Goal: Task Accomplishment & Management: Complete application form

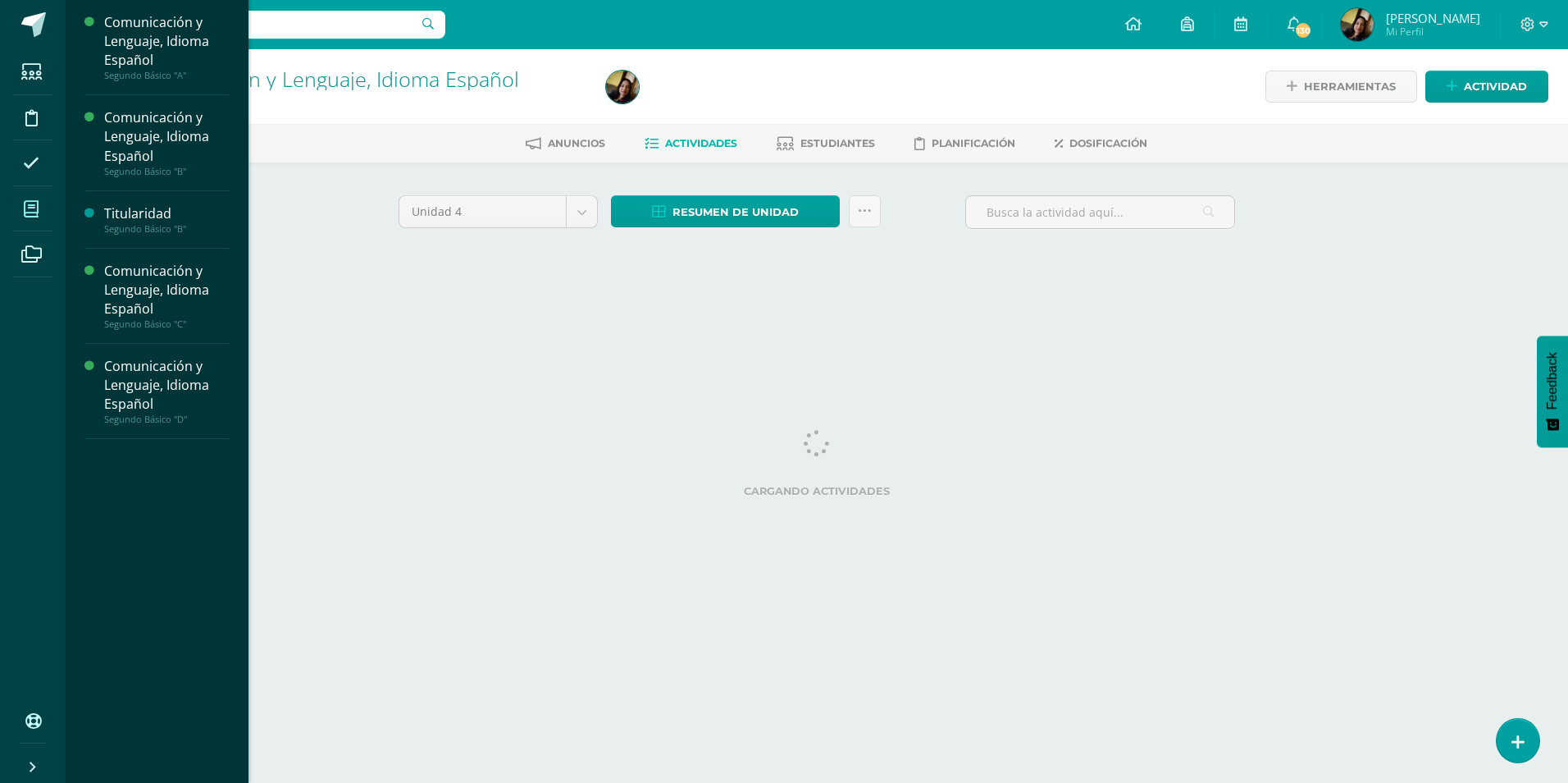
click at [30, 208] on icon at bounding box center [31, 209] width 15 height 17
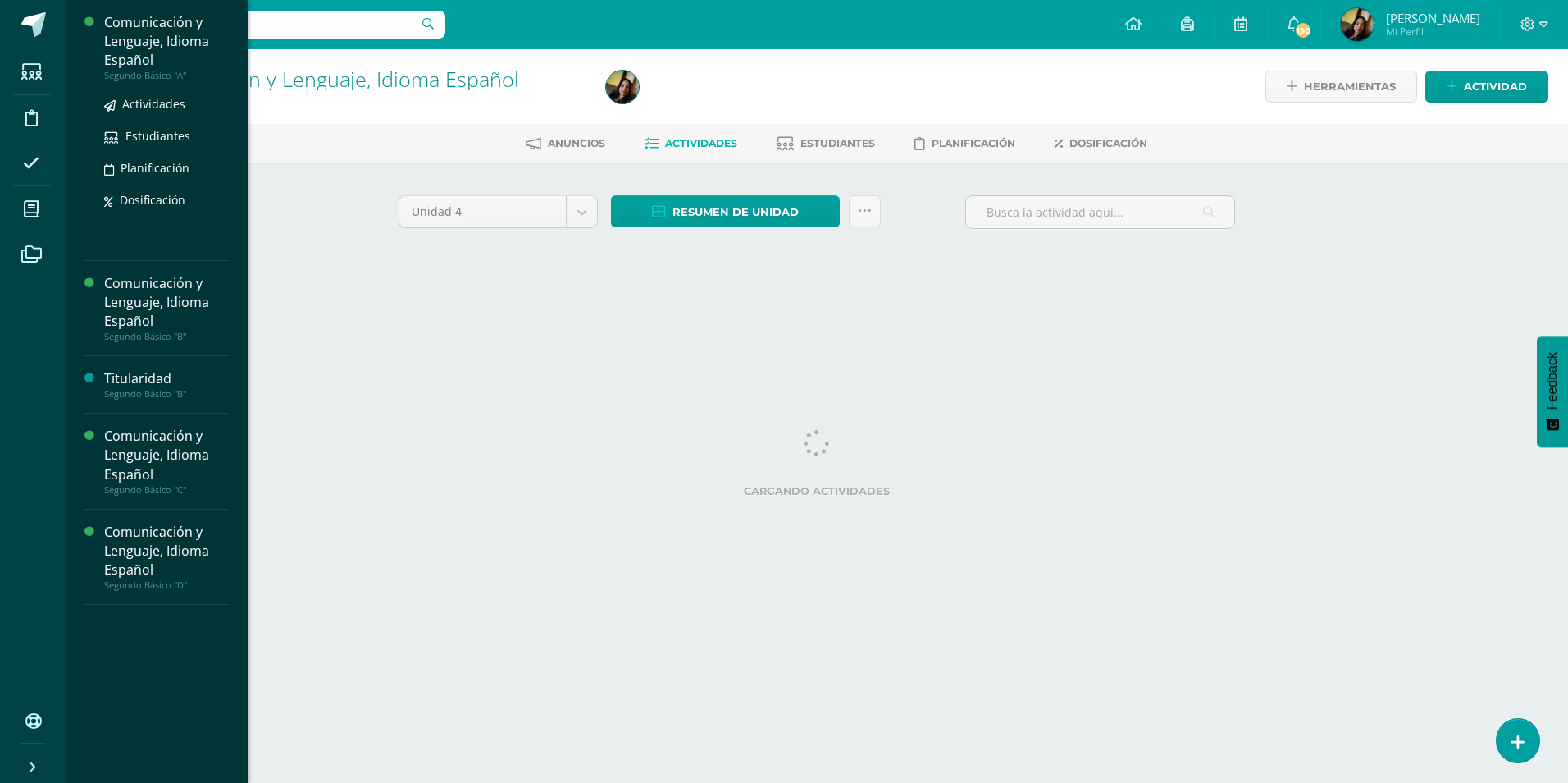
click at [162, 60] on div "Comunicación y Lenguaje, Idioma Español" at bounding box center [166, 42] width 125 height 57
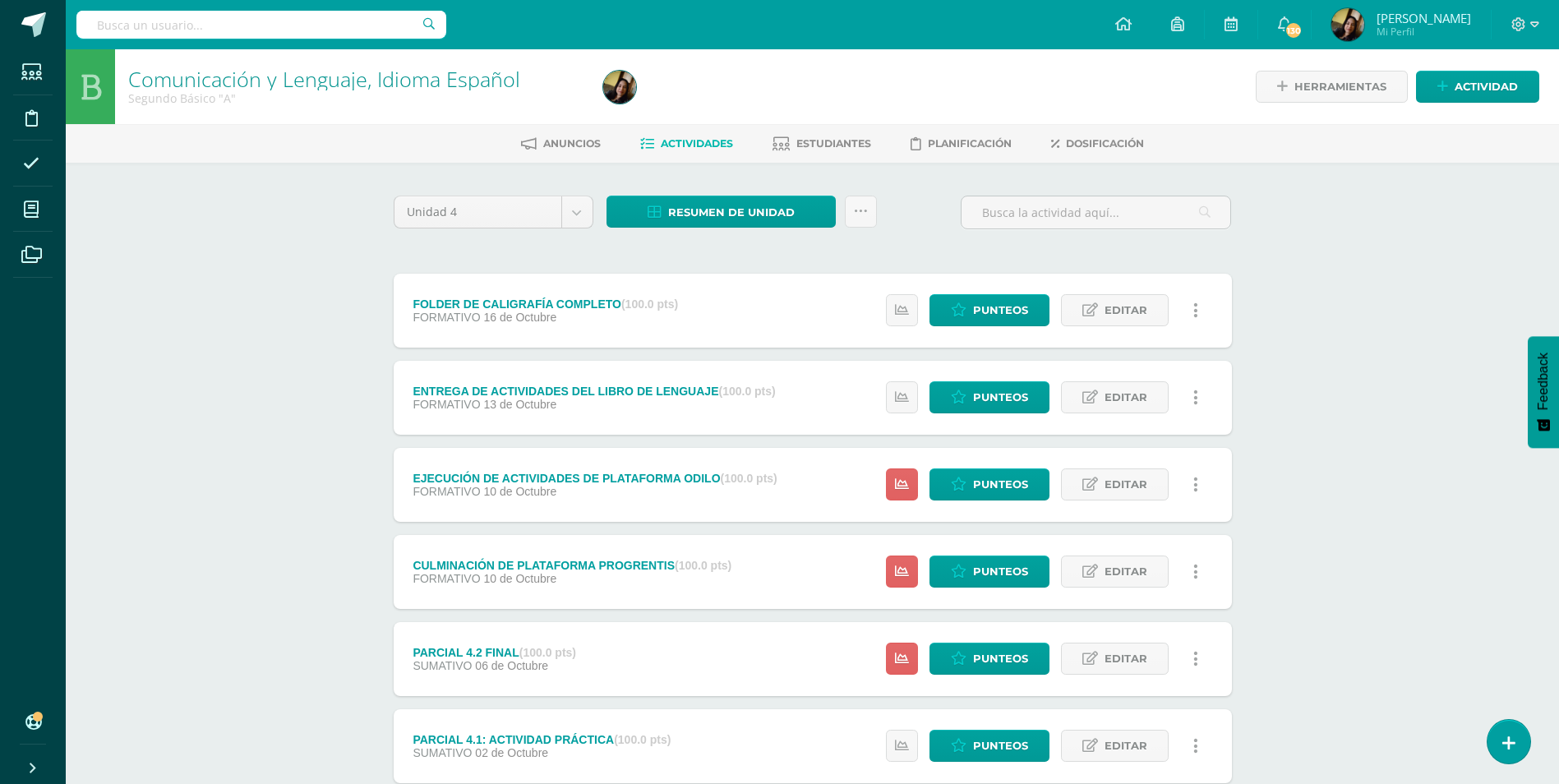
click at [768, 305] on div "FOLDER DE CALIGRAFÍA COMPLETO (100.0 pts) FORMATIVO 16 de Octubre Estatus de Ac…" at bounding box center [813, 310] width 838 height 74
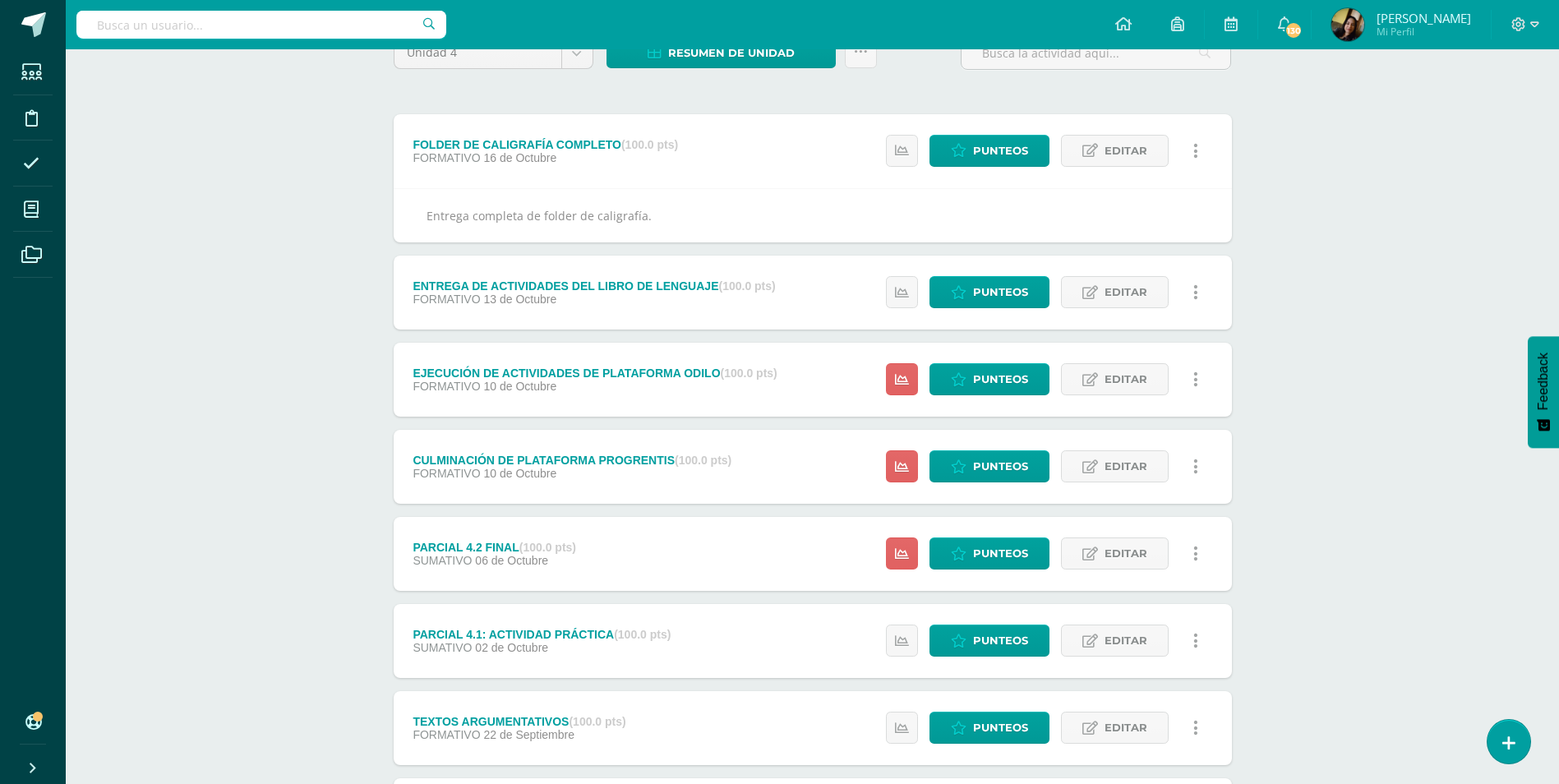
scroll to position [164, 0]
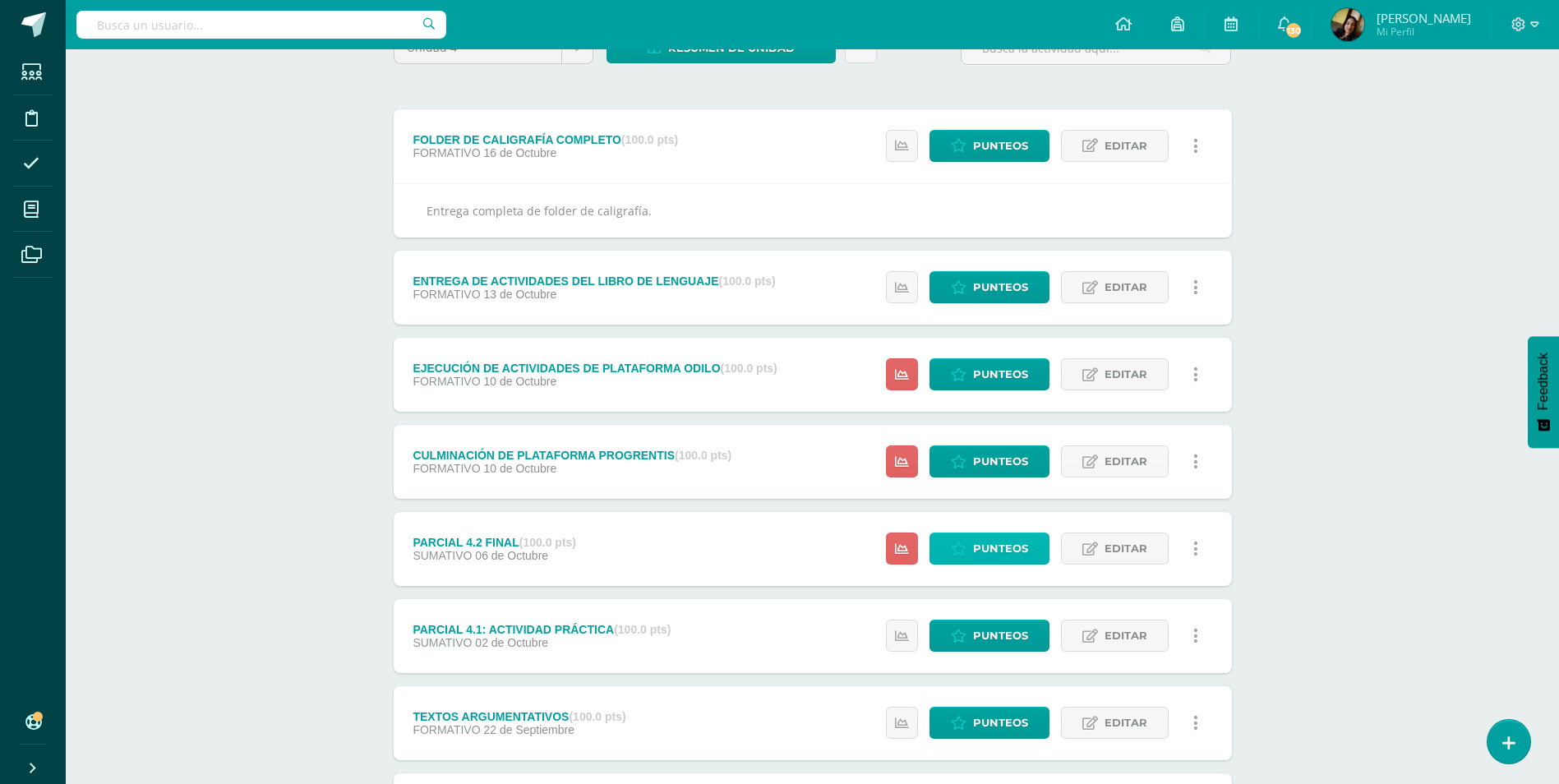
click at [948, 546] on link "Punteos" at bounding box center [989, 548] width 120 height 32
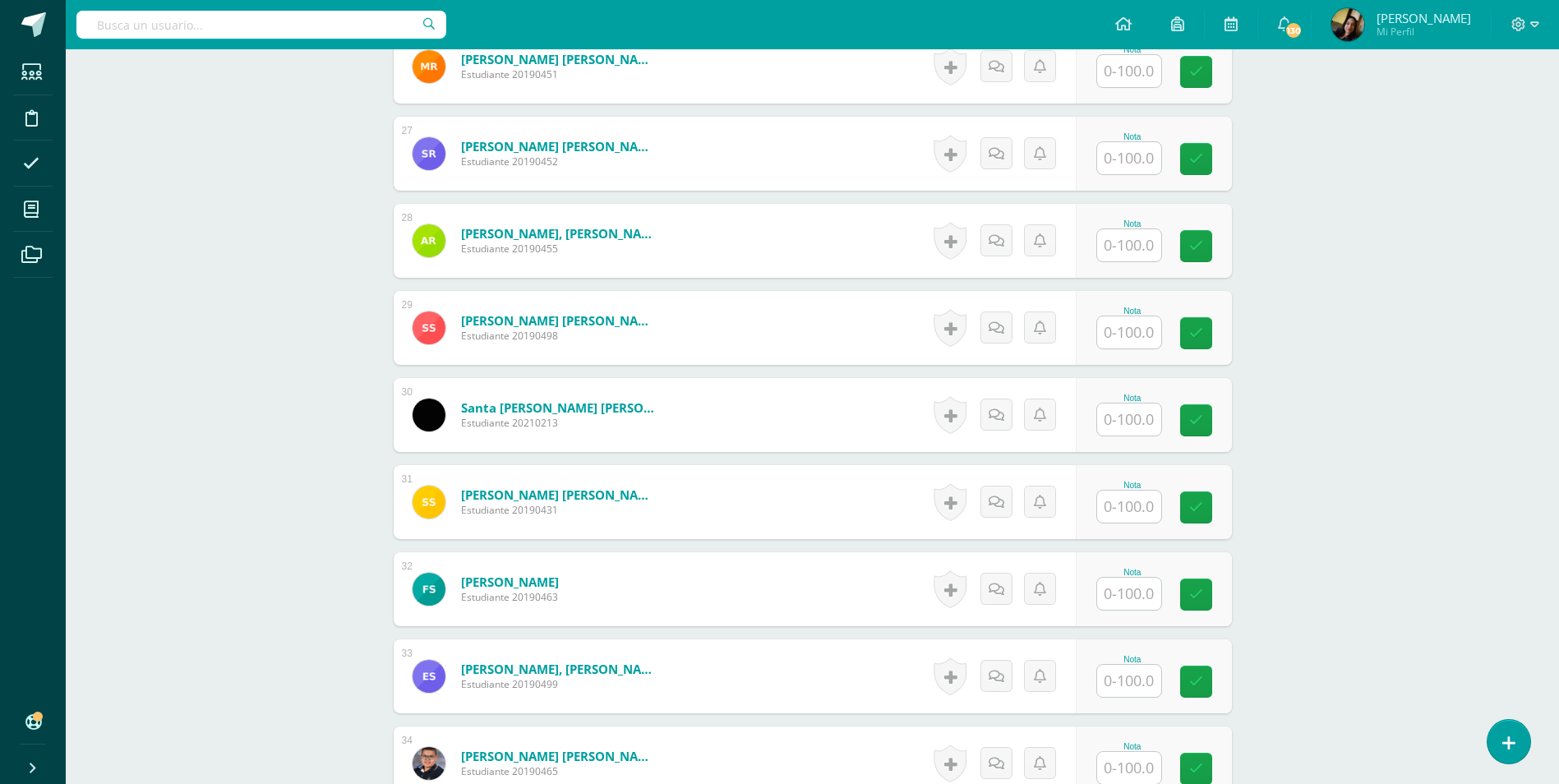
scroll to position [2766, 0]
click at [1117, 402] on input "text" at bounding box center [1138, 418] width 66 height 33
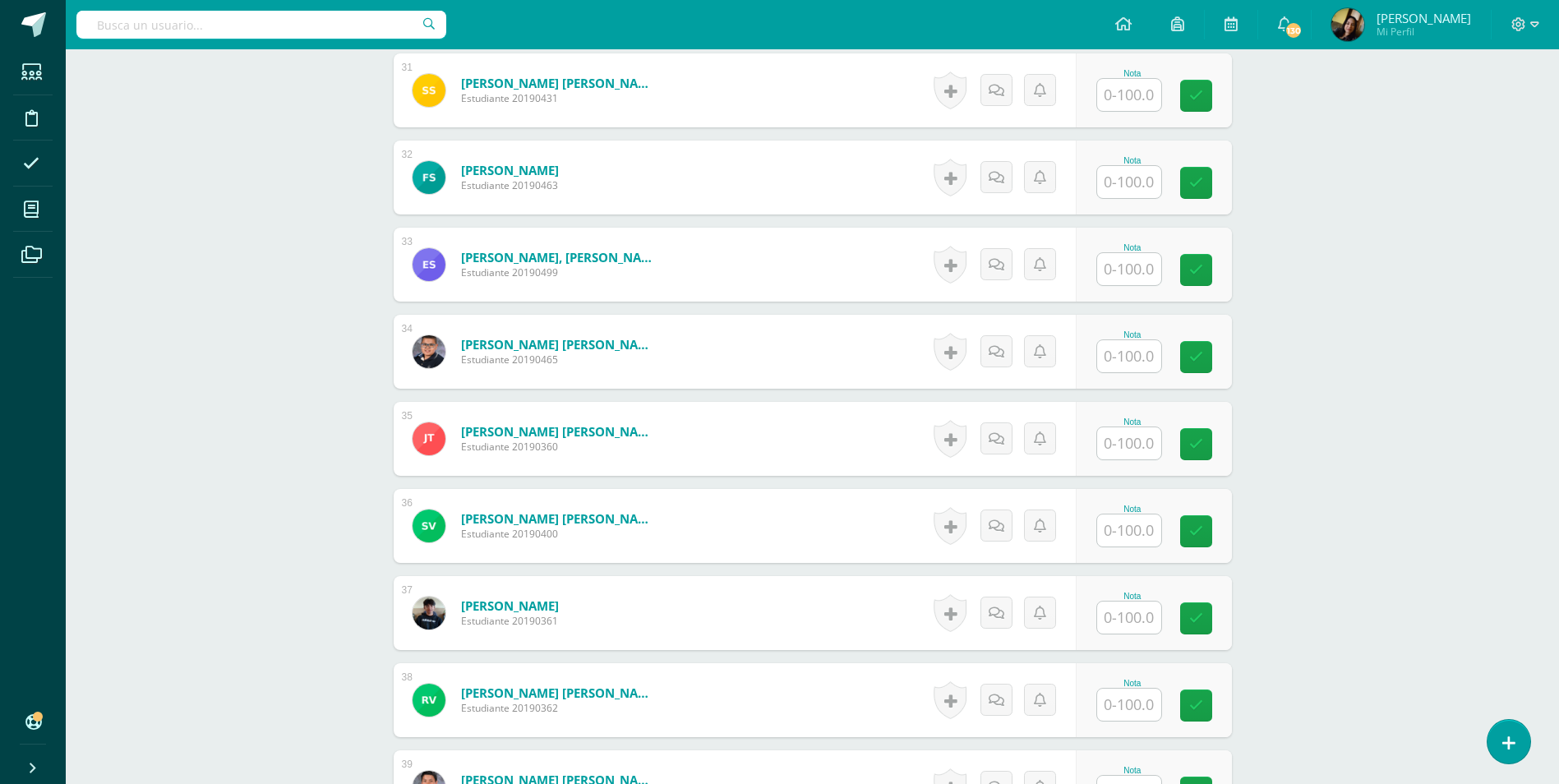
scroll to position [3476, 0]
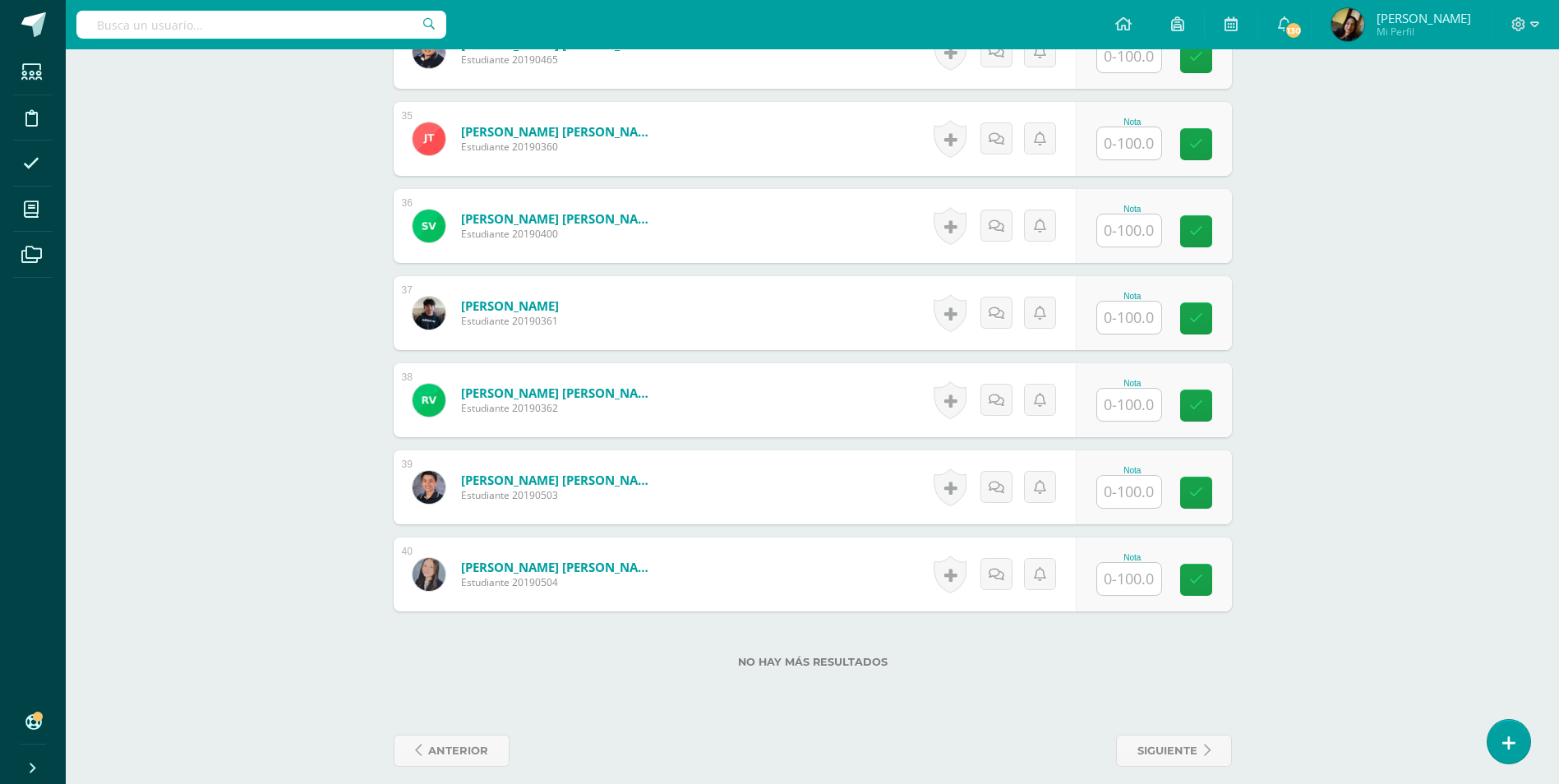
type input "53"
click at [1138, 476] on input "text" at bounding box center [1138, 492] width 66 height 33
type input "66"
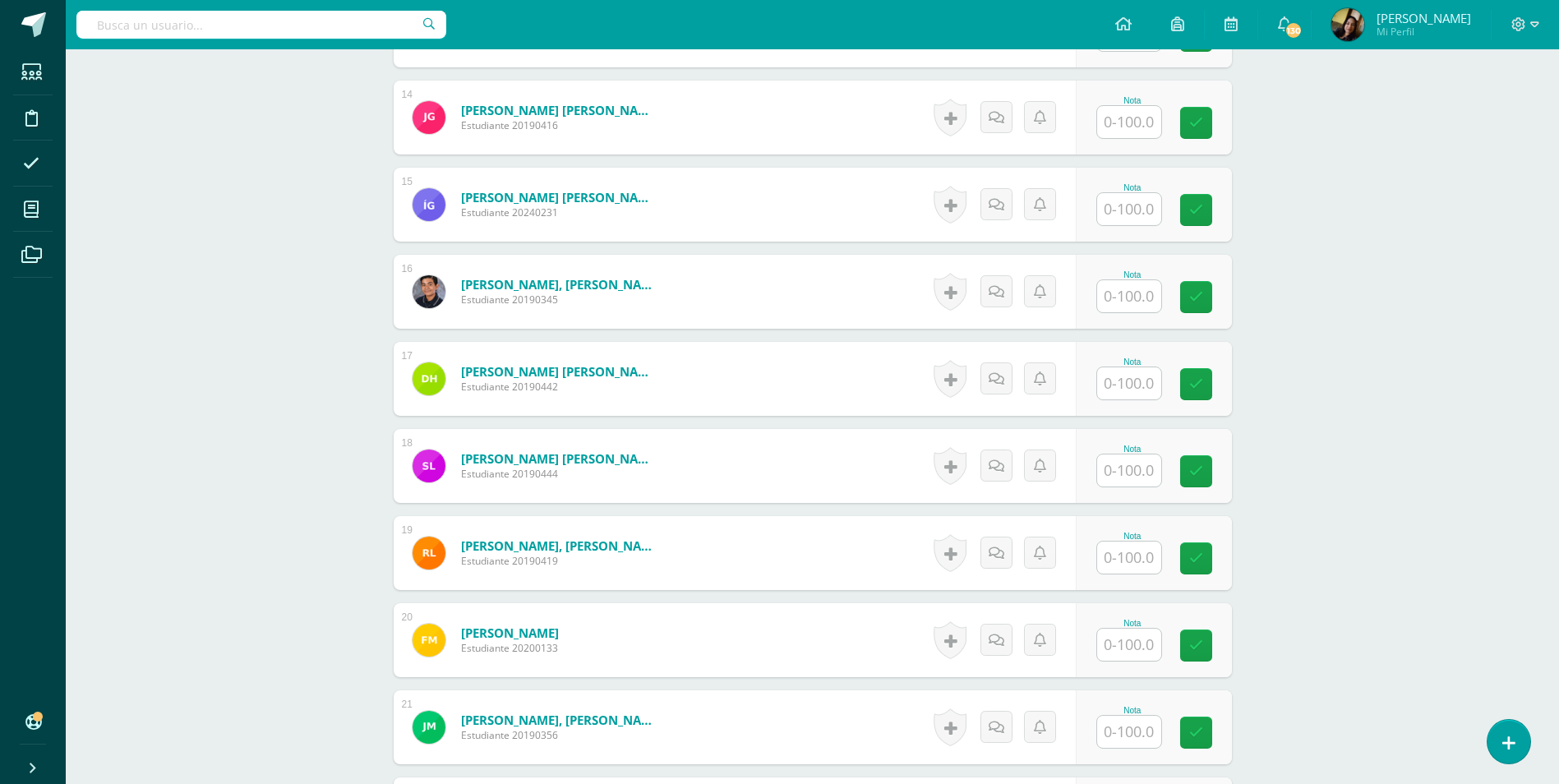
scroll to position [1751, 0]
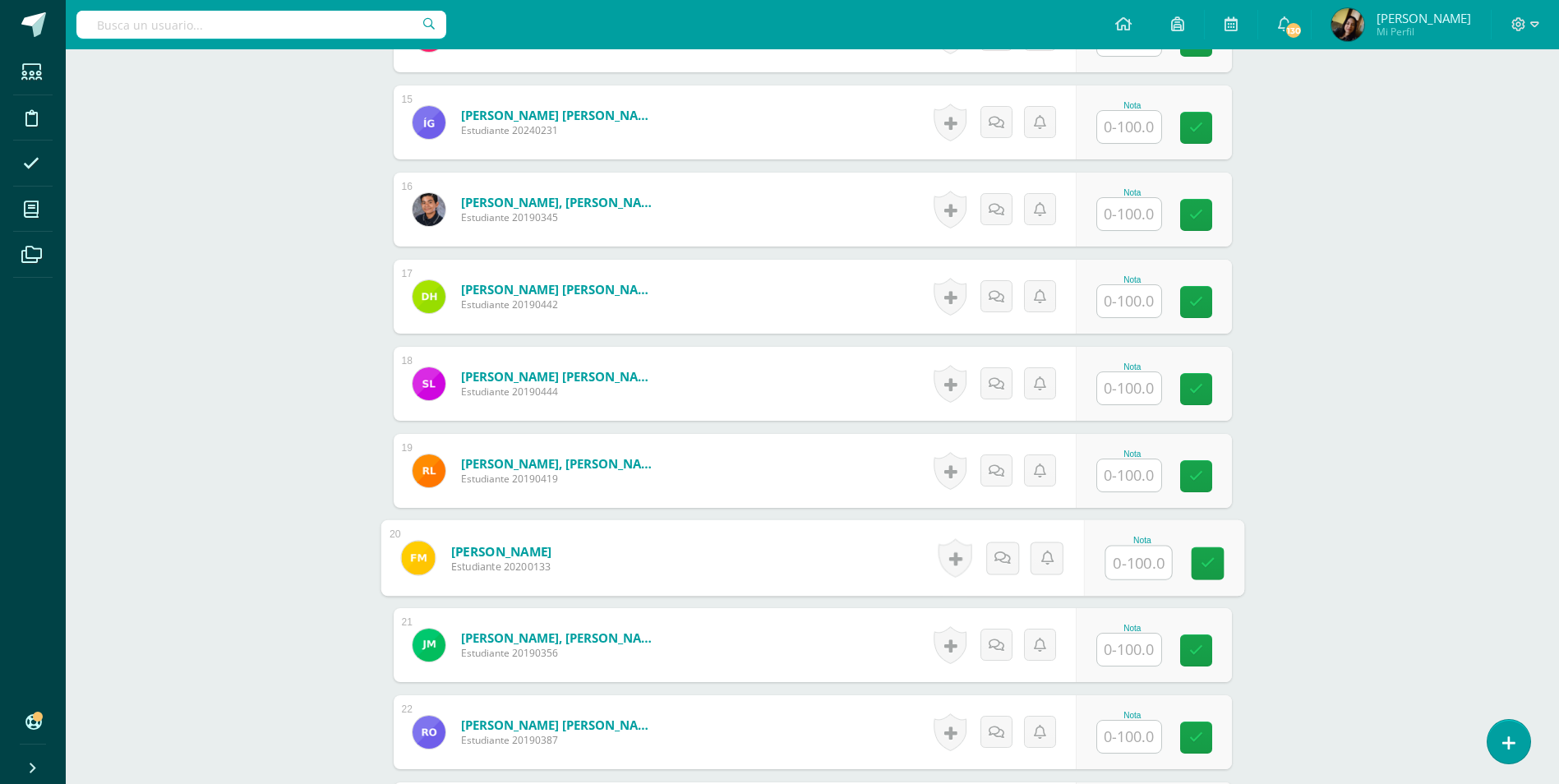
click at [1127, 557] on input "text" at bounding box center [1138, 563] width 66 height 33
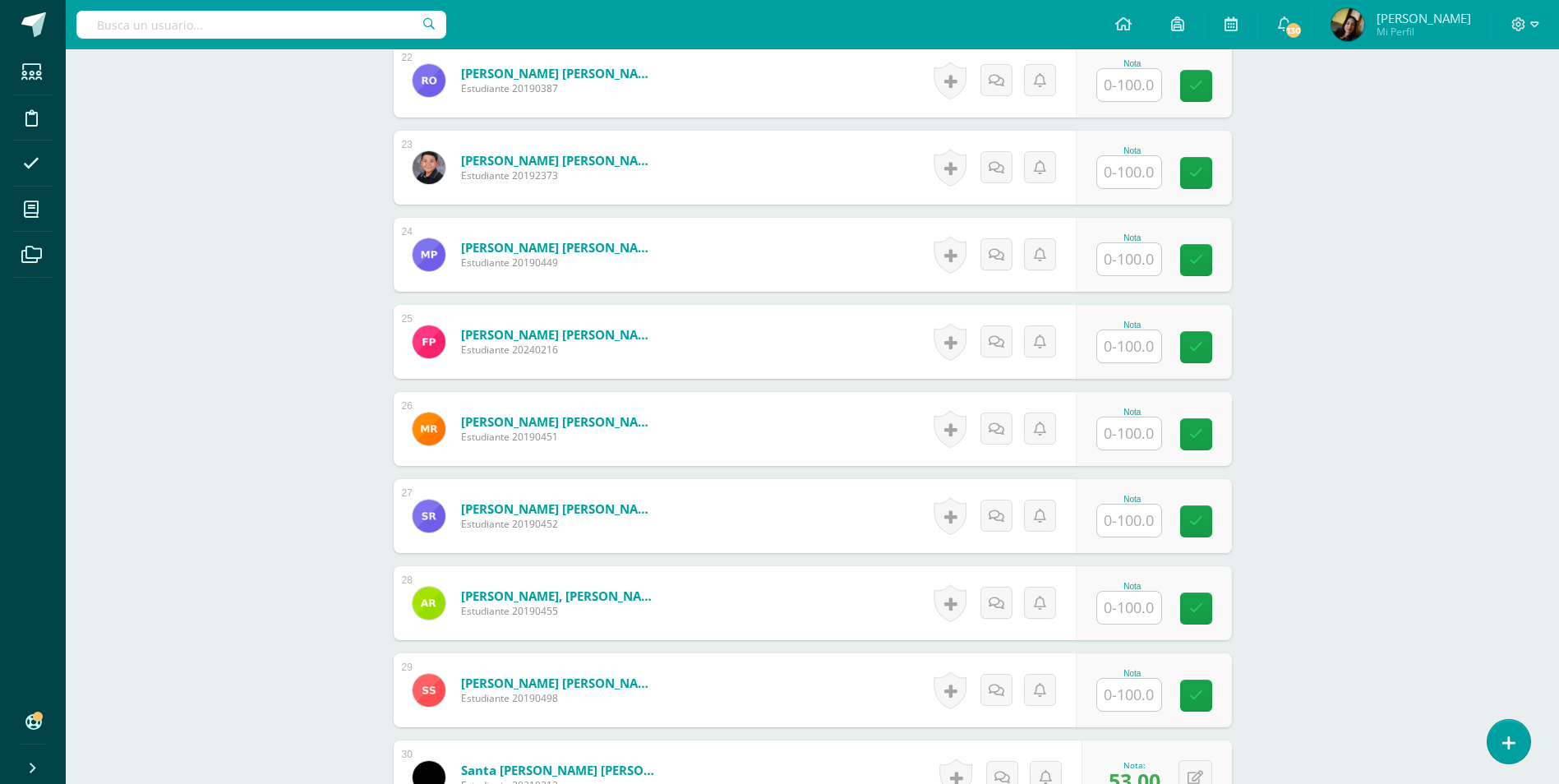
scroll to position [2409, 0]
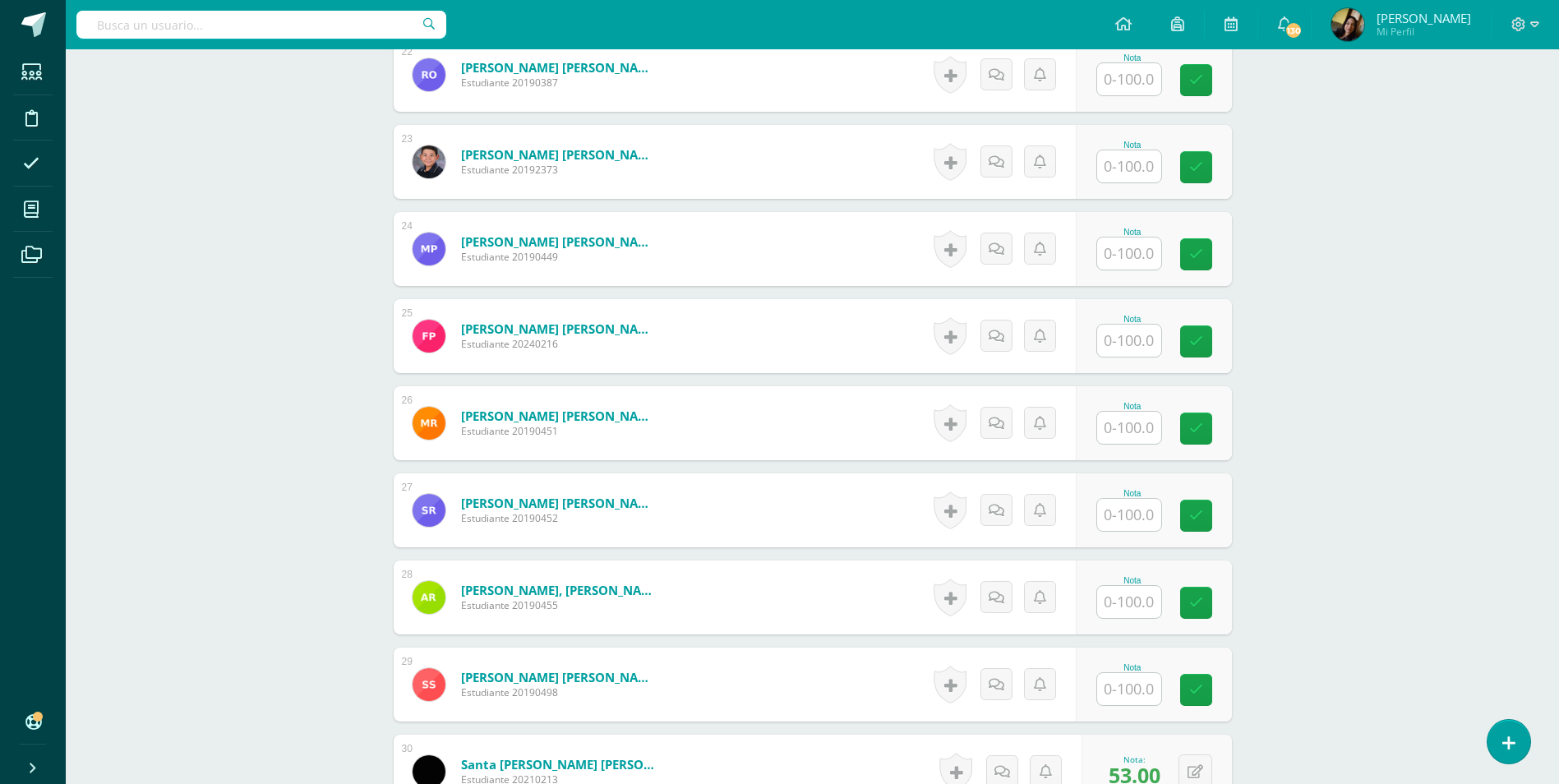
type input "73"
click at [1125, 591] on input "text" at bounding box center [1138, 602] width 66 height 33
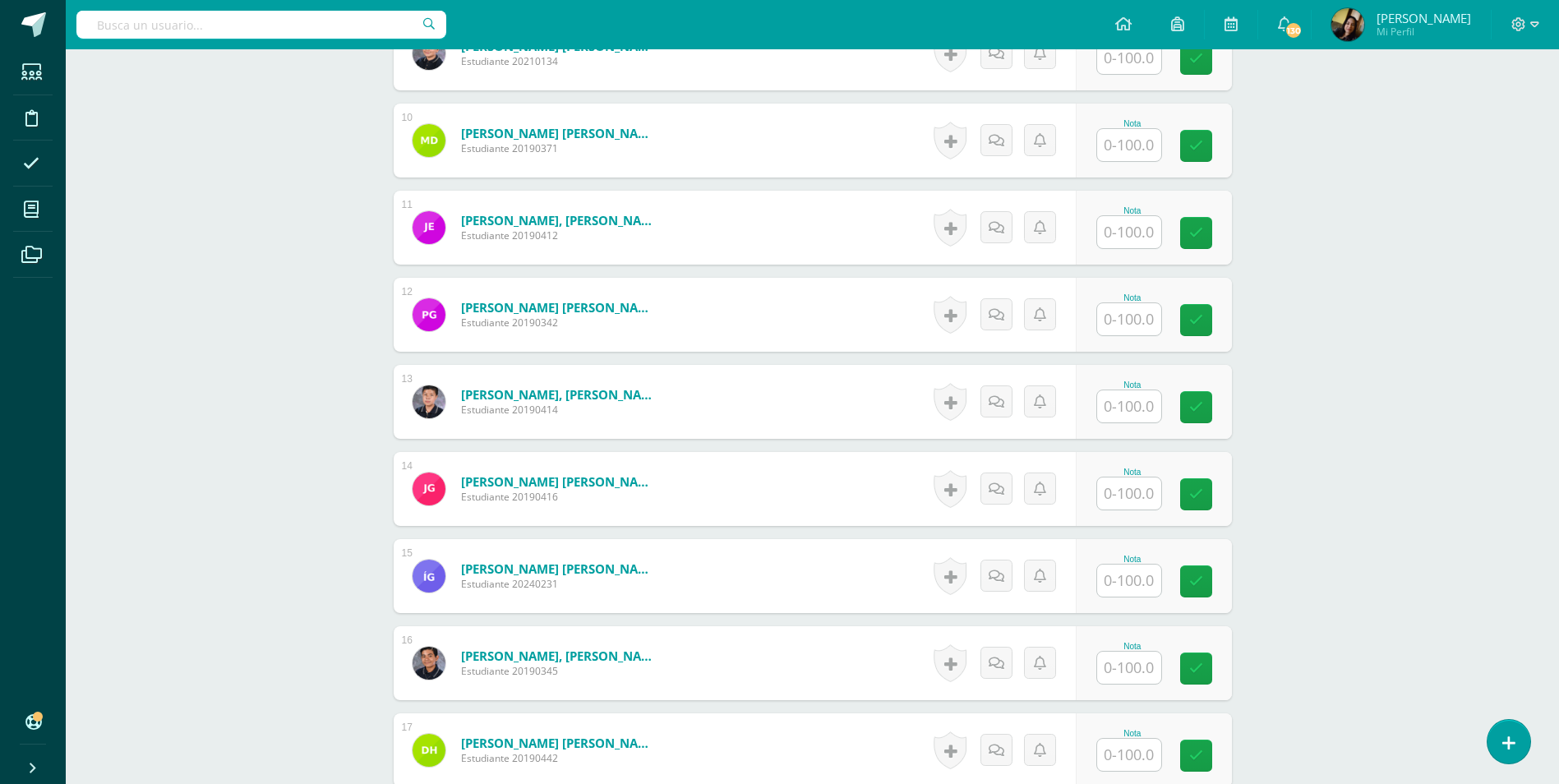
scroll to position [1094, 0]
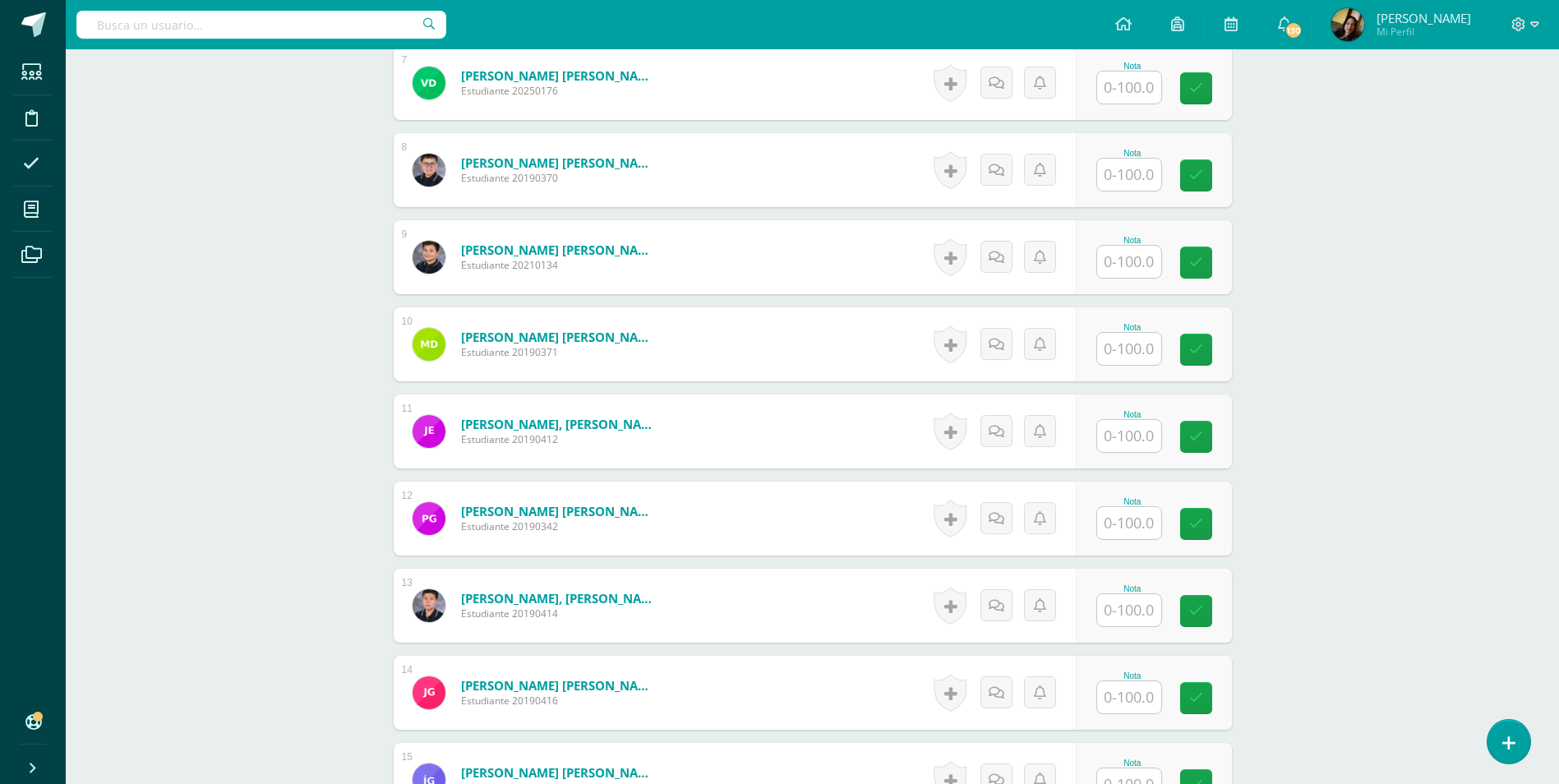
type input "53"
click at [1140, 159] on input "text" at bounding box center [1138, 175] width 66 height 33
type input "81"
click at [53, 345] on ul "Estudiantes Disciplina Asistencia Mis cursos Archivos" at bounding box center [33, 376] width 66 height 652
click at [1122, 333] on input "text" at bounding box center [1129, 349] width 64 height 32
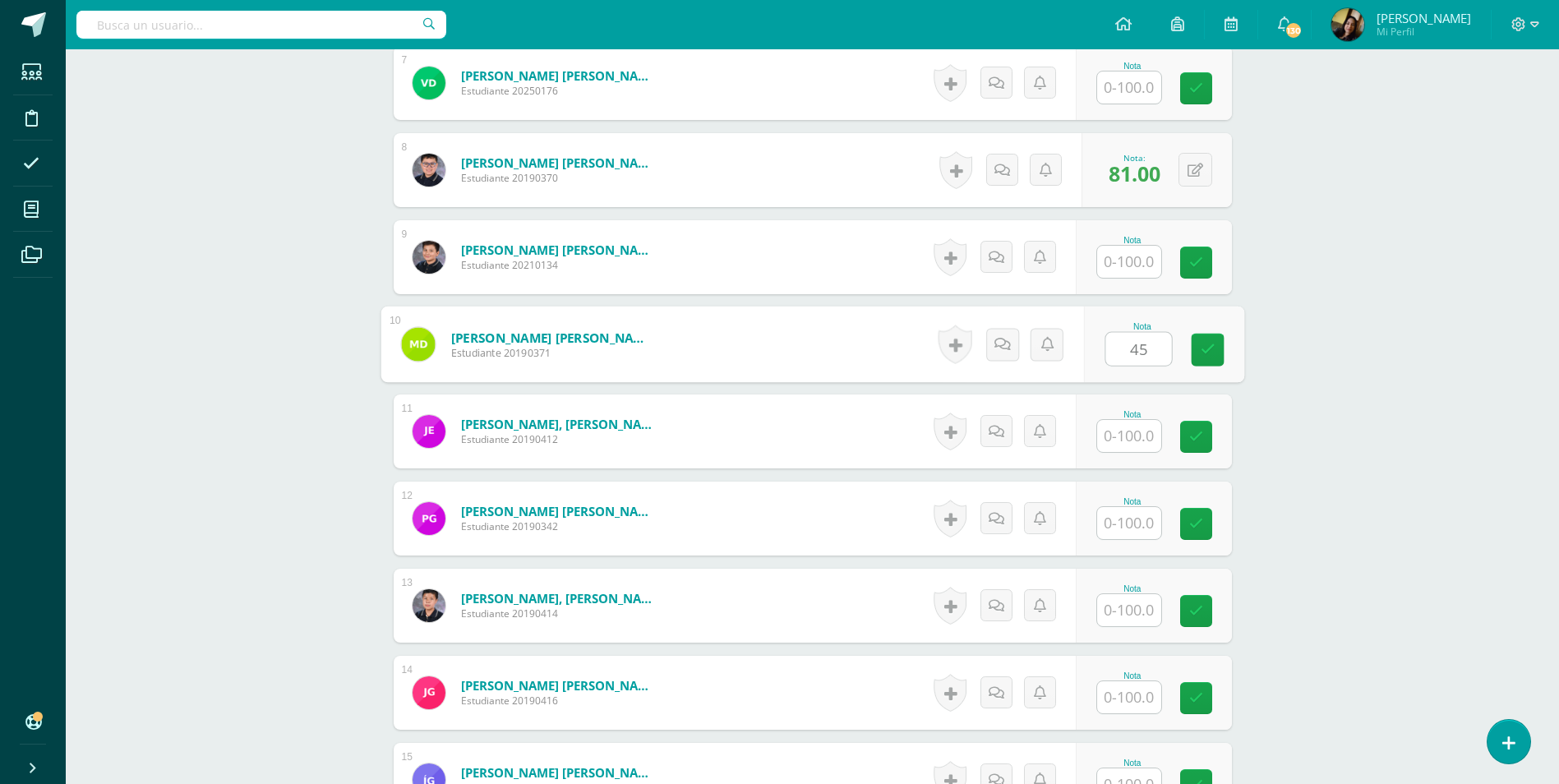
type input "45"
click at [1148, 422] on input "text" at bounding box center [1129, 436] width 64 height 32
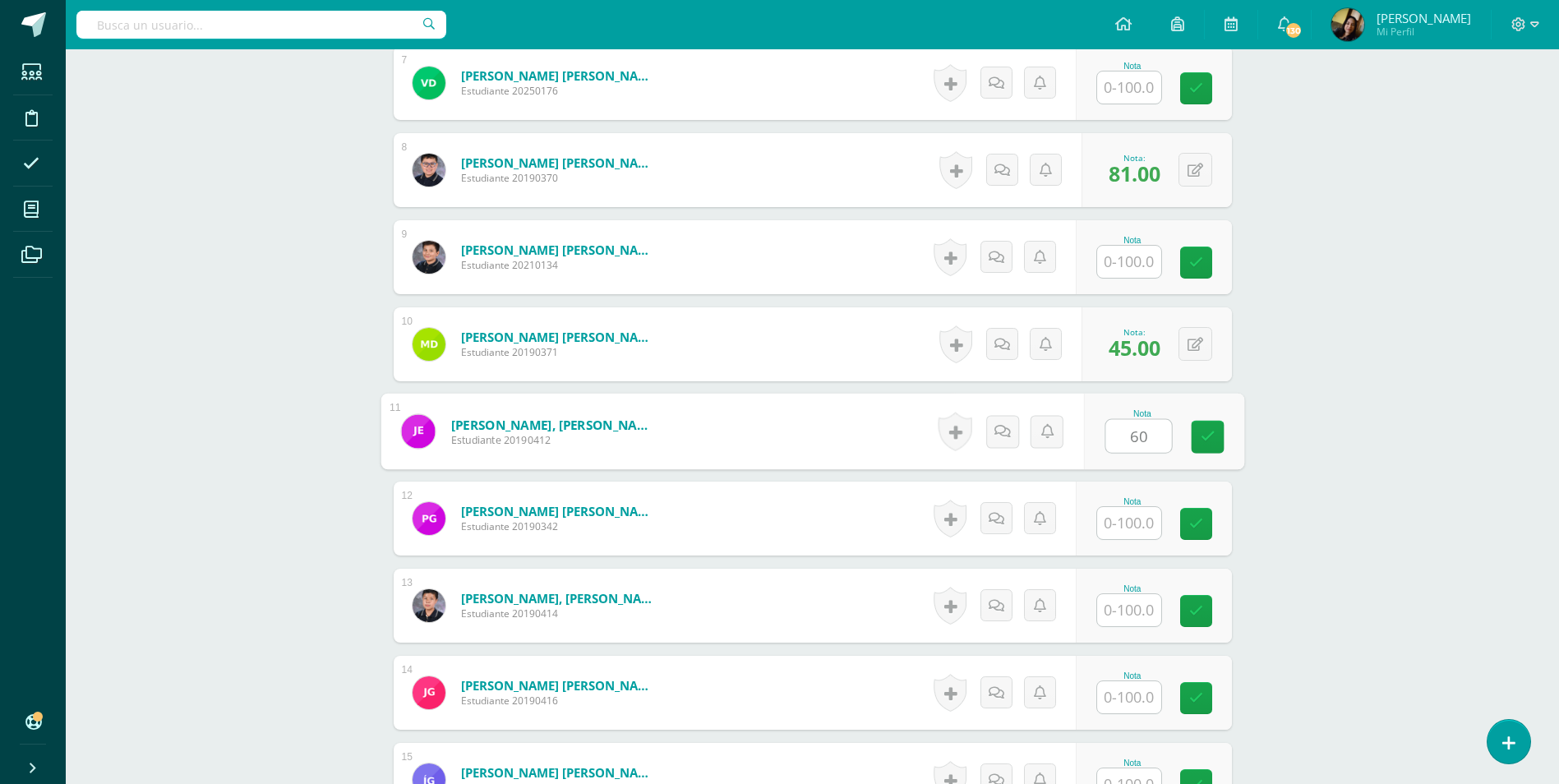
type input "60"
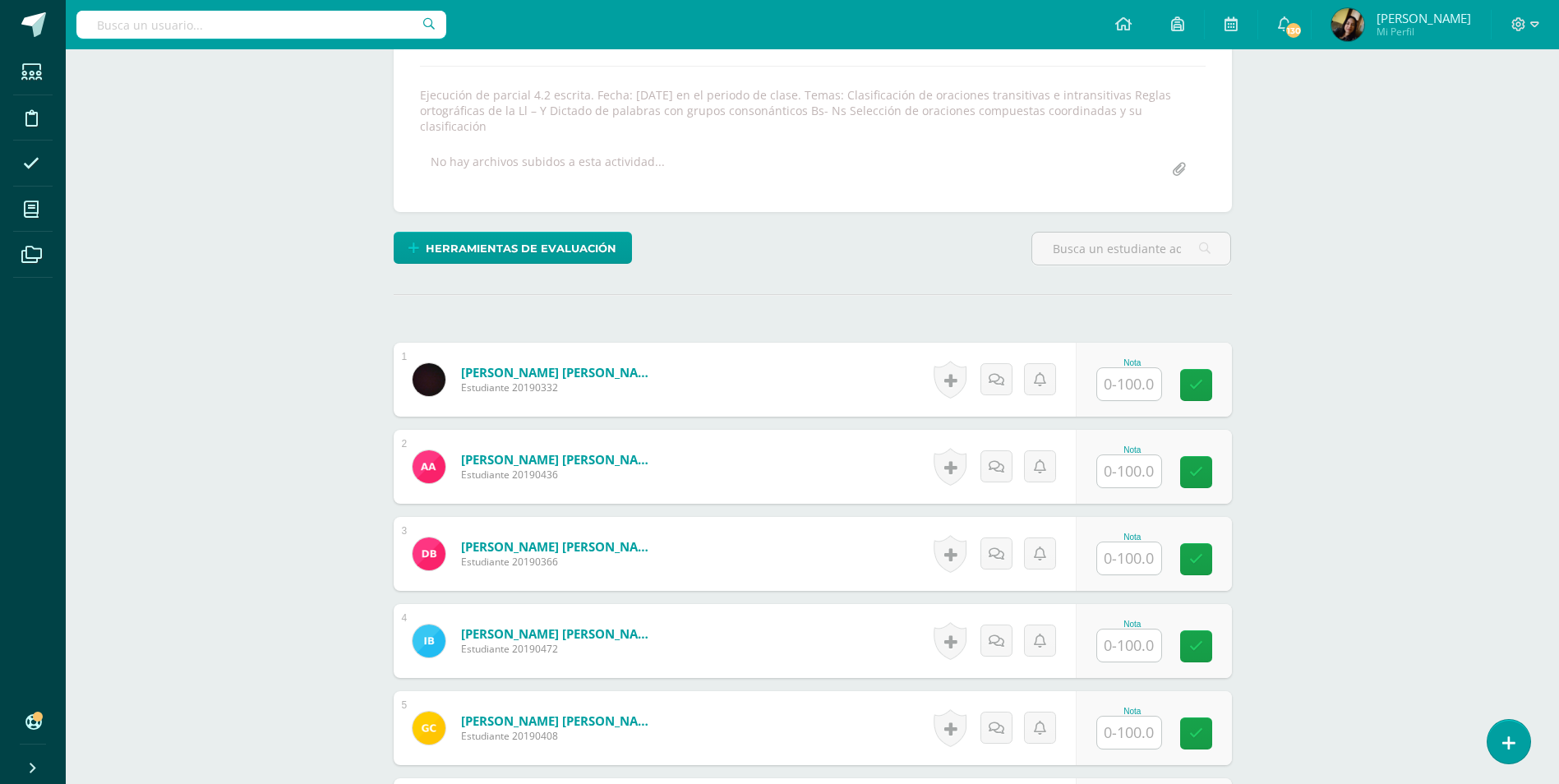
scroll to position [273, 0]
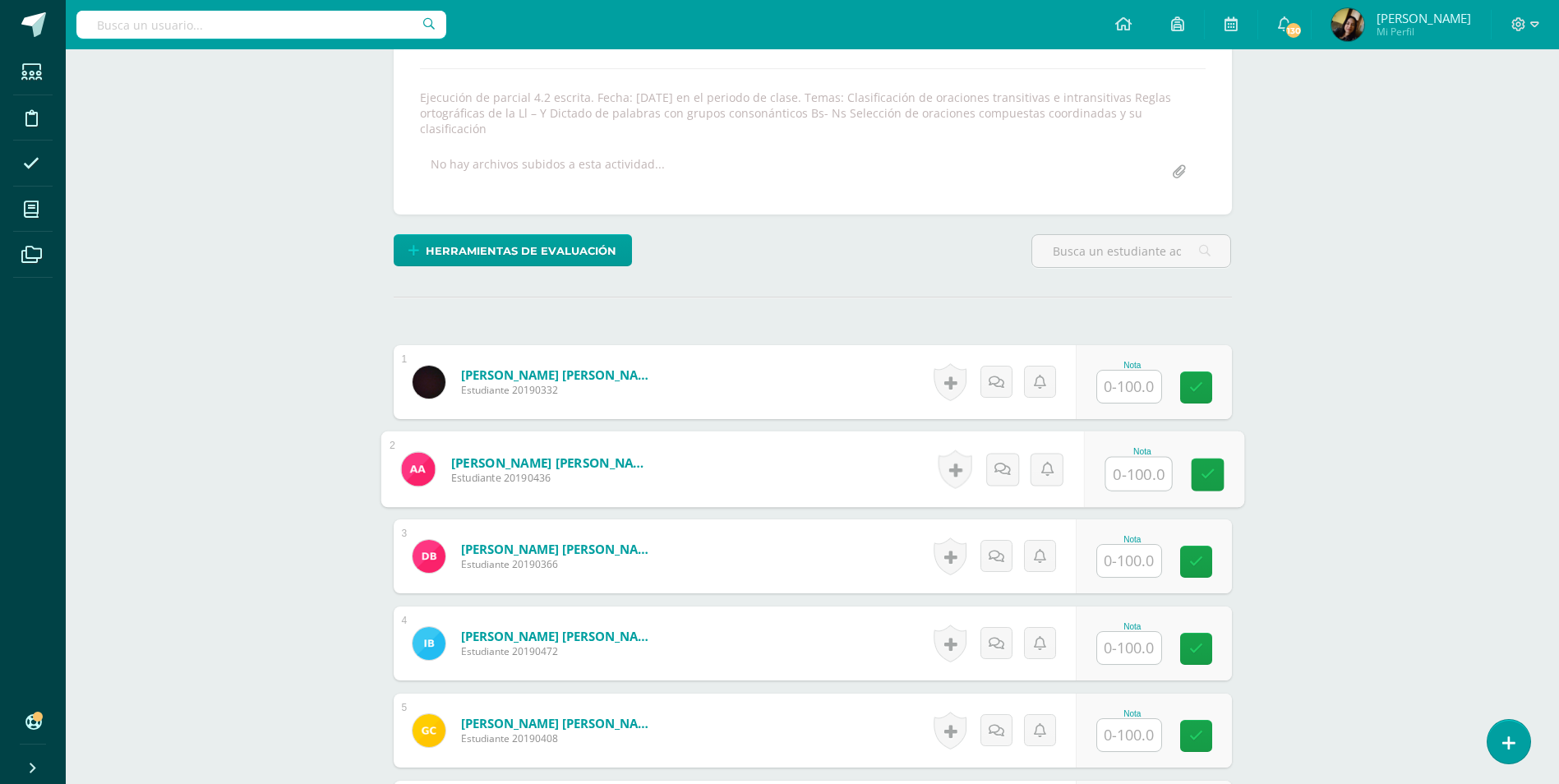
click at [1123, 457] on input "text" at bounding box center [1138, 473] width 66 height 33
type input "44"
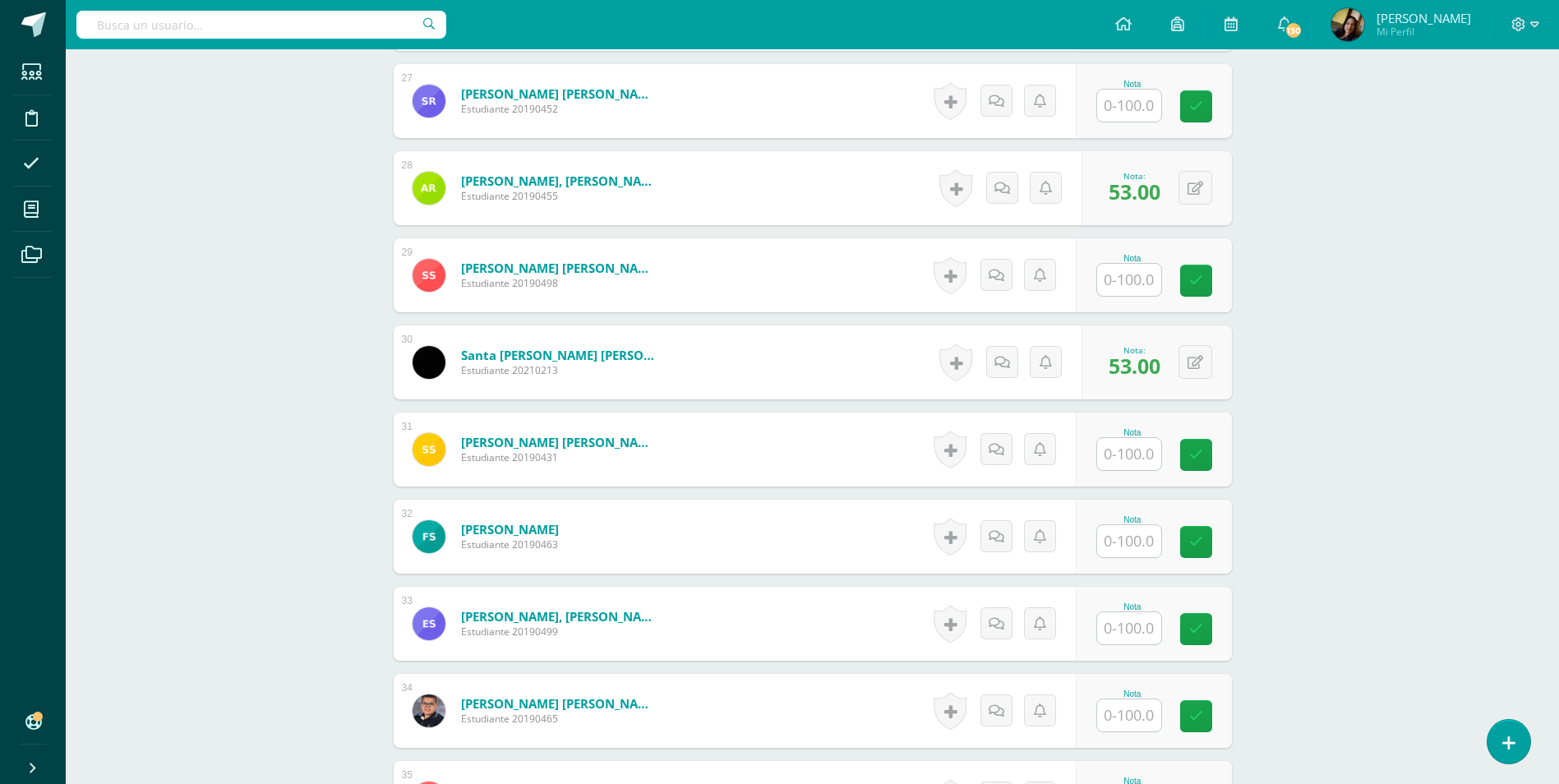
scroll to position [2819, 0]
click at [1137, 610] on input "text" at bounding box center [1129, 626] width 64 height 32
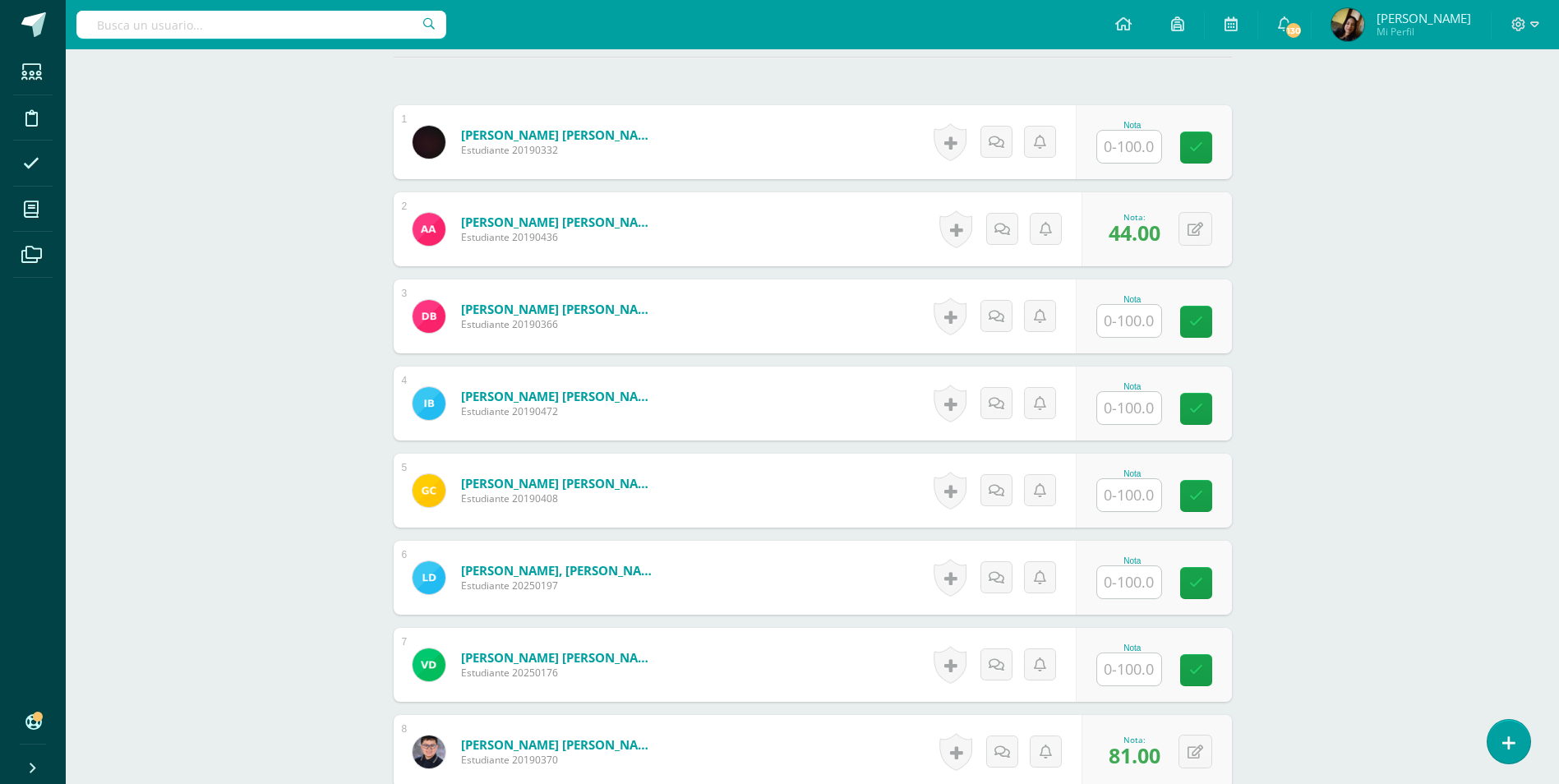
scroll to position [437, 0]
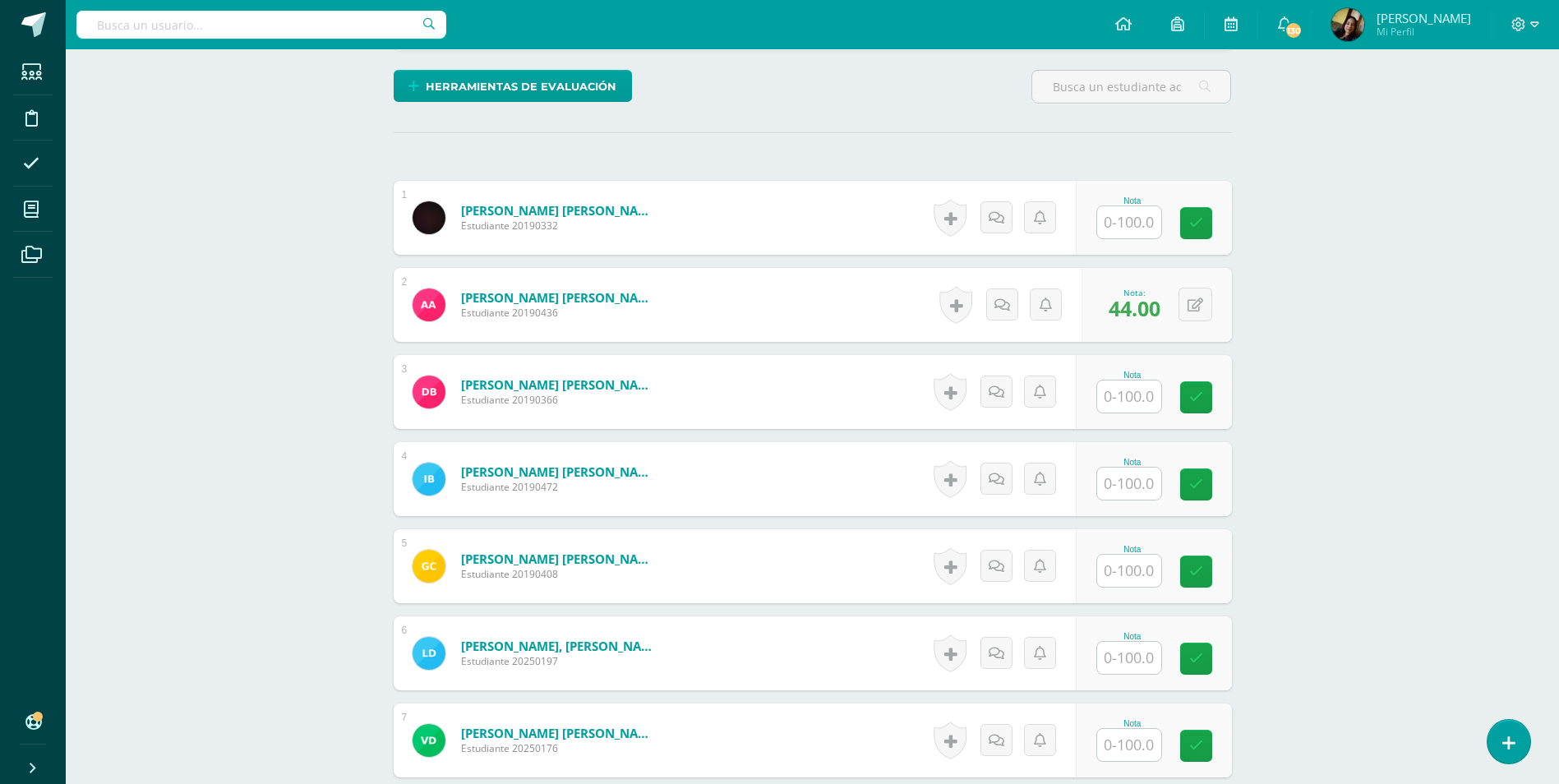
type input "53"
click at [1110, 468] on input "text" at bounding box center [1138, 484] width 66 height 33
type input "65"
click at [440, 406] on div "Barrientos, Diego Ignacio Estudiante 20190366" at bounding box center [536, 392] width 285 height 74
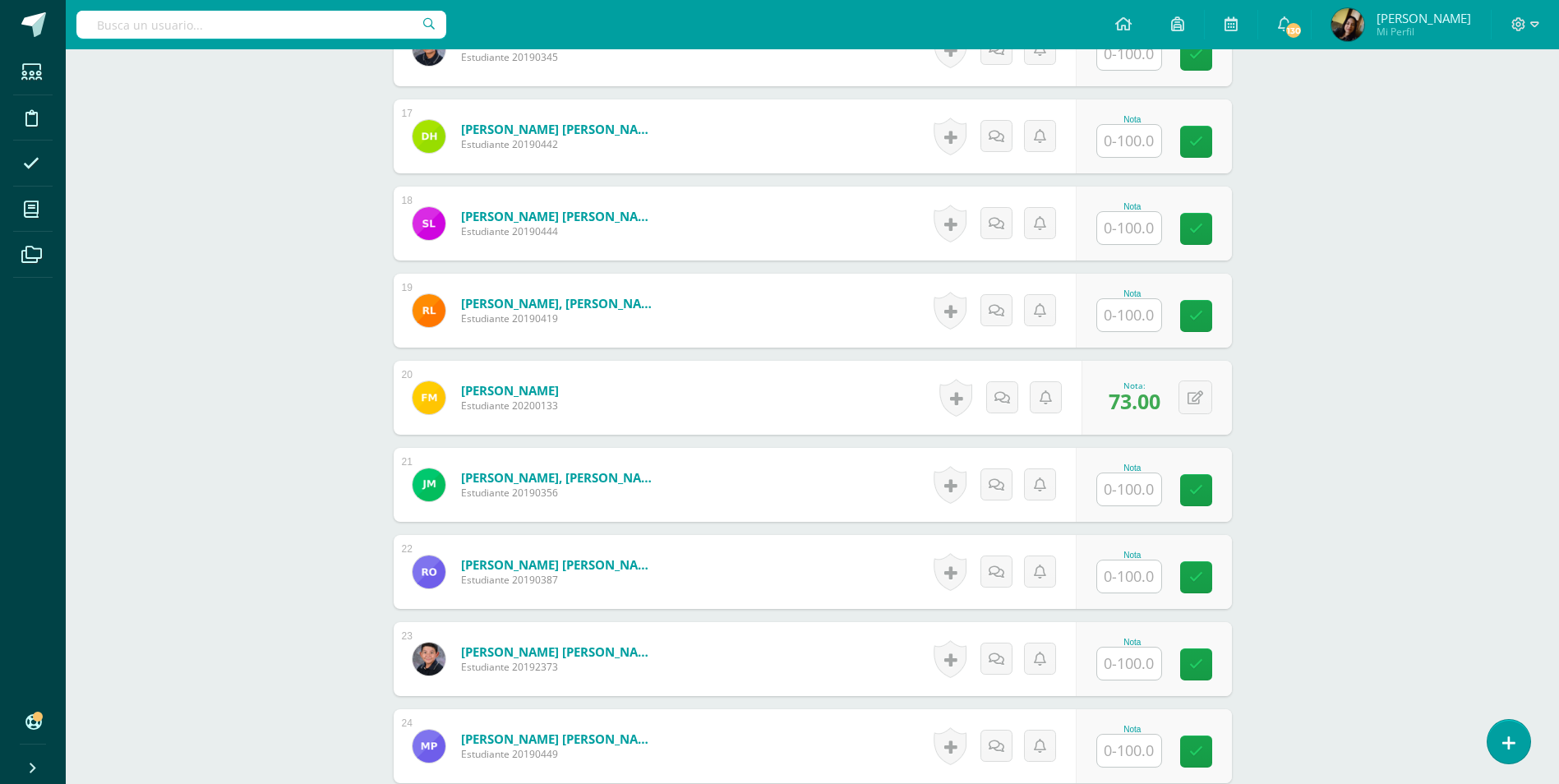
scroll to position [1915, 0]
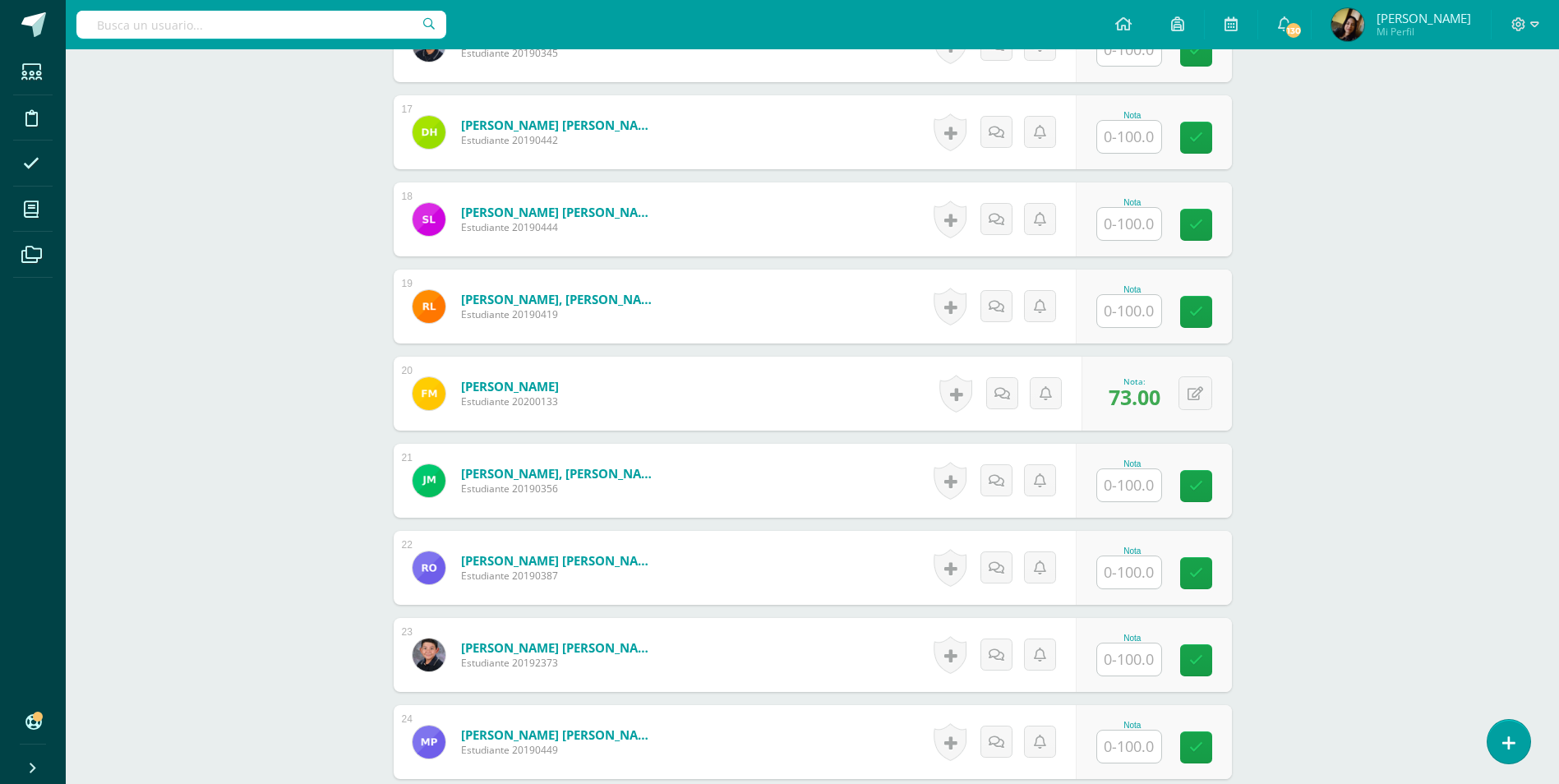
click at [1135, 480] on input "text" at bounding box center [1129, 485] width 64 height 32
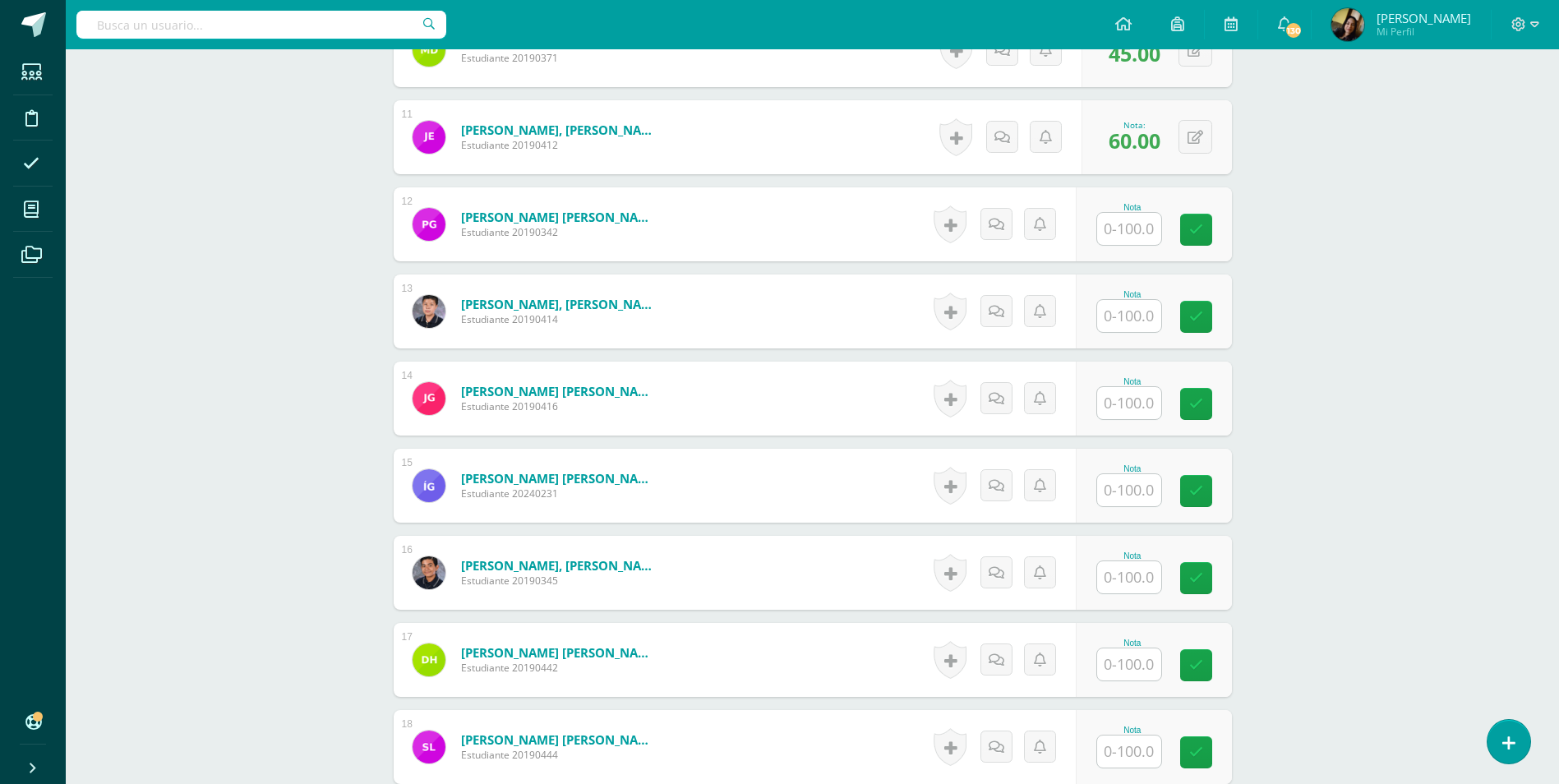
scroll to position [1587, 0]
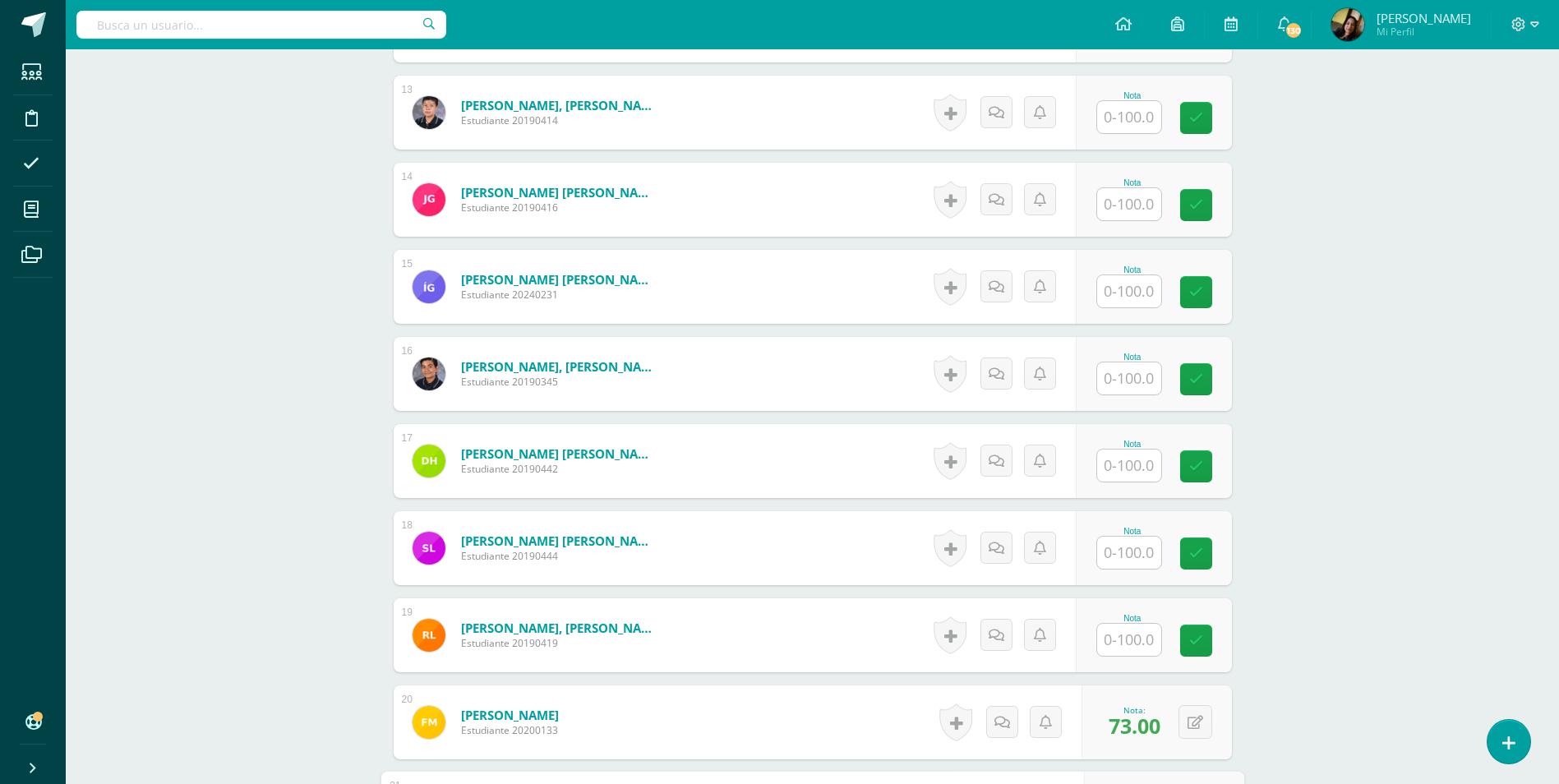
type input "53"
click at [1132, 454] on input "text" at bounding box center [1129, 465] width 64 height 32
type input "54"
click at [251, 412] on div "Comunicación y Lenguaje, Idioma Español Segundo Básico "A" Herramientas Detalle…" at bounding box center [812, 575] width 1493 height 4227
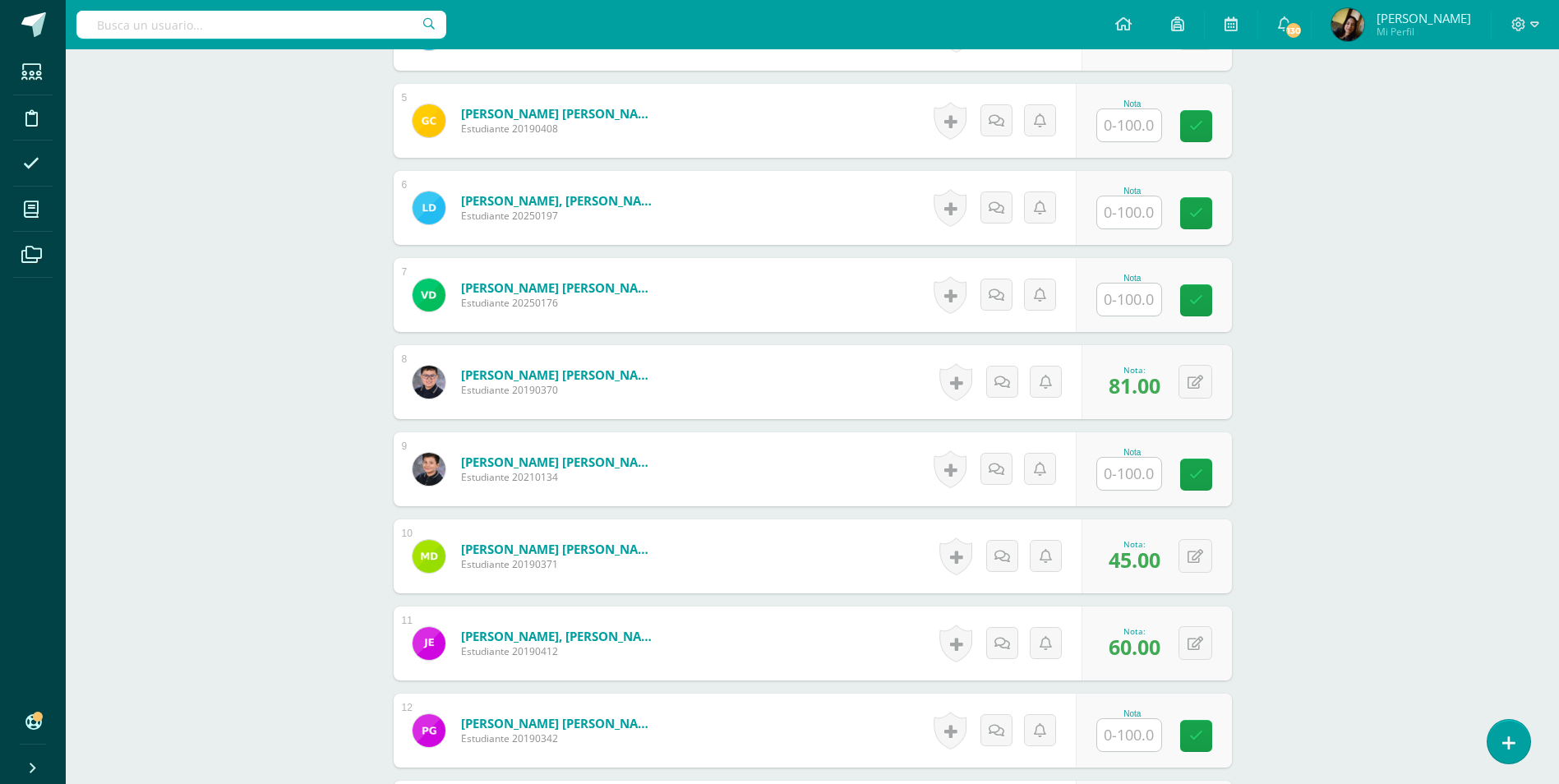
scroll to position [765, 0]
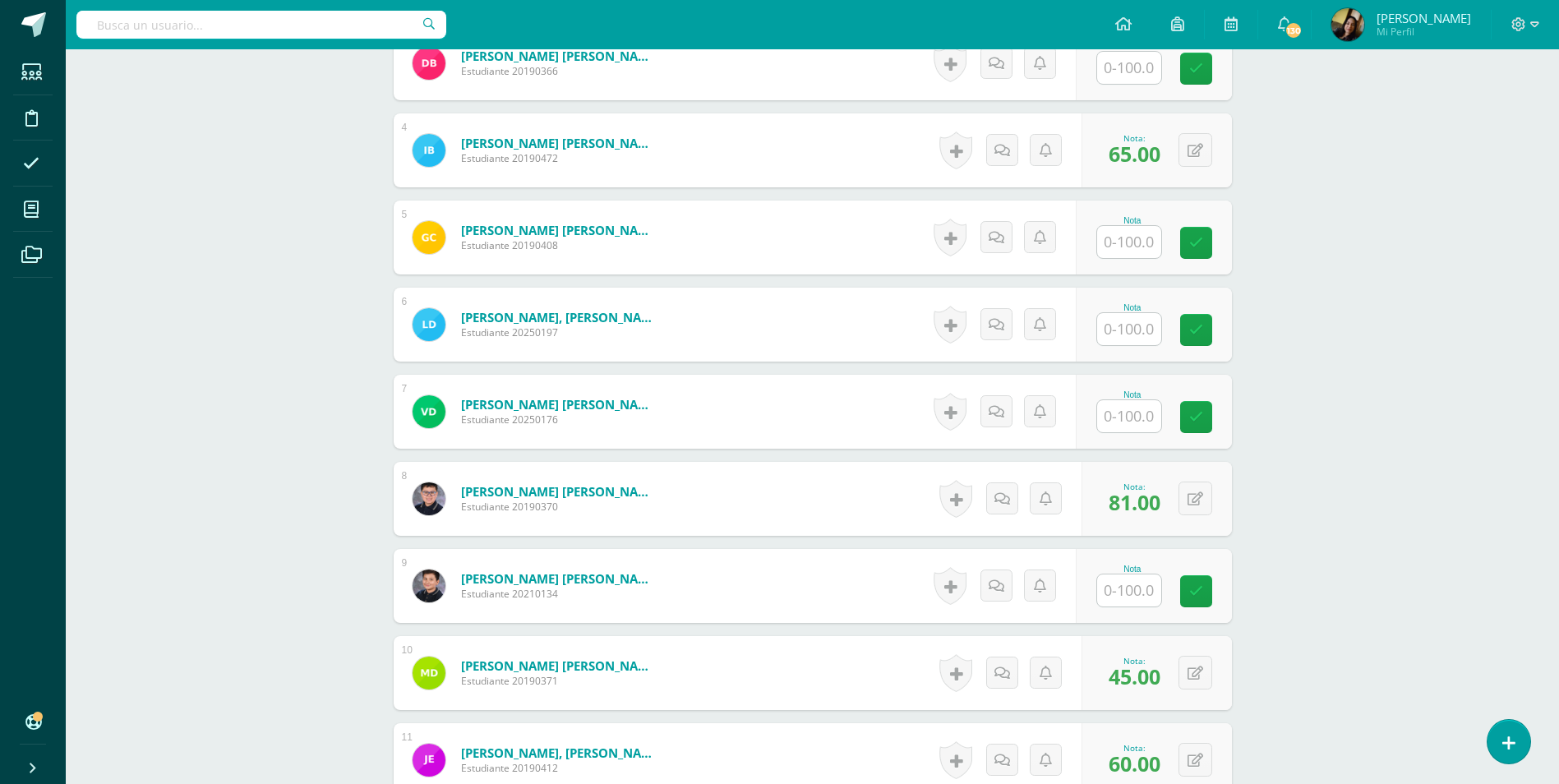
click at [1122, 402] on input "text" at bounding box center [1129, 416] width 64 height 32
type input "58"
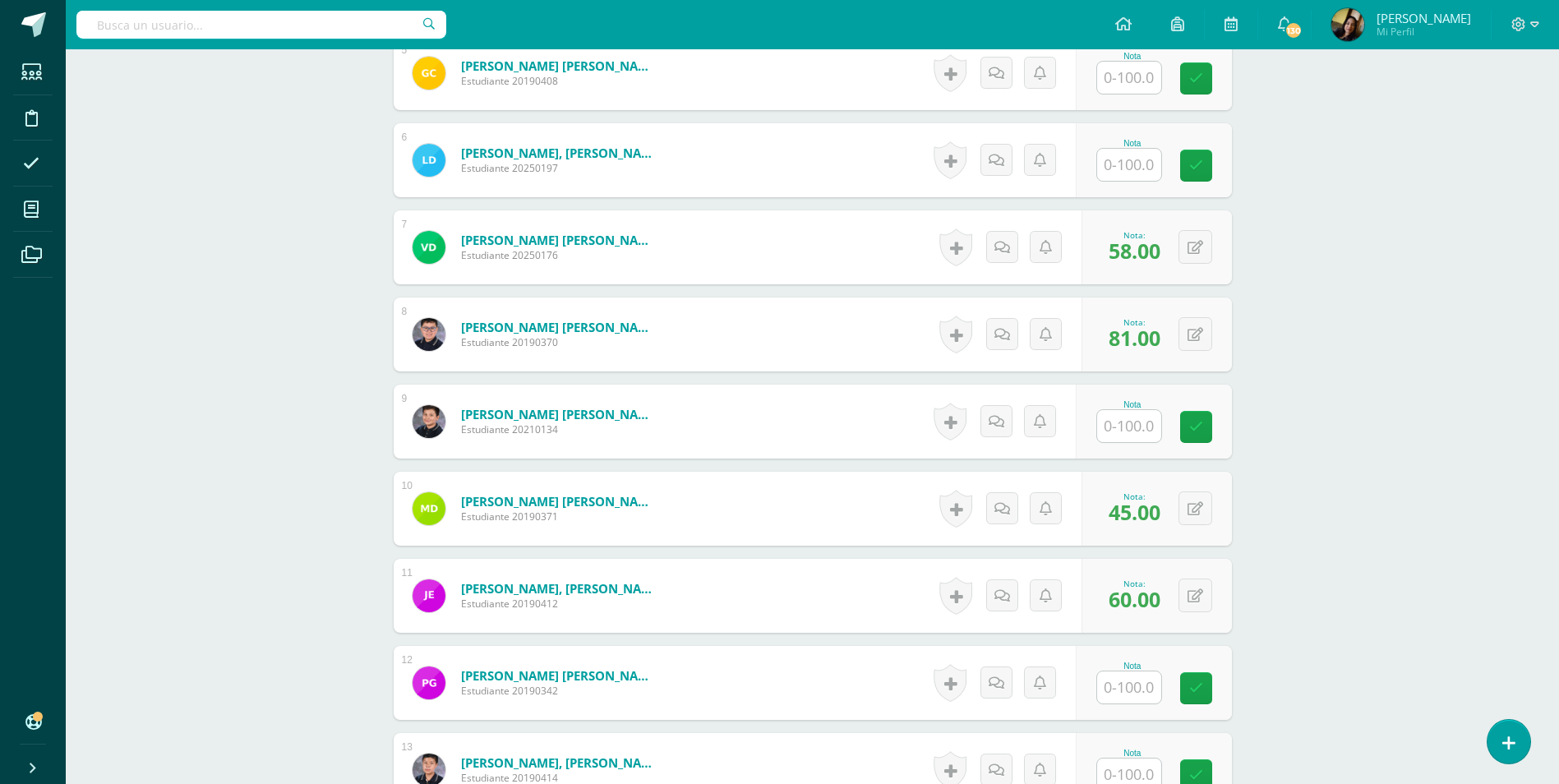
scroll to position [1259, 0]
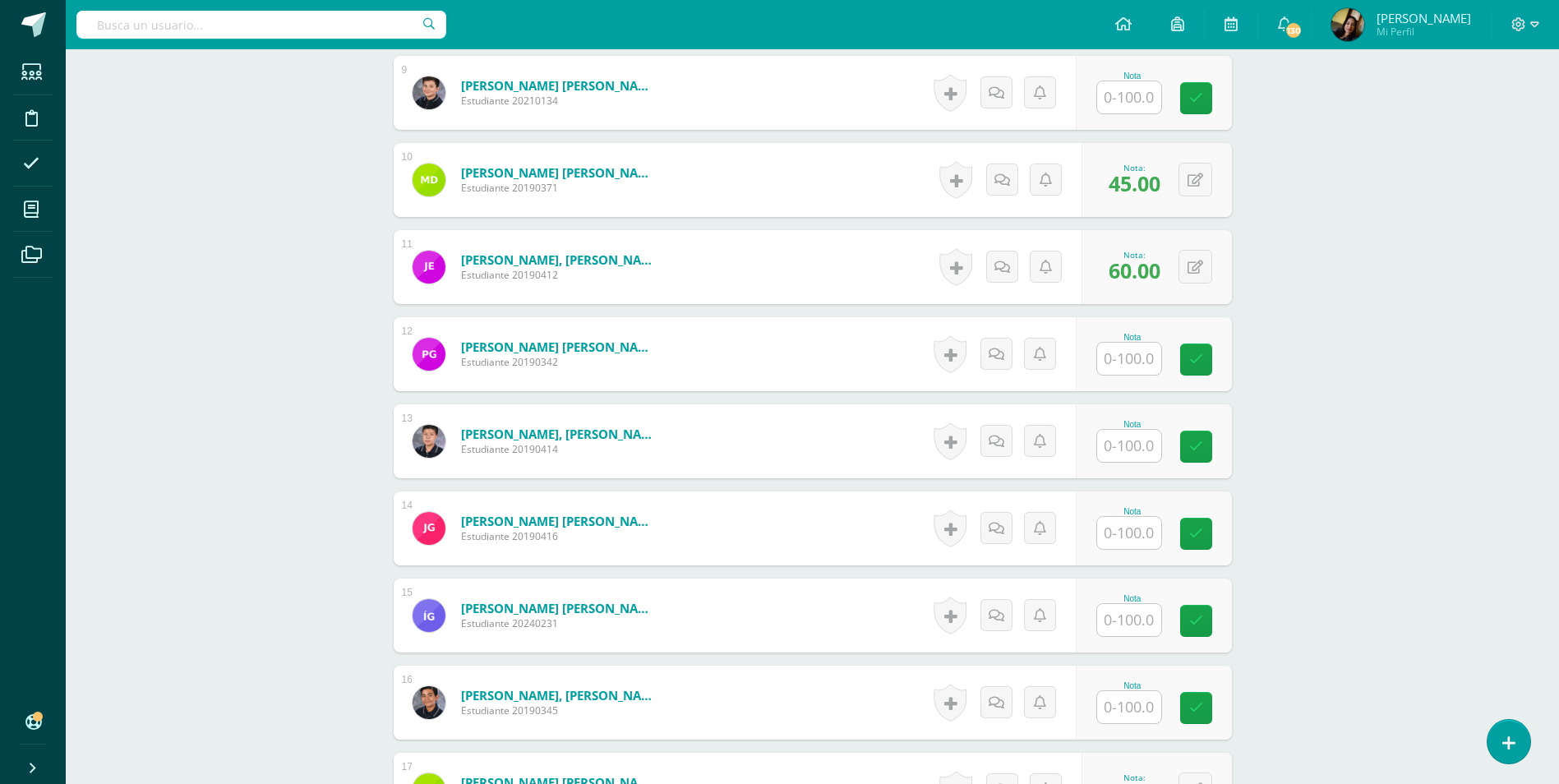
click at [1144, 691] on input "text" at bounding box center [1129, 707] width 64 height 32
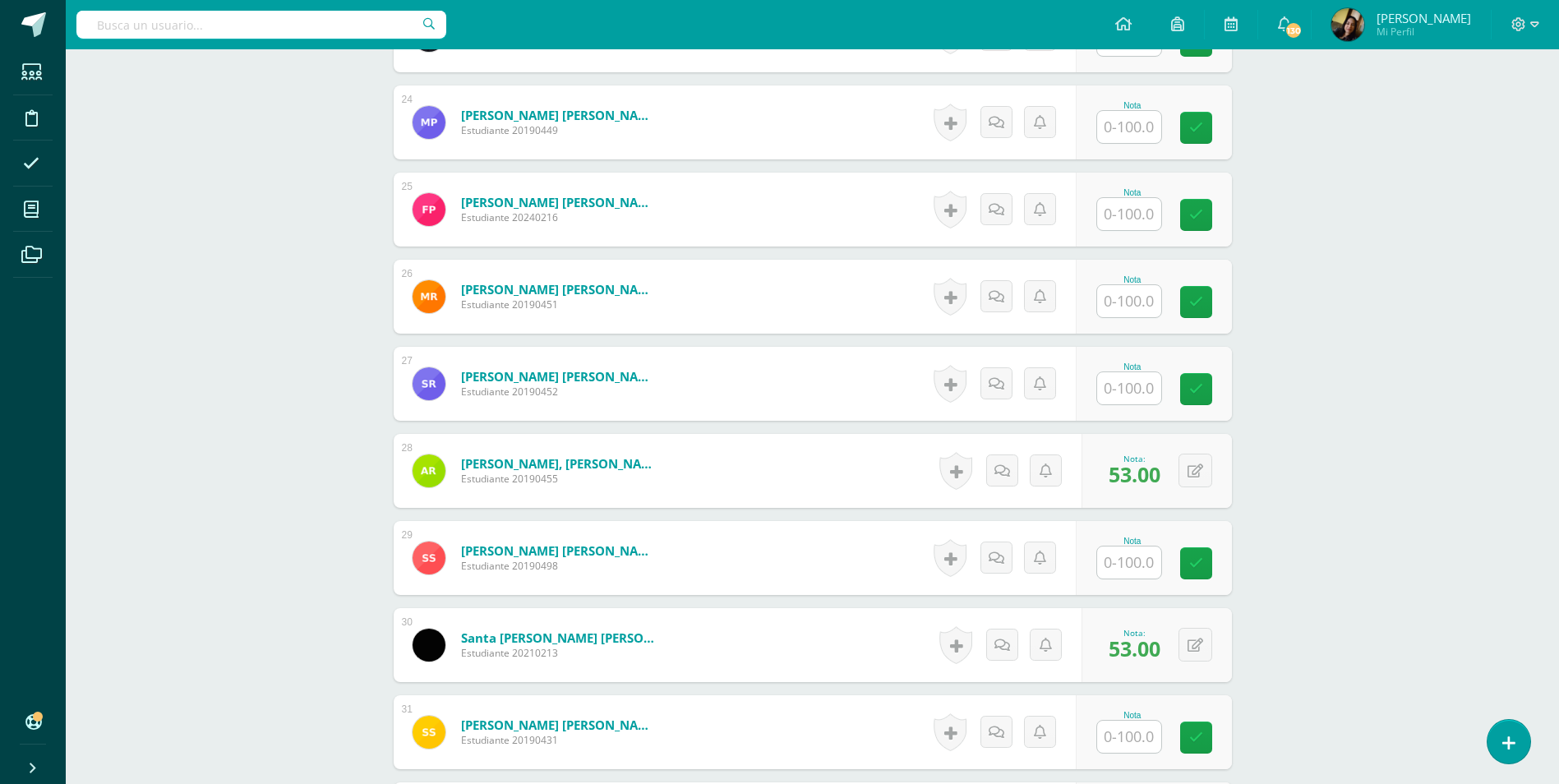
scroll to position [2655, 0]
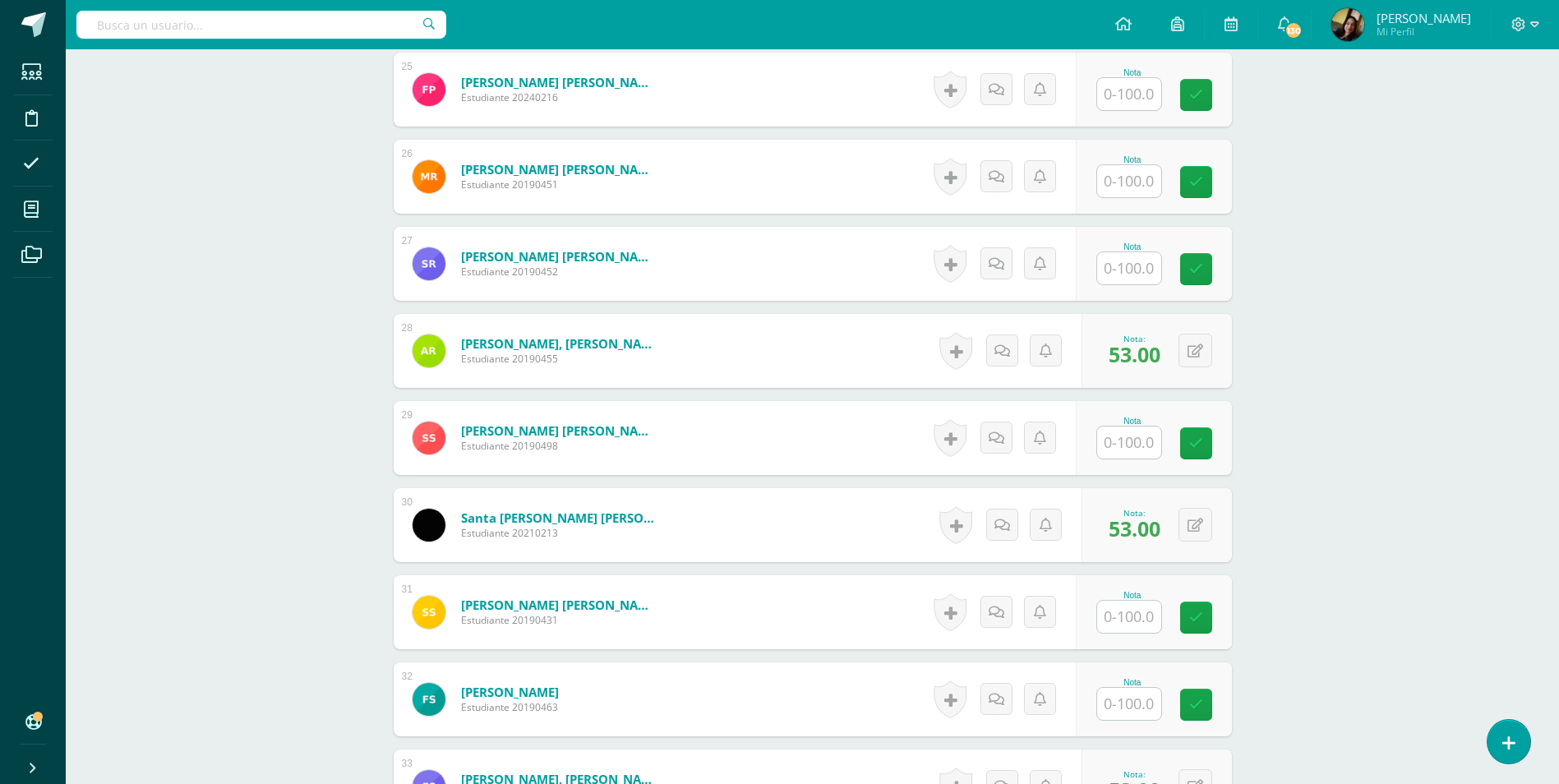
type input "100"
click at [1136, 687] on input "text" at bounding box center [1129, 703] width 64 height 32
type input "49"
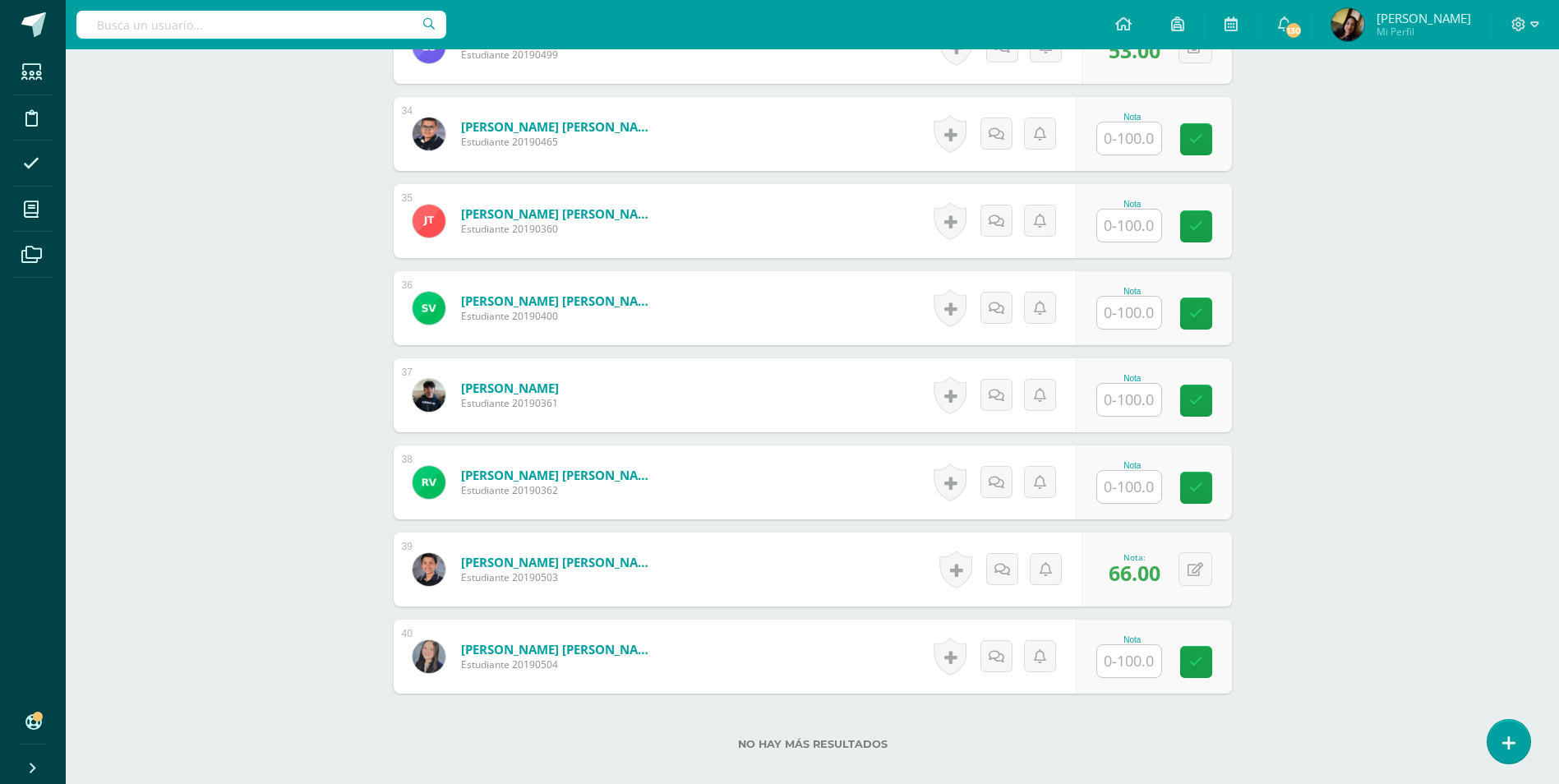
scroll to position [3476, 0]
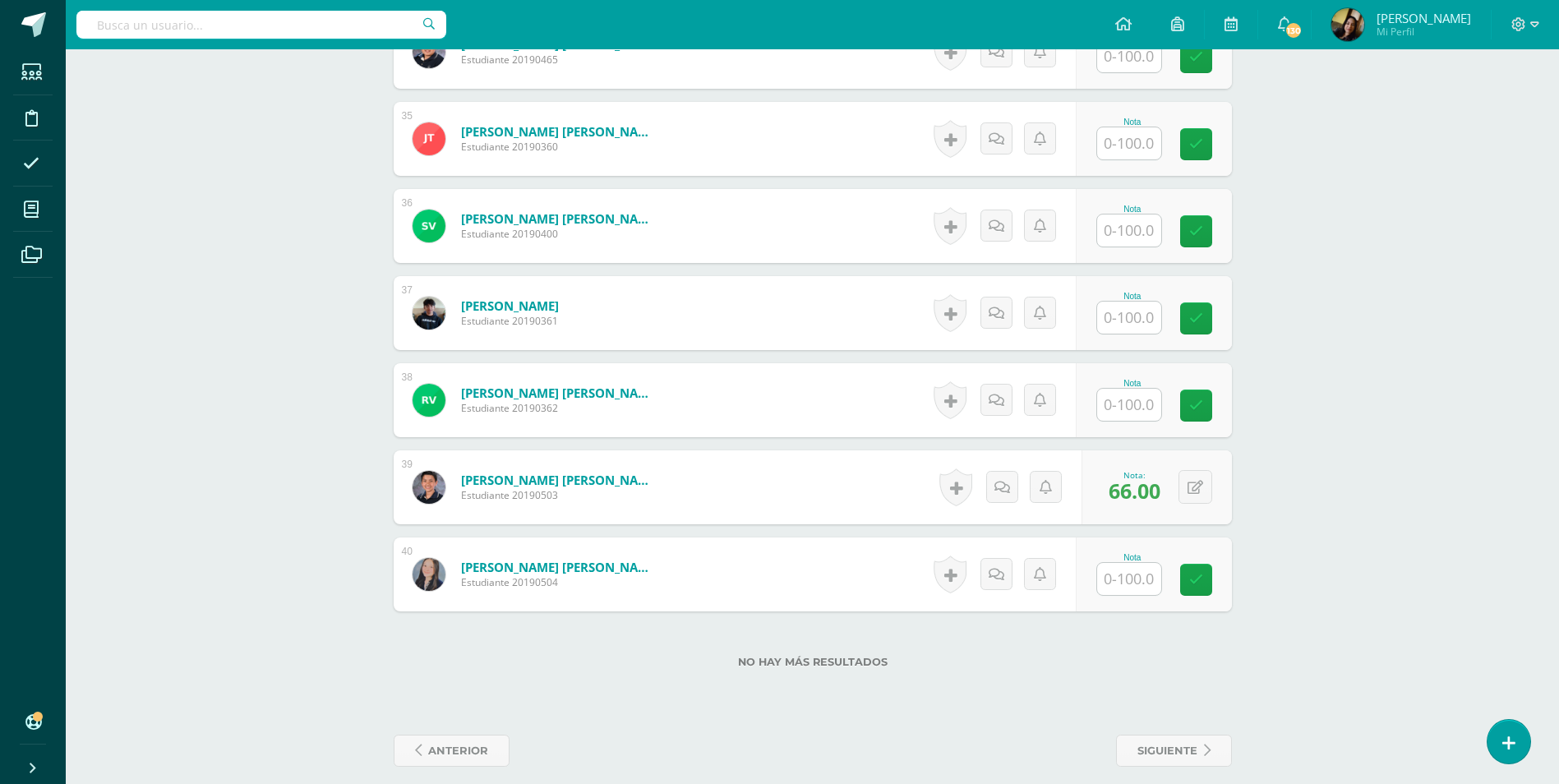
click at [1151, 394] on input "text" at bounding box center [1129, 405] width 64 height 32
type input "5"
type input "67"
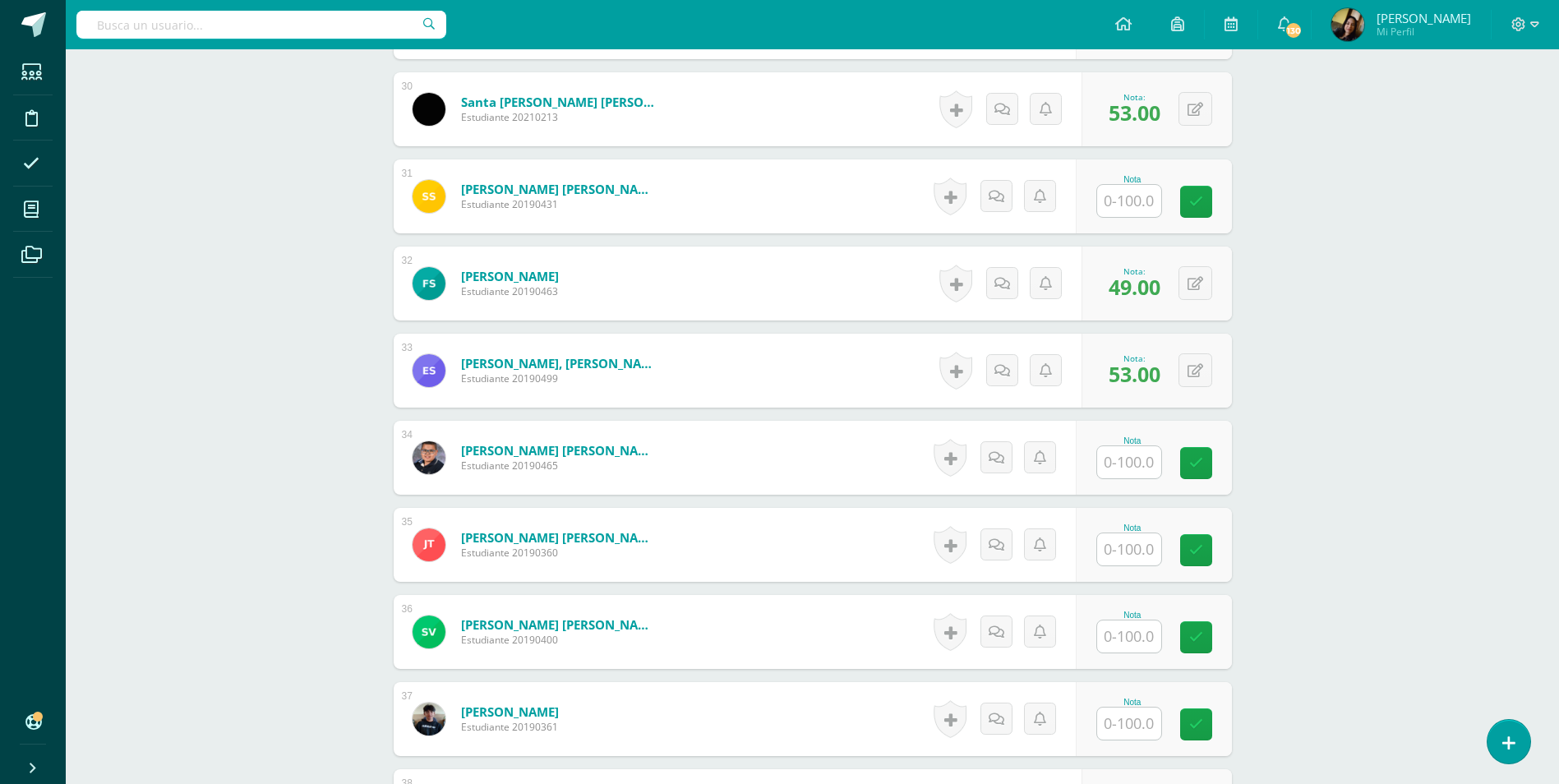
scroll to position [3066, 0]
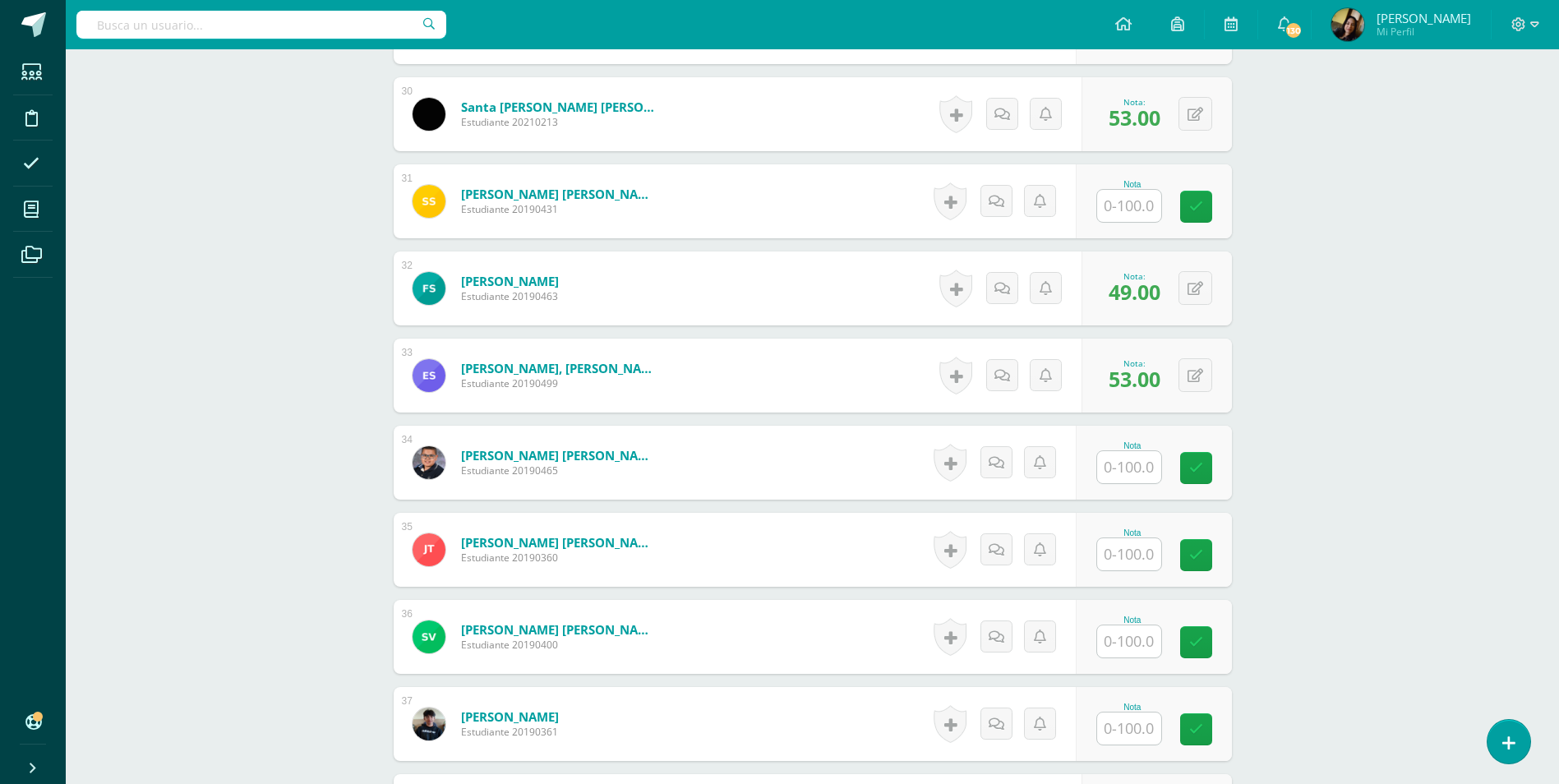
click at [1116, 192] on input "text" at bounding box center [1129, 206] width 64 height 32
type input "60"
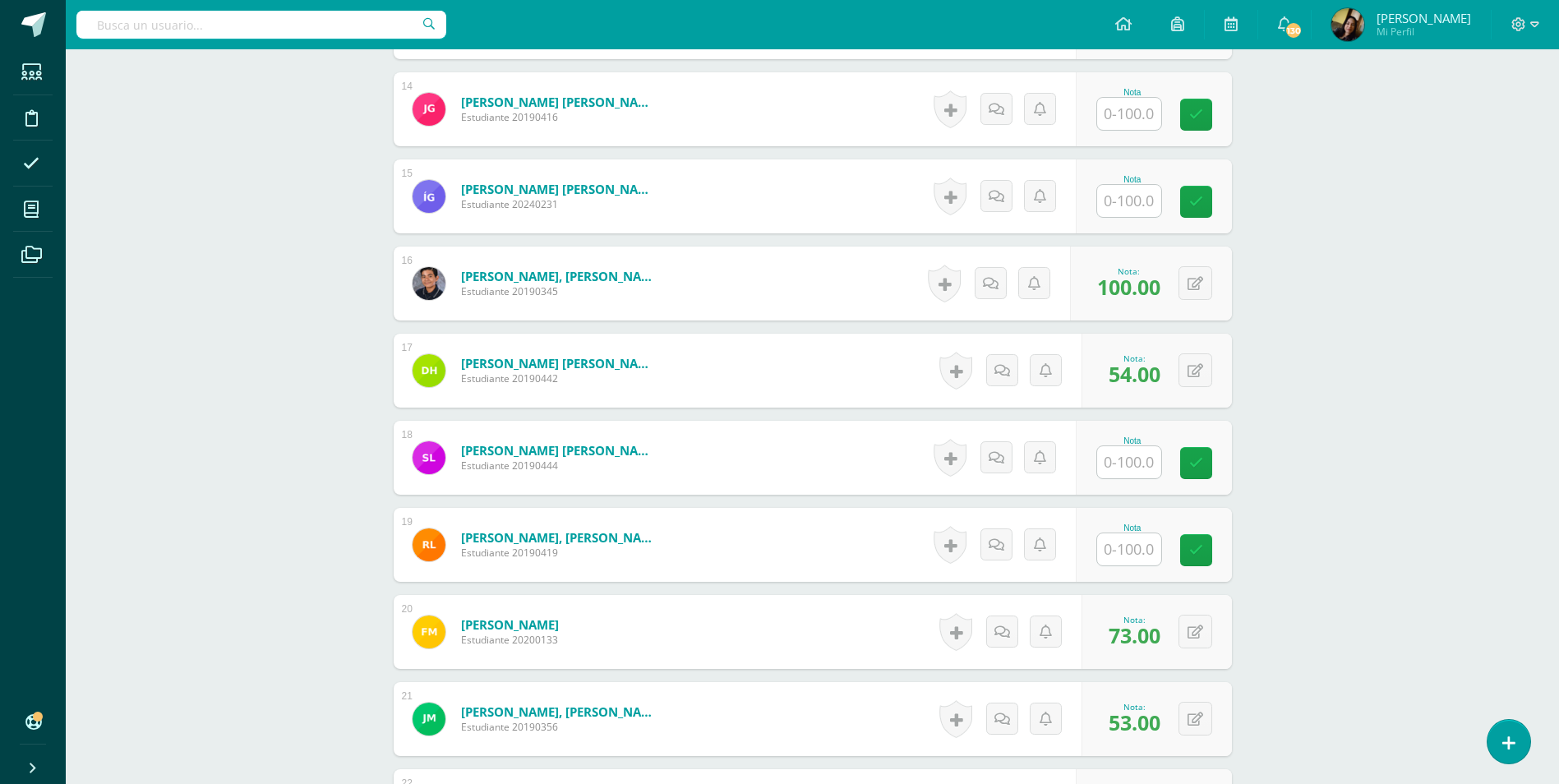
scroll to position [1505, 0]
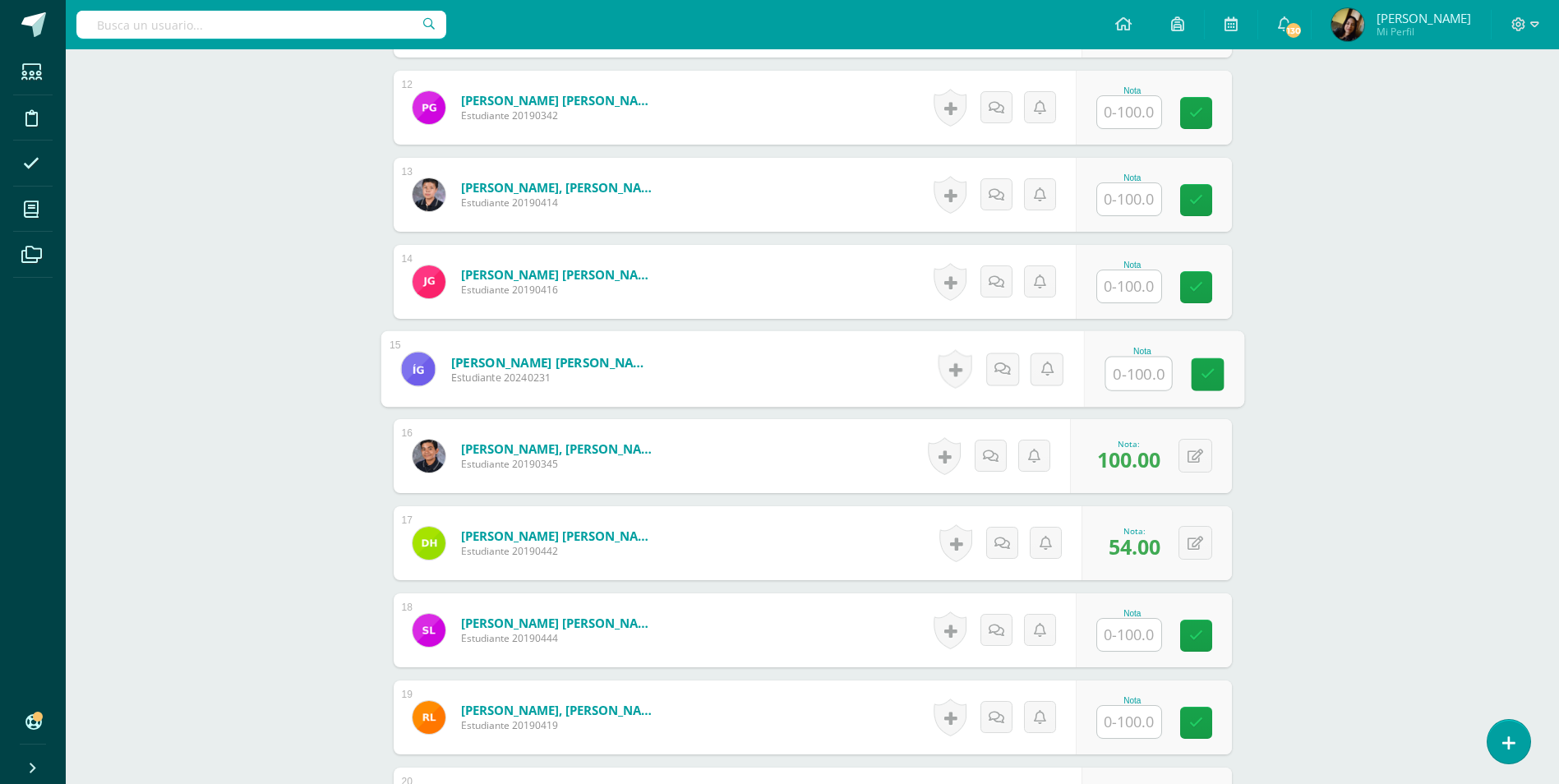
click at [1150, 357] on input "text" at bounding box center [1138, 373] width 66 height 33
type input "70"
click at [144, 345] on div "Comunicación y Lenguaje, Idioma Español Segundo Básico "A" Herramientas Detalle…" at bounding box center [812, 657] width 1493 height 4227
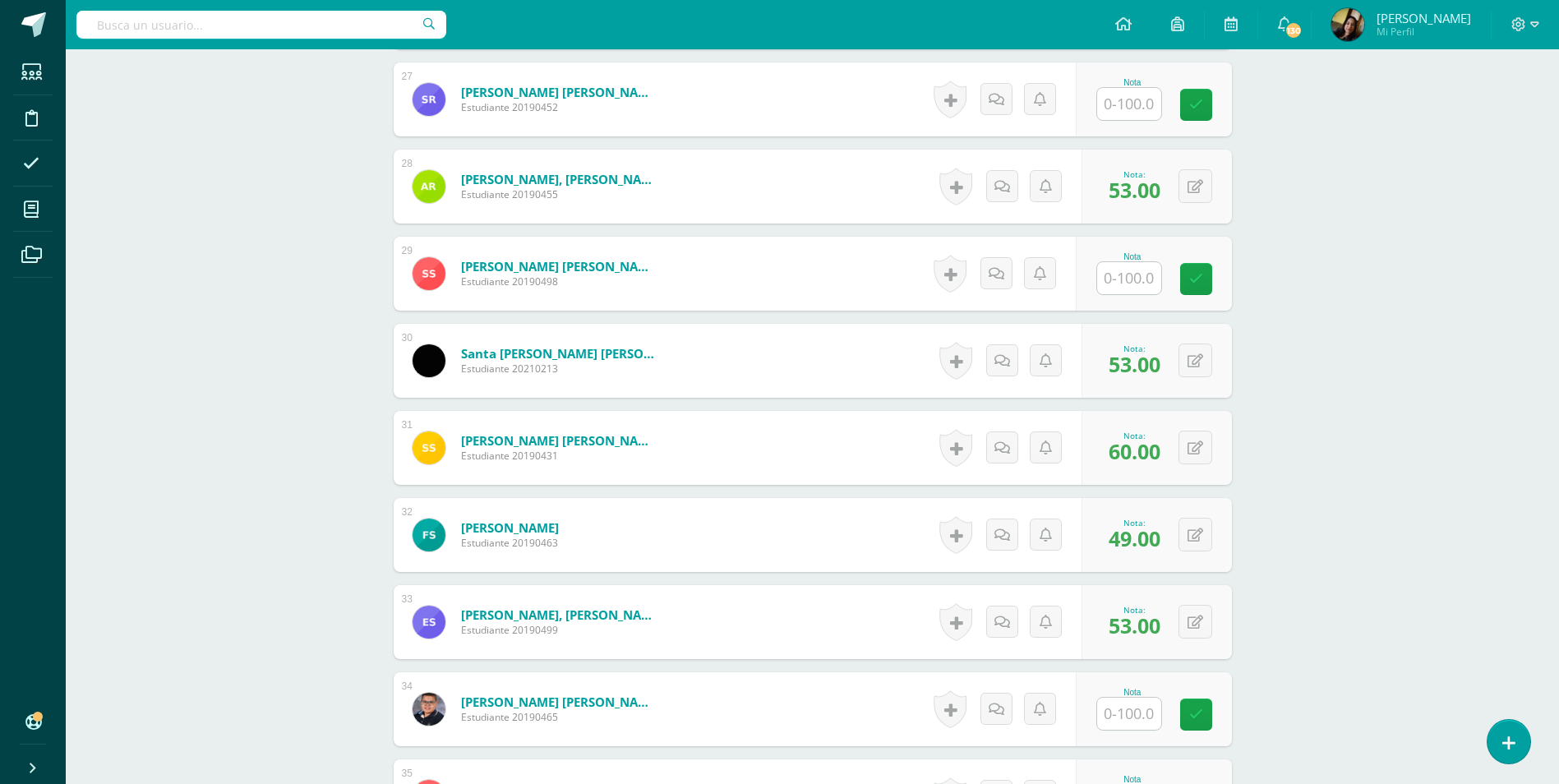
scroll to position [3230, 0]
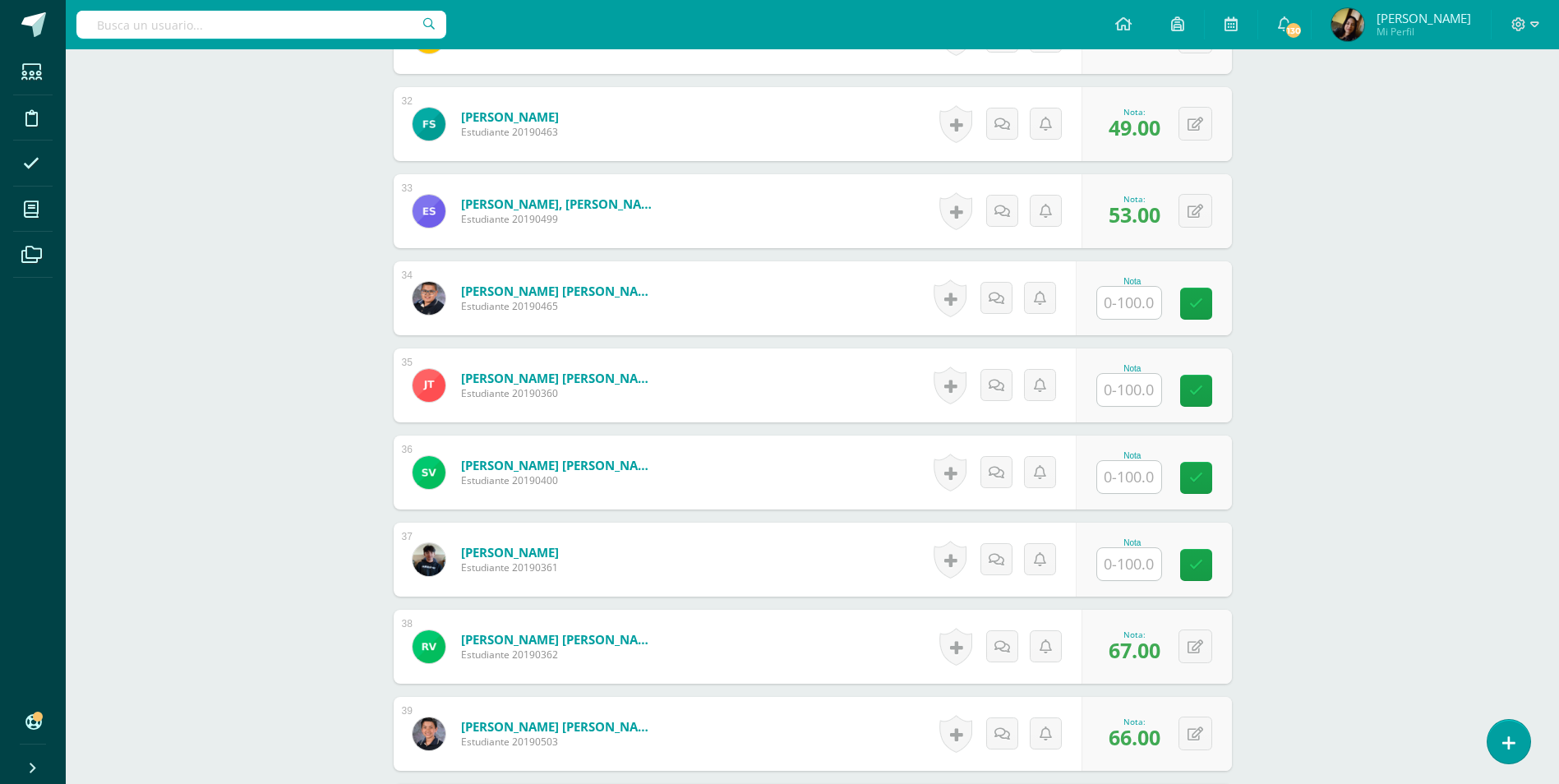
click at [1127, 378] on input "text" at bounding box center [1129, 390] width 64 height 32
type input "48"
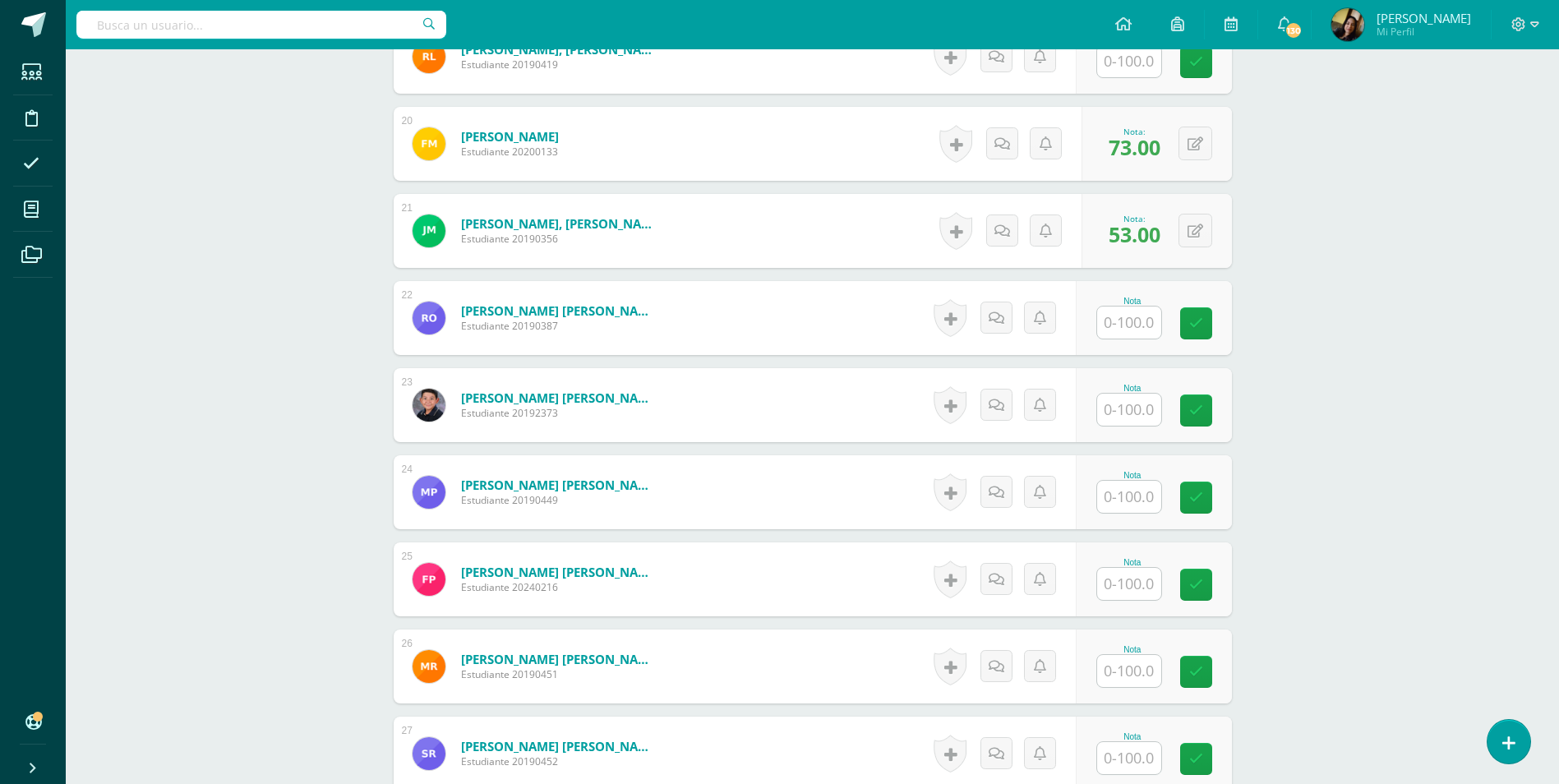
scroll to position [2080, 0]
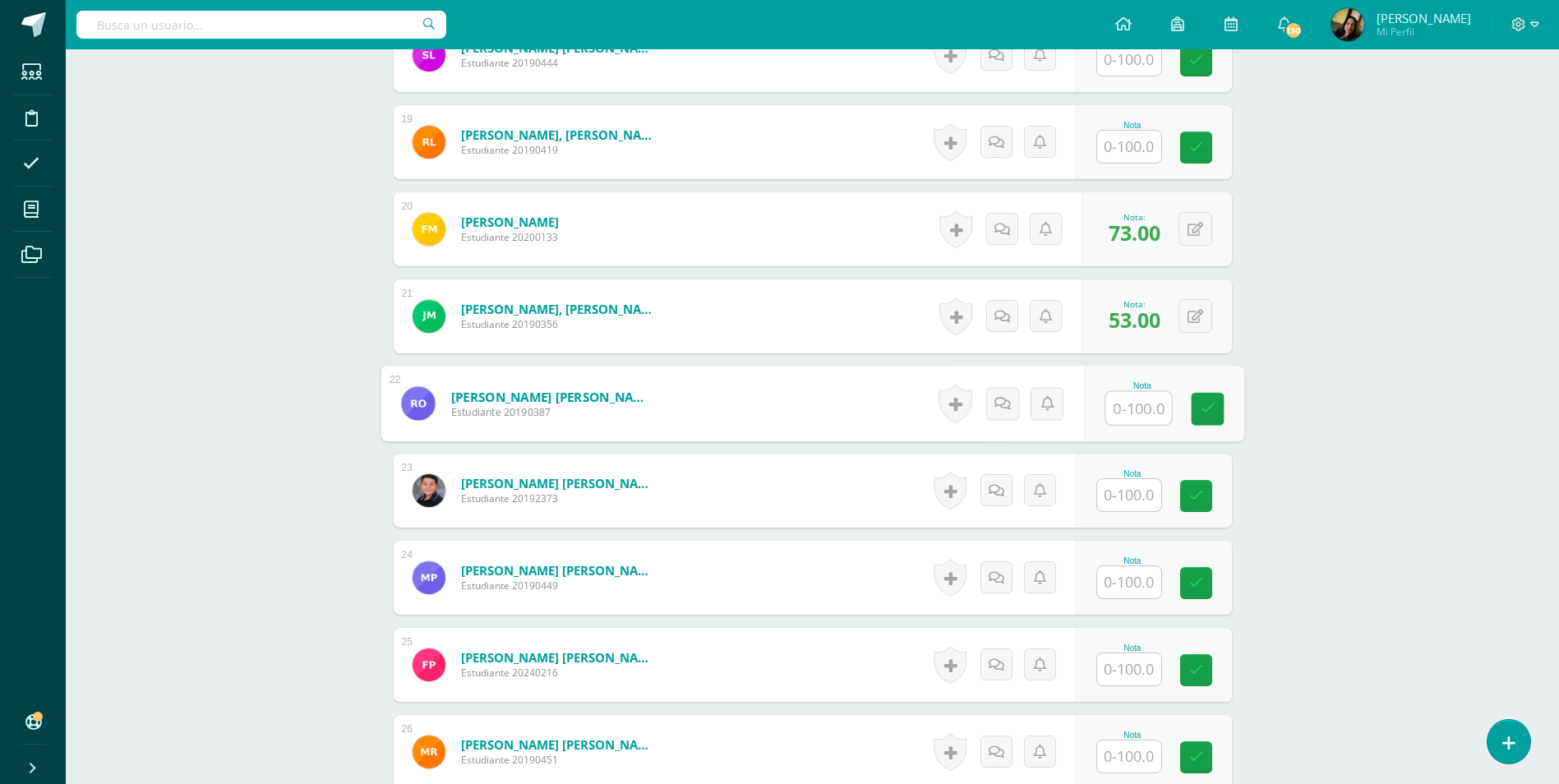
click at [1130, 392] on input "text" at bounding box center [1138, 408] width 66 height 33
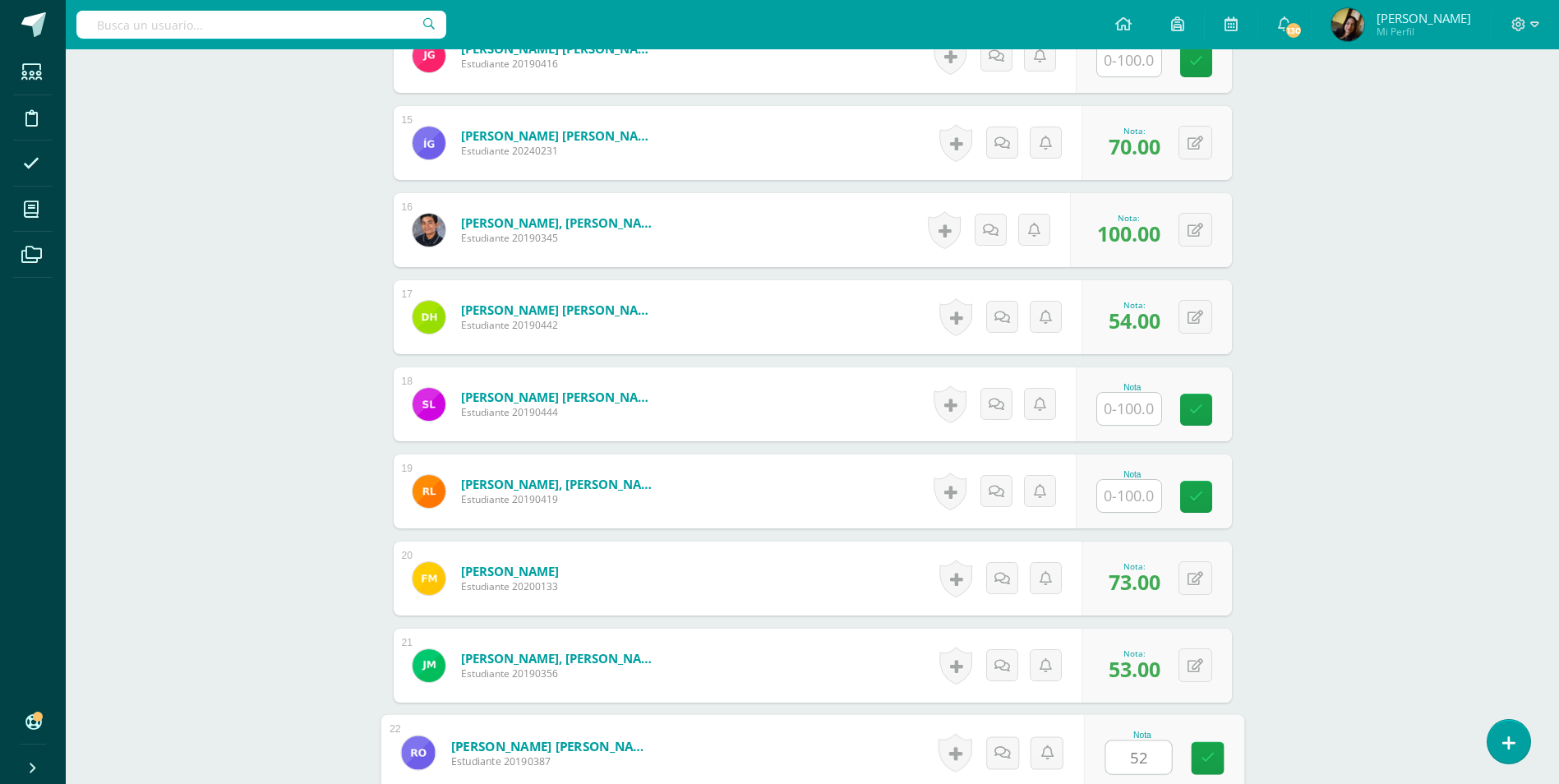
scroll to position [1505, 0]
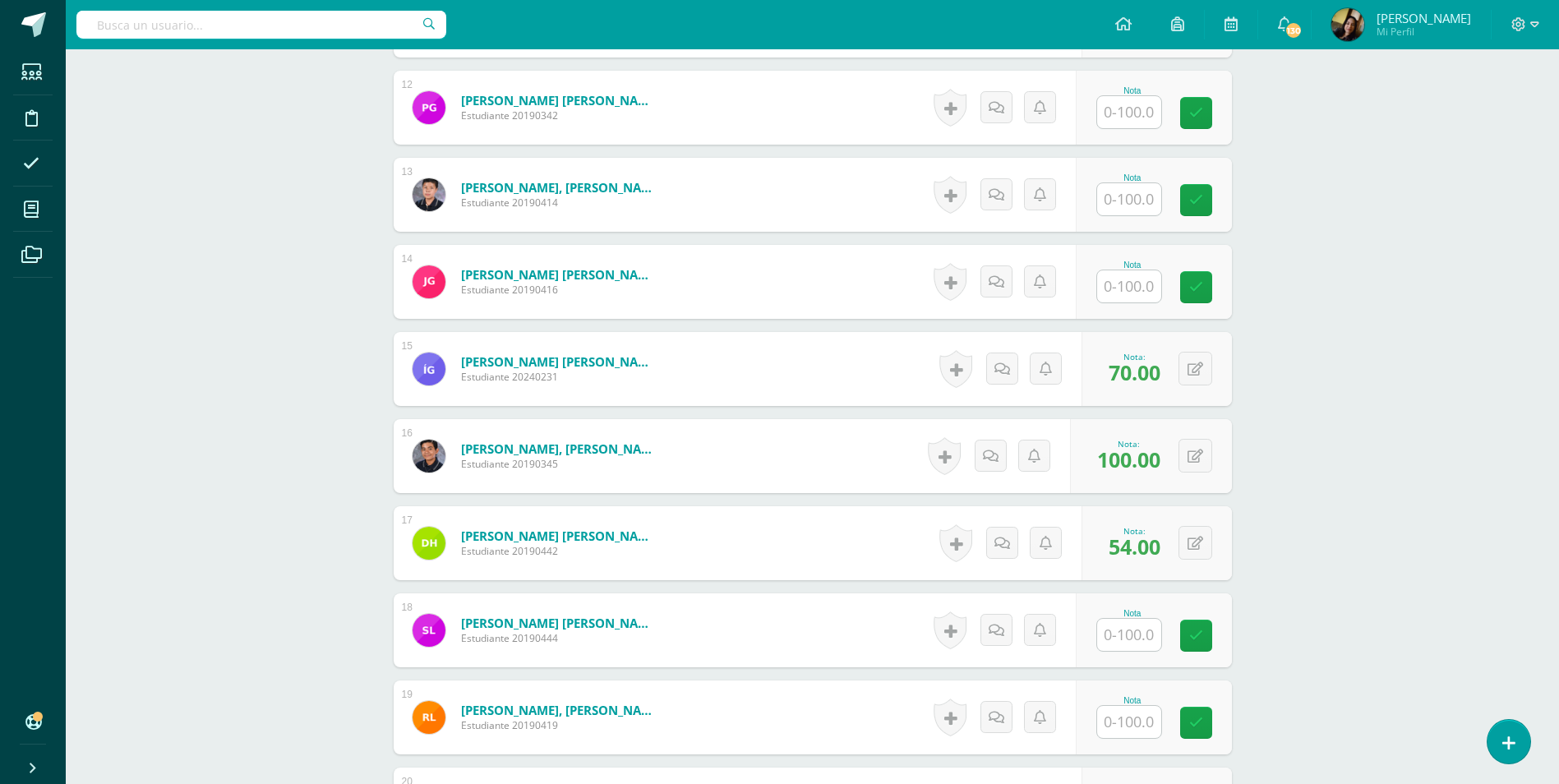
type input "52"
click at [1133, 183] on input "text" at bounding box center [1129, 199] width 64 height 32
type input "74"
click at [264, 247] on div "Comunicación y Lenguaje, Idioma Español Segundo Básico "A" Herramientas Detalle…" at bounding box center [812, 657] width 1493 height 4227
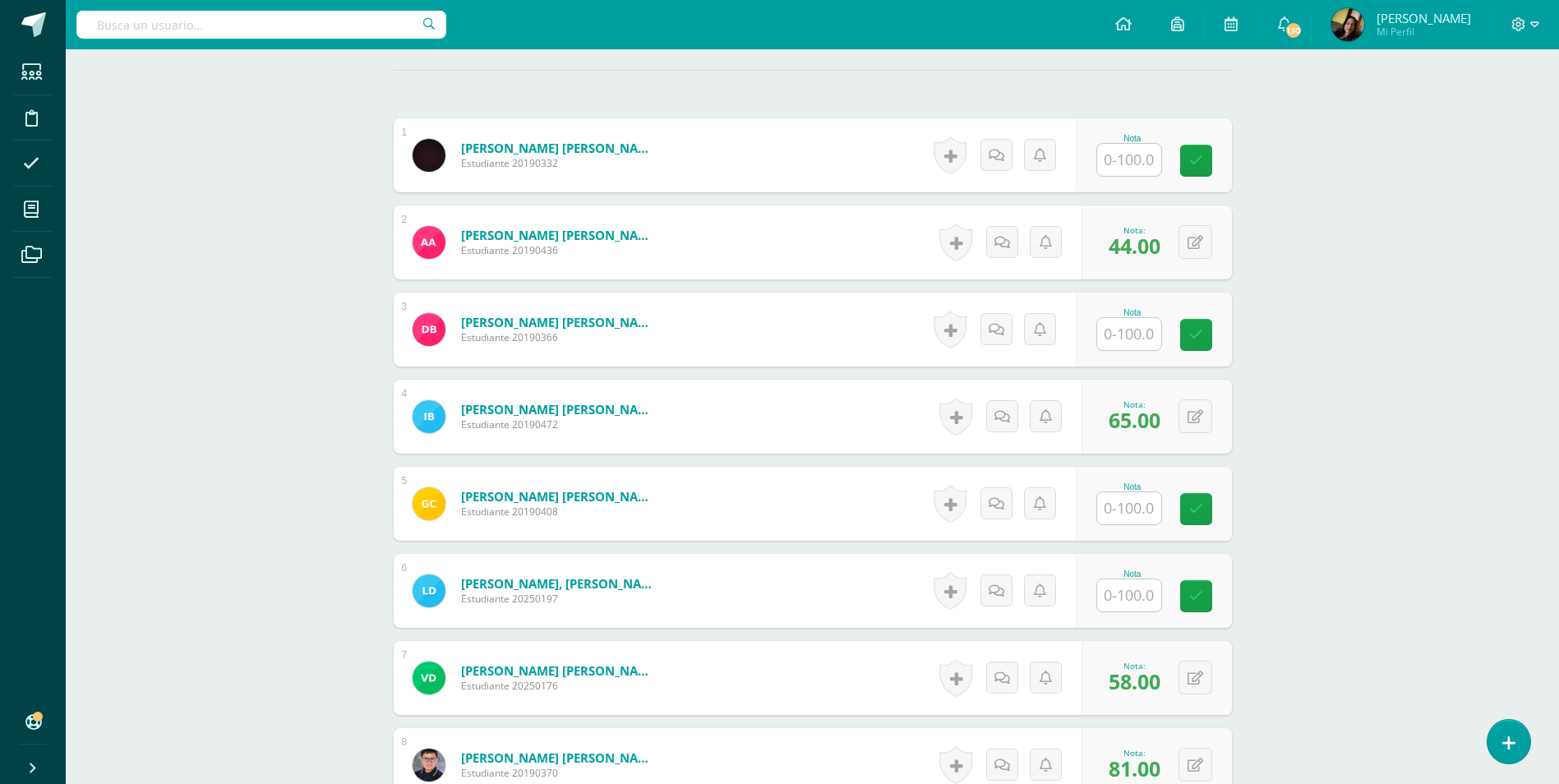
scroll to position [273, 0]
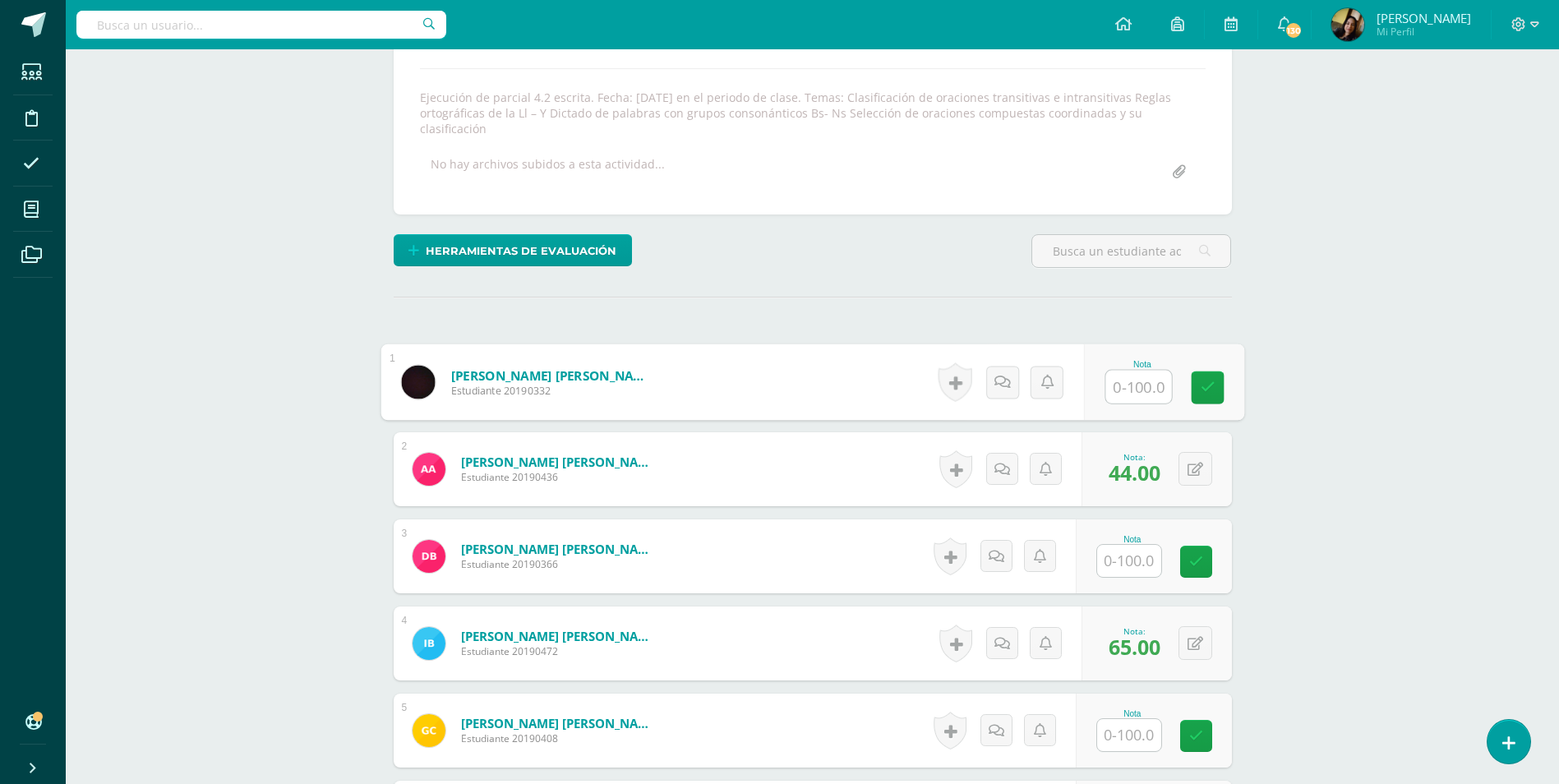
click at [1144, 378] on input "text" at bounding box center [1138, 386] width 66 height 33
type input "67"
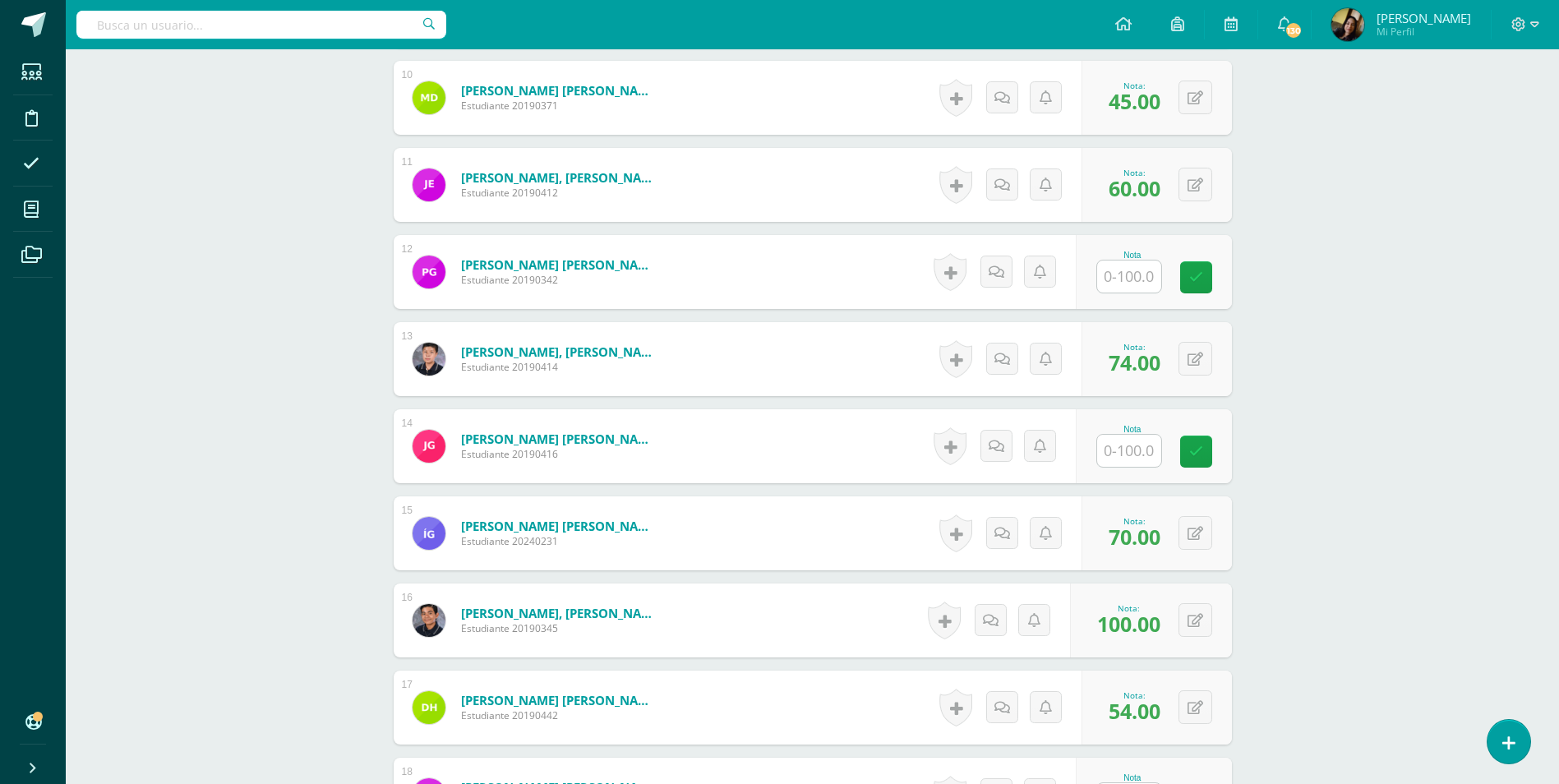
scroll to position [1669, 0]
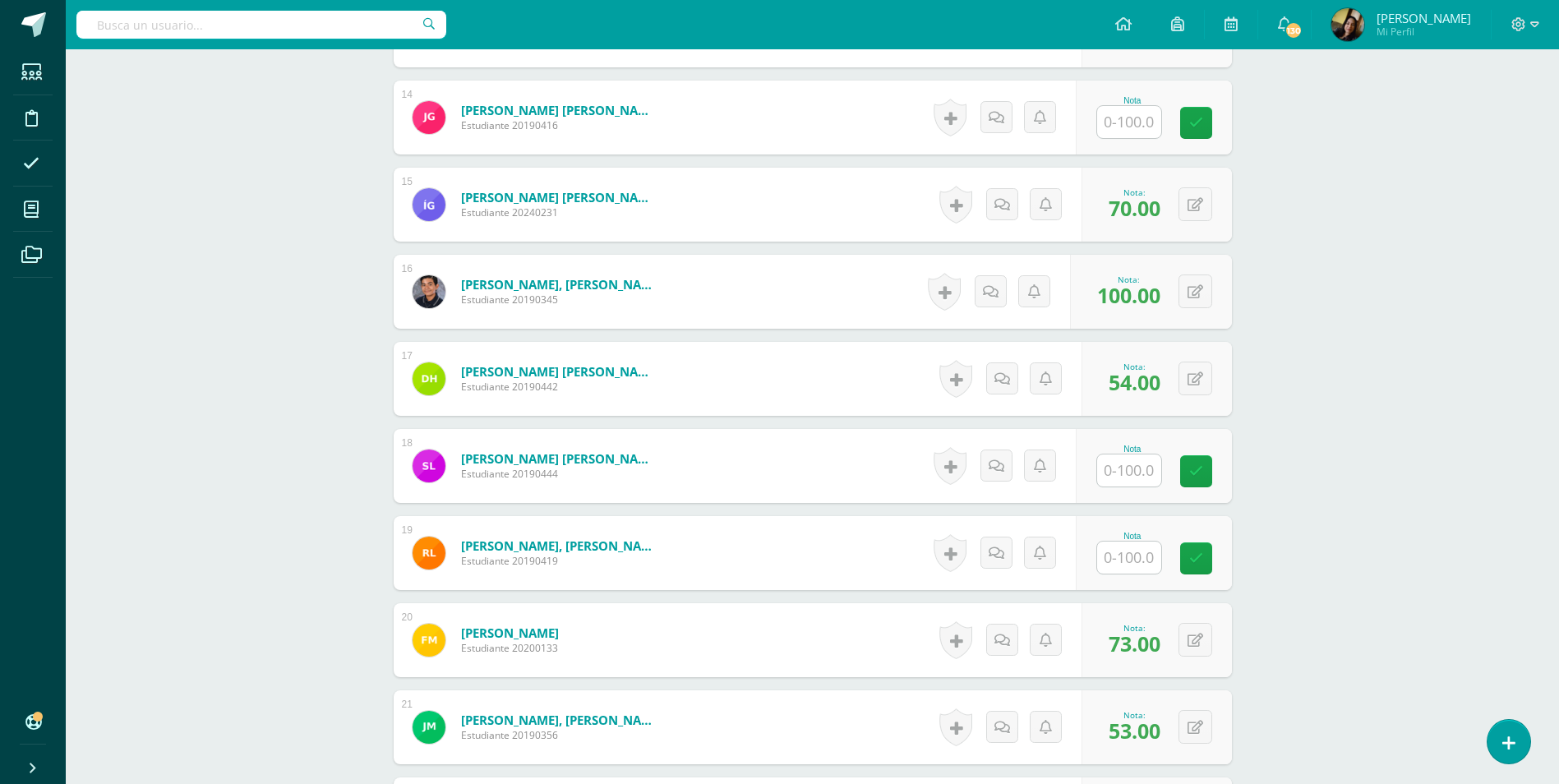
click at [1126, 544] on input "text" at bounding box center [1129, 557] width 64 height 32
type input "44"
click at [301, 416] on div "Comunicación y Lenguaje, Idioma Español Segundo Básico "A" Herramientas Detalle…" at bounding box center [812, 493] width 1493 height 4227
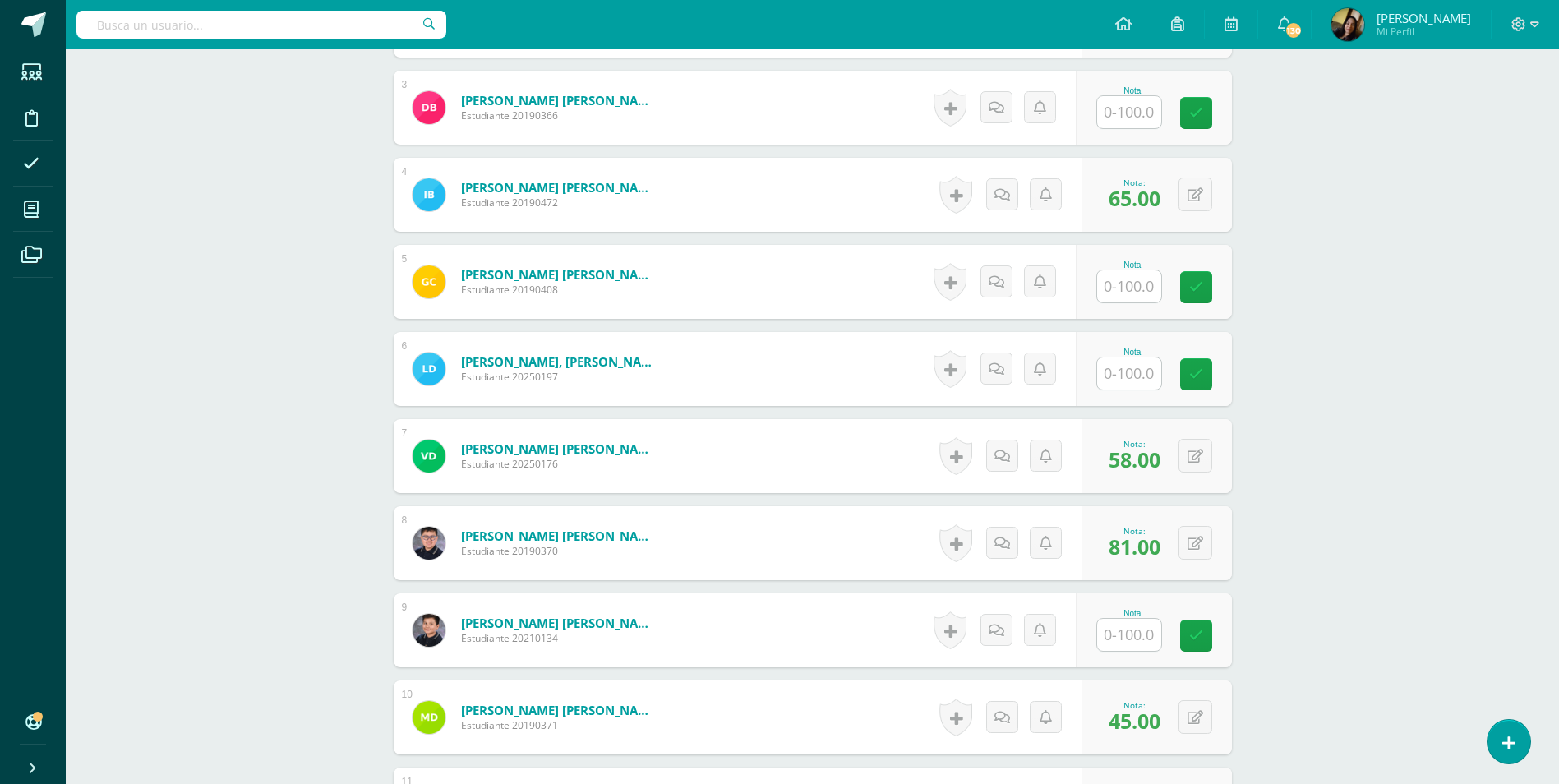
scroll to position [684, 0]
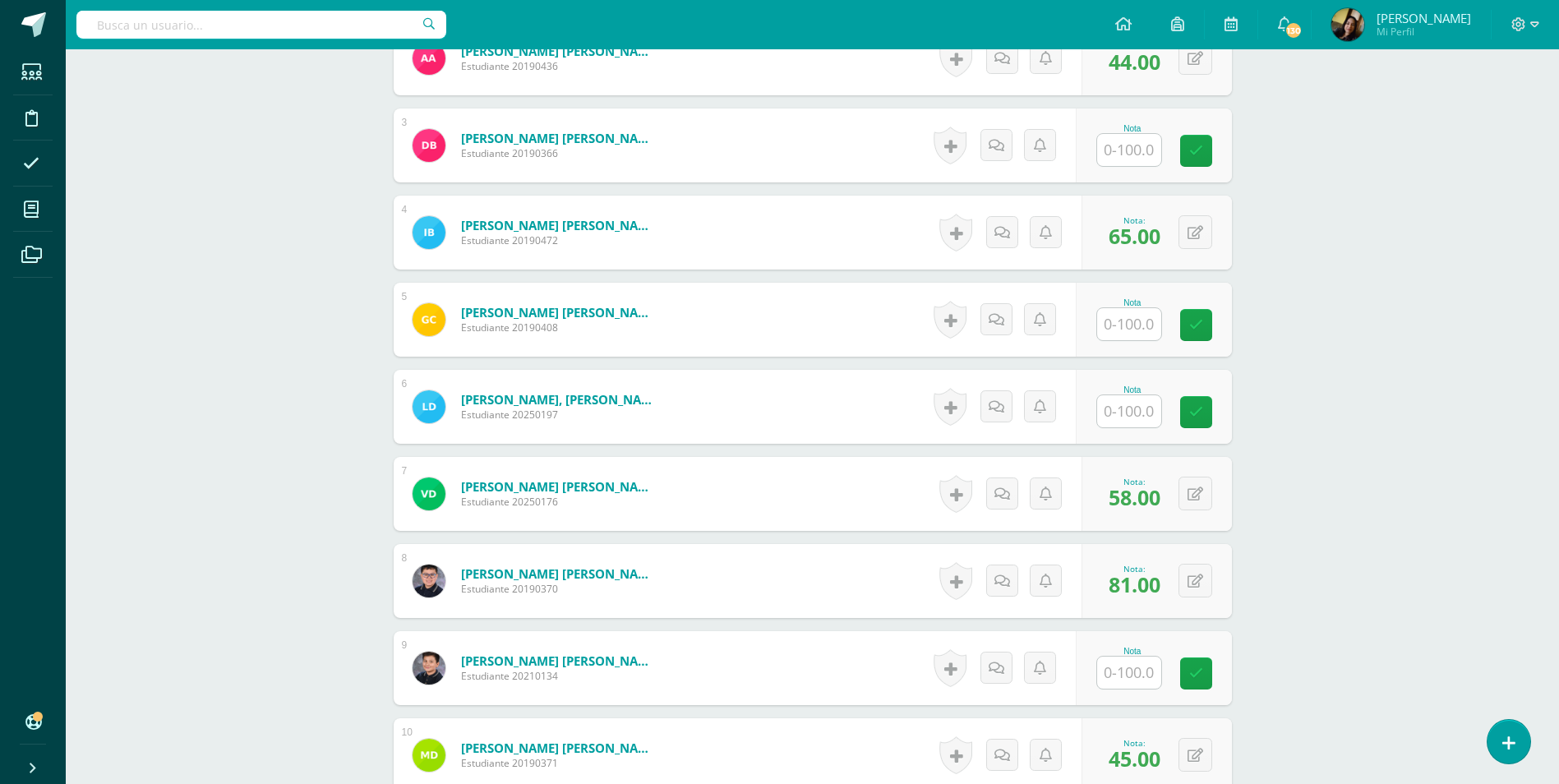
click at [1134, 308] on input "text" at bounding box center [1129, 324] width 64 height 32
type input "60"
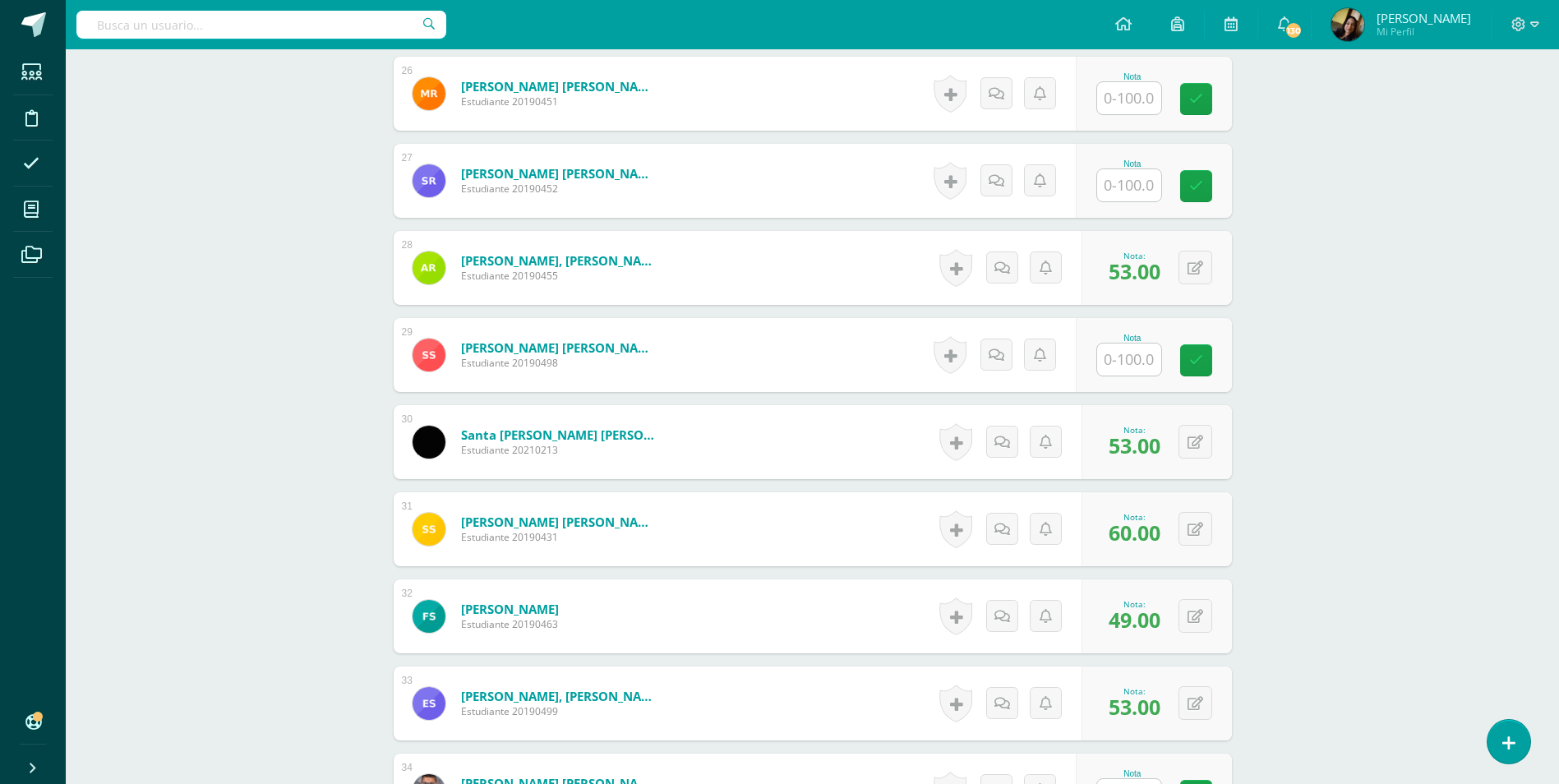
scroll to position [2737, 0]
click at [1111, 347] on input "text" at bounding box center [1129, 361] width 64 height 32
type input "73"
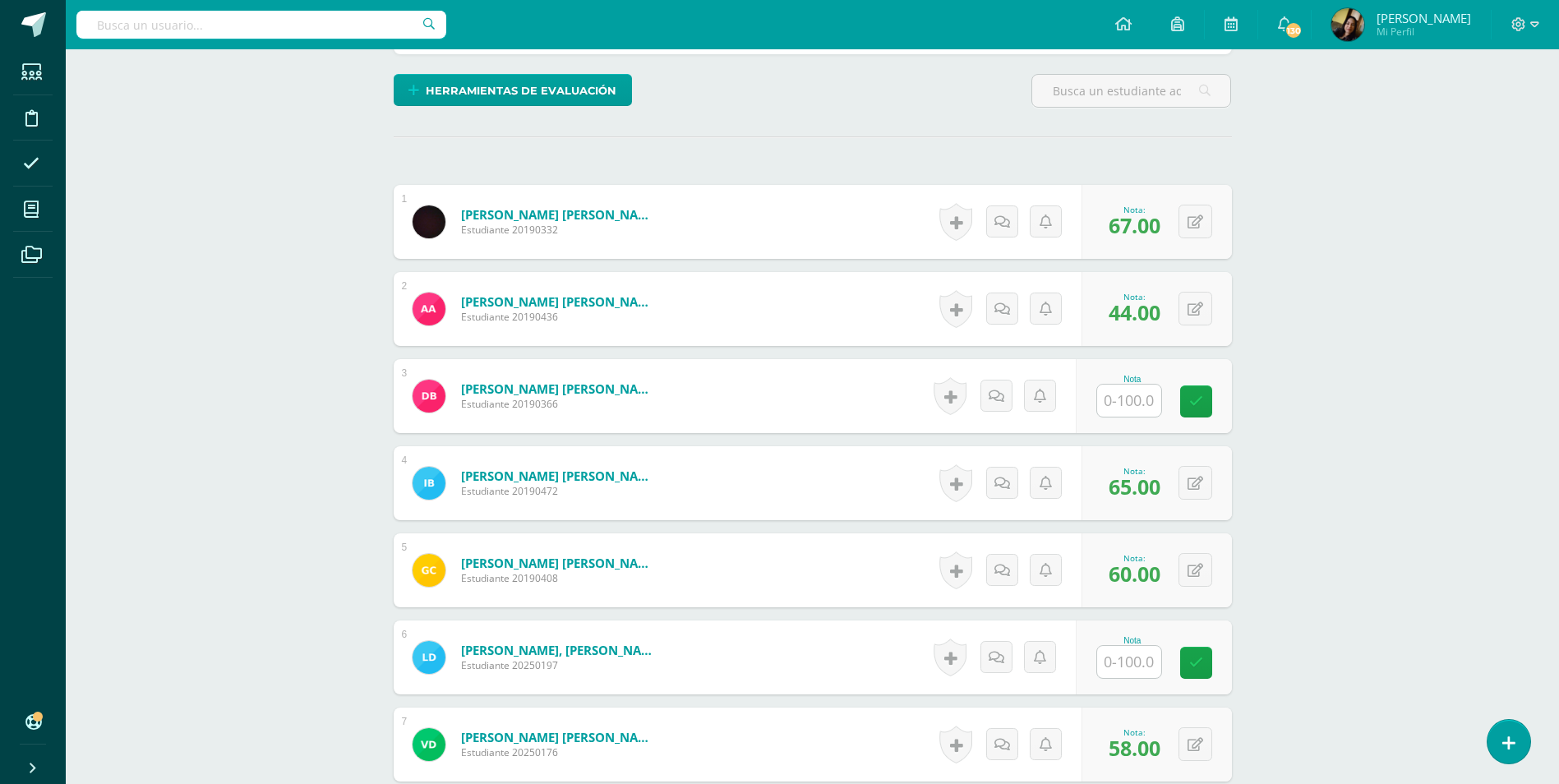
scroll to position [355, 0]
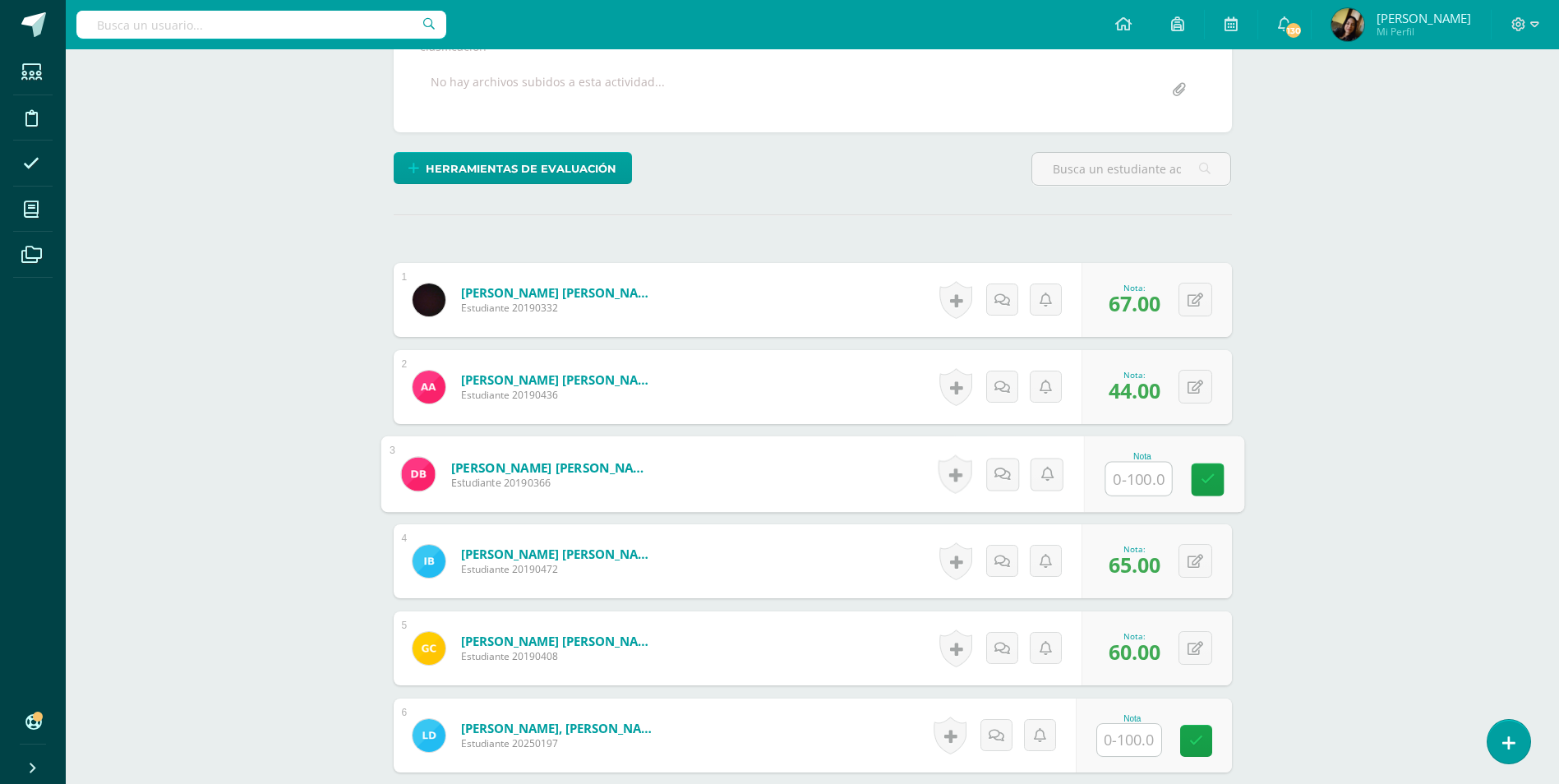
click at [1118, 464] on input "text" at bounding box center [1138, 478] width 66 height 33
type input "68"
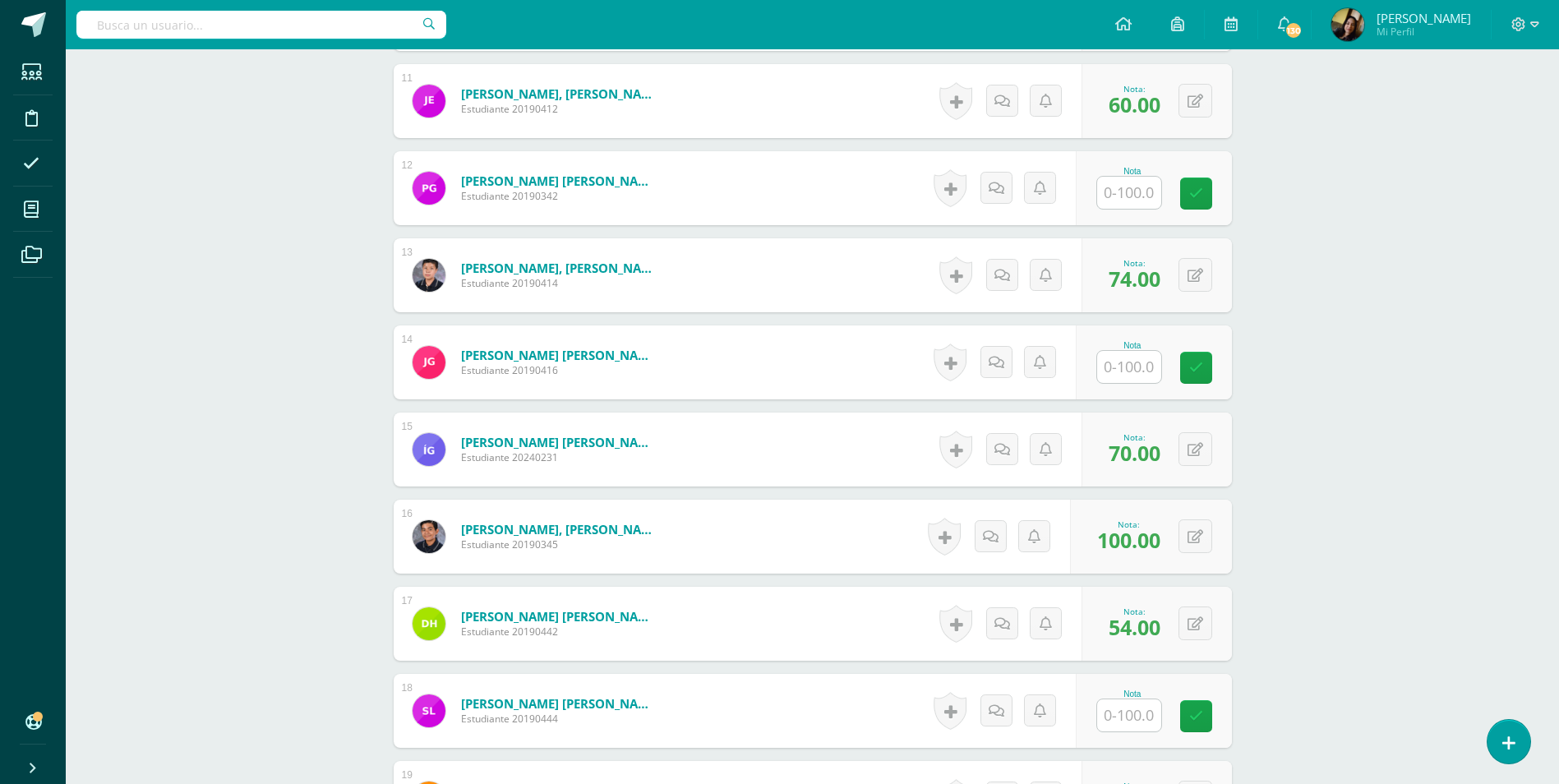
scroll to position [1587, 0]
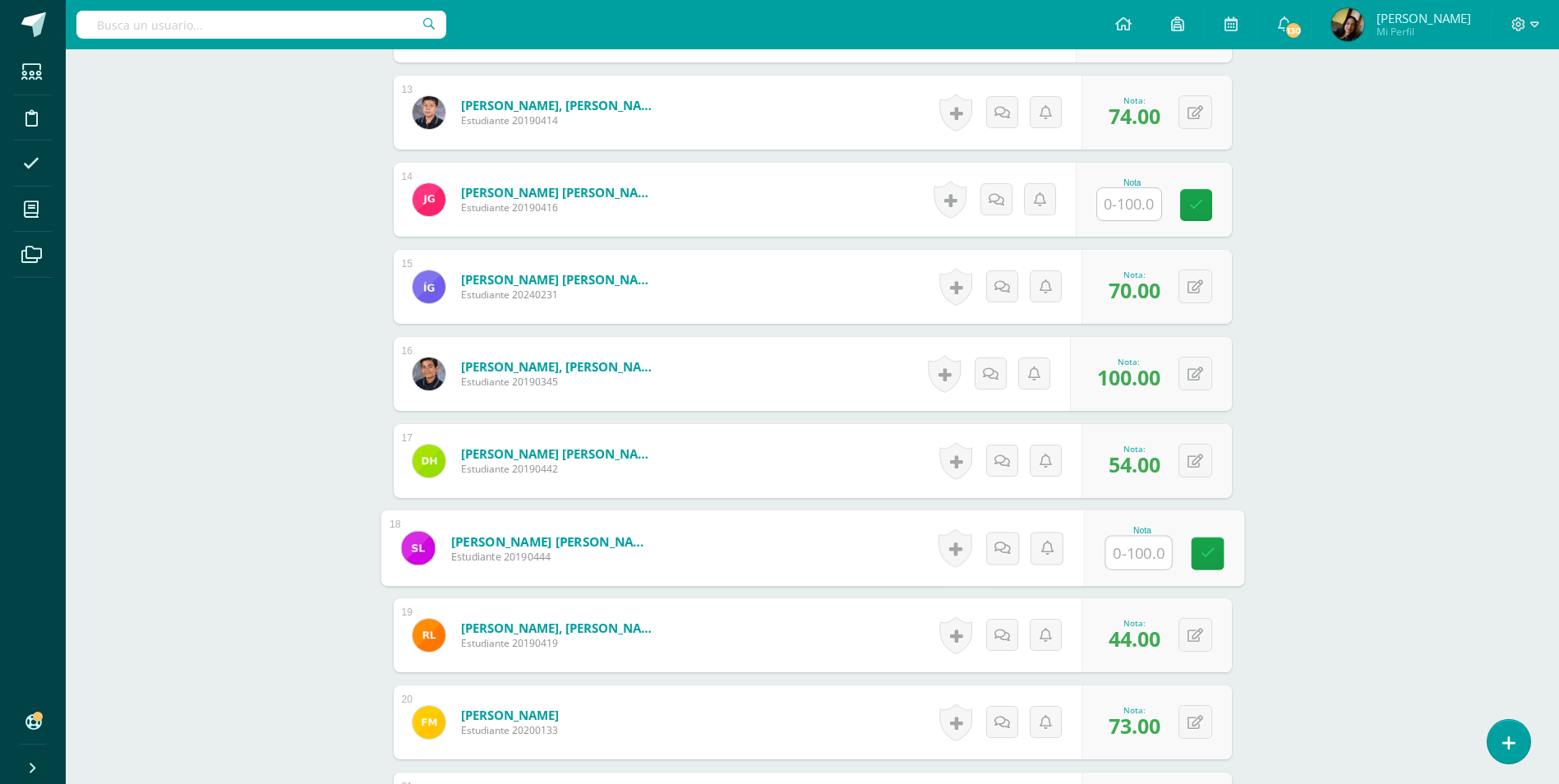
click at [1122, 537] on input "text" at bounding box center [1138, 553] width 66 height 33
type input "66"
click at [340, 433] on div "Comunicación y Lenguaje, Idioma Español Segundo Básico "A" Herramientas Detalle…" at bounding box center [812, 575] width 1493 height 4227
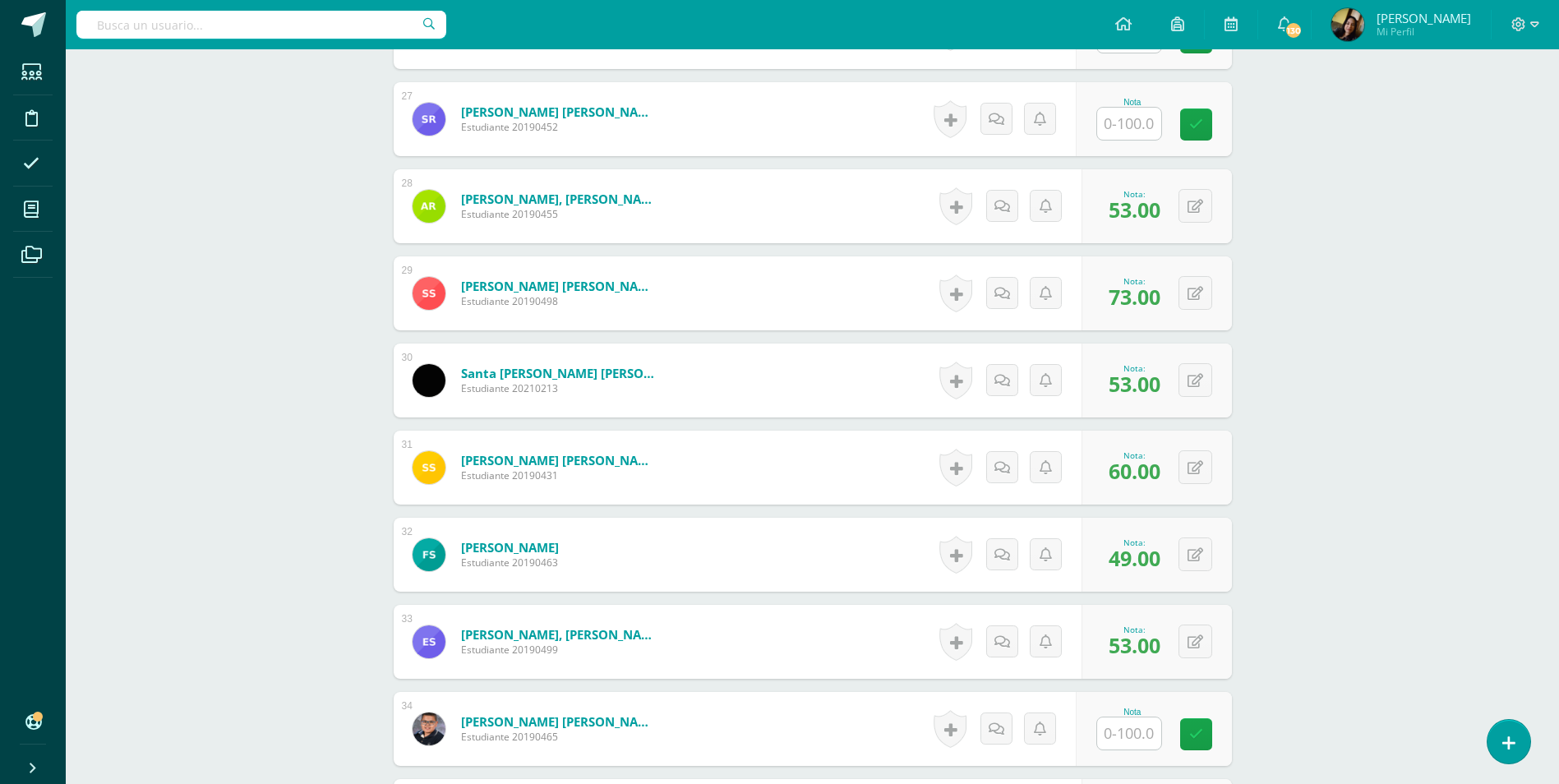
scroll to position [2901, 0]
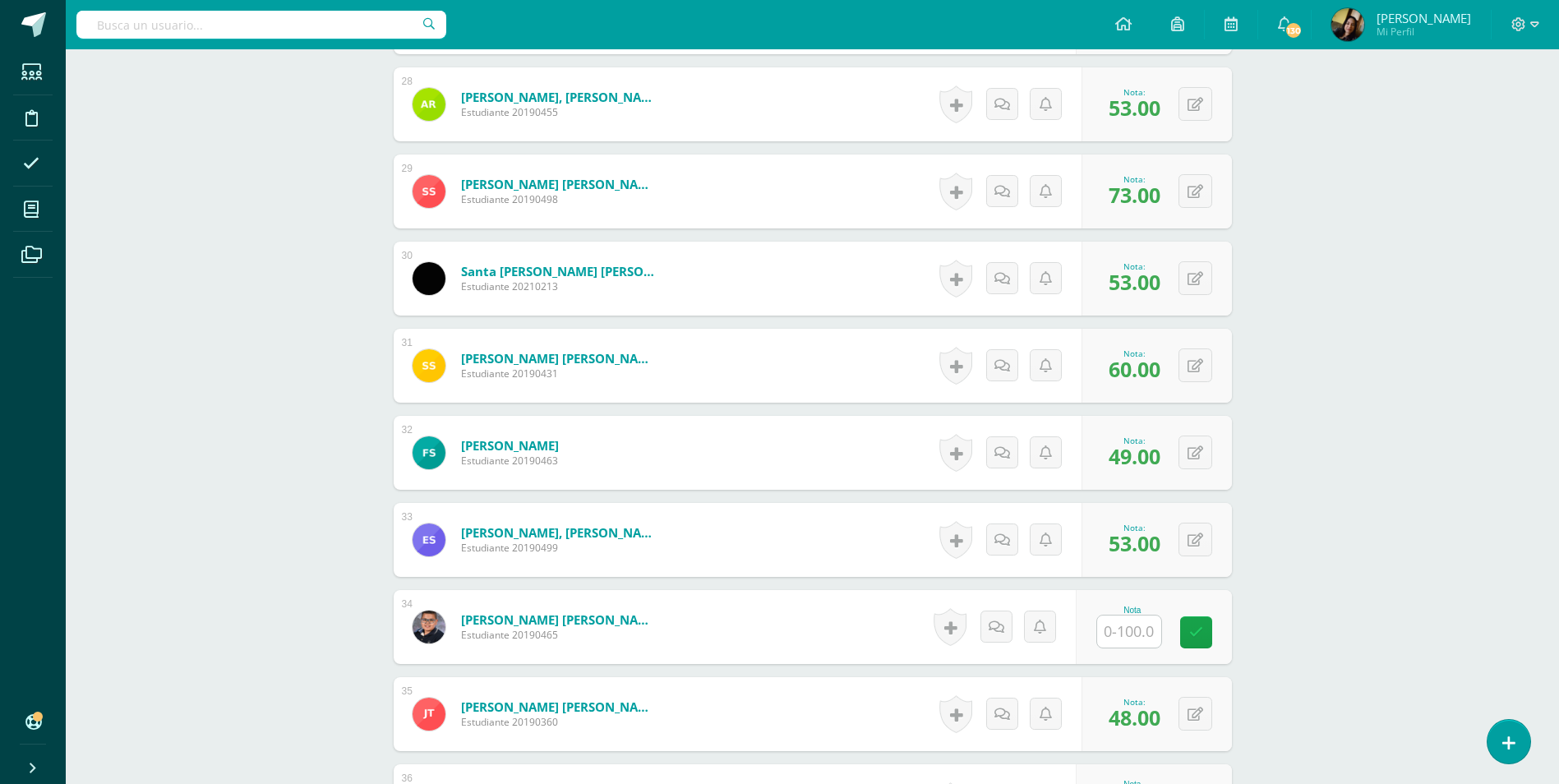
click at [1117, 617] on input "text" at bounding box center [1129, 632] width 64 height 32
type input "75"
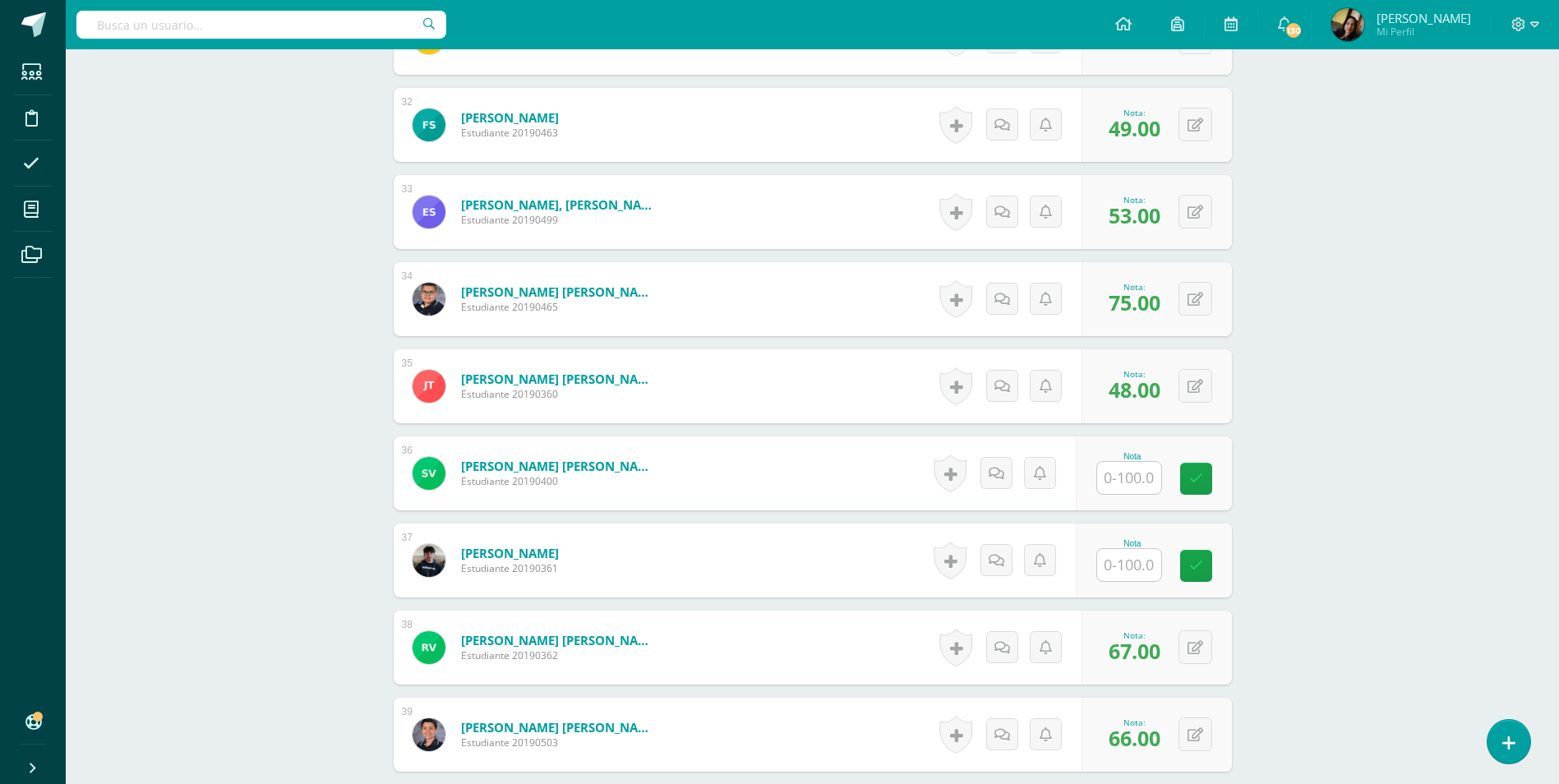
scroll to position [3230, 0]
click at [1125, 461] on input "text" at bounding box center [1138, 477] width 66 height 33
type input "60"
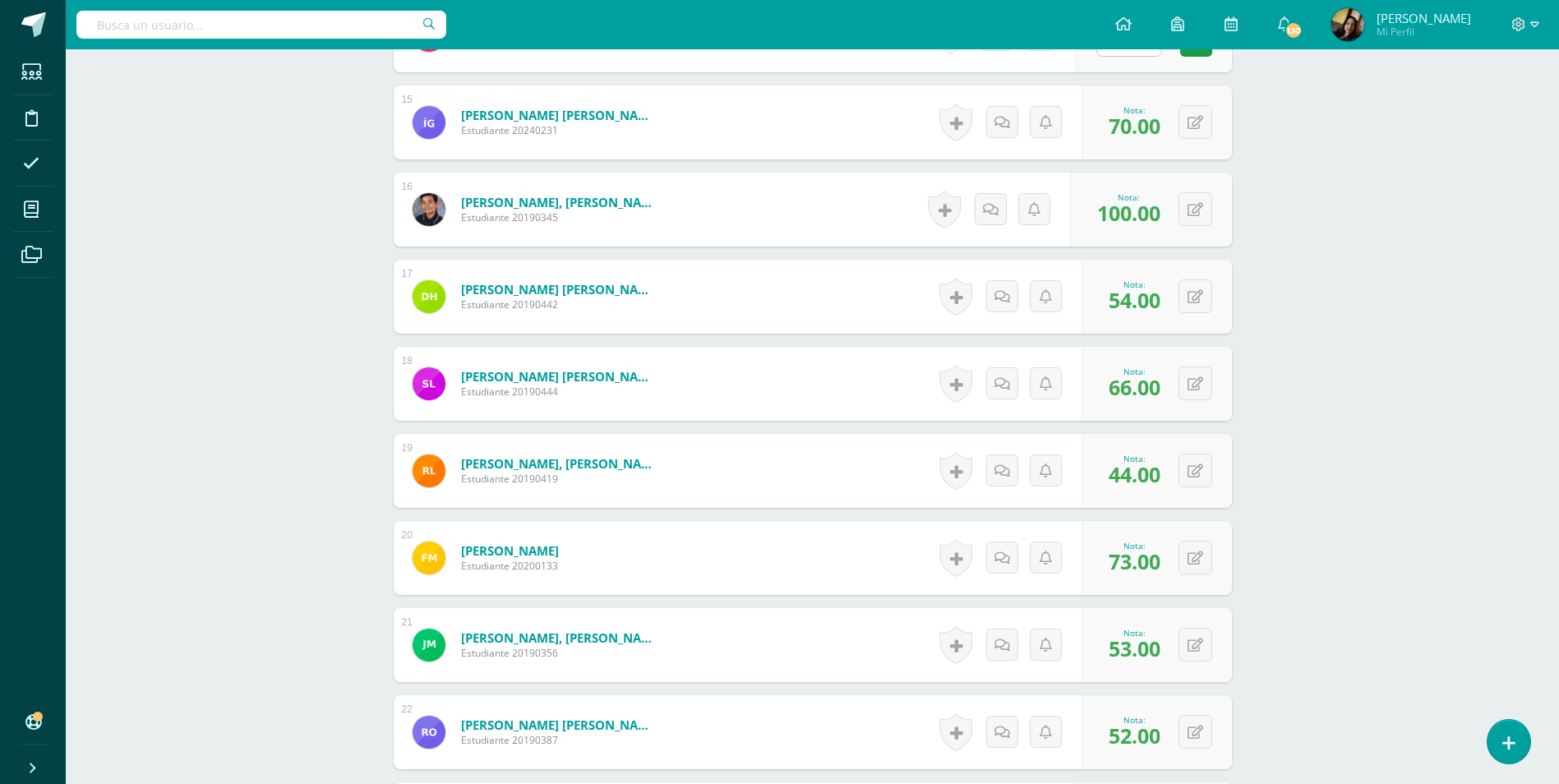
scroll to position [1340, 0]
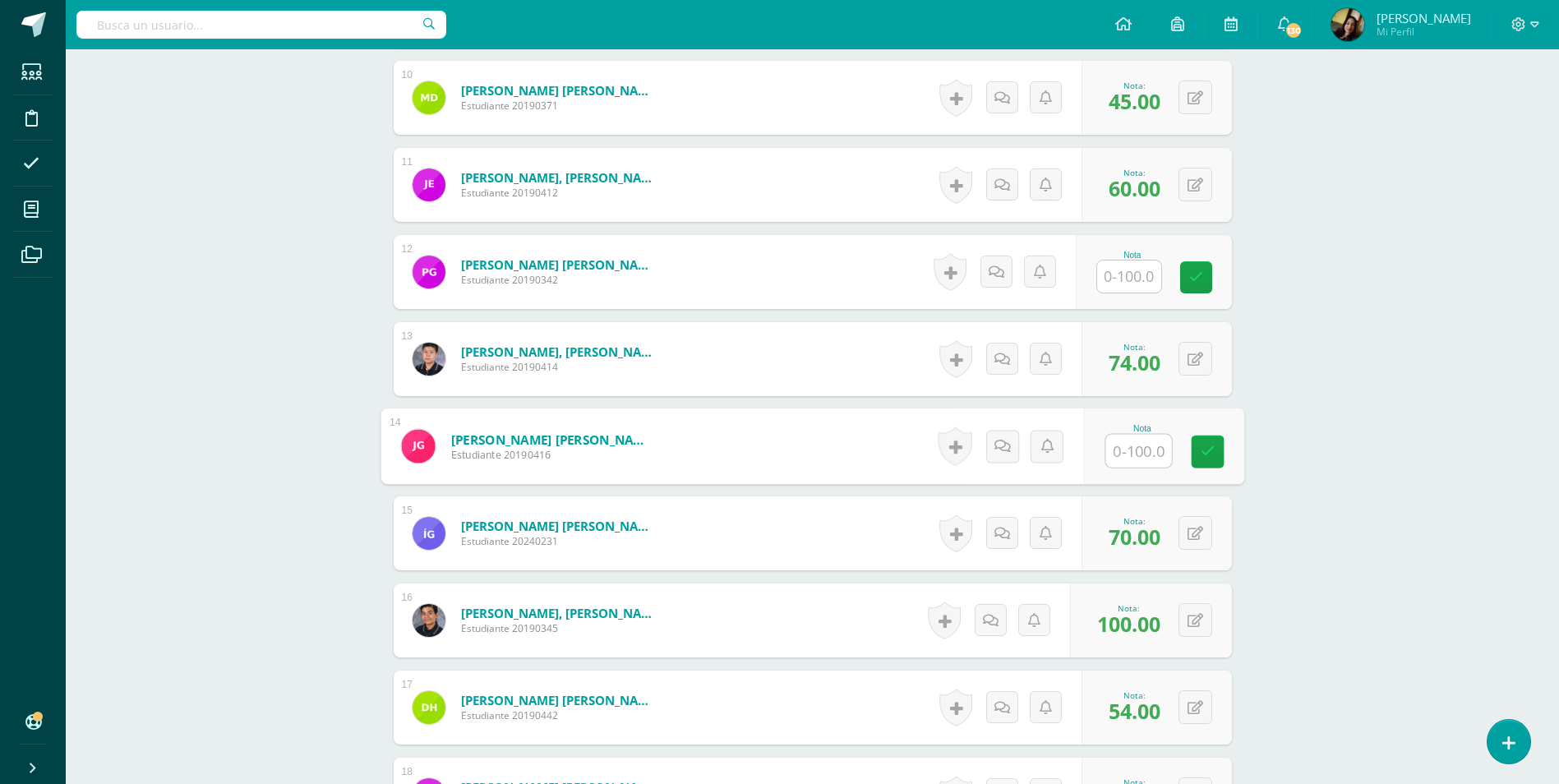
click at [1124, 435] on input "text" at bounding box center [1138, 451] width 66 height 33
type input "60"
click at [1141, 260] on input "text" at bounding box center [1138, 276] width 66 height 33
type input "54"
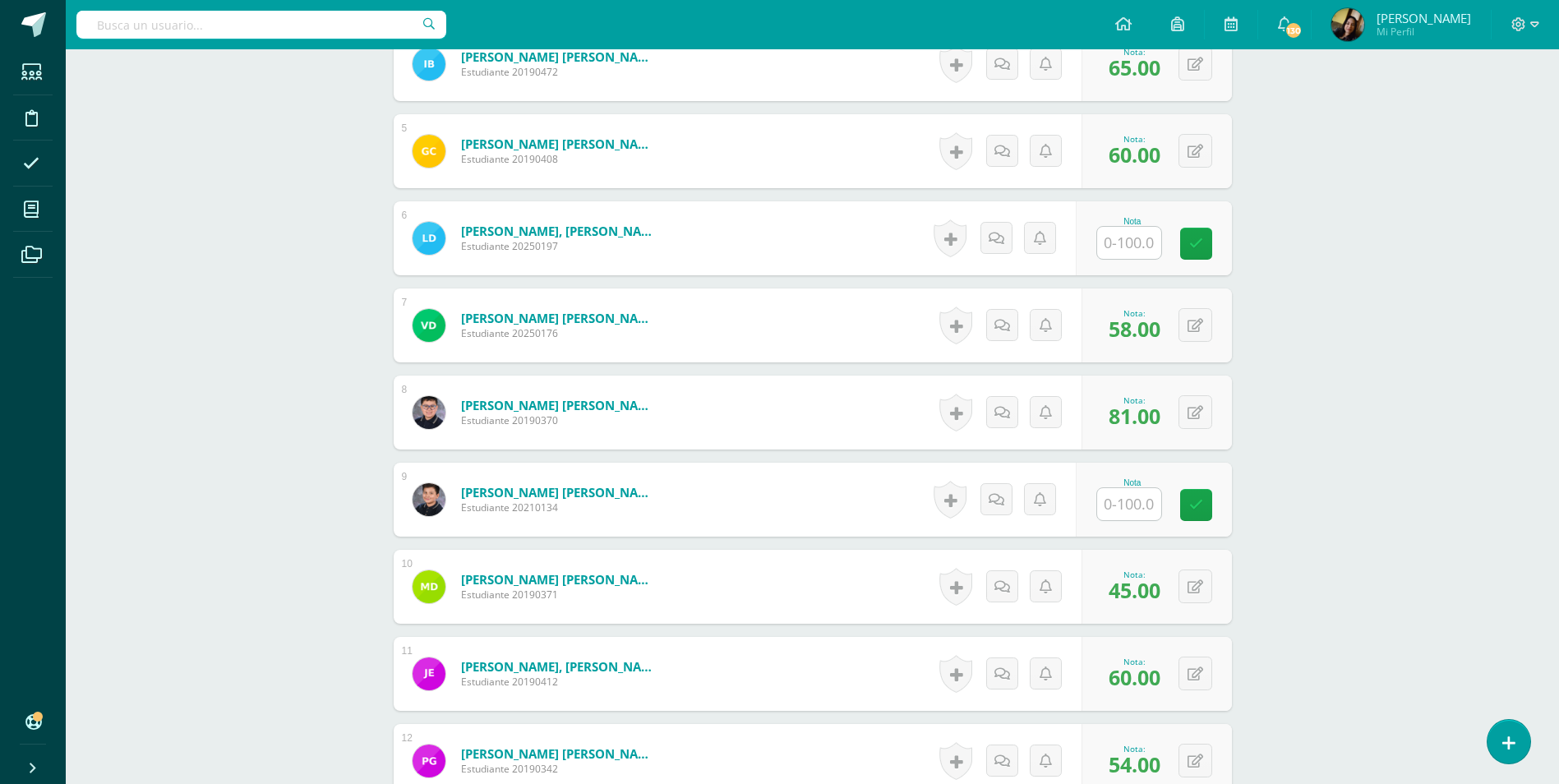
scroll to position [848, 0]
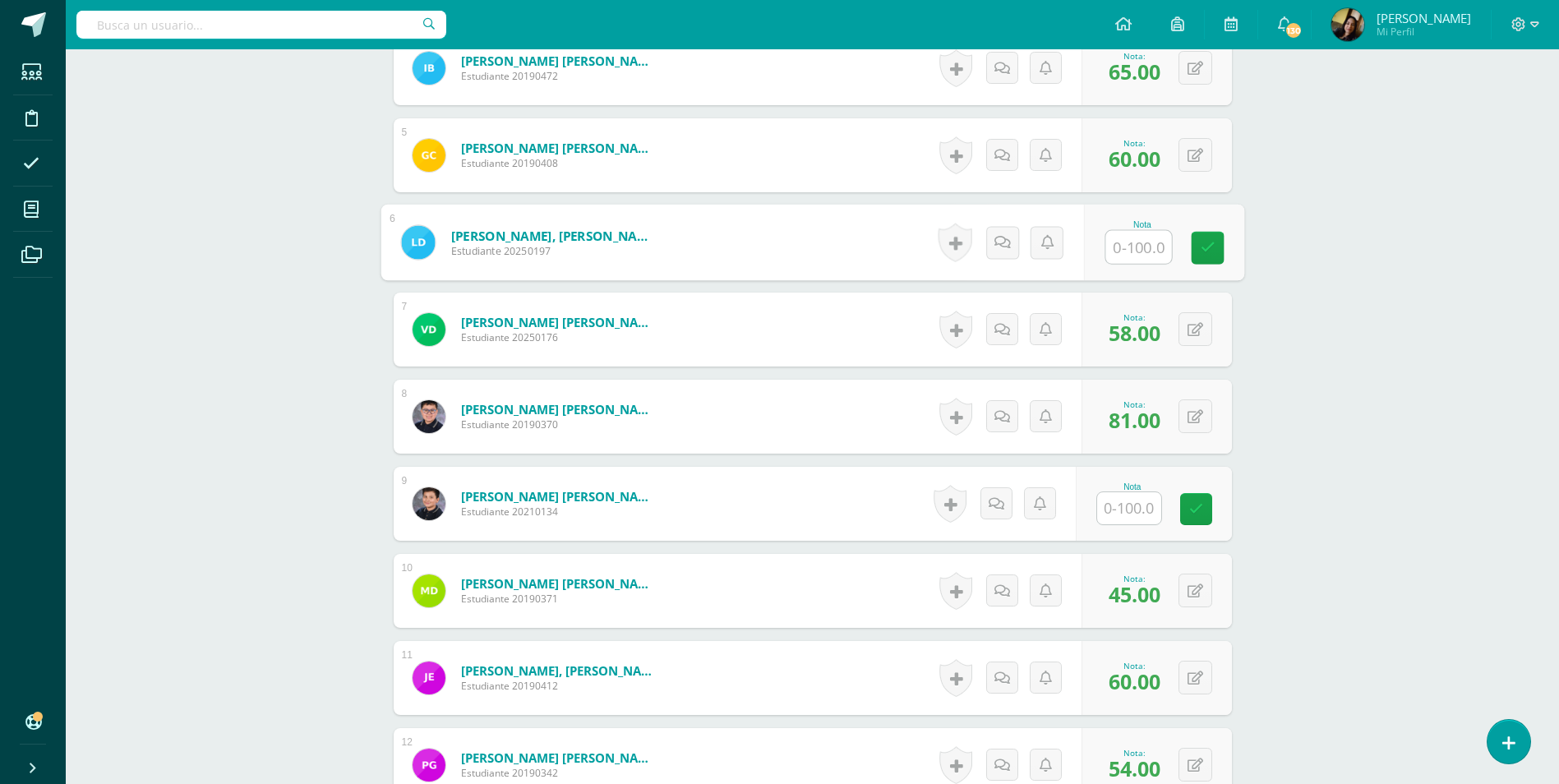
click at [1134, 243] on input "text" at bounding box center [1138, 247] width 66 height 33
type input "53"
click at [1162, 508] on div "Nota" at bounding box center [1133, 503] width 73 height 43
click at [1115, 492] on input "text" at bounding box center [1138, 508] width 66 height 33
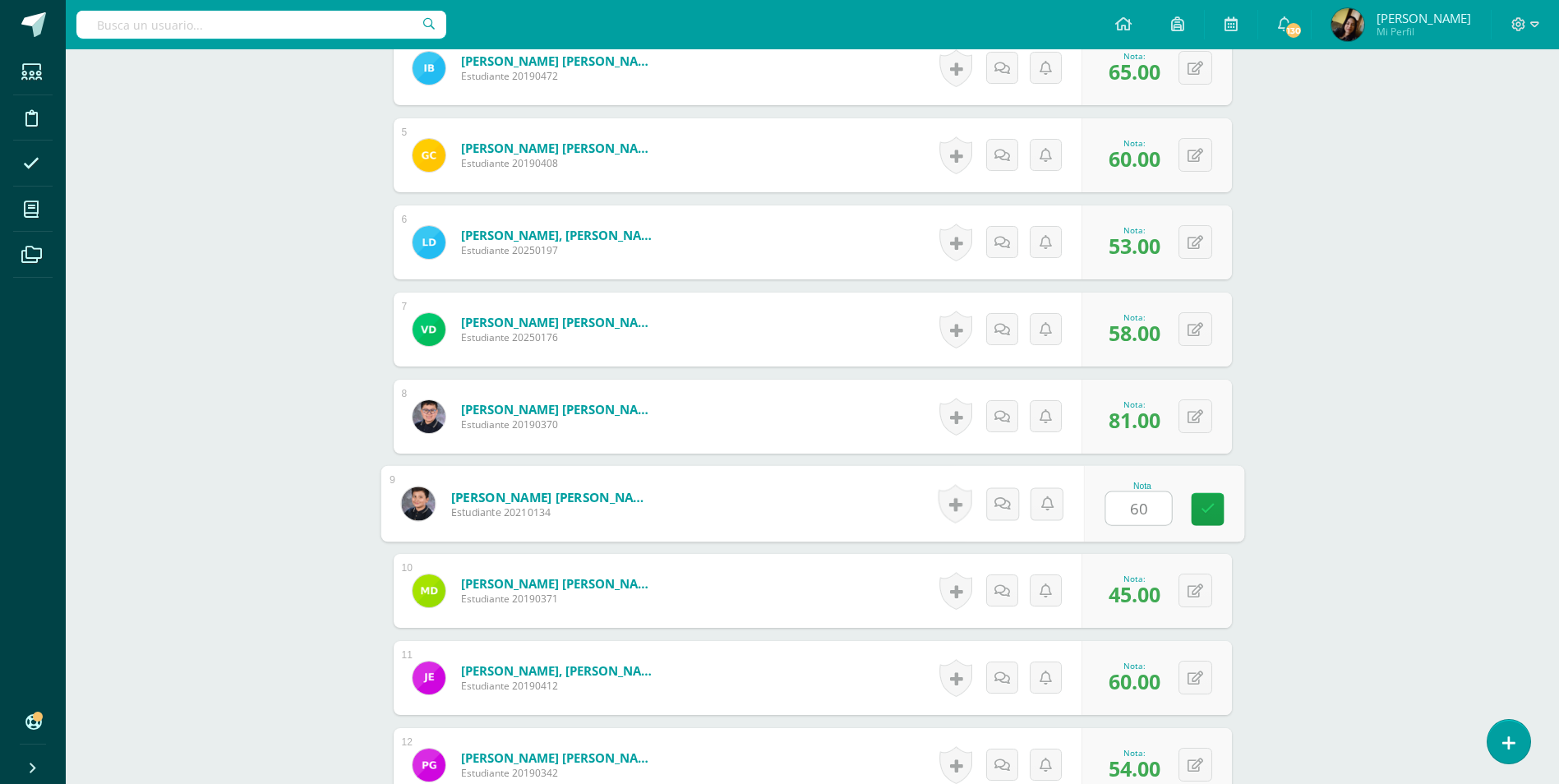
type input "60"
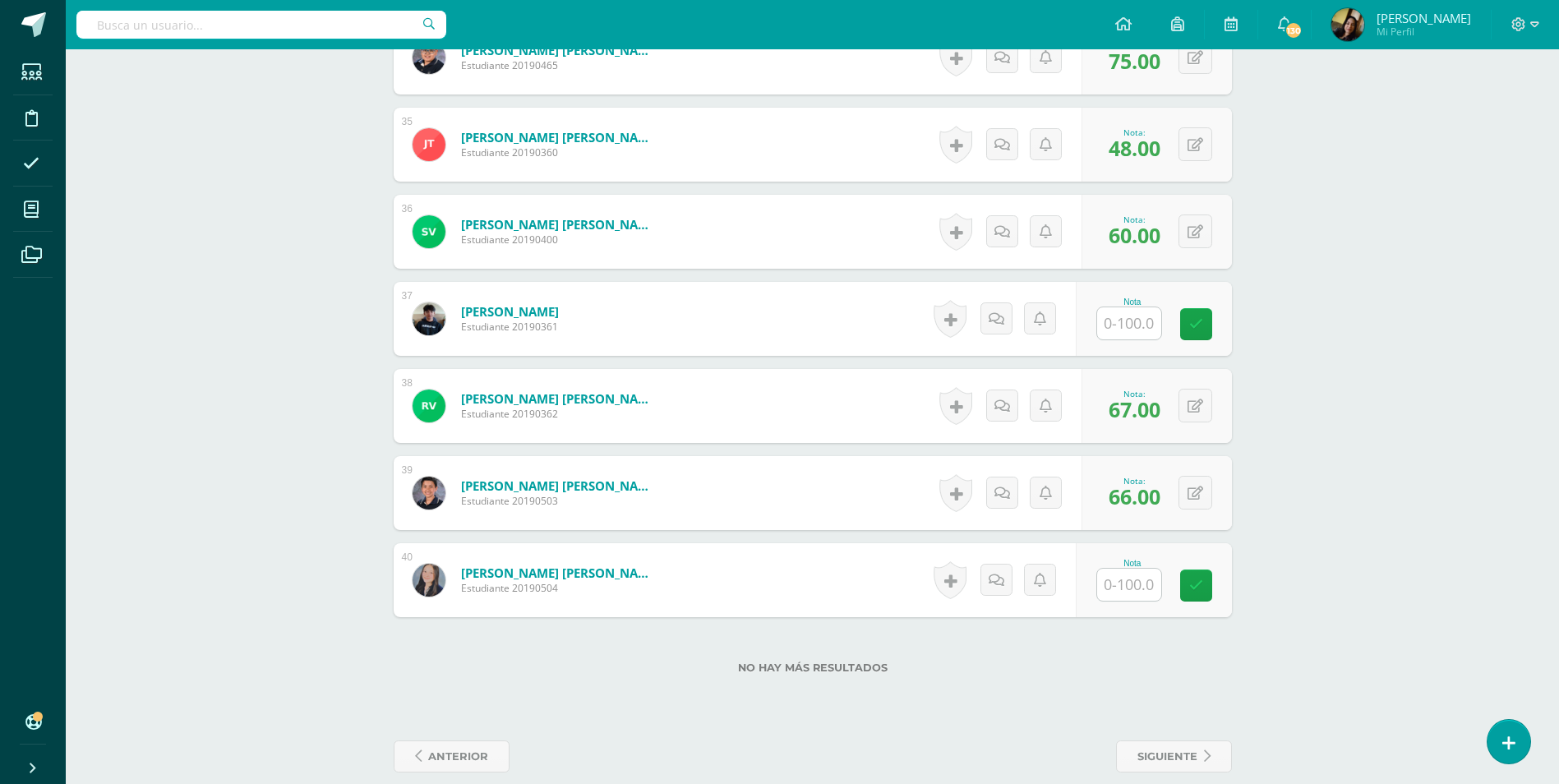
scroll to position [3476, 0]
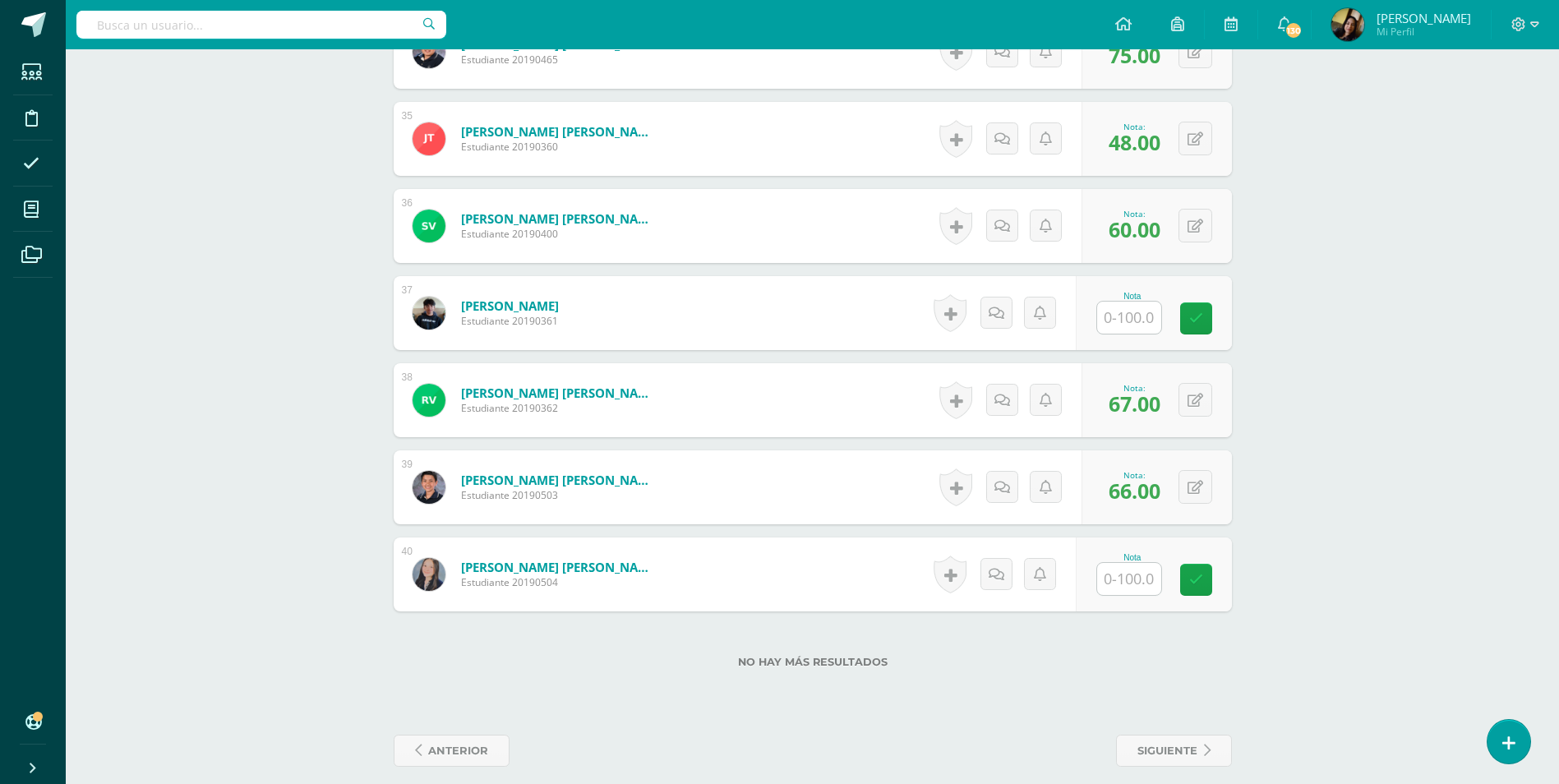
click at [1126, 305] on input "text" at bounding box center [1129, 317] width 64 height 32
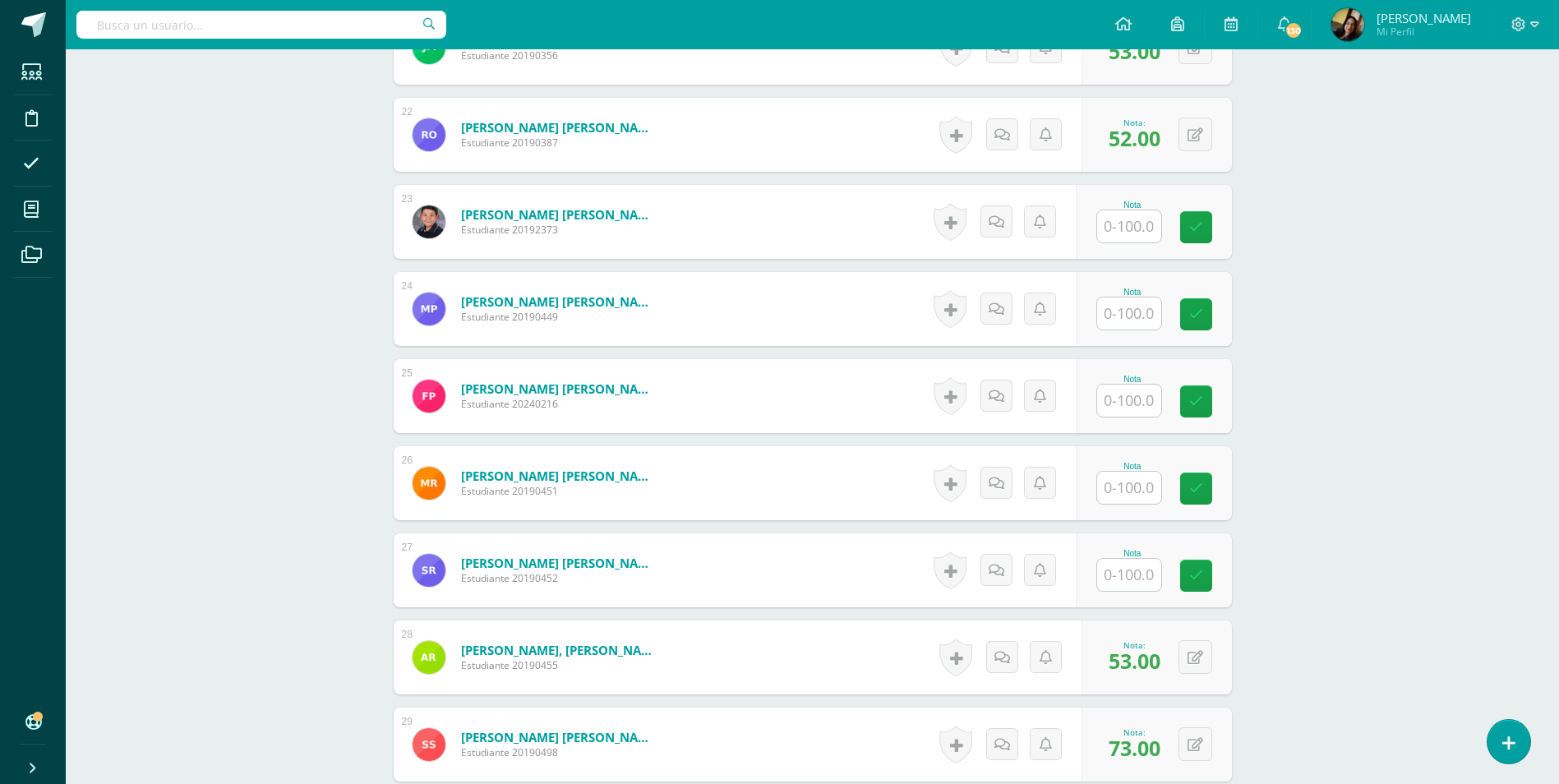
scroll to position [2244, 0]
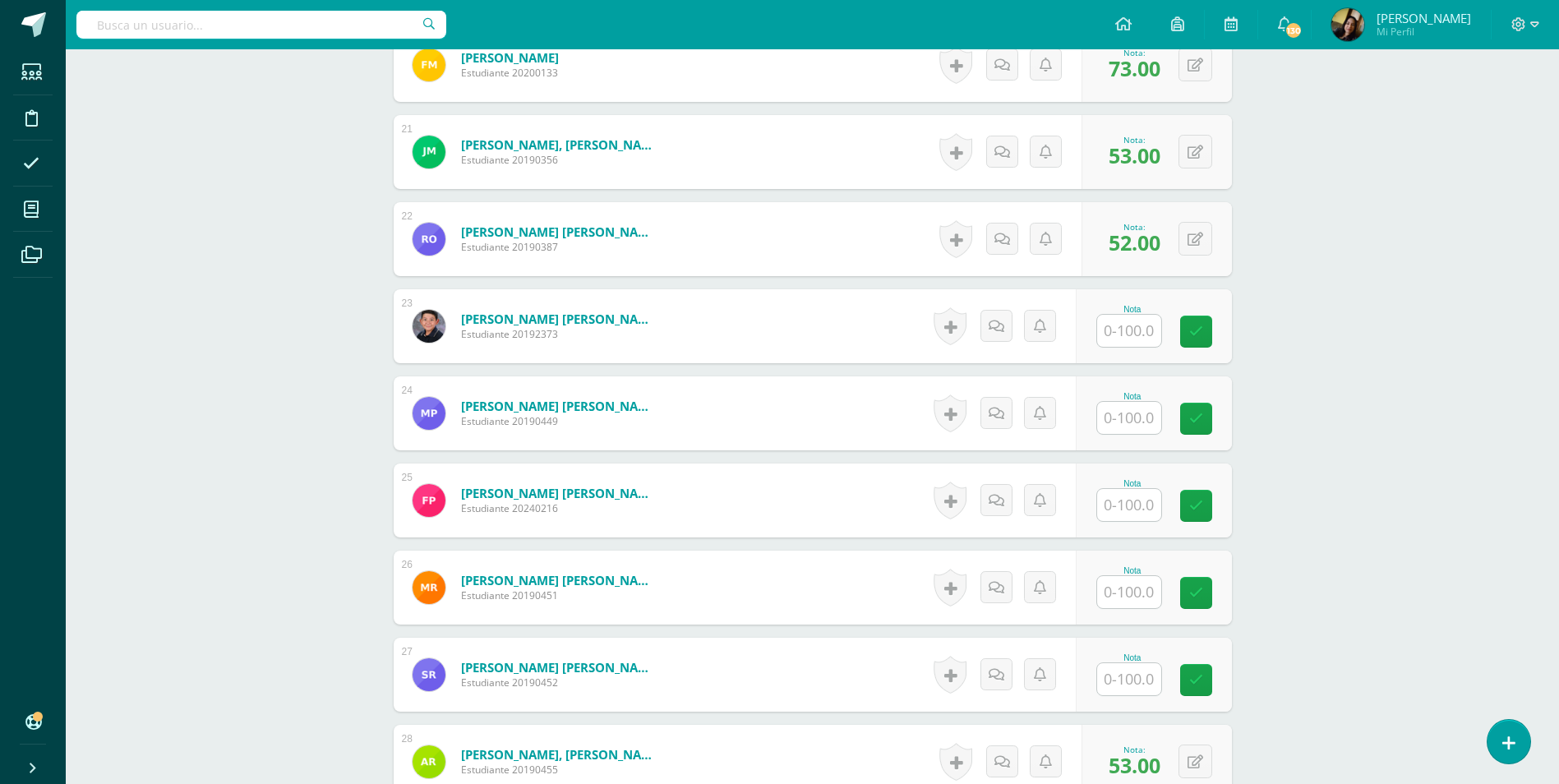
type input "42"
click at [1150, 492] on input "text" at bounding box center [1129, 505] width 64 height 32
type input "60"
click at [1129, 408] on input "text" at bounding box center [1129, 417] width 64 height 32
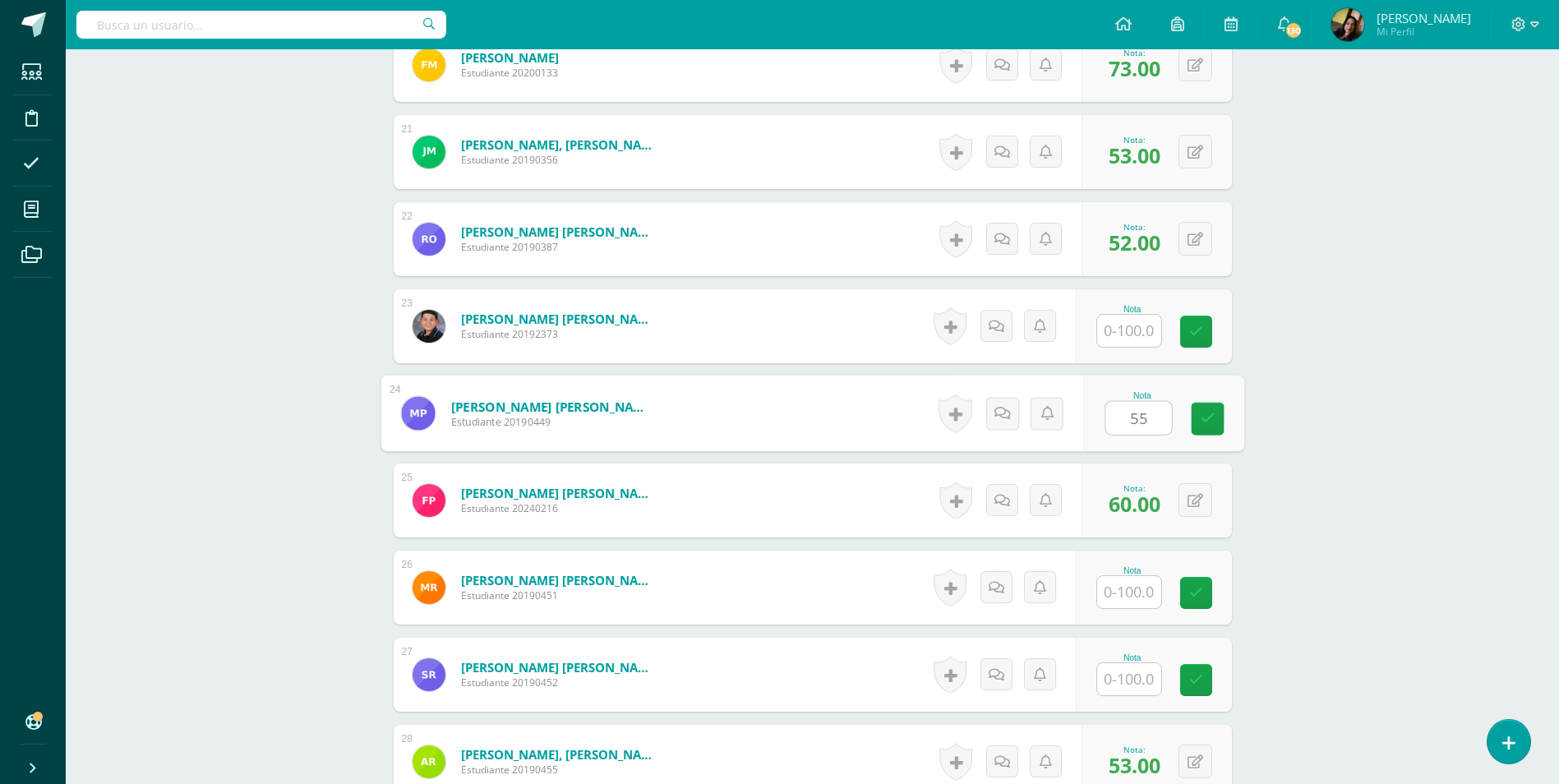
type input "55"
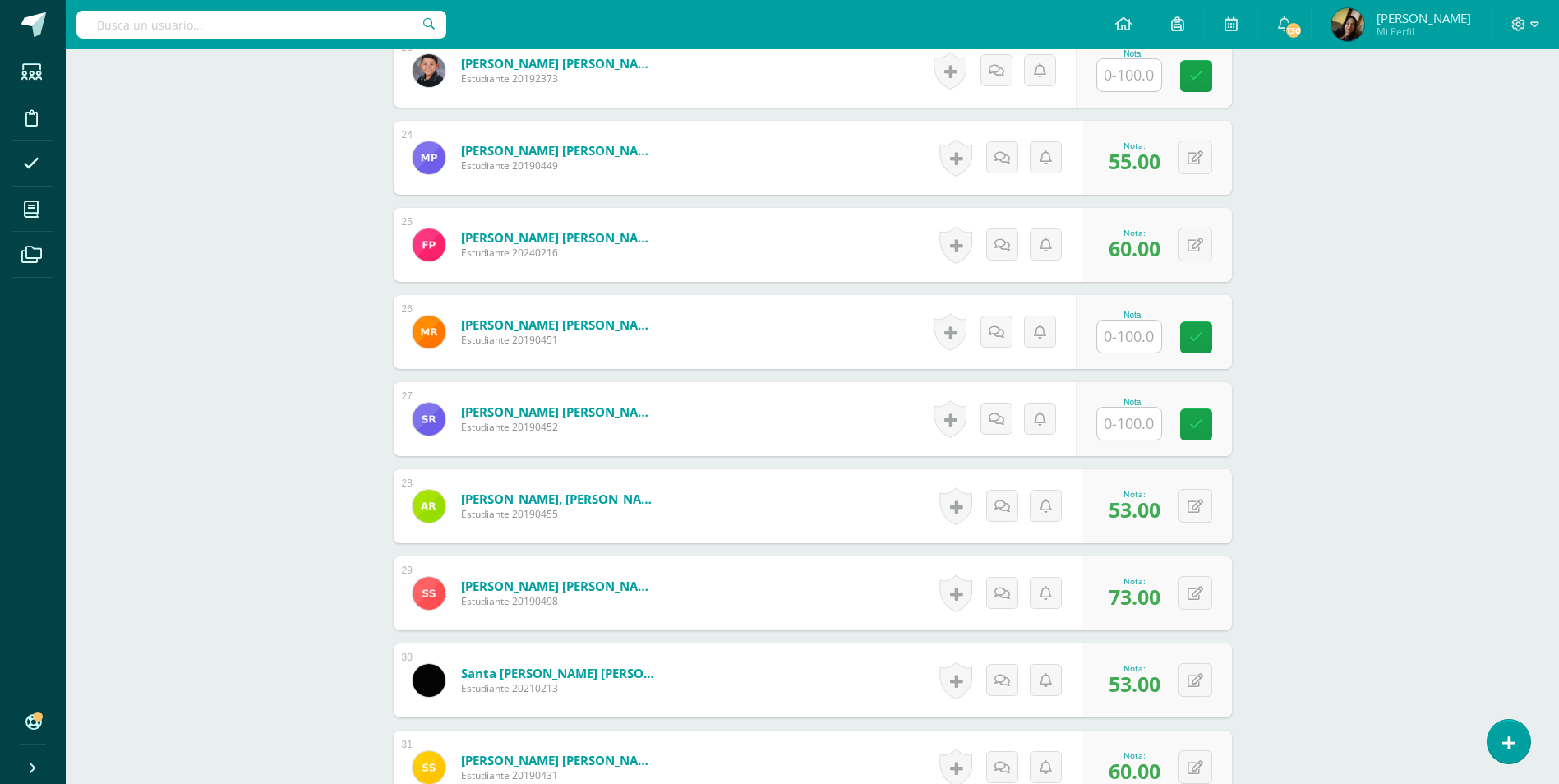
scroll to position [2573, 0]
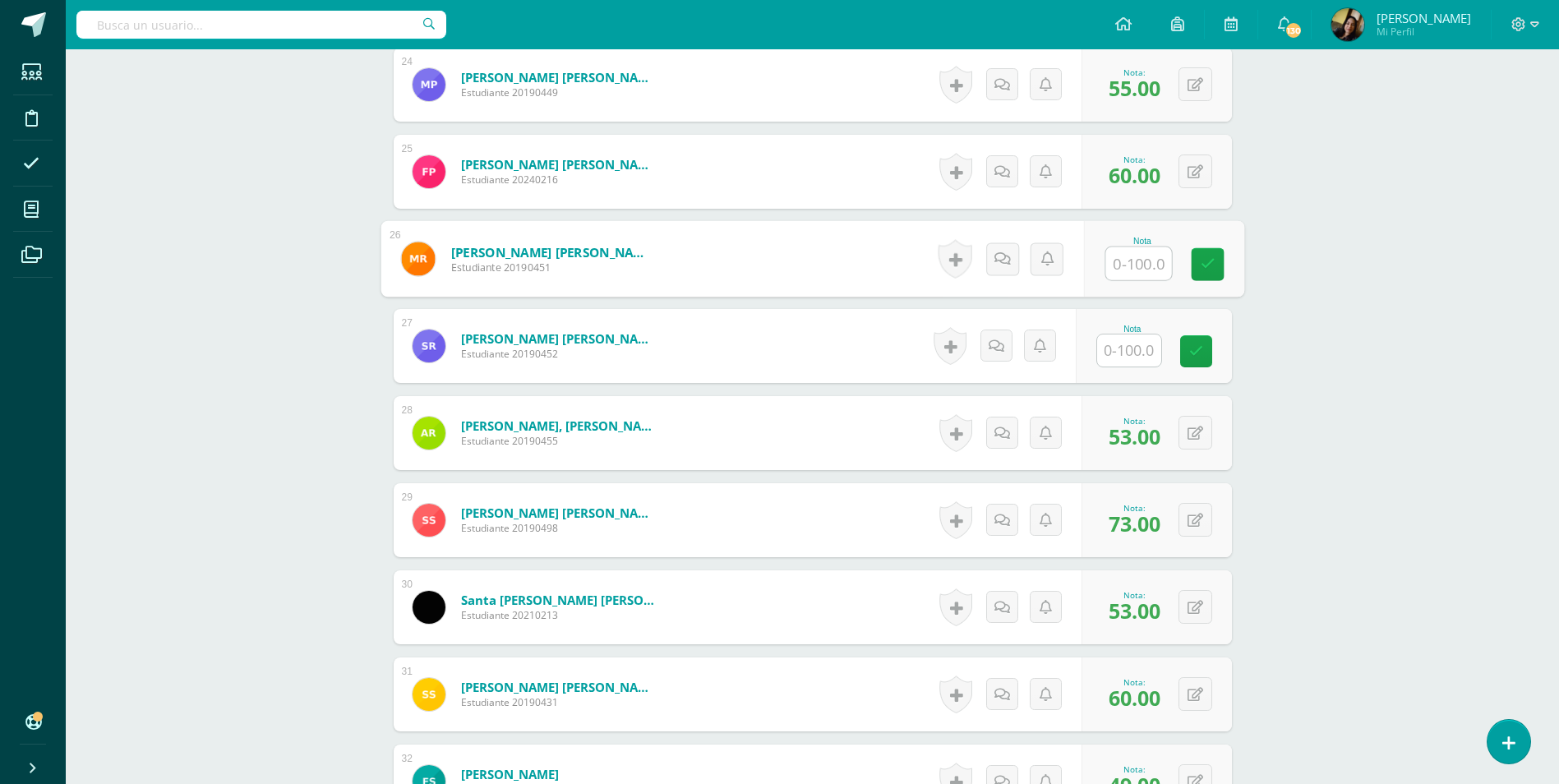
click at [1119, 247] on input "text" at bounding box center [1138, 263] width 66 height 33
type input "56"
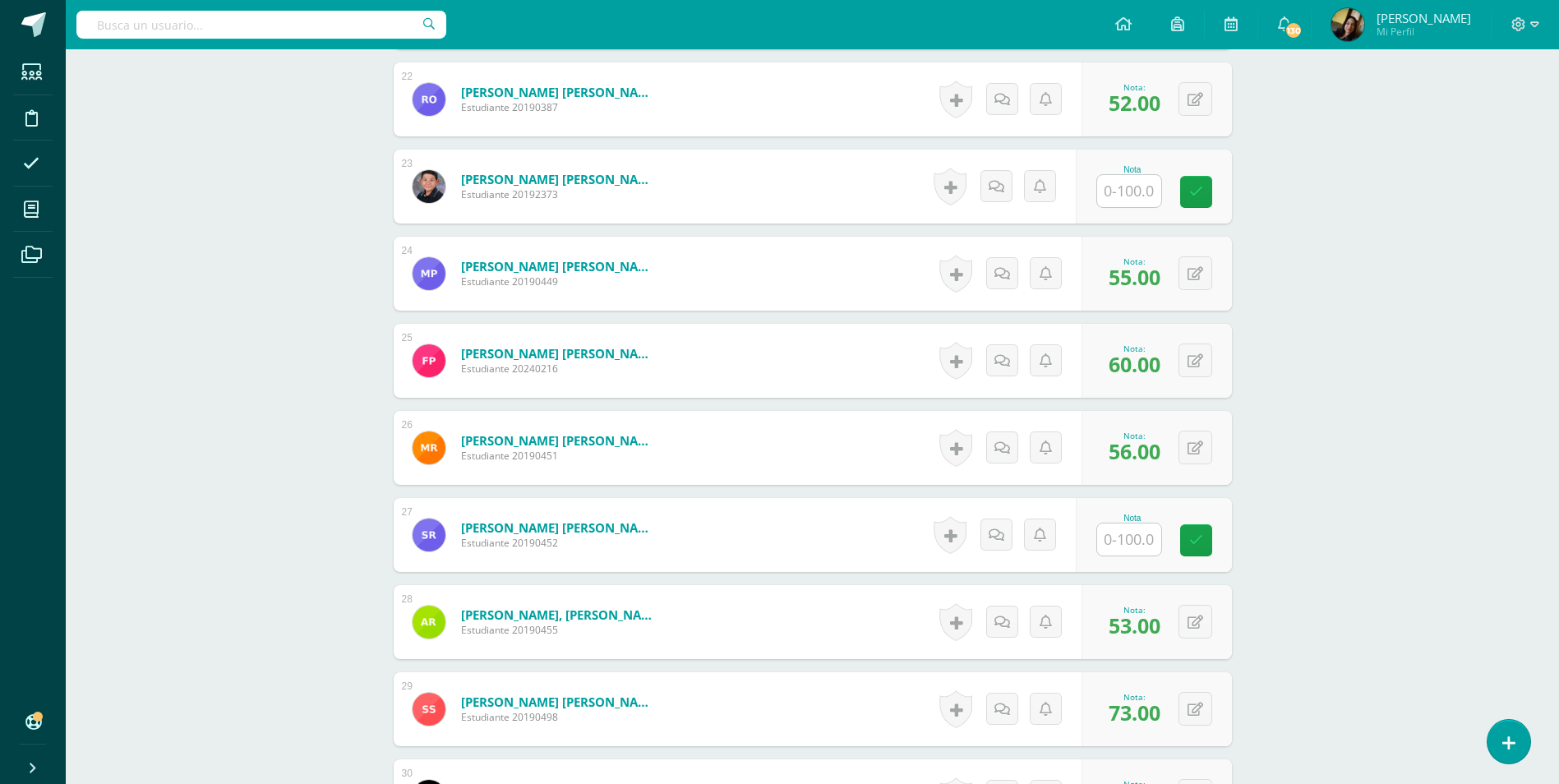
scroll to position [2326, 0]
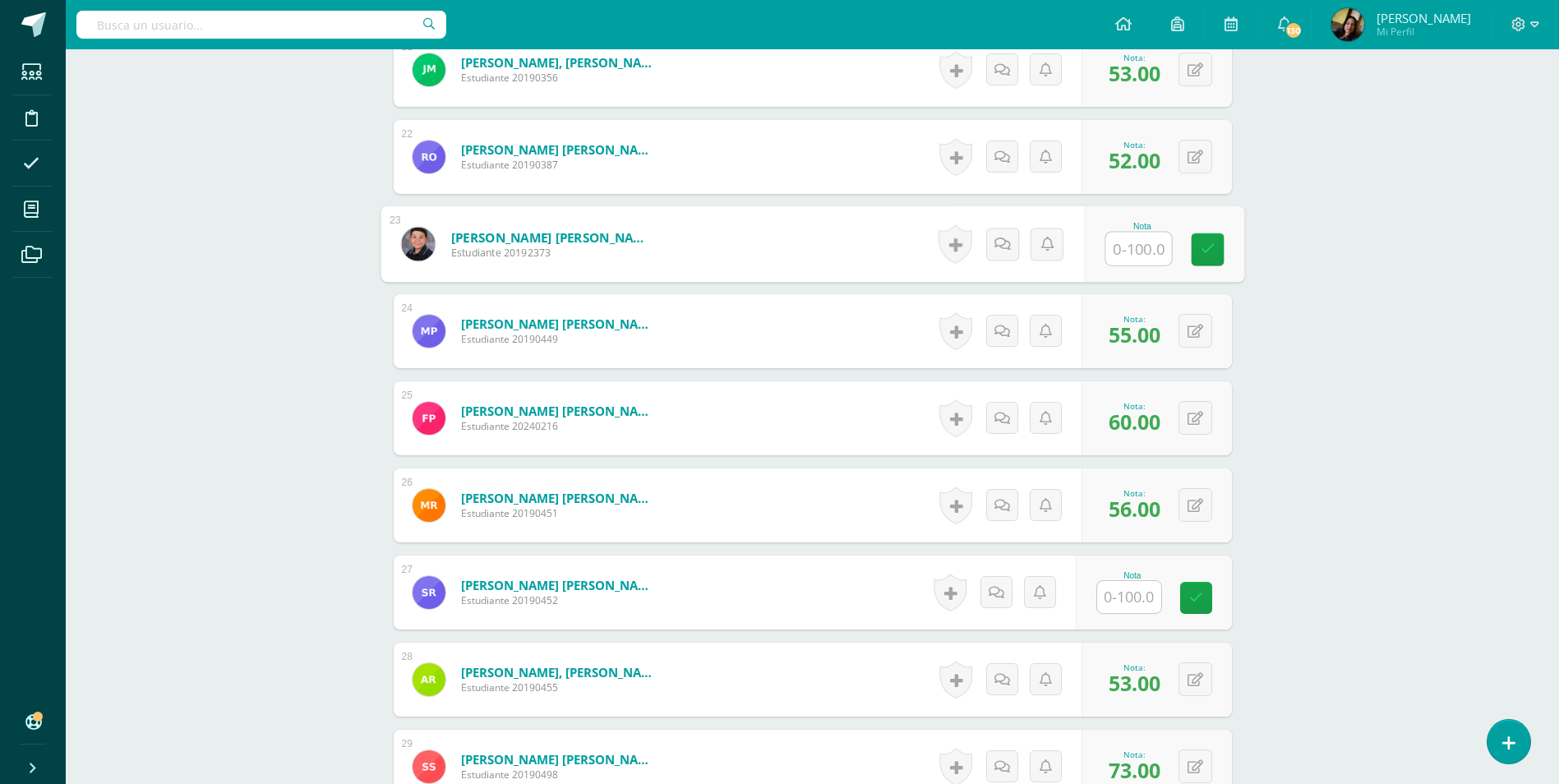
click at [1120, 232] on input "text" at bounding box center [1138, 248] width 66 height 33
type input "80"
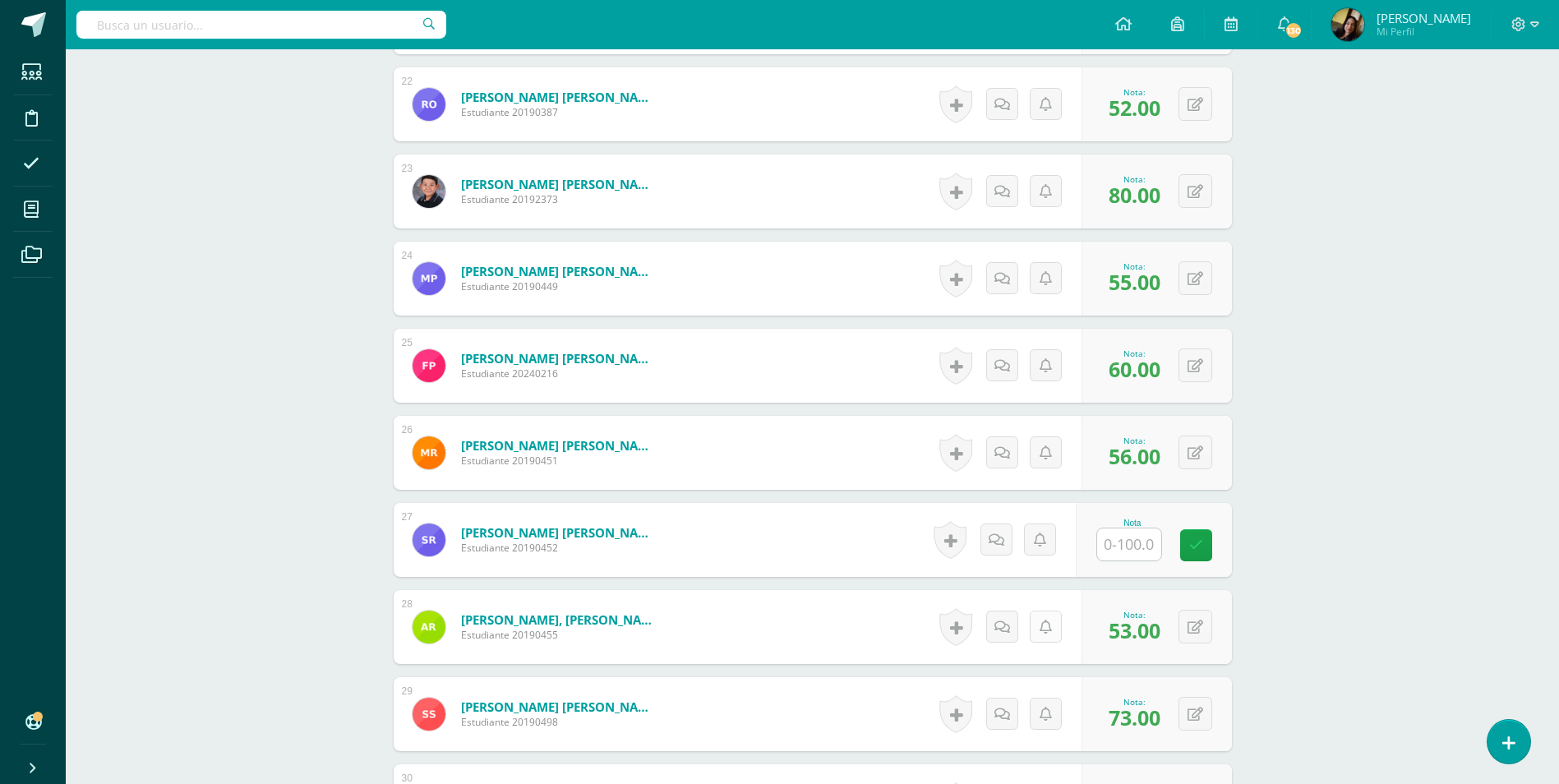
scroll to position [2409, 0]
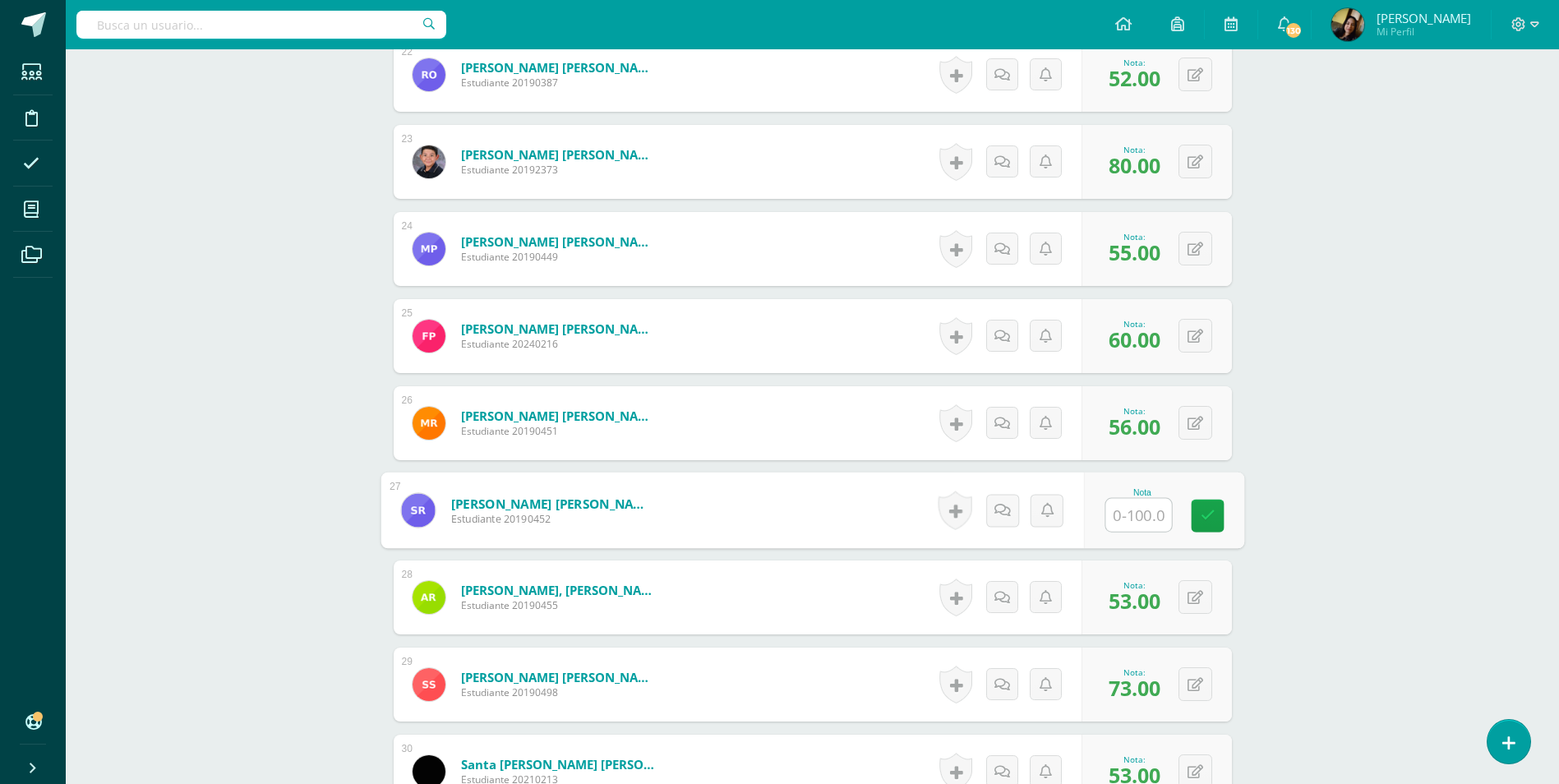
click at [1140, 501] on input "text" at bounding box center [1138, 515] width 66 height 33
type input "100"
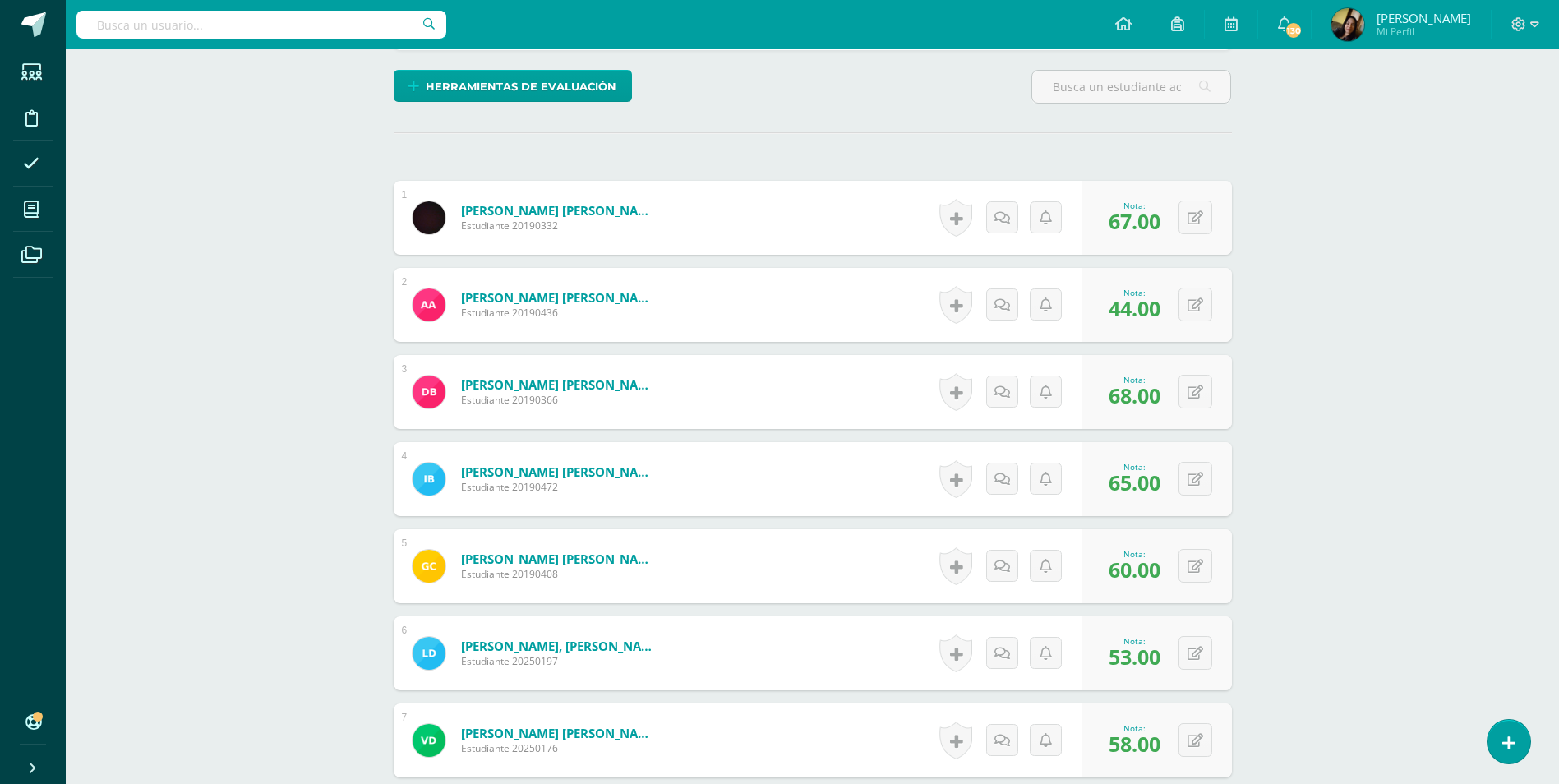
scroll to position [273, 0]
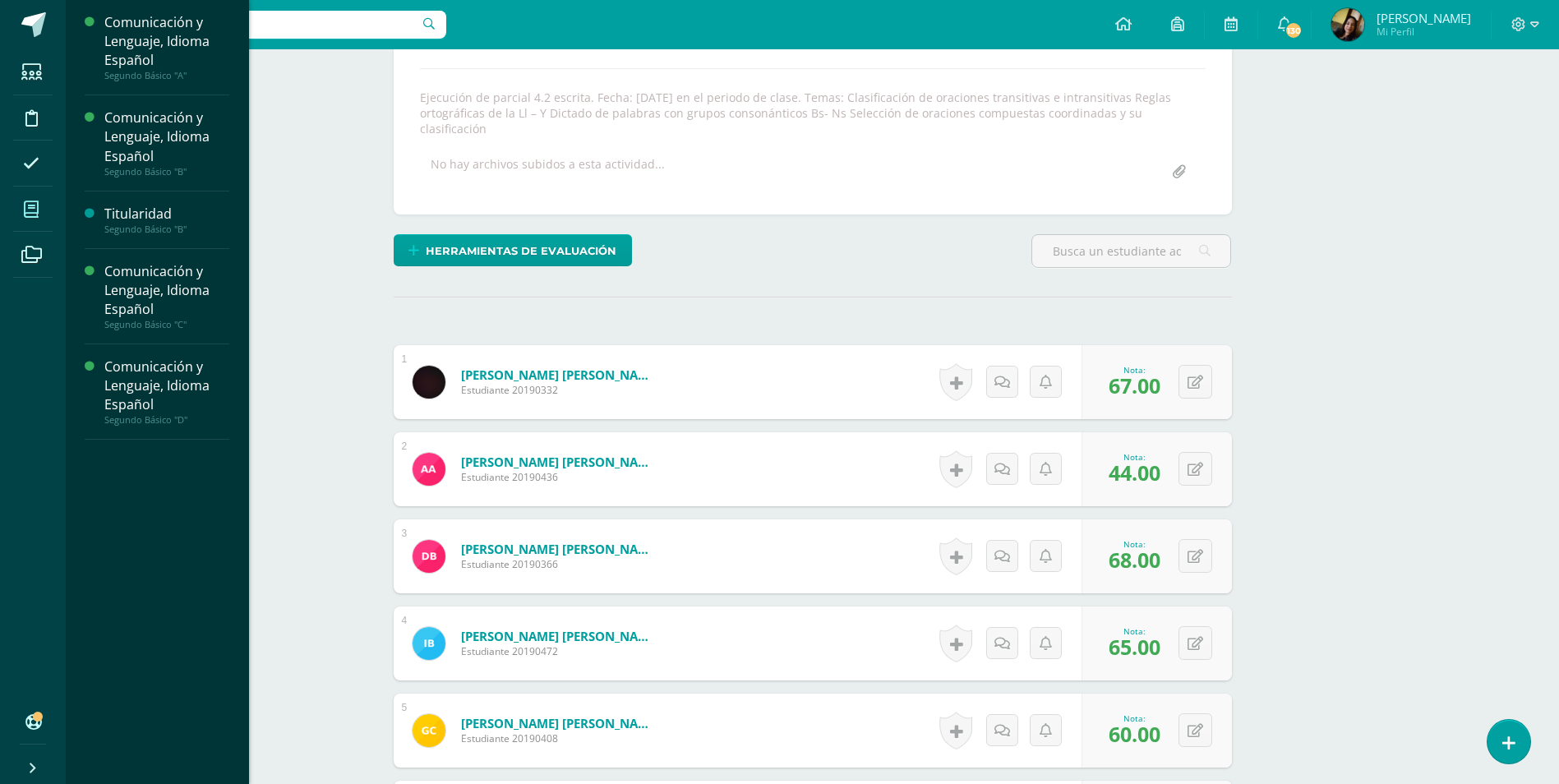
click at [30, 212] on icon at bounding box center [31, 209] width 15 height 17
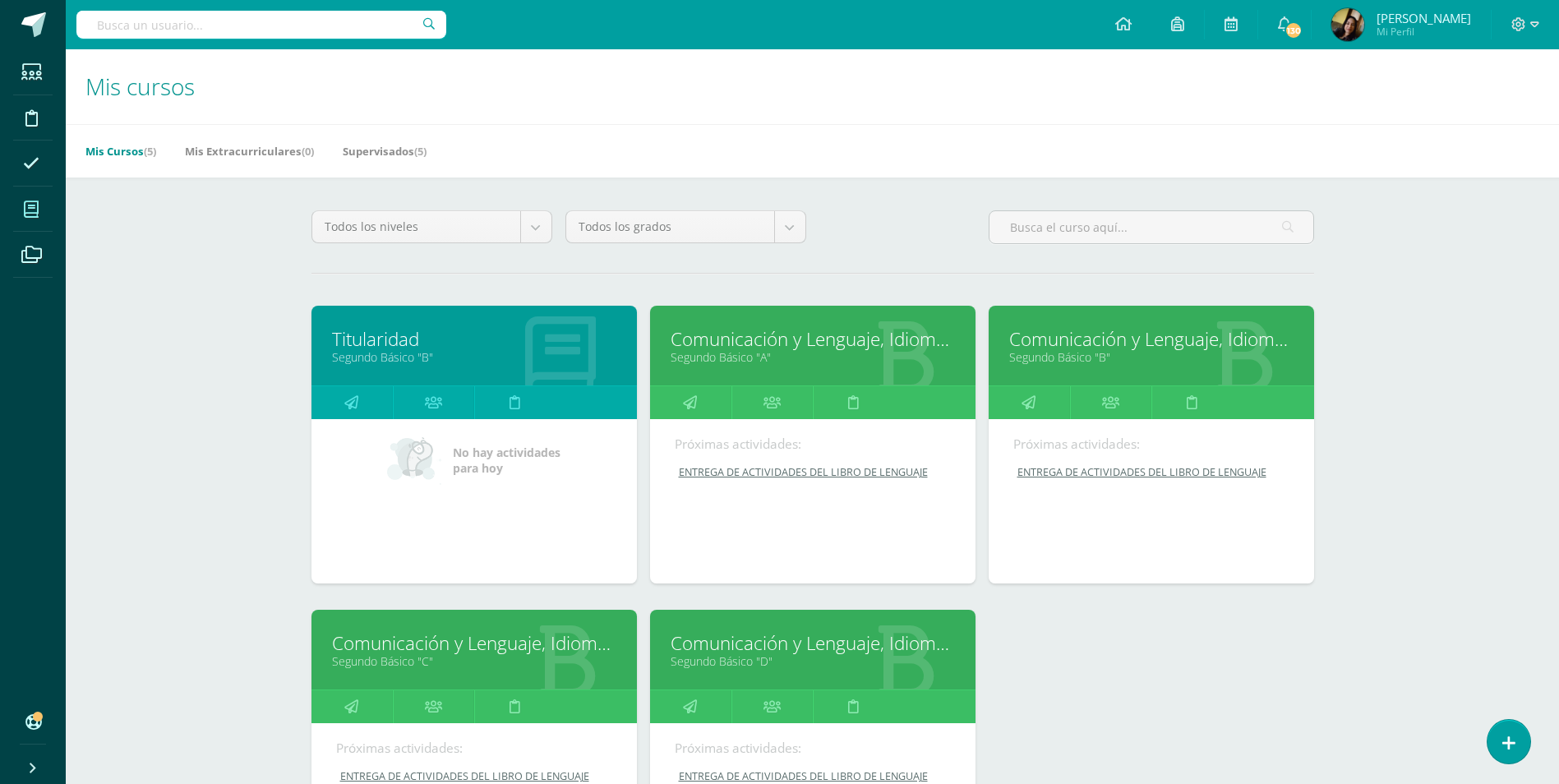
click at [1133, 353] on link "Segundo Básico "B"" at bounding box center [1151, 357] width 285 height 16
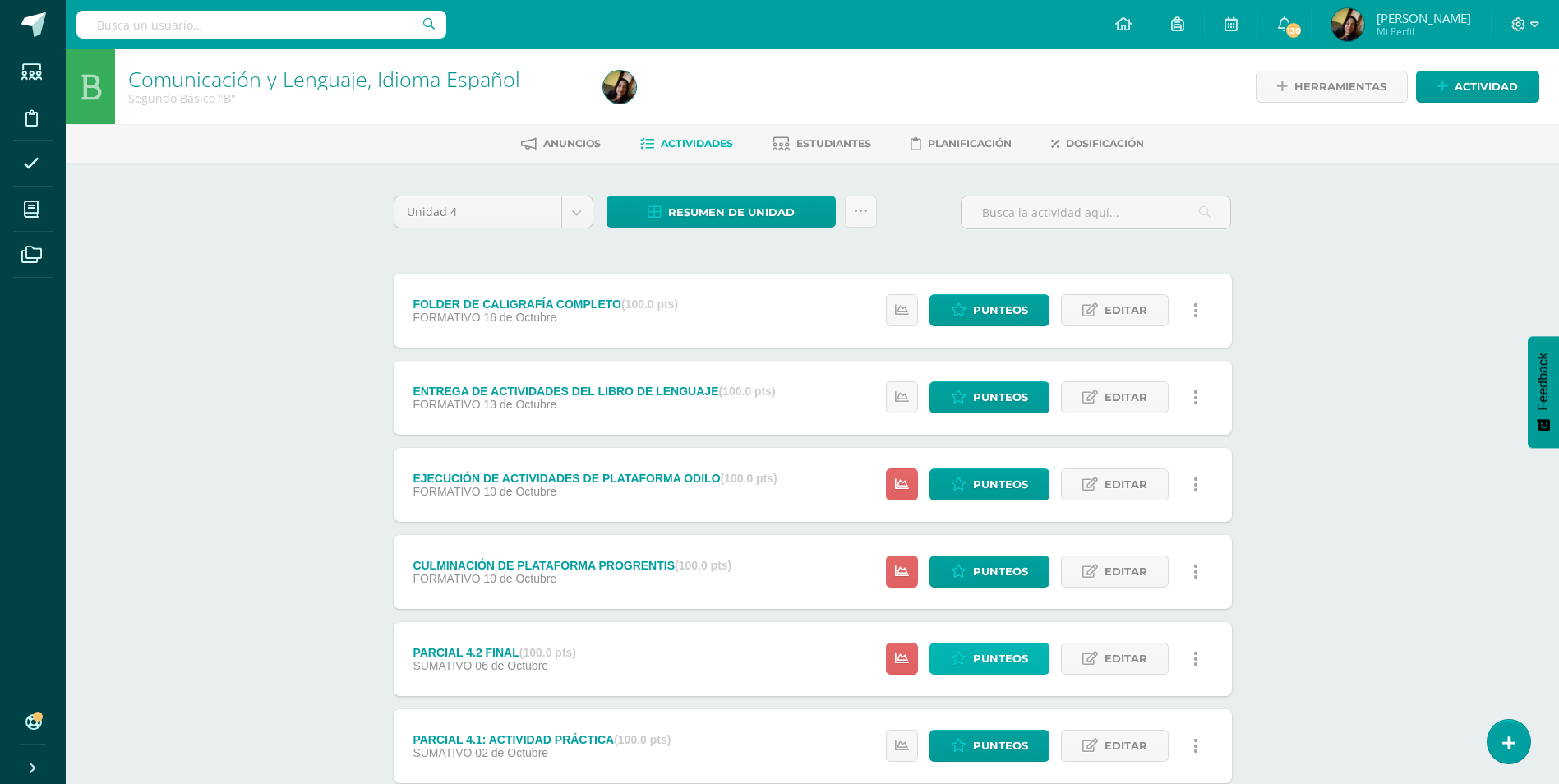
click at [963, 663] on icon at bounding box center [959, 658] width 16 height 14
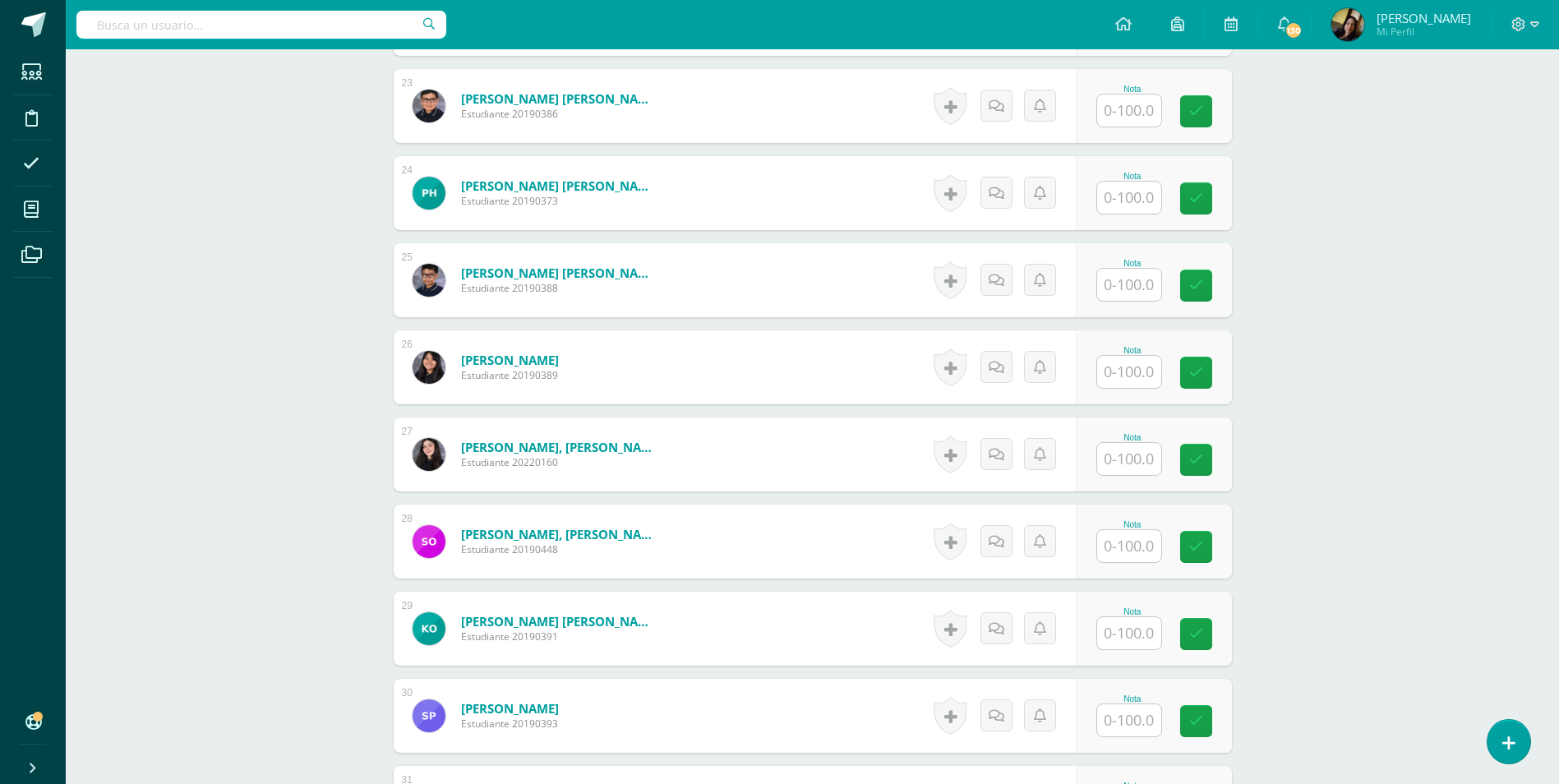
scroll to position [2471, 0]
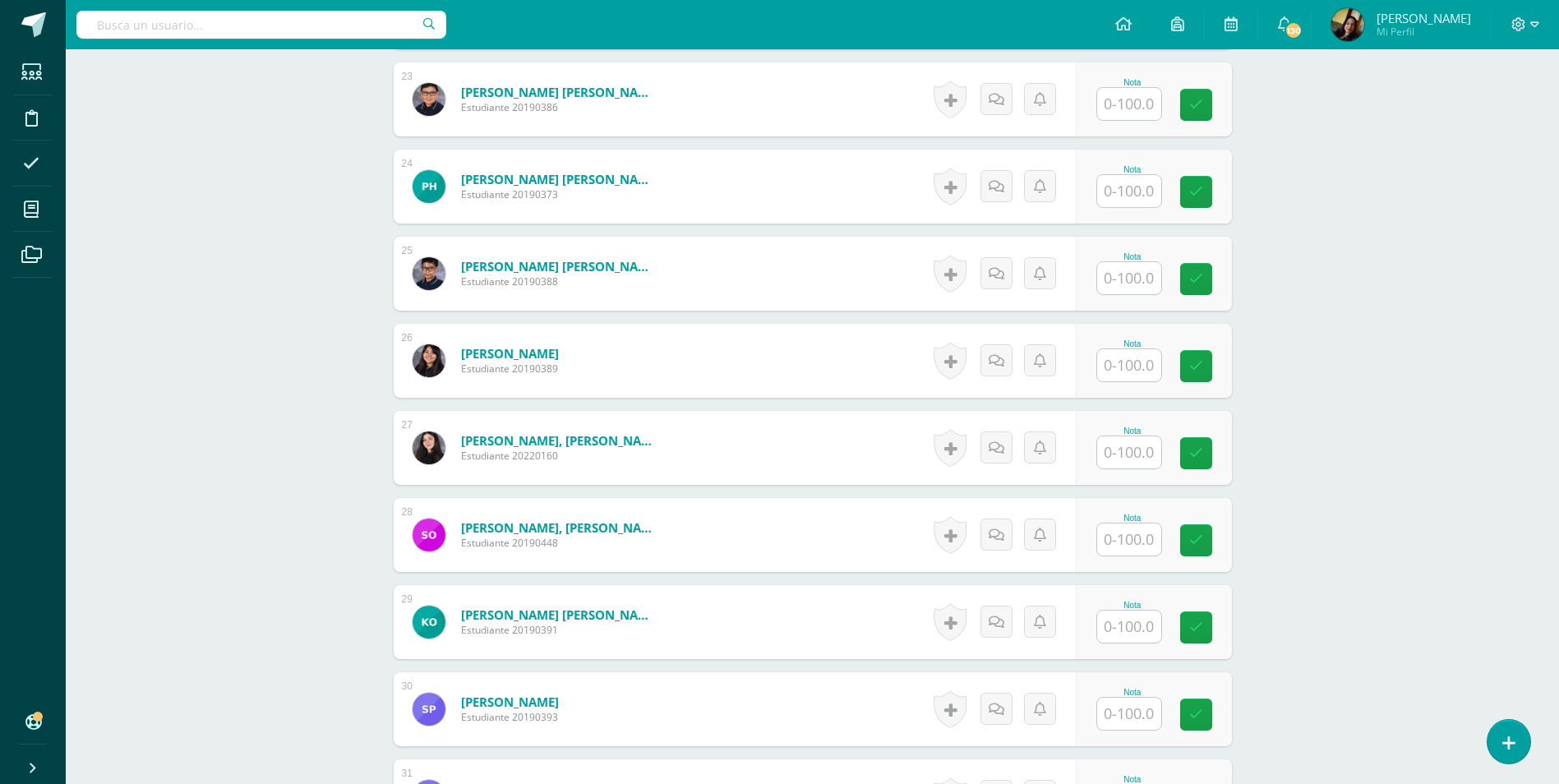
click at [1120, 524] on input "text" at bounding box center [1129, 539] width 64 height 32
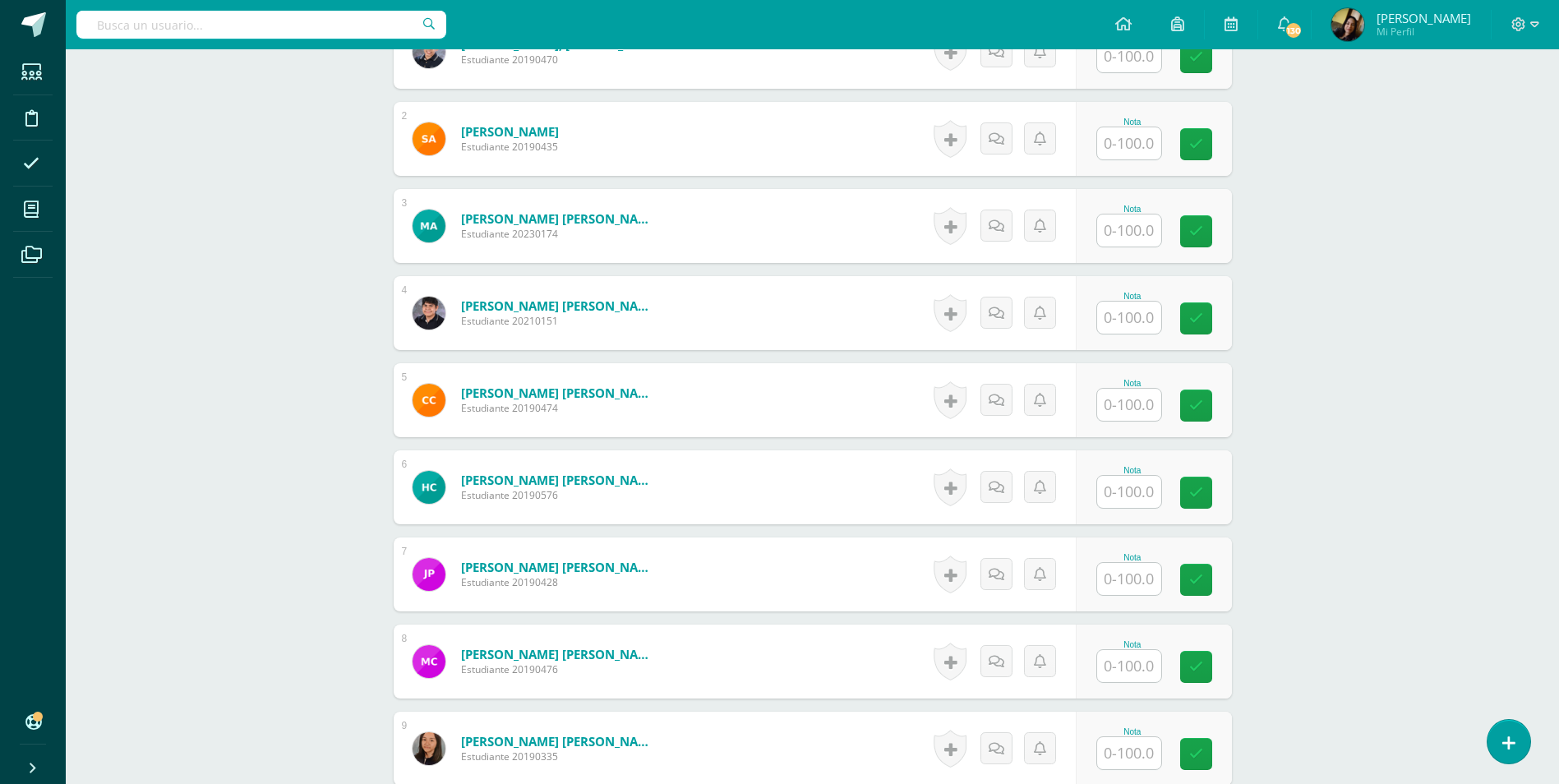
scroll to position [582, 0]
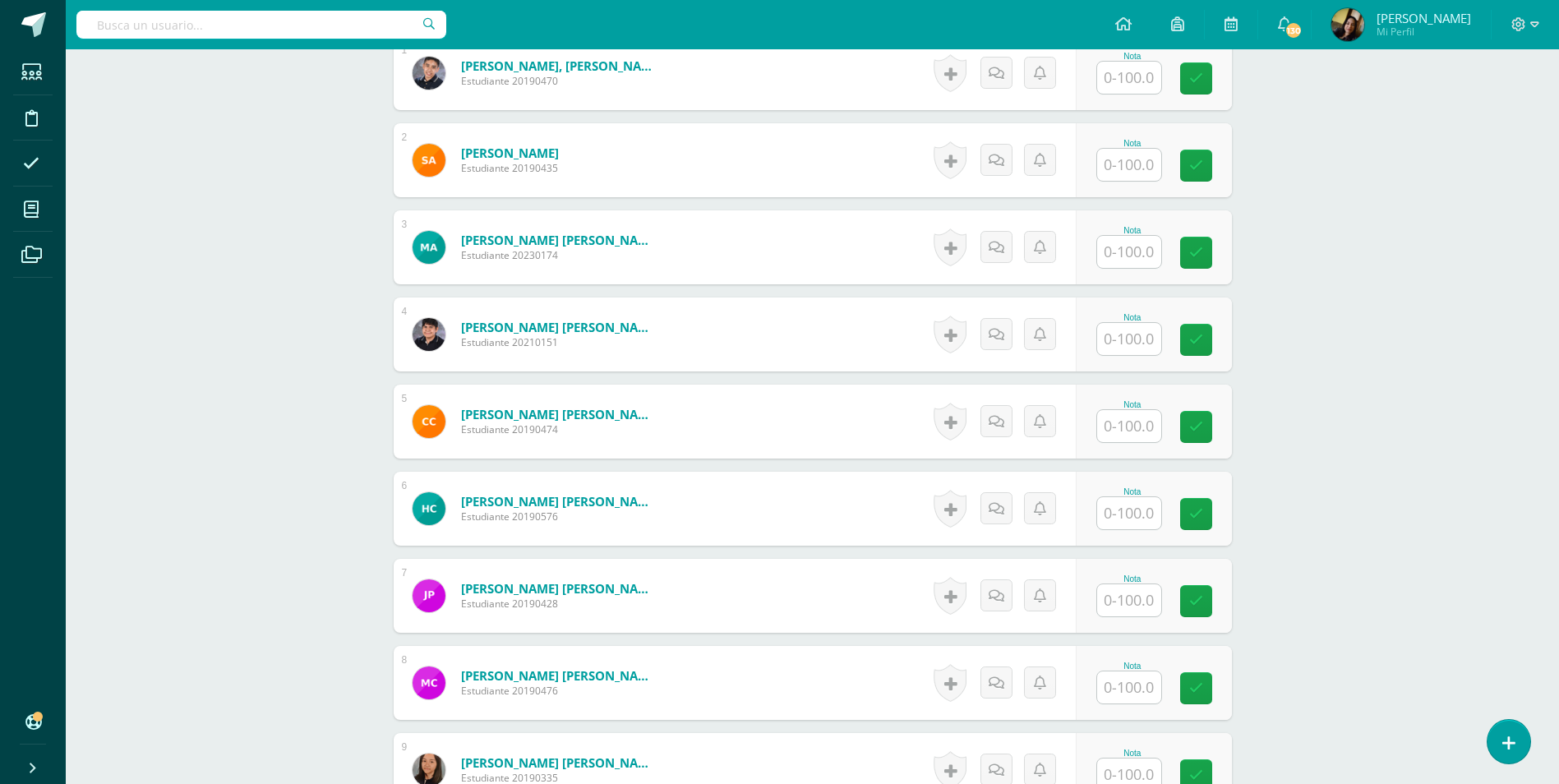
type input "53"
click at [1150, 588] on input "text" at bounding box center [1129, 600] width 64 height 32
type input "60"
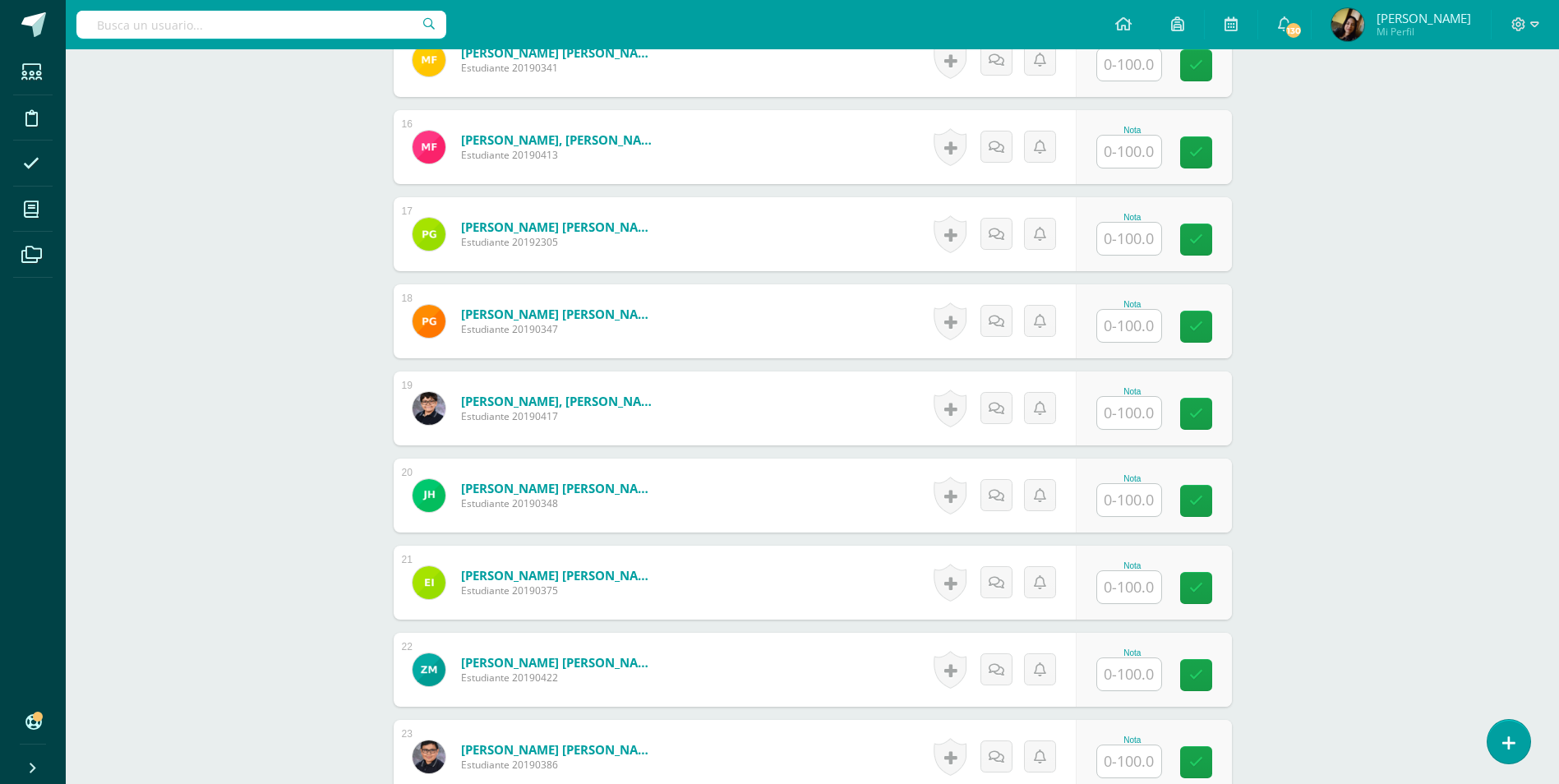
scroll to position [2061, 0]
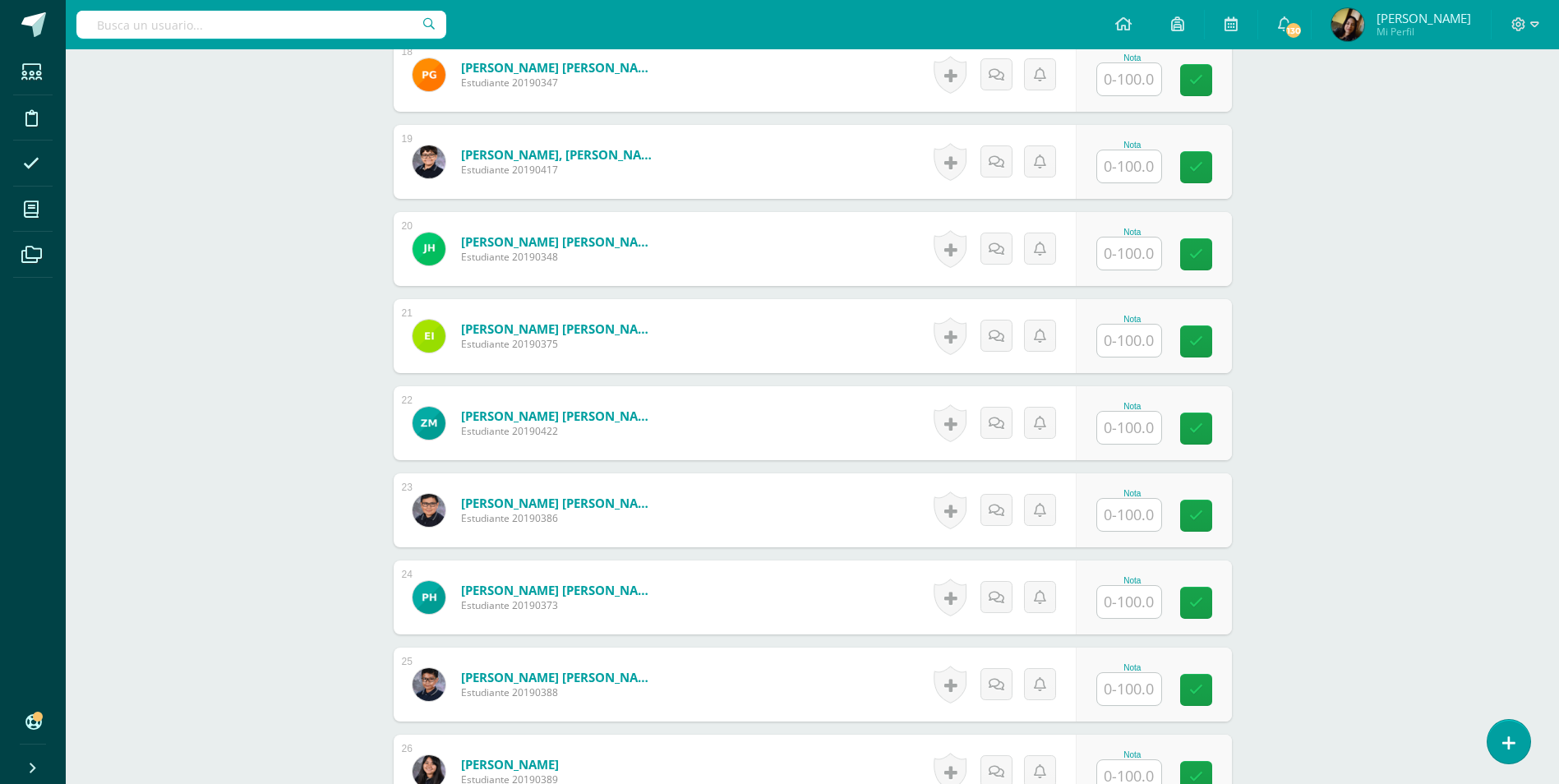
click at [1161, 411] on div at bounding box center [1129, 428] width 66 height 34
click at [1150, 414] on input "text" at bounding box center [1129, 428] width 64 height 32
type input "100"
click at [232, 392] on div "Comunicación y Lenguaje, Idioma Español Segundo Básico "B" Herramientas Detalle…" at bounding box center [812, 145] width 1493 height 4313
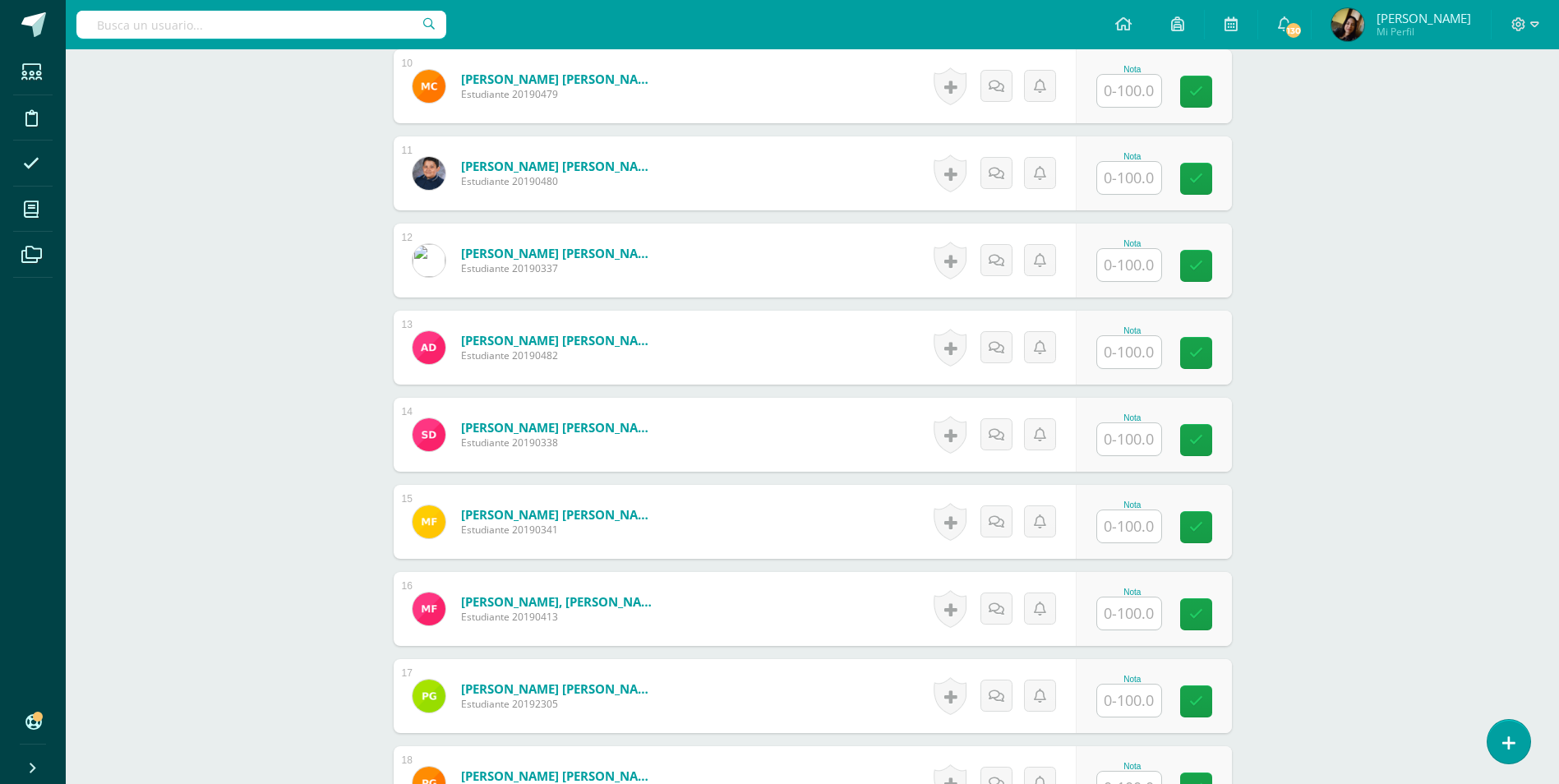
scroll to position [1321, 0]
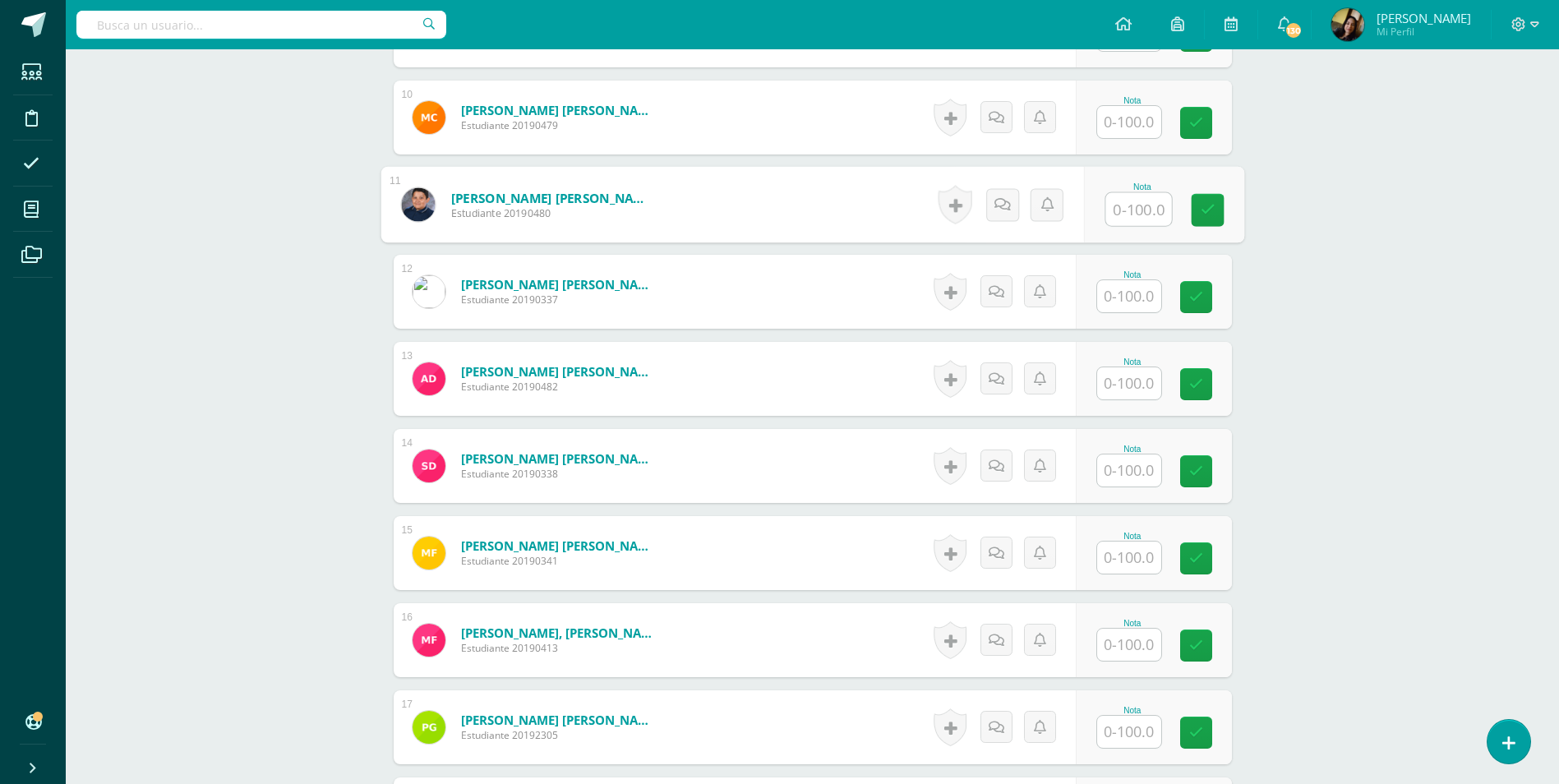
click at [1119, 193] on input "text" at bounding box center [1138, 209] width 66 height 33
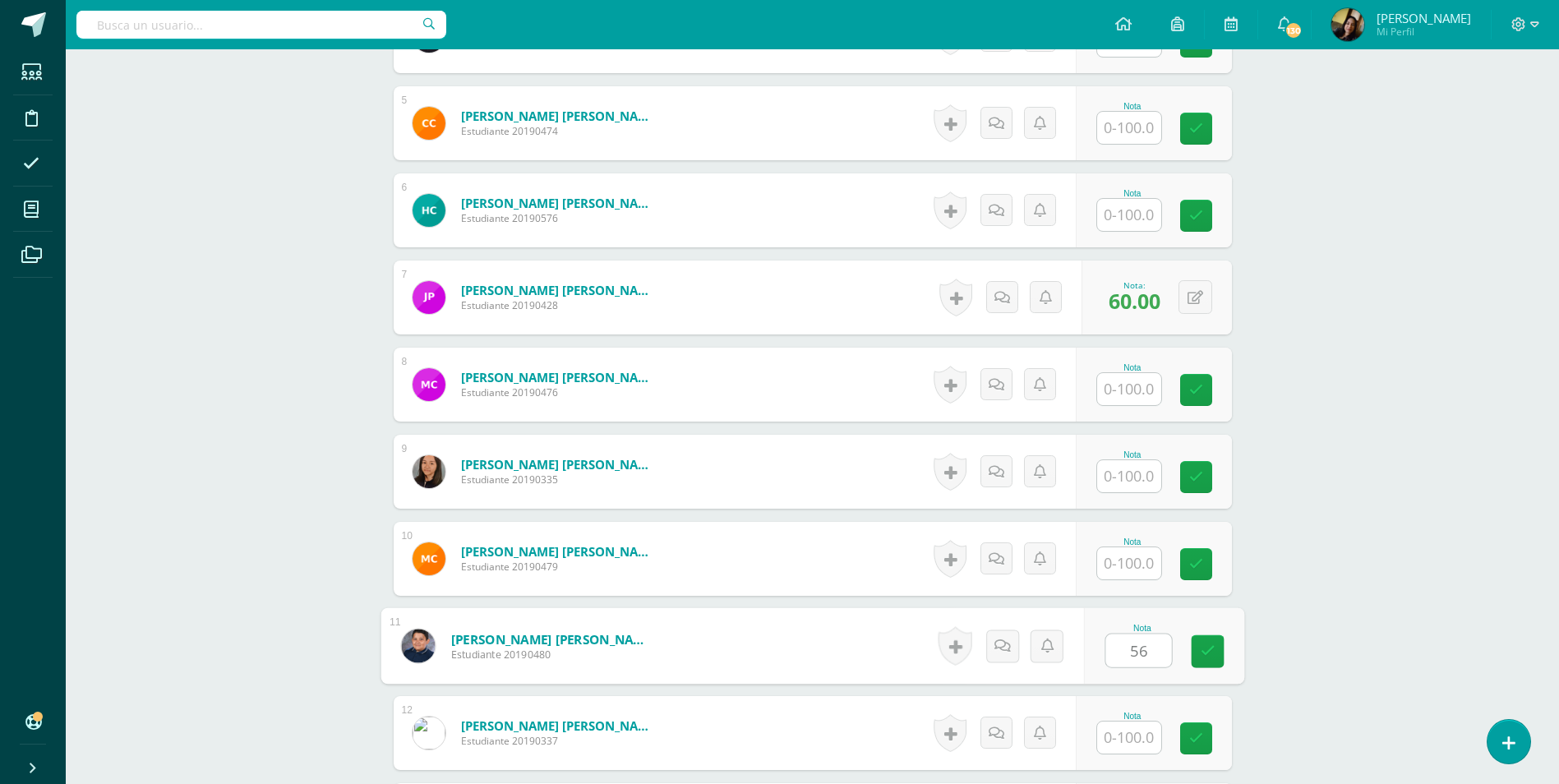
scroll to position [746, 0]
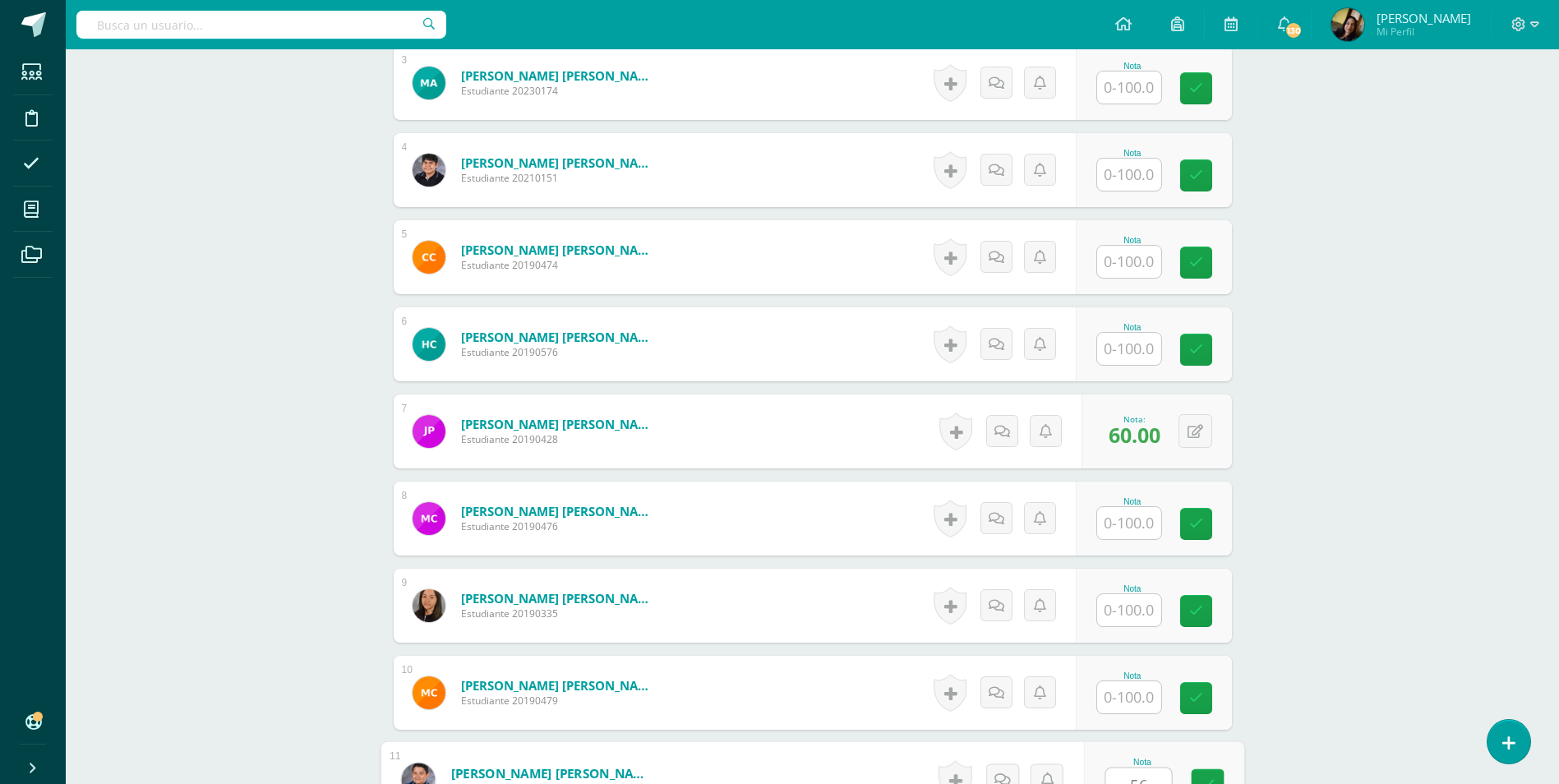
type input "56"
click at [1128, 336] on input "text" at bounding box center [1129, 349] width 64 height 32
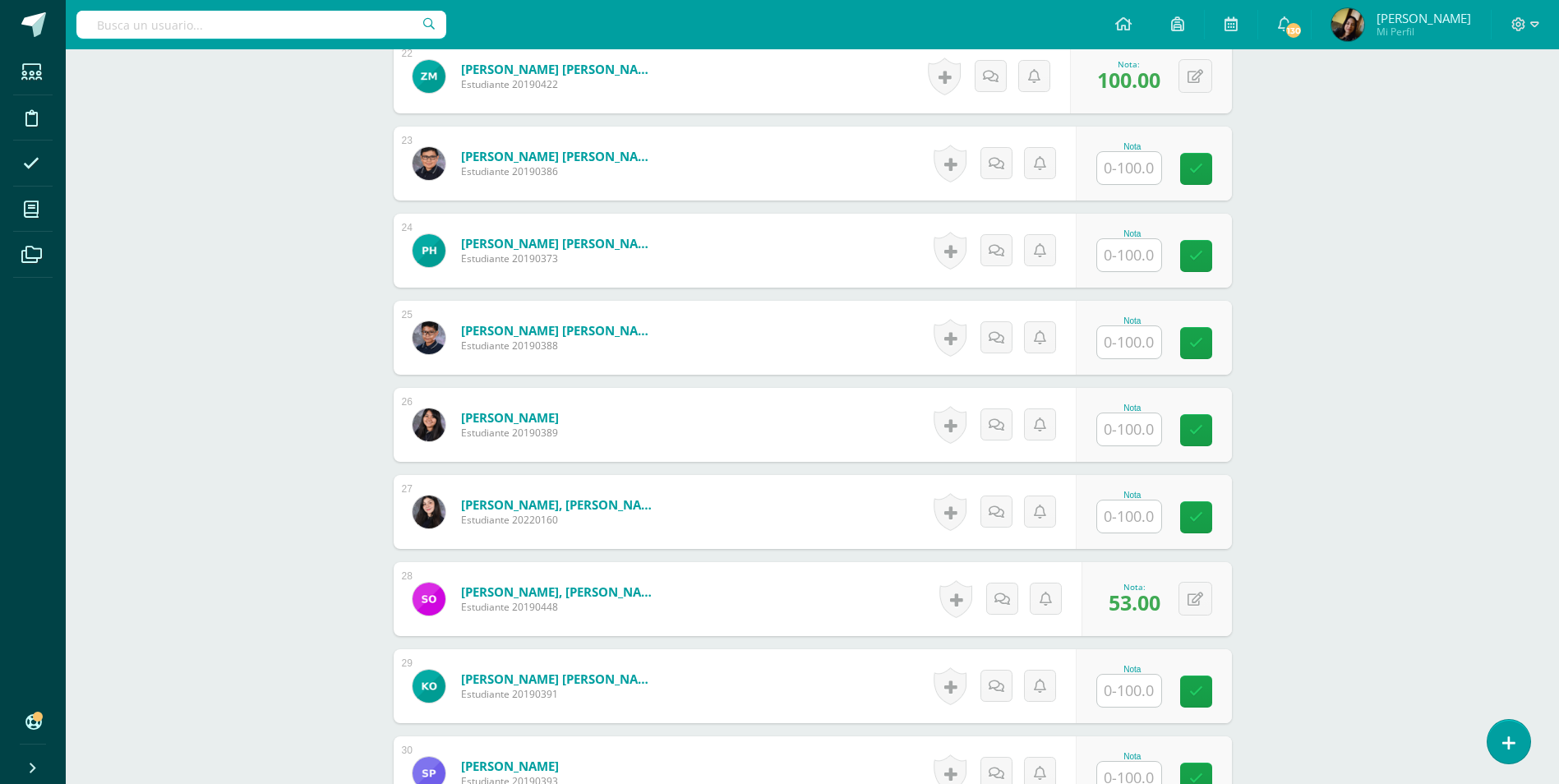
scroll to position [2553, 0]
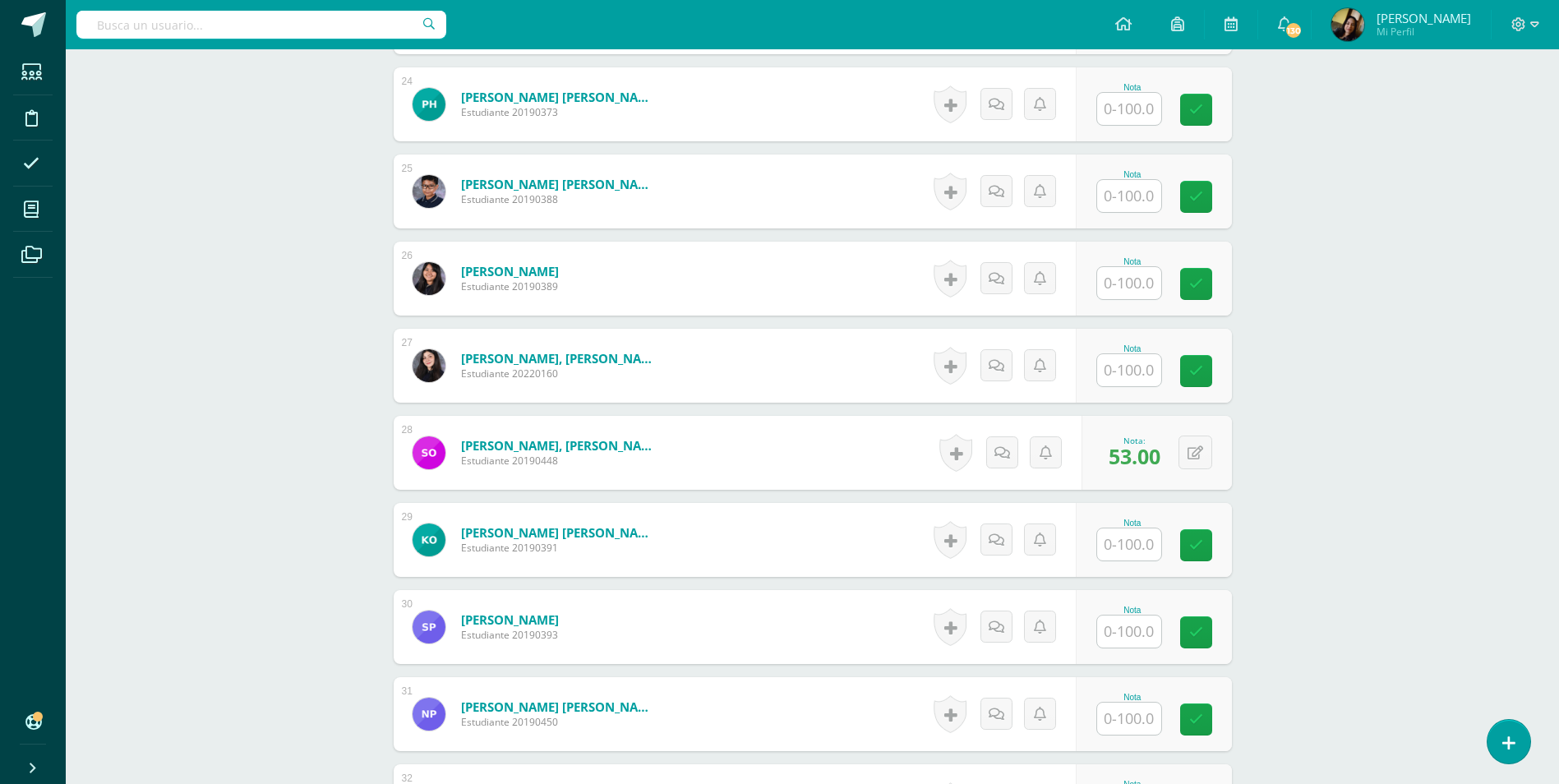
type input "70"
click at [1120, 180] on input "text" at bounding box center [1138, 196] width 66 height 33
type input "64"
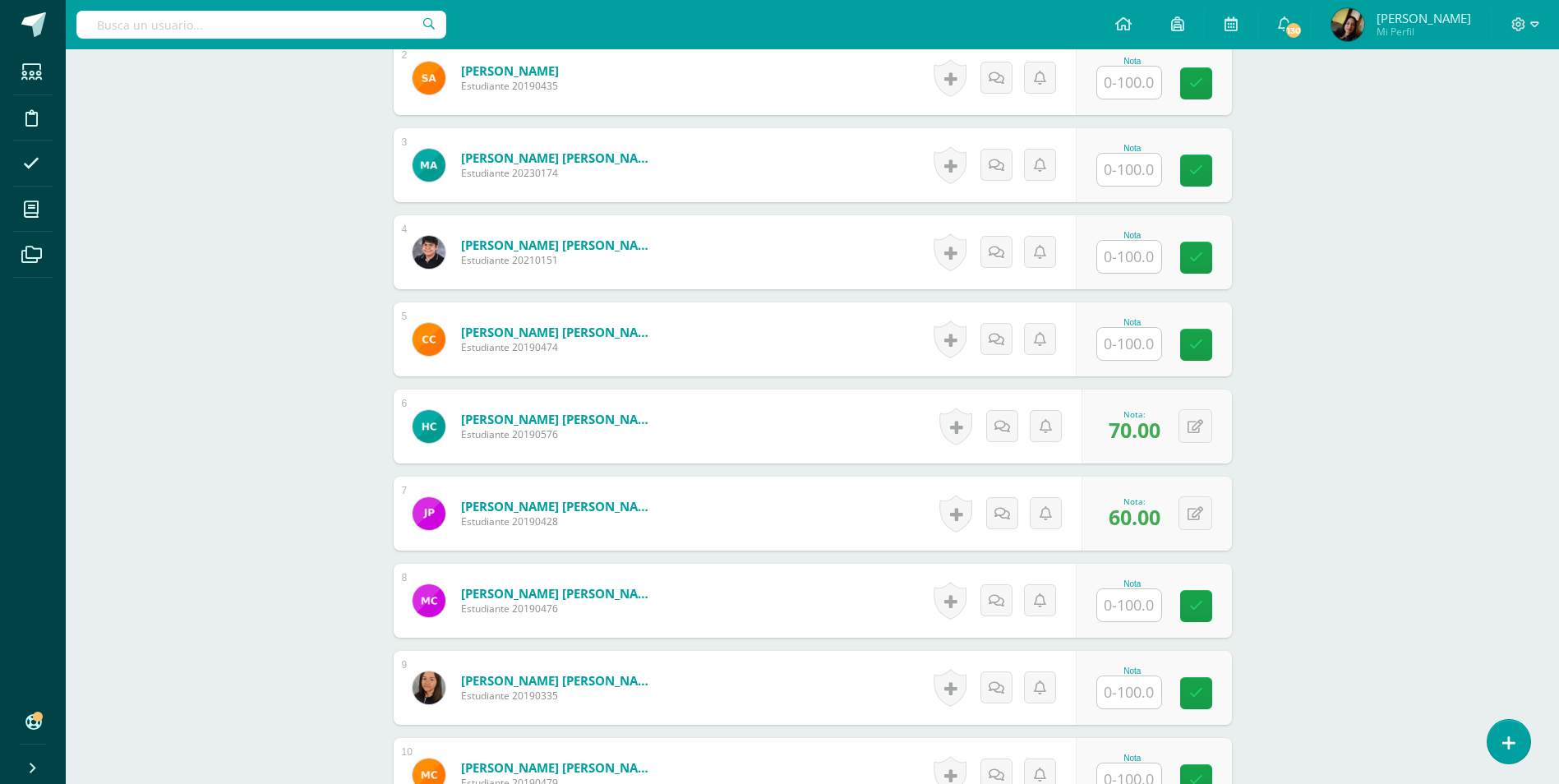
scroll to position [582, 0]
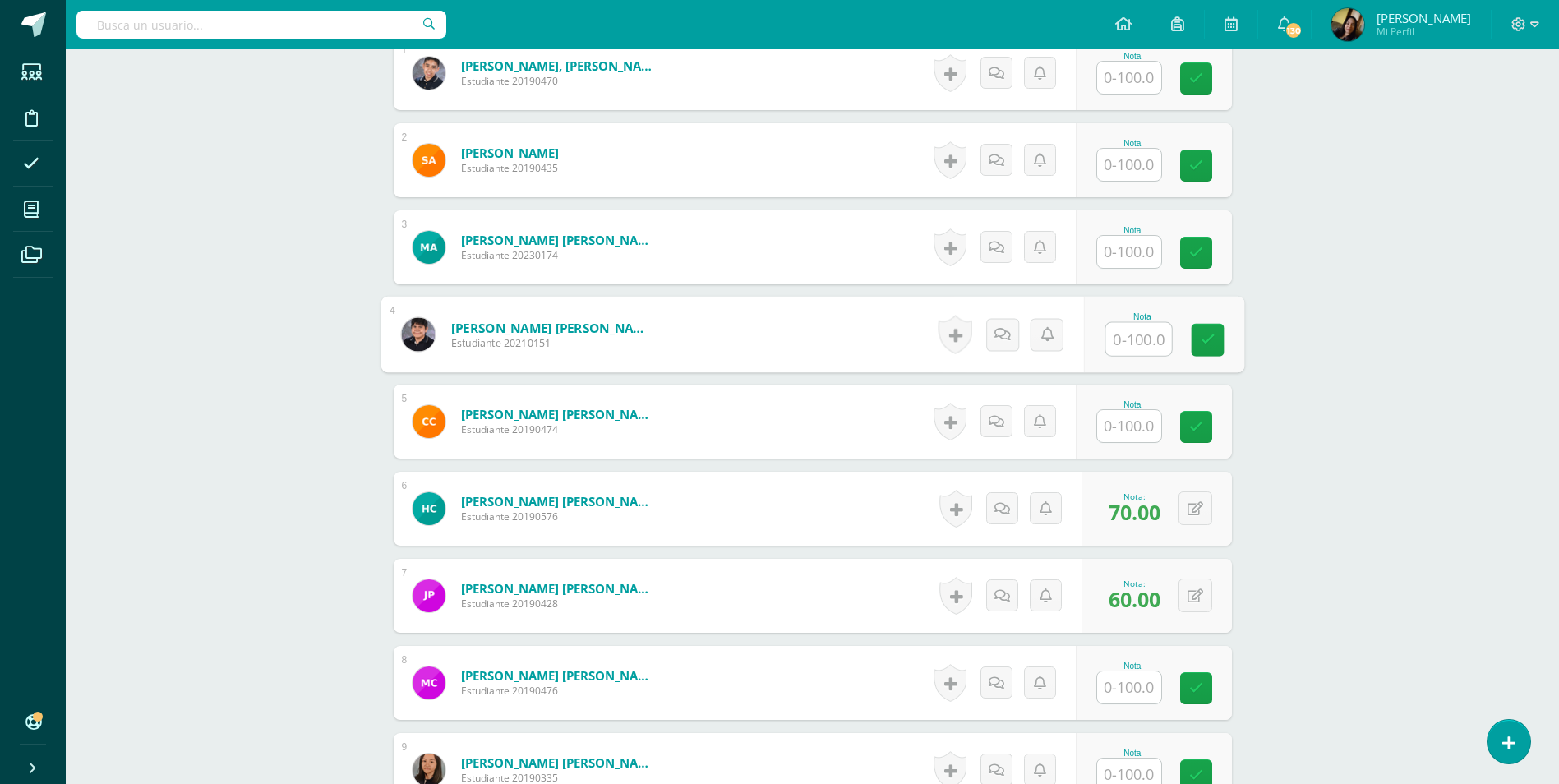
click at [1113, 322] on input "text" at bounding box center [1138, 338] width 66 height 33
type input "50"
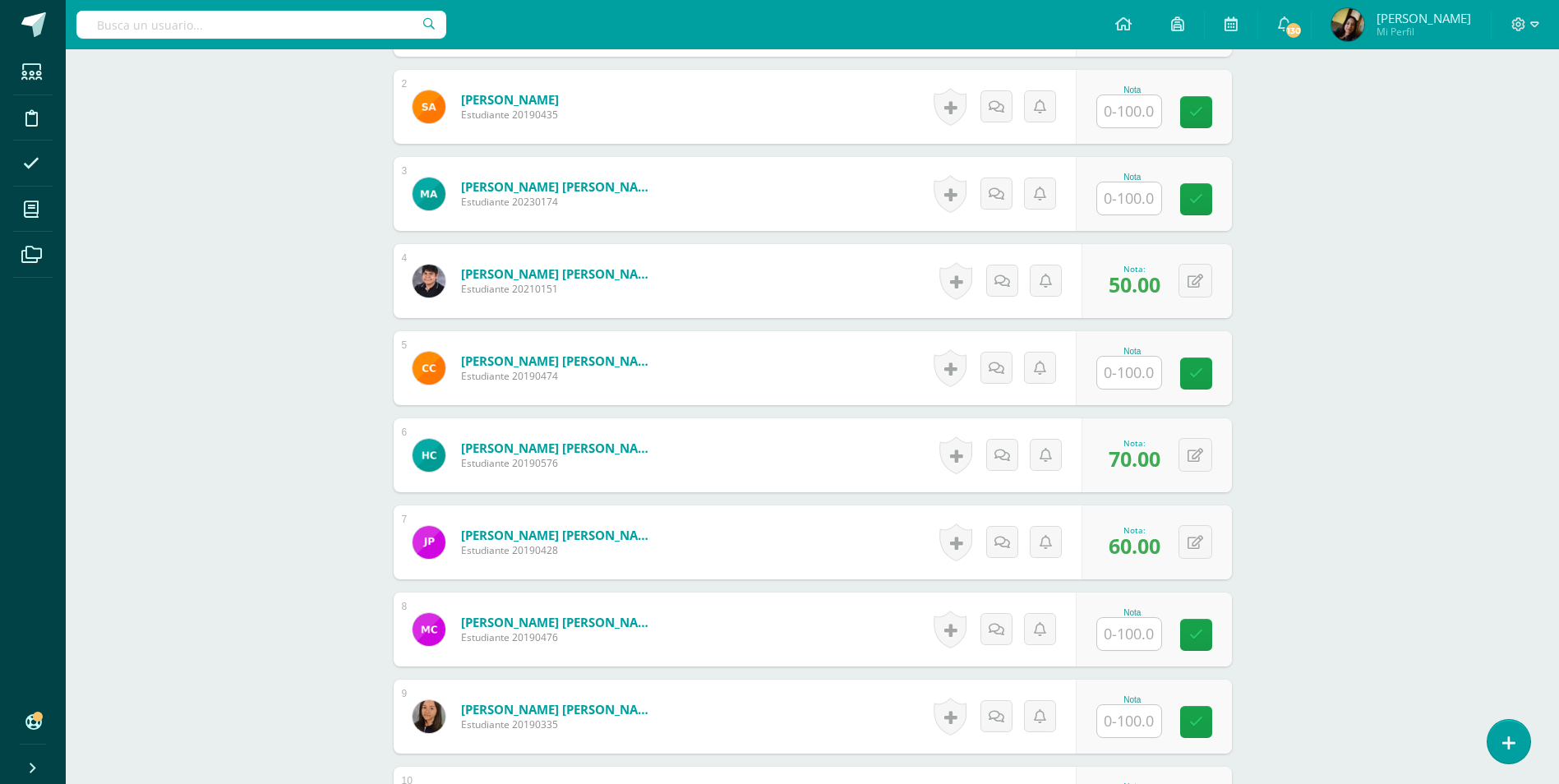
scroll to position [664, 0]
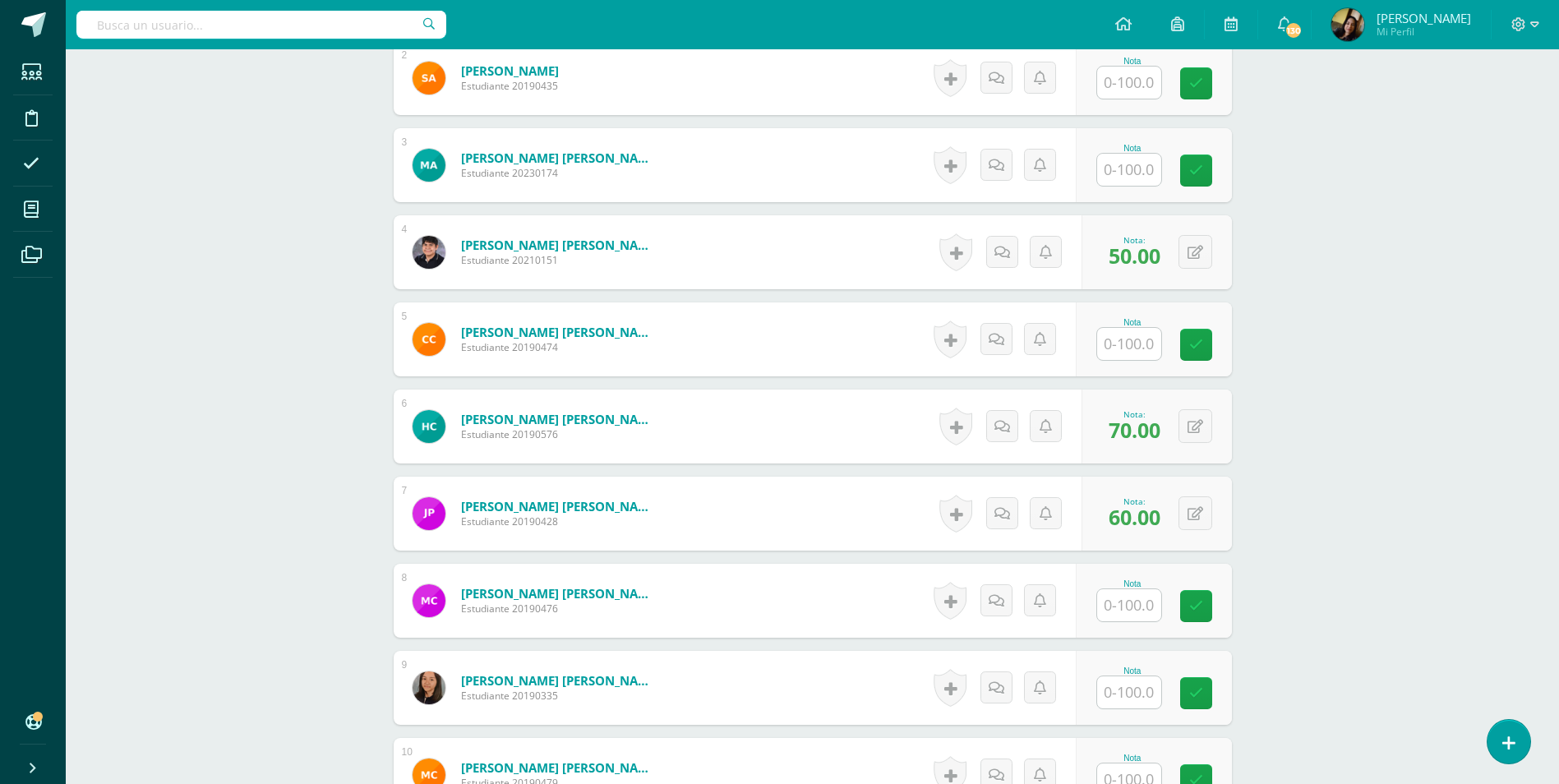
click at [1138, 331] on input "text" at bounding box center [1129, 344] width 64 height 32
type input "5"
type input "60"
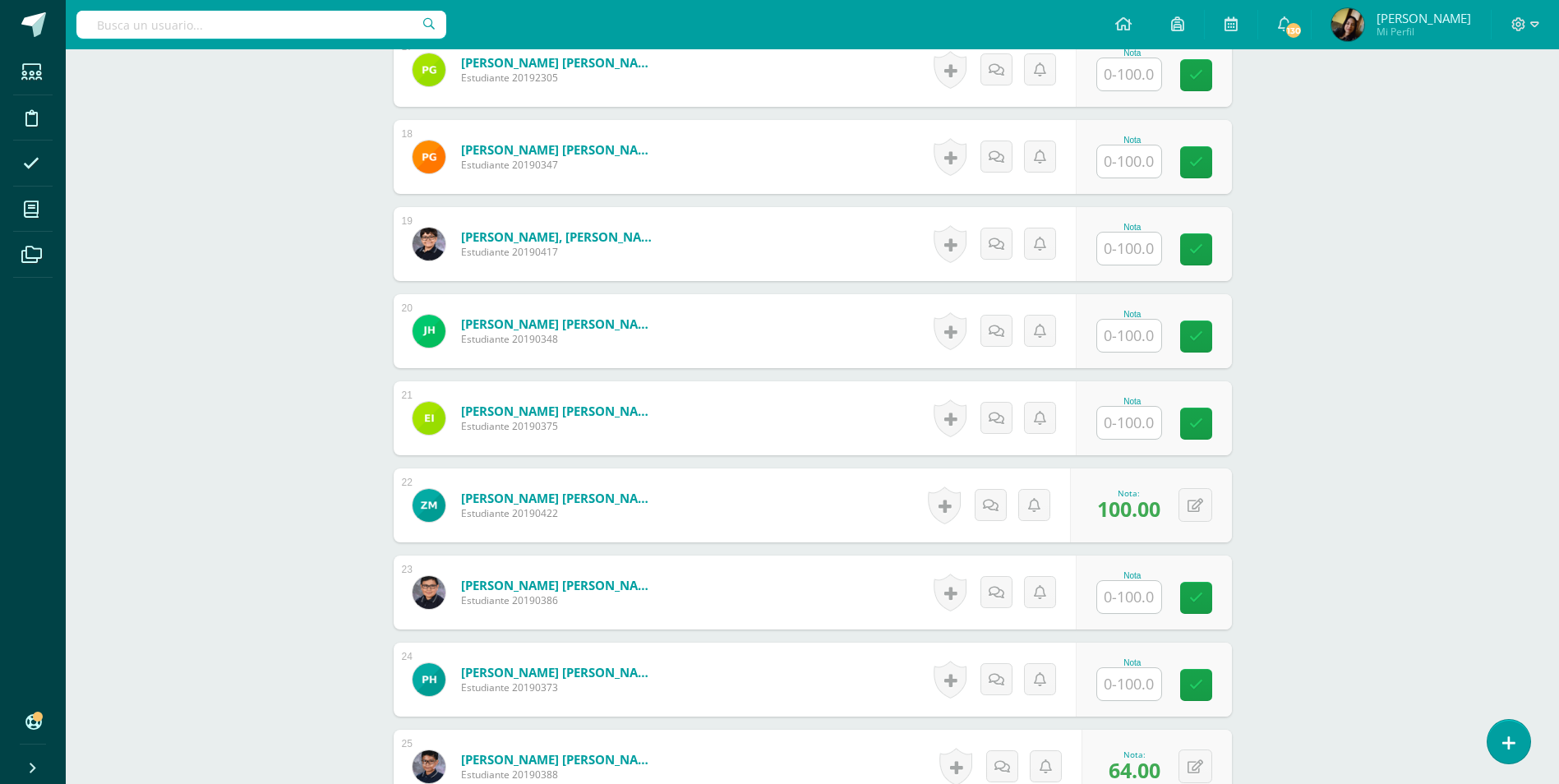
scroll to position [2142, 0]
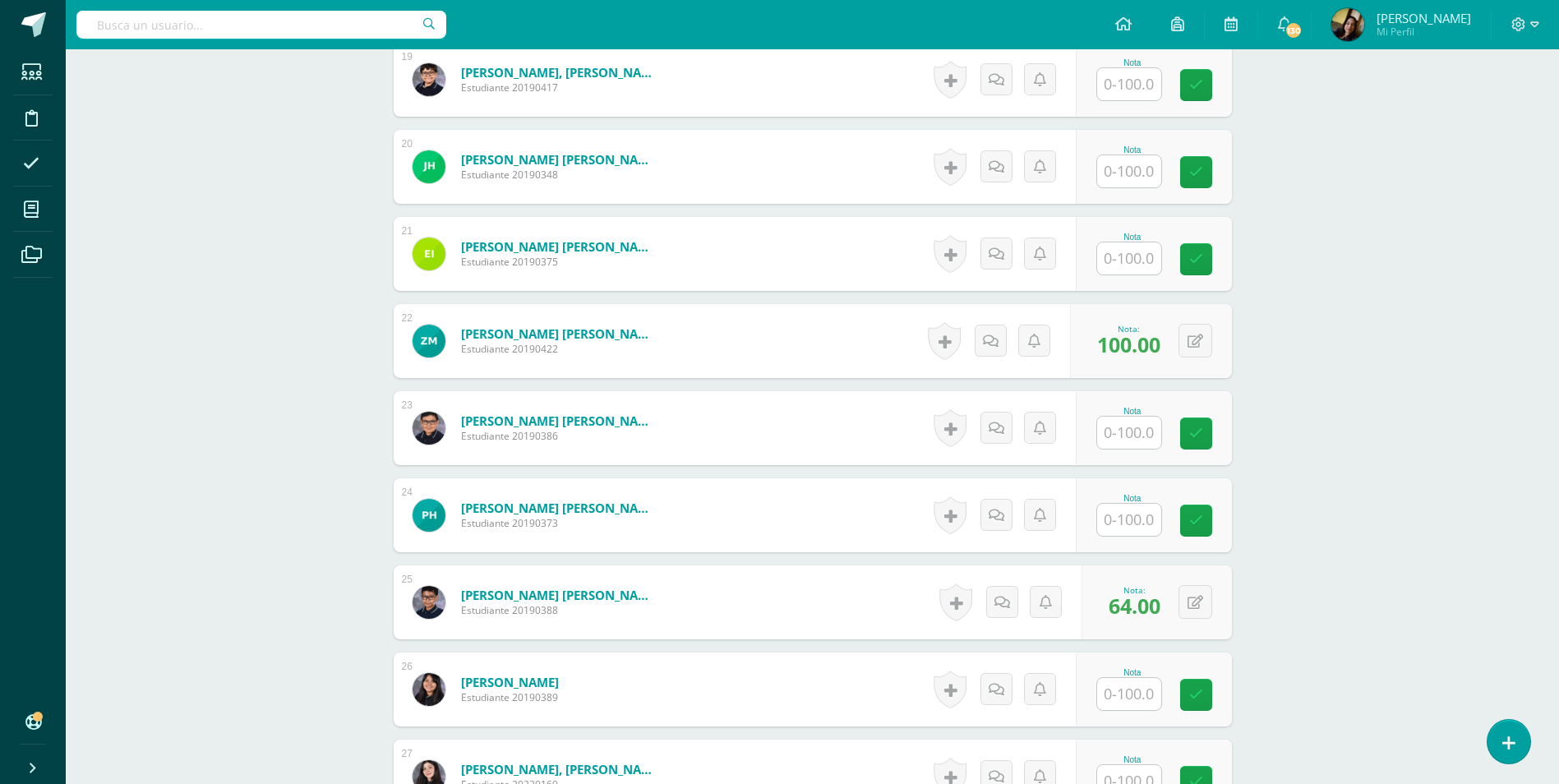
click at [1119, 503] on input "text" at bounding box center [1129, 519] width 64 height 32
type input "53"
click at [113, 423] on div "Comunicación y Lenguaje, Idioma Español Segundo Básico "B" Herramientas Detalle…" at bounding box center [812, 63] width 1493 height 4313
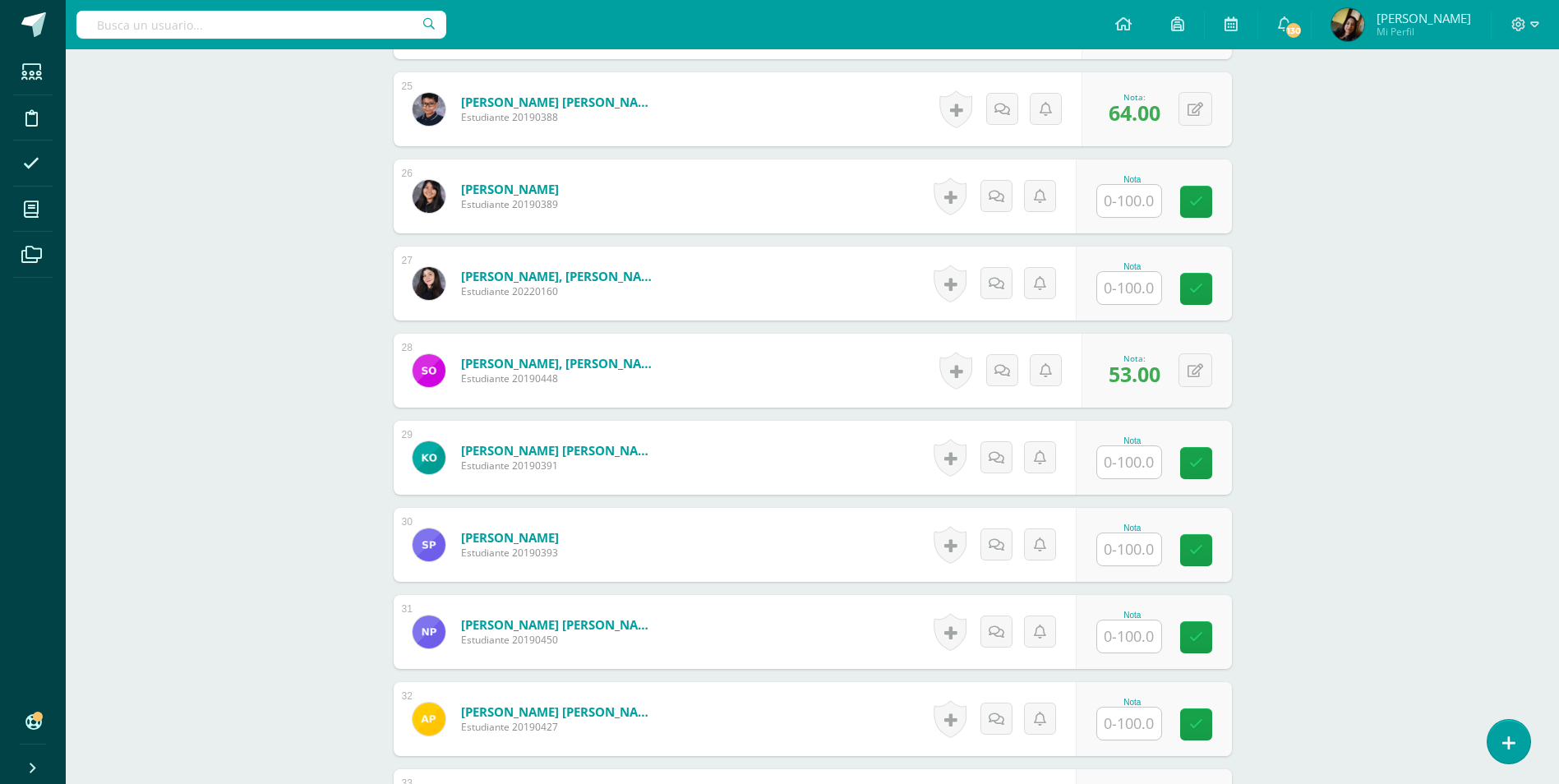
scroll to position [2799, 0]
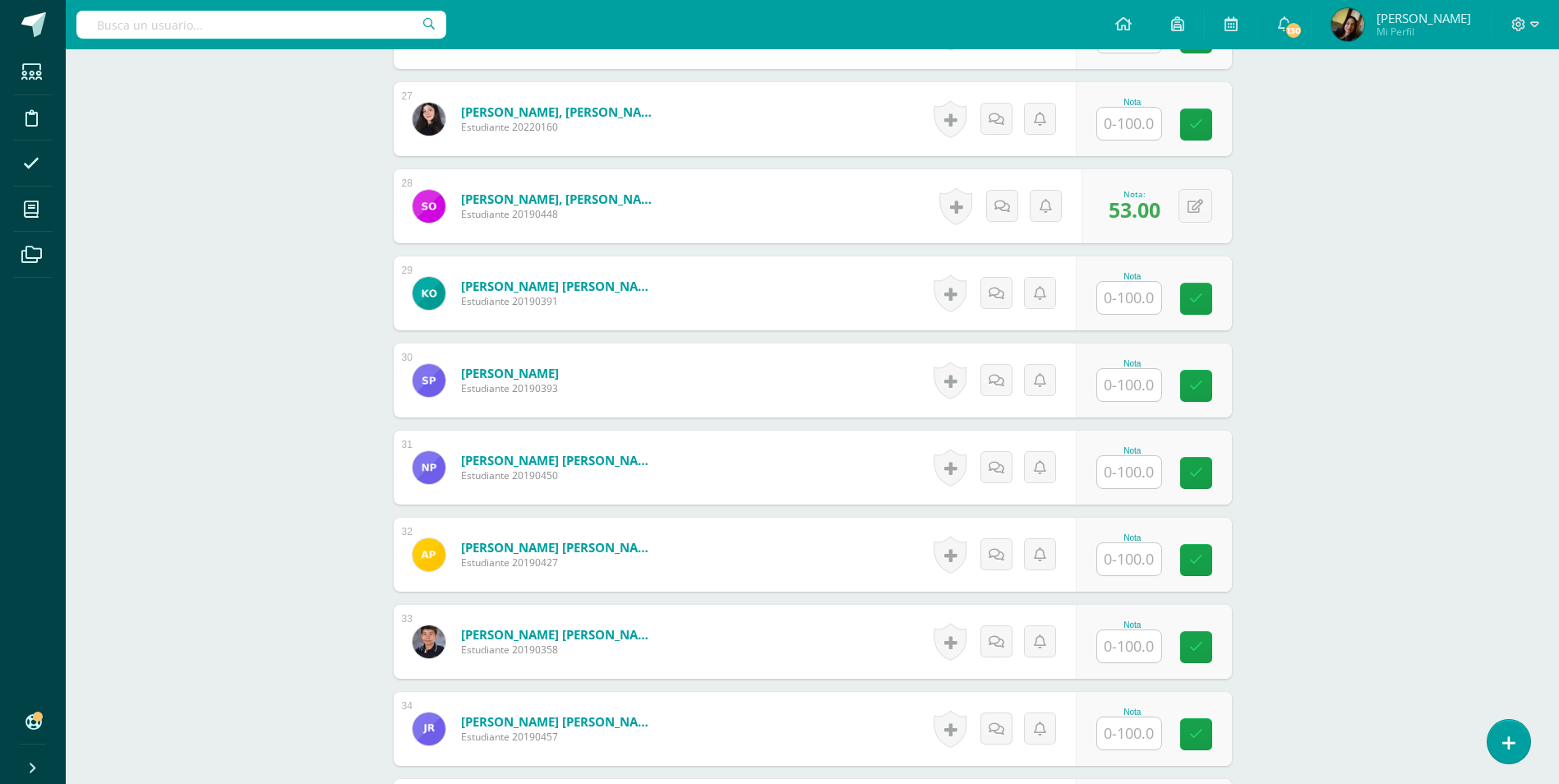
click at [1120, 543] on input "text" at bounding box center [1129, 559] width 64 height 32
type input "66"
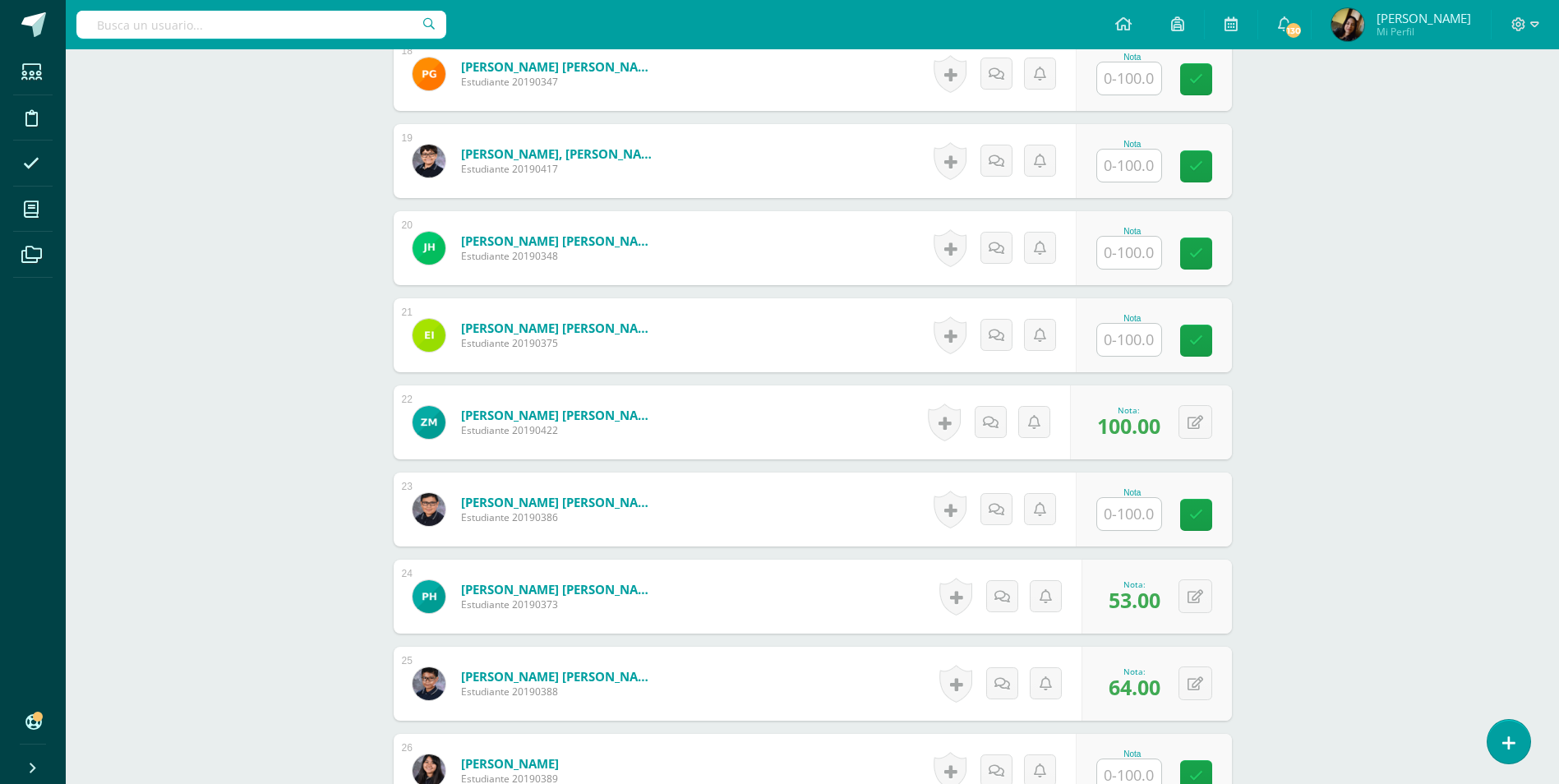
scroll to position [2061, 0]
click at [1136, 324] on input "text" at bounding box center [1138, 340] width 66 height 33
type input "47"
click at [299, 321] on div "Comunicación y Lenguaje, Idioma Español Segundo Básico "B" Herramientas Detalle…" at bounding box center [812, 145] width 1493 height 4313
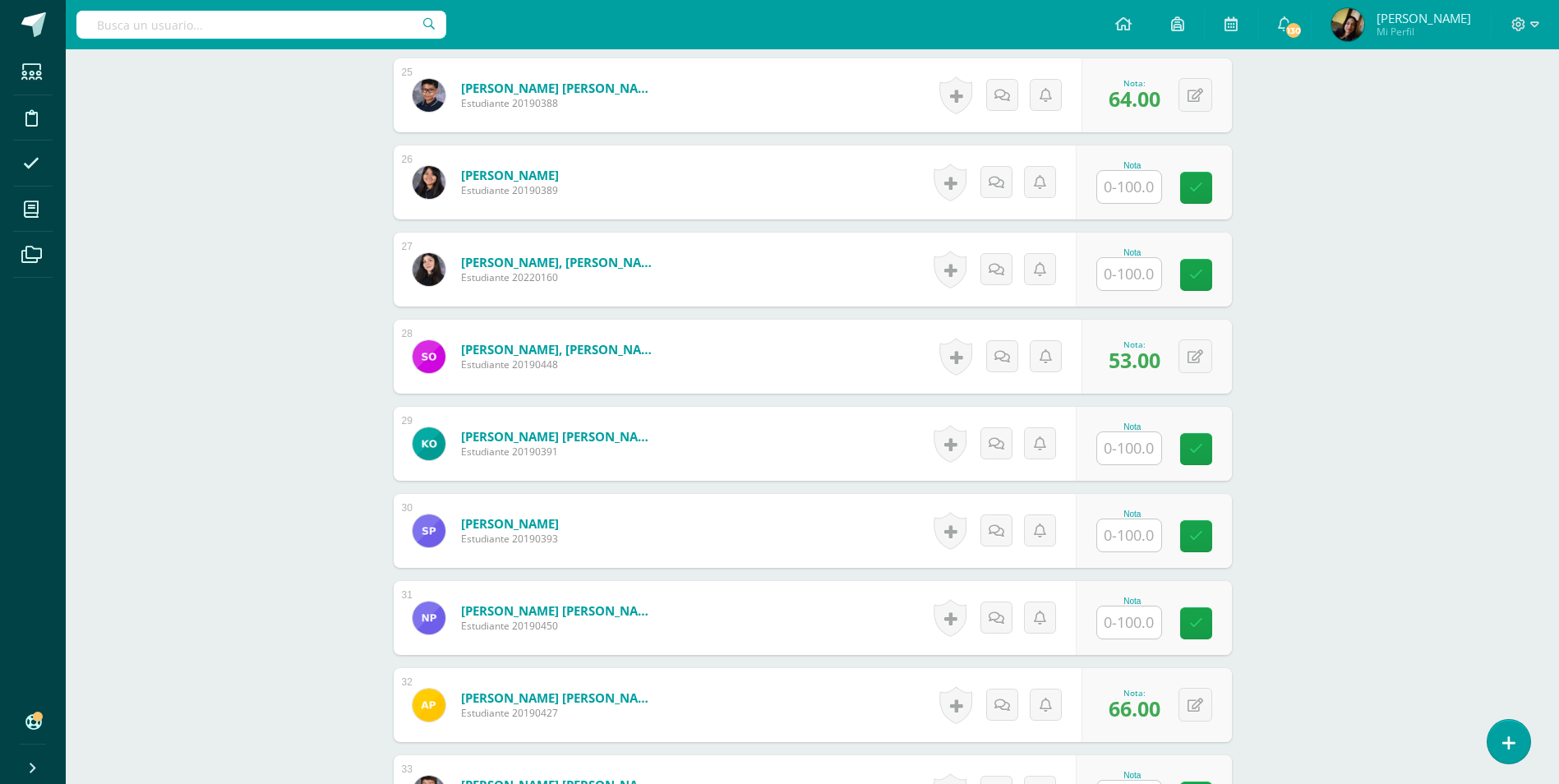
scroll to position [2799, 0]
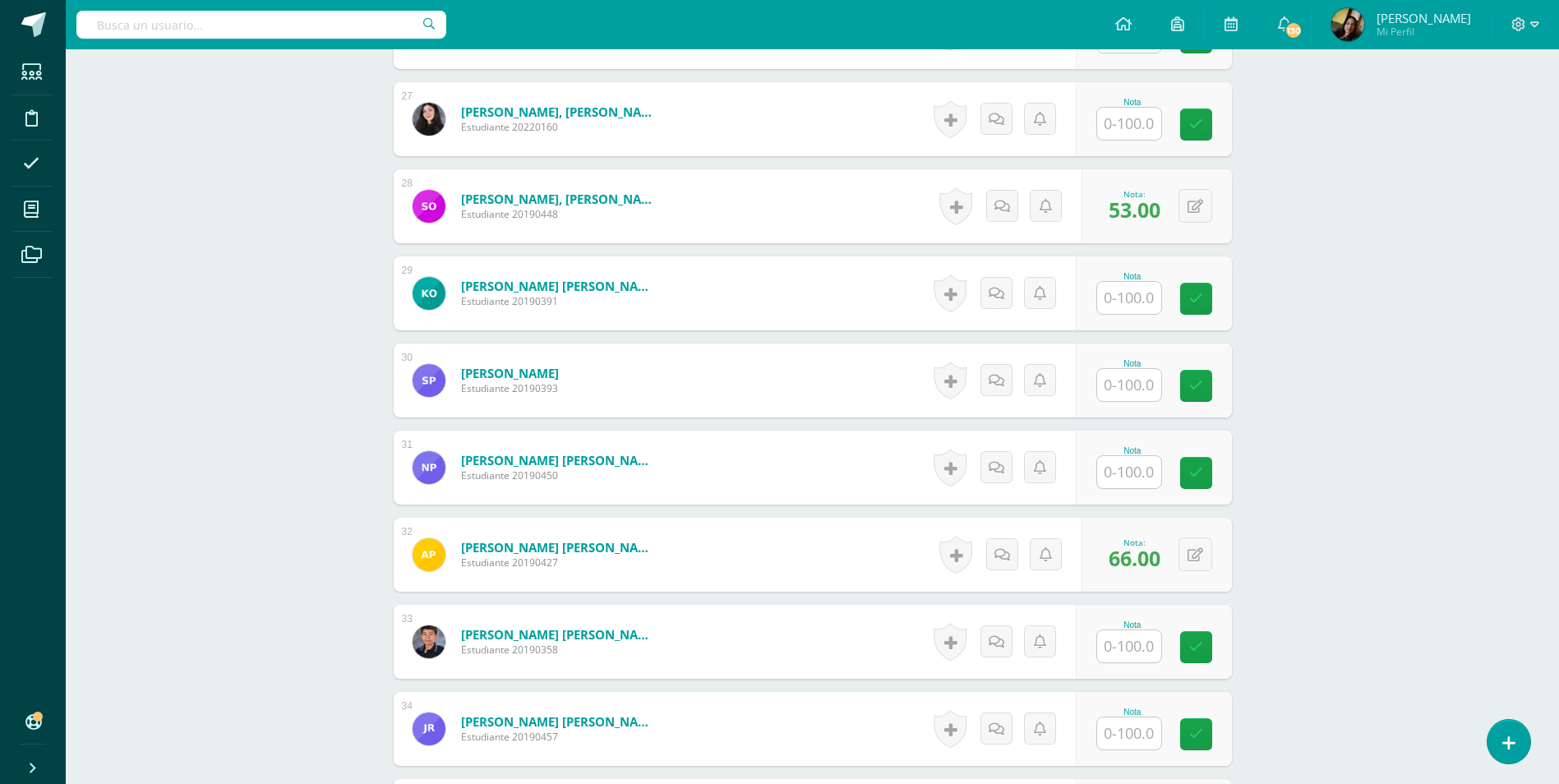
click at [1144, 718] on input "text" at bounding box center [1129, 734] width 64 height 32
type input "51"
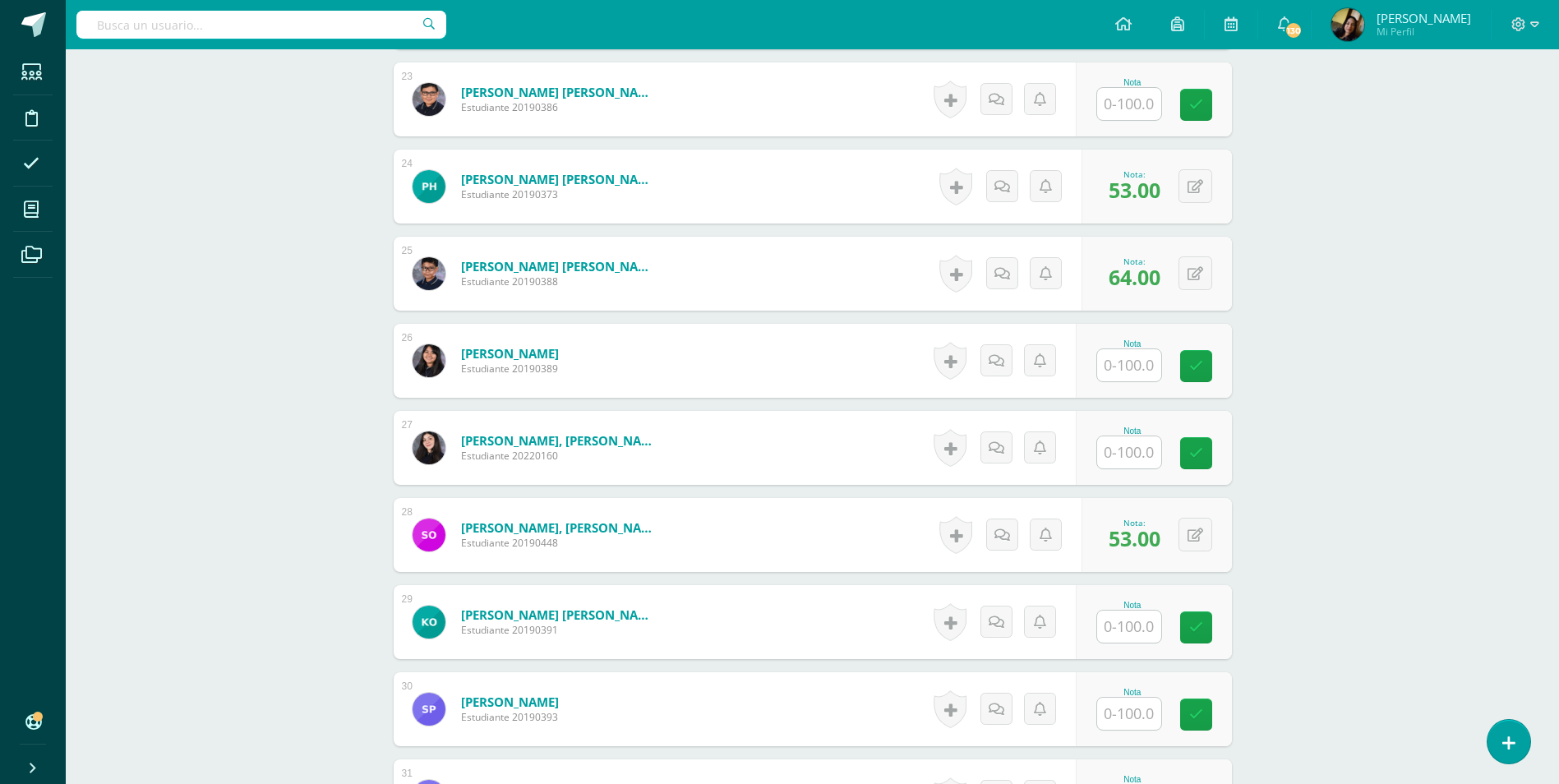
click at [1140, 618] on input "text" at bounding box center [1129, 626] width 64 height 32
type input "41"
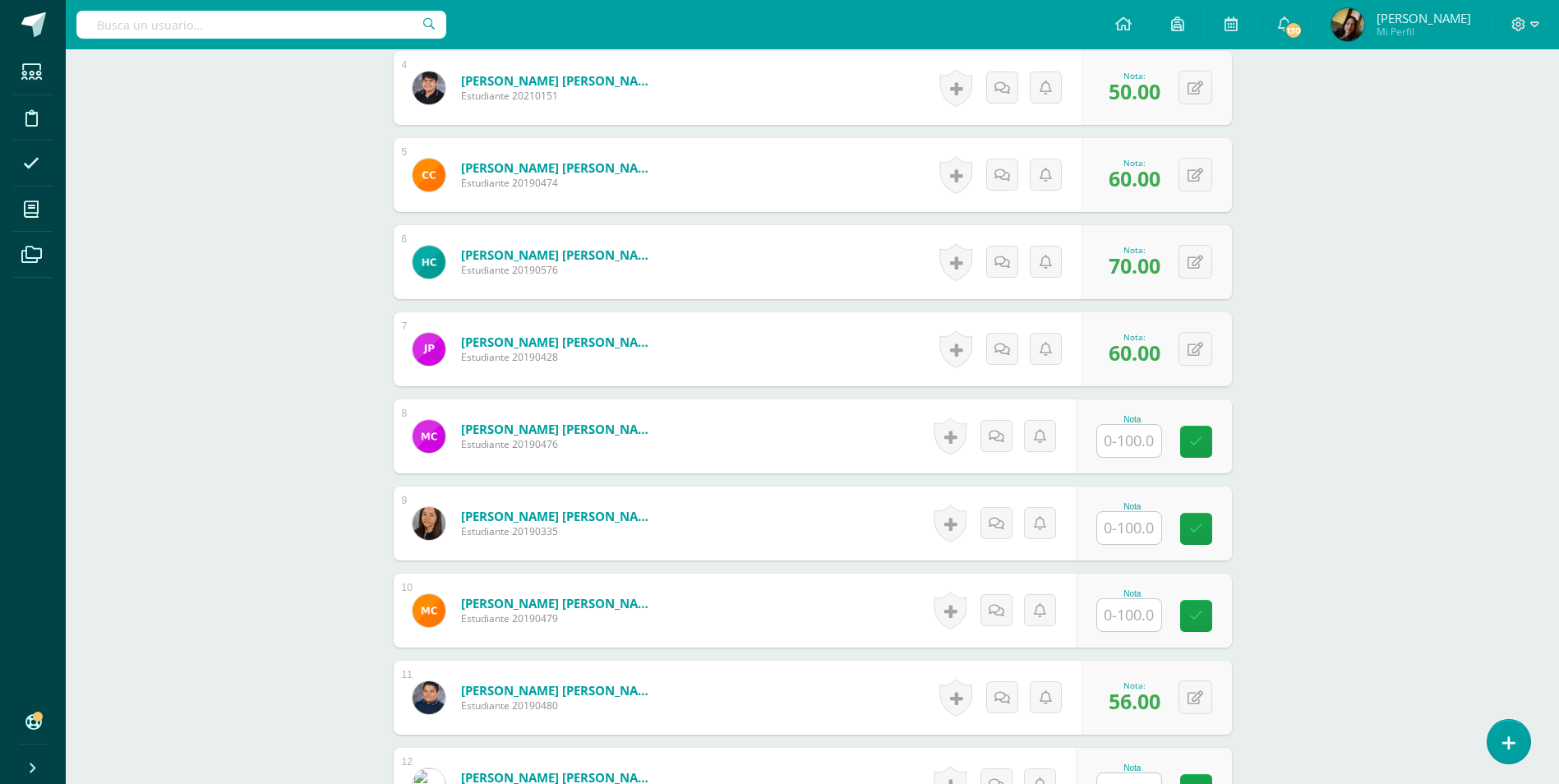
scroll to position [500, 0]
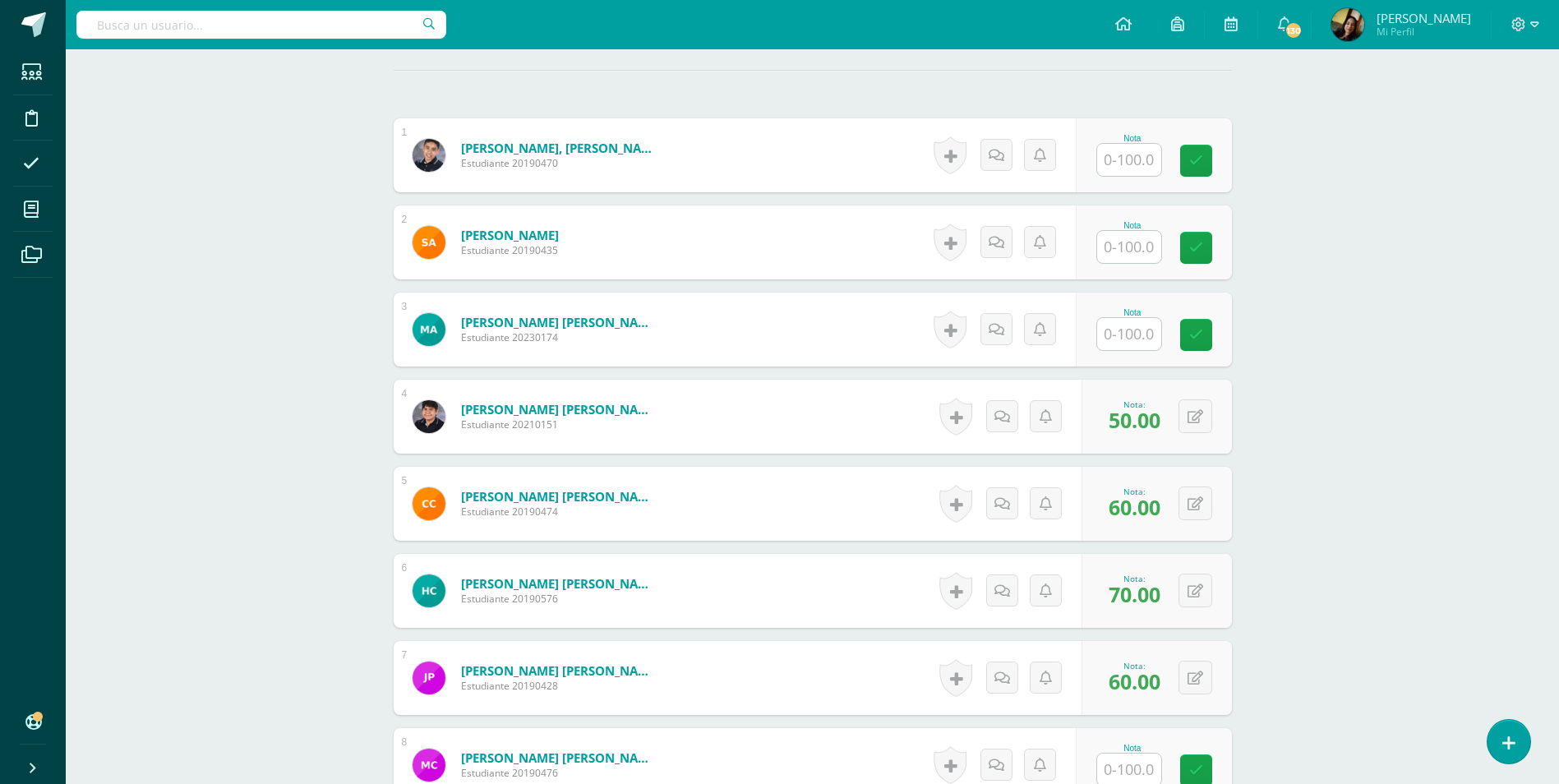
click at [1131, 231] on input "text" at bounding box center [1129, 247] width 64 height 32
type input "56"
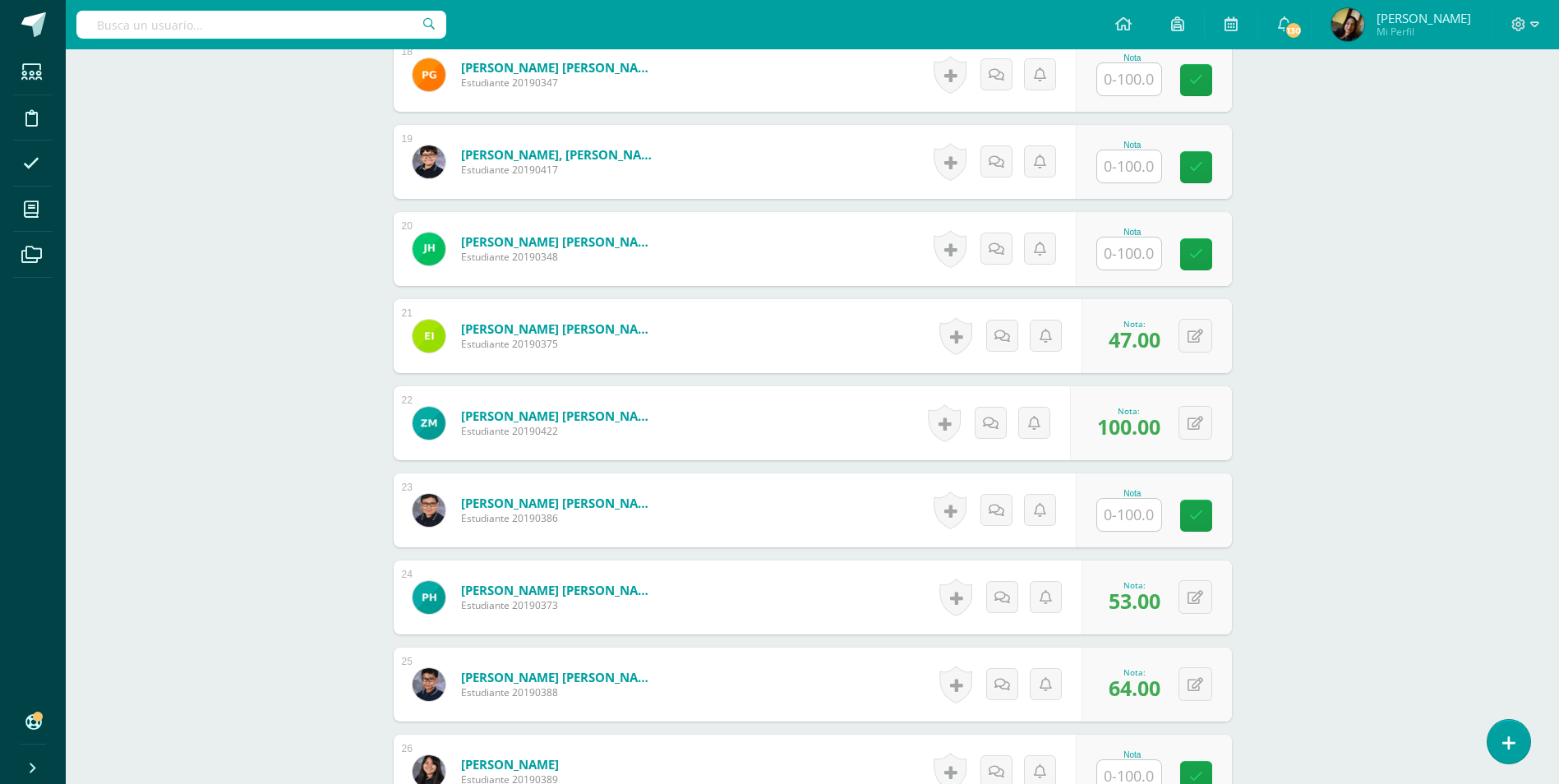
scroll to position [2389, 0]
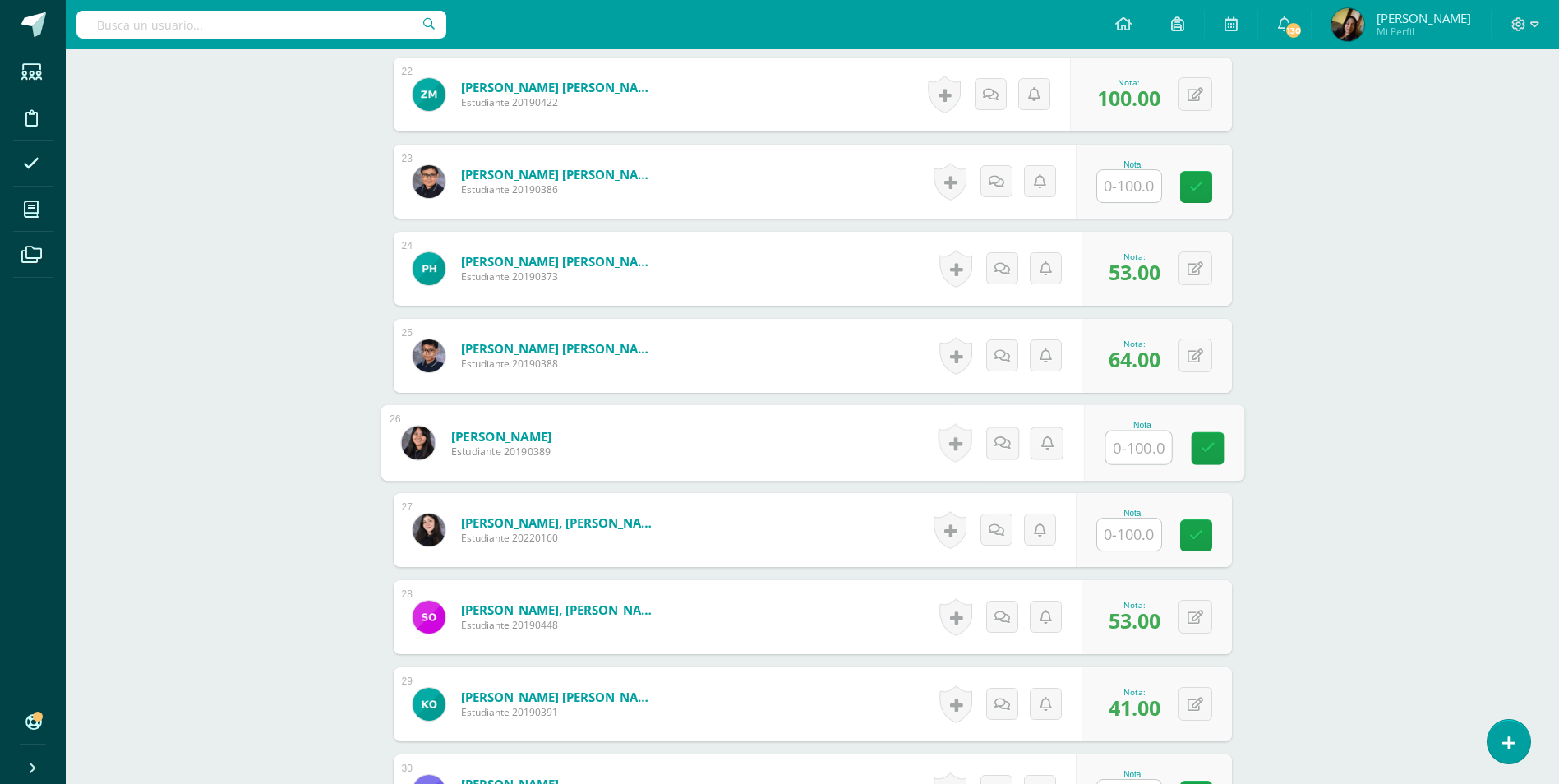
click at [1130, 434] on input "text" at bounding box center [1138, 447] width 66 height 33
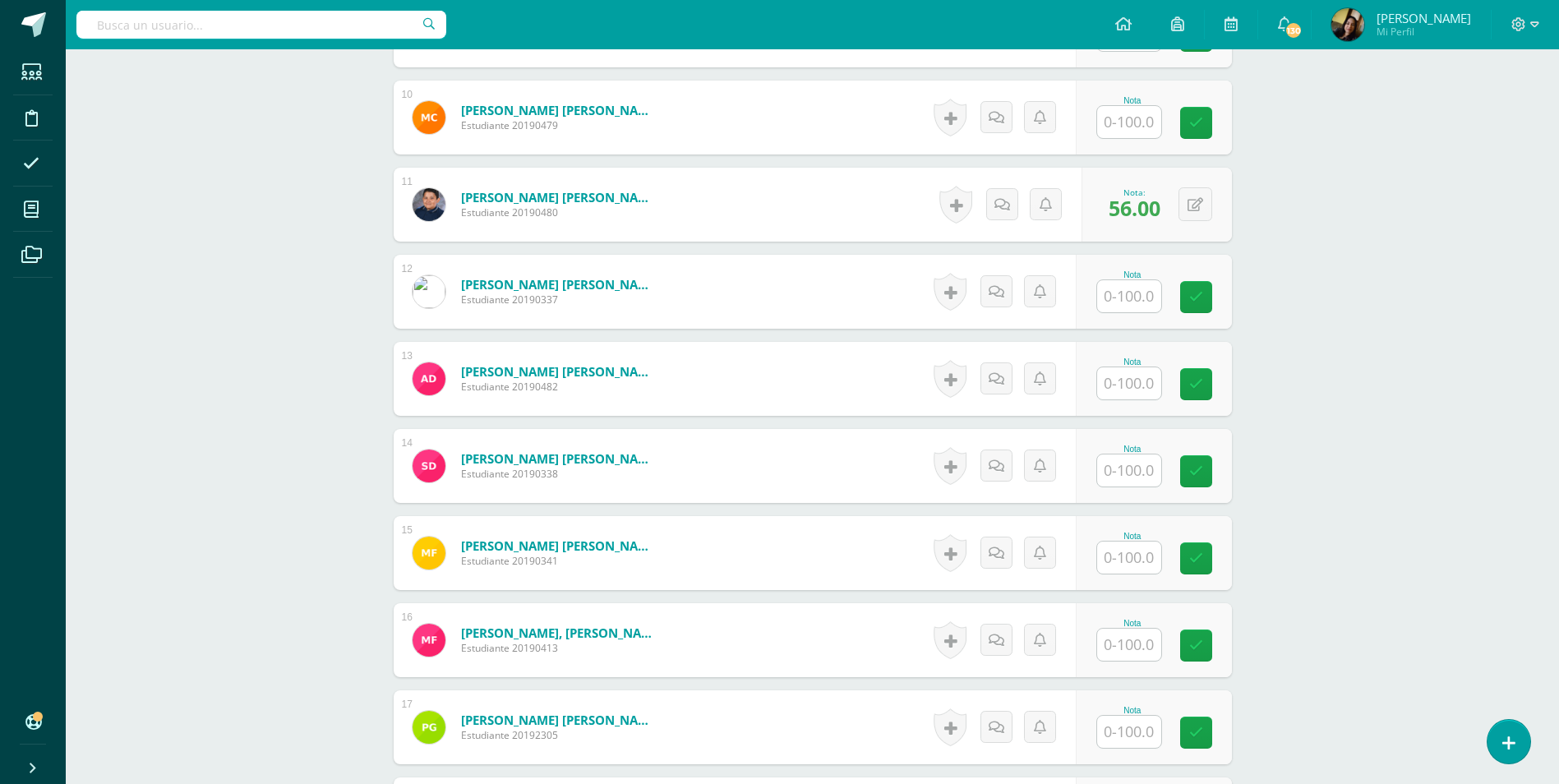
scroll to position [1567, 0]
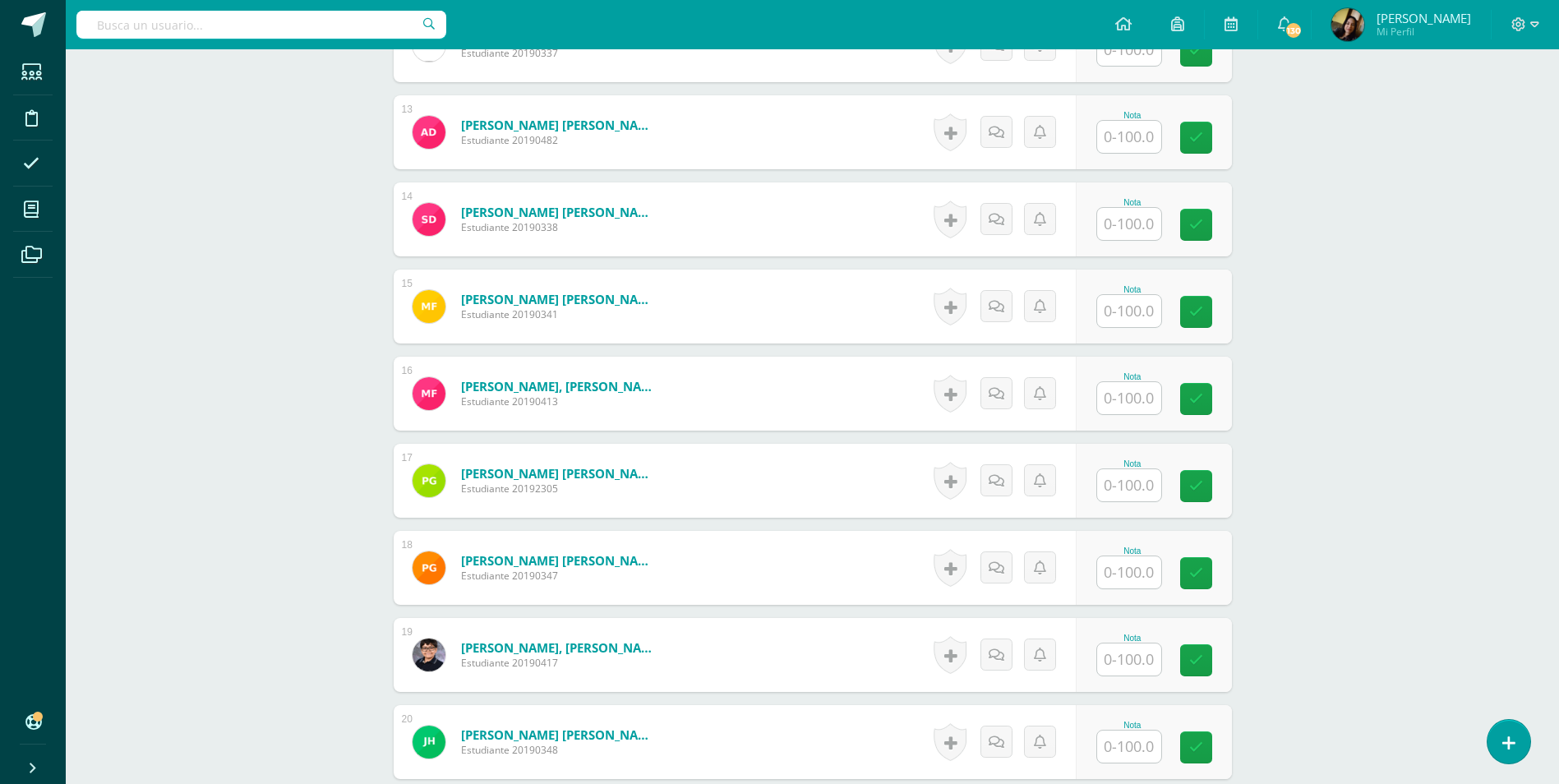
type input "100"
click at [1134, 295] on input "text" at bounding box center [1129, 311] width 64 height 32
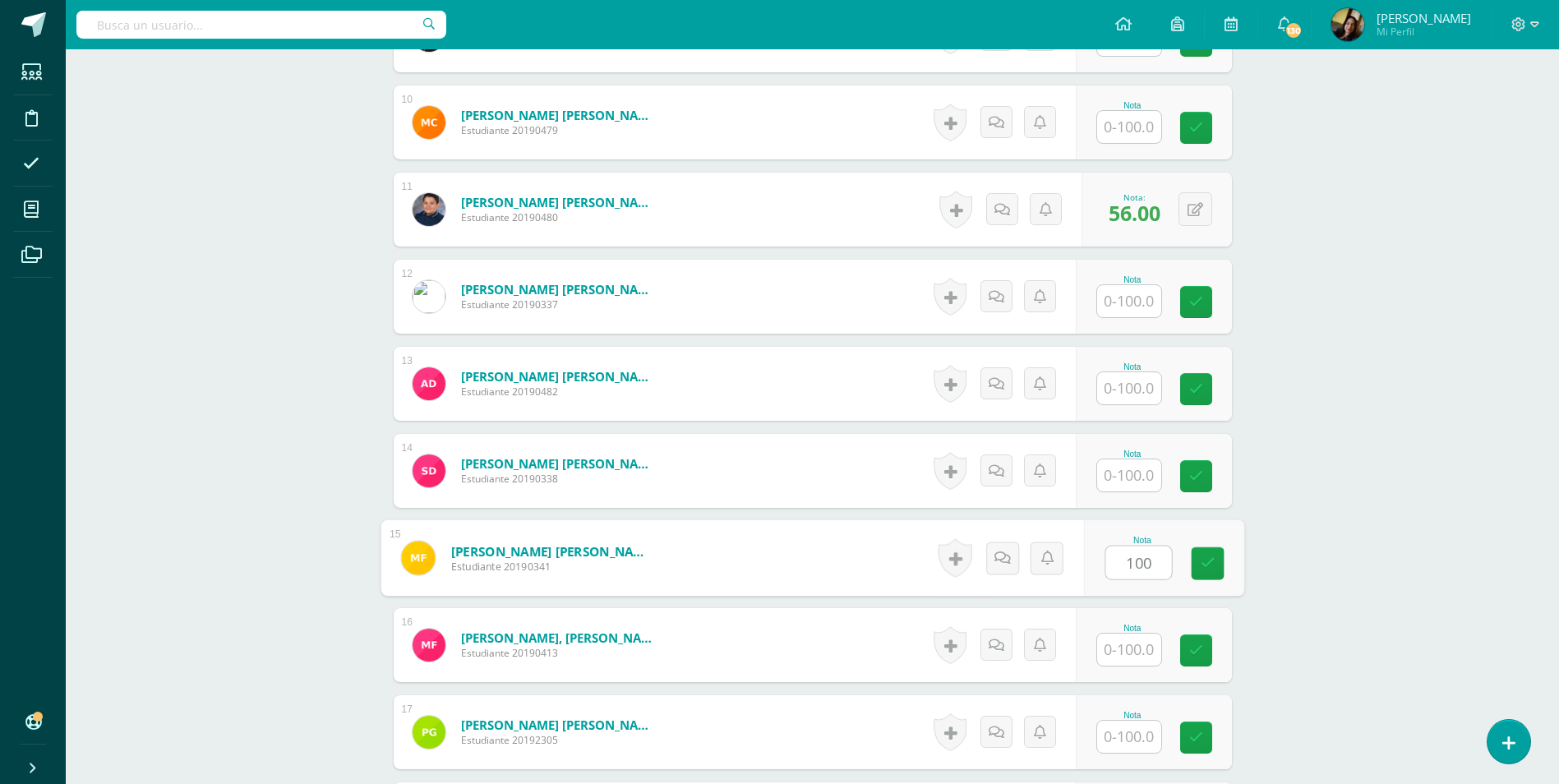
scroll to position [1075, 0]
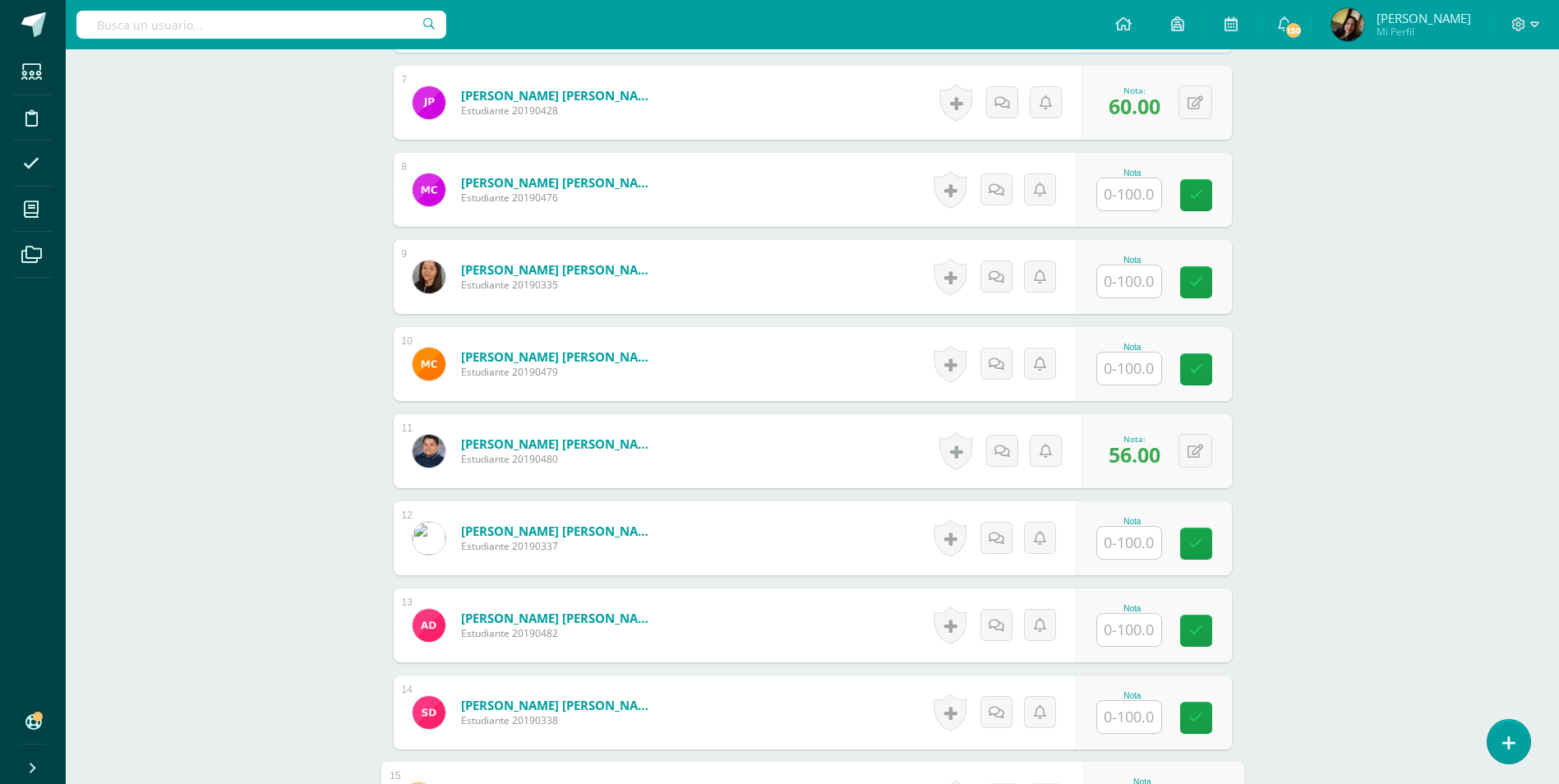
type input "100"
click at [1139, 614] on input "text" at bounding box center [1129, 630] width 64 height 32
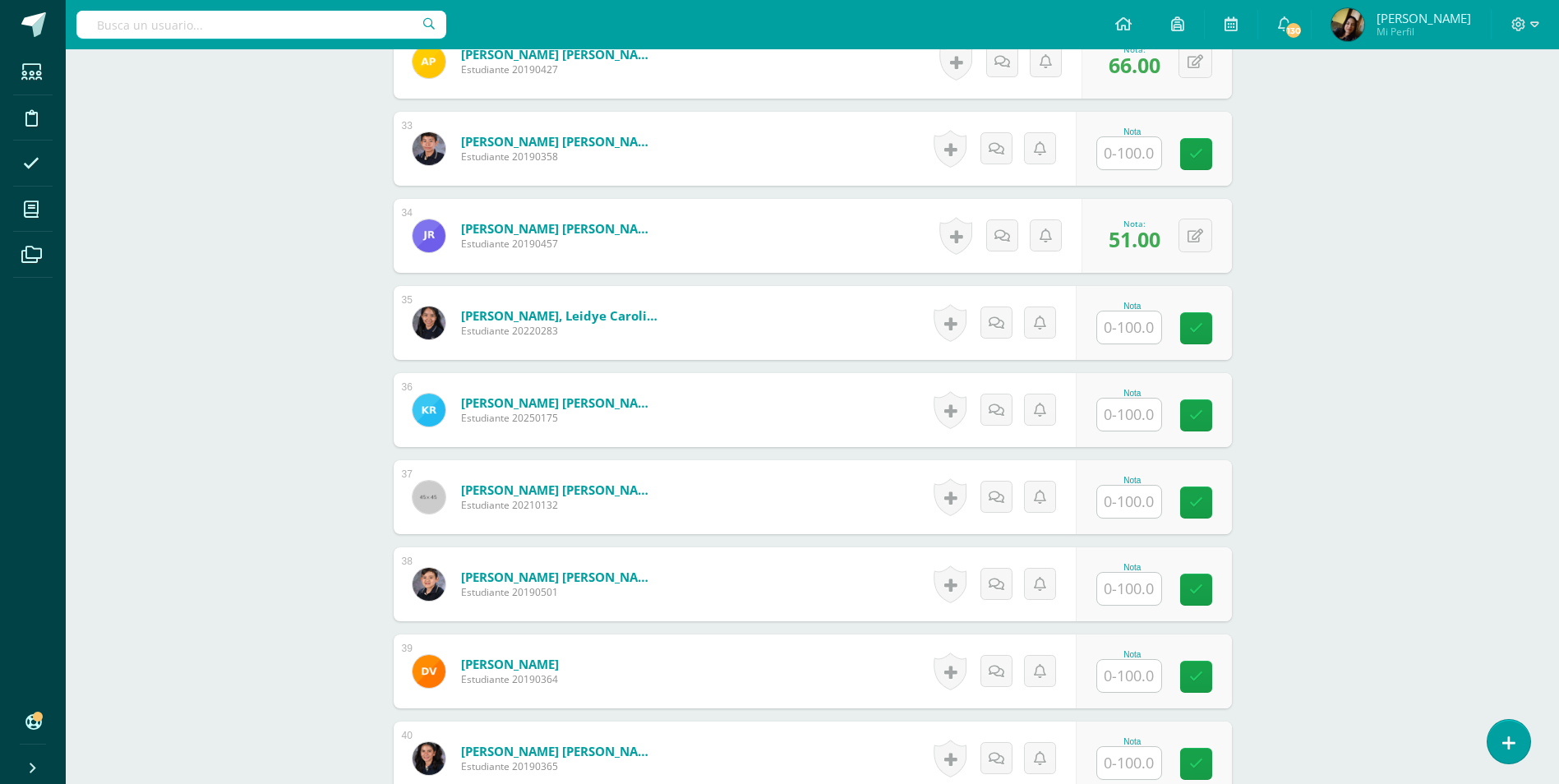
scroll to position [3564, 0]
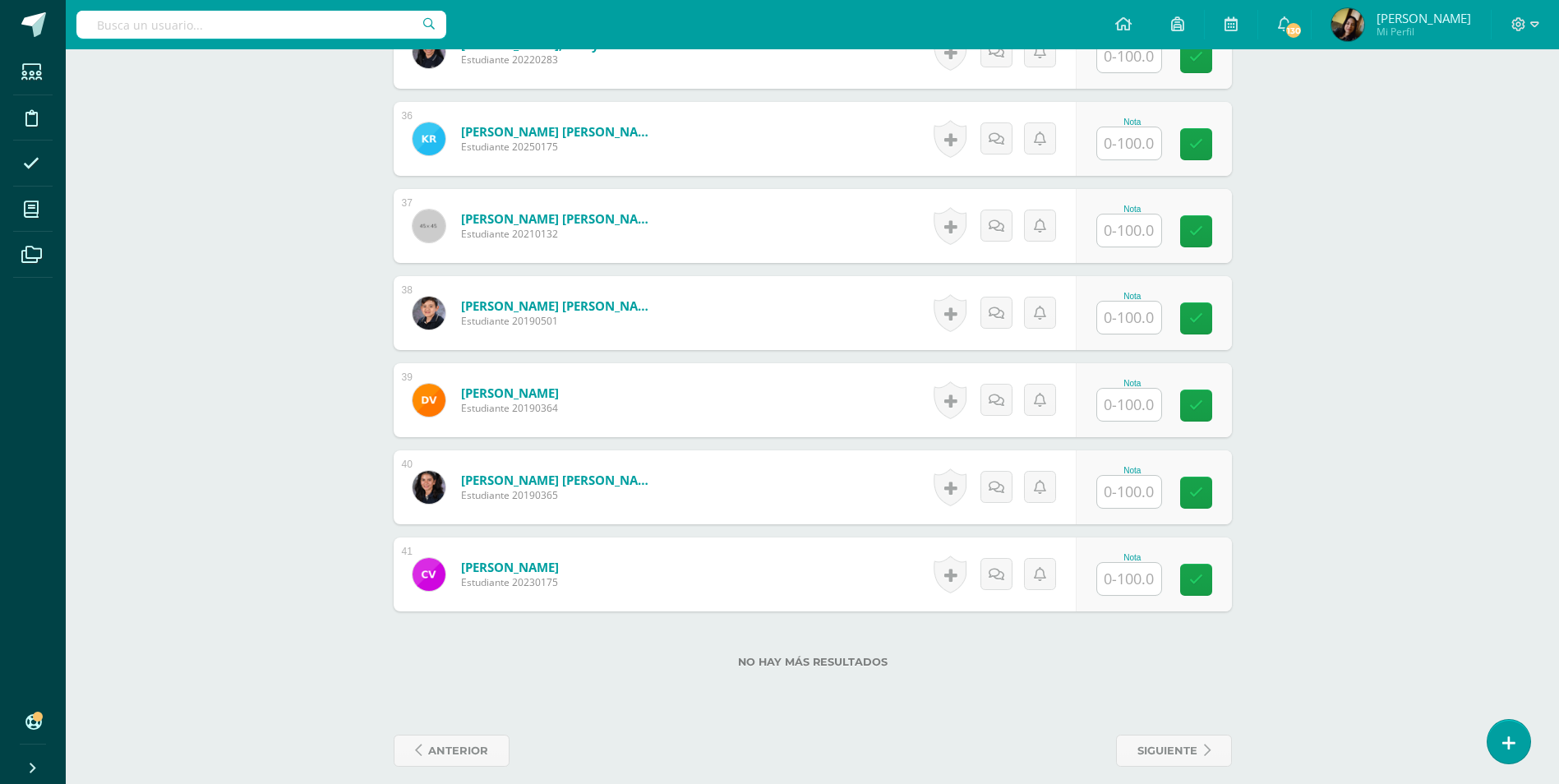
type input "100"
click at [1129, 389] on input "text" at bounding box center [1129, 405] width 64 height 32
type input "100"
click at [1134, 563] on input "text" at bounding box center [1129, 578] width 64 height 32
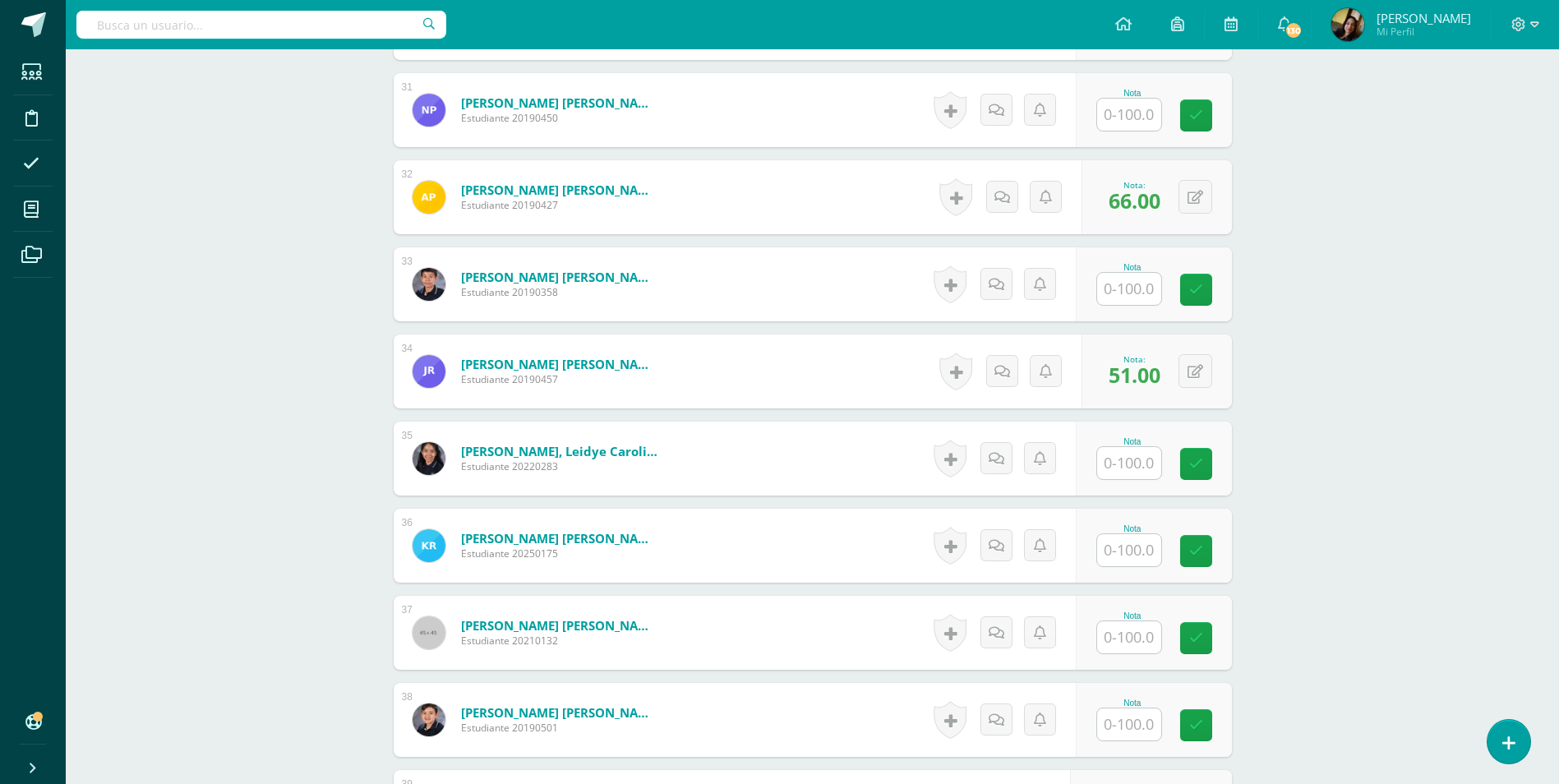
scroll to position [3153, 0]
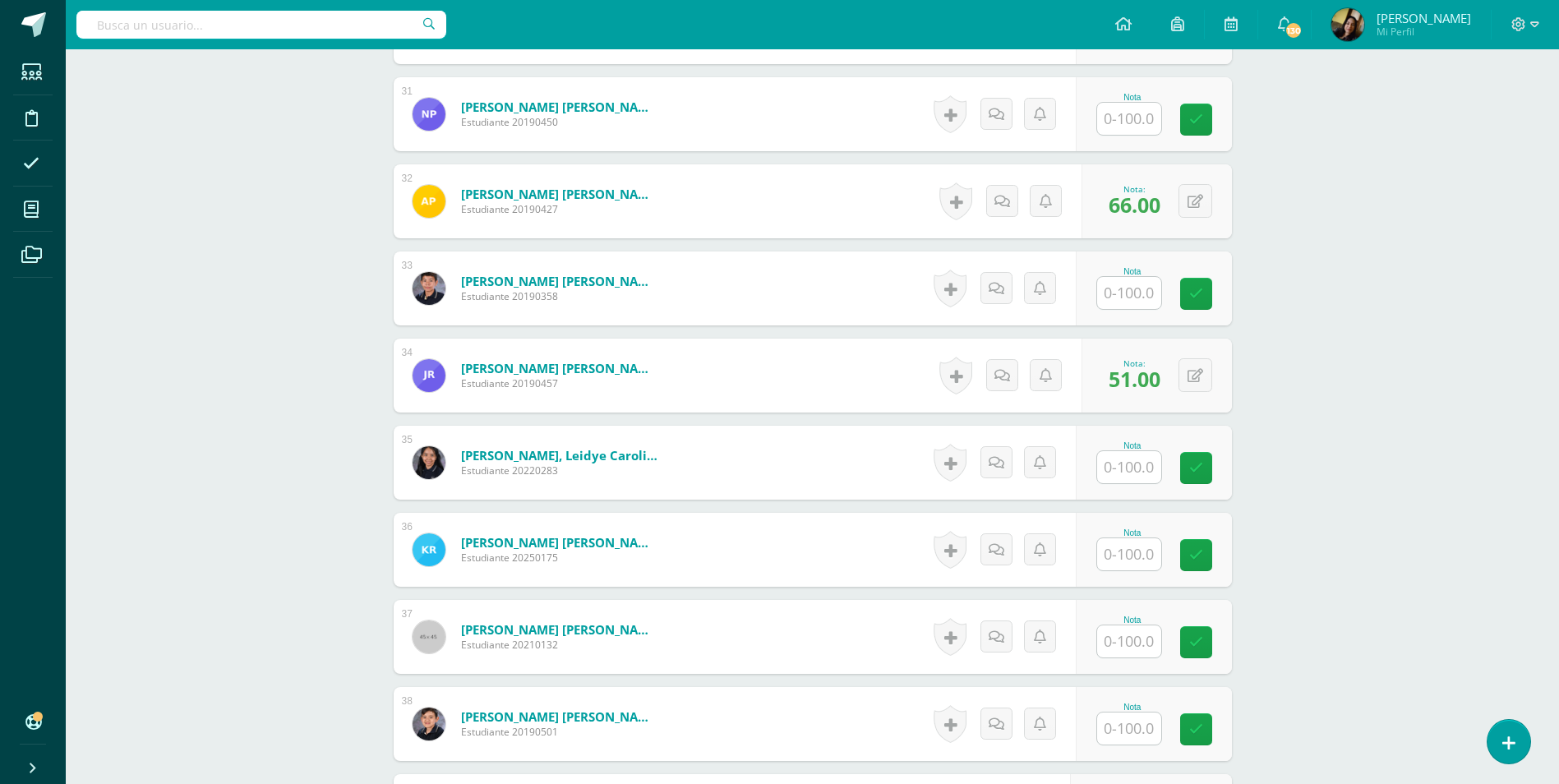
type input "60"
click at [1115, 451] on input "text" at bounding box center [1129, 467] width 64 height 32
type input "60"
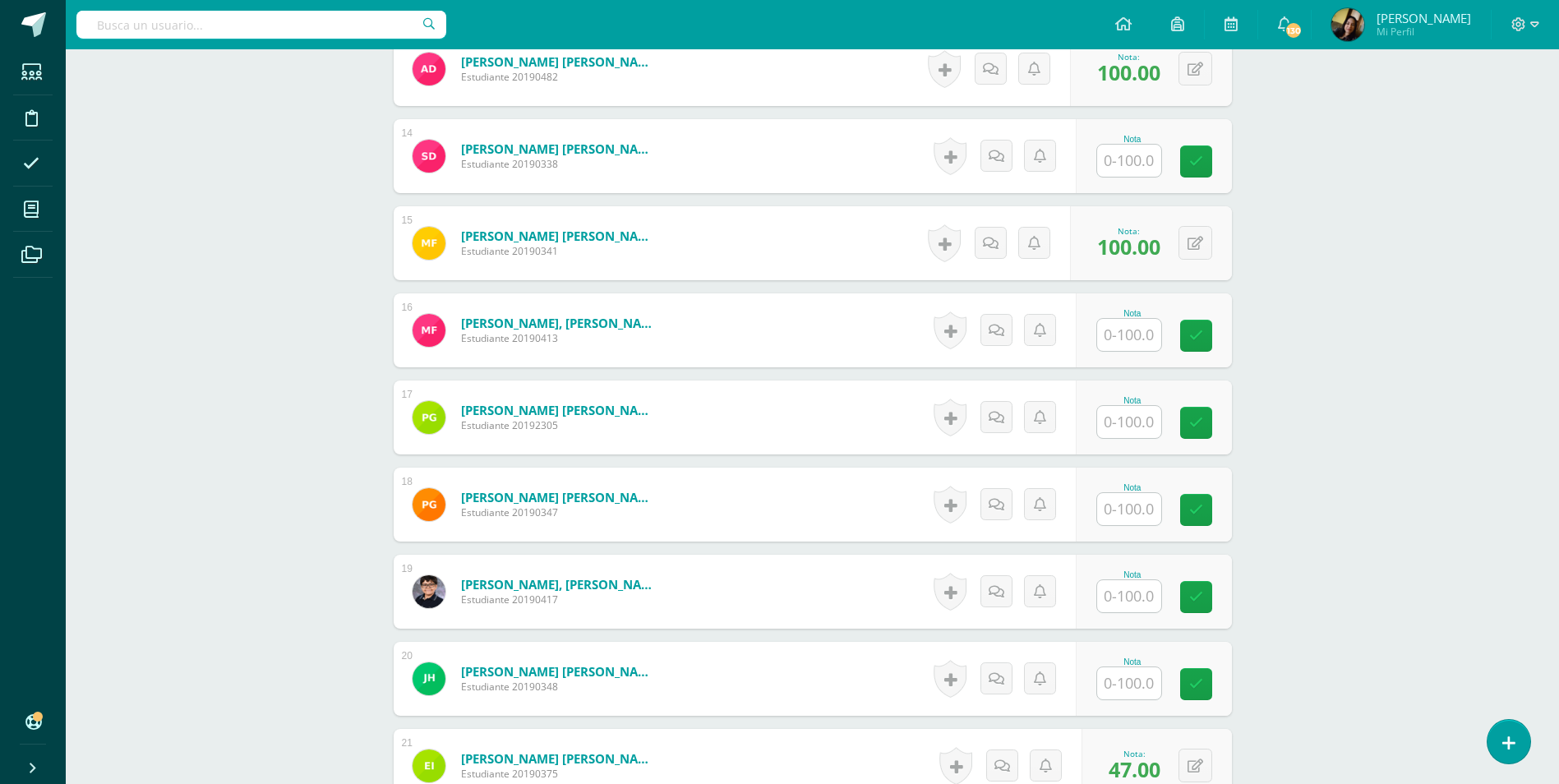
scroll to position [1592, 0]
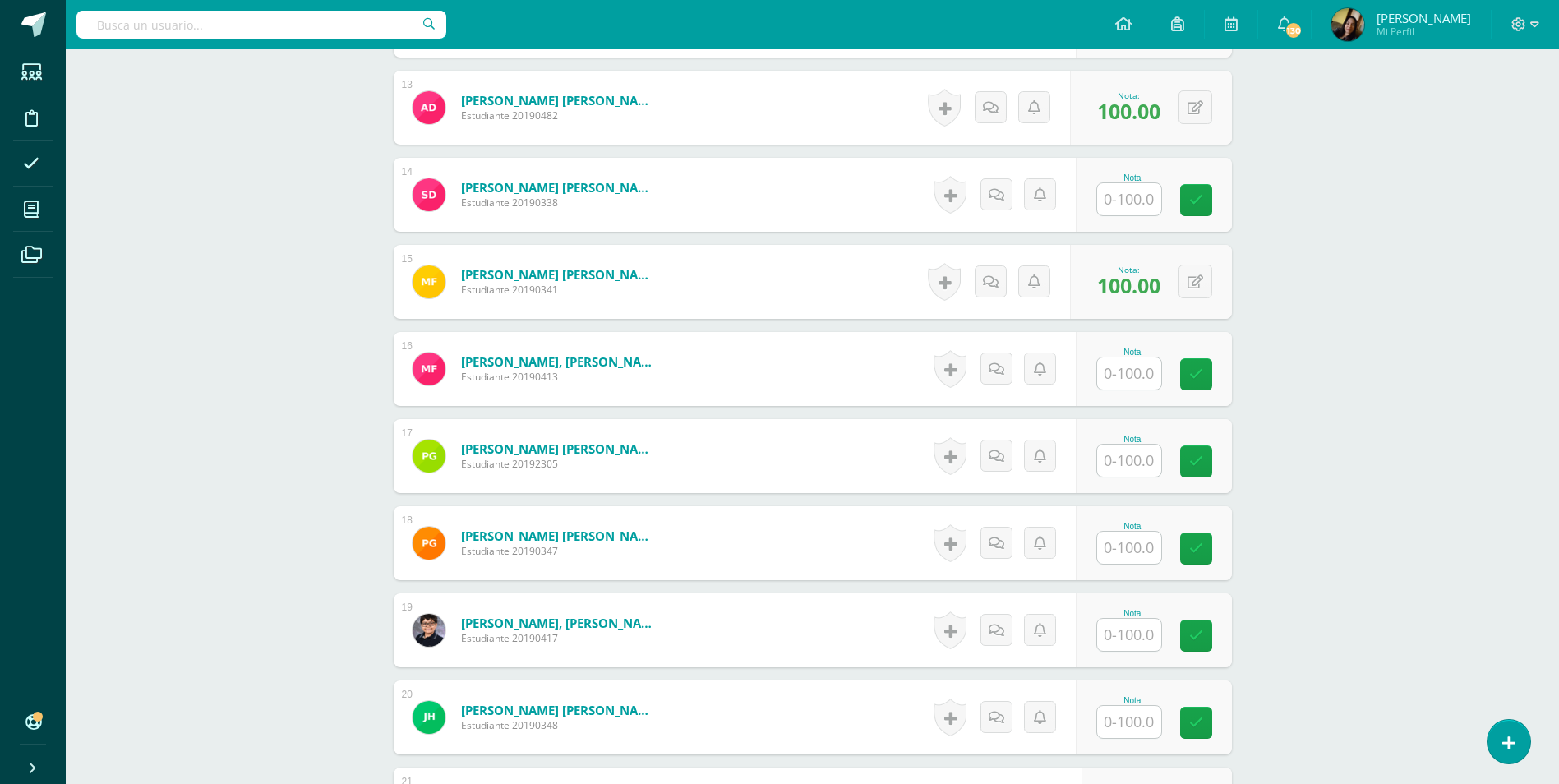
click at [1134, 357] on input "text" at bounding box center [1129, 373] width 64 height 32
type input "50"
click at [237, 340] on div "Comunicación y Lenguaje, Idioma Español Segundo Básico "B" Herramientas Detalle…" at bounding box center [812, 614] width 1493 height 4313
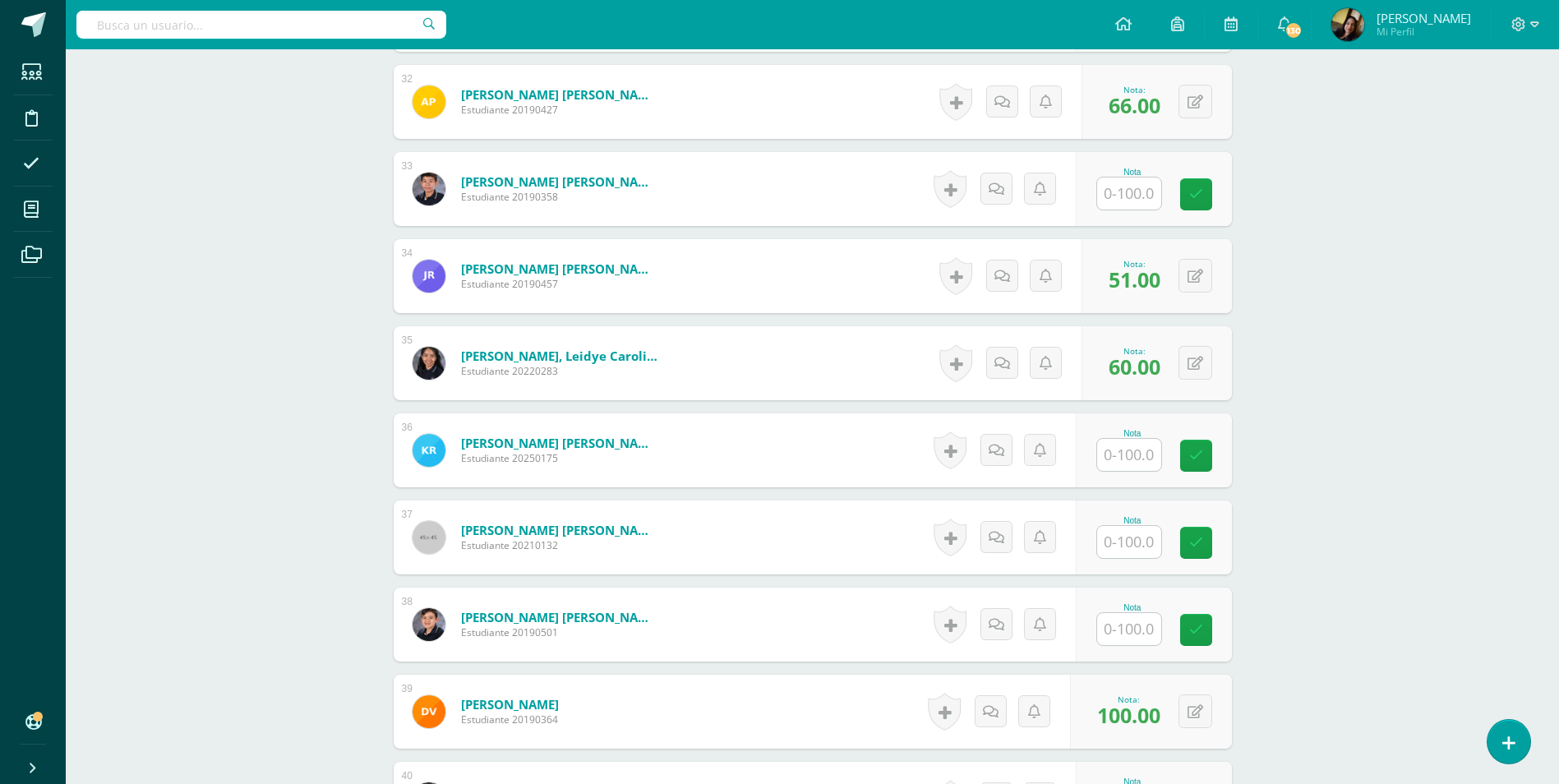
scroll to position [3481, 0]
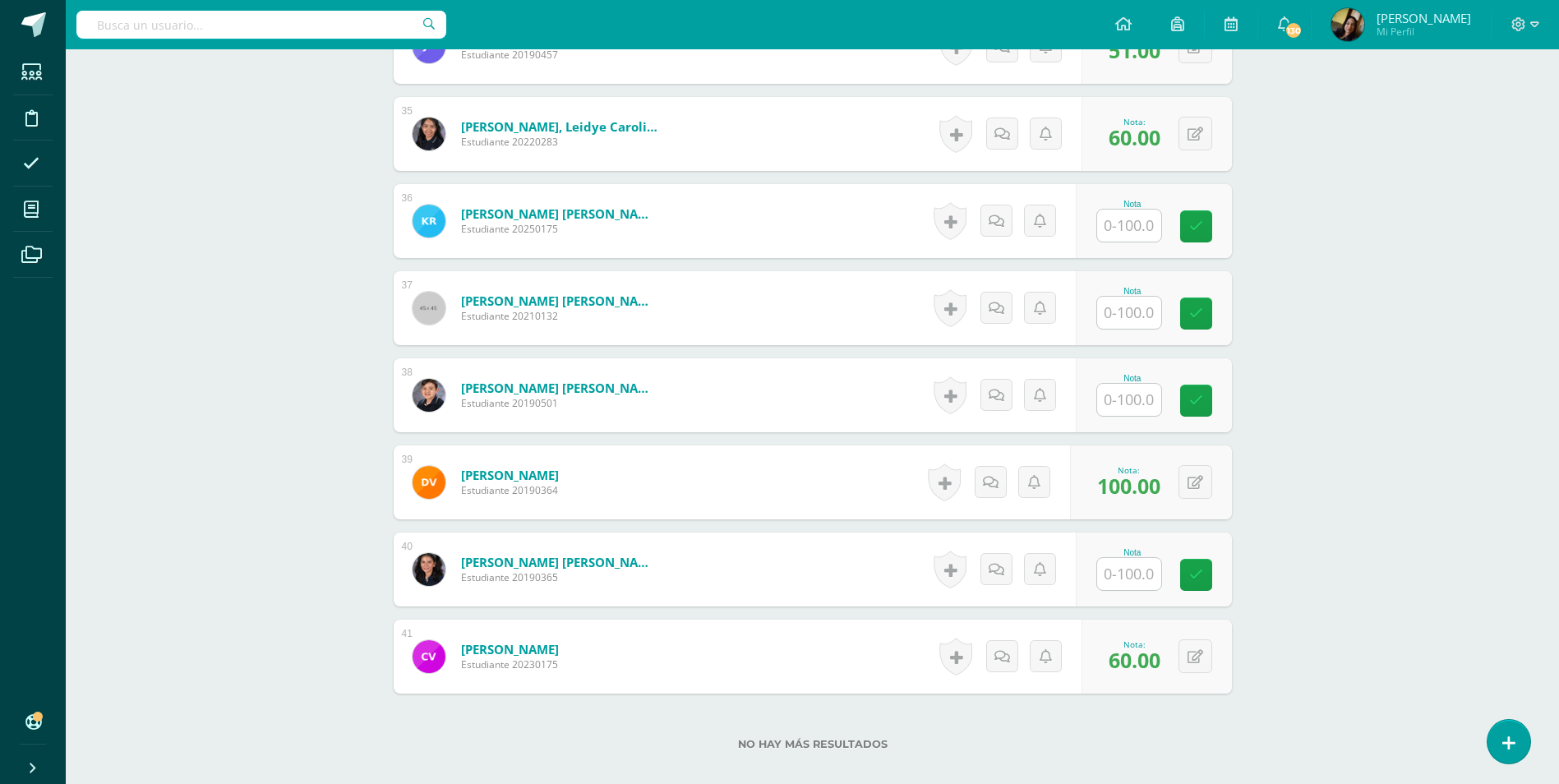
click at [1113, 388] on input "text" at bounding box center [1129, 400] width 64 height 32
type input "54"
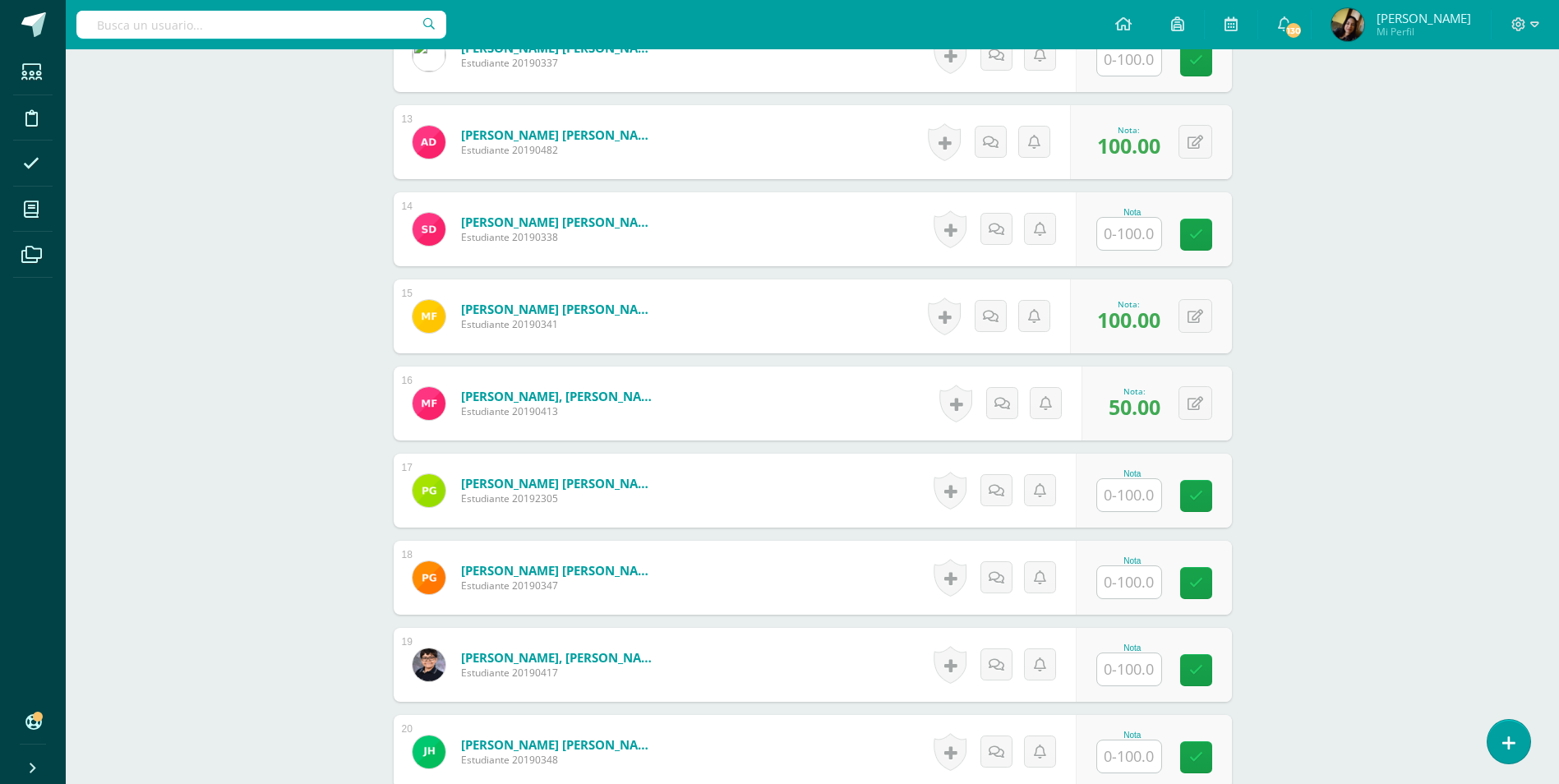
scroll to position [1757, 0]
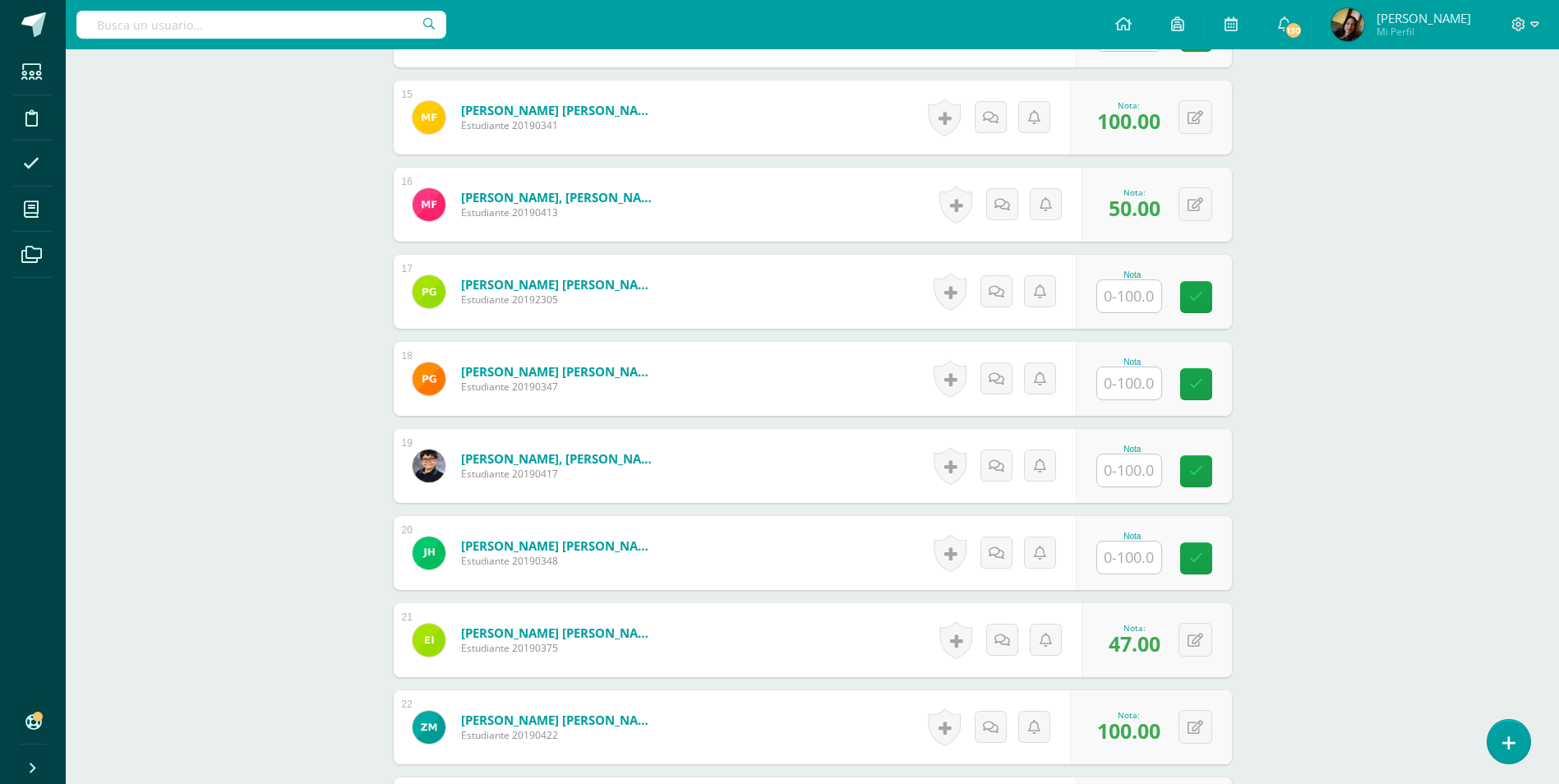
click at [1115, 281] on input "text" at bounding box center [1129, 296] width 64 height 32
type input "56"
click at [322, 306] on div "Comunicación y Lenguaje, Idioma Español Segundo Básico "B" Herramientas Detalle…" at bounding box center [812, 449] width 1493 height 4313
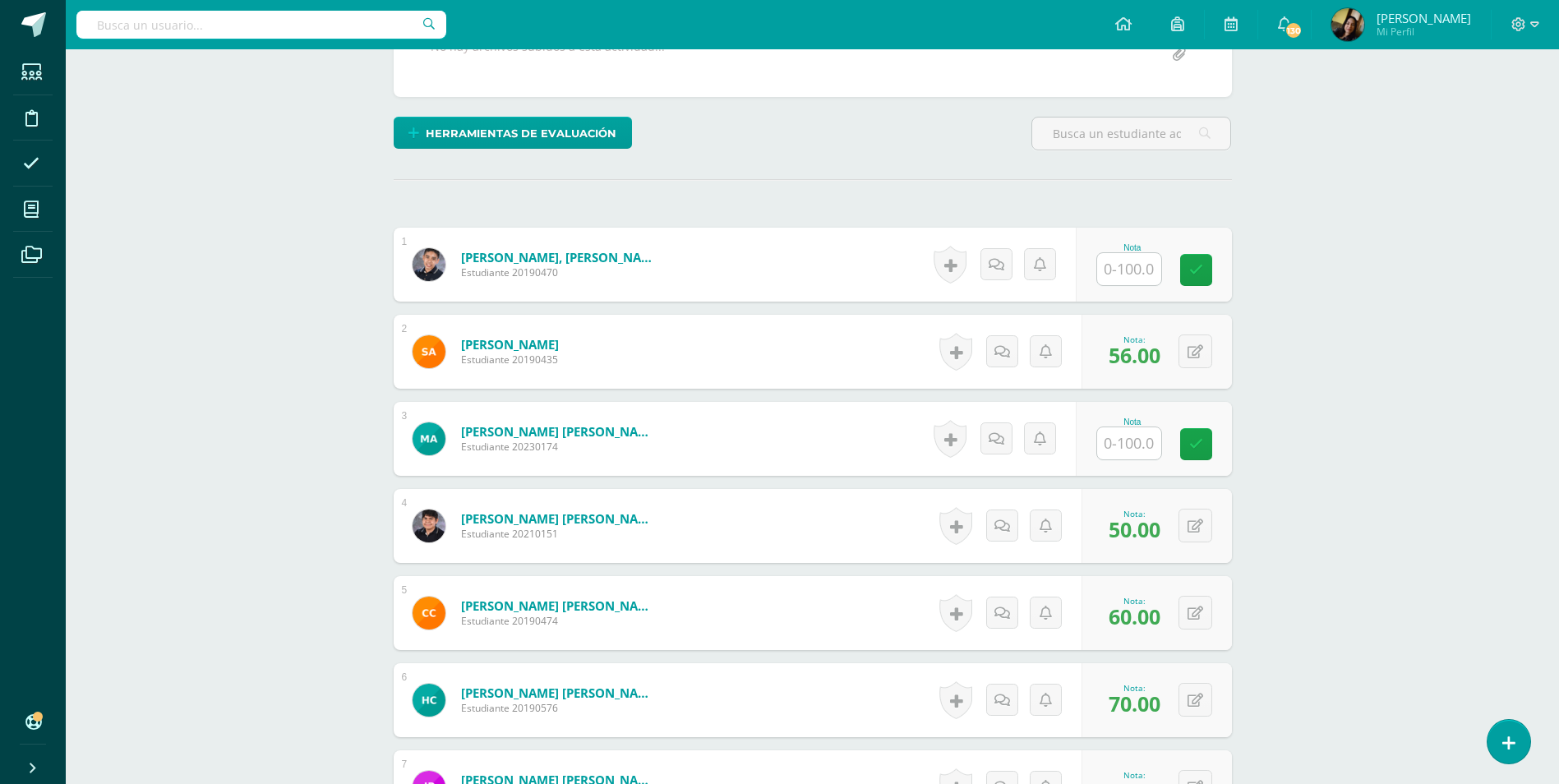
scroll to position [360, 0]
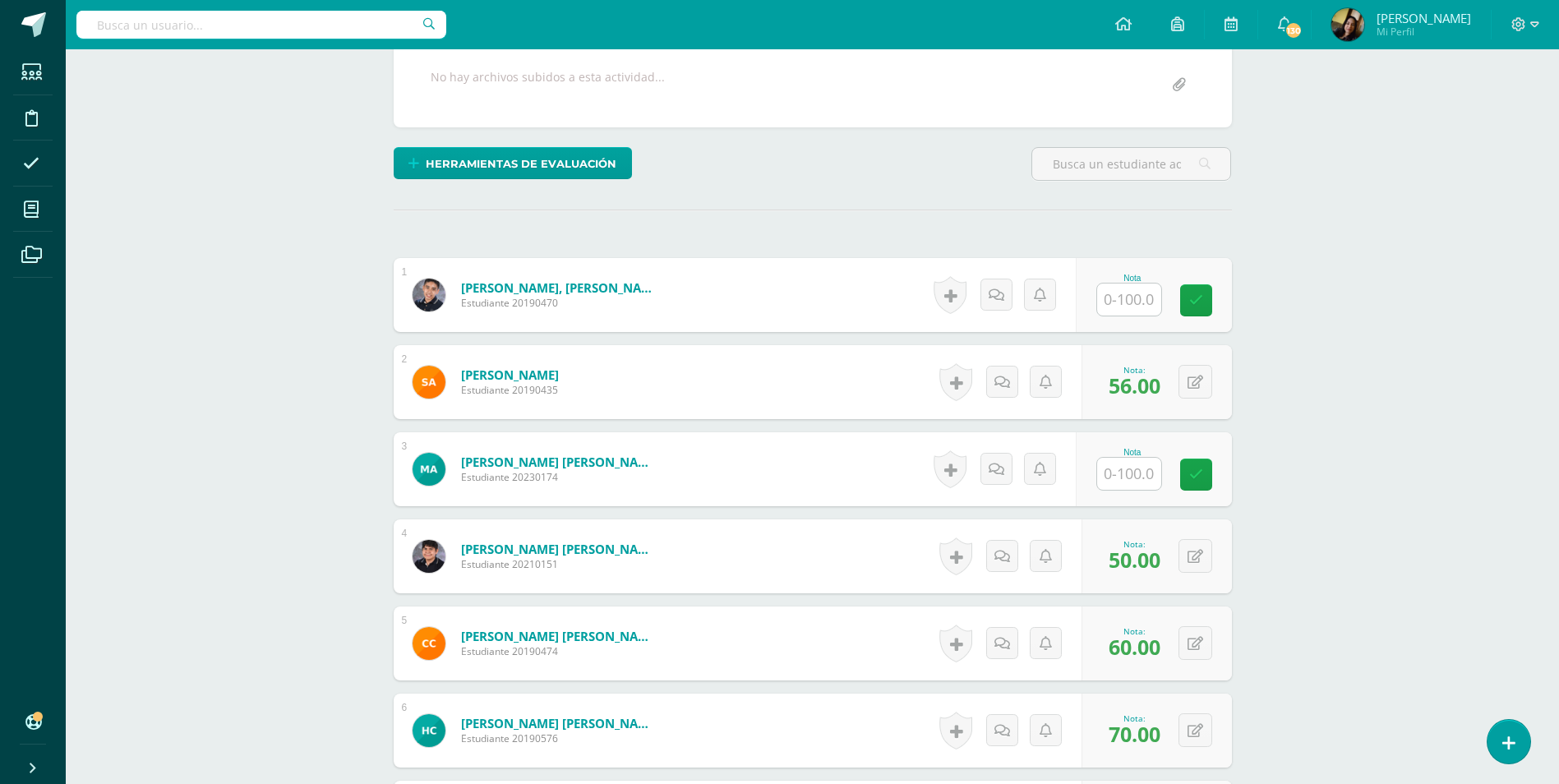
click at [1130, 457] on input "text" at bounding box center [1129, 473] width 64 height 32
type input "50"
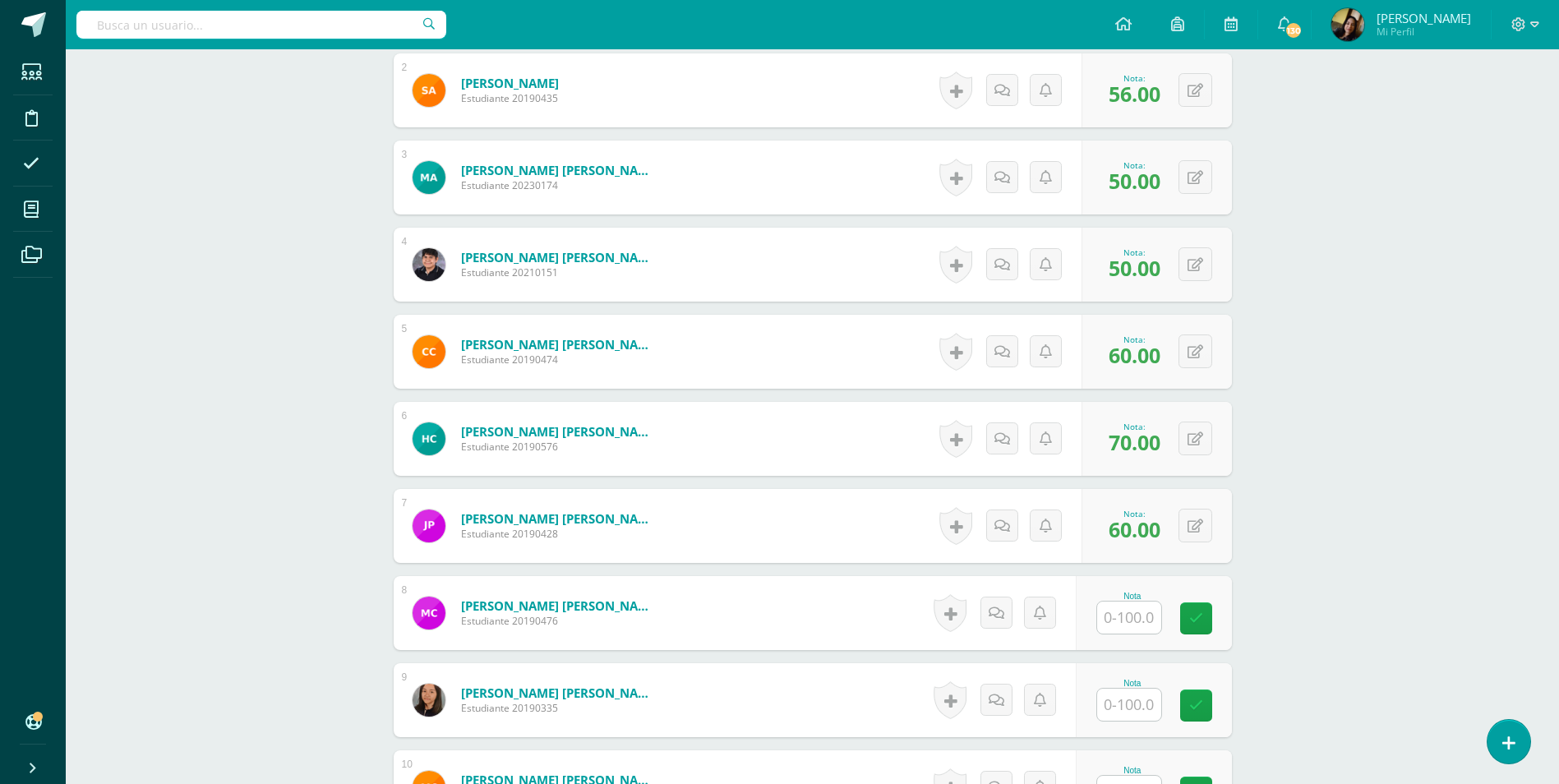
scroll to position [688, 0]
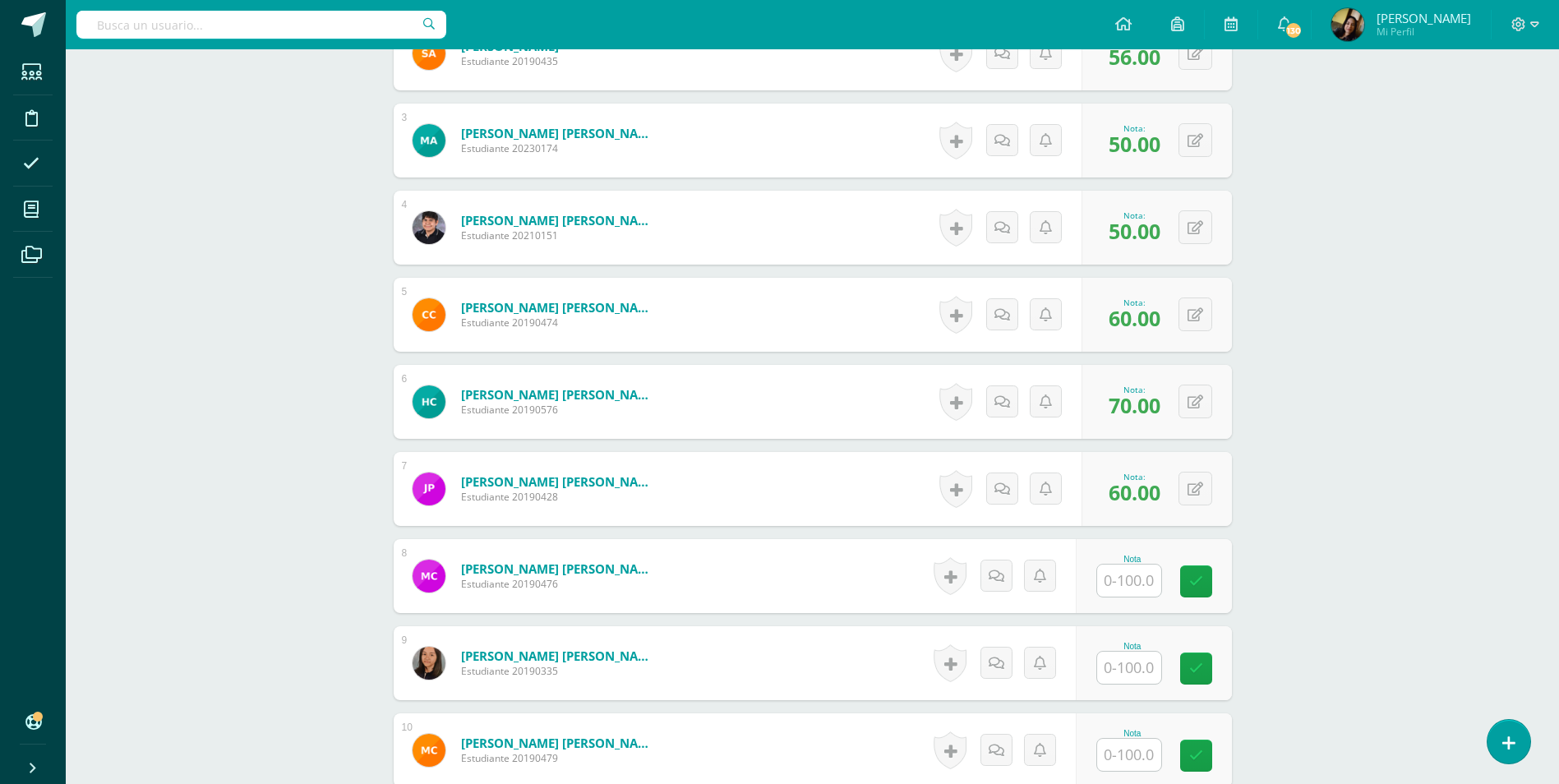
click at [1142, 651] on input "text" at bounding box center [1129, 667] width 64 height 32
type input "60"
click at [56, 641] on ul "Estudiantes Disciplina Asistencia Mis cursos Archivos" at bounding box center [33, 376] width 66 height 652
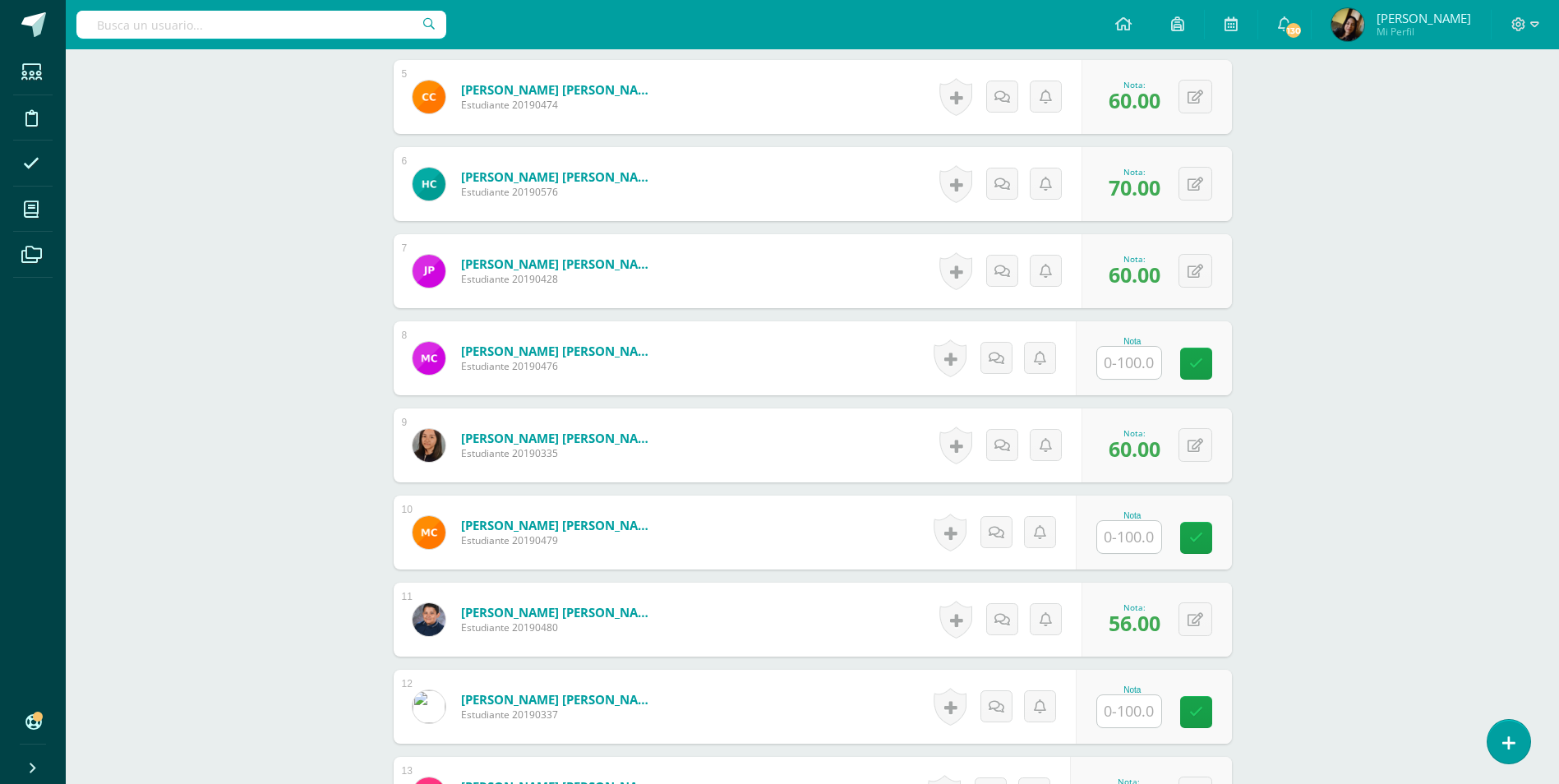
scroll to position [935, 0]
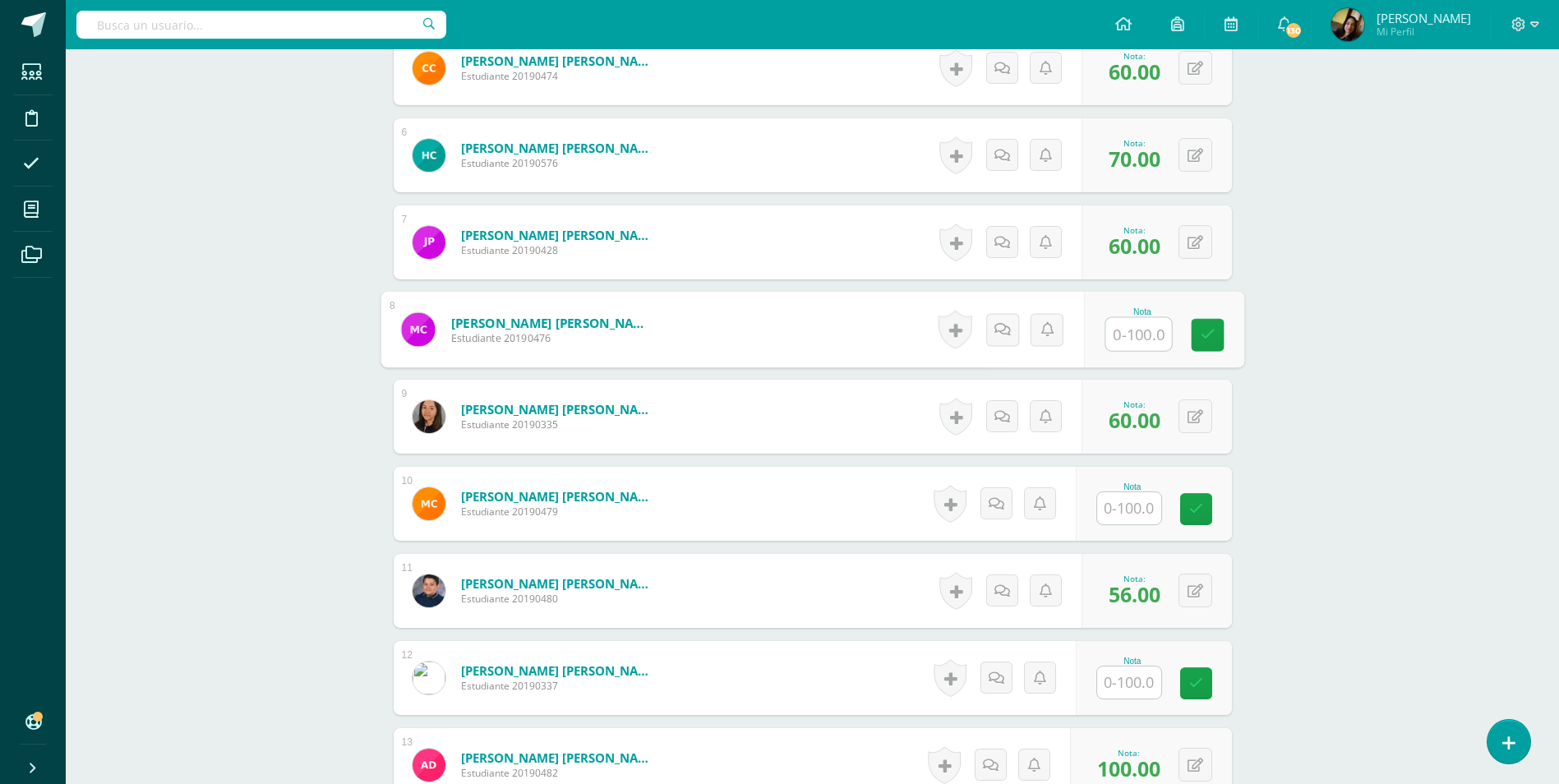
click at [1113, 318] on input "text" at bounding box center [1138, 334] width 66 height 33
type input "62"
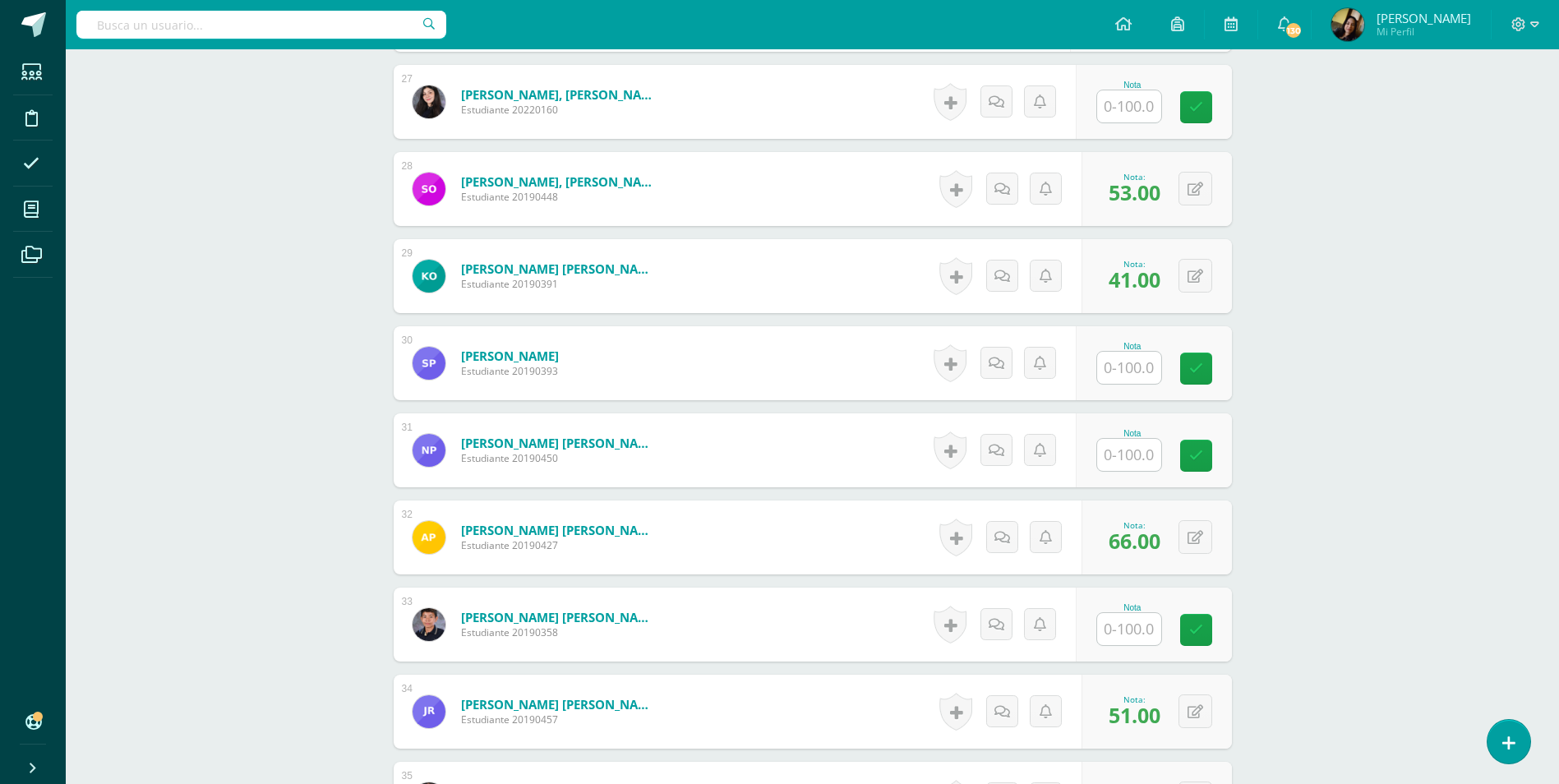
scroll to position [2824, 0]
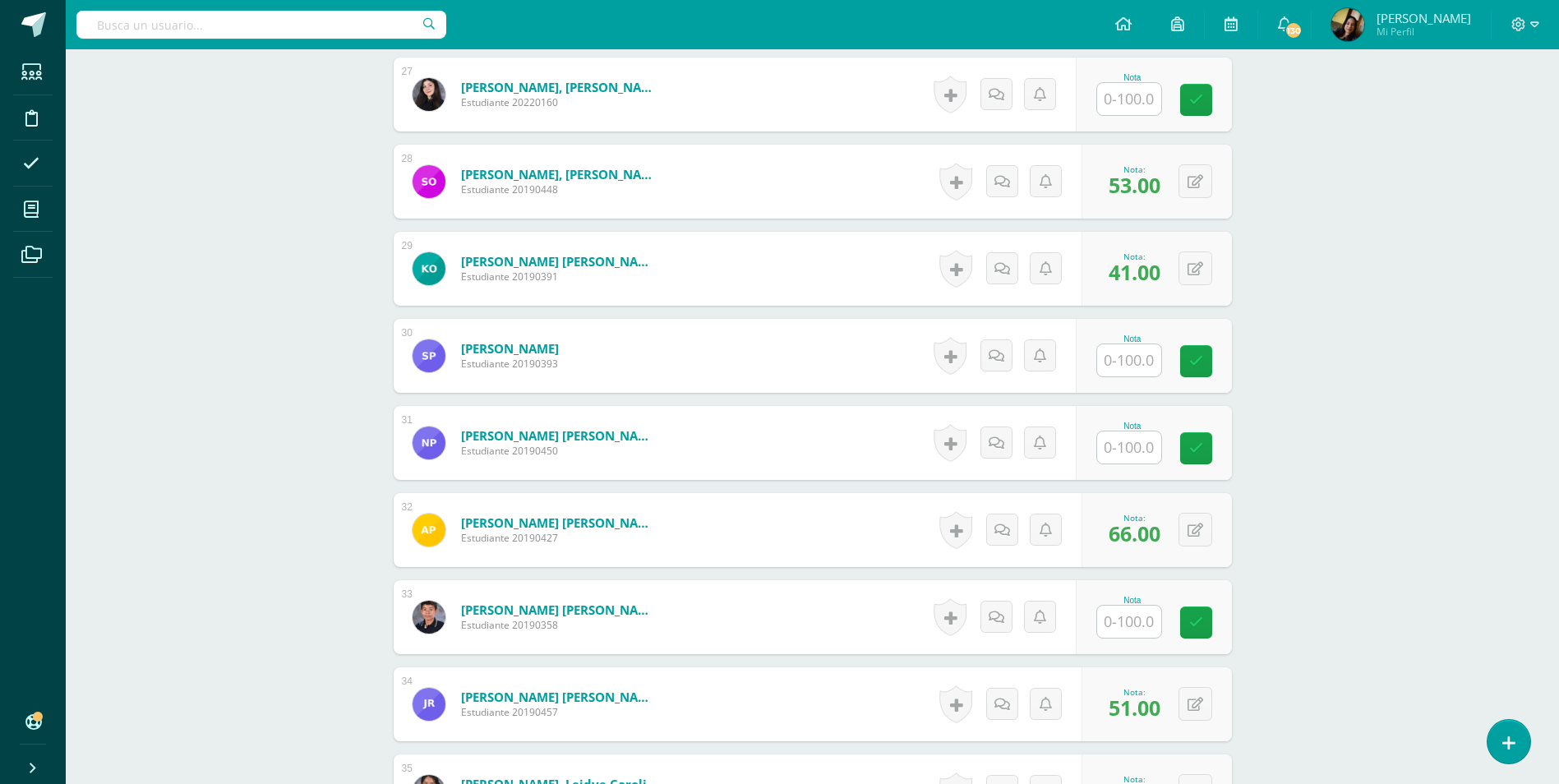
click at [1139, 614] on input "text" at bounding box center [1129, 621] width 64 height 32
type input "61"
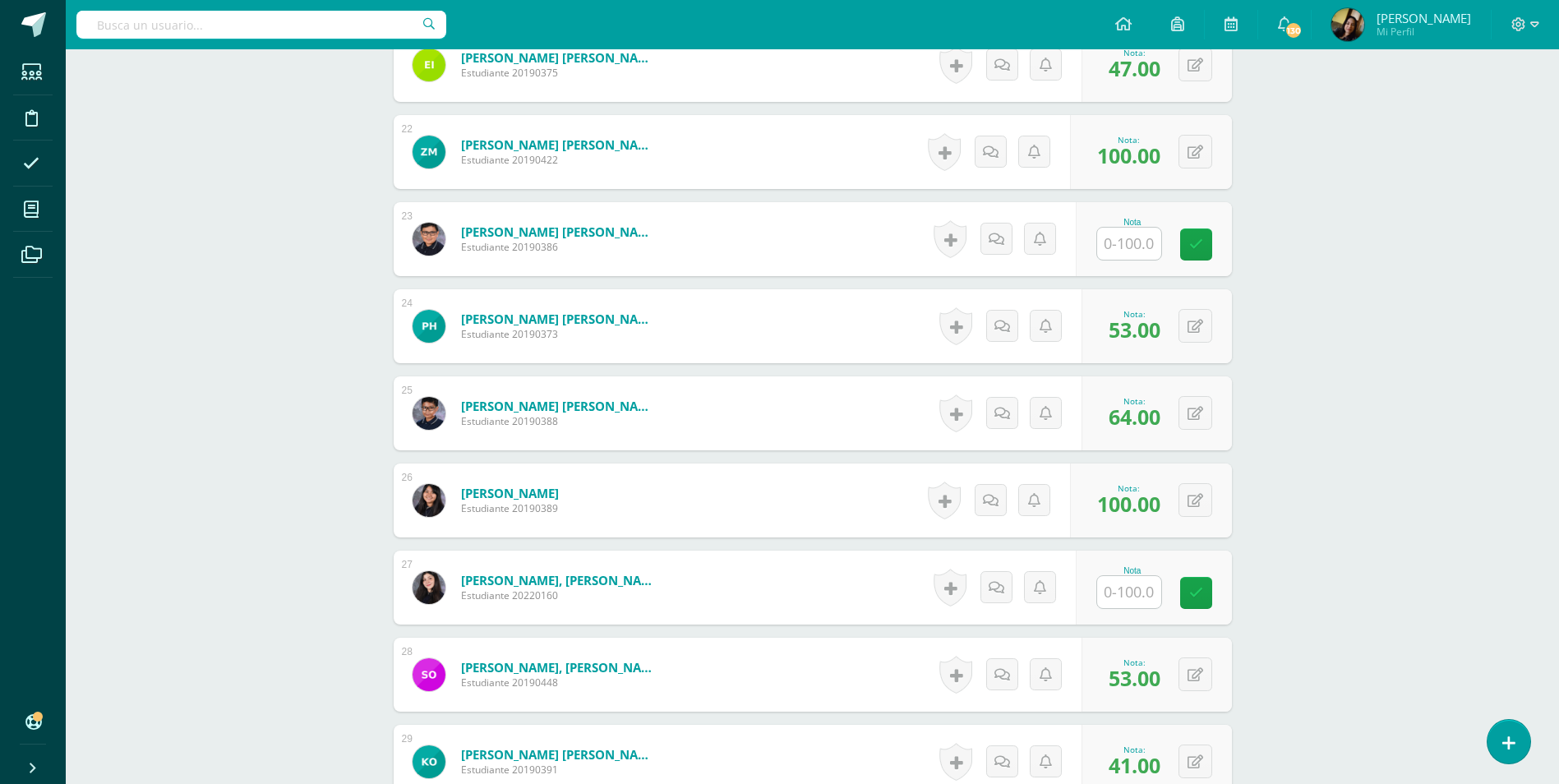
scroll to position [2003, 0]
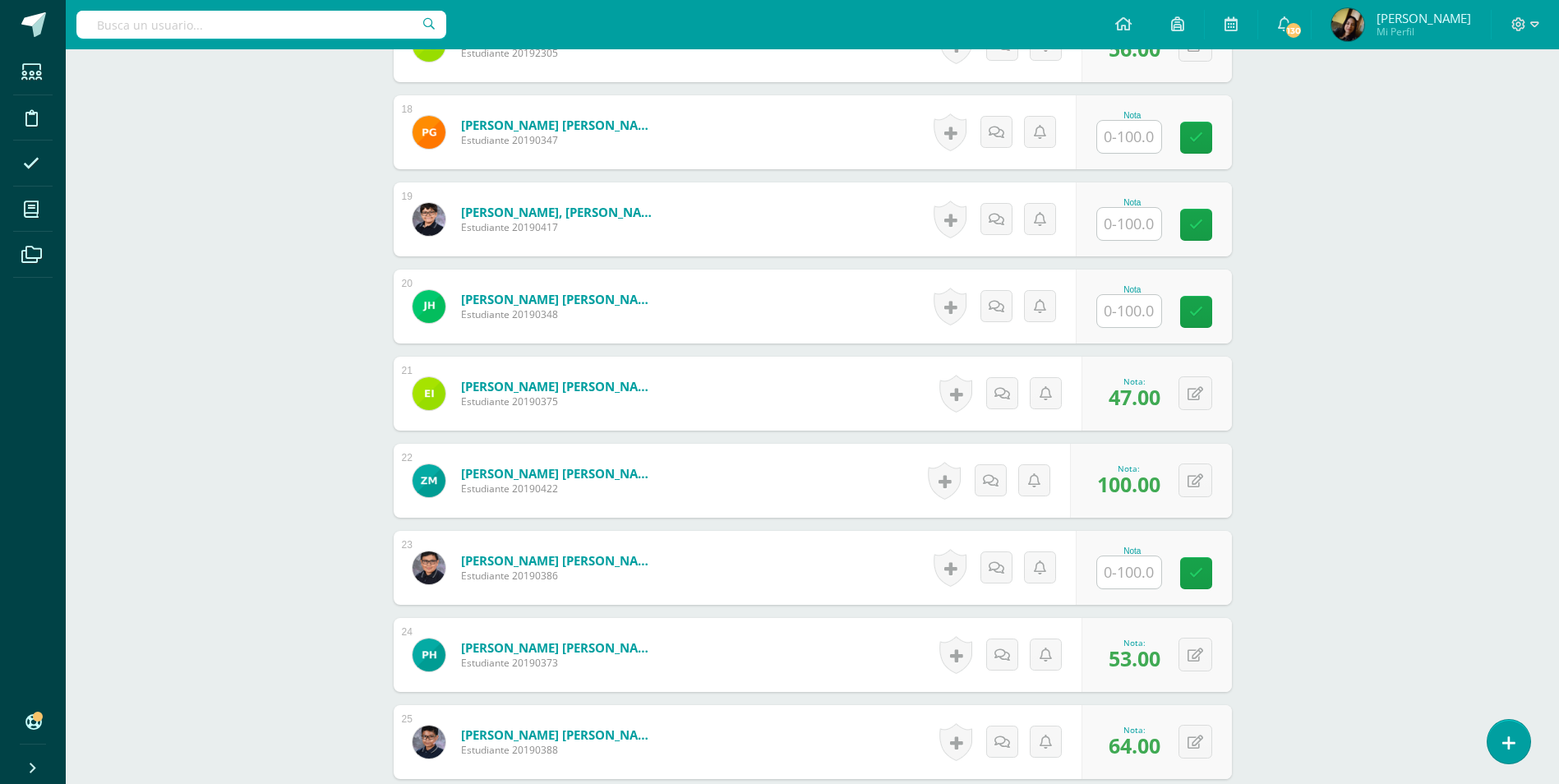
click at [1122, 208] on input "text" at bounding box center [1129, 224] width 64 height 32
type input "61"
click at [113, 407] on div "Comunicación y Lenguaje, Idioma Español Segundo Básico "B" Herramientas Detalle…" at bounding box center [812, 203] width 1493 height 4313
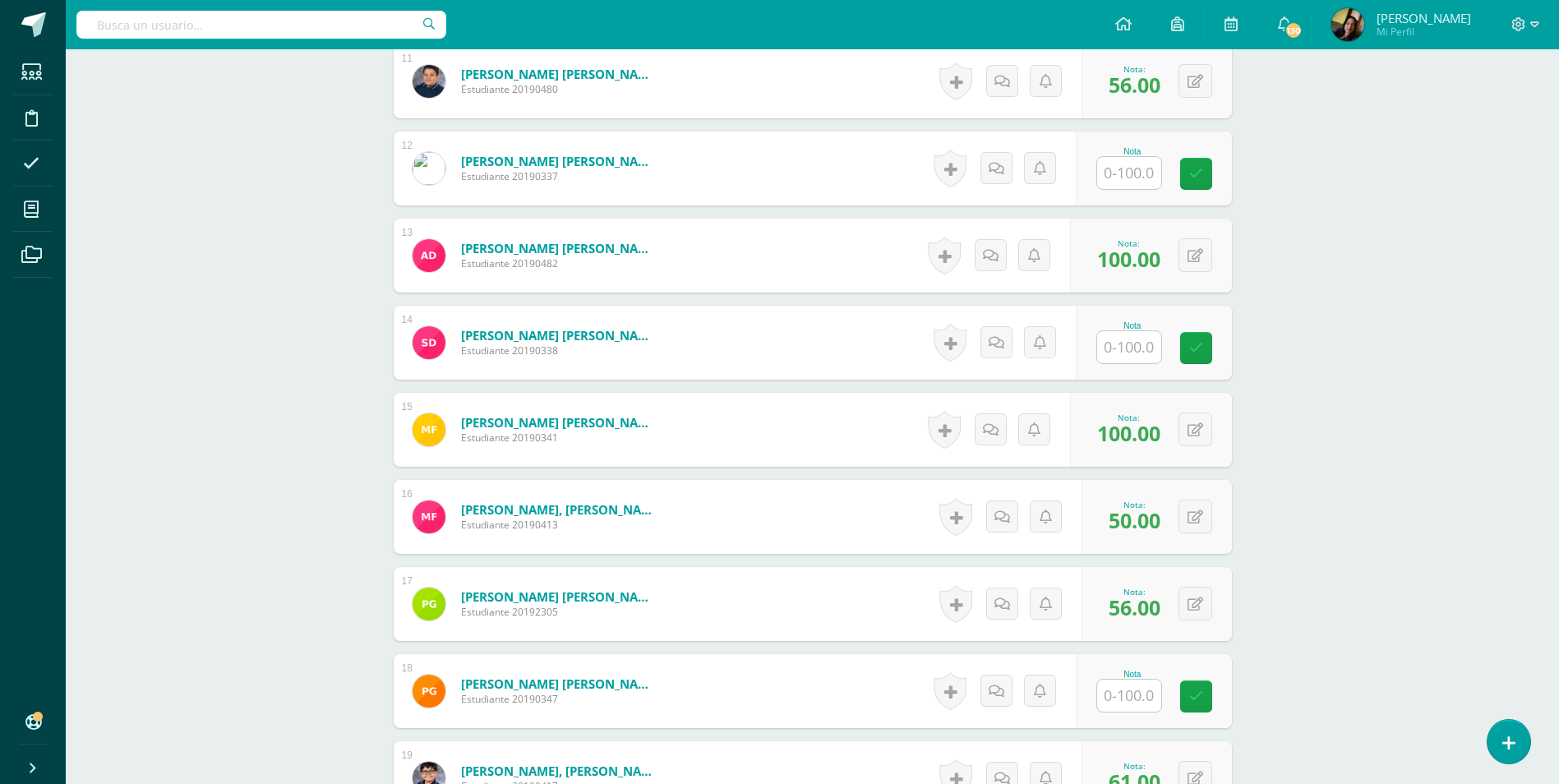
scroll to position [1263, 0]
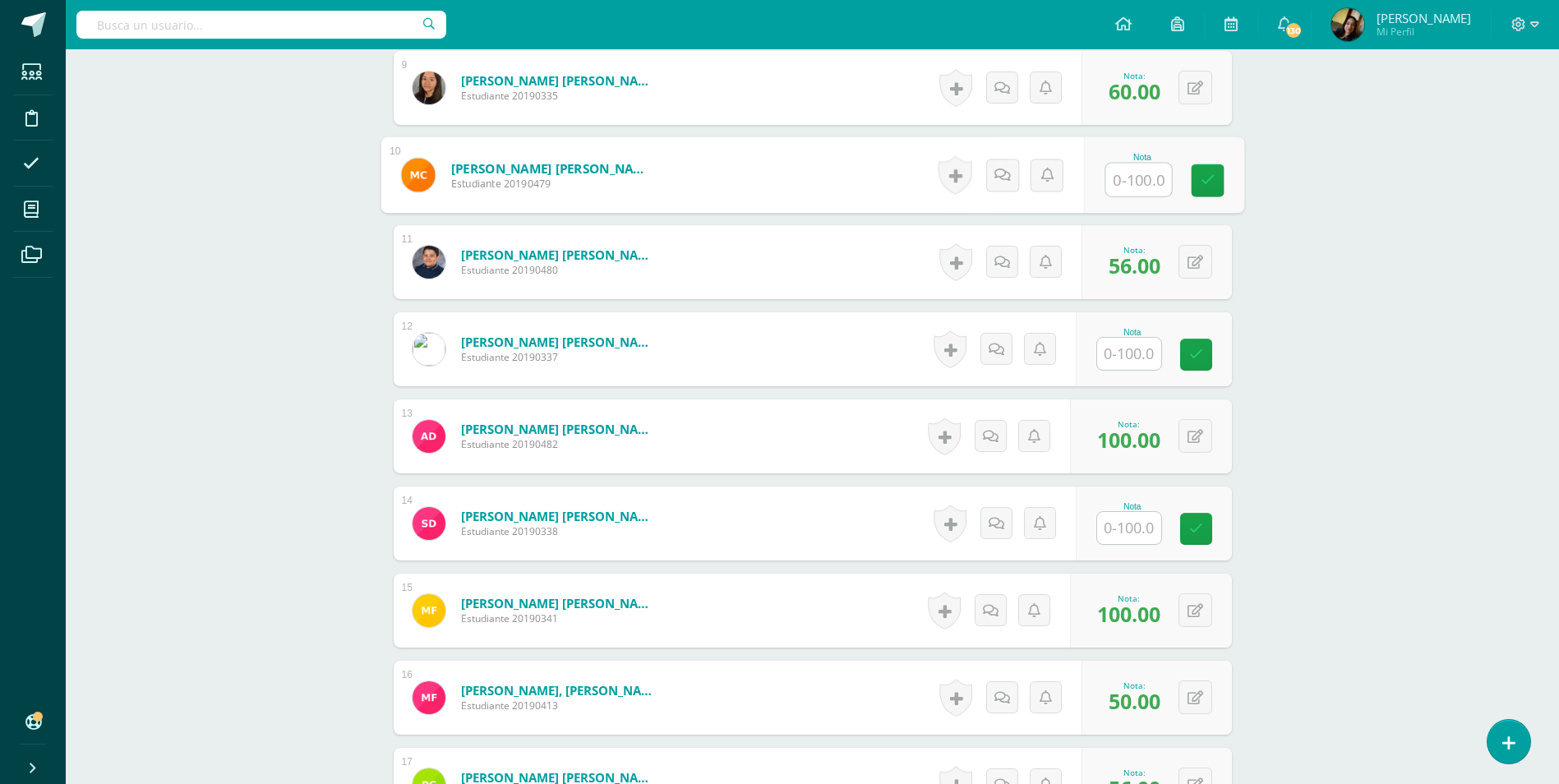
click at [1130, 164] on input "text" at bounding box center [1138, 180] width 66 height 33
type input "49"
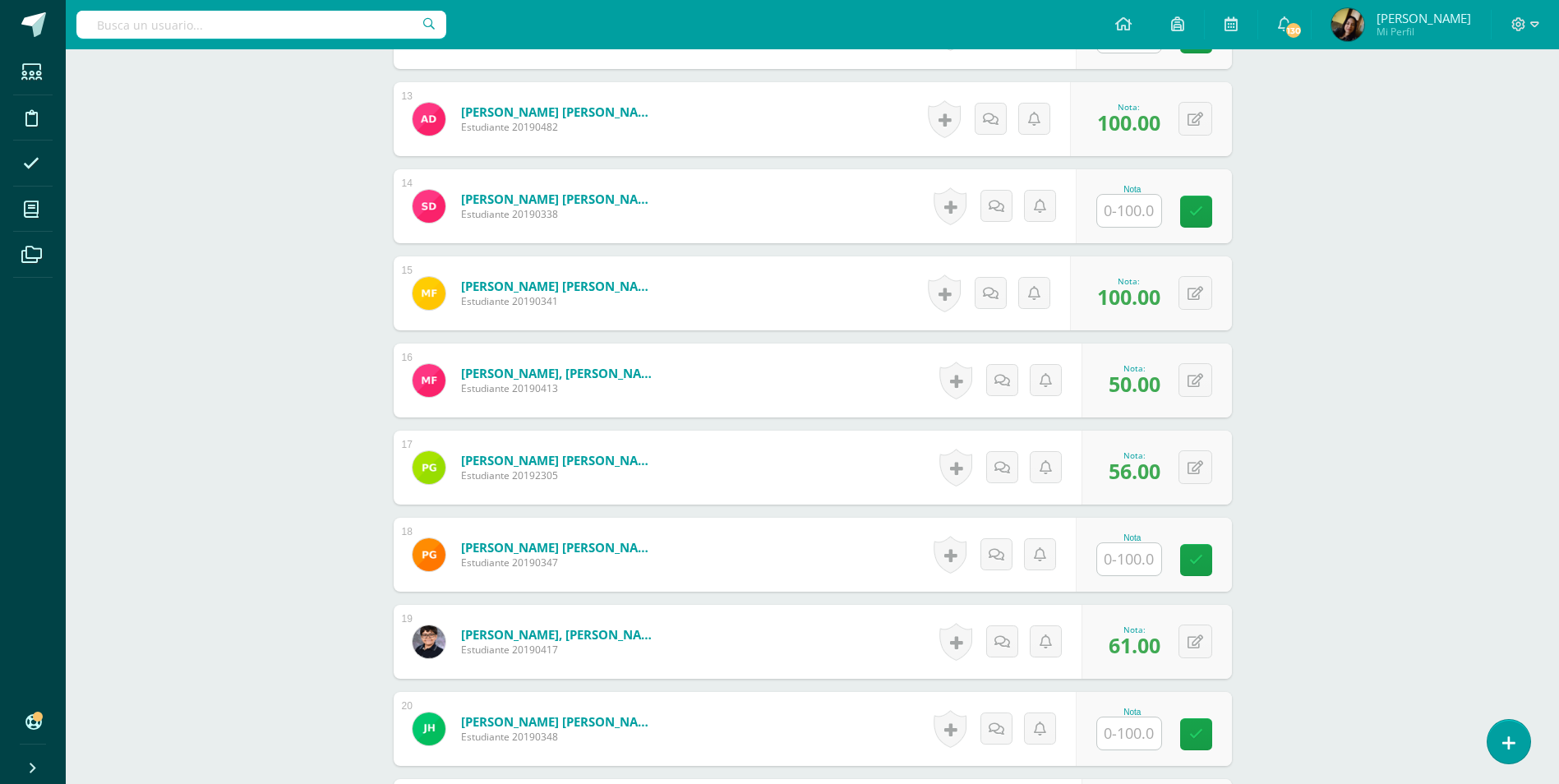
scroll to position [1757, 0]
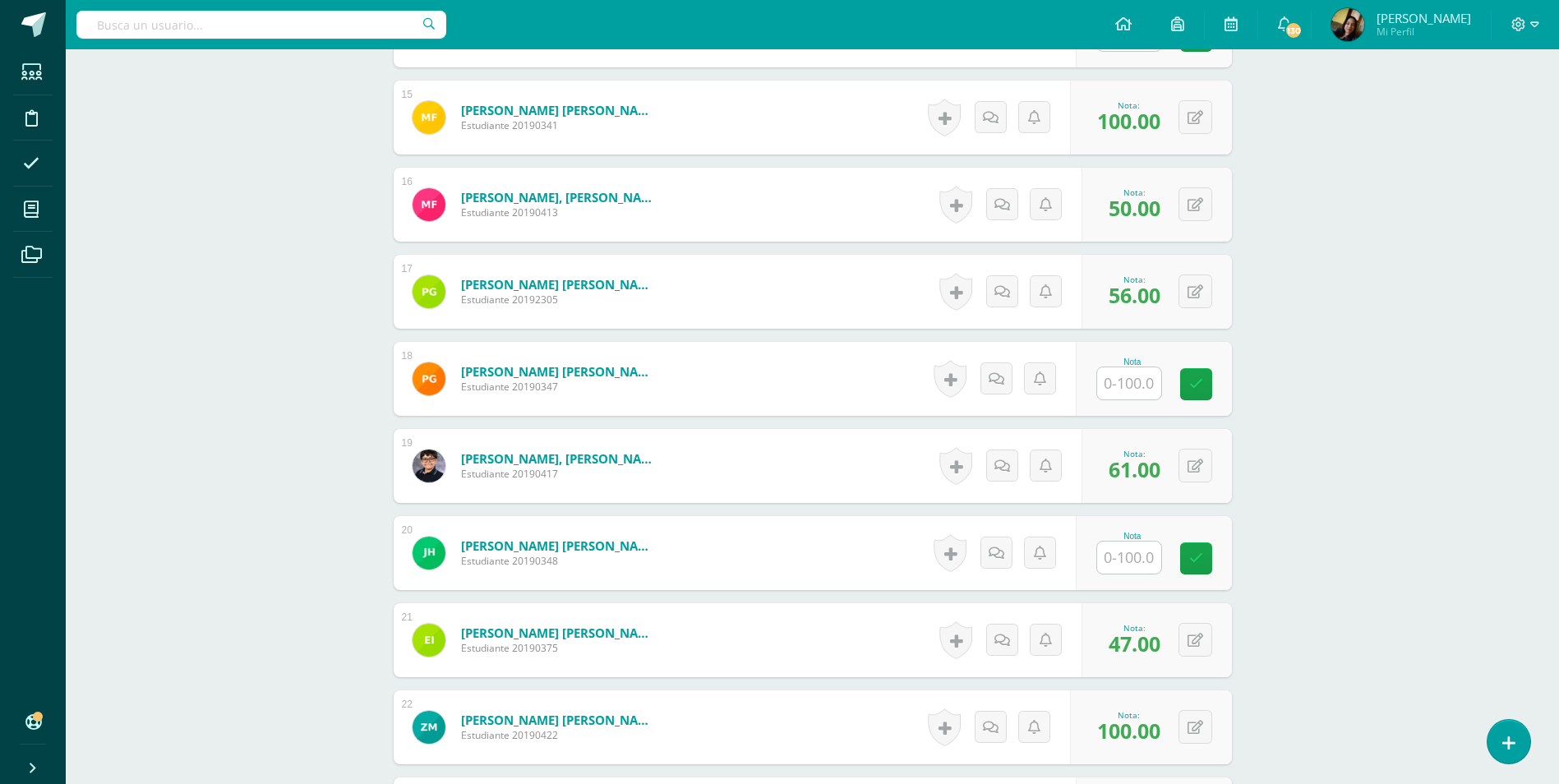
click at [1111, 541] on input "text" at bounding box center [1129, 557] width 64 height 32
type input "49"
click at [191, 473] on div "Comunicación y Lenguaje, Idioma Español Segundo Básico "B" Herramientas Detalle…" at bounding box center [812, 449] width 1493 height 4313
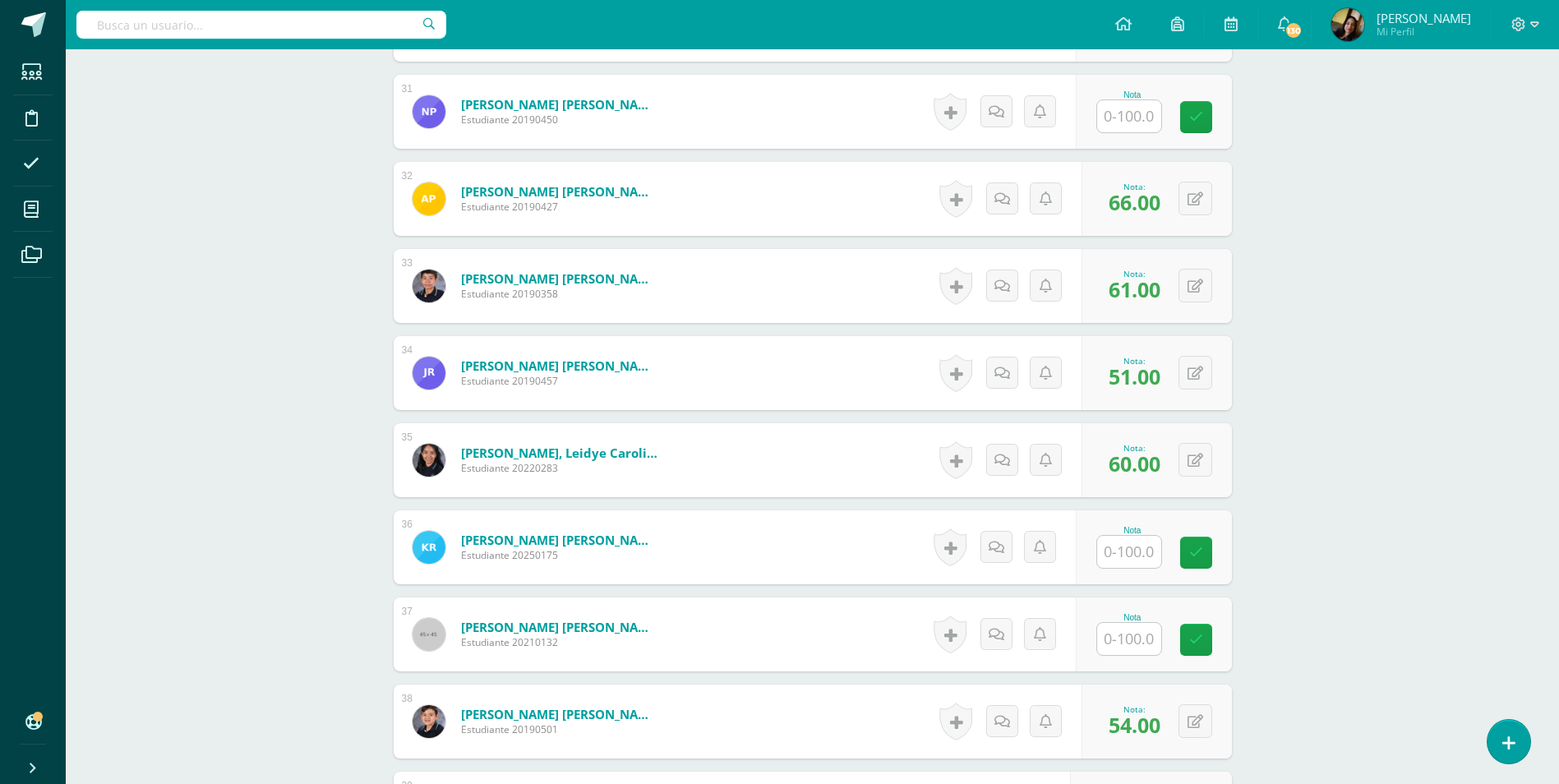
scroll to position [3317, 0]
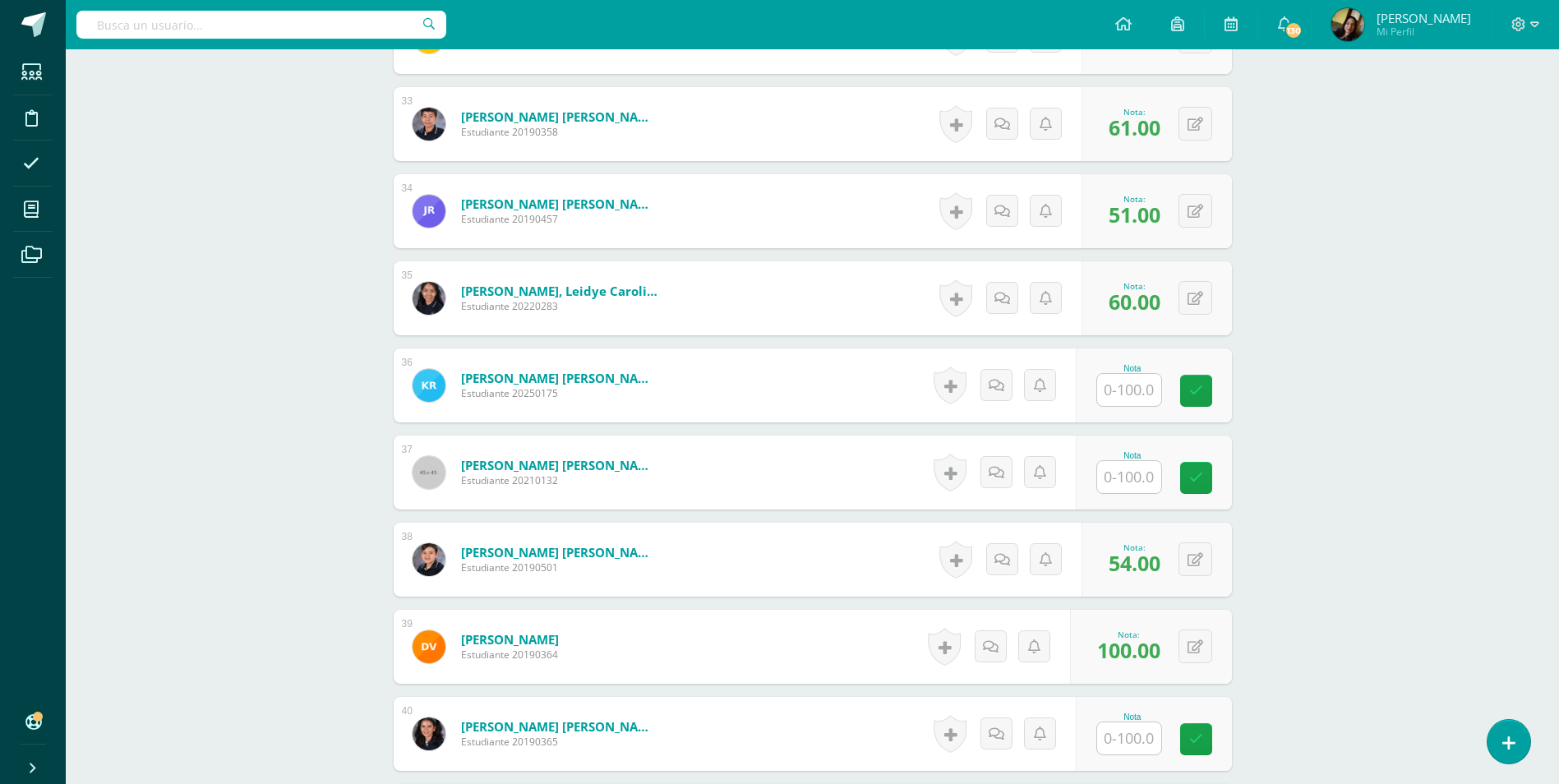
click at [1117, 461] on input "text" at bounding box center [1129, 477] width 64 height 32
type input "45"
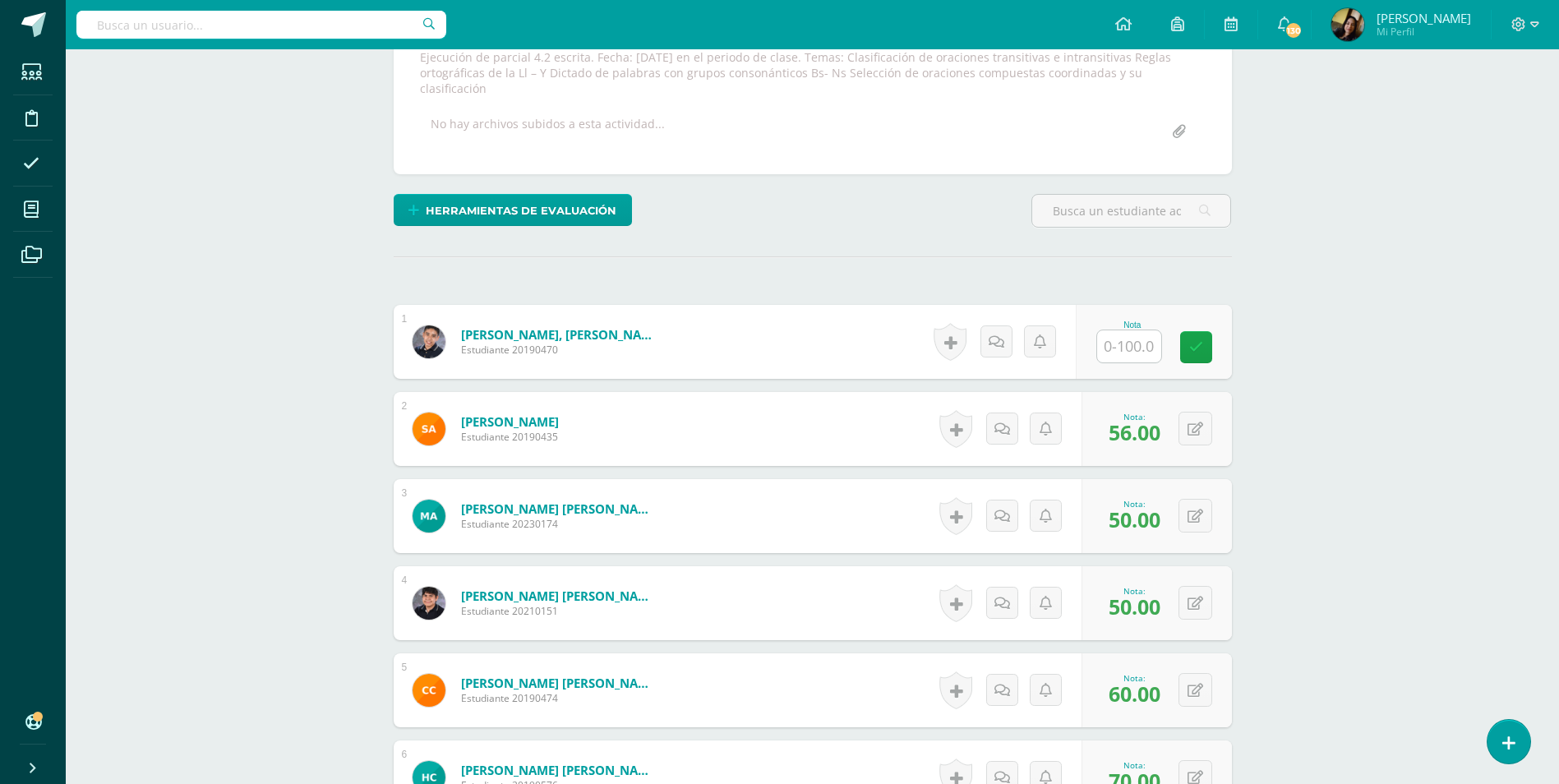
scroll to position [196, 0]
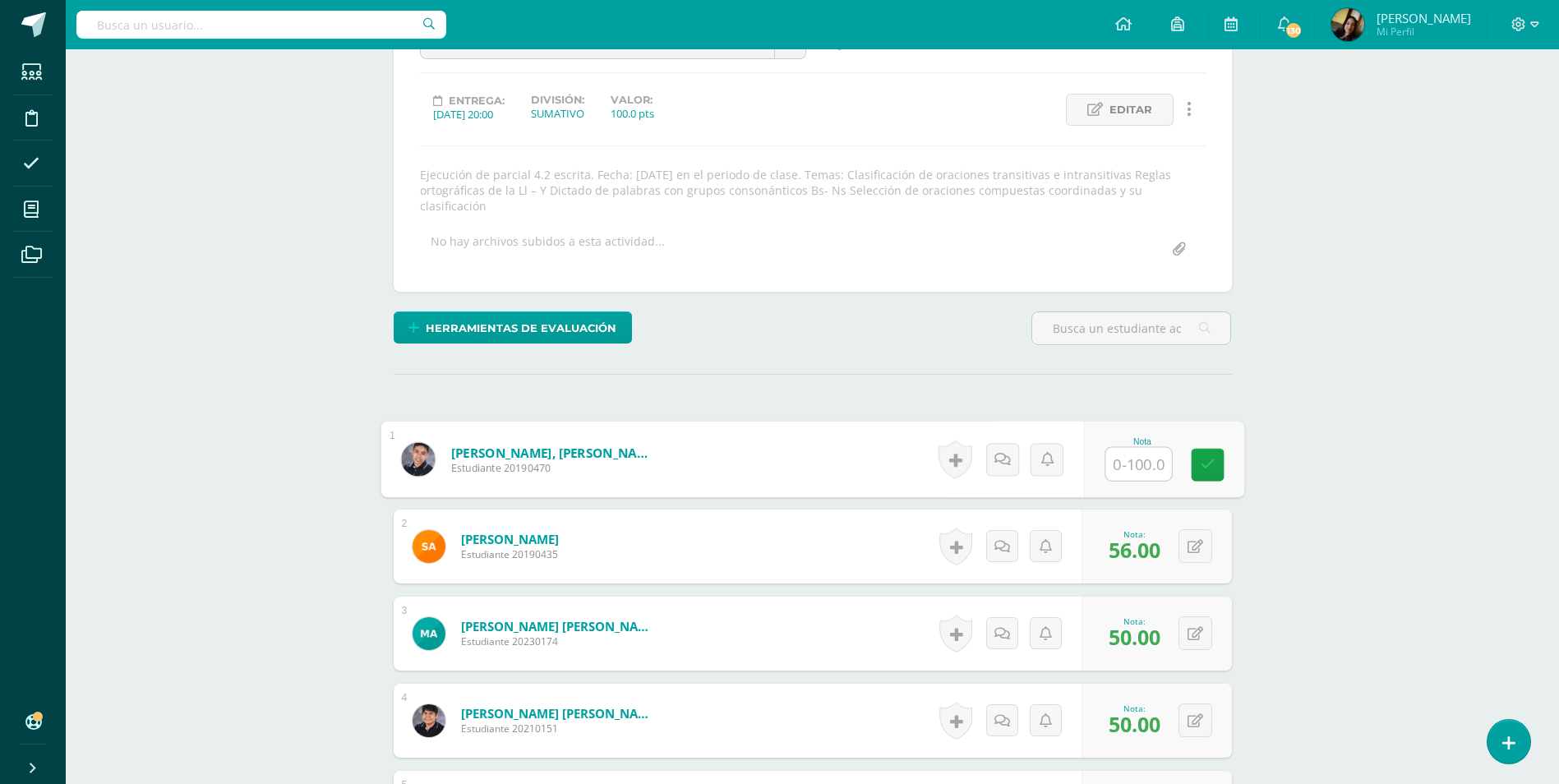
click at [1125, 447] on input "text" at bounding box center [1138, 463] width 66 height 33
type input "54"
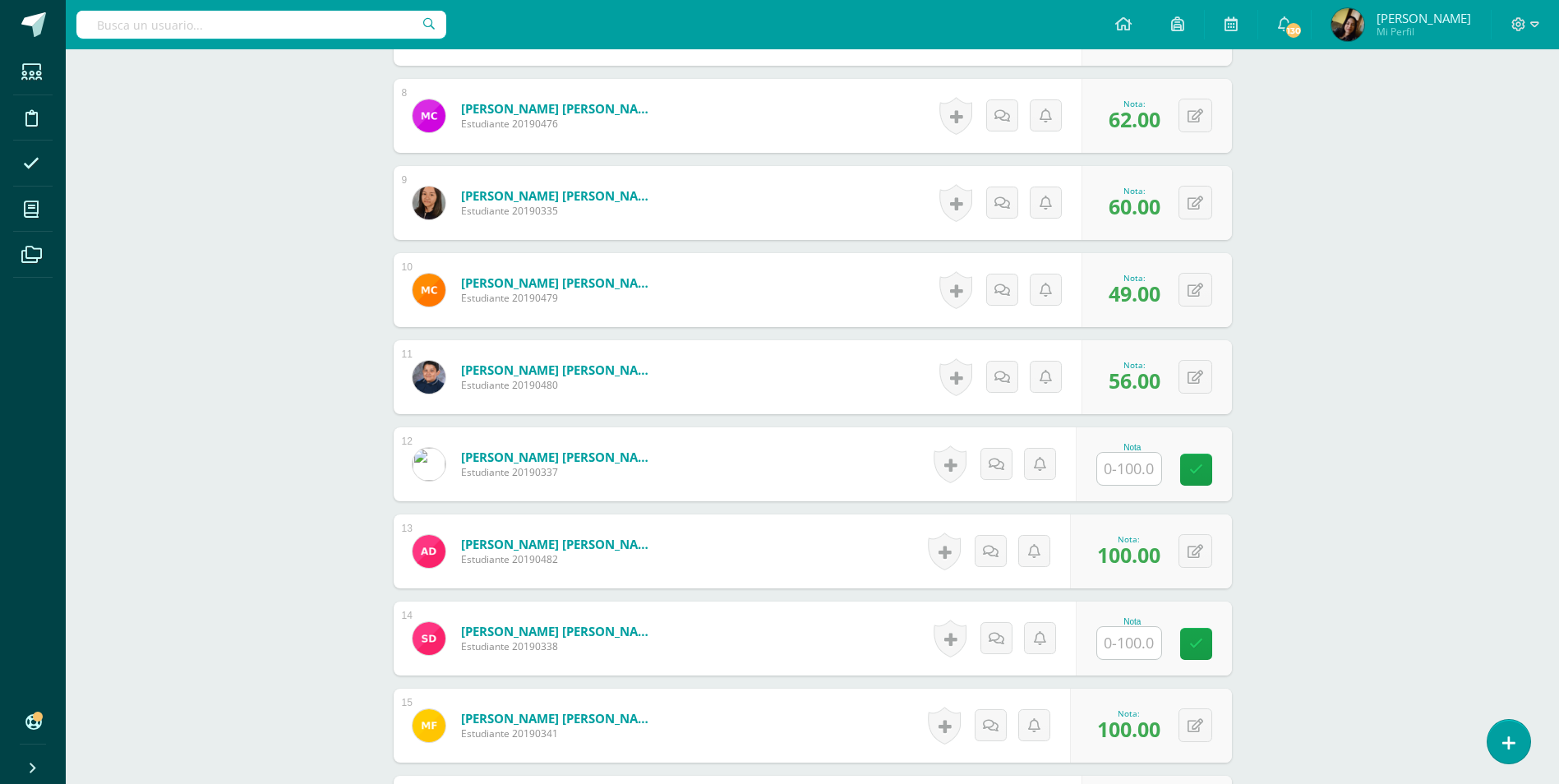
scroll to position [1346, 0]
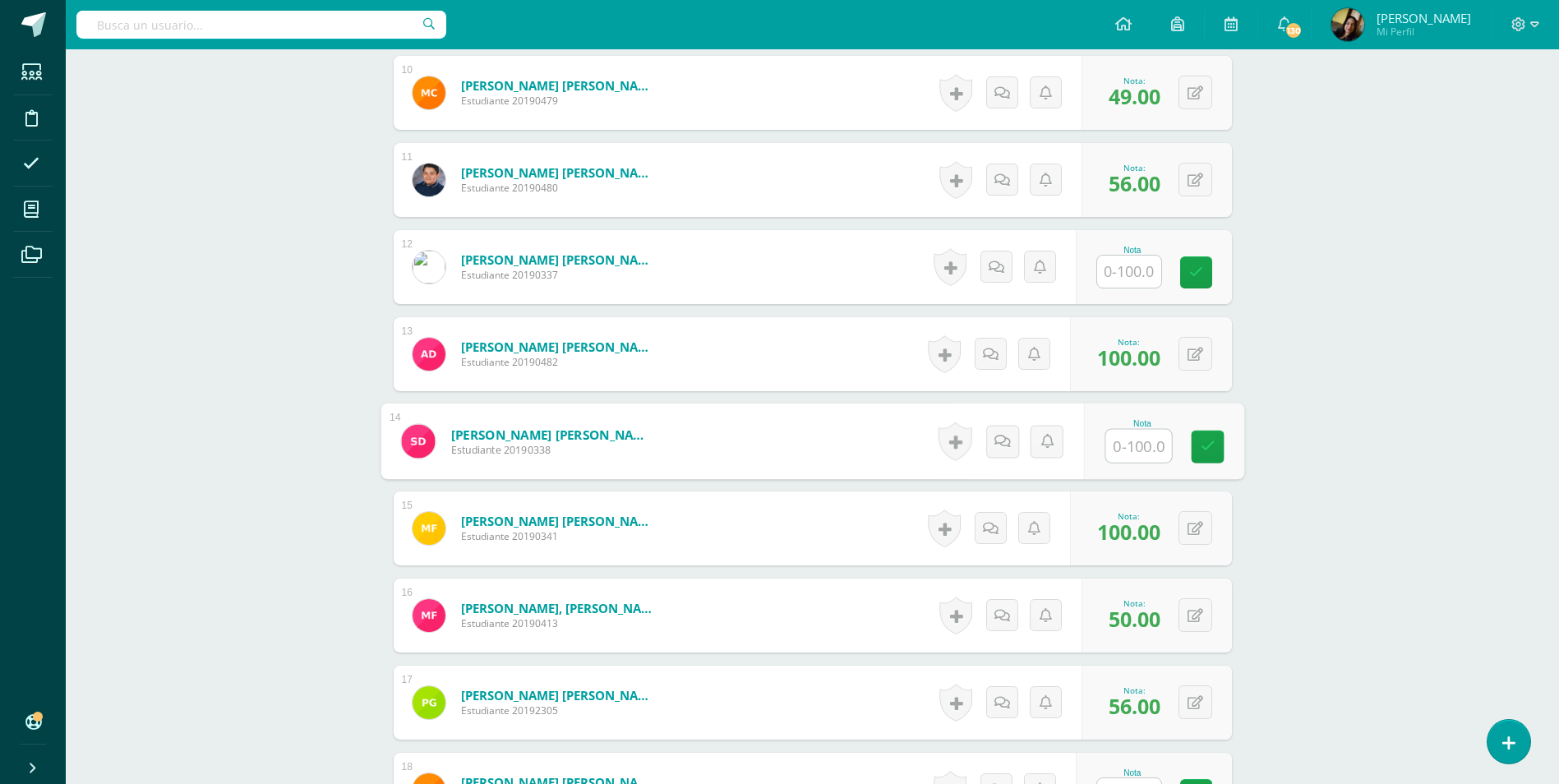
click at [1113, 430] on input "text" at bounding box center [1138, 446] width 66 height 33
type input "60"
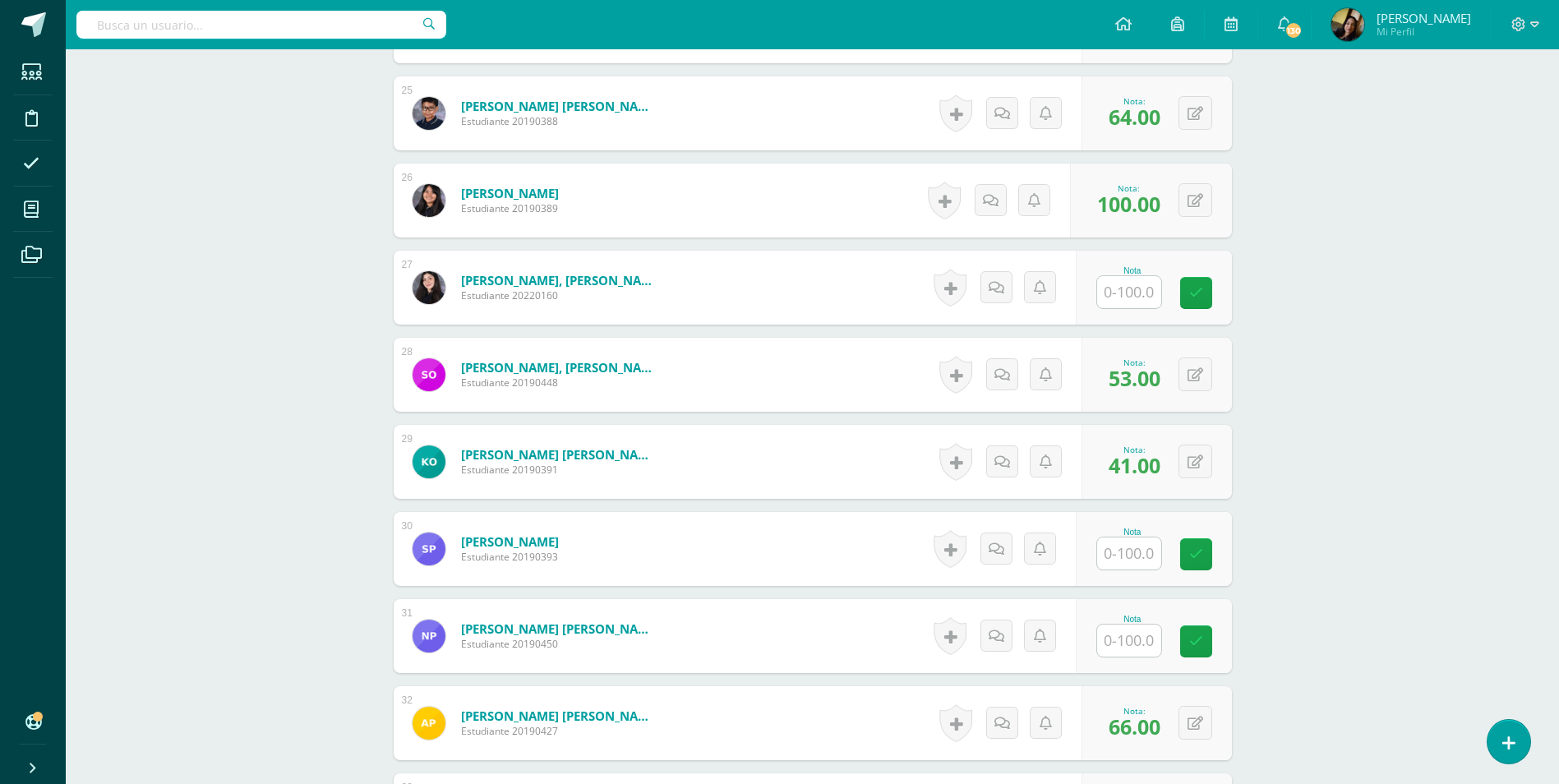
scroll to position [2660, 0]
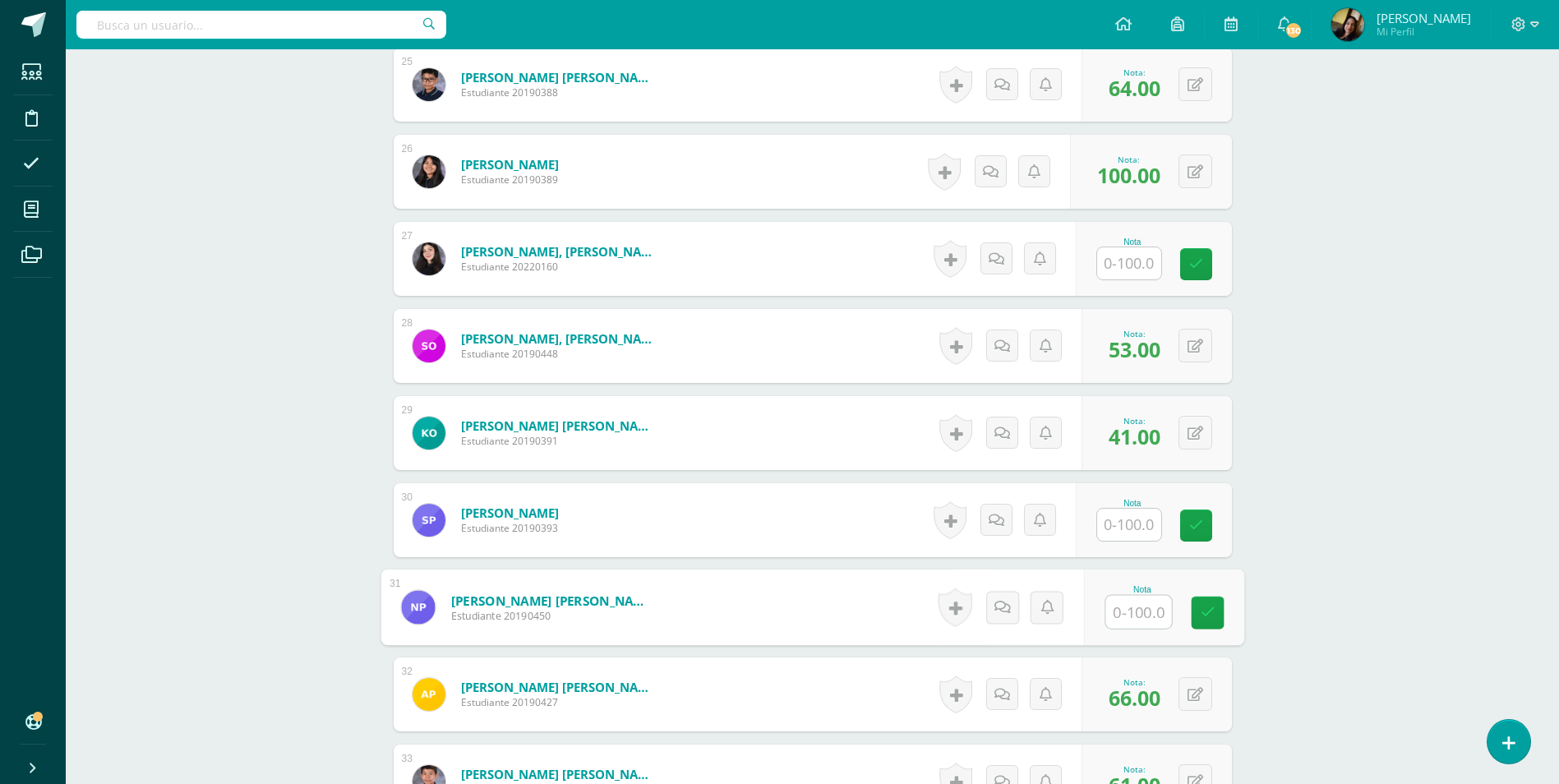
click at [1126, 595] on input "text" at bounding box center [1138, 611] width 66 height 33
type input "60"
click at [1142, 257] on input "text" at bounding box center [1129, 263] width 64 height 32
type input "53"
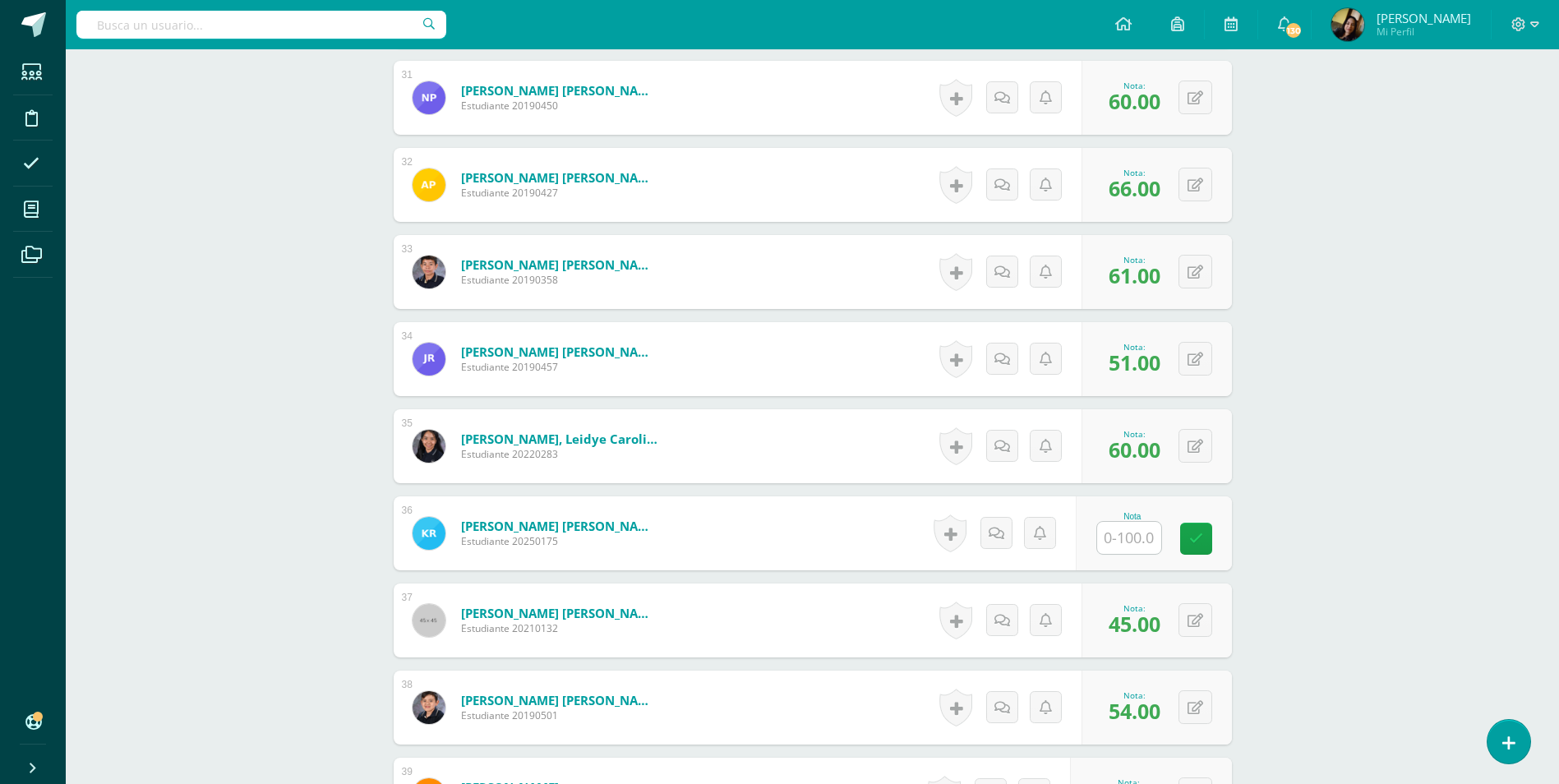
scroll to position [3481, 0]
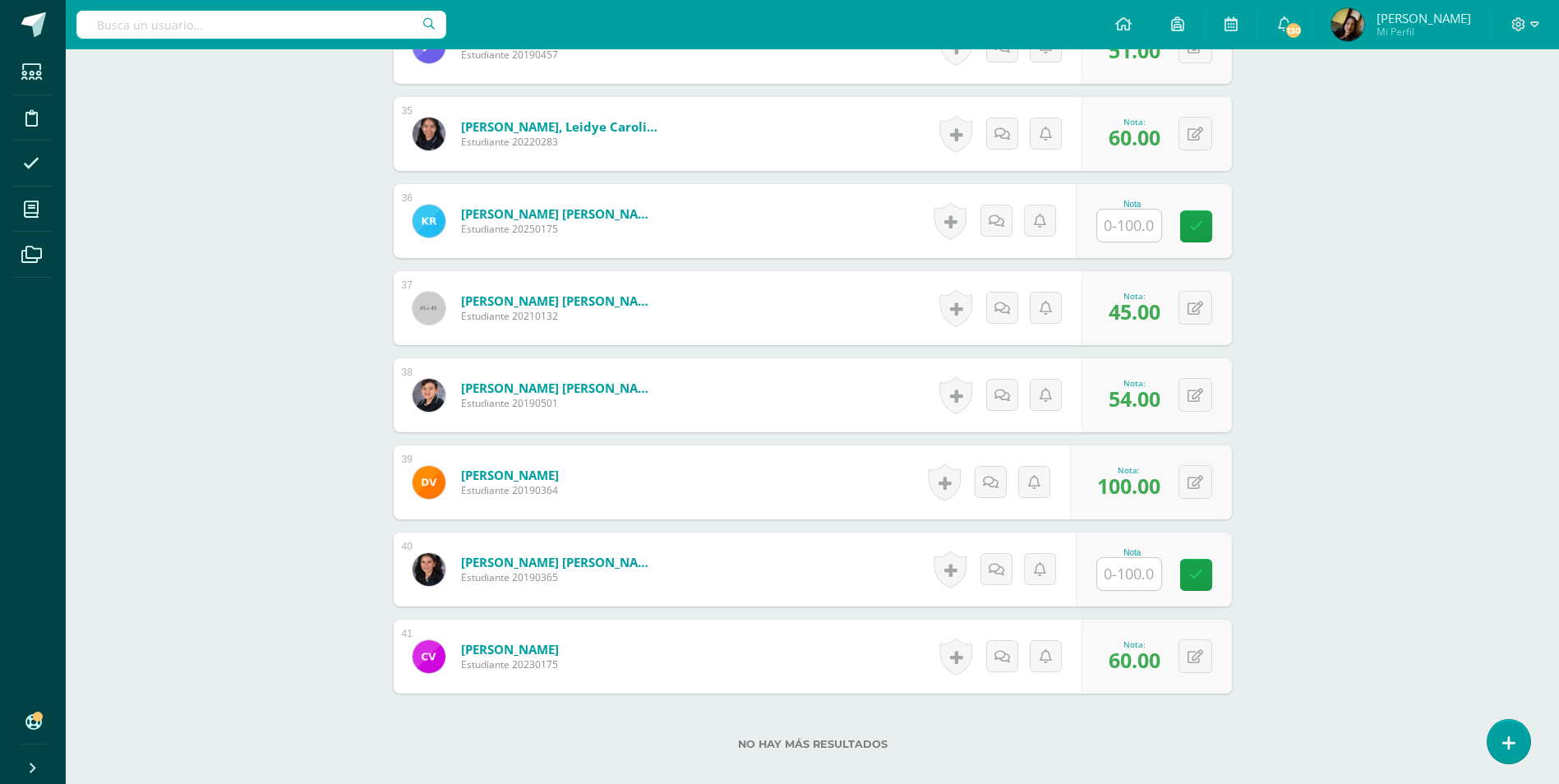
click at [1134, 558] on input "text" at bounding box center [1129, 574] width 64 height 32
type input "61"
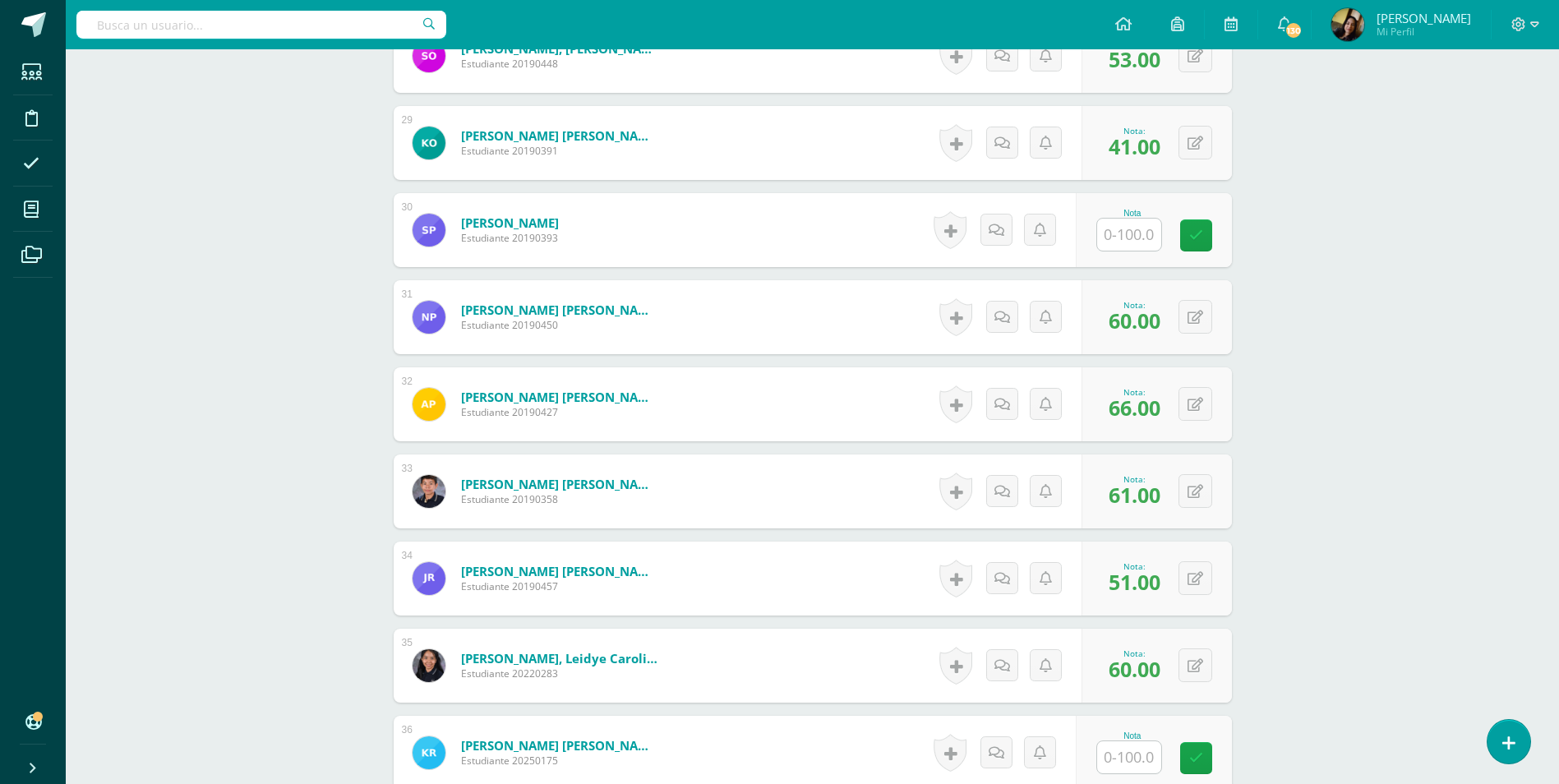
scroll to position [2907, 0]
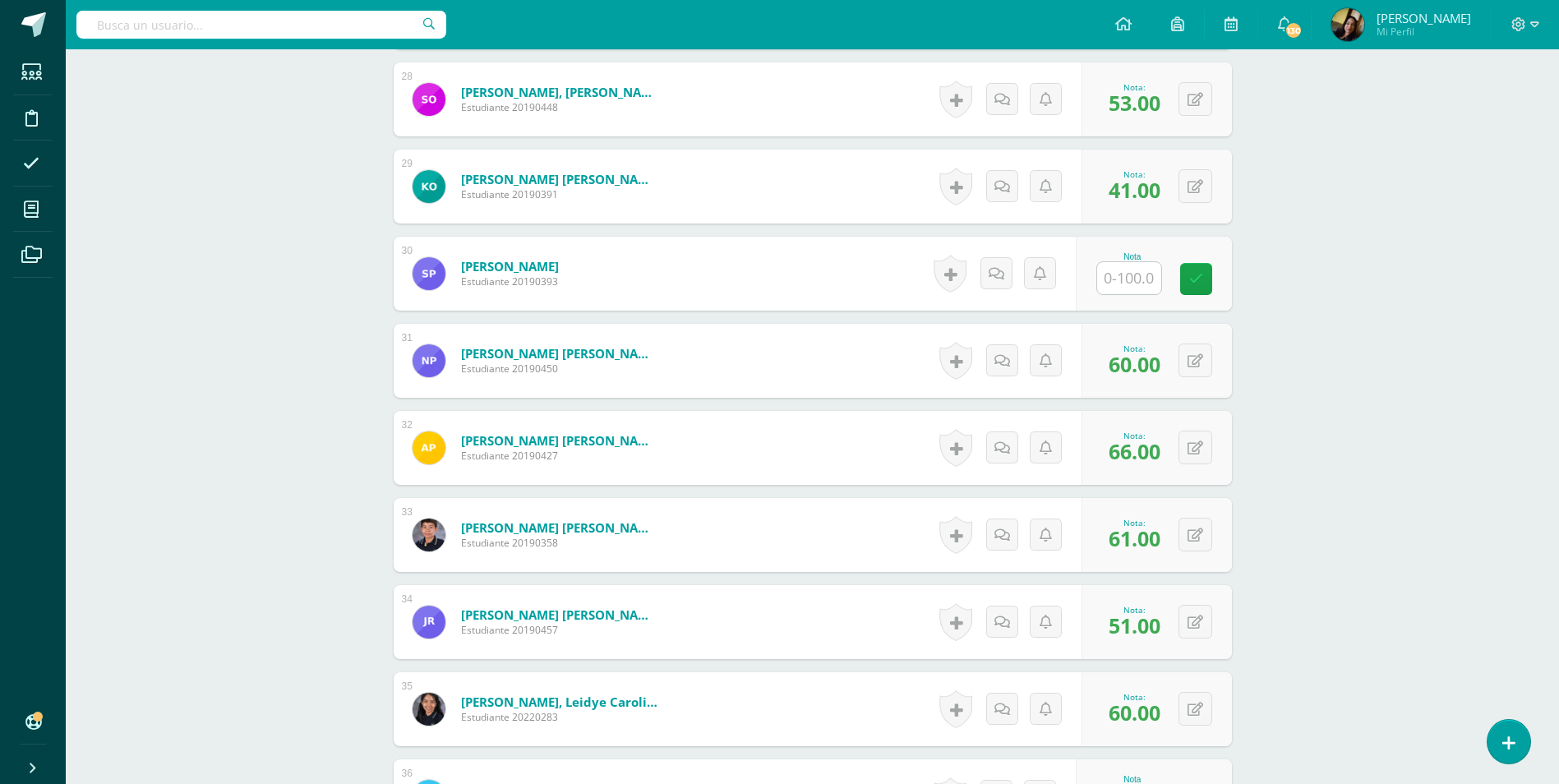
click at [1134, 268] on input "text" at bounding box center [1129, 278] width 64 height 32
type input "55"
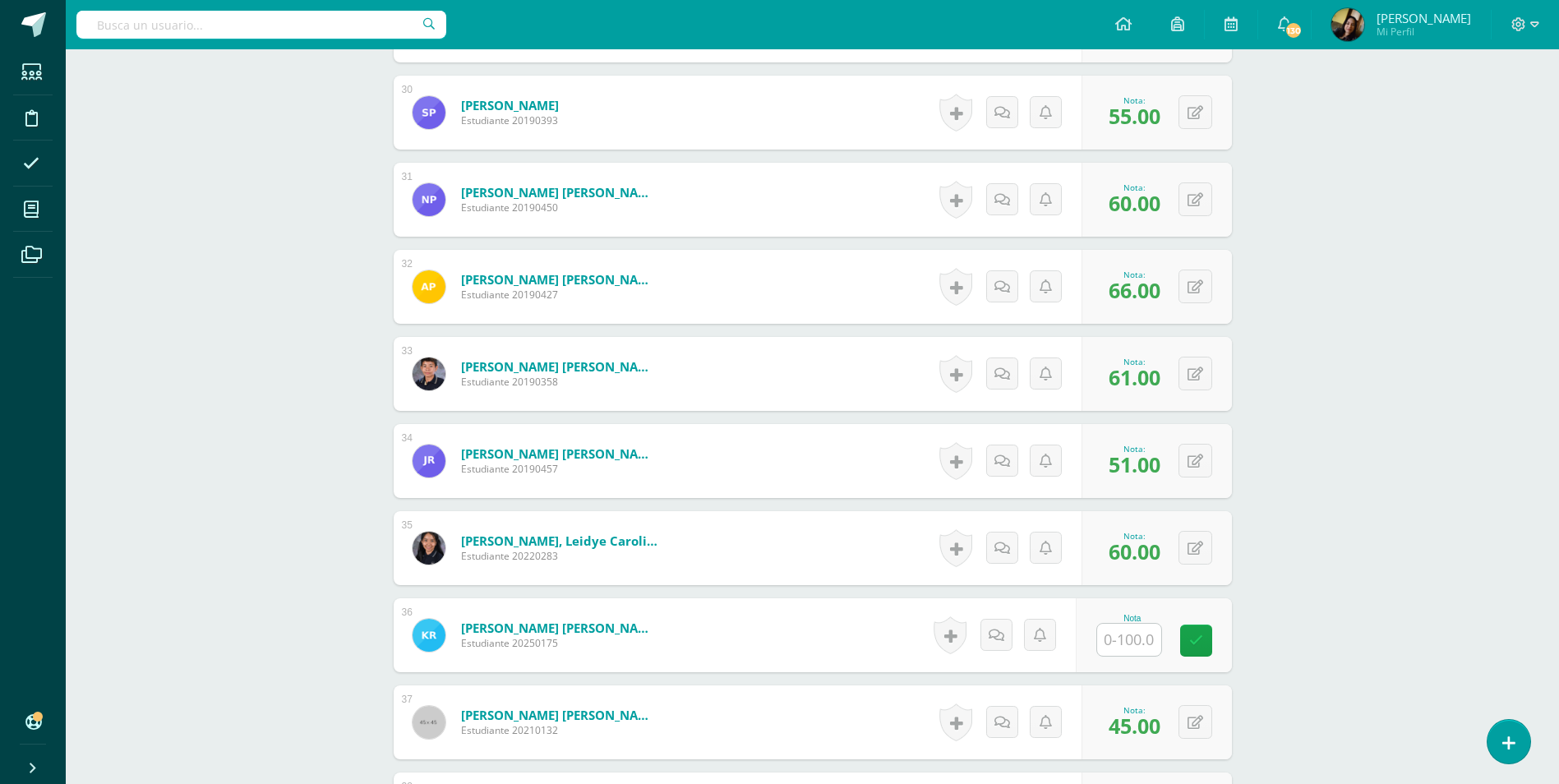
scroll to position [3070, 0]
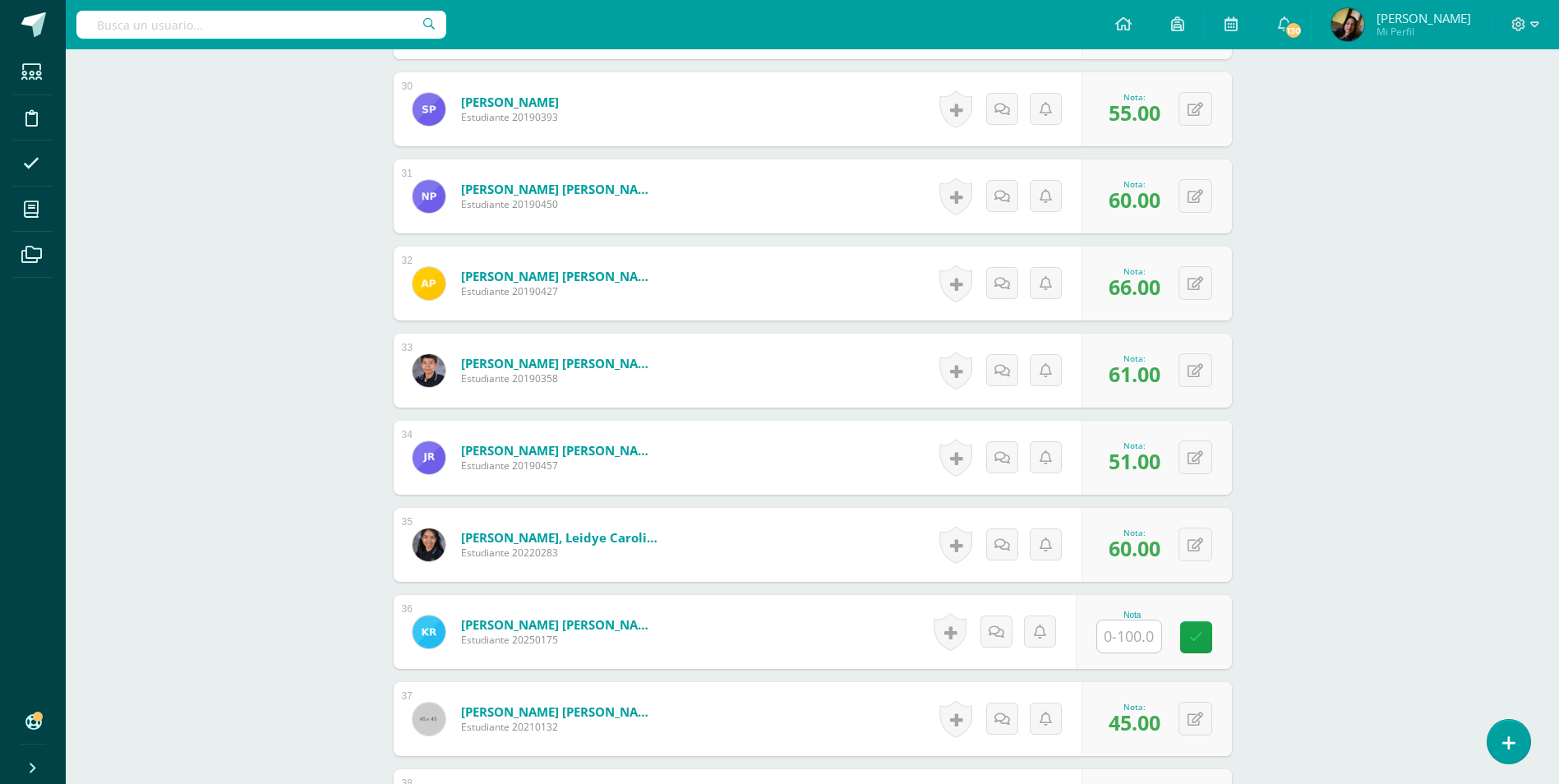
click at [1136, 620] on input "text" at bounding box center [1129, 636] width 64 height 32
type input "55"
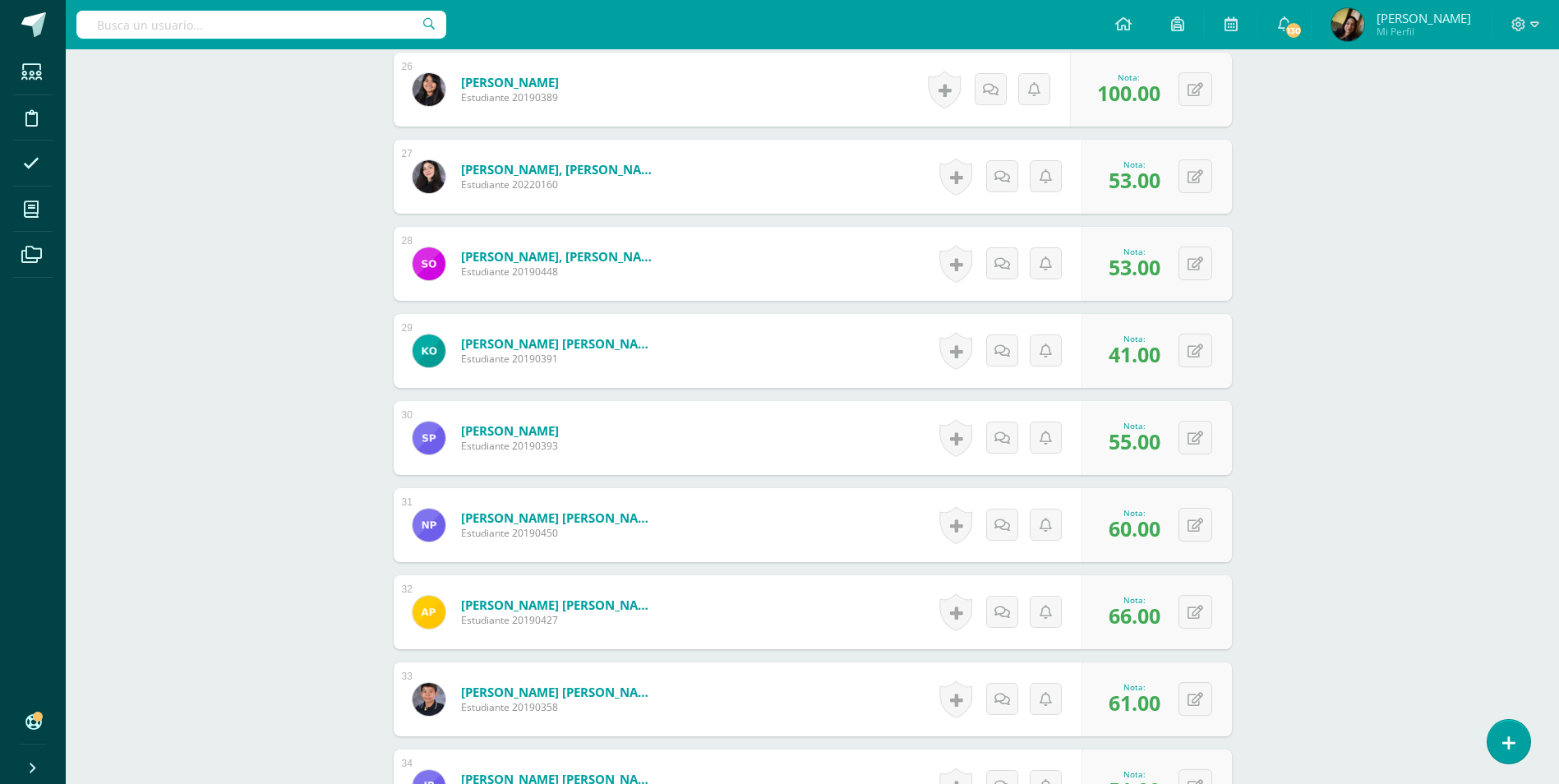
scroll to position [2332, 0]
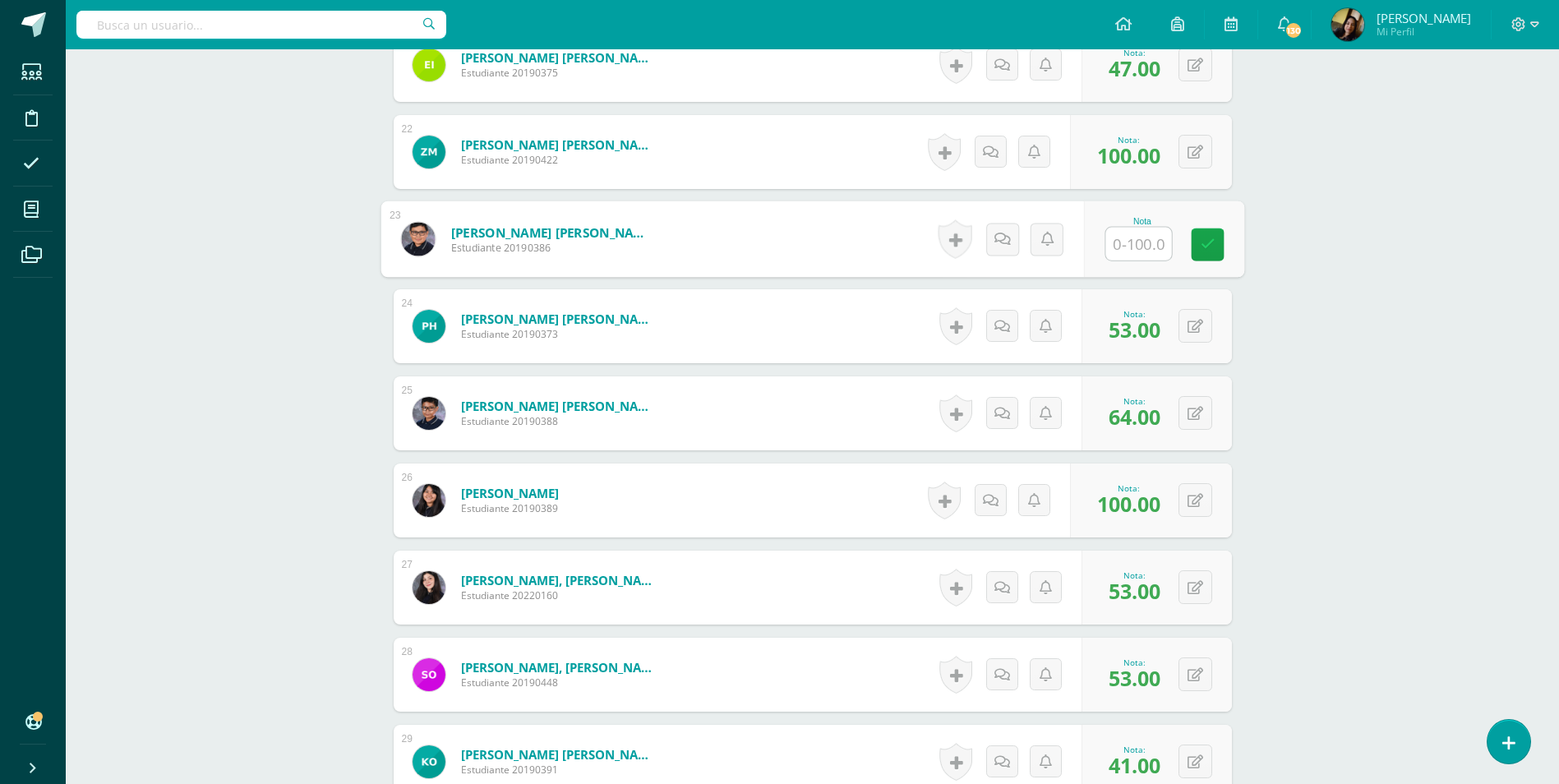
click at [1119, 232] on input "text" at bounding box center [1138, 244] width 66 height 33
type input "57"
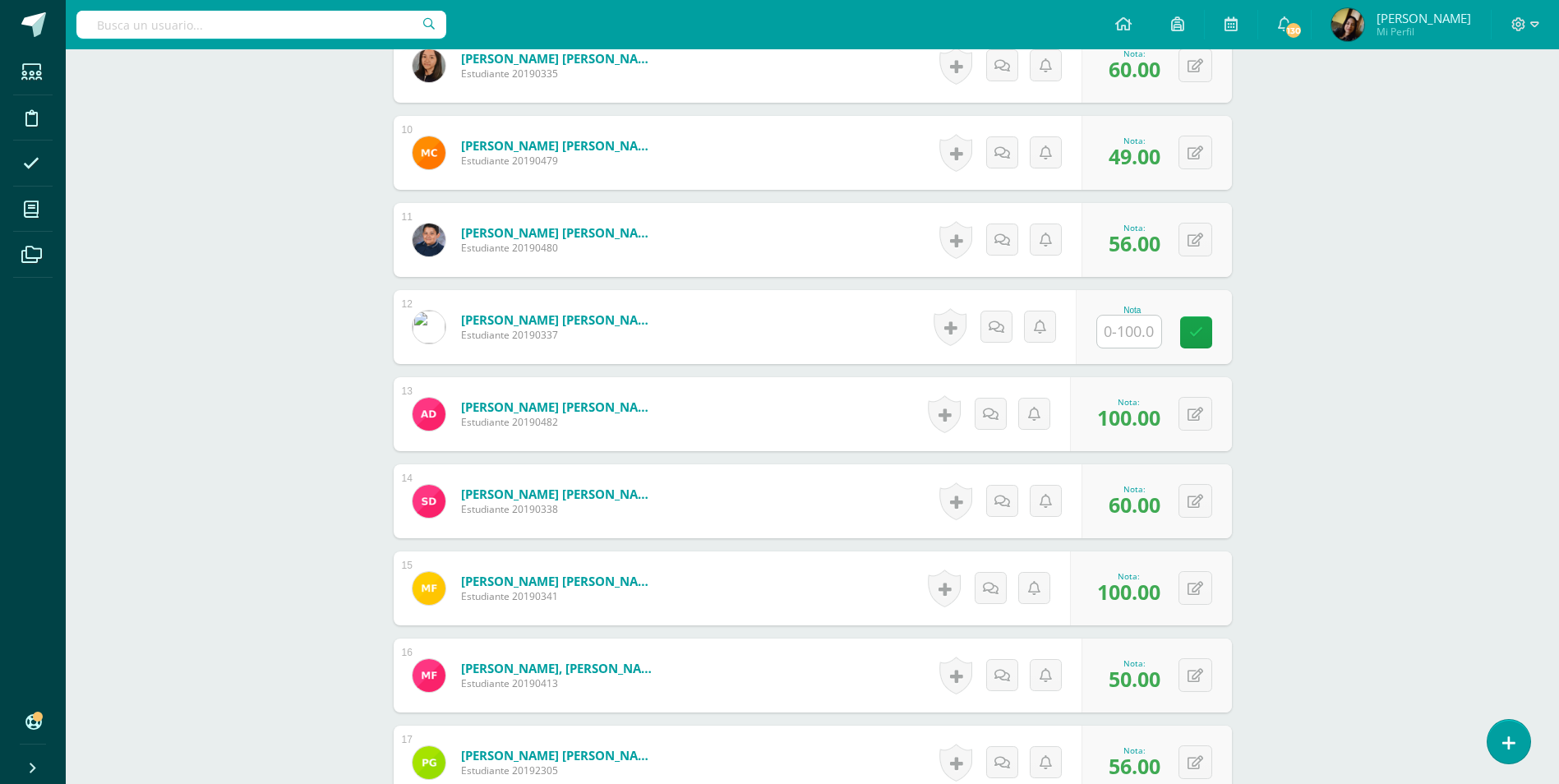
scroll to position [1263, 0]
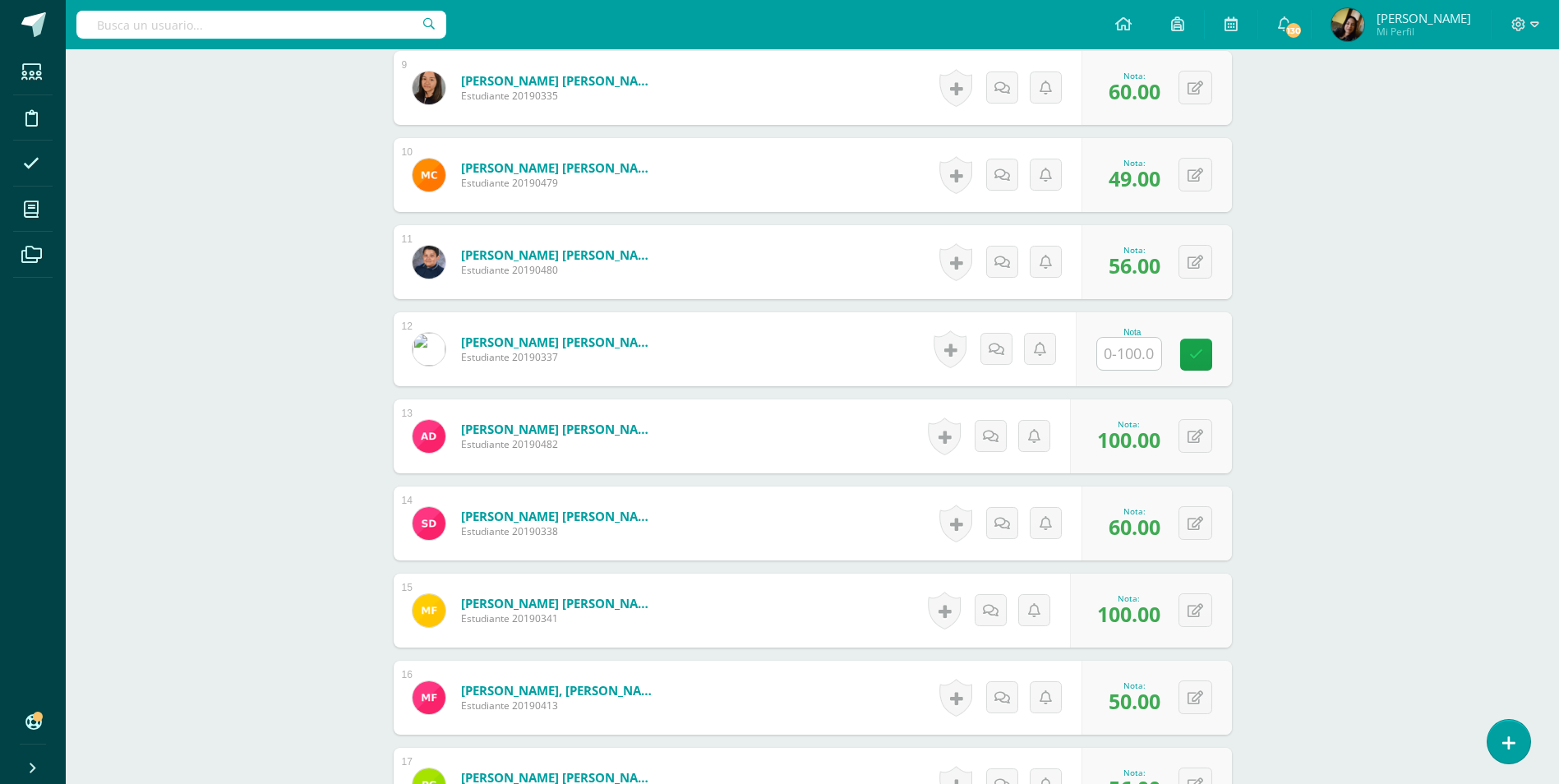
click at [1143, 338] on input "text" at bounding box center [1129, 353] width 64 height 32
type input "47"
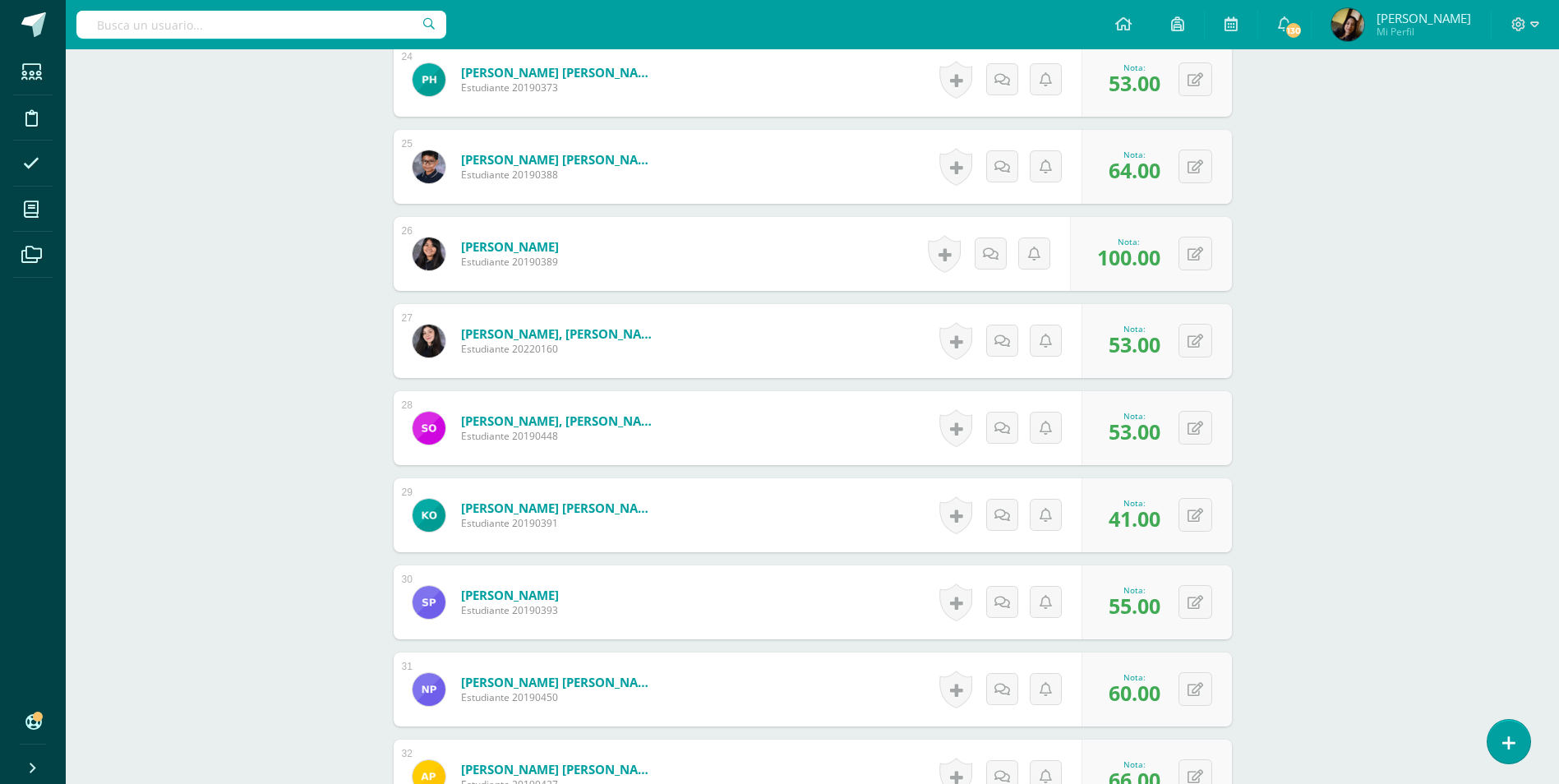
scroll to position [2167, 0]
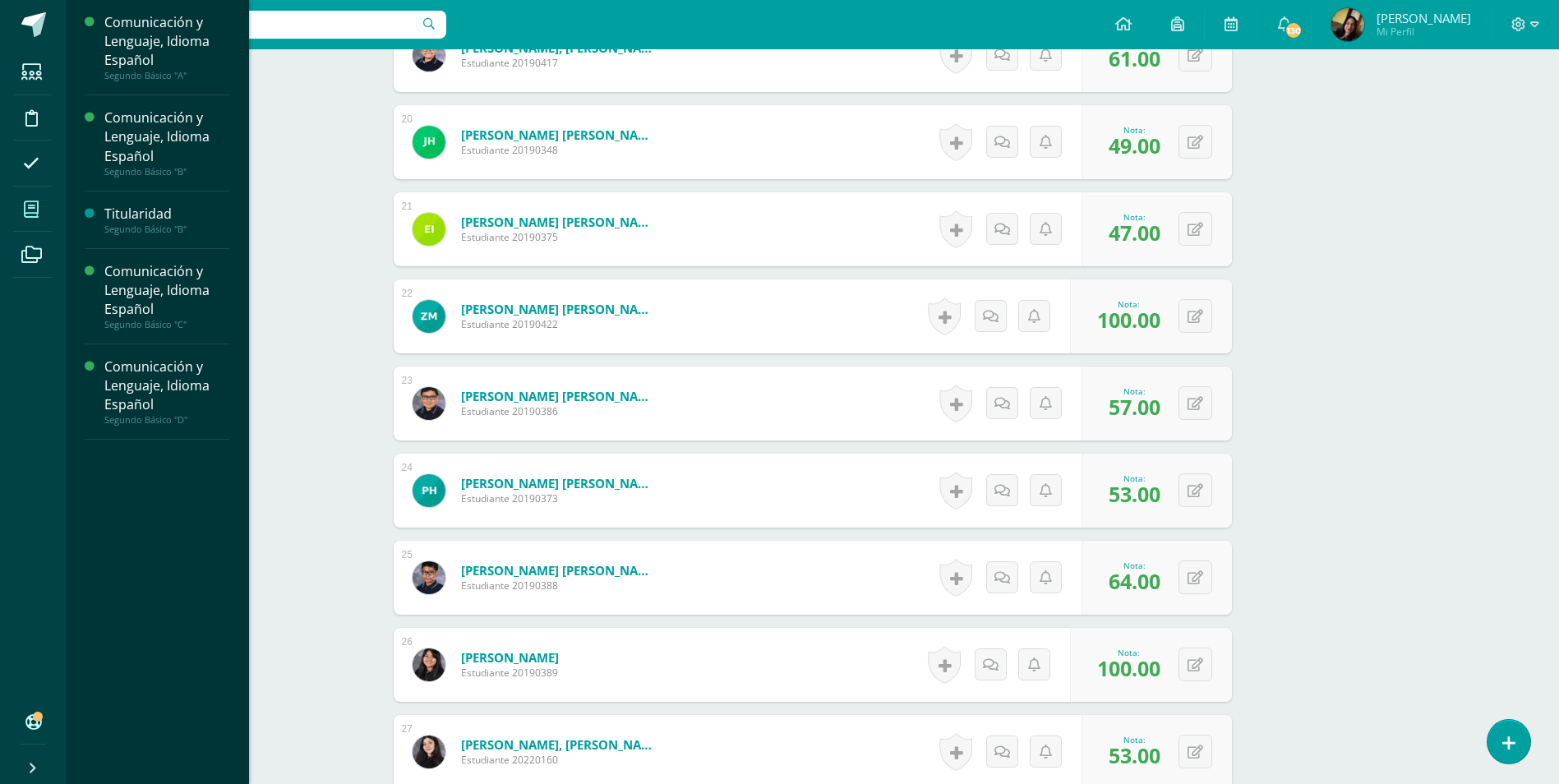
click at [19, 208] on span at bounding box center [32, 209] width 37 height 37
click at [142, 278] on div "Comunicación y Lenguaje, Idioma Español" at bounding box center [167, 291] width 125 height 57
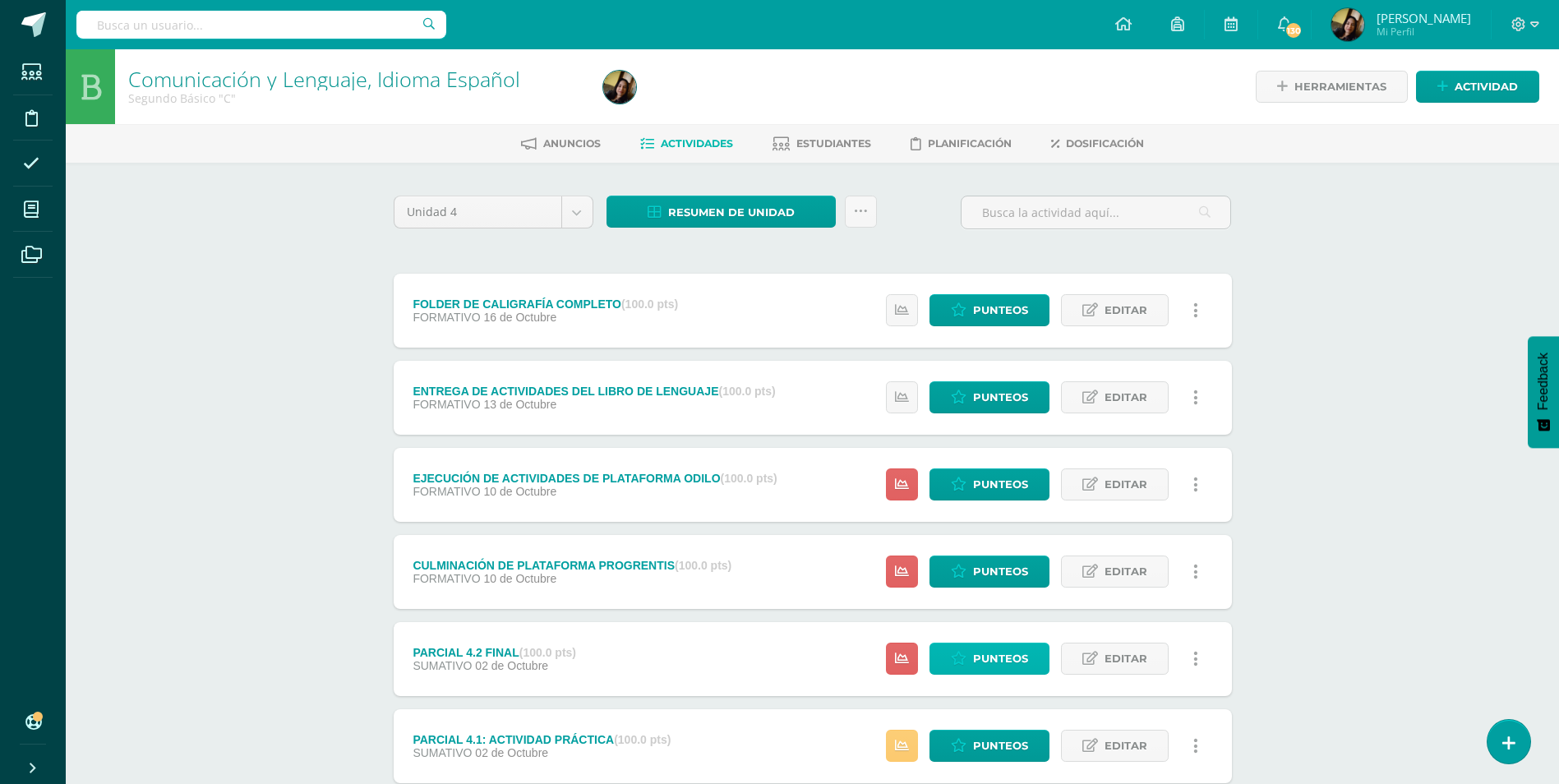
click at [1037, 661] on link "Punteos" at bounding box center [989, 658] width 120 height 32
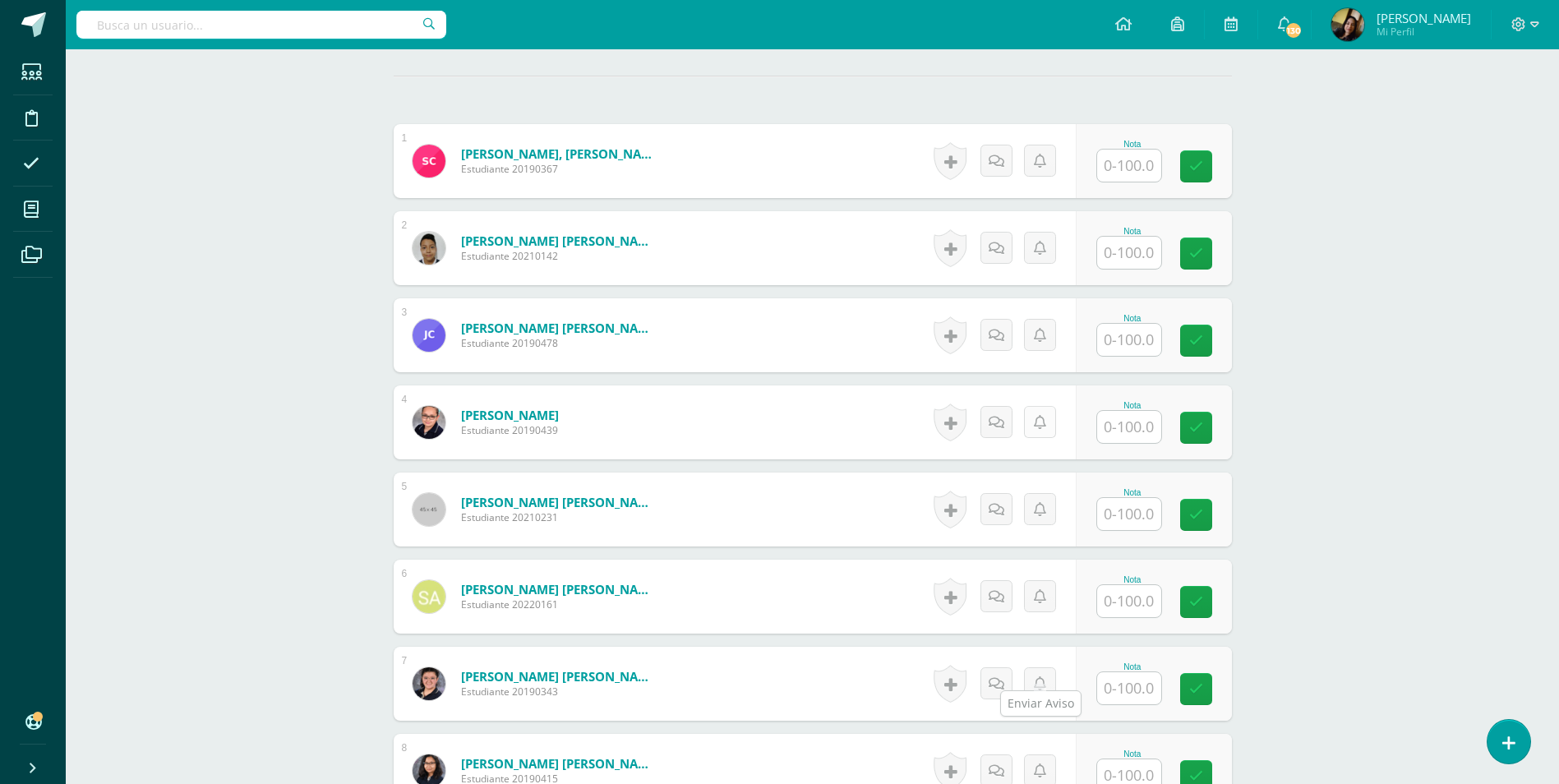
scroll to position [494, 0]
click at [1111, 588] on input "text" at bounding box center [1129, 600] width 64 height 32
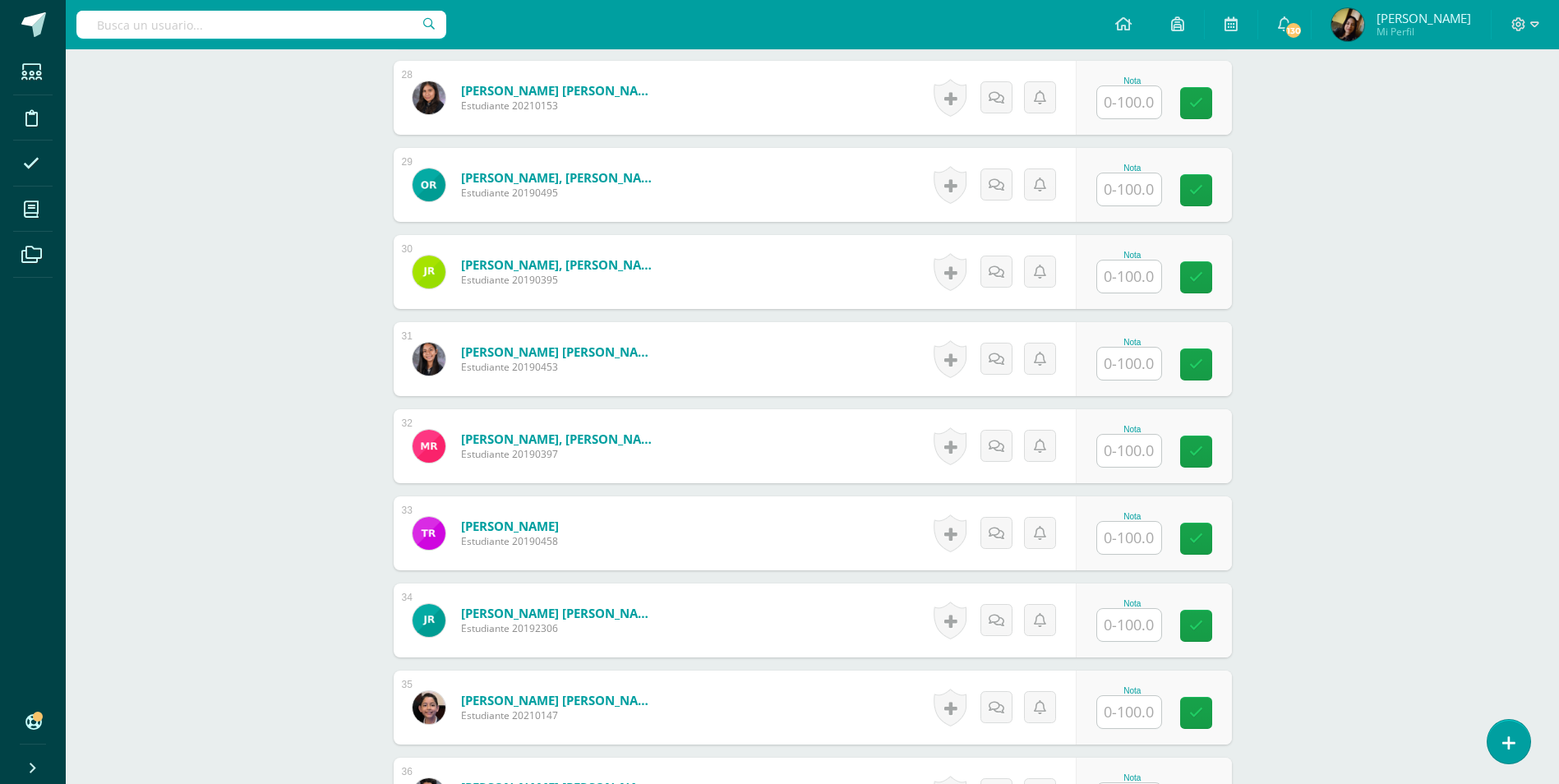
scroll to position [3044, 0]
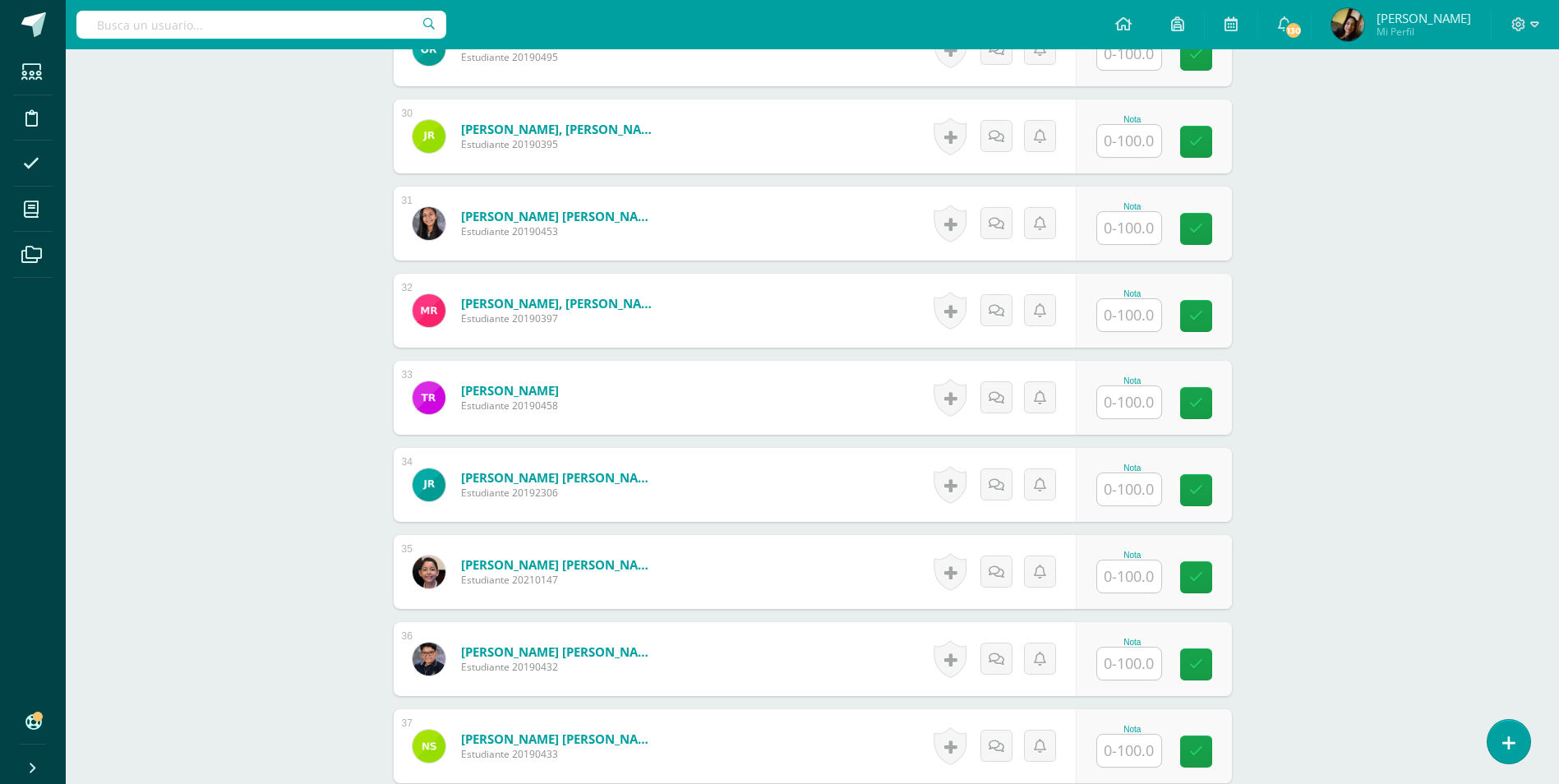
type input "48"
click at [1139, 396] on input "text" at bounding box center [1138, 402] width 66 height 33
type input "60"
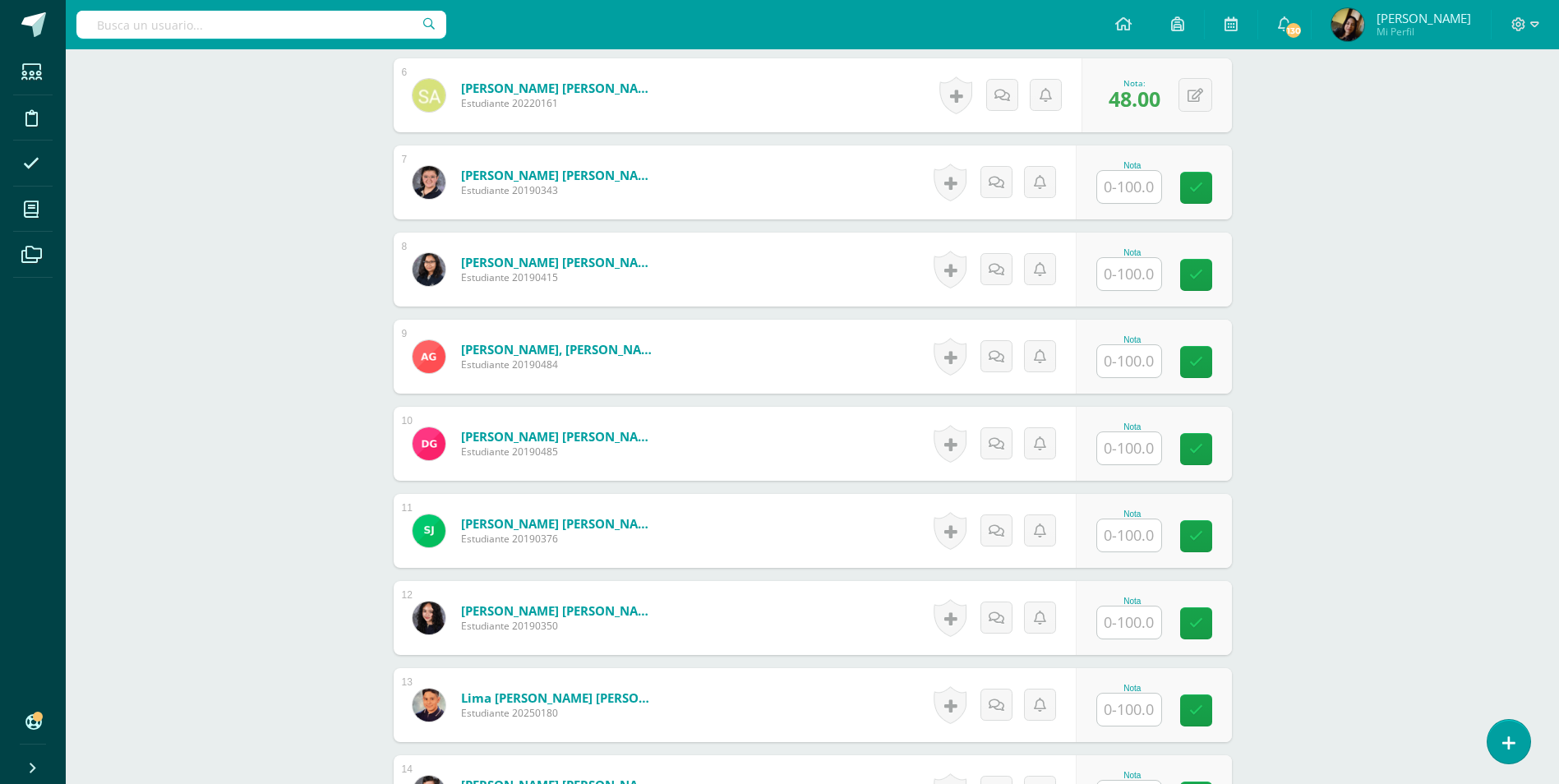
scroll to position [990, 0]
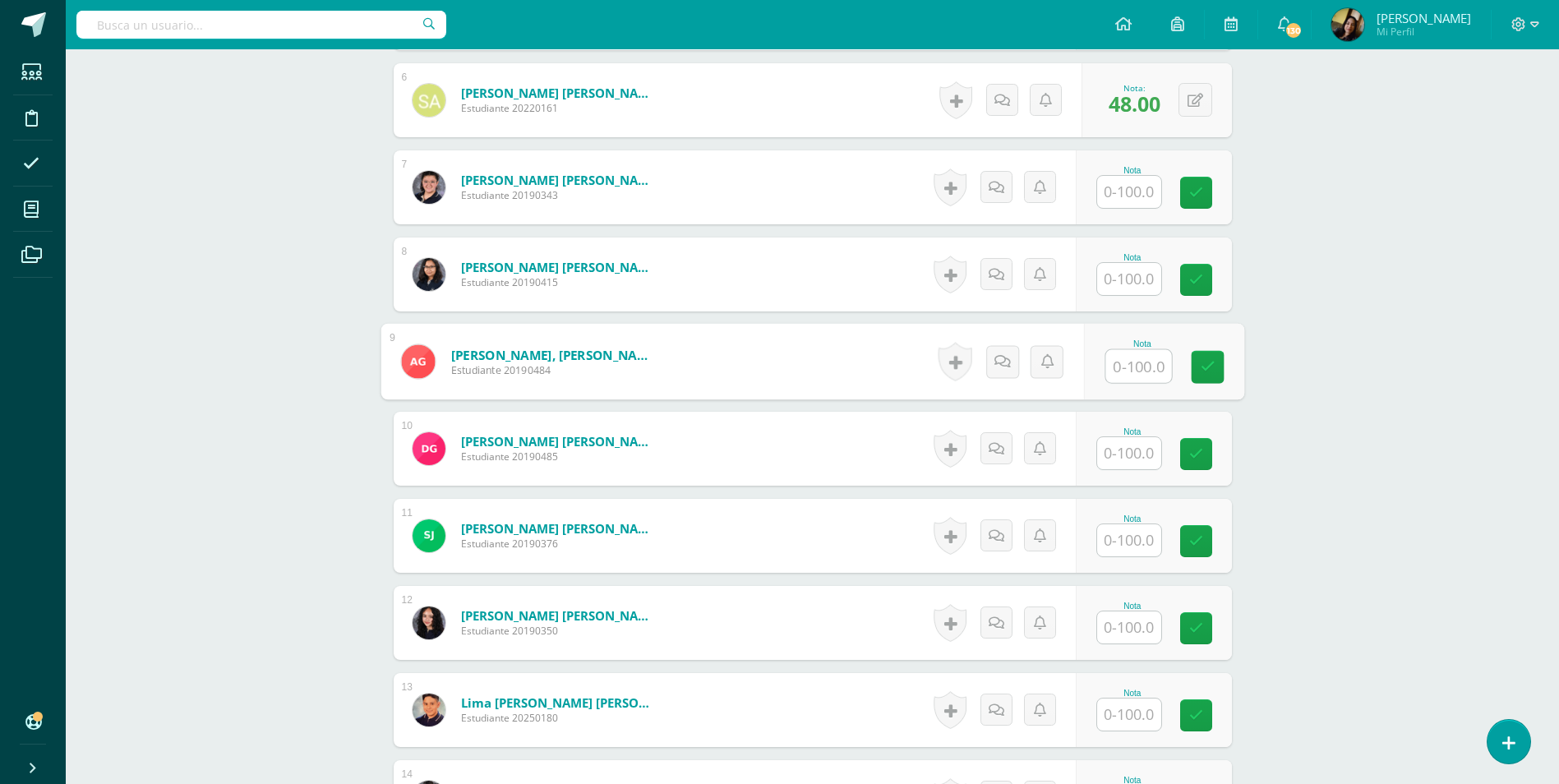
click at [1149, 356] on input "text" at bounding box center [1138, 366] width 66 height 33
type input "52"
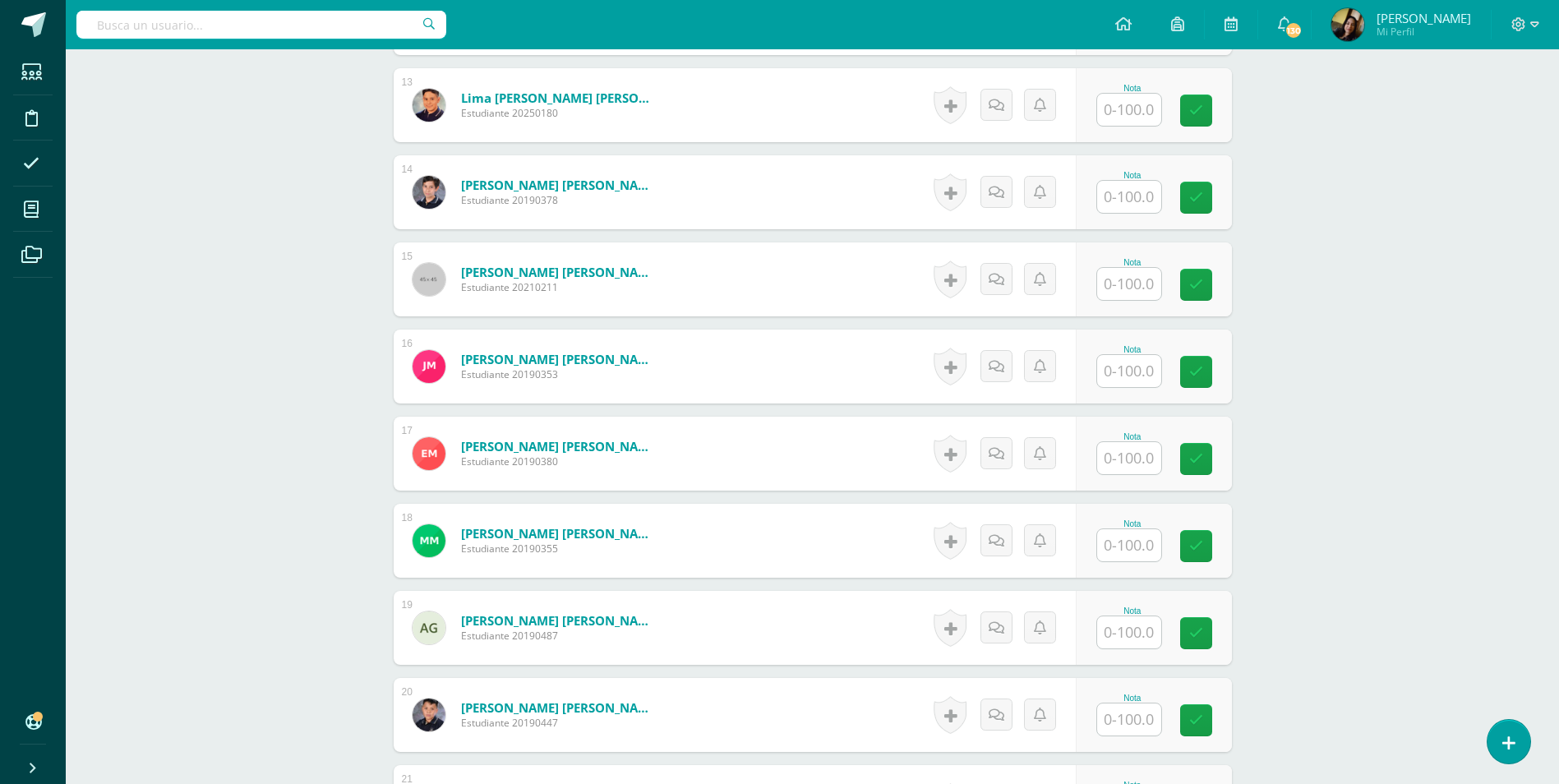
scroll to position [1729, 0]
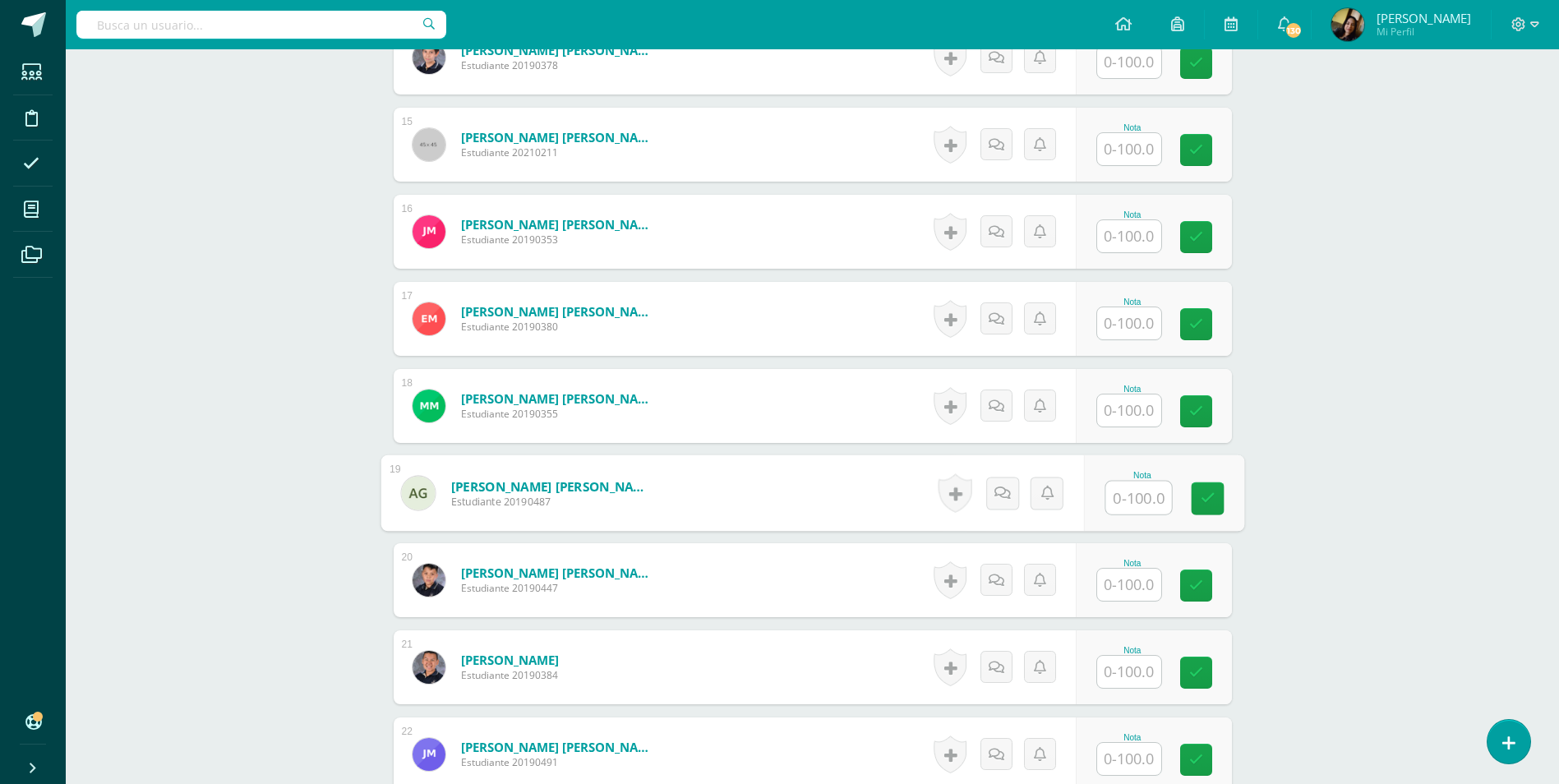
click at [1131, 481] on input "text" at bounding box center [1138, 497] width 66 height 33
type input "60"
click at [219, 559] on div "Comunicación y Lenguaje, Idioma Español Segundo Básico "C" Herramientas Detalle…" at bounding box center [812, 433] width 1493 height 4227
click at [1120, 394] on input "text" at bounding box center [1138, 410] width 66 height 33
type input "5"
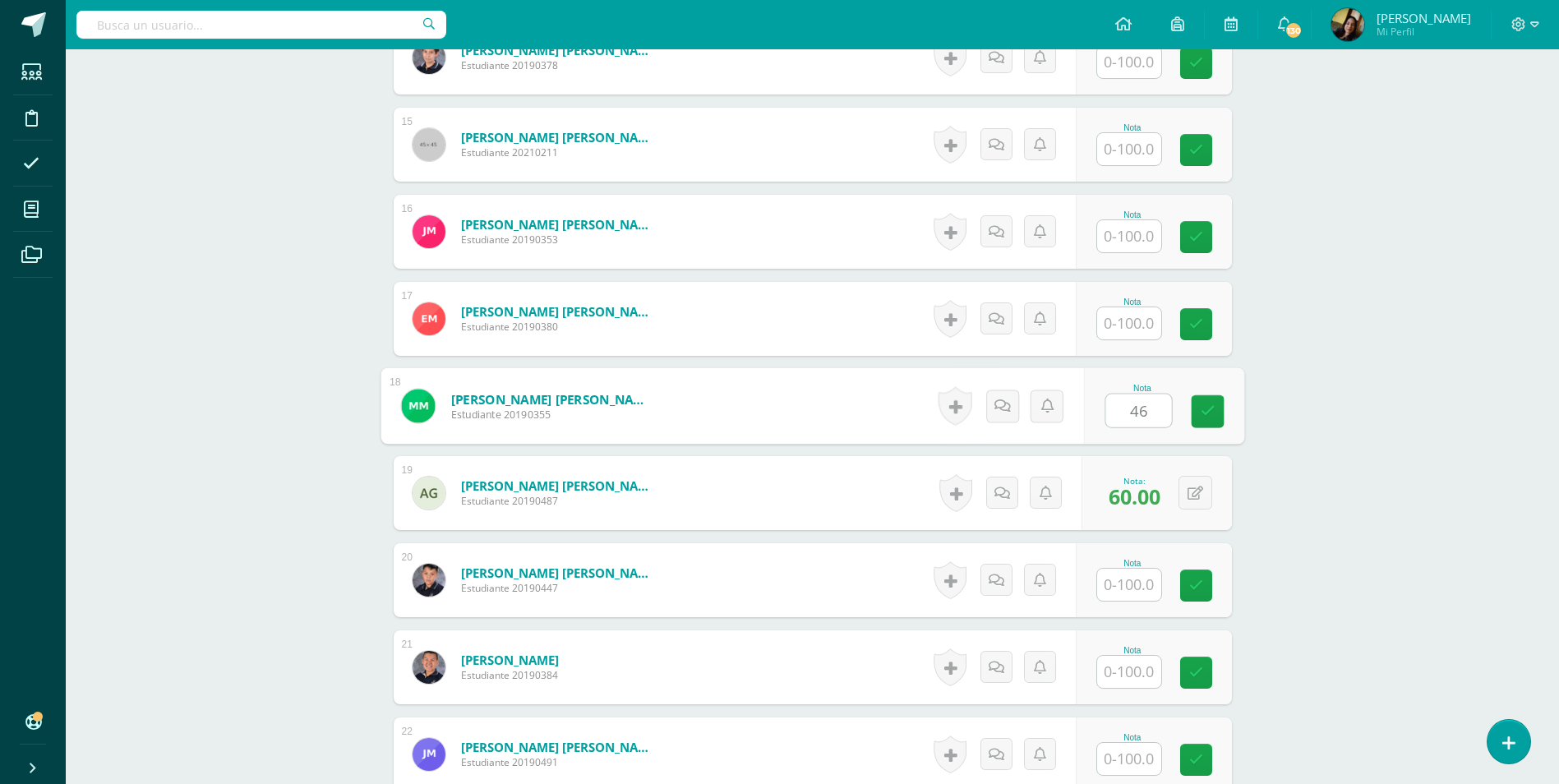
type input "46"
click at [203, 458] on div "Comunicación y Lenguaje, Idioma Español Segundo Básico "C" Herramientas Detalle…" at bounding box center [812, 433] width 1493 height 4227
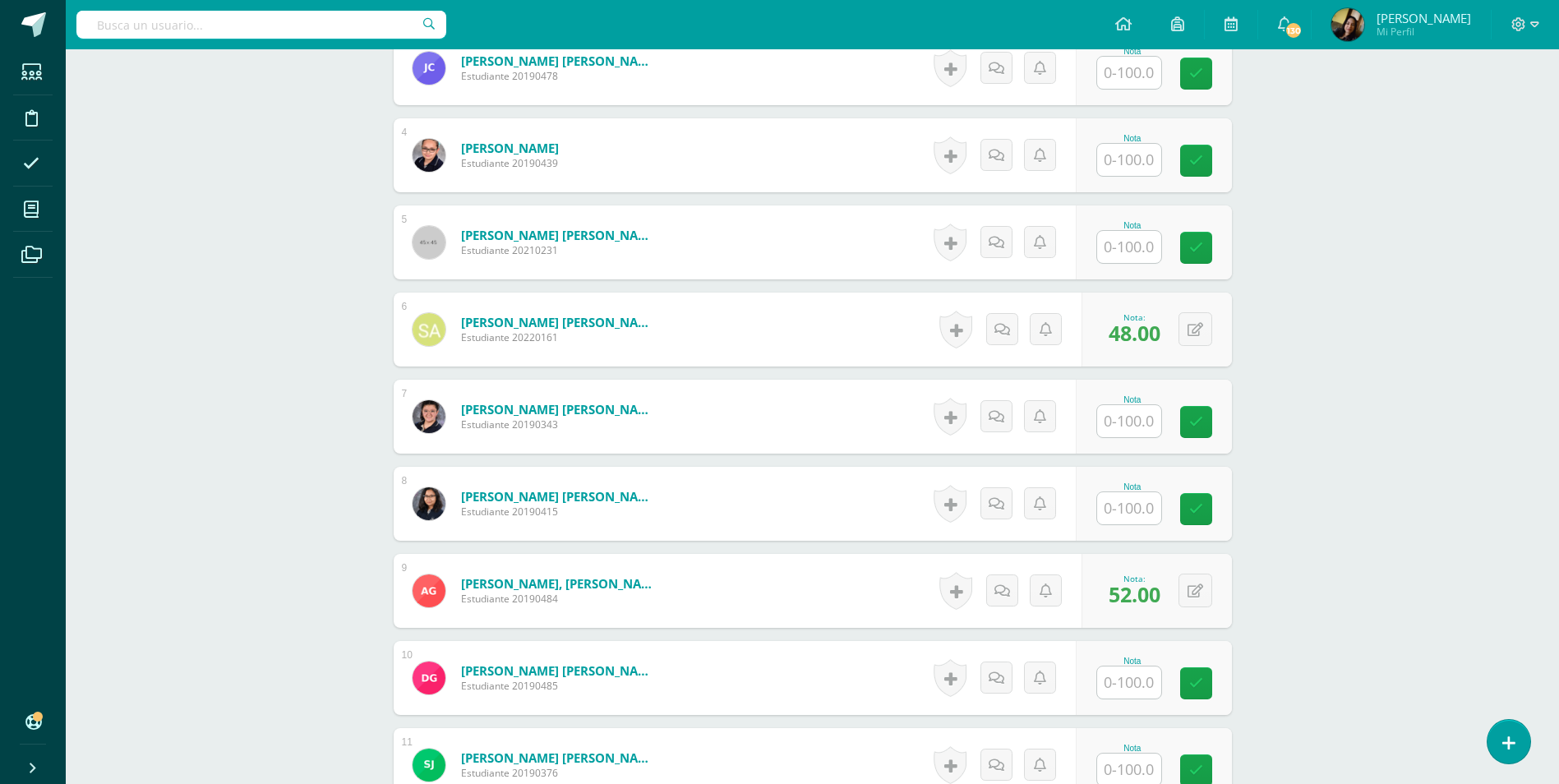
scroll to position [743, 0]
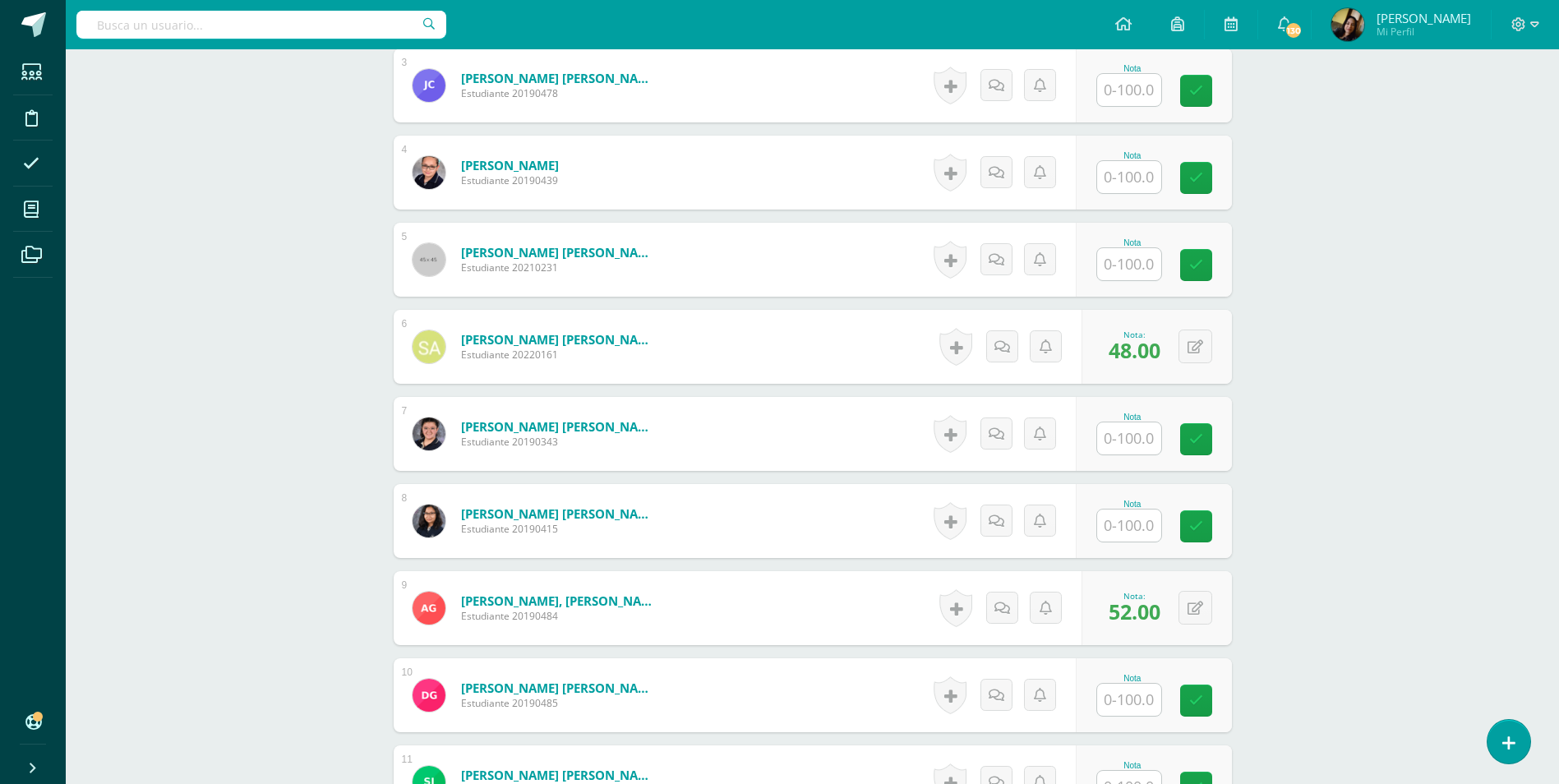
click at [1113, 430] on input "text" at bounding box center [1129, 439] width 64 height 32
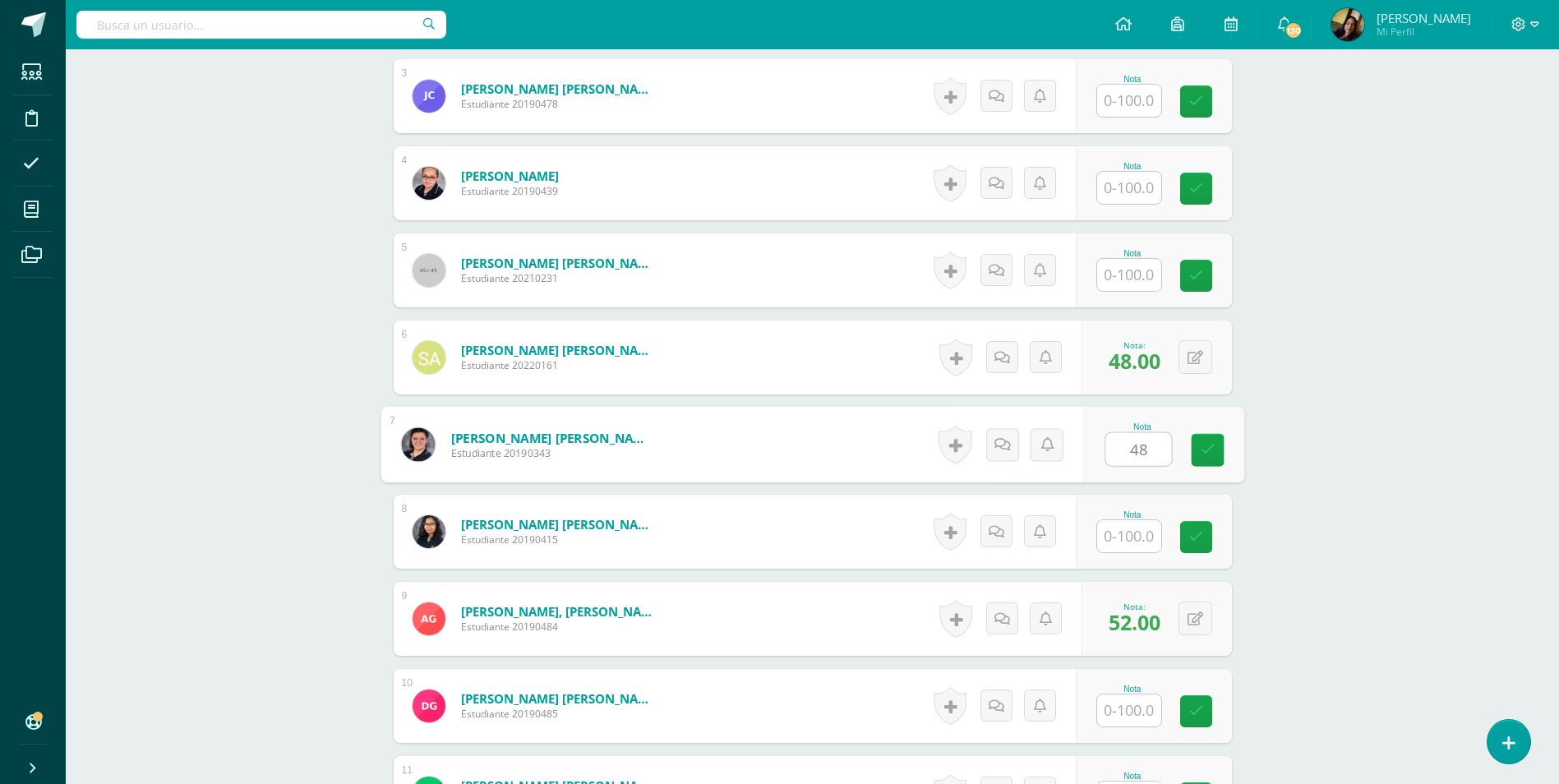
scroll to position [579, 0]
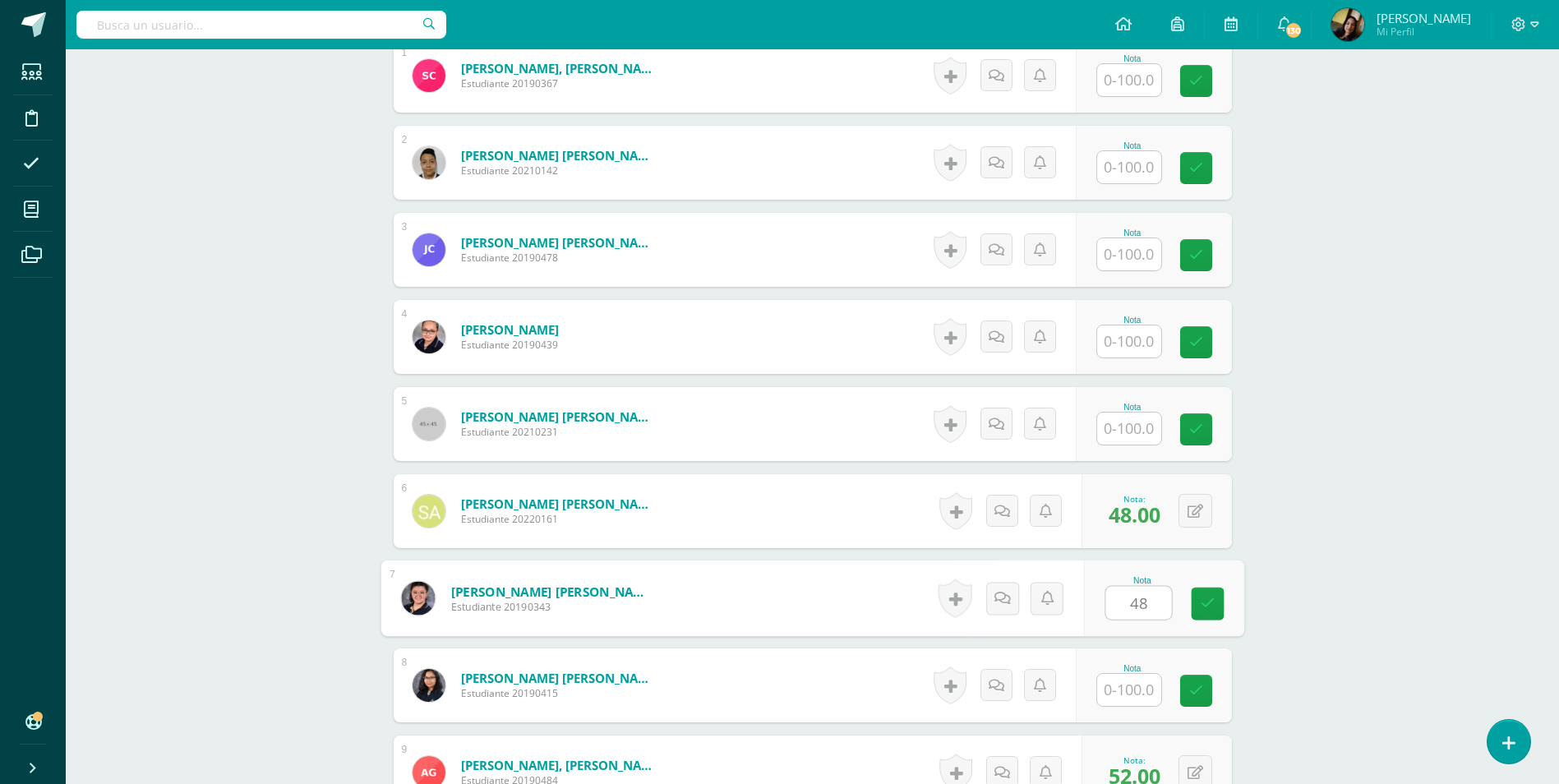
type input "48"
click at [1140, 336] on input "text" at bounding box center [1138, 341] width 66 height 33
type input "51"
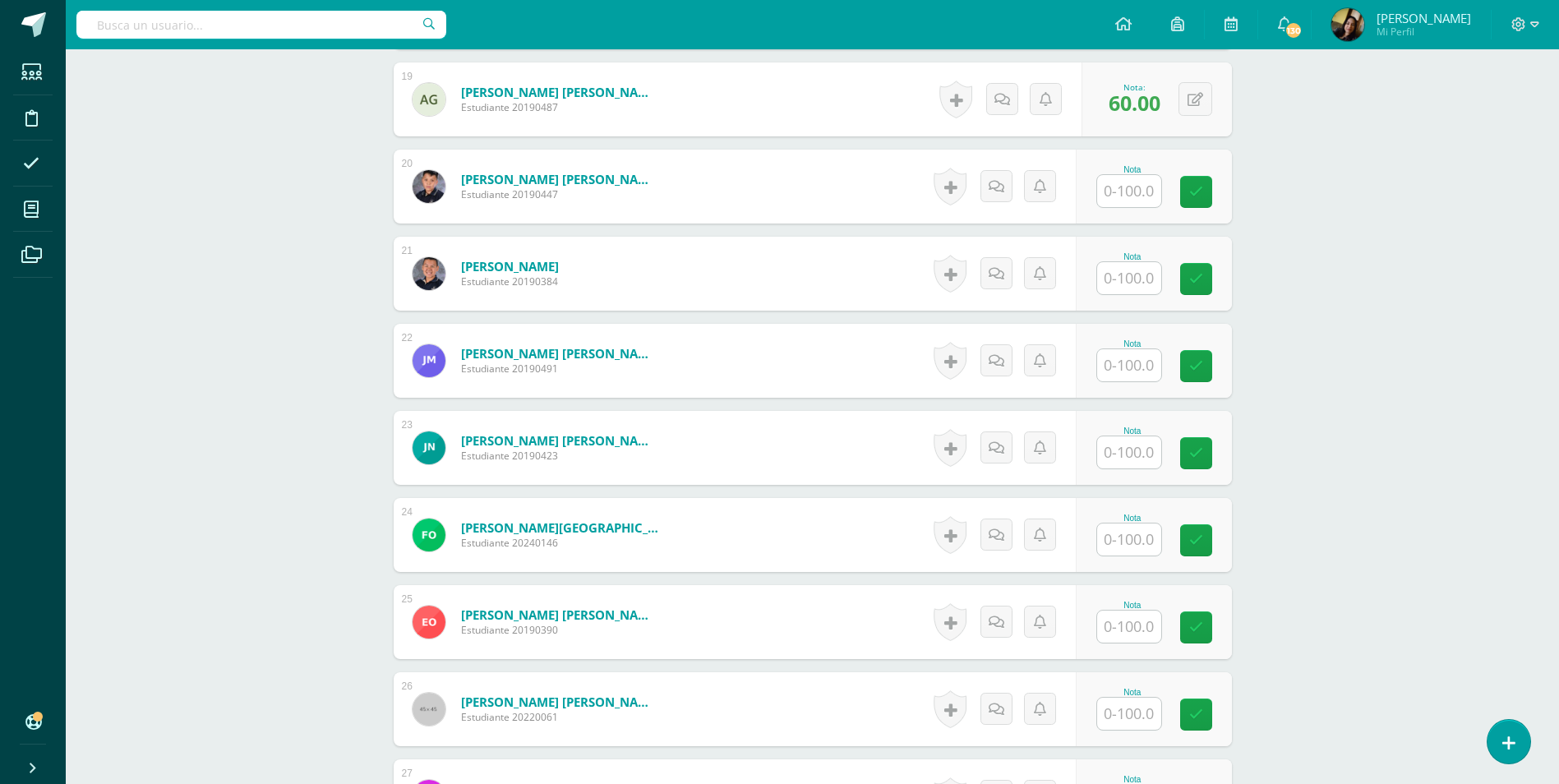
scroll to position [2222, 0]
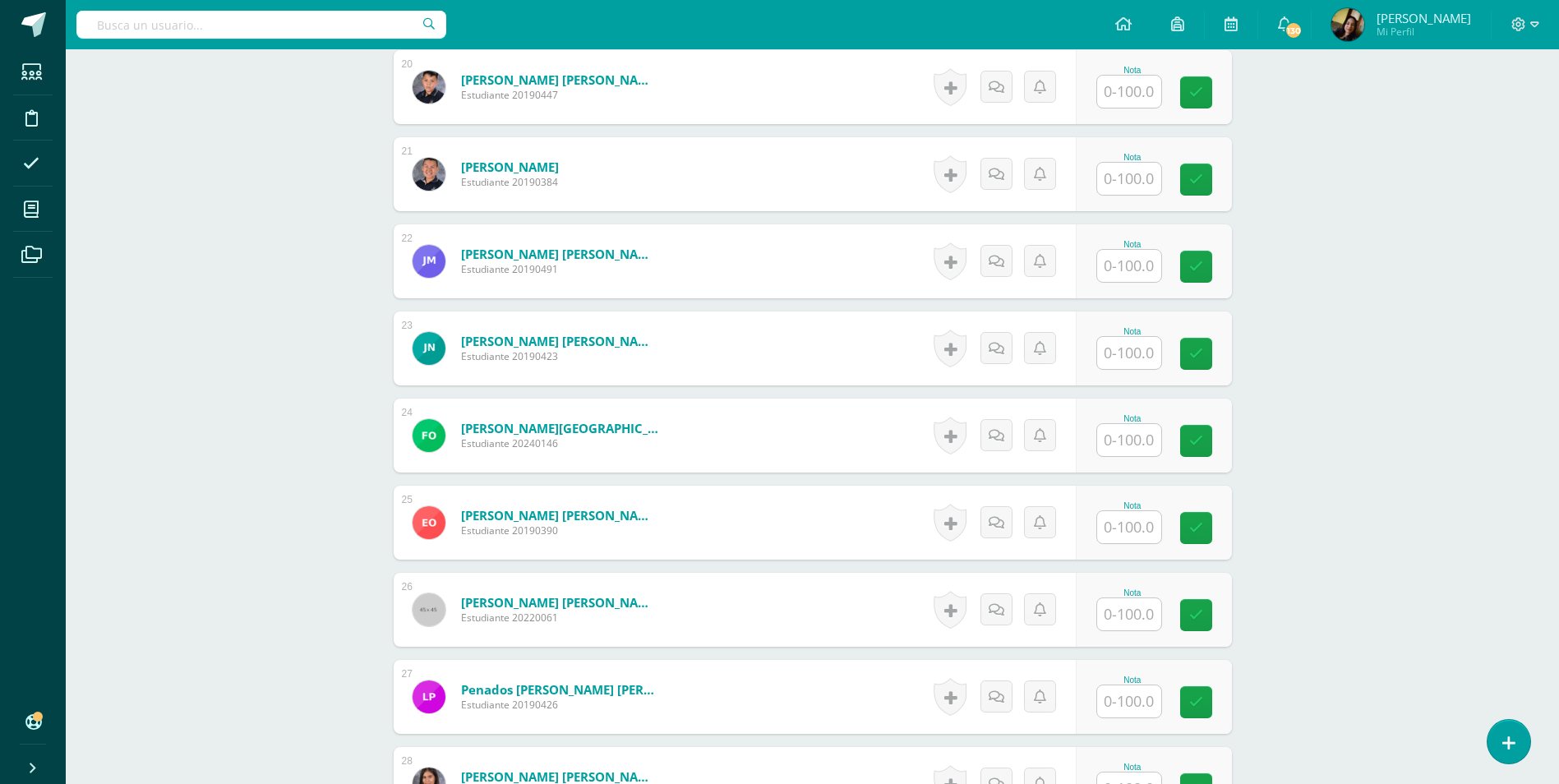
click at [1128, 687] on input "text" at bounding box center [1129, 701] width 64 height 32
type input "54"
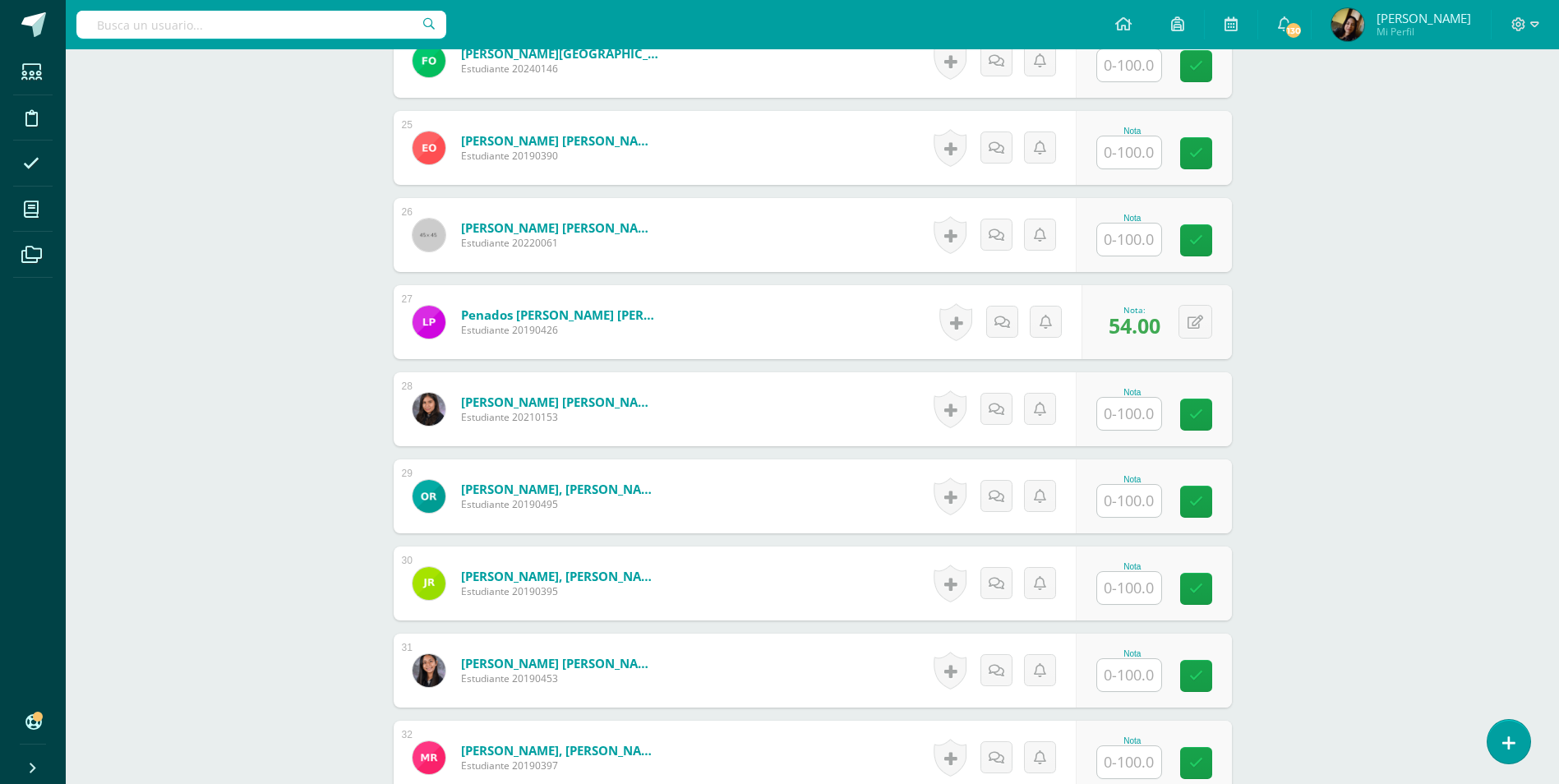
scroll to position [2797, 0]
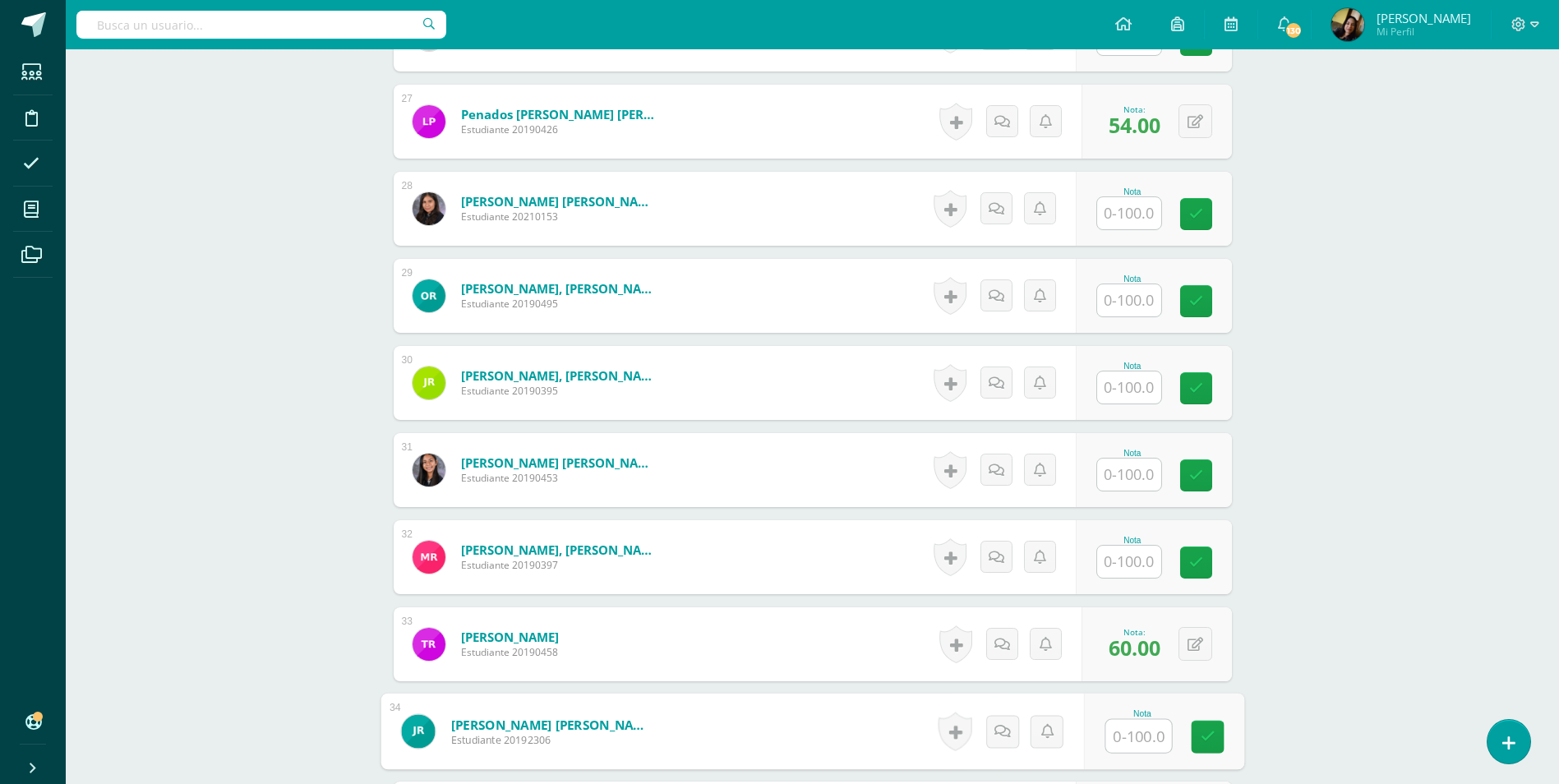
click at [1114, 719] on input "text" at bounding box center [1138, 735] width 66 height 33
type input "56"
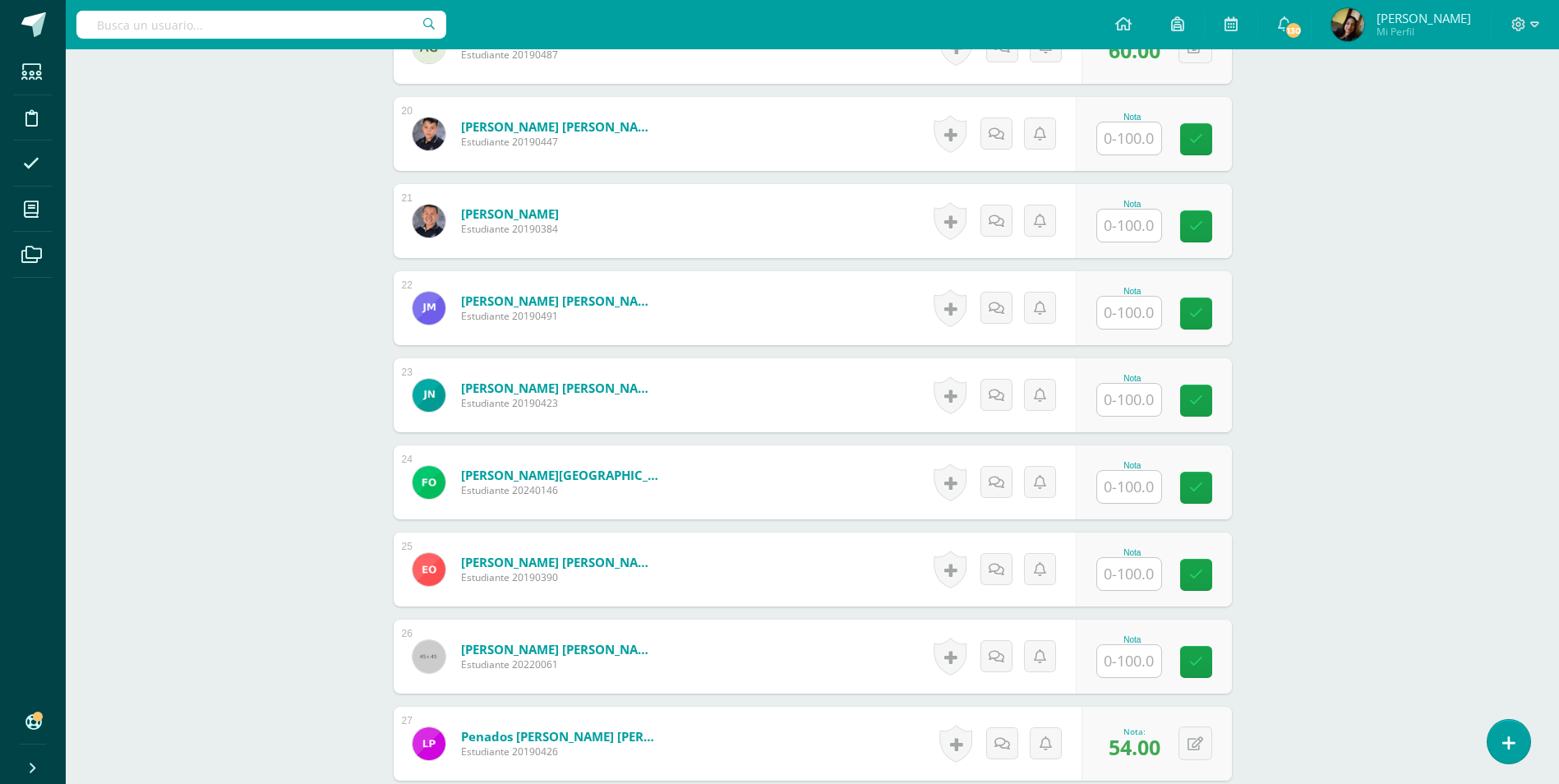
scroll to position [2140, 0]
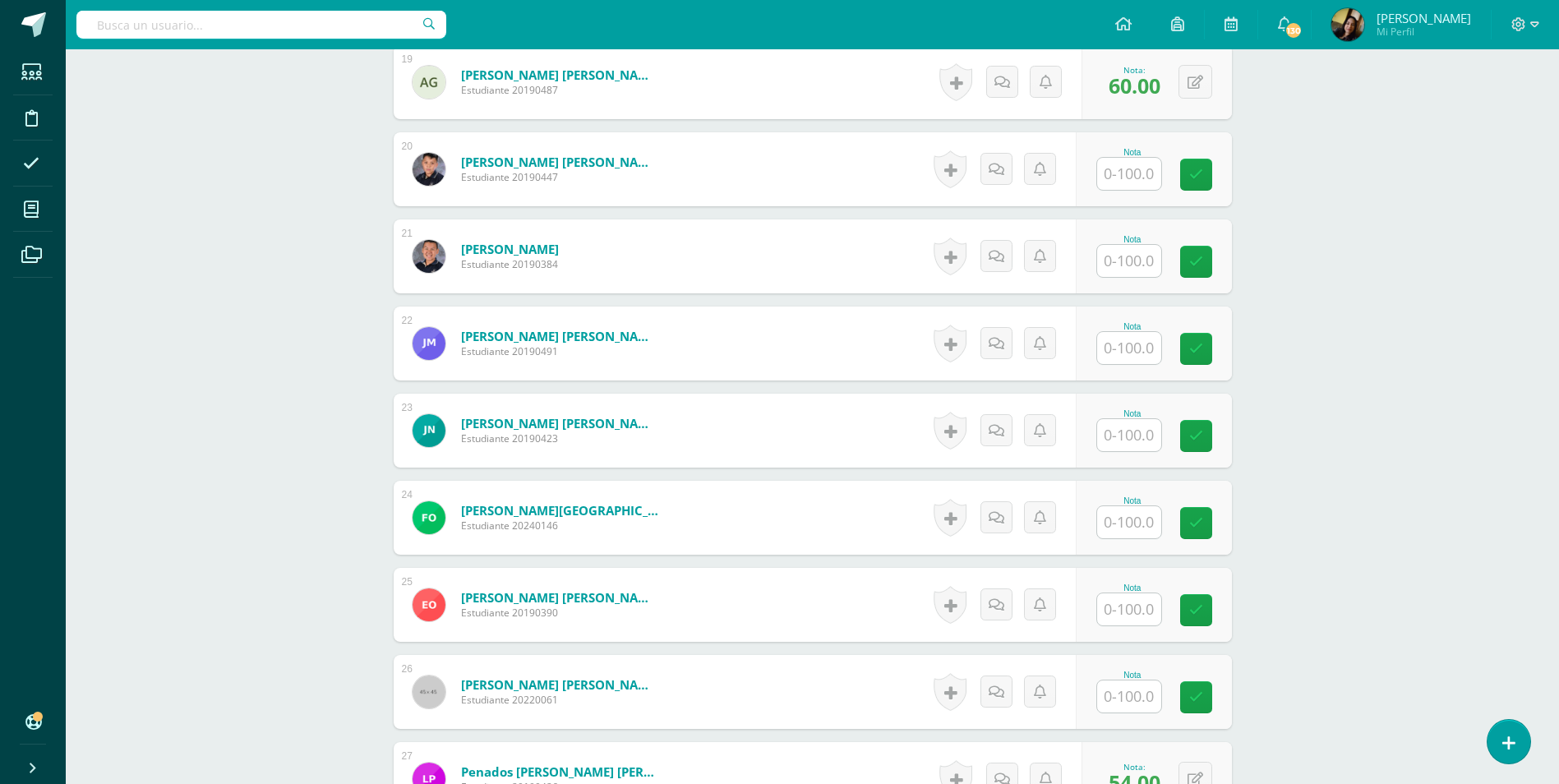
click at [1105, 245] on input "text" at bounding box center [1129, 260] width 64 height 32
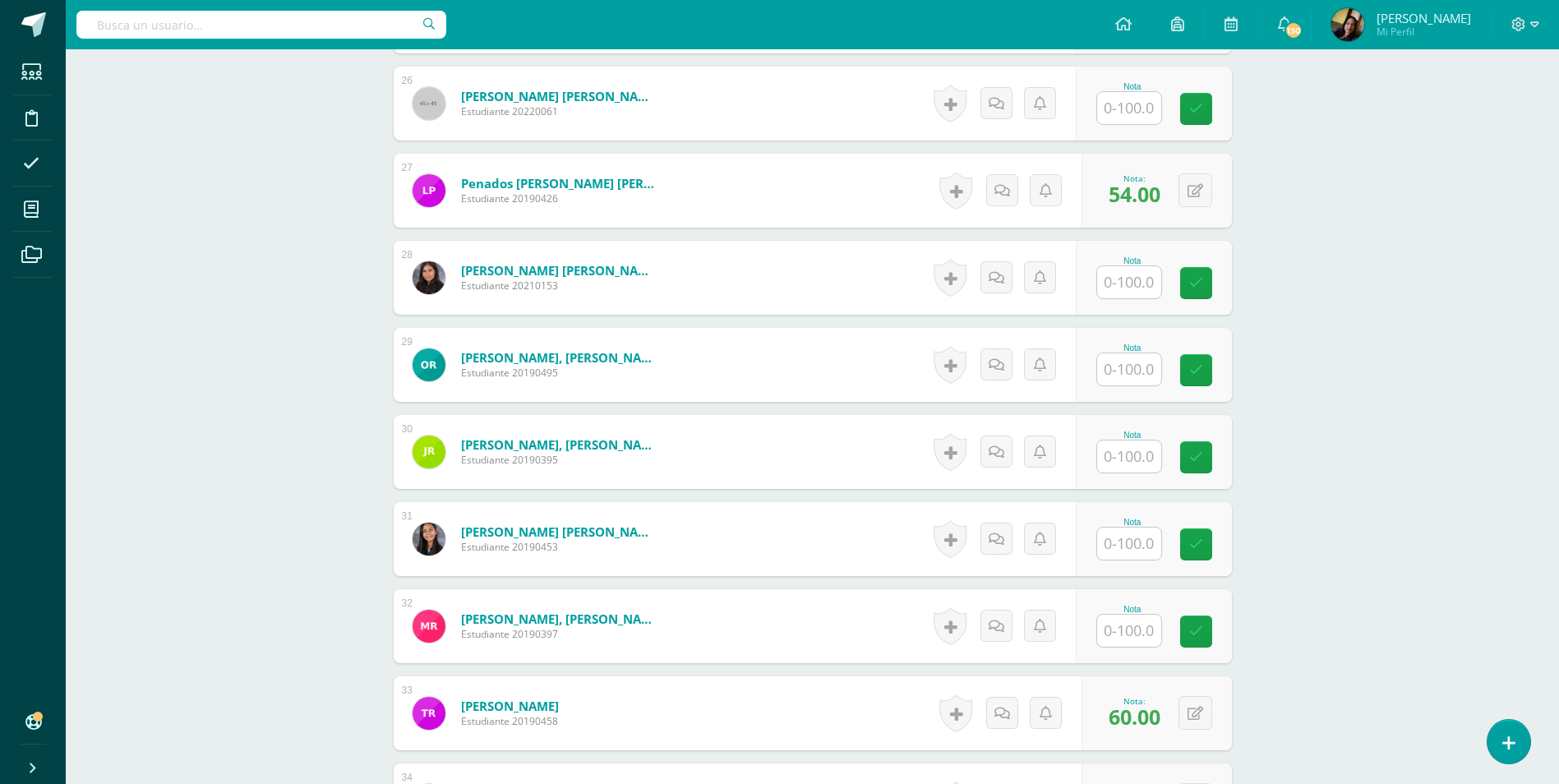
scroll to position [2961, 0]
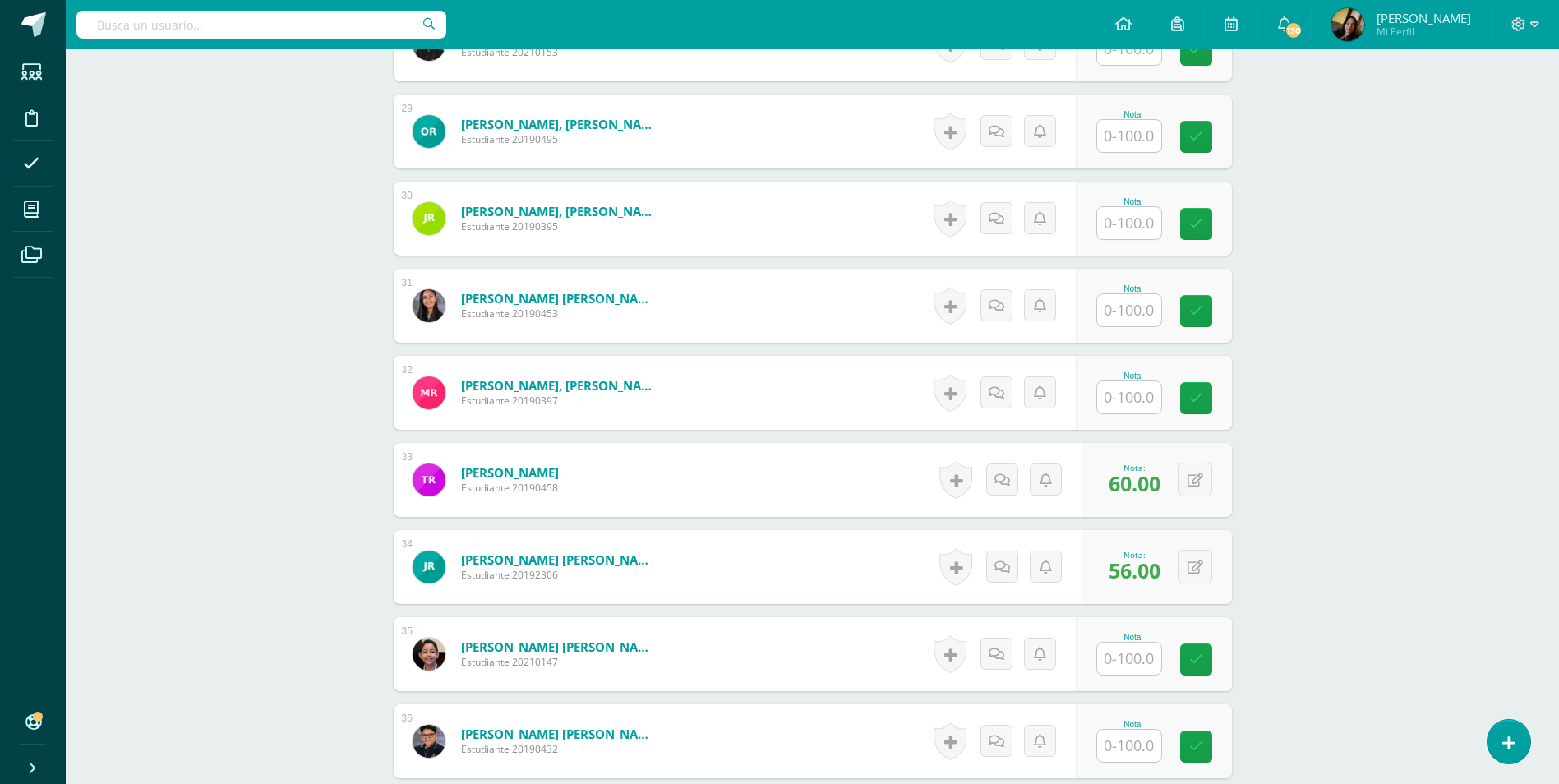
type input "81"
click at [1133, 646] on input "text" at bounding box center [1129, 658] width 64 height 32
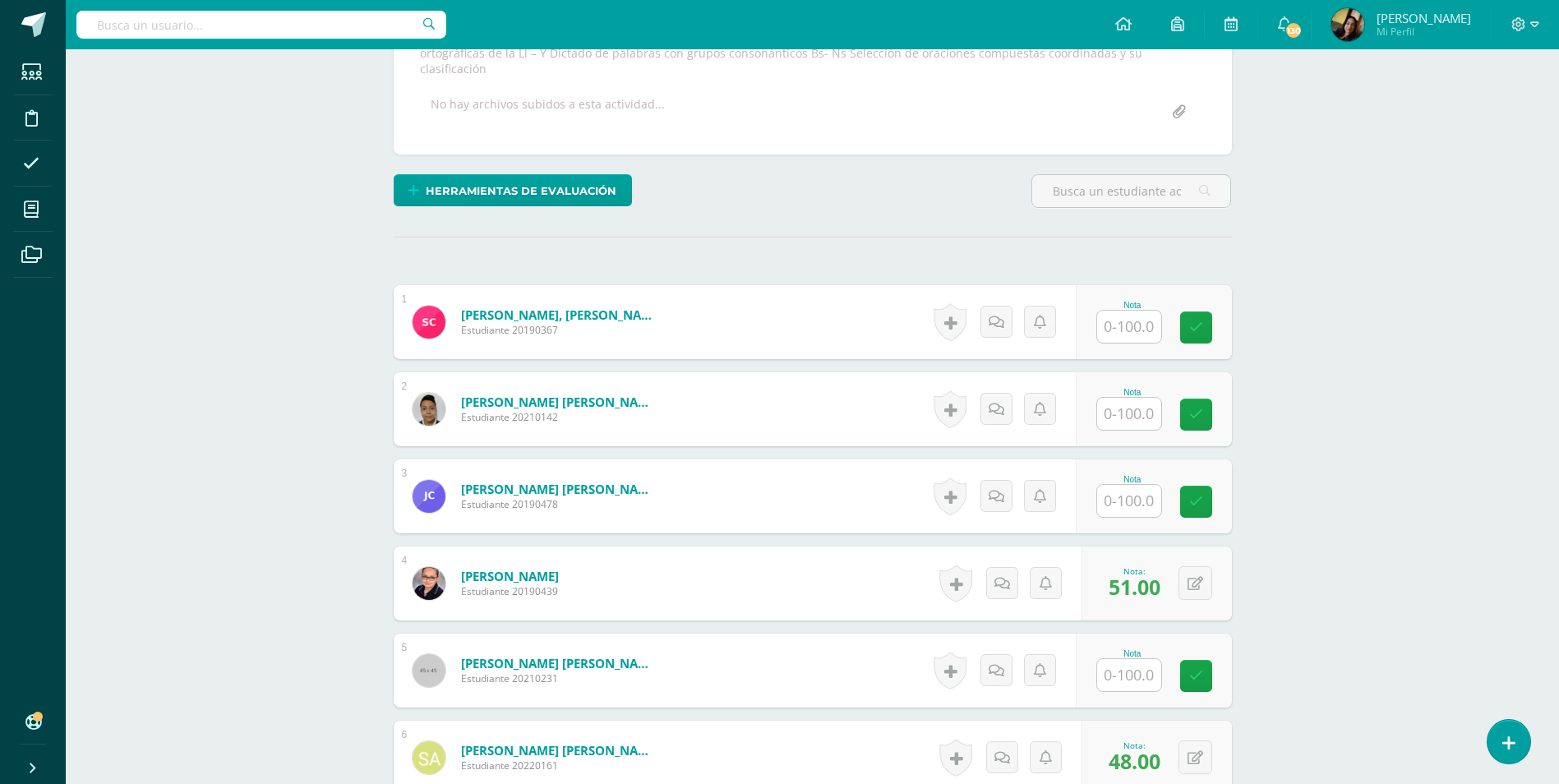
scroll to position [0, 0]
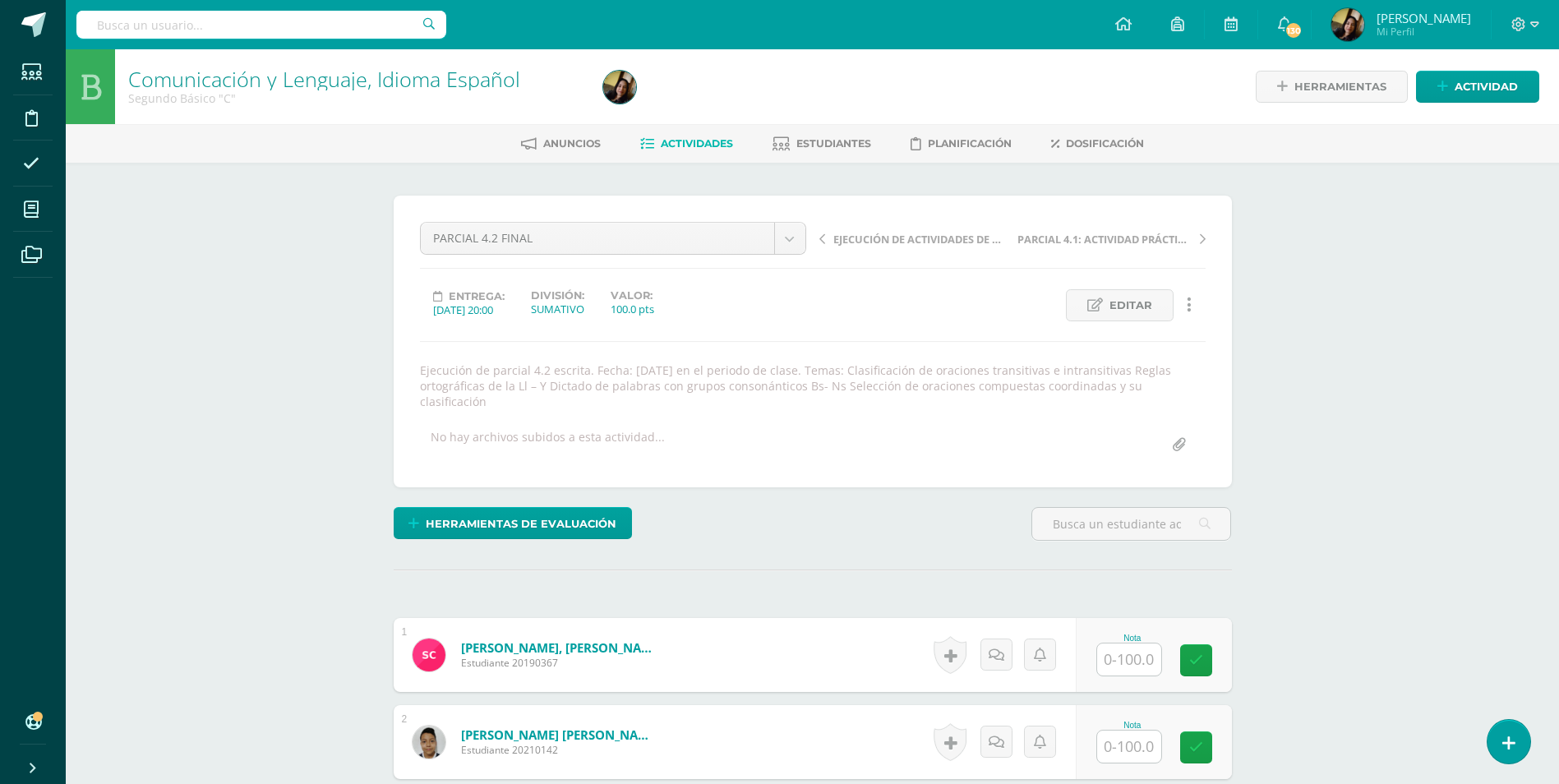
type input "54"
click at [1121, 648] on input "text" at bounding box center [1129, 659] width 64 height 32
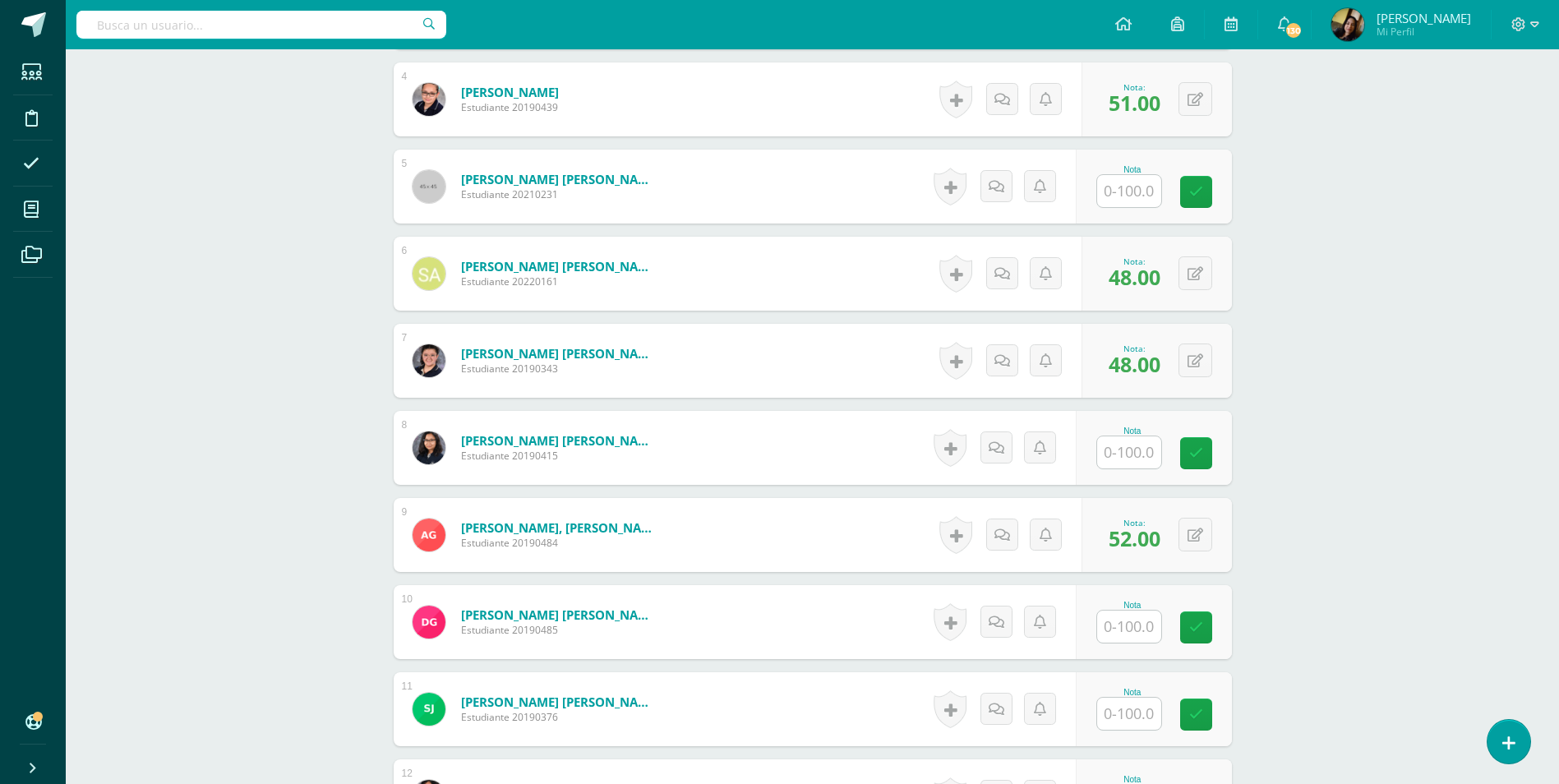
scroll to position [904, 0]
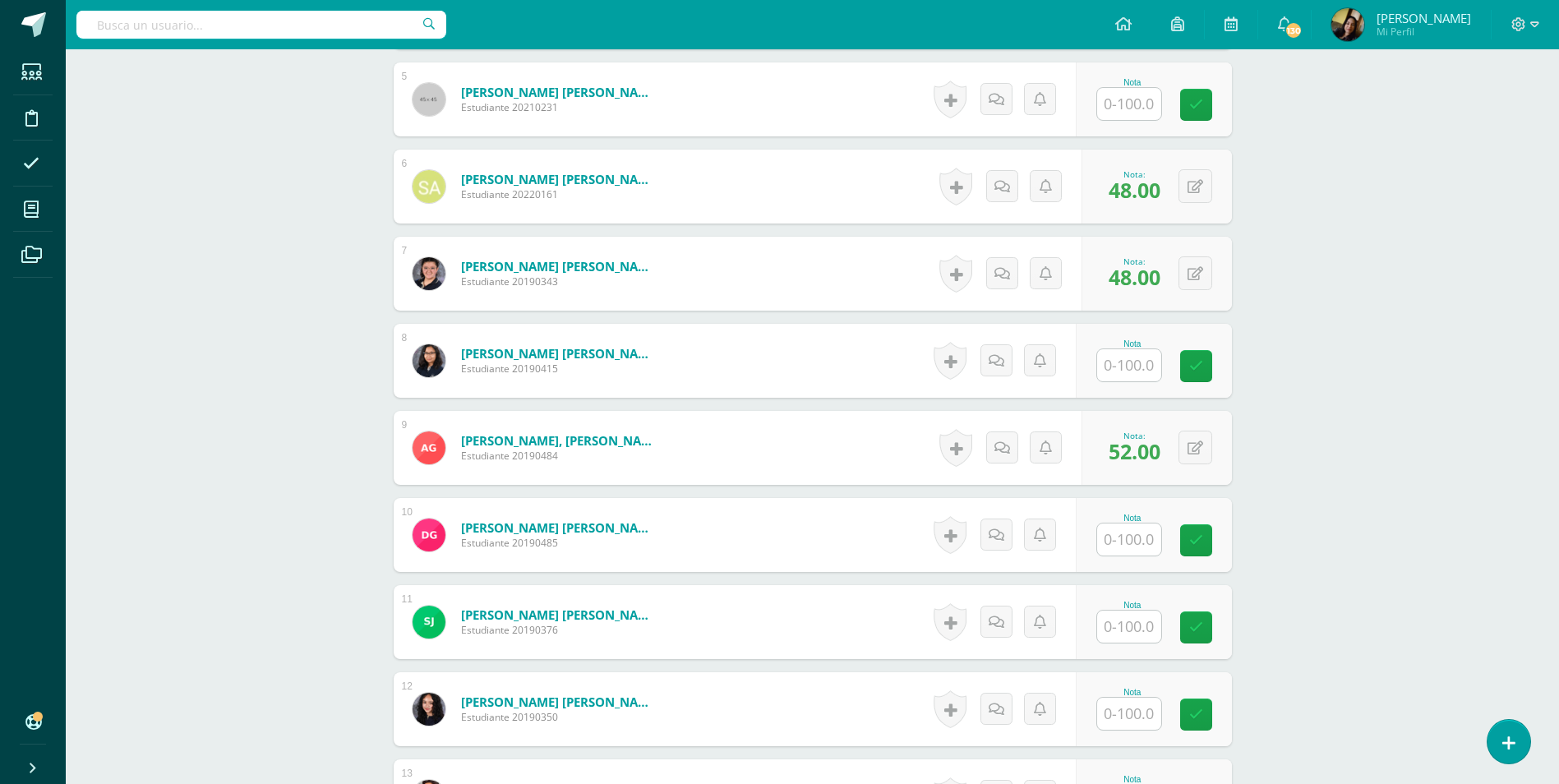
type input "48"
click at [1113, 524] on input "text" at bounding box center [1129, 539] width 64 height 32
type input "60"
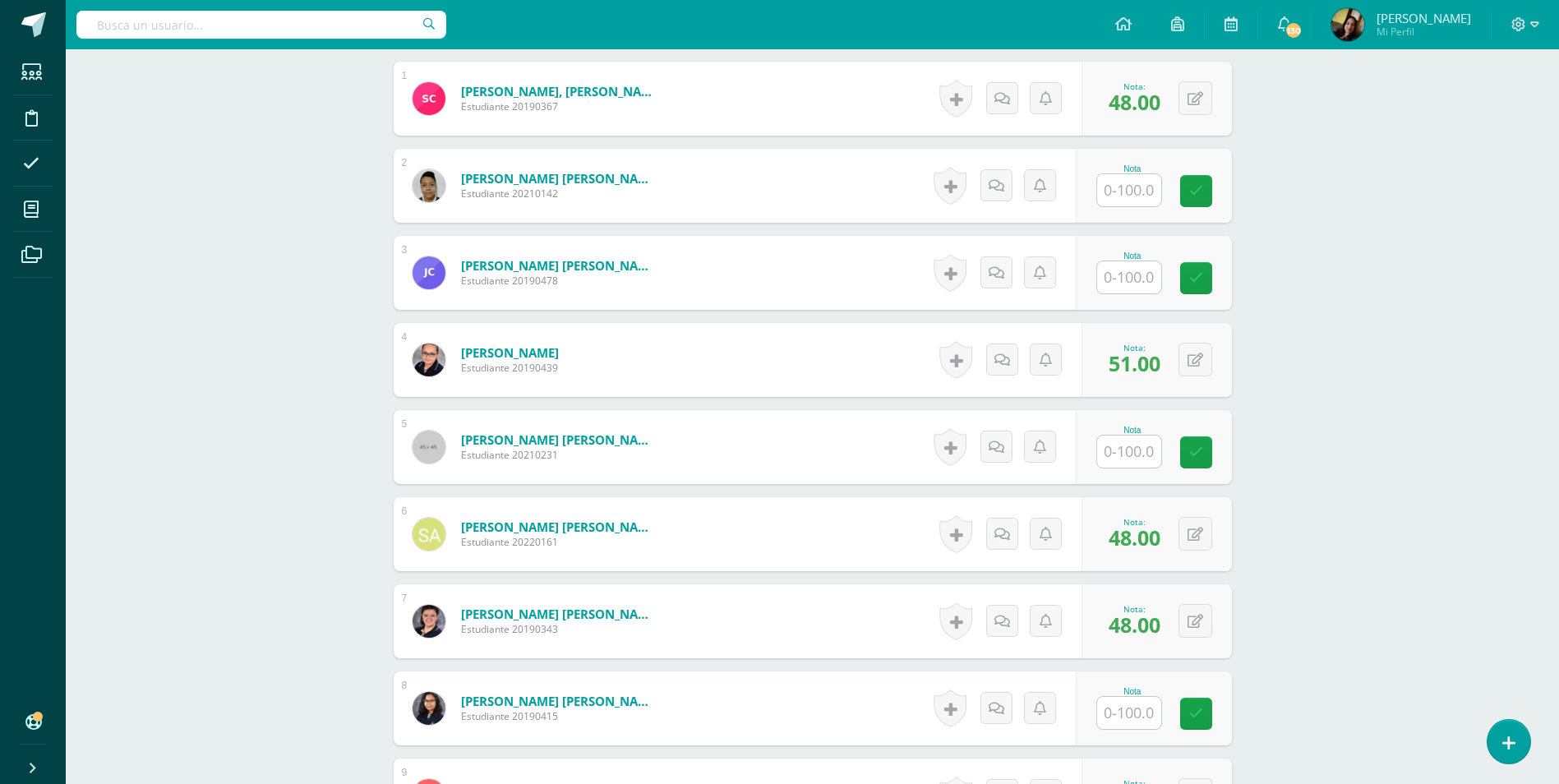
scroll to position [329, 0]
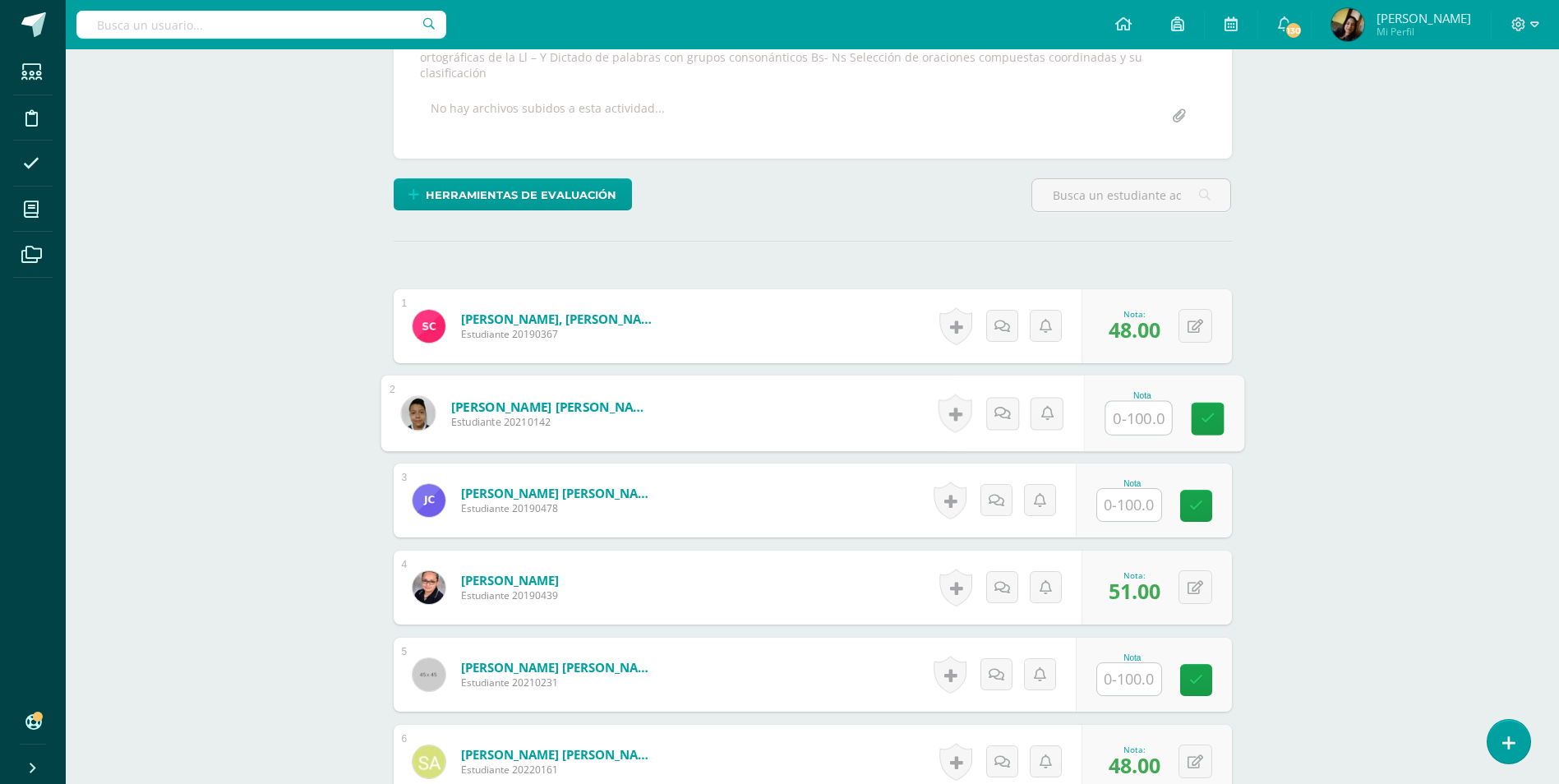
click at [1140, 412] on input "text" at bounding box center [1138, 417] width 66 height 33
type input "60"
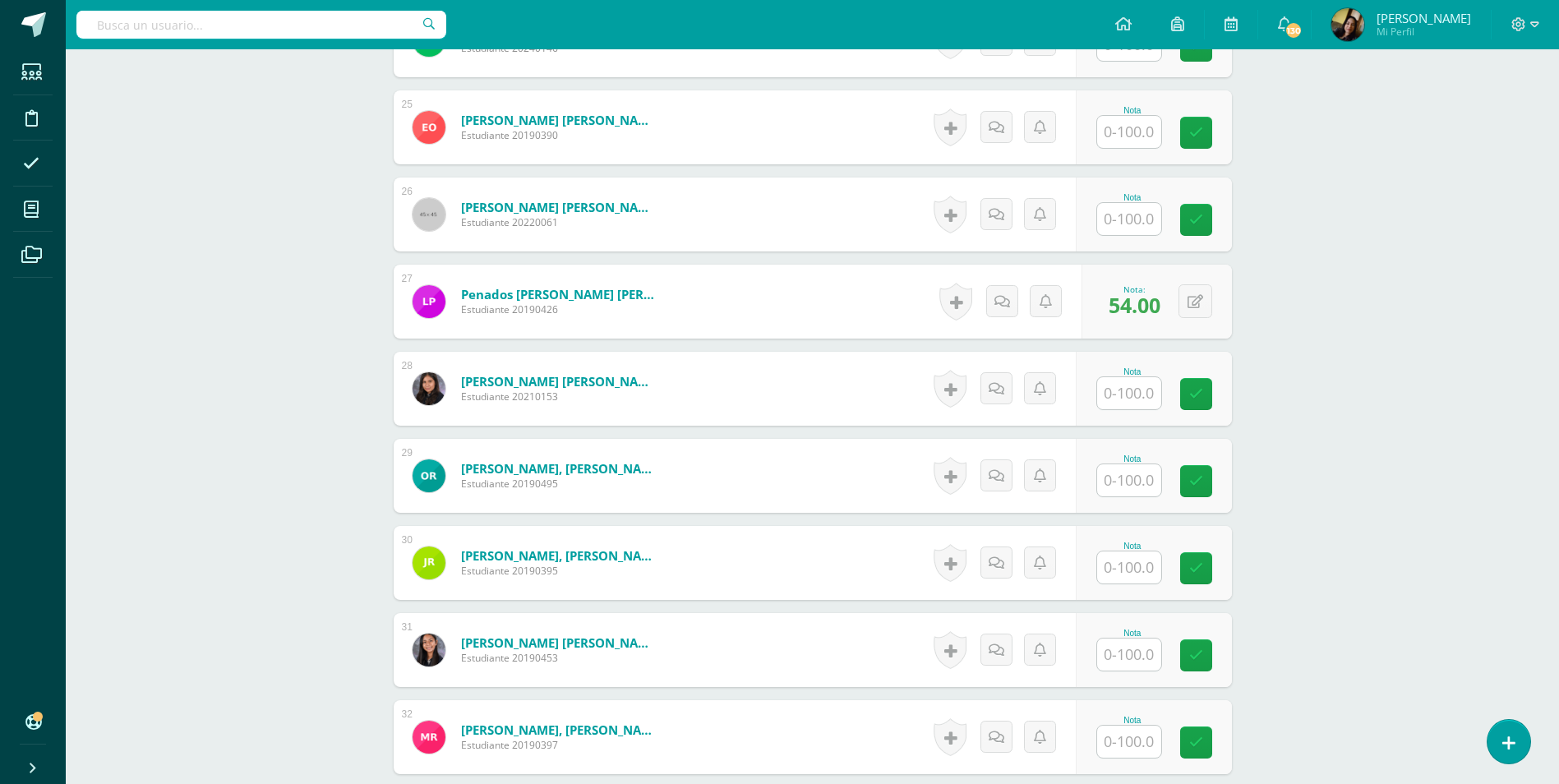
scroll to position [2711, 0]
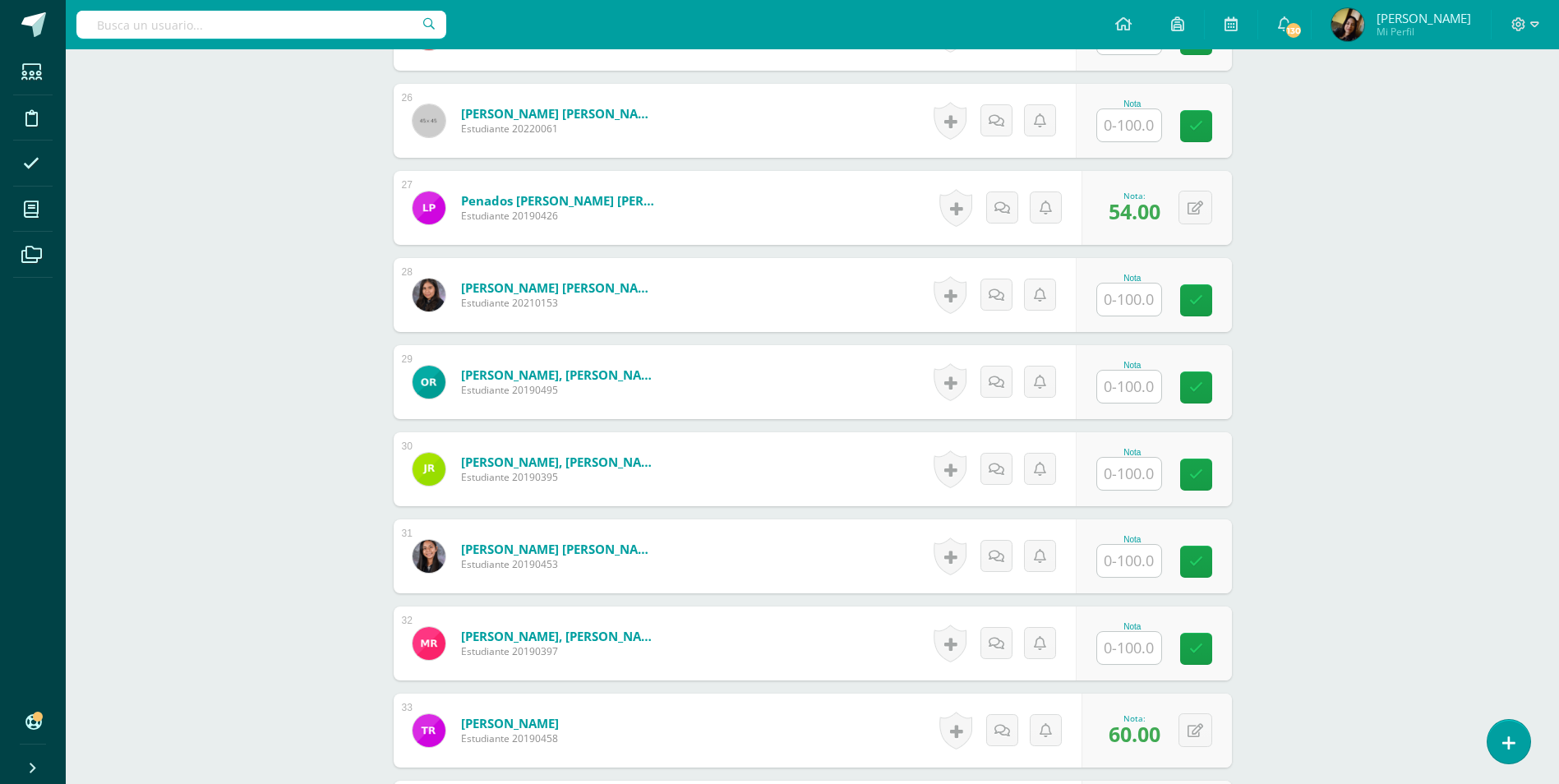
click at [1120, 632] on input "text" at bounding box center [1129, 648] width 64 height 32
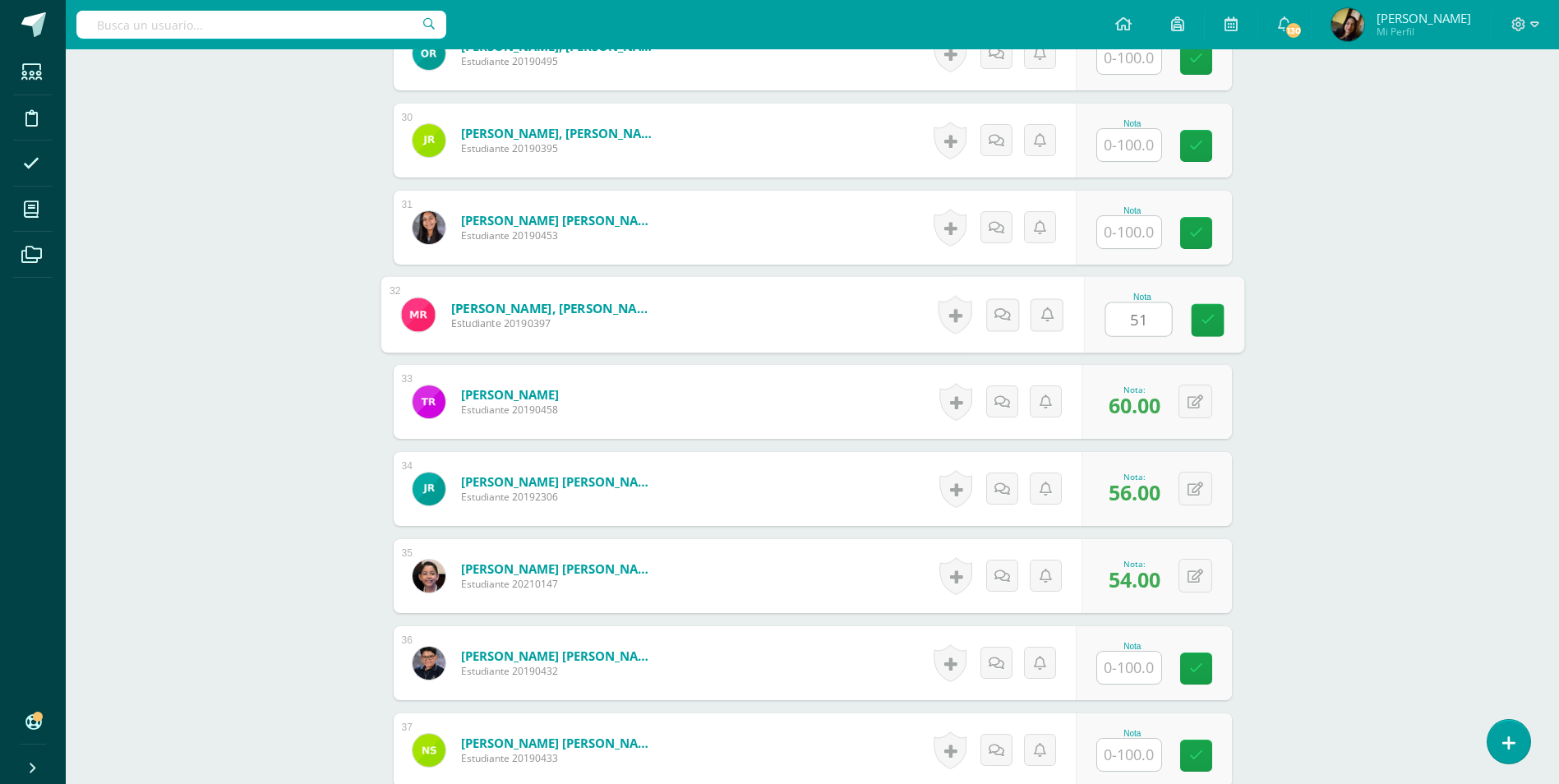
type input "51"
click at [1157, 216] on input "text" at bounding box center [1138, 232] width 66 height 33
type input "54"
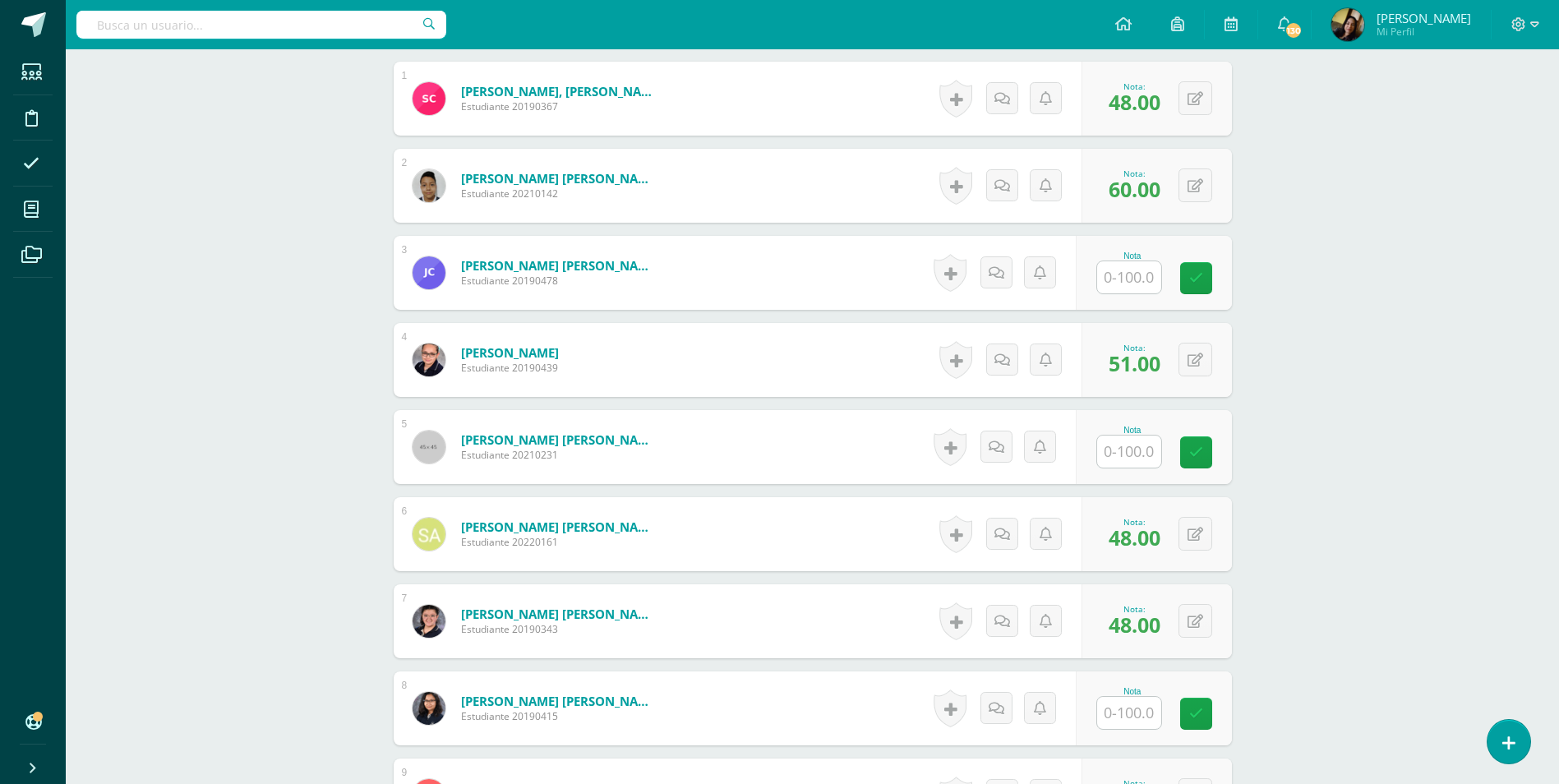
scroll to position [493, 0]
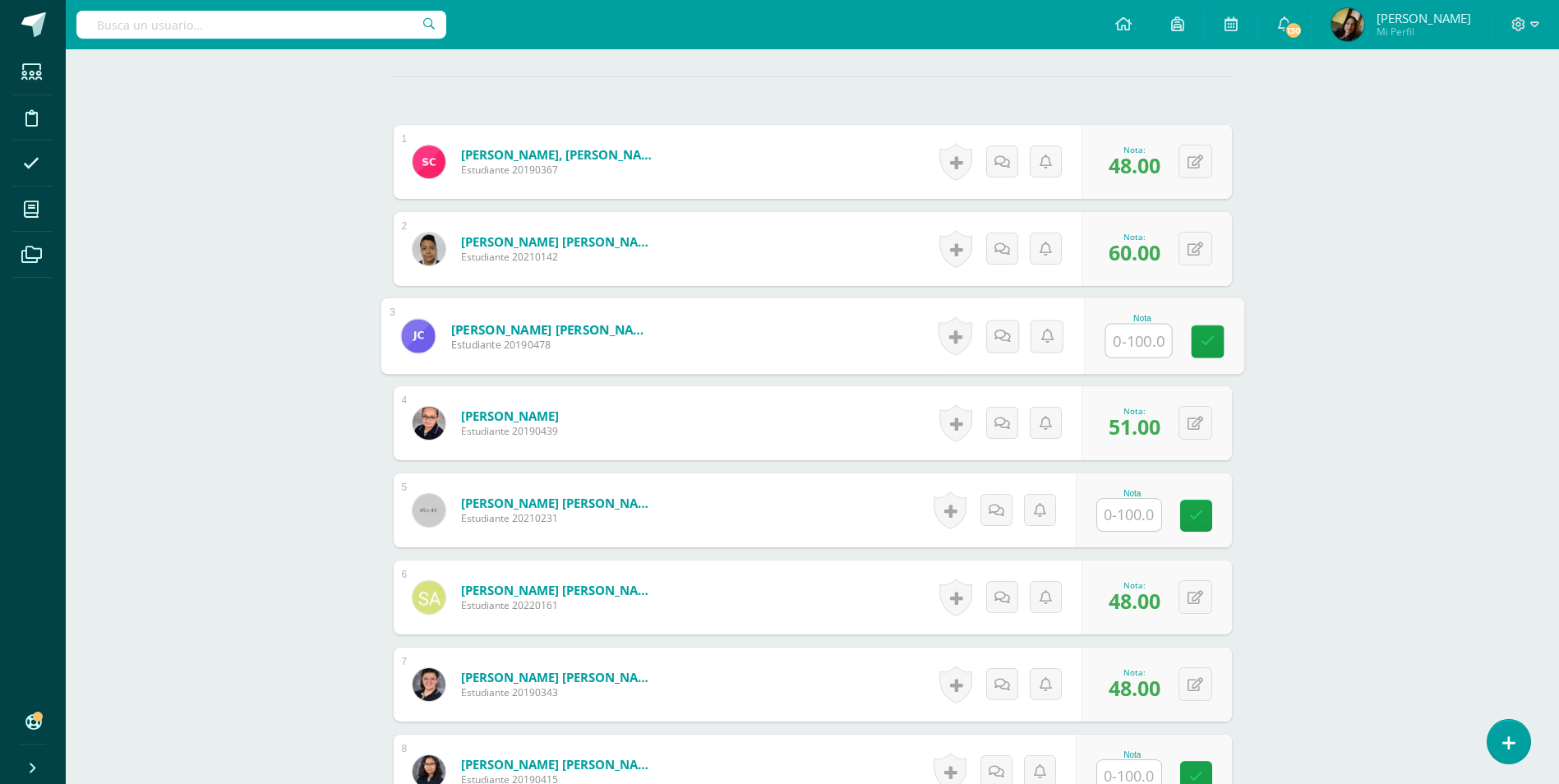
click at [1129, 324] on input "text" at bounding box center [1138, 340] width 66 height 33
type input "55"
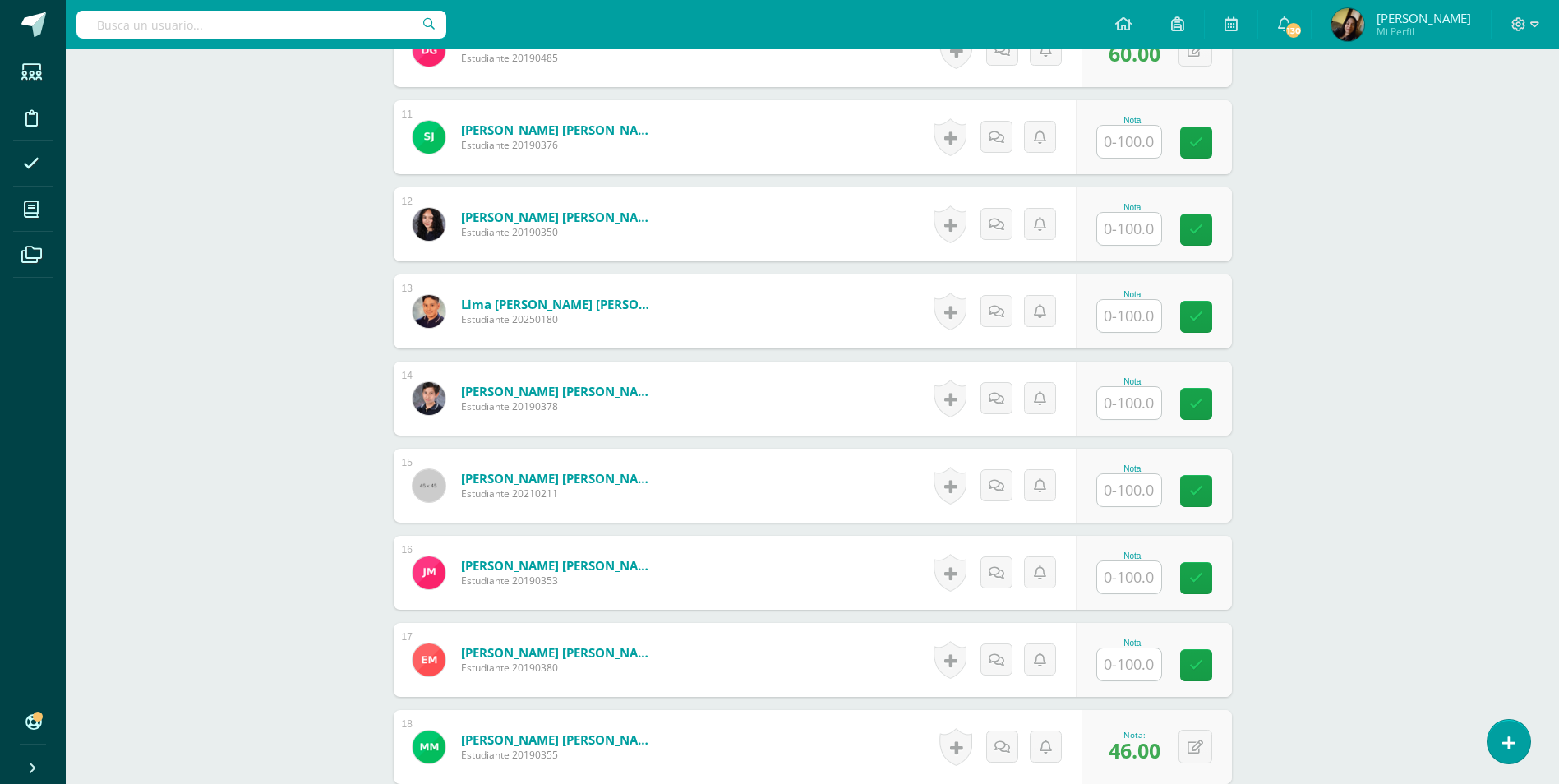
scroll to position [1479, 0]
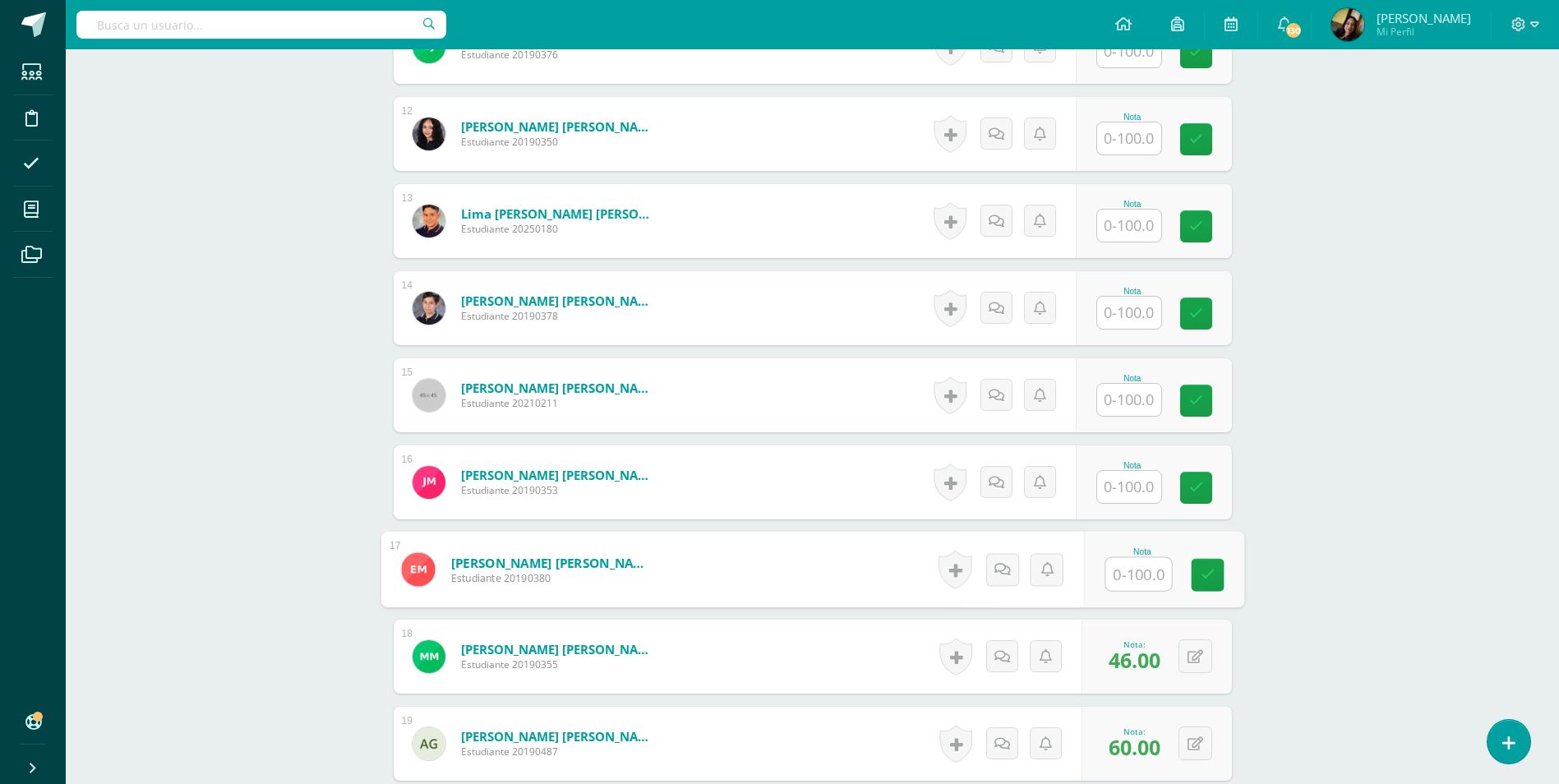
click at [1113, 558] on input "text" at bounding box center [1138, 574] width 66 height 33
type input "49"
click at [207, 492] on div "Comunicación y Lenguaje, Idioma Español Segundo Básico "C" Herramientas Detalle…" at bounding box center [812, 684] width 1493 height 4227
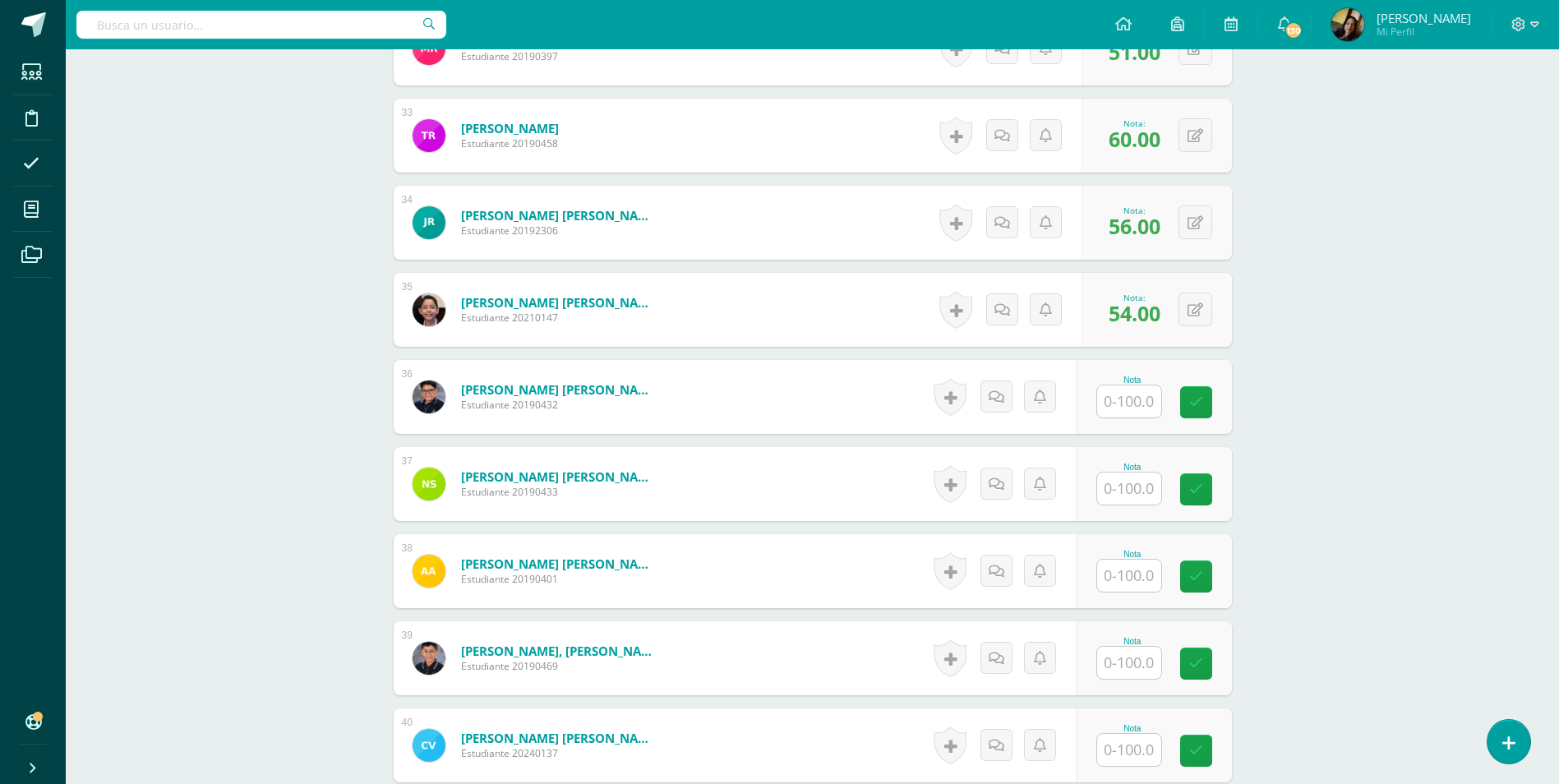
scroll to position [3450, 0]
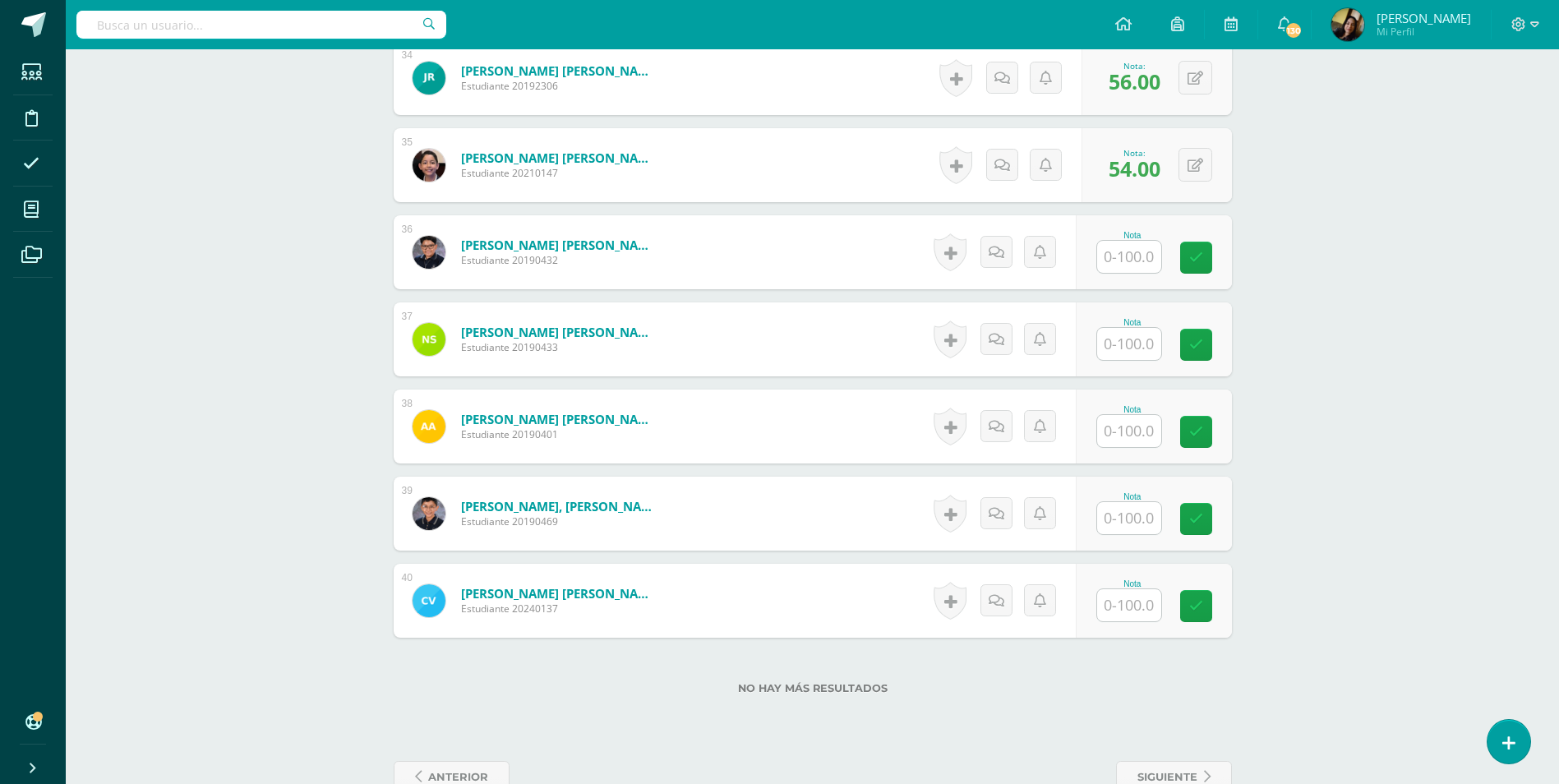
click at [1126, 589] on input "text" at bounding box center [1129, 605] width 64 height 32
type input "54"
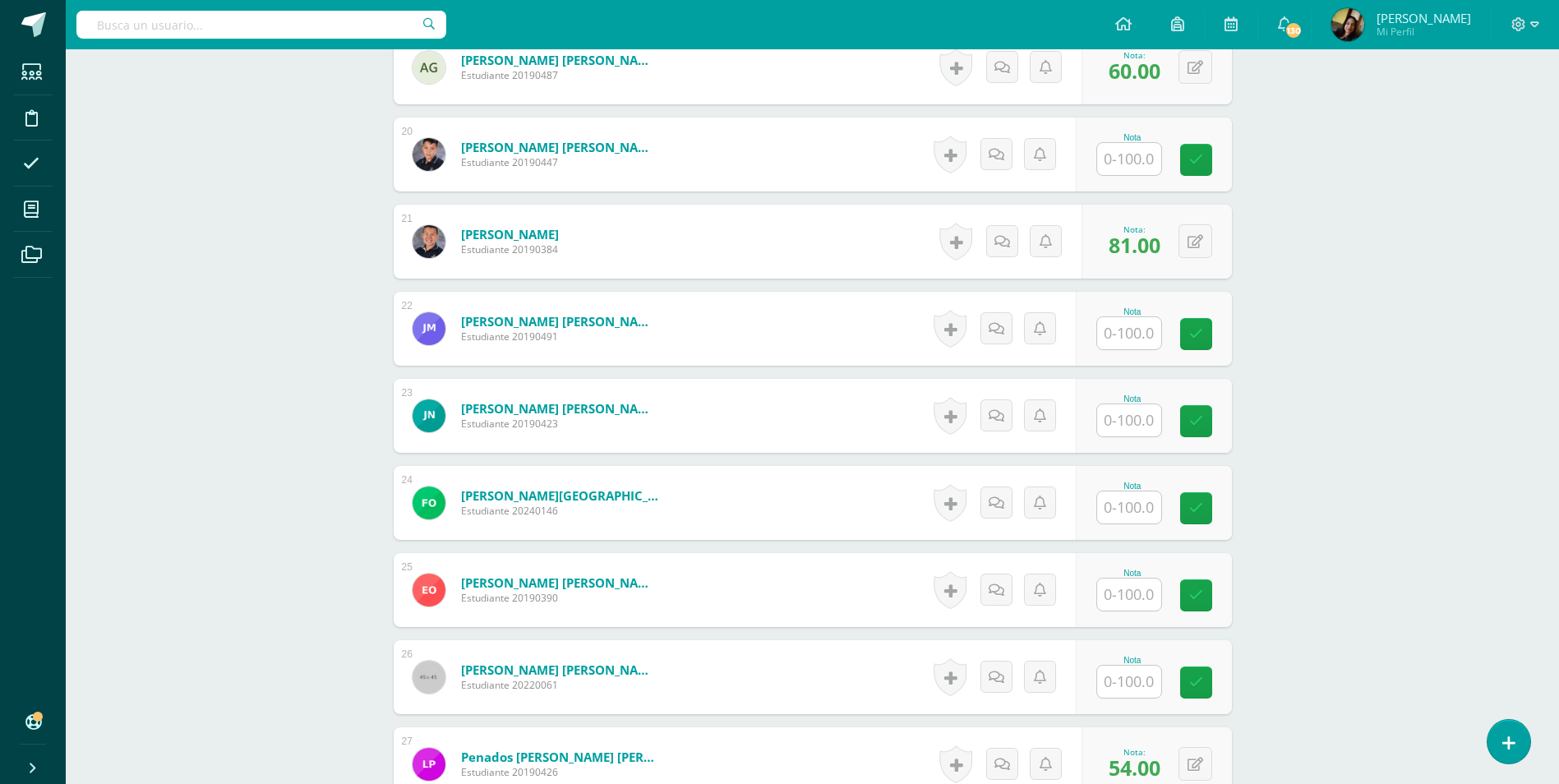
scroll to position [2136, 0]
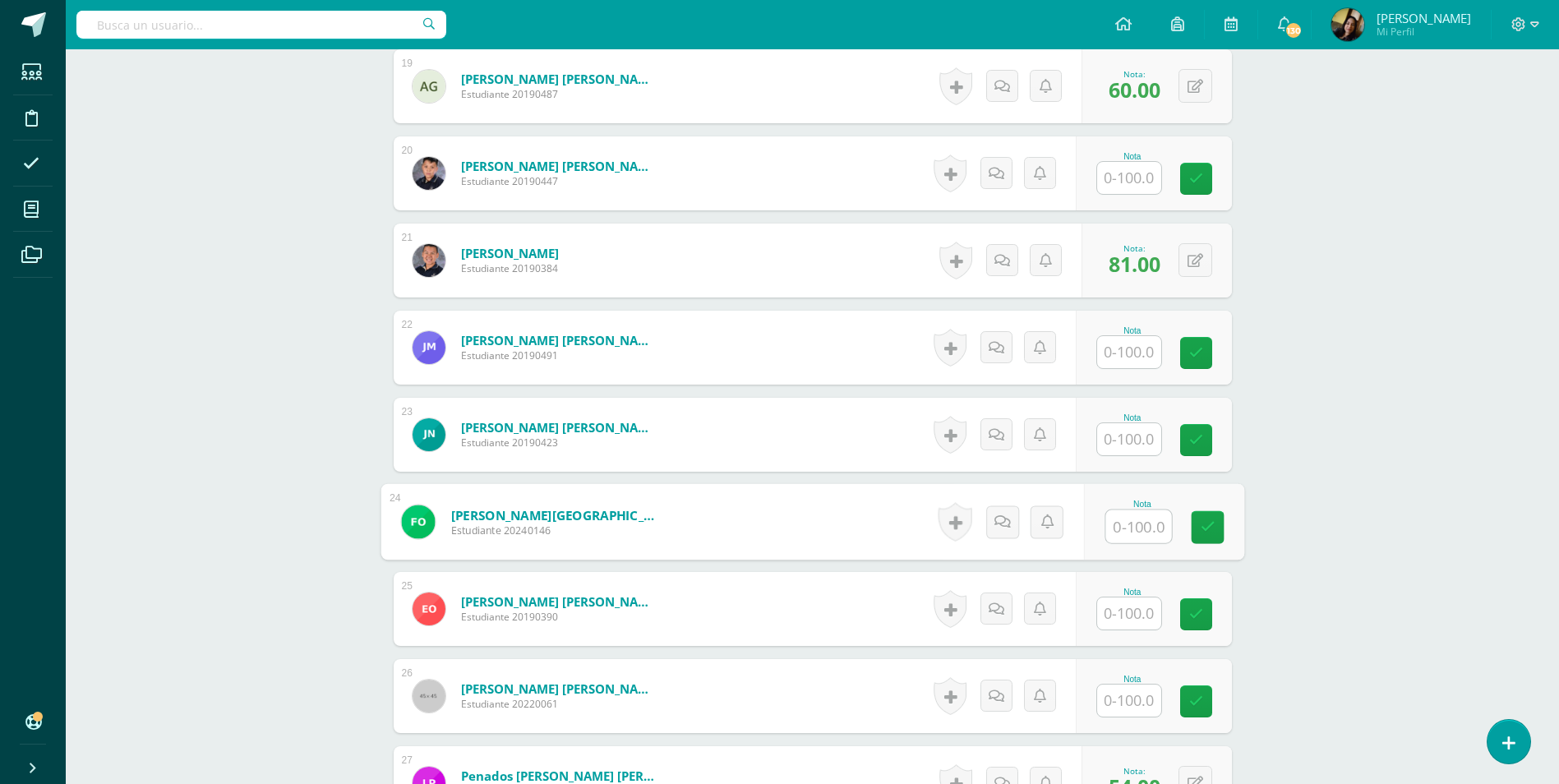
click at [1123, 510] on input "text" at bounding box center [1138, 526] width 66 height 33
type input "57"
click at [151, 453] on div "Comunicación y Lenguaje, Idioma Español Segundo Básico "C" Herramientas Detalle…" at bounding box center [812, 27] width 1493 height 4227
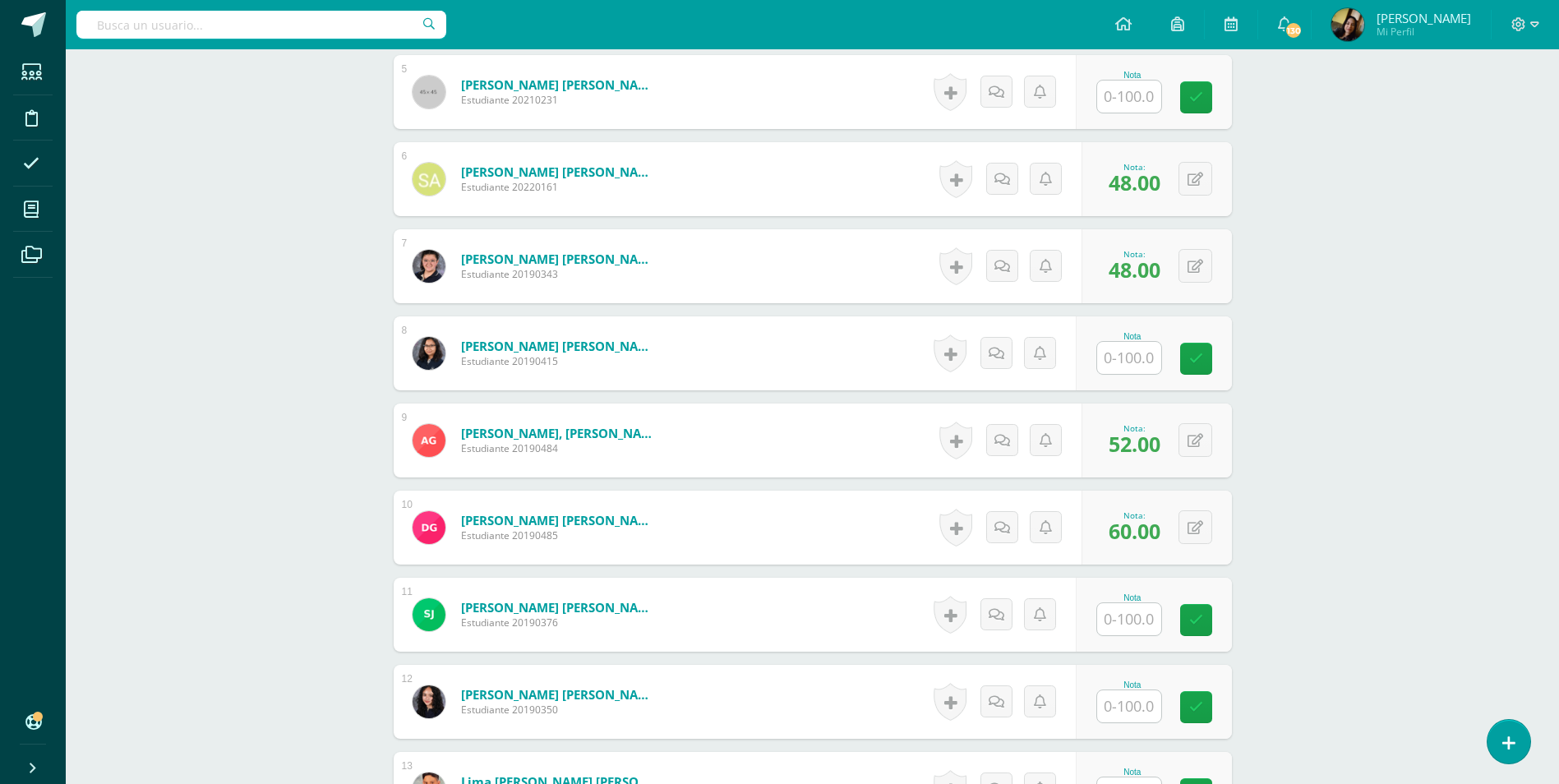
scroll to position [740, 0]
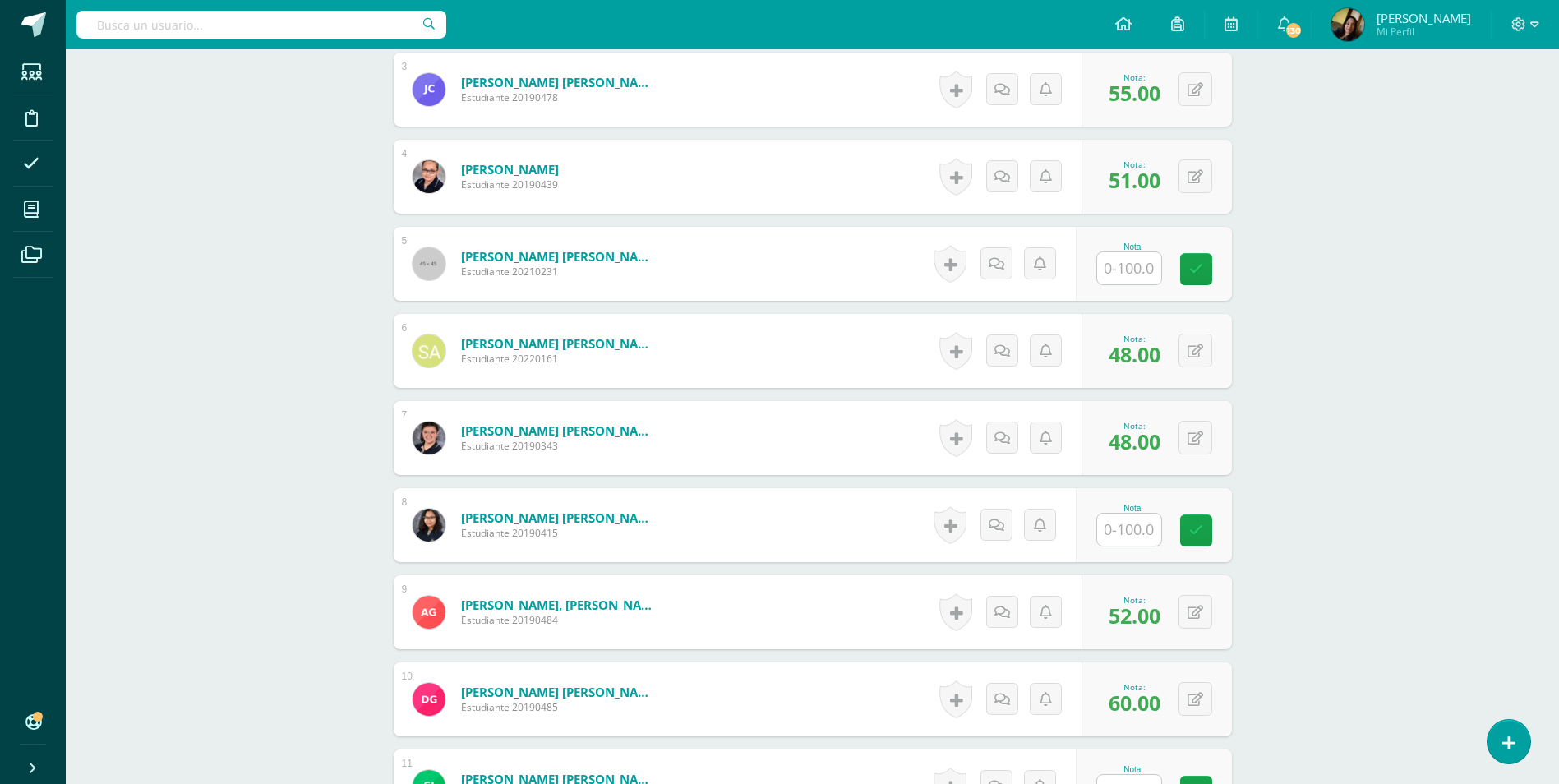
click at [1126, 263] on input "text" at bounding box center [1129, 268] width 64 height 32
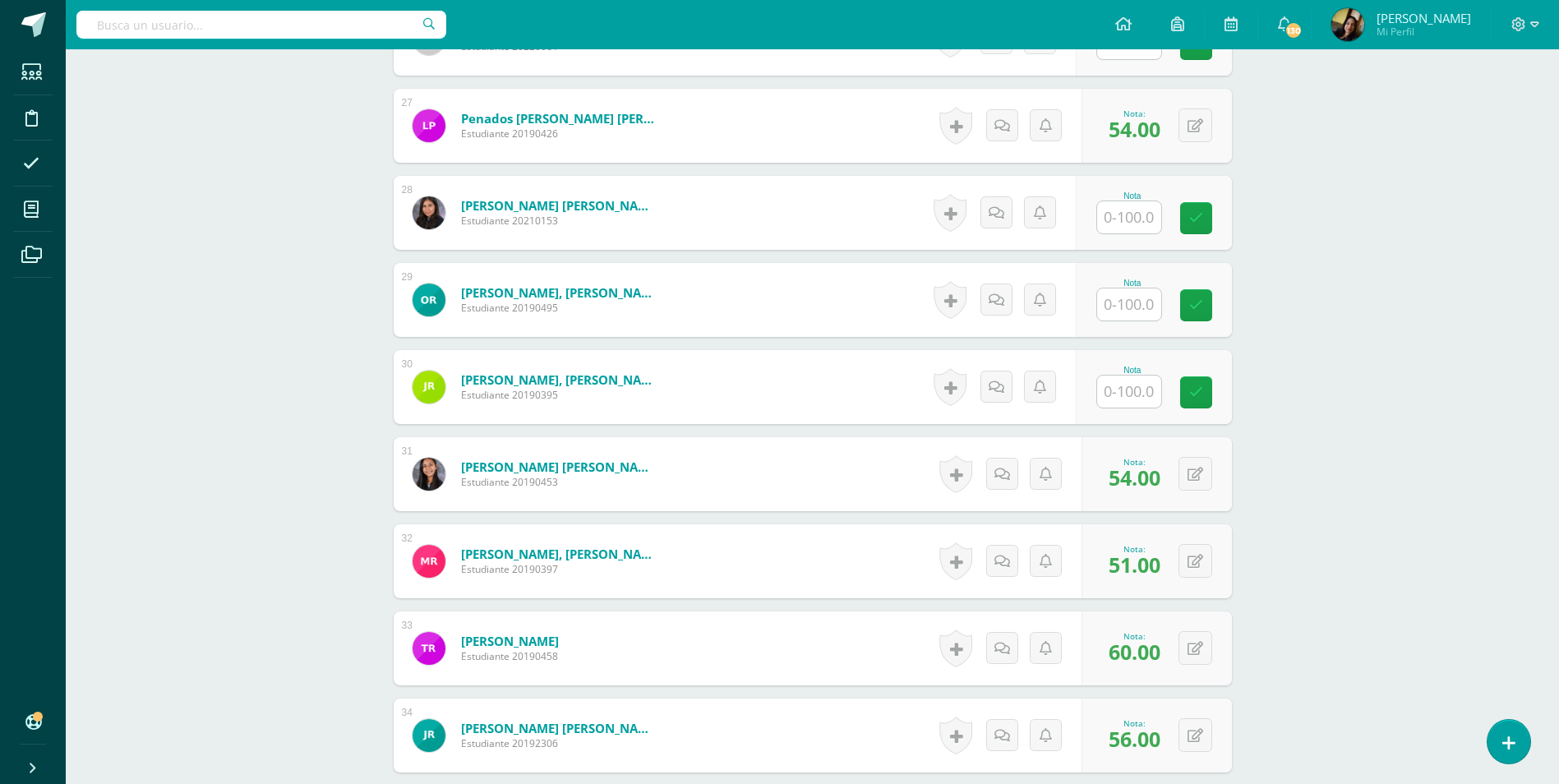
scroll to position [3203, 0]
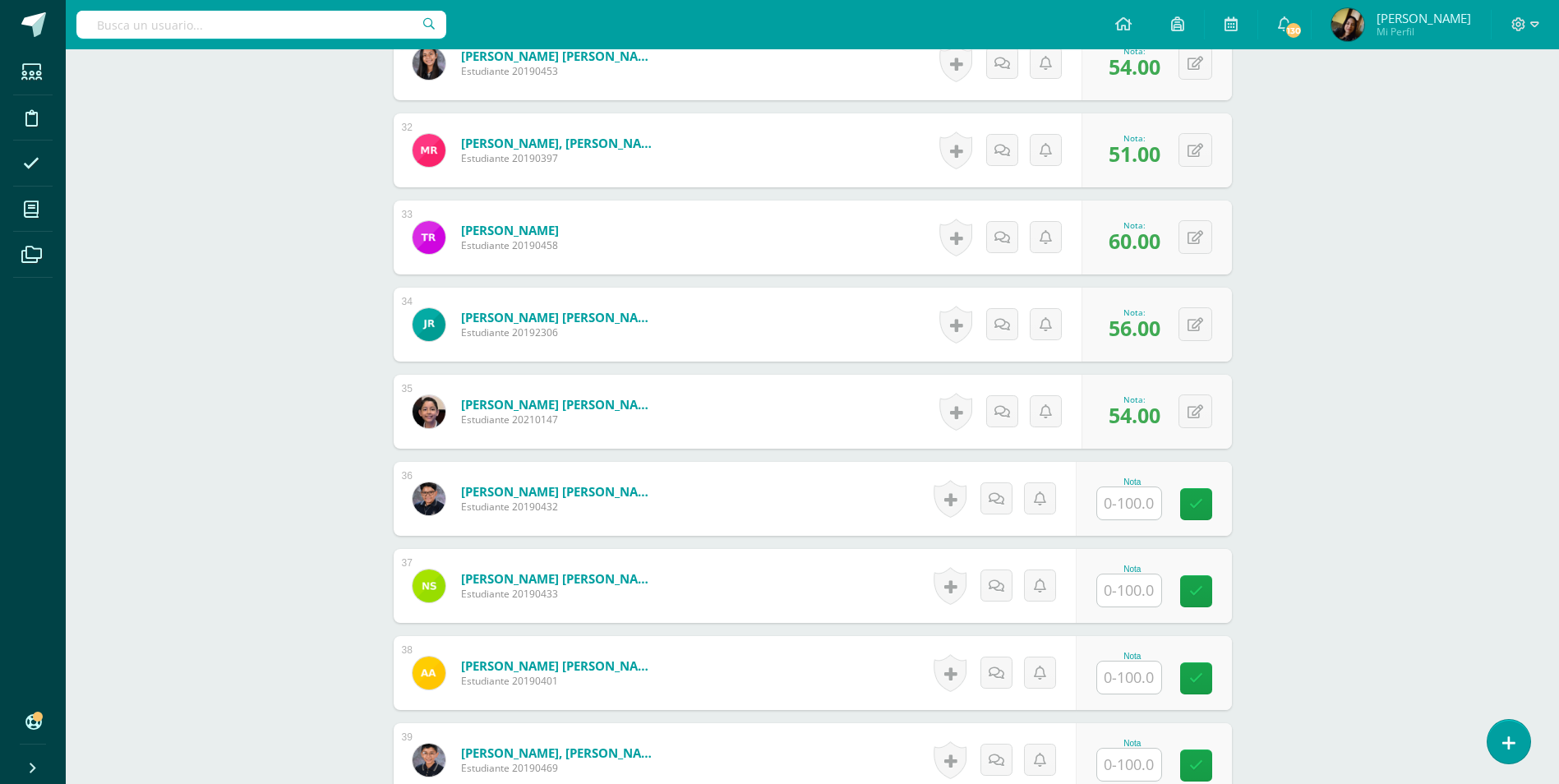
type input "100"
click at [1123, 574] on input "text" at bounding box center [1138, 590] width 66 height 33
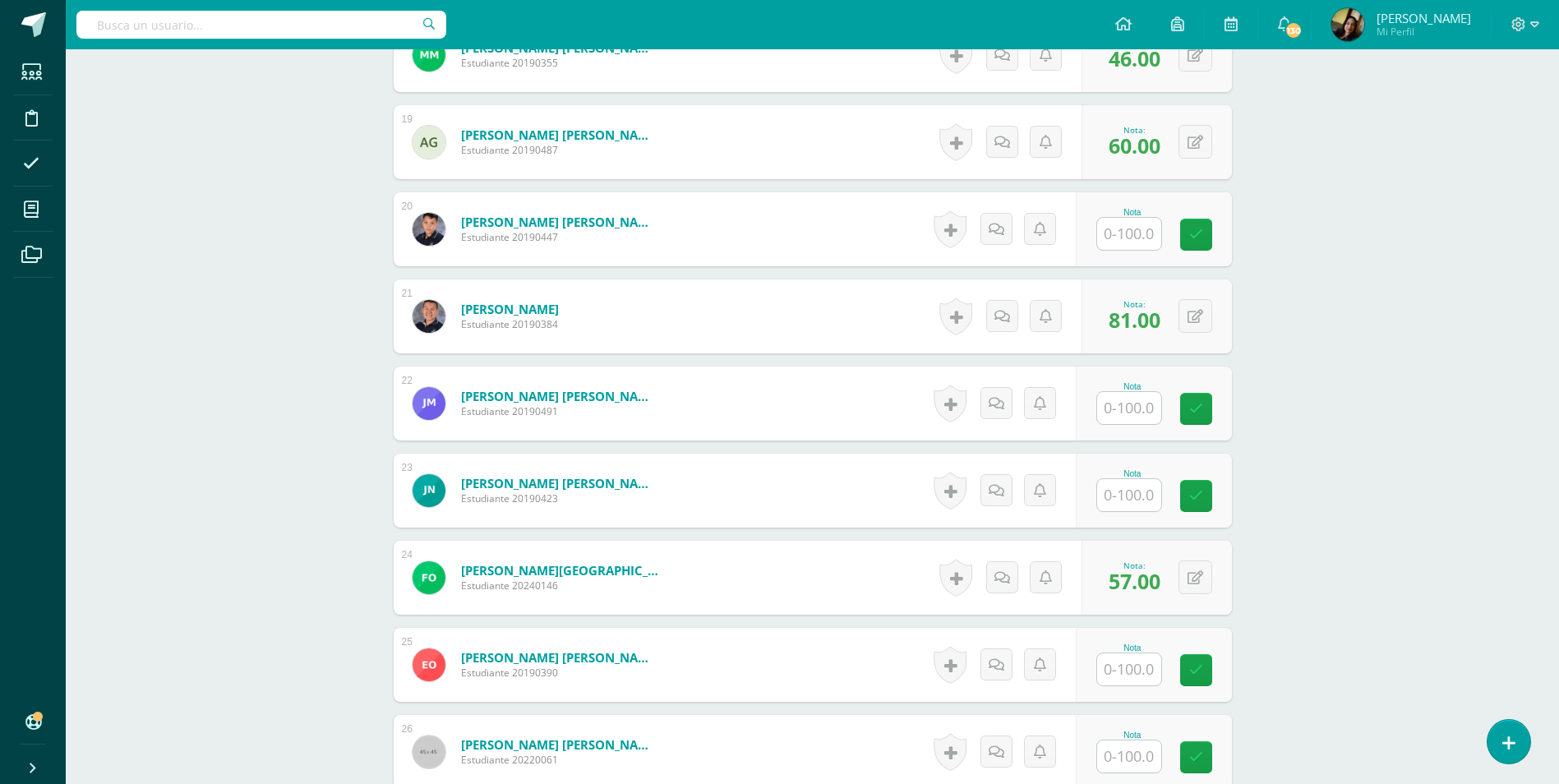
scroll to position [1971, 0]
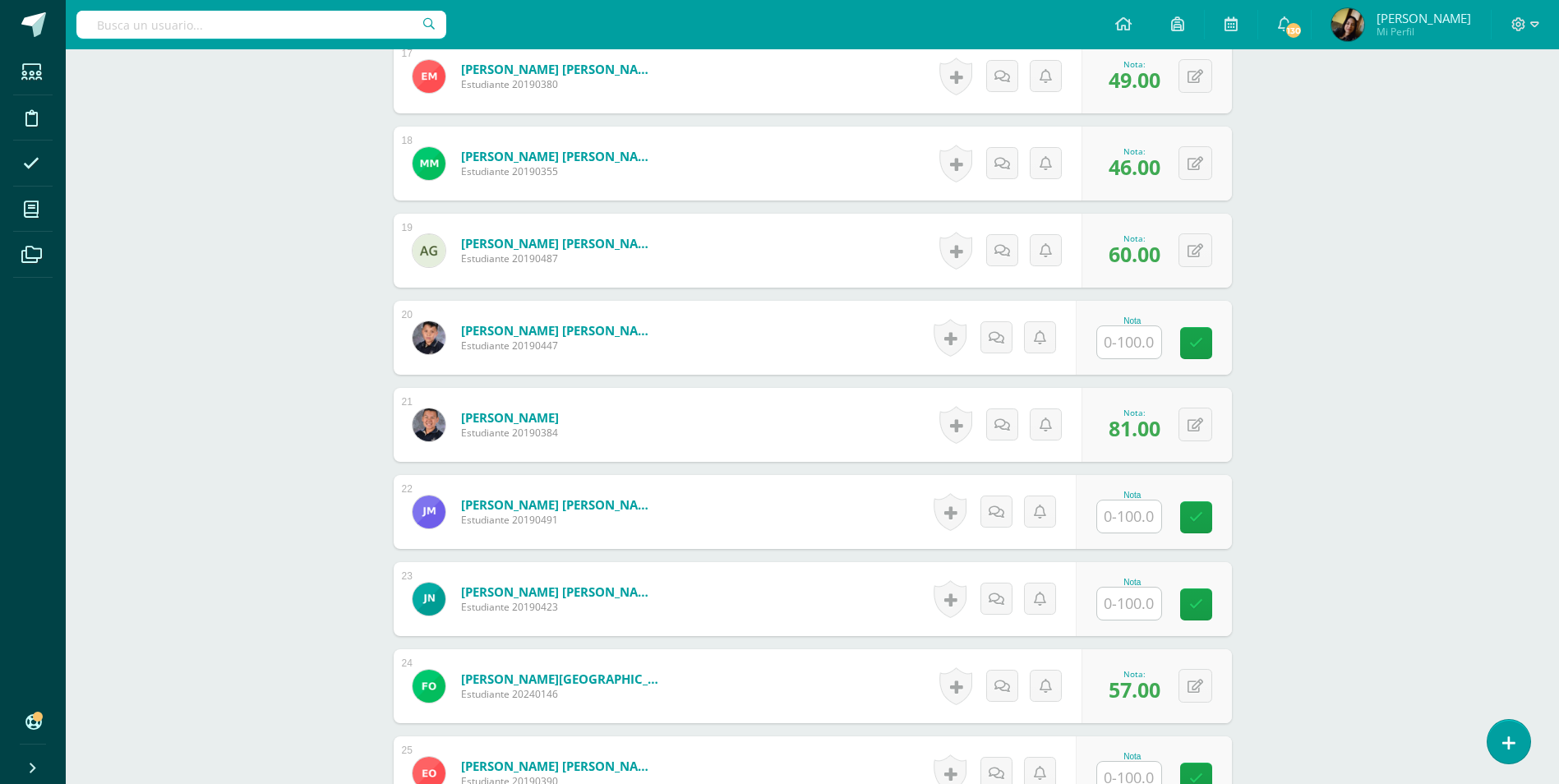
type input "100"
click at [1123, 326] on input "text" at bounding box center [1129, 342] width 64 height 32
type input "100"
click at [324, 400] on div "Comunicación y Lenguaje, Idioma Español Segundo Básico "C" Herramientas Detalle…" at bounding box center [812, 190] width 1493 height 4227
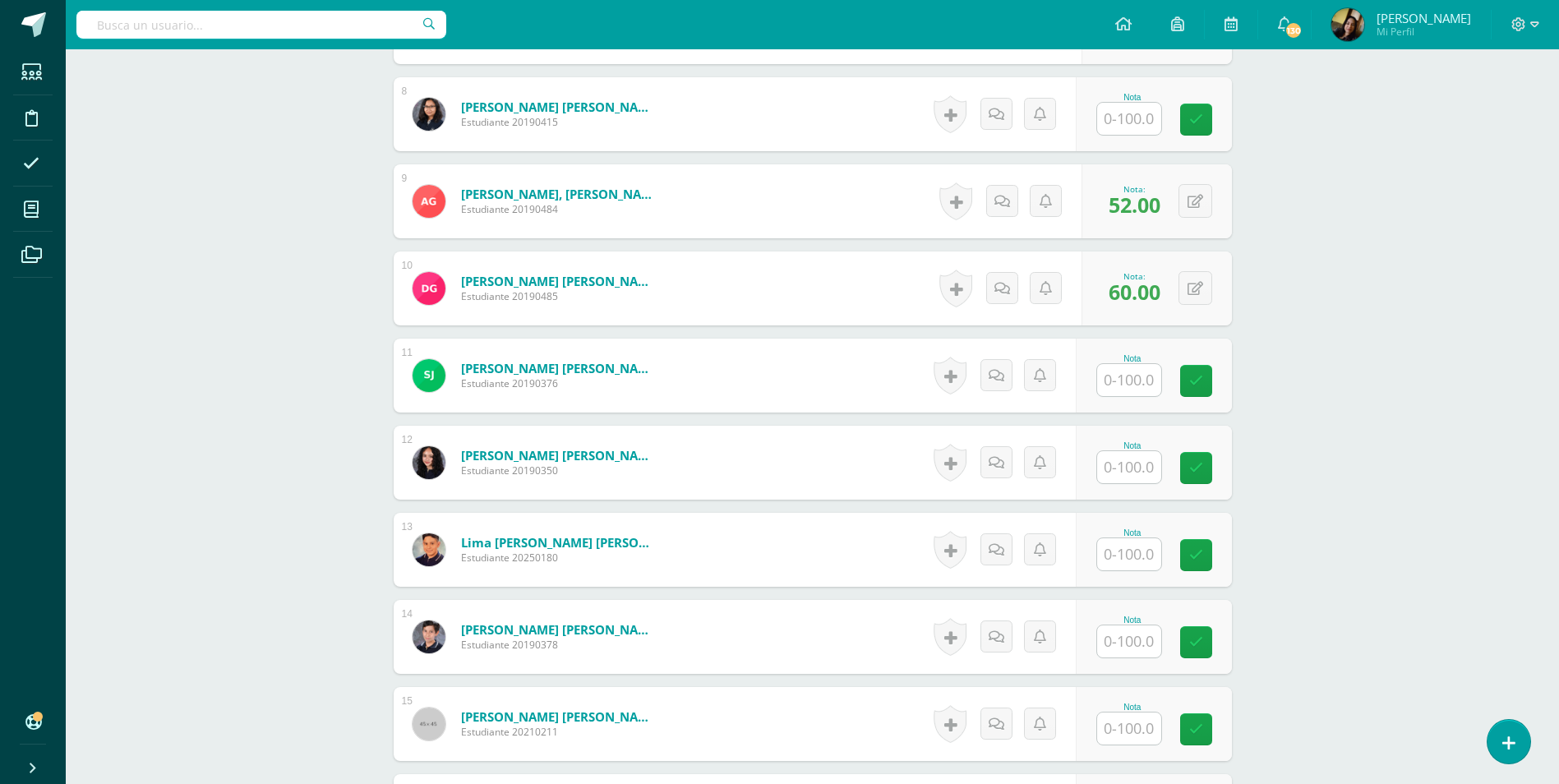
scroll to position [1067, 0]
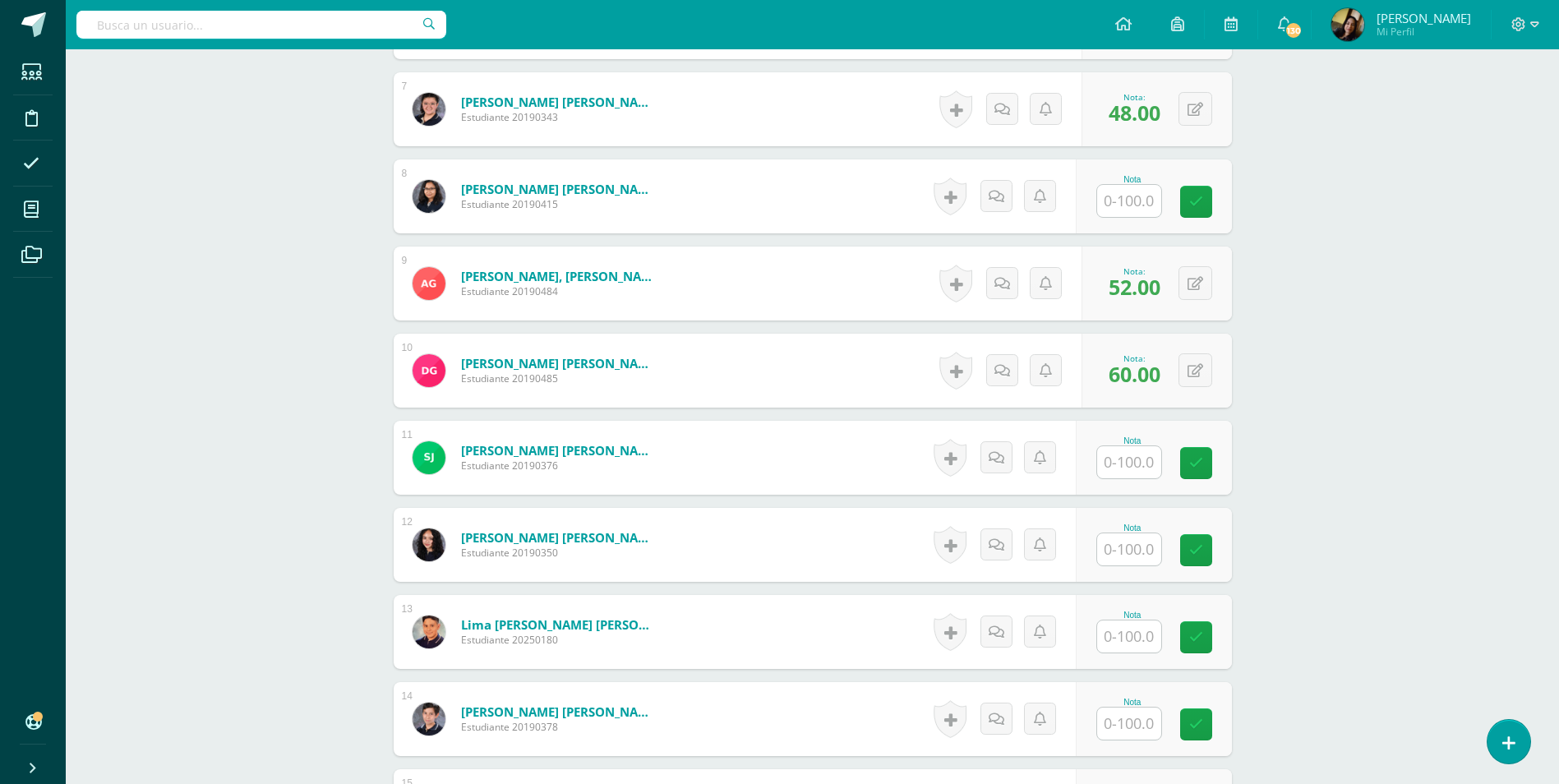
click at [1141, 446] on input "text" at bounding box center [1129, 462] width 64 height 32
type input "100"
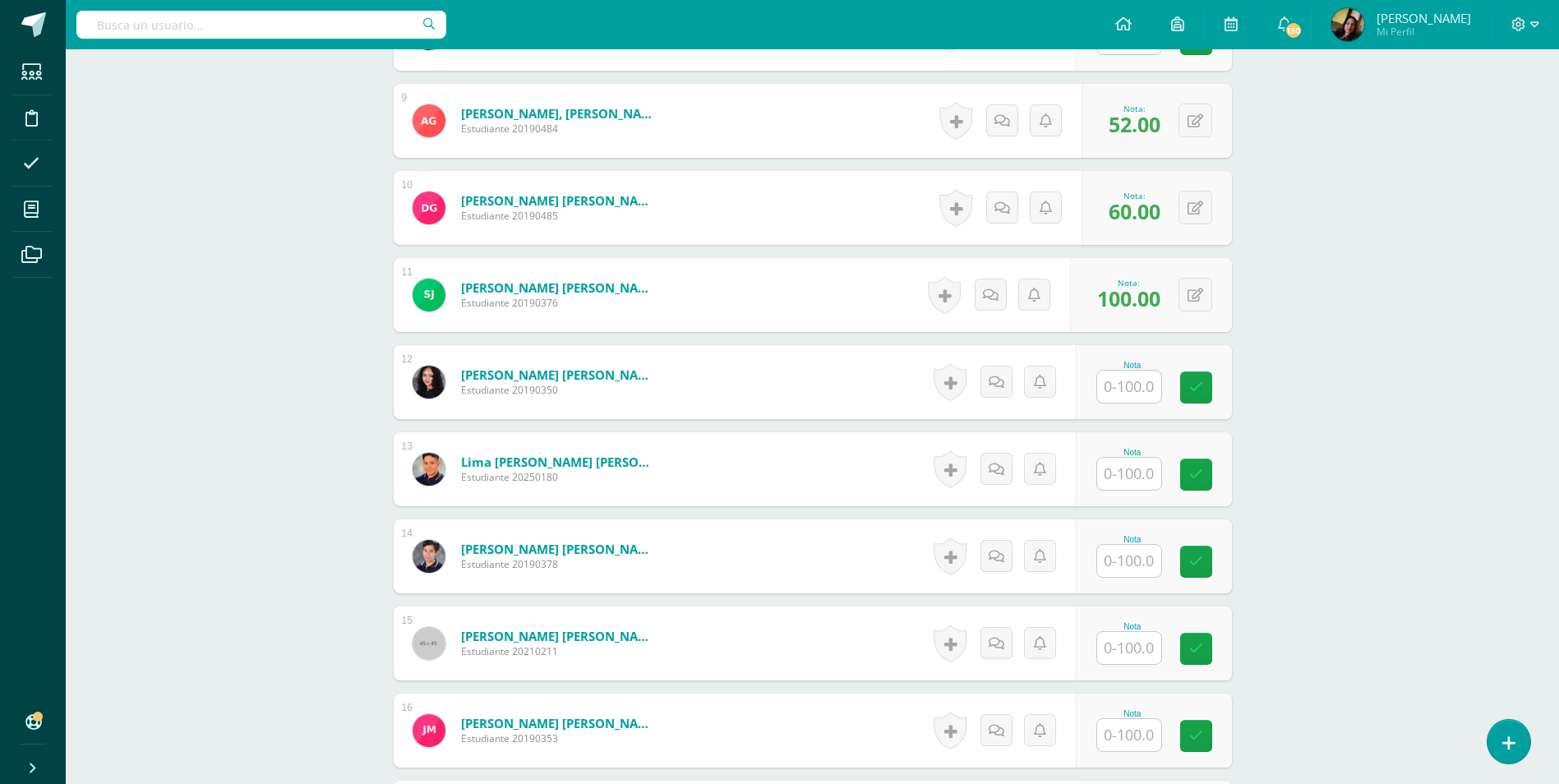
scroll to position [1232, 0]
click at [1128, 639] on input "text" at bounding box center [1129, 646] width 64 height 32
type input "100"
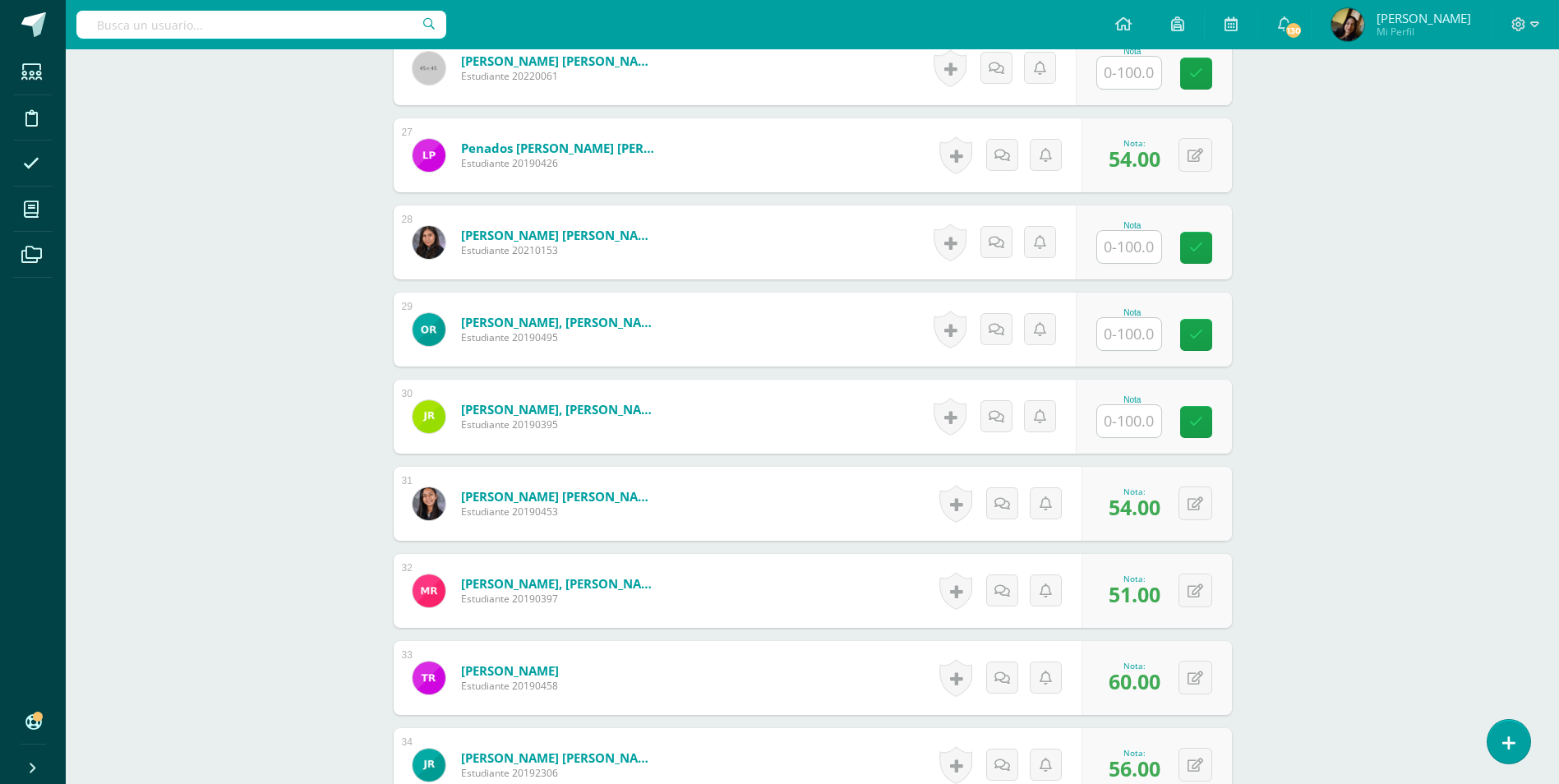
scroll to position [2793, 0]
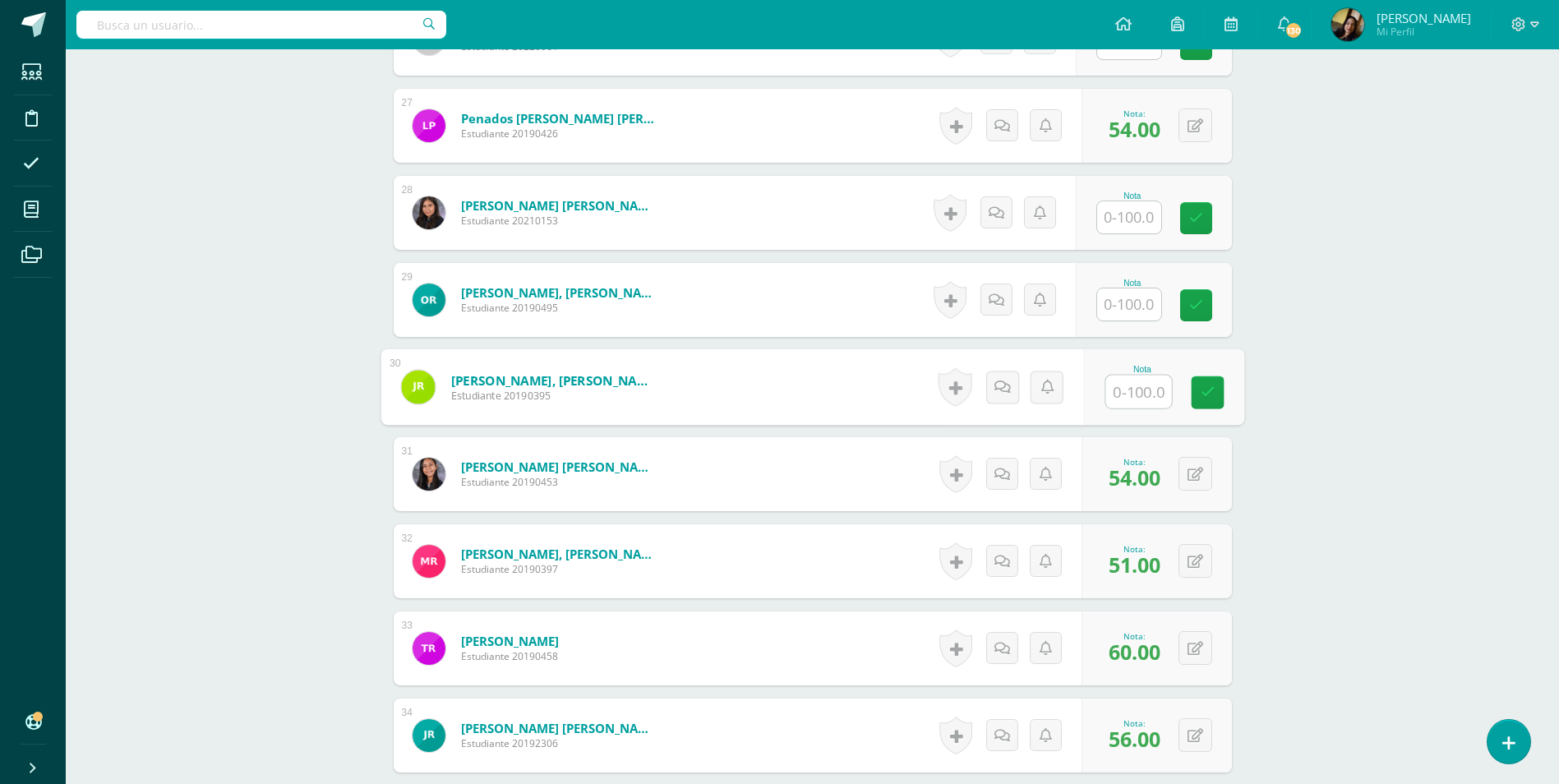
click at [1132, 376] on input "text" at bounding box center [1138, 392] width 66 height 33
type input "100"
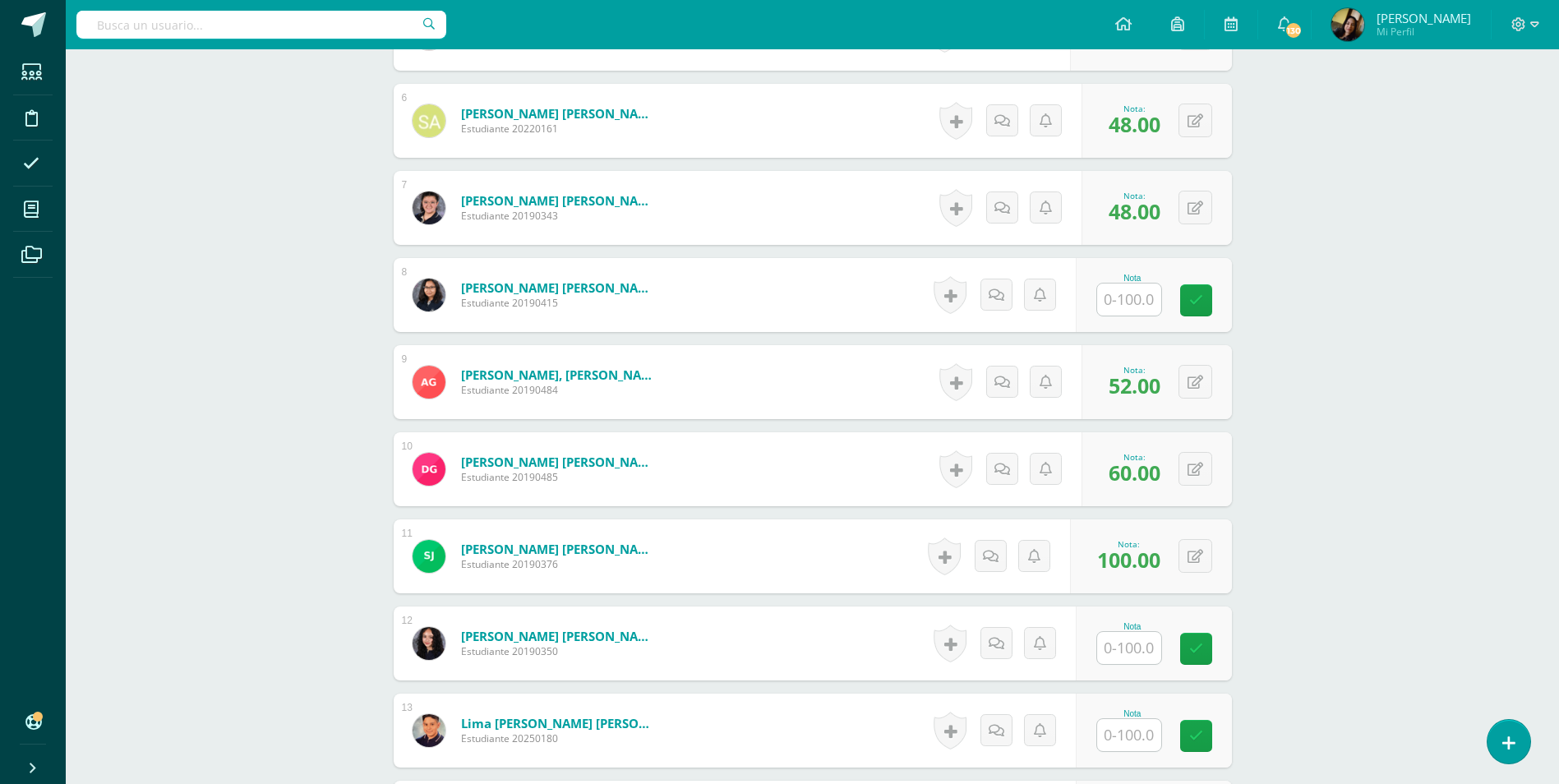
scroll to position [821, 0]
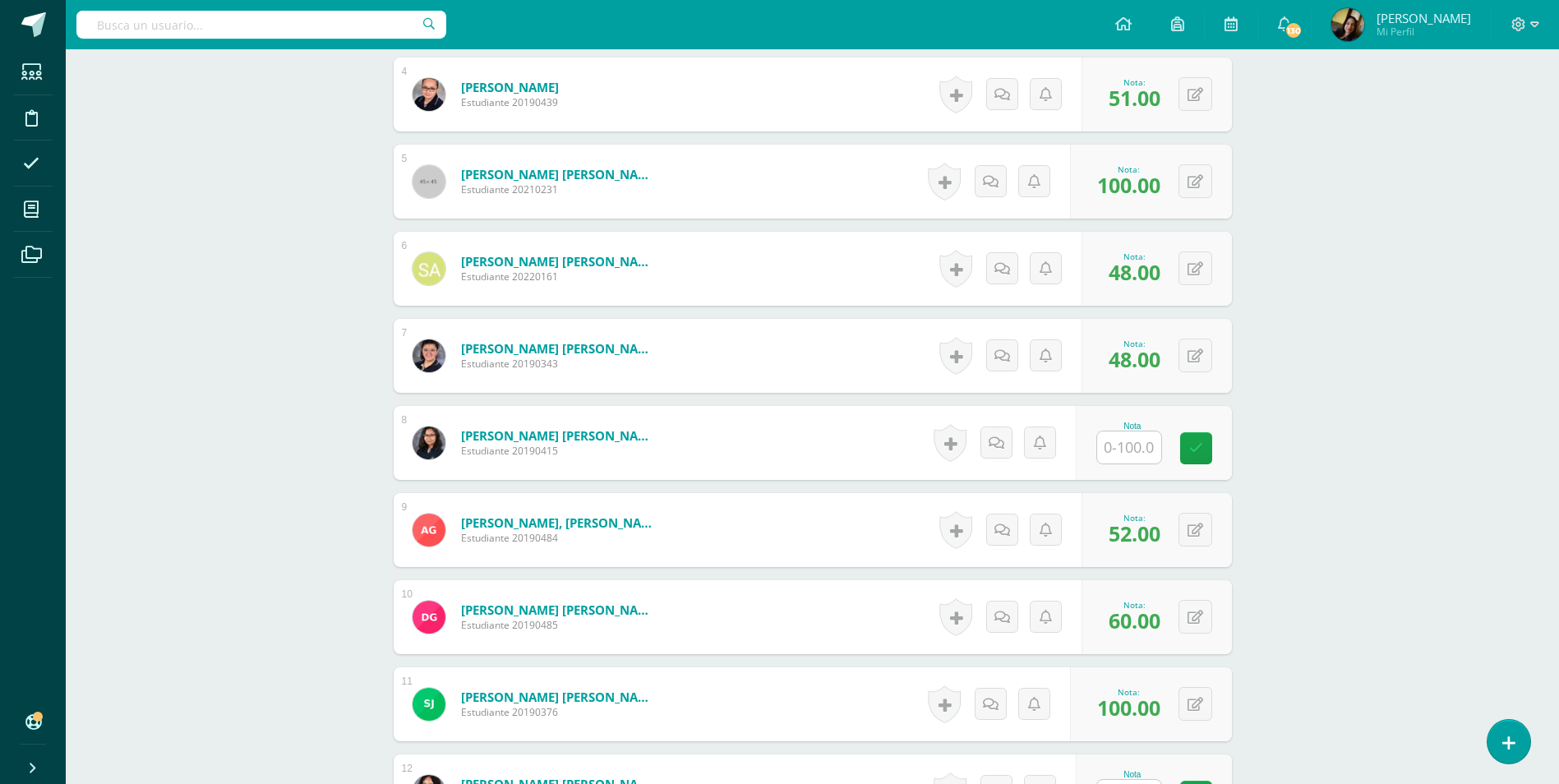
click at [1140, 435] on input "text" at bounding box center [1129, 447] width 64 height 32
type input "65"
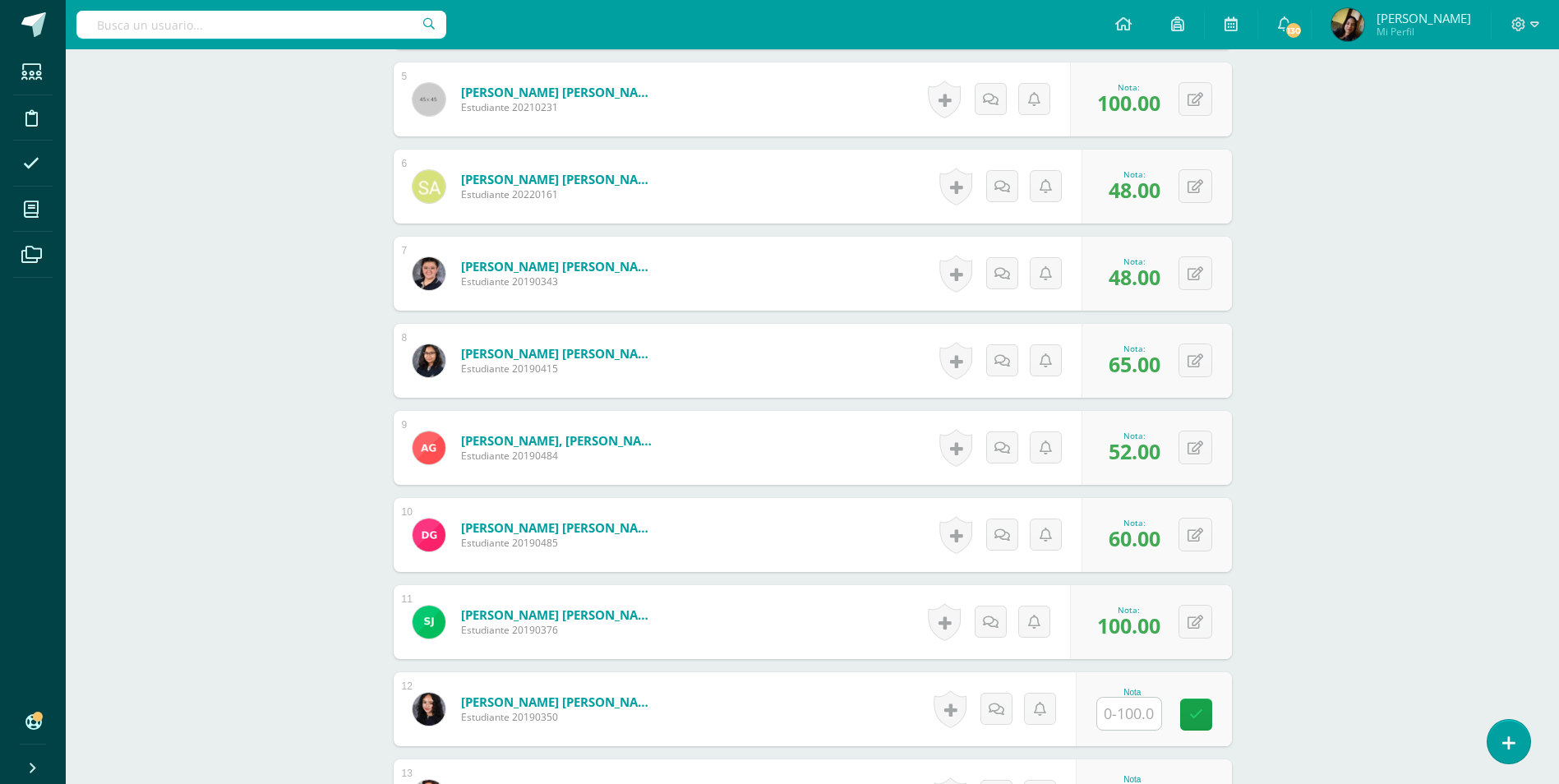
scroll to position [1150, 0]
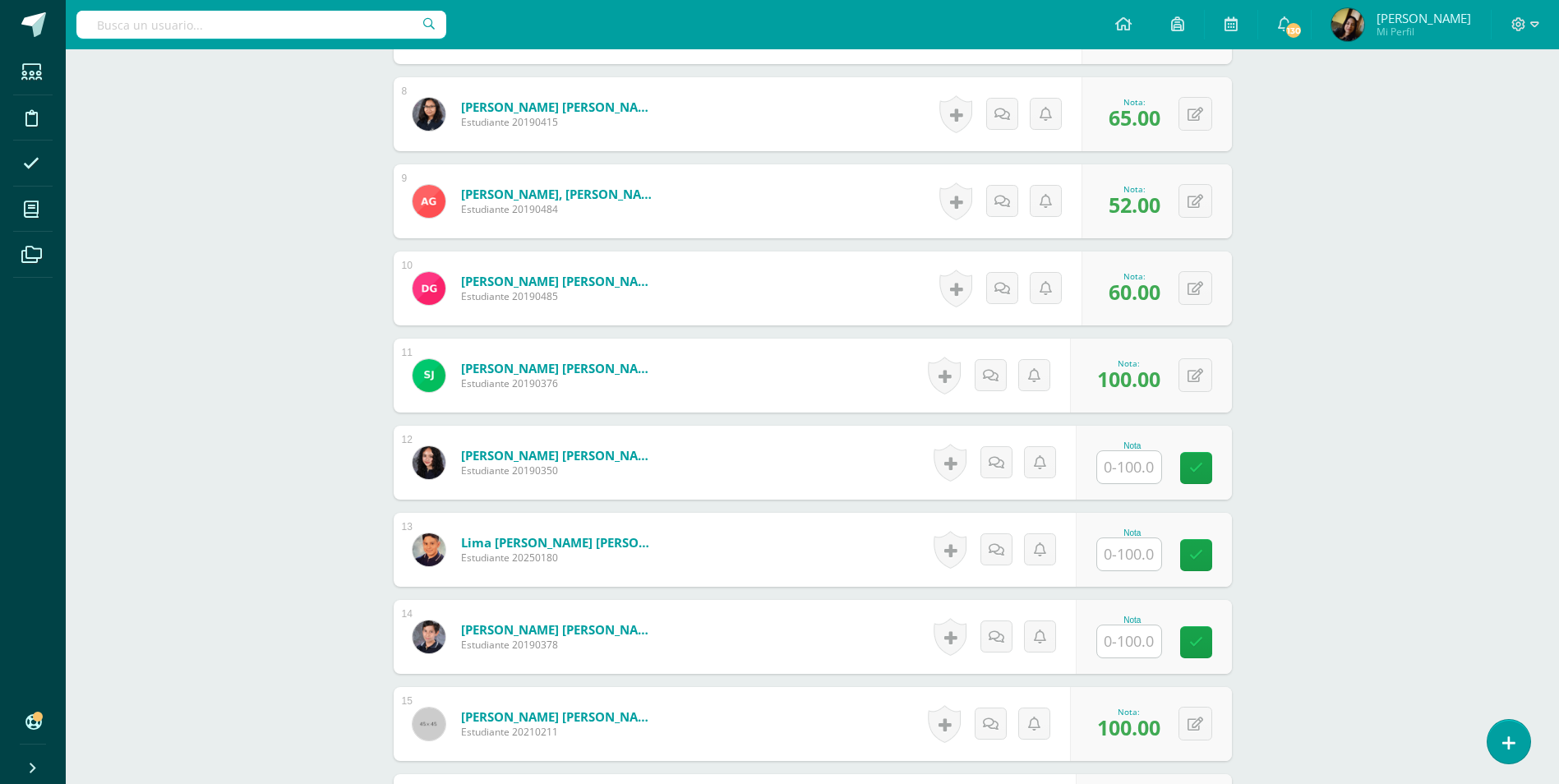
click at [1120, 453] on input "text" at bounding box center [1129, 467] width 64 height 32
type input "64"
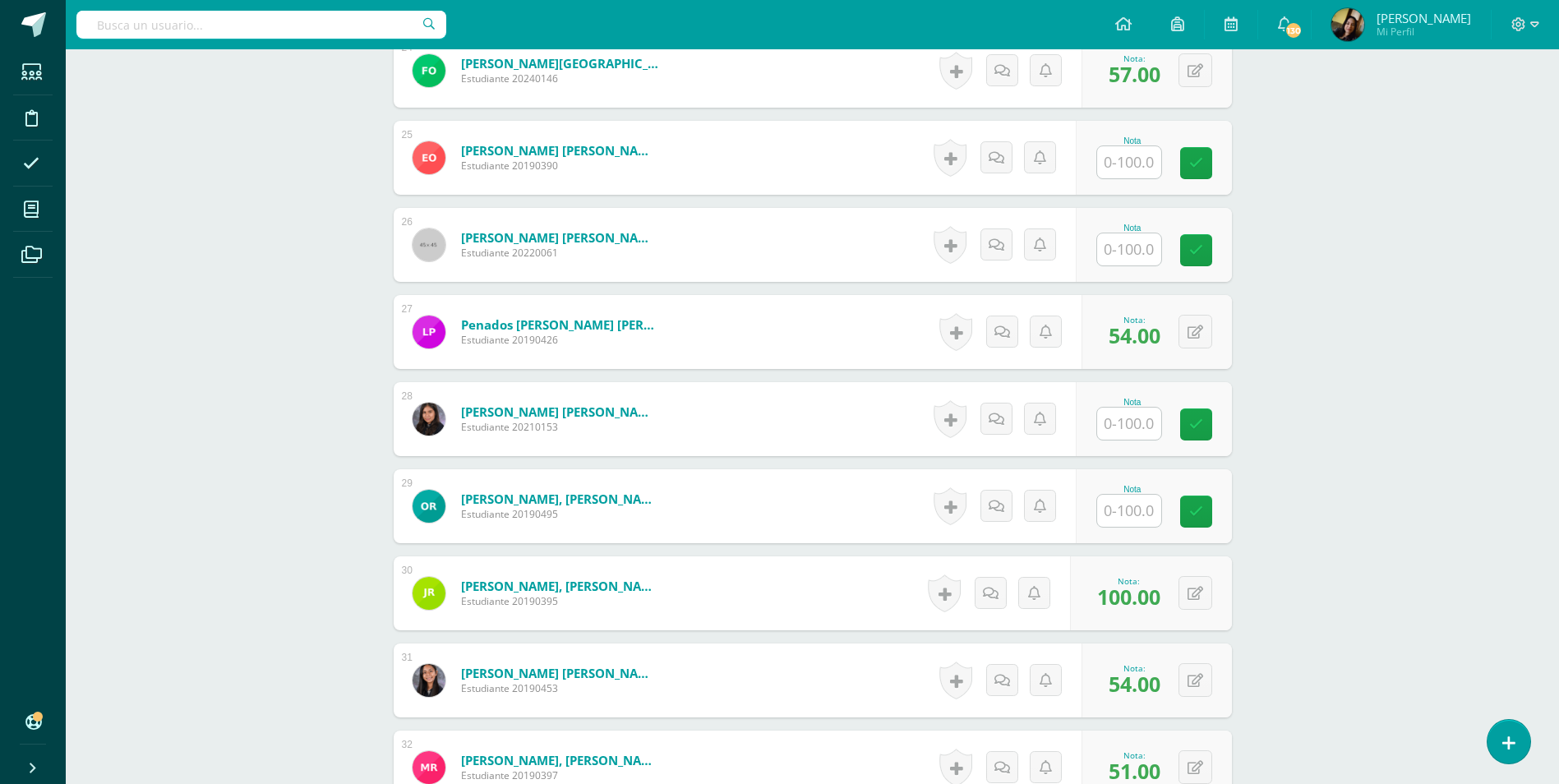
scroll to position [2628, 0]
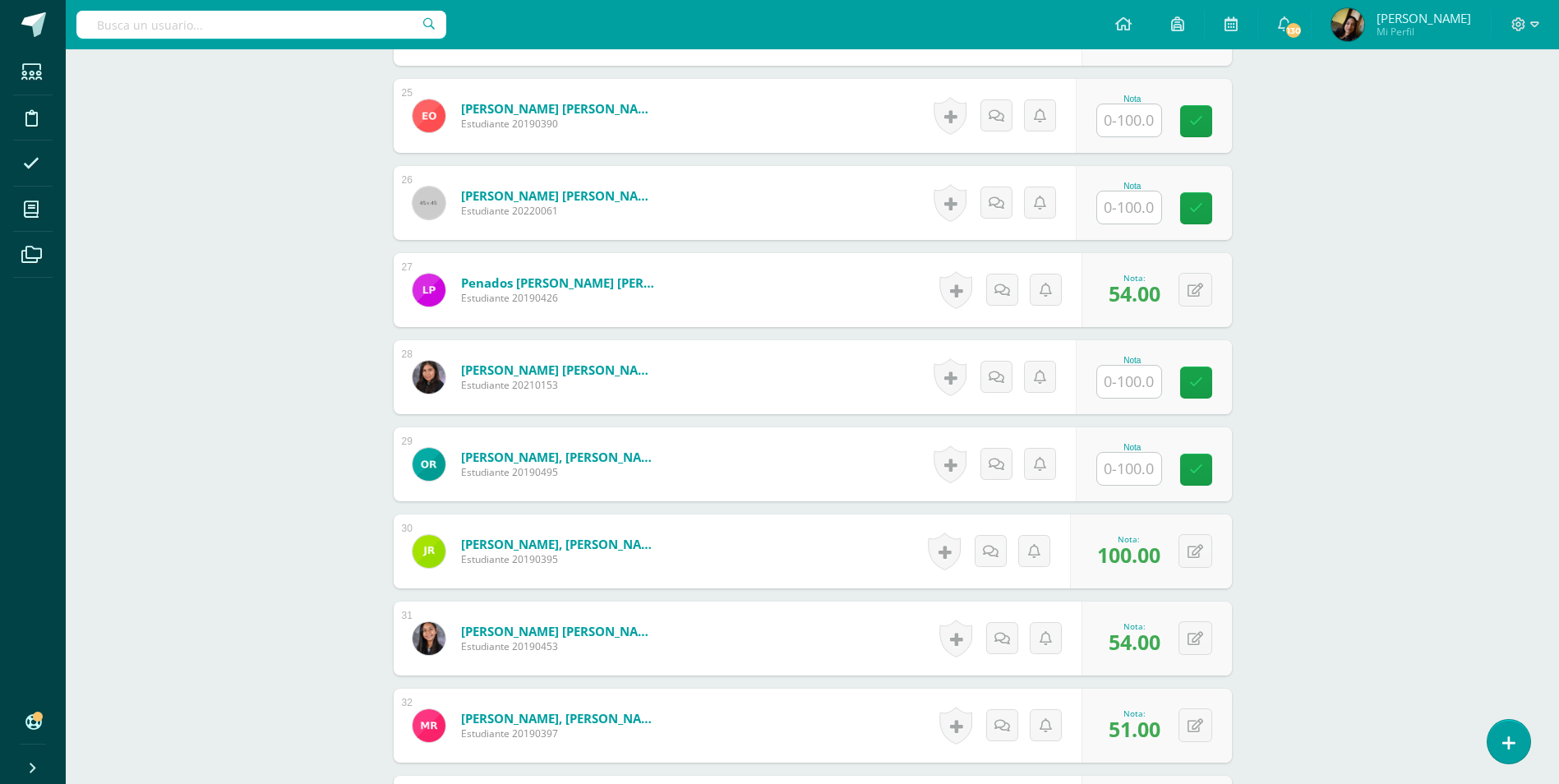
click at [1119, 367] on input "text" at bounding box center [1129, 382] width 64 height 32
type input "56"
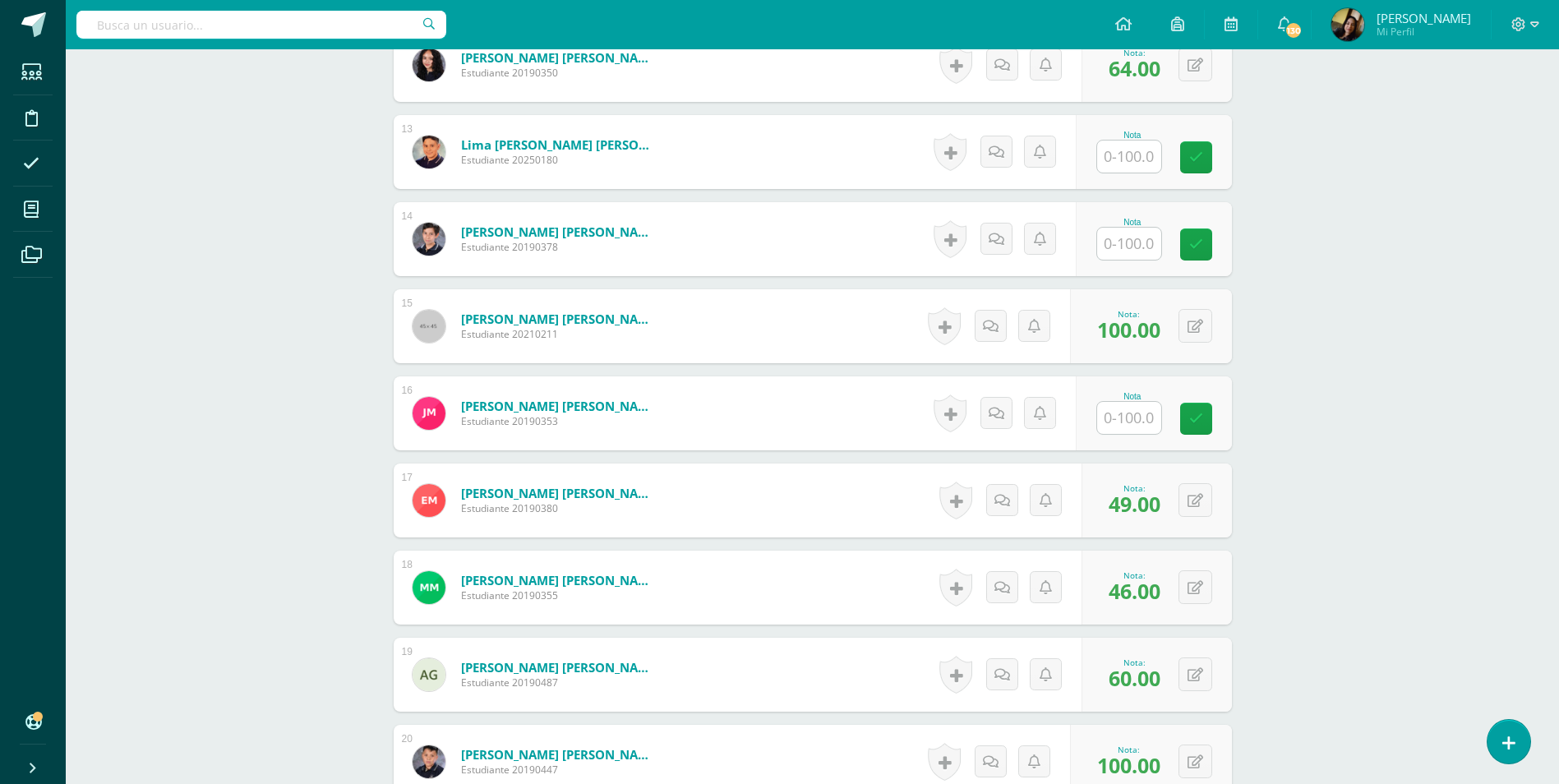
scroll to position [1396, 0]
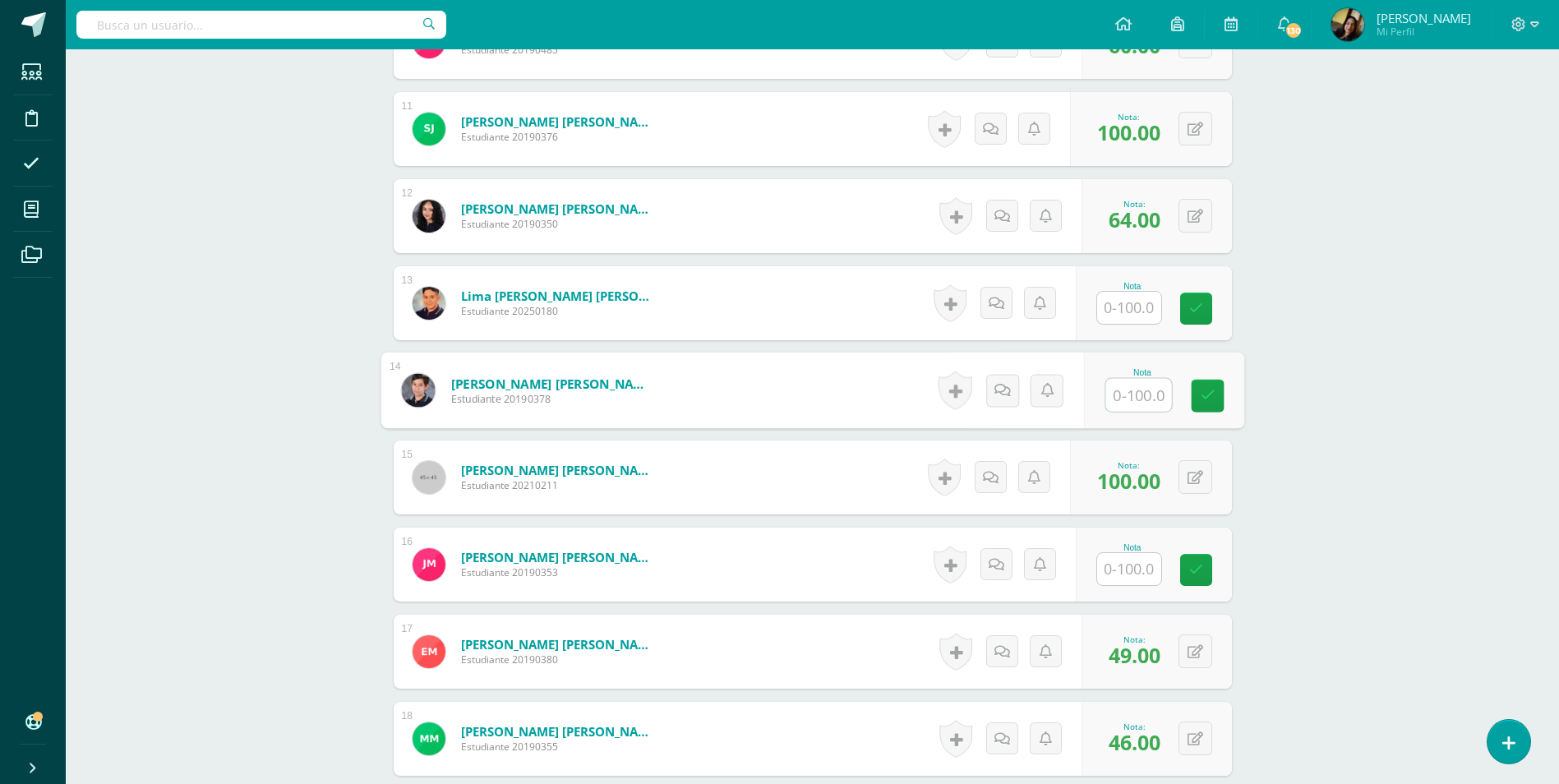
click at [1152, 378] on input "text" at bounding box center [1138, 394] width 66 height 33
type input "56"
click at [271, 345] on div "Comunicación y Lenguaje, Idioma Español Segundo Básico "C" Herramientas Detalle…" at bounding box center [812, 765] width 1493 height 4227
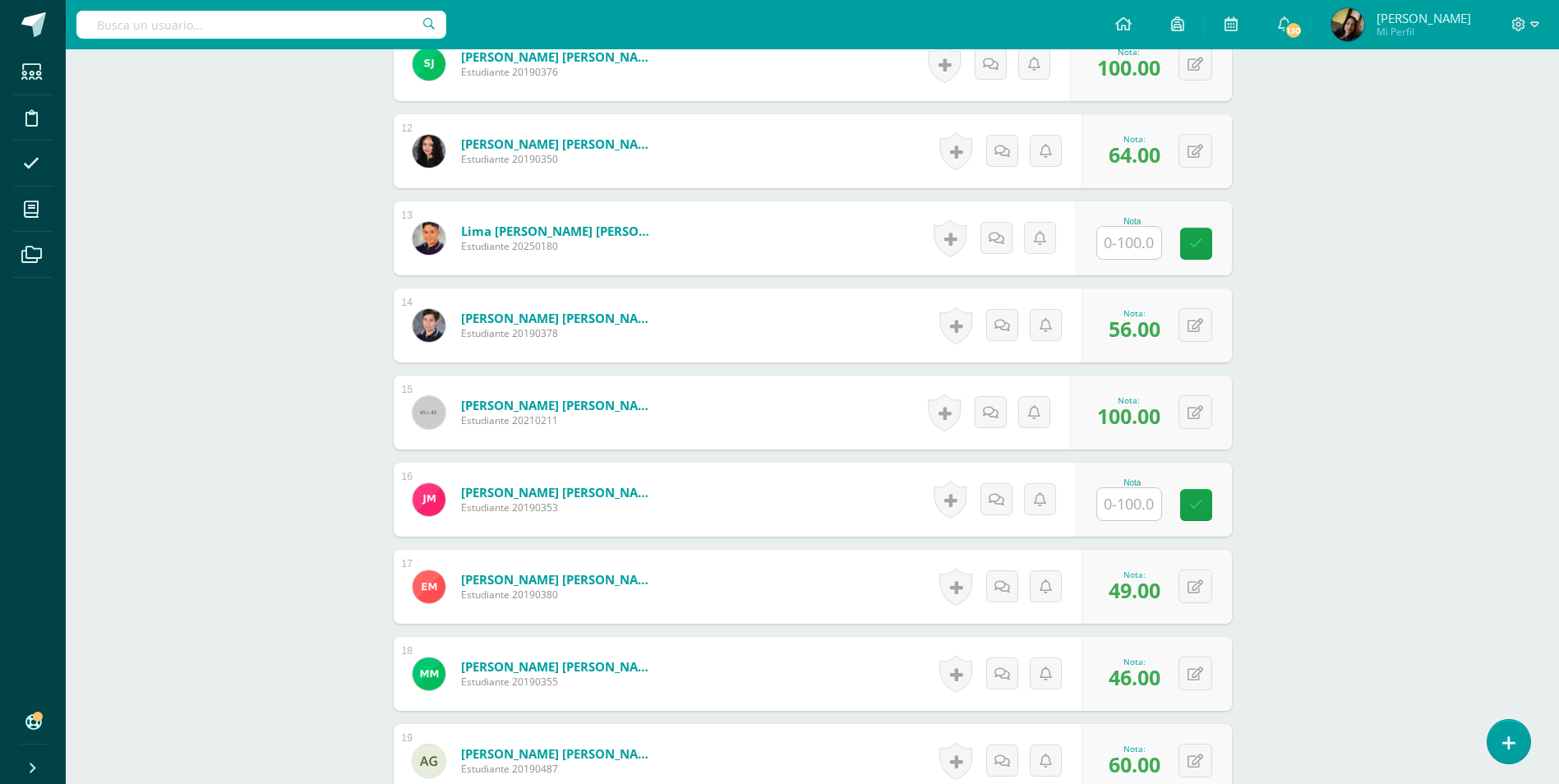
scroll to position [1315, 0]
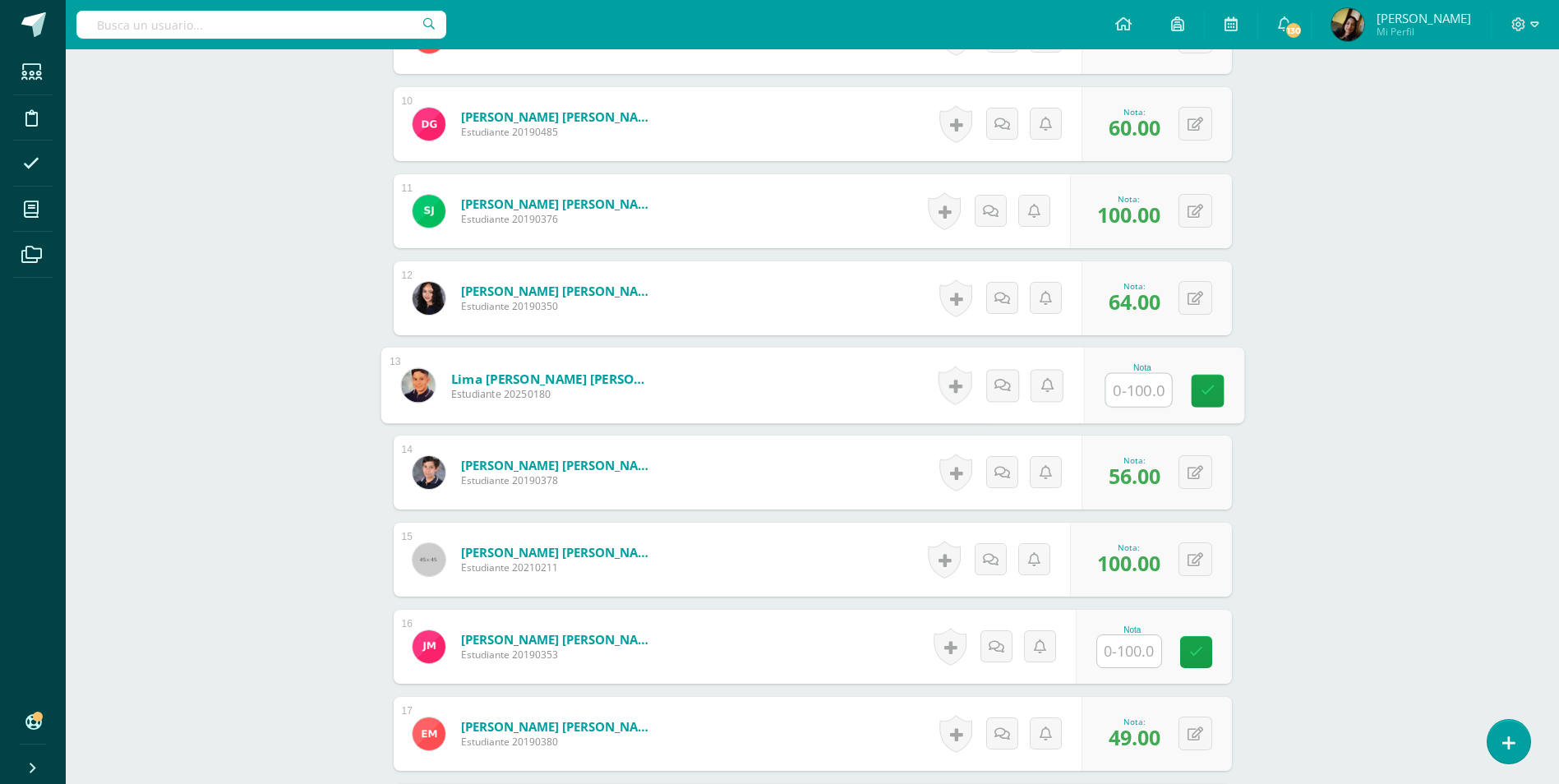
click at [1121, 378] on input "text" at bounding box center [1138, 390] width 66 height 33
type input "72"
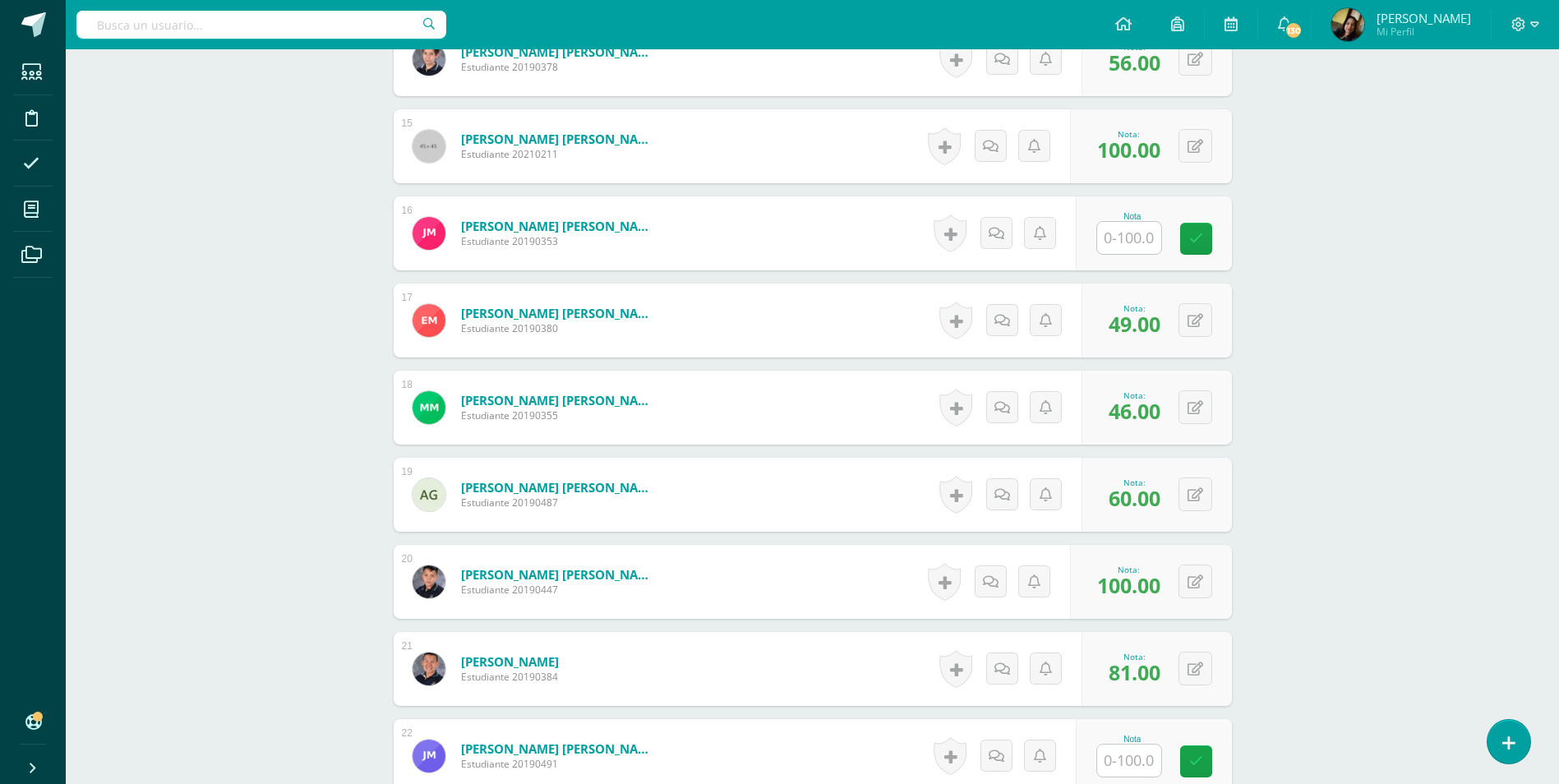
scroll to position [1807, 0]
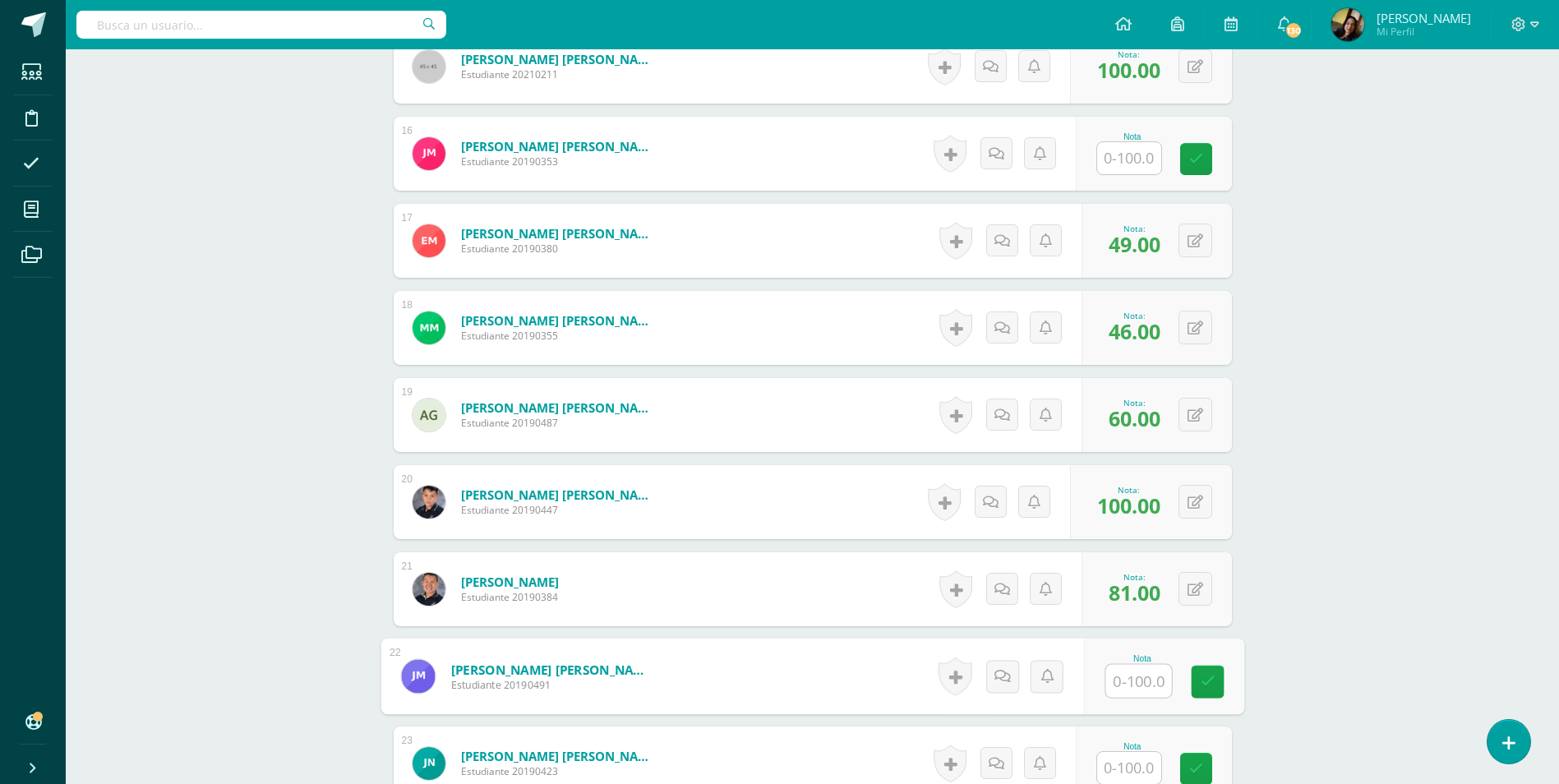
click at [1136, 664] on input "text" at bounding box center [1138, 680] width 66 height 33
type input "67"
click at [144, 625] on div "Comunicación y Lenguaje, Idioma Español Segundo Básico "C" Herramientas Detalle…" at bounding box center [812, 355] width 1493 height 4227
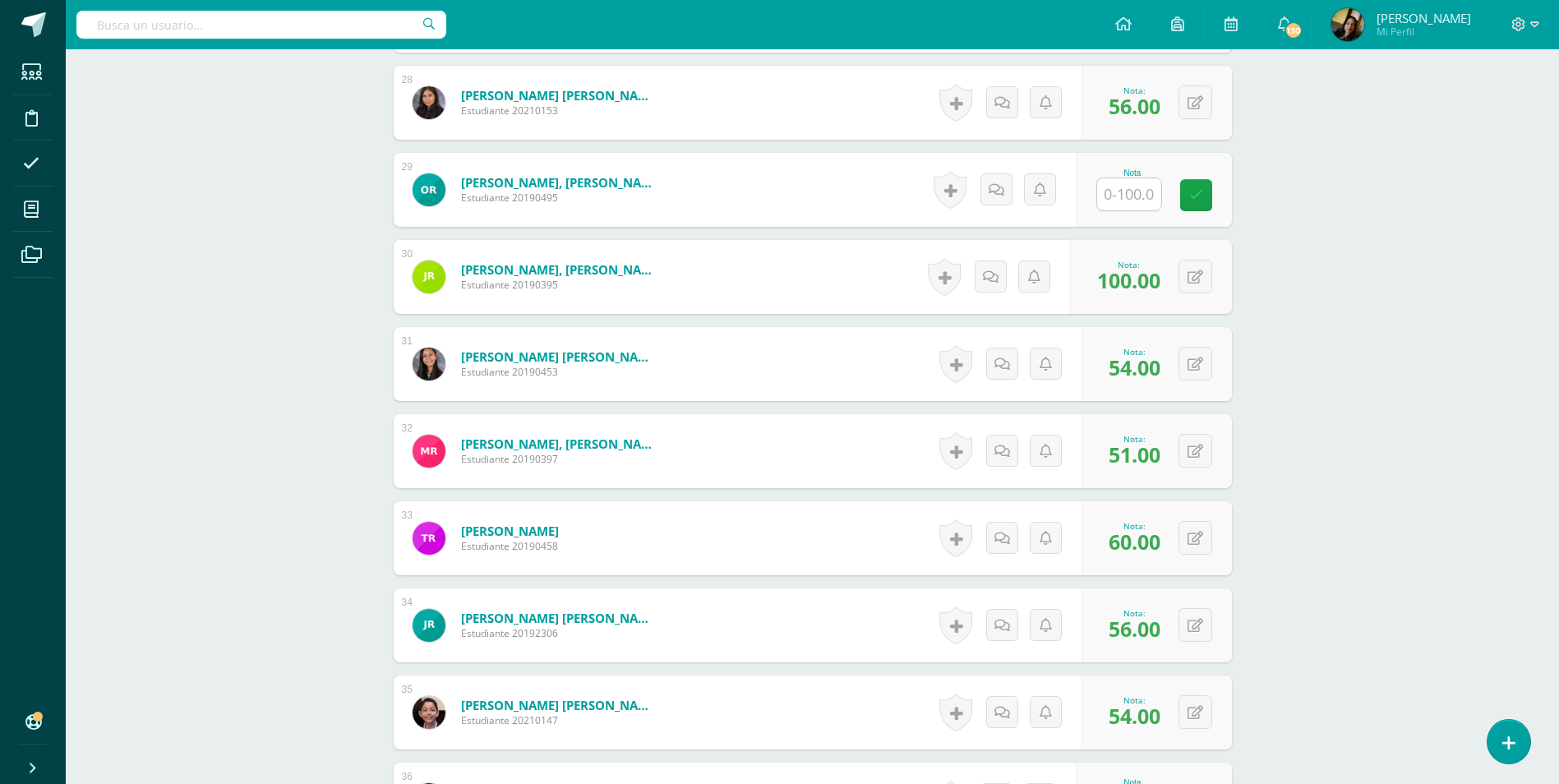
scroll to position [3039, 0]
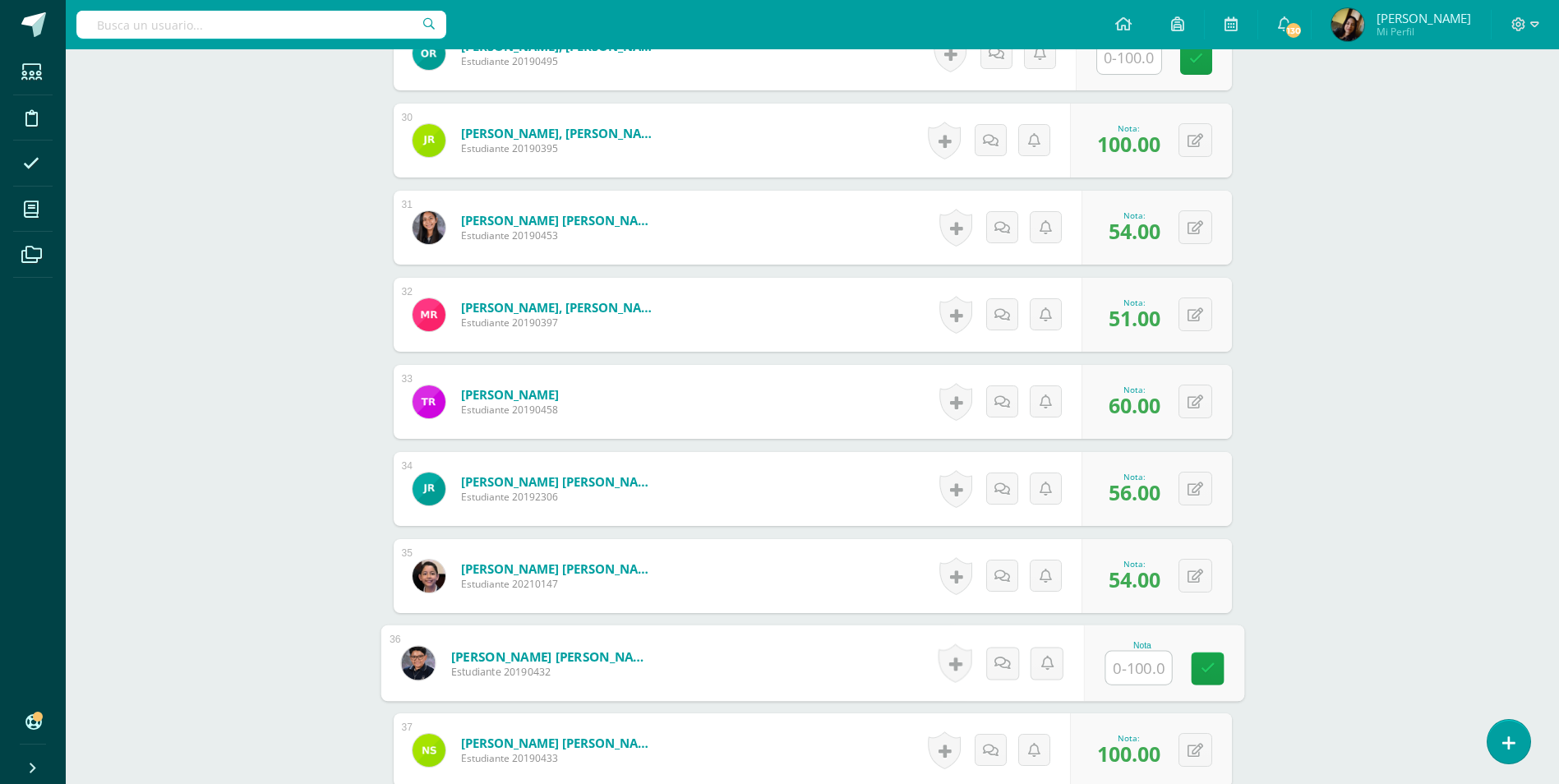
click at [1126, 660] on input "text" at bounding box center [1138, 667] width 66 height 33
type input "50"
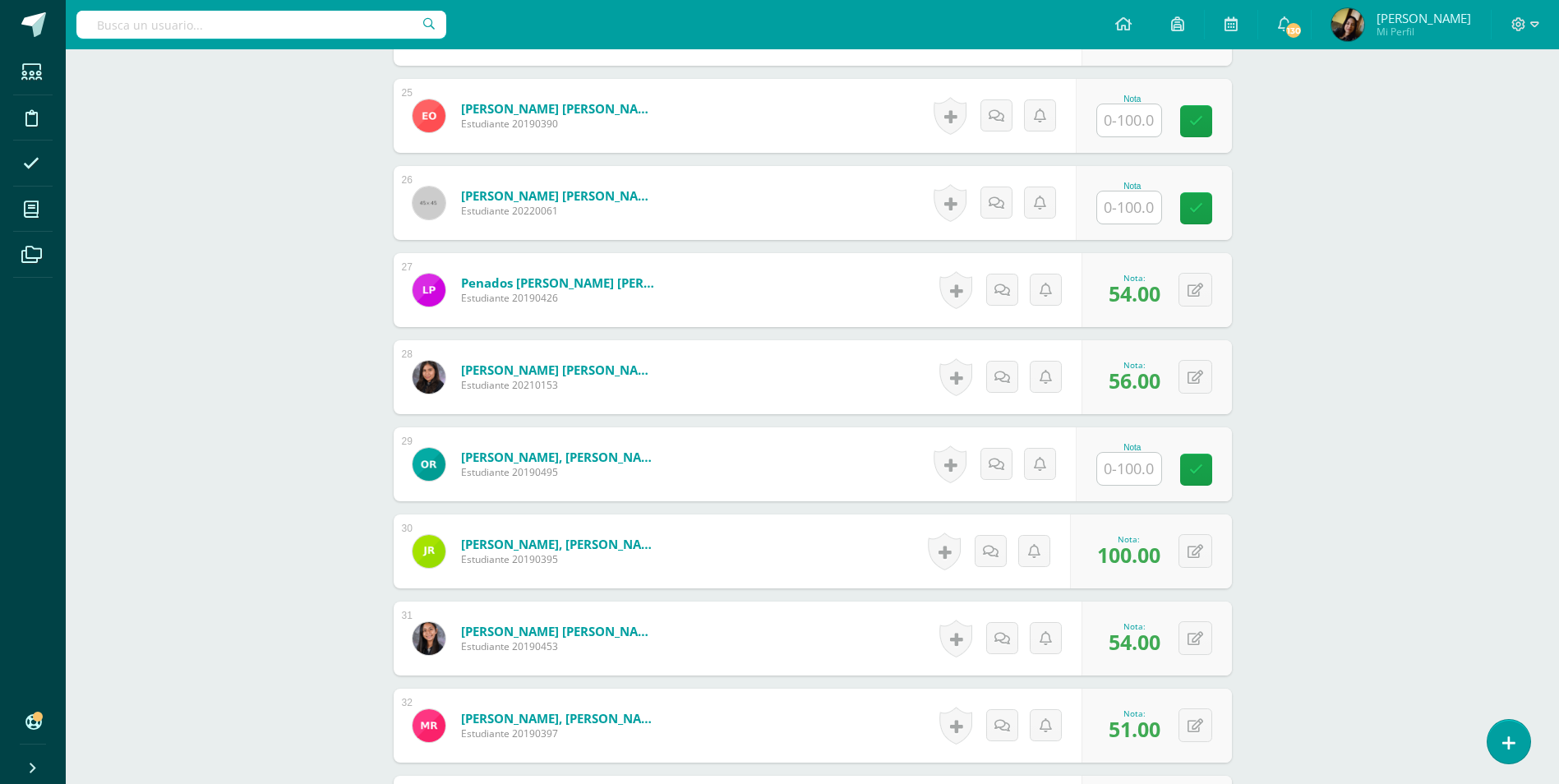
click at [1137, 191] on input "text" at bounding box center [1129, 207] width 64 height 32
type input "44"
drag, startPoint x: 247, startPoint y: 178, endPoint x: 246, endPoint y: 190, distance: 12.0
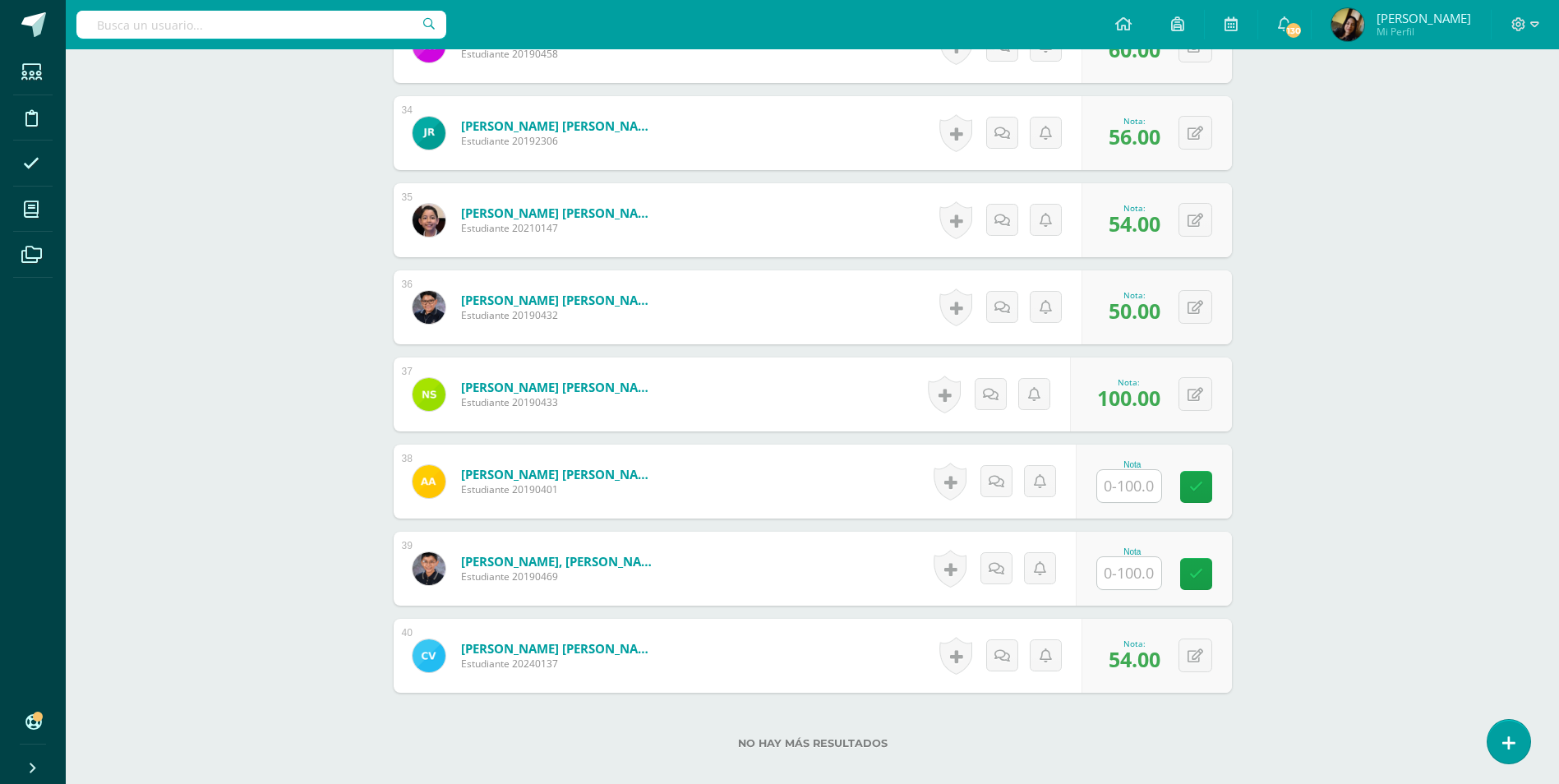
scroll to position [3450, 0]
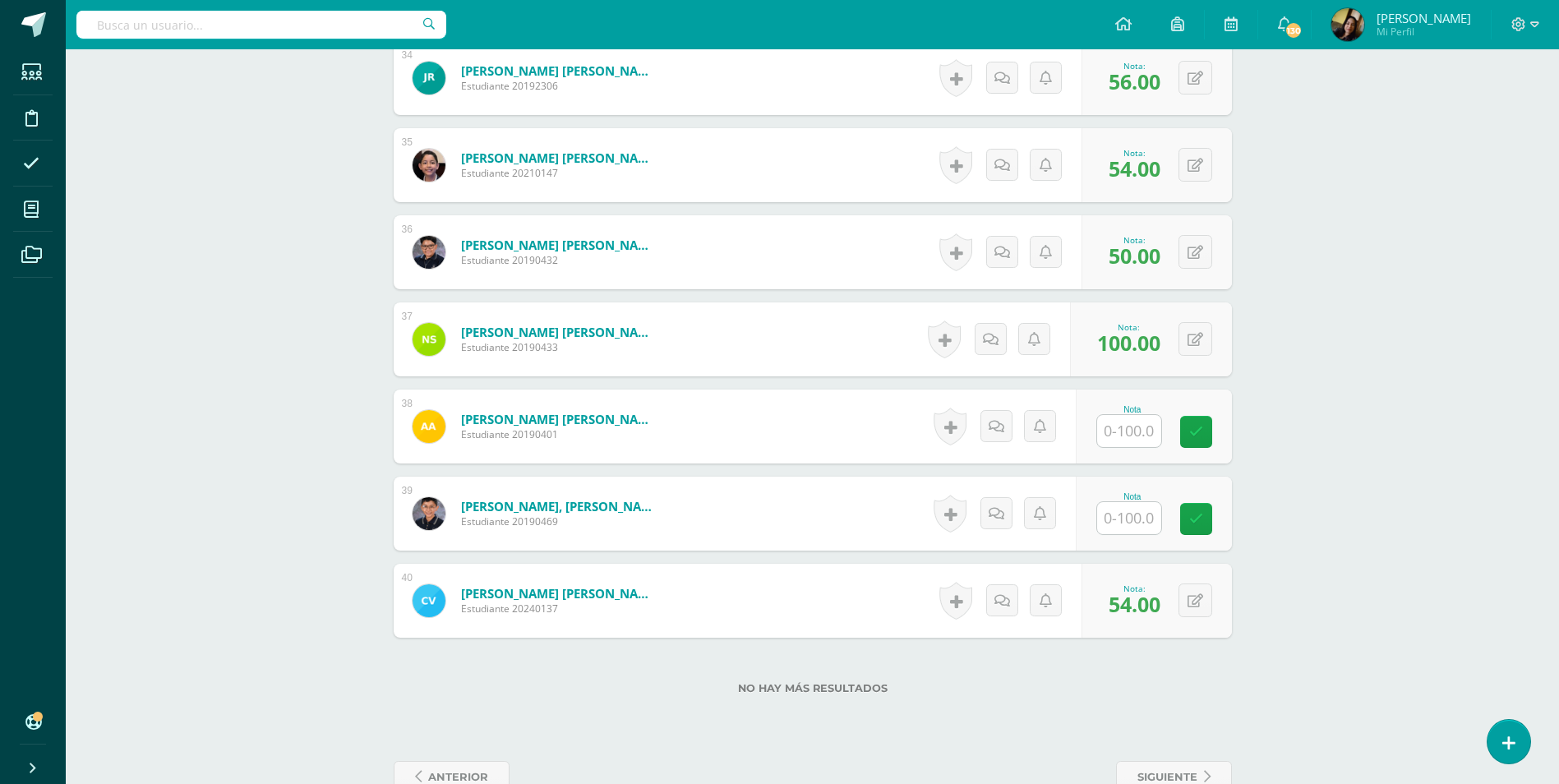
click at [1143, 508] on input "text" at bounding box center [1129, 518] width 64 height 32
type input "60"
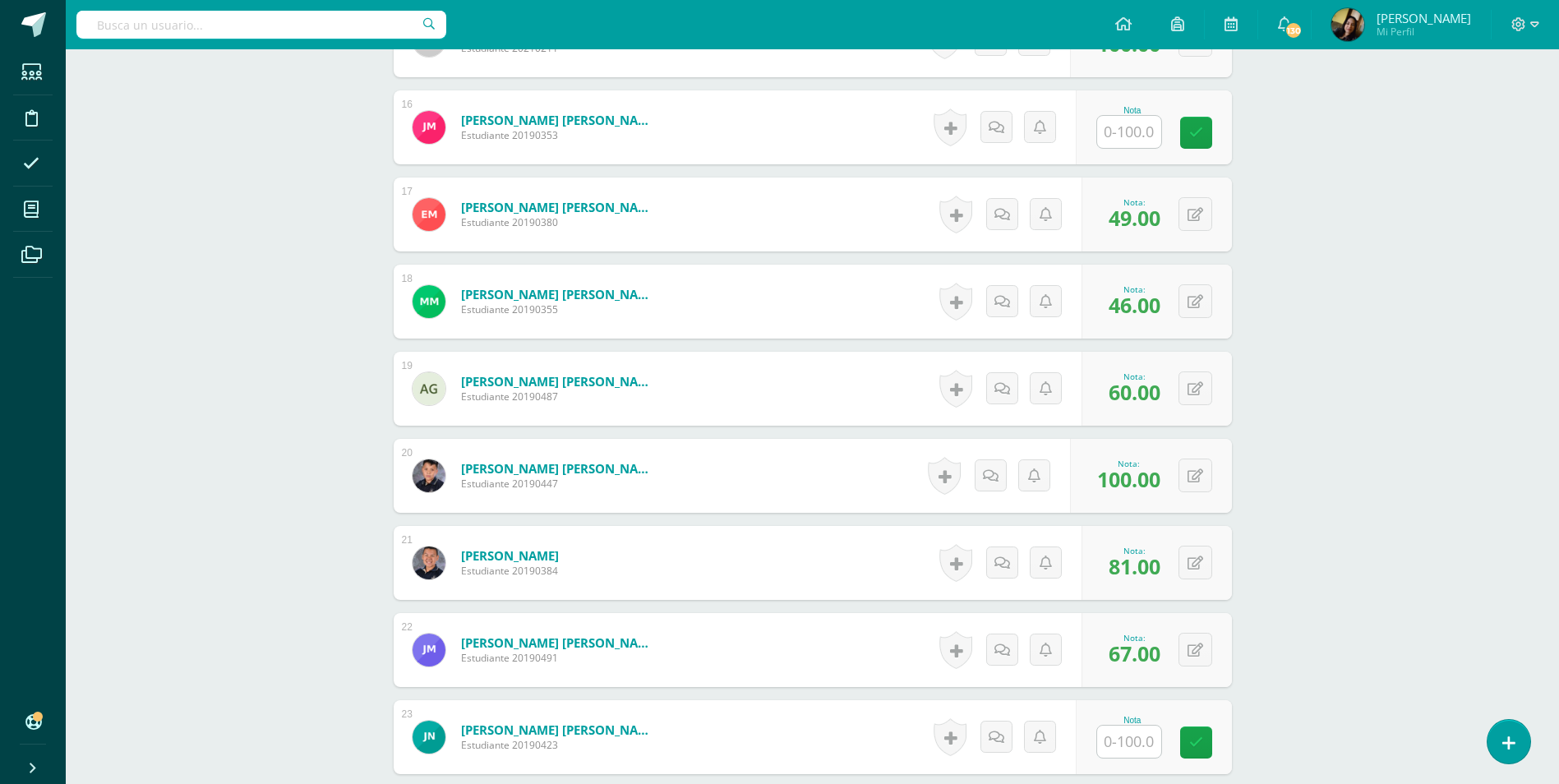
scroll to position [2162, 0]
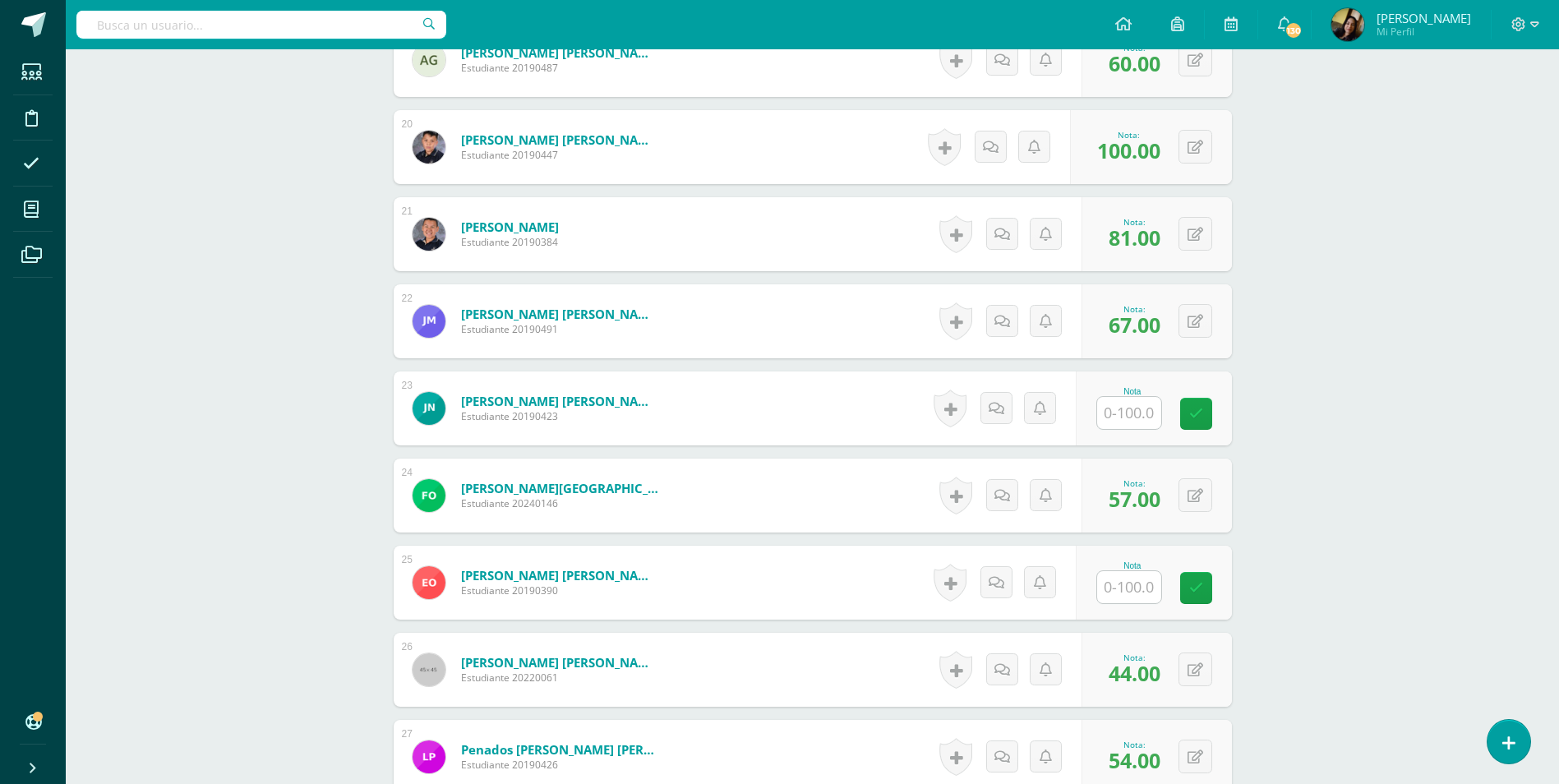
click at [1134, 577] on input "text" at bounding box center [1129, 586] width 64 height 32
type input "55"
click at [194, 589] on div "Comunicación y Lenguaje, Idioma Español Segundo Básico "C" Herramientas Detalle…" at bounding box center [812, 0] width 1493 height 4227
click at [1147, 400] on input "text" at bounding box center [1129, 413] width 64 height 32
type input "63"
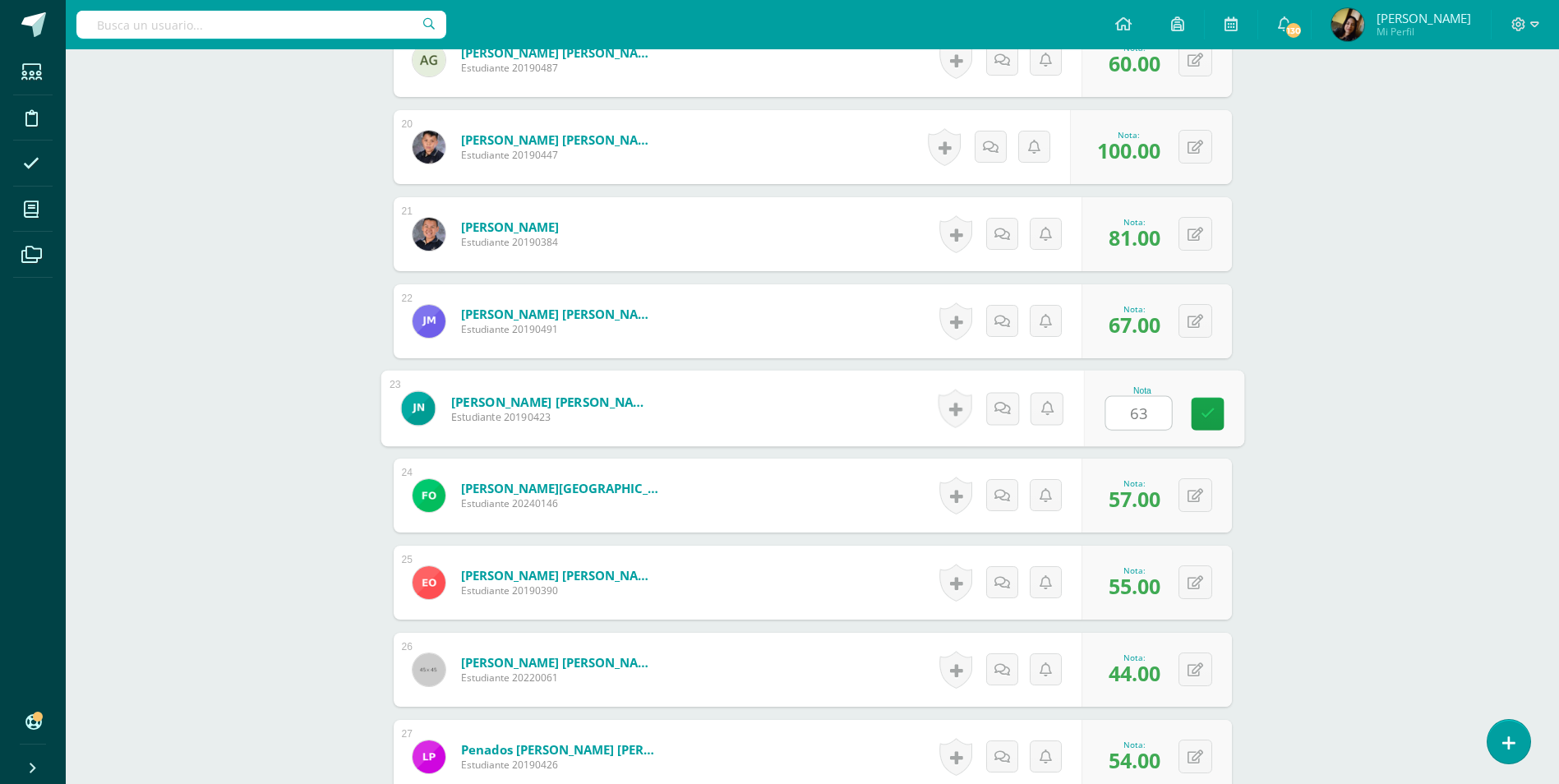
click at [225, 421] on div "Comunicación y Lenguaje, Idioma Español Segundo Básico "C" Herramientas Detalle…" at bounding box center [812, 0] width 1493 height 4227
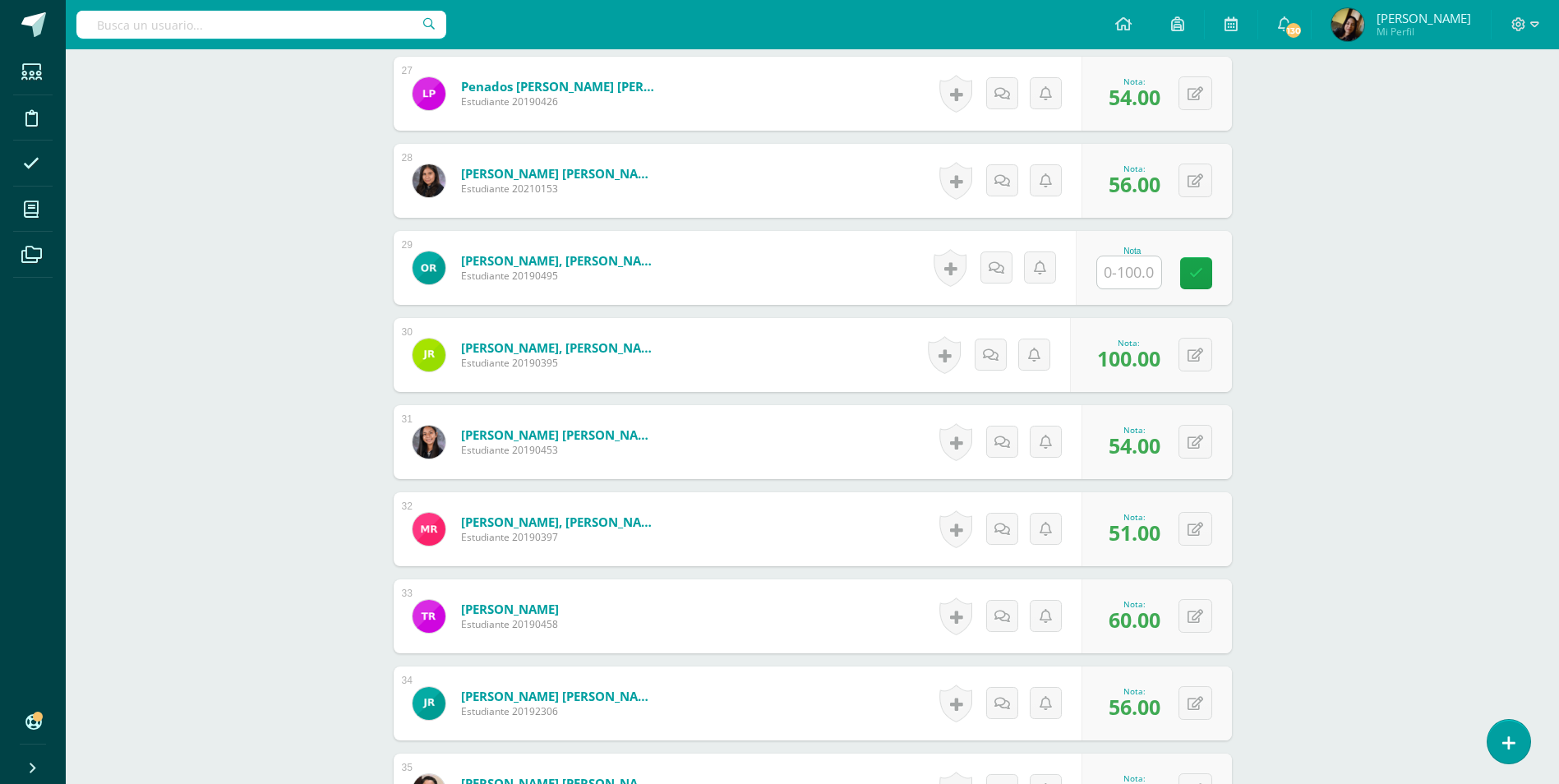
scroll to position [2819, 0]
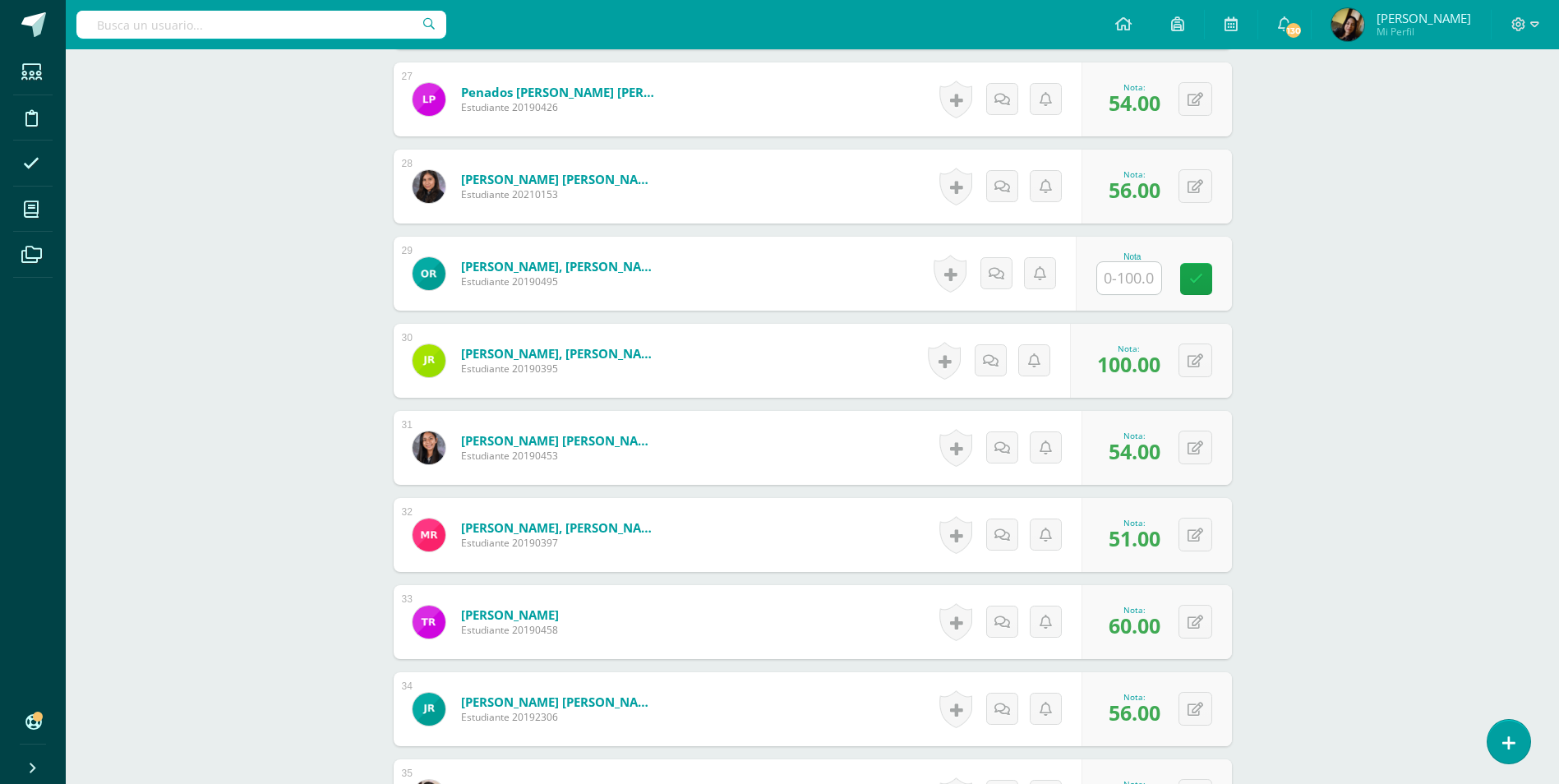
click at [1132, 262] on input "text" at bounding box center [1129, 278] width 64 height 32
type input "5"
type input "61"
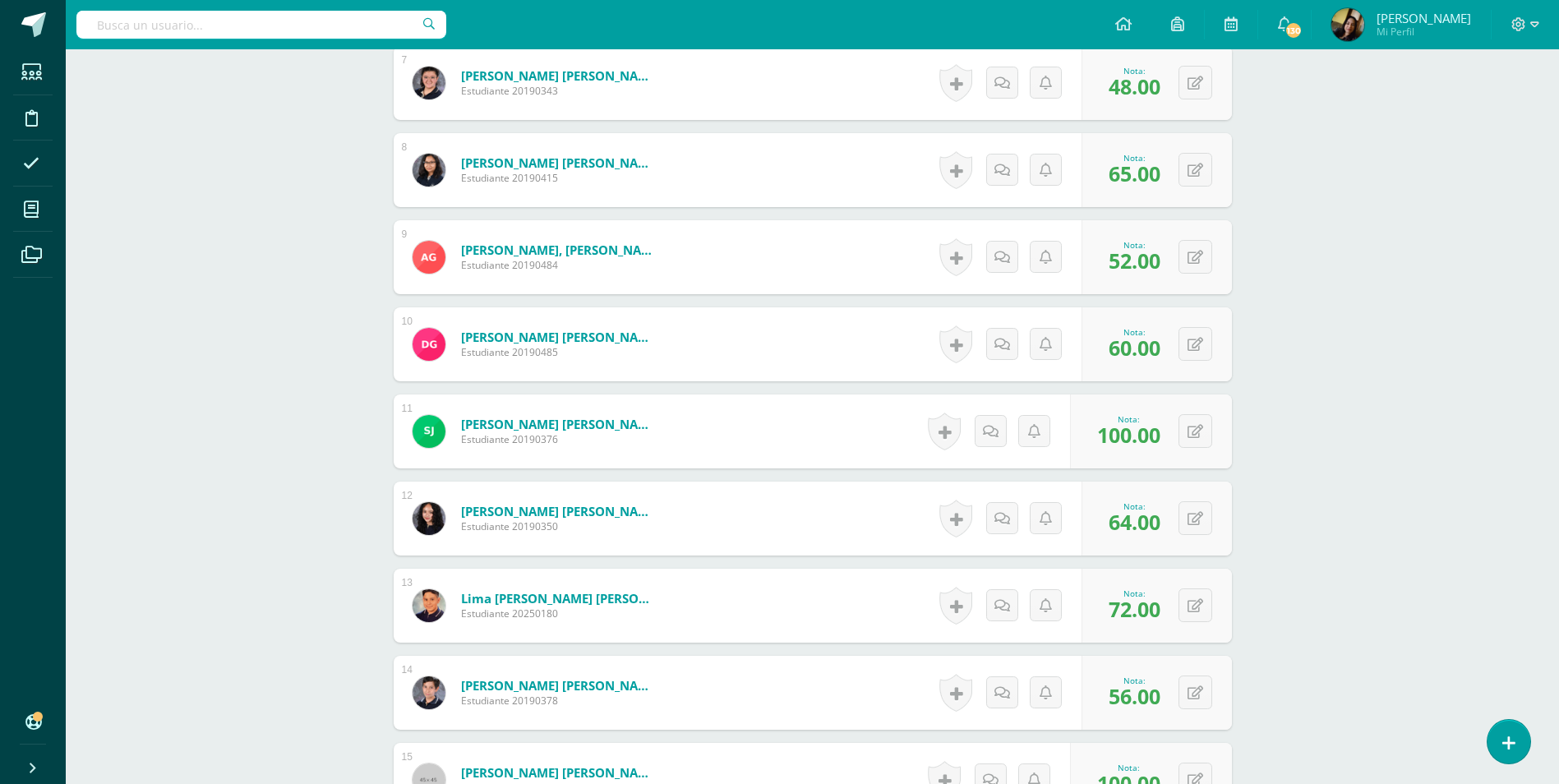
scroll to position [1423, 0]
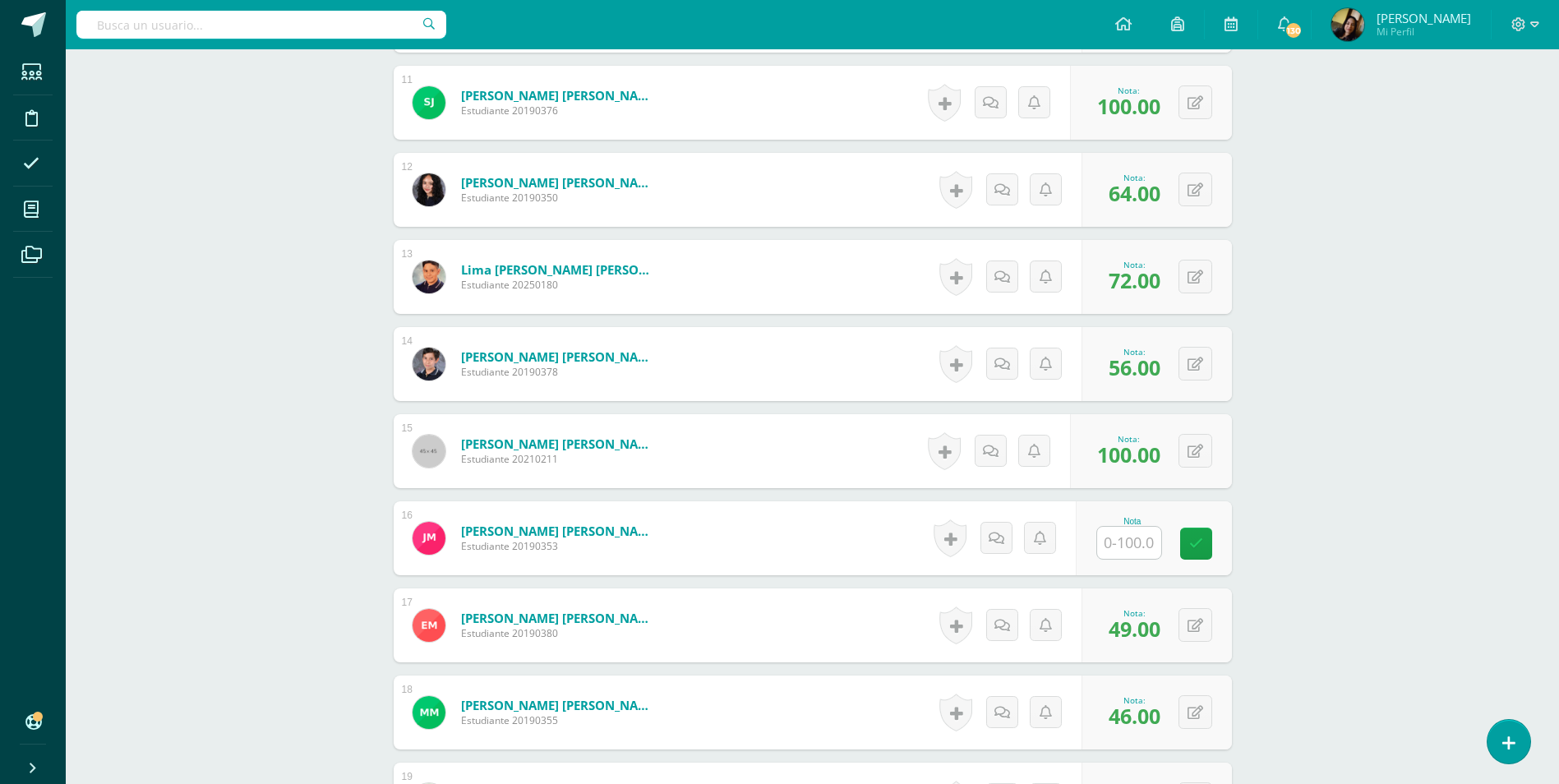
click at [1133, 528] on input "text" at bounding box center [1129, 542] width 64 height 32
type input "57"
click at [198, 311] on div "Comunicación y Lenguaje, Idioma Español Segundo Básico "C" Herramientas Detalle…" at bounding box center [812, 740] width 1493 height 4227
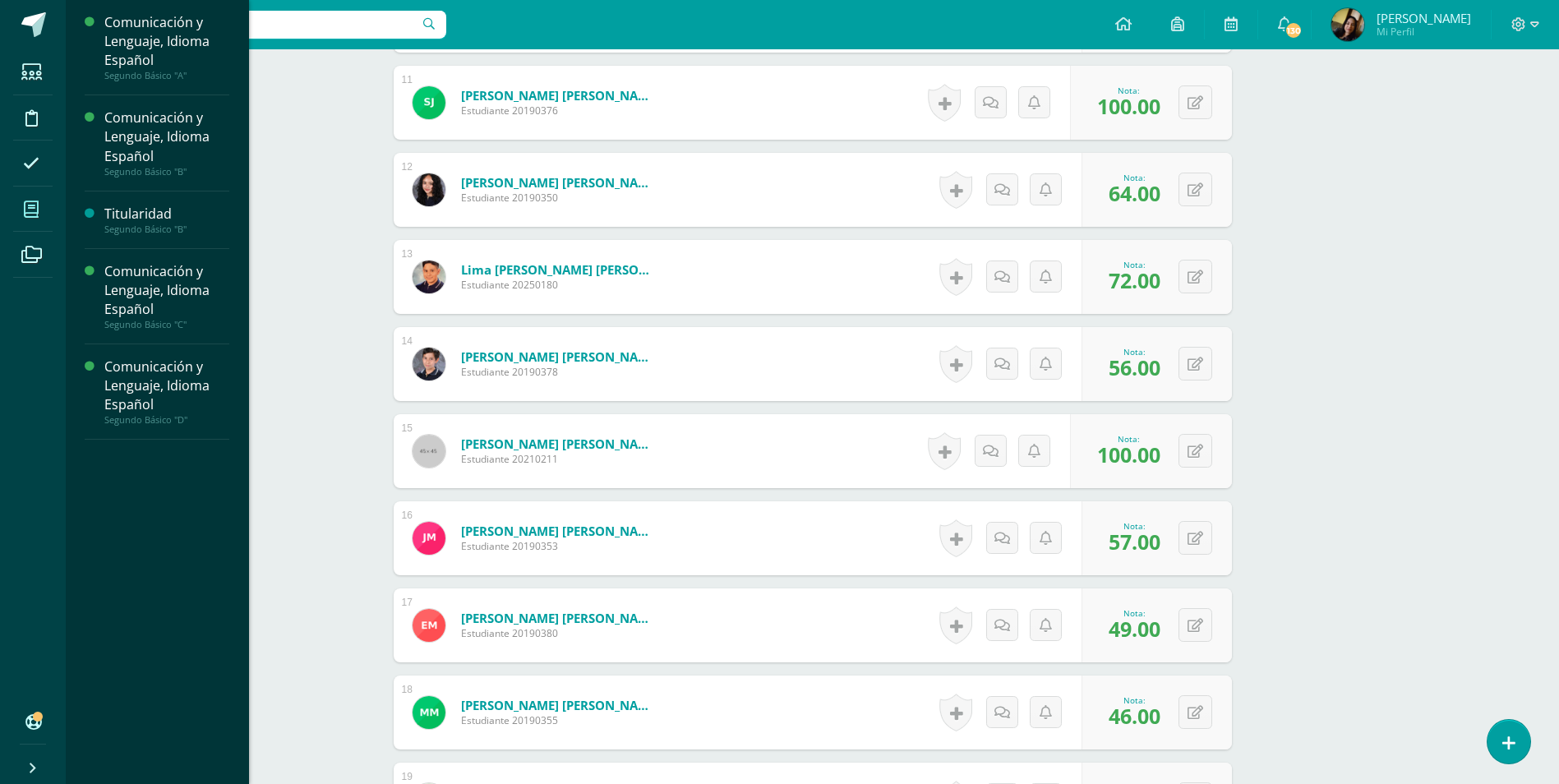
click at [22, 203] on span at bounding box center [32, 209] width 37 height 37
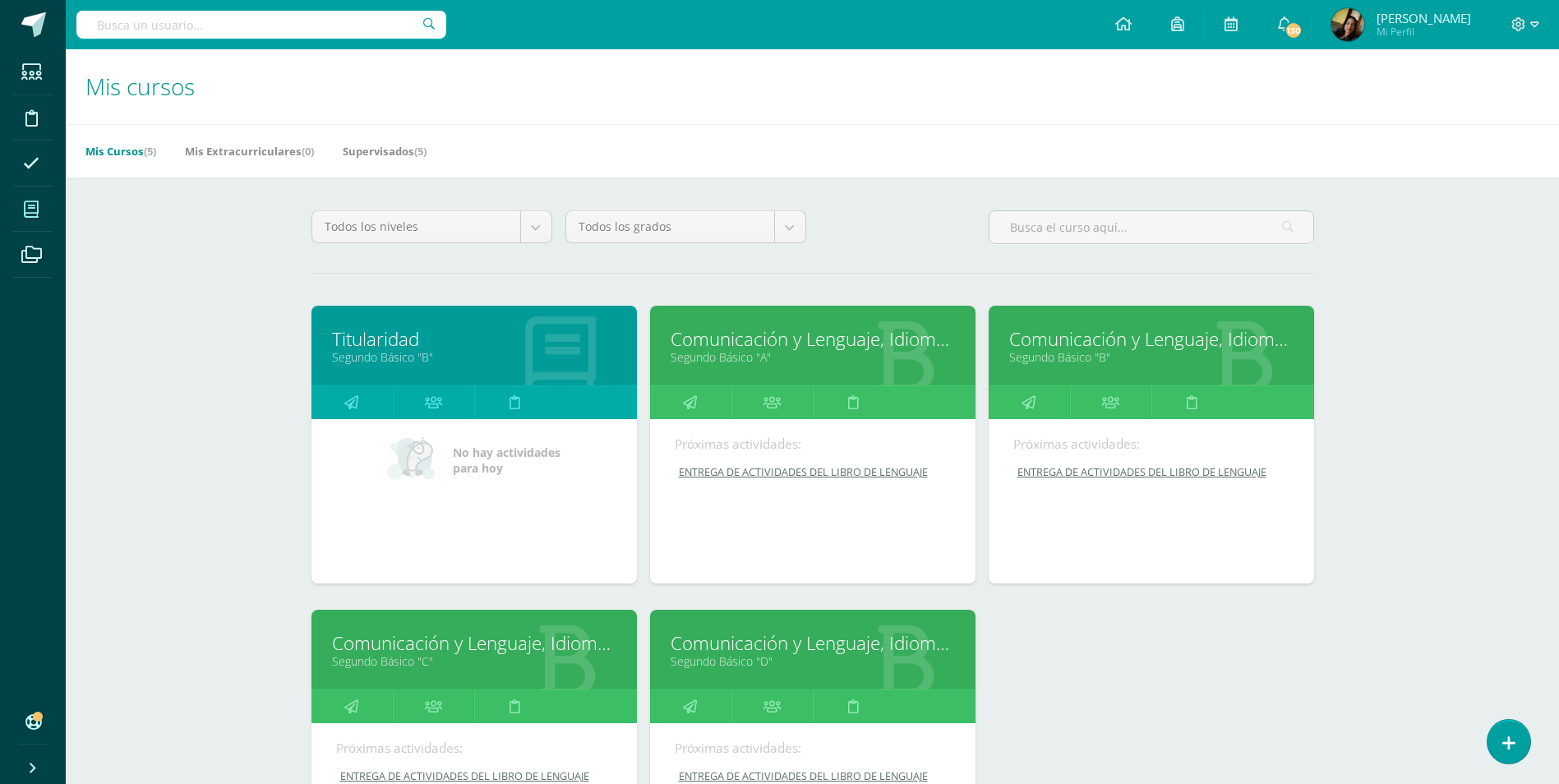
click at [754, 664] on link "Segundo Básico "D"" at bounding box center [813, 661] width 285 height 16
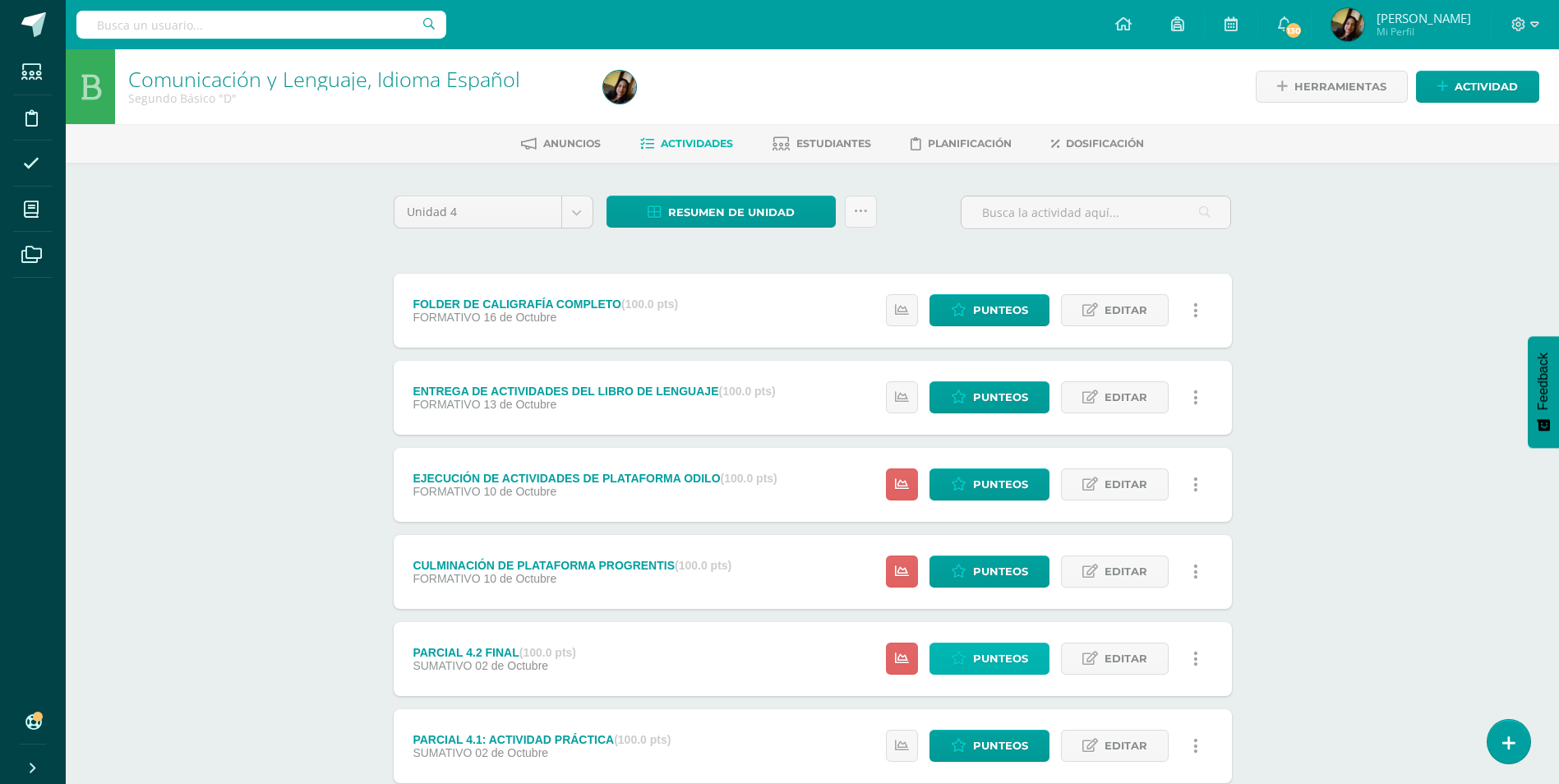
click at [1009, 648] on span "Punteos" at bounding box center [1001, 658] width 55 height 30
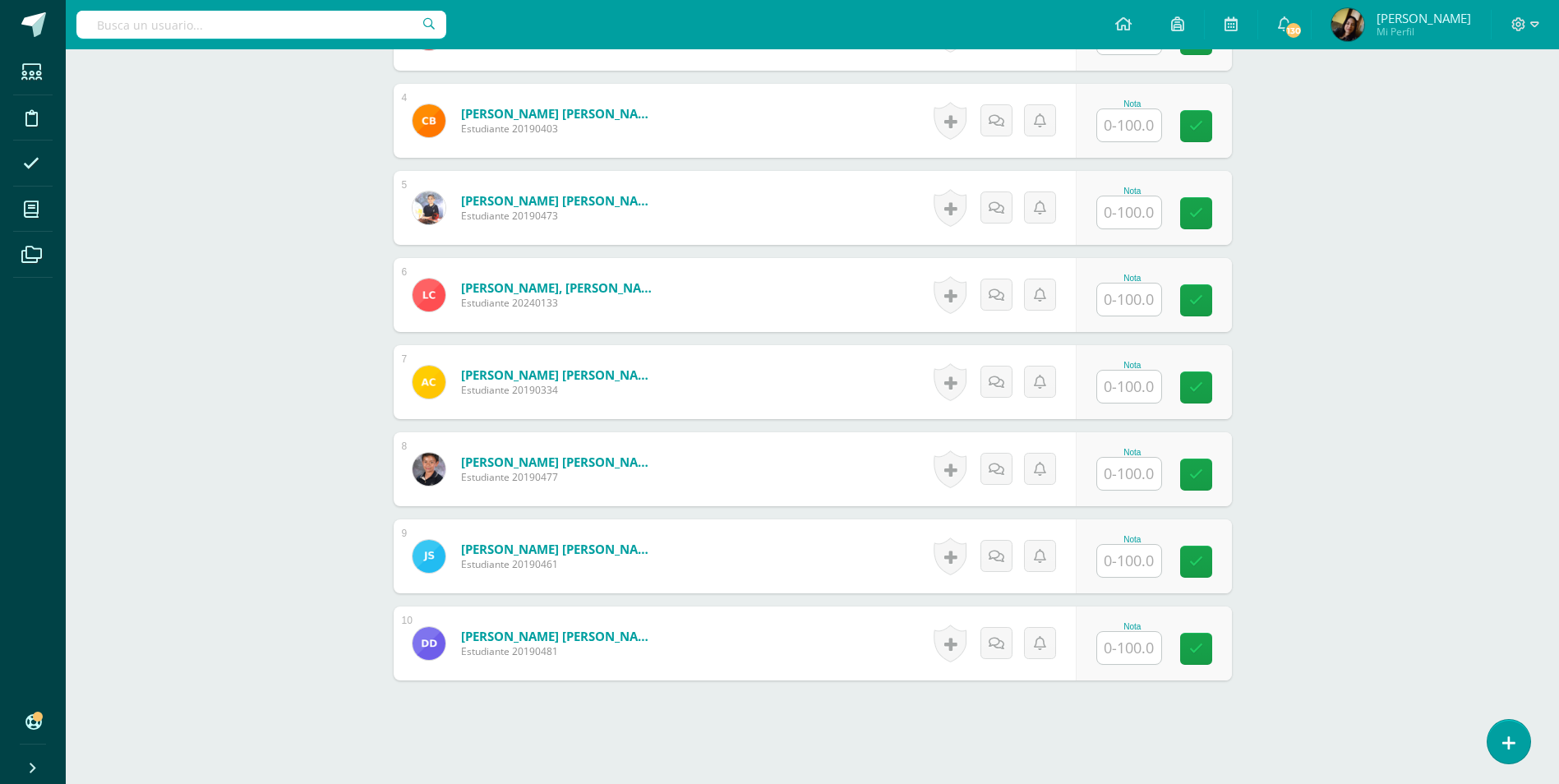
scroll to position [858, 0]
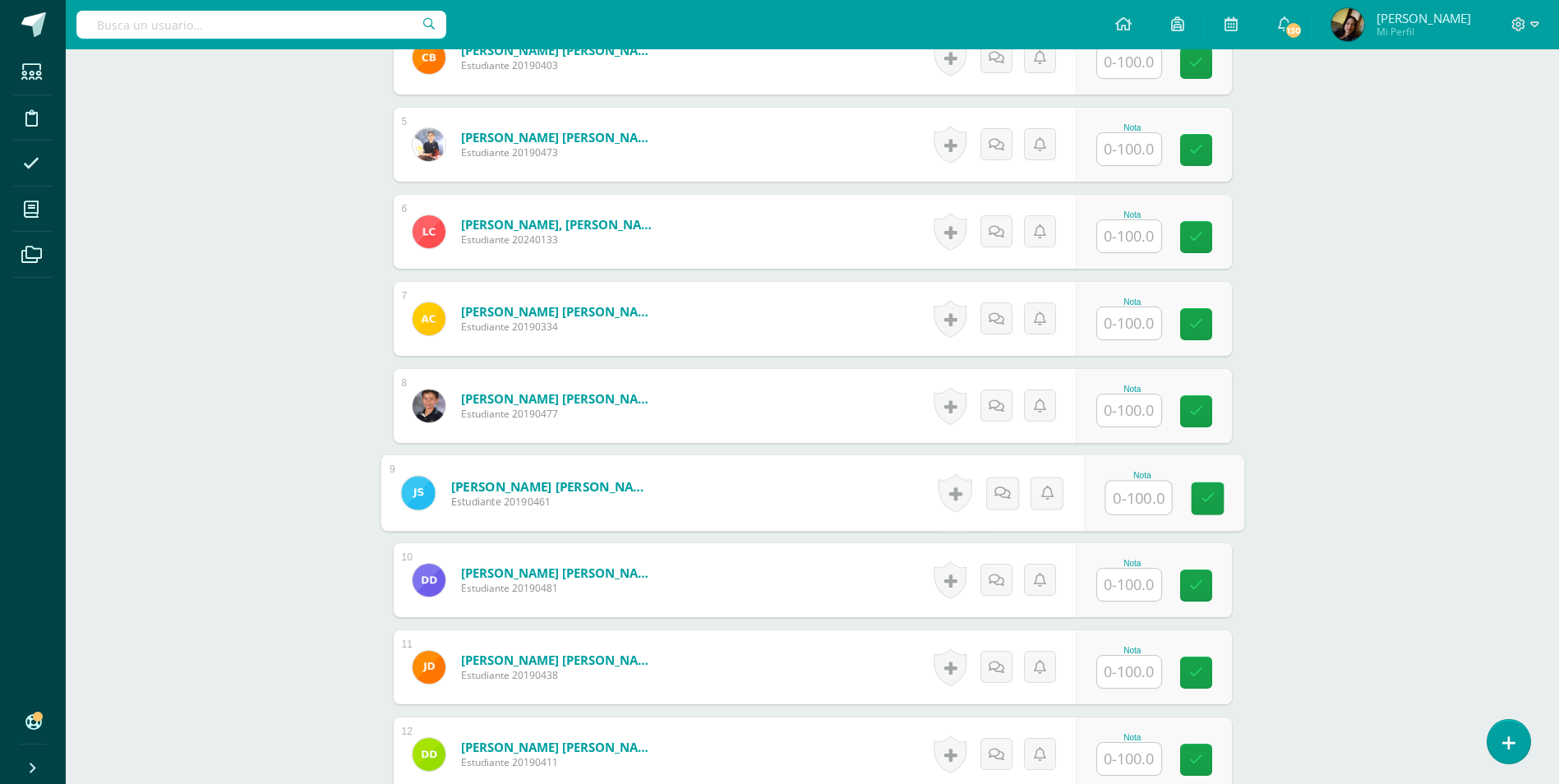
click at [1131, 493] on input "text" at bounding box center [1138, 497] width 66 height 33
type input "72"
click at [0, 417] on html "Estudiantes Disciplina Asistencia Mis cursos Archivos Soporte Ayuda Reportar un…" at bounding box center [779, 405] width 1559 height 2528
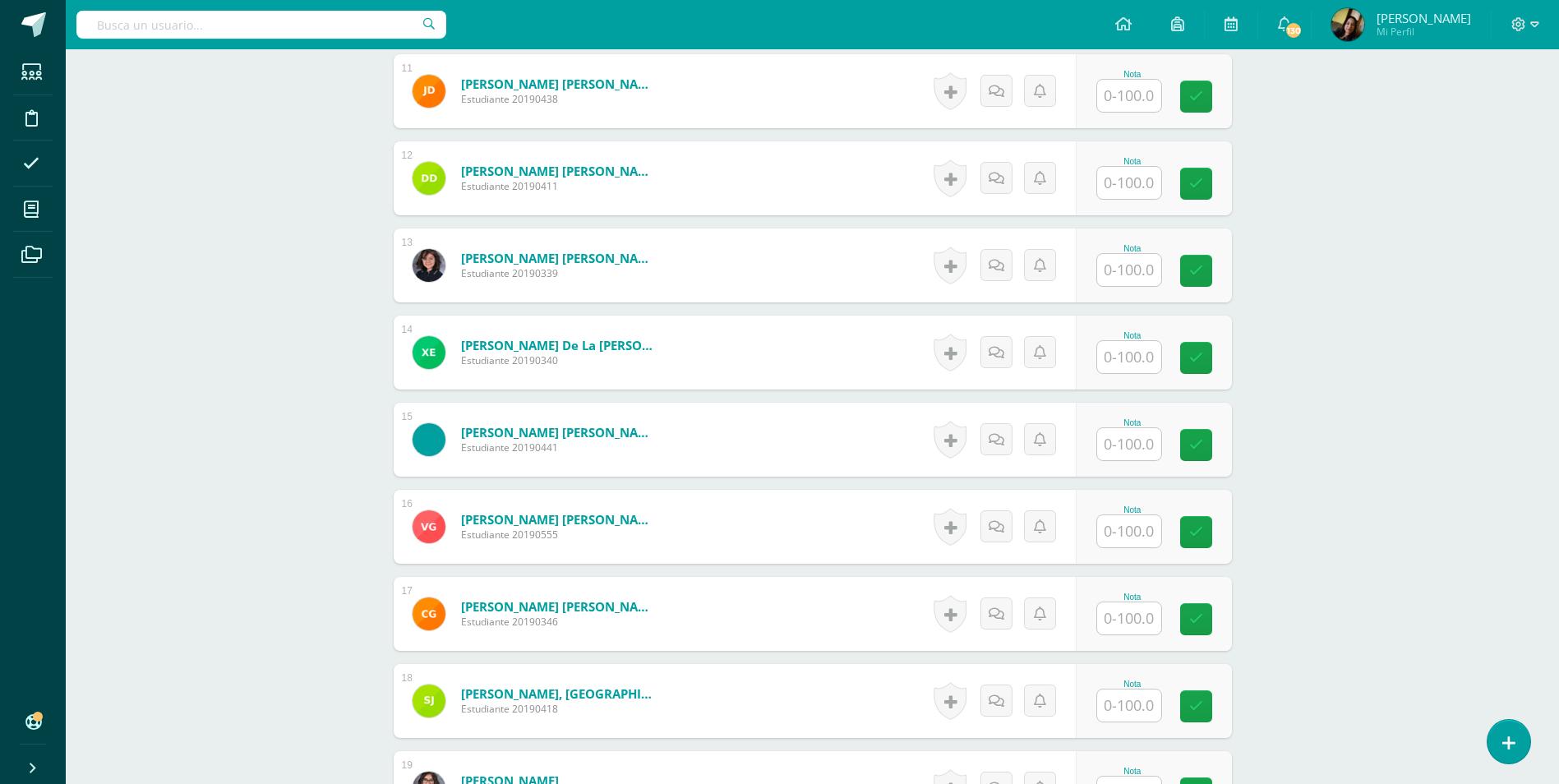
scroll to position [1435, 0]
click at [1118, 524] on input "text" at bounding box center [1138, 530] width 66 height 33
type input "55"
click at [1115, 340] on input "text" at bounding box center [1138, 356] width 66 height 33
type input "100"
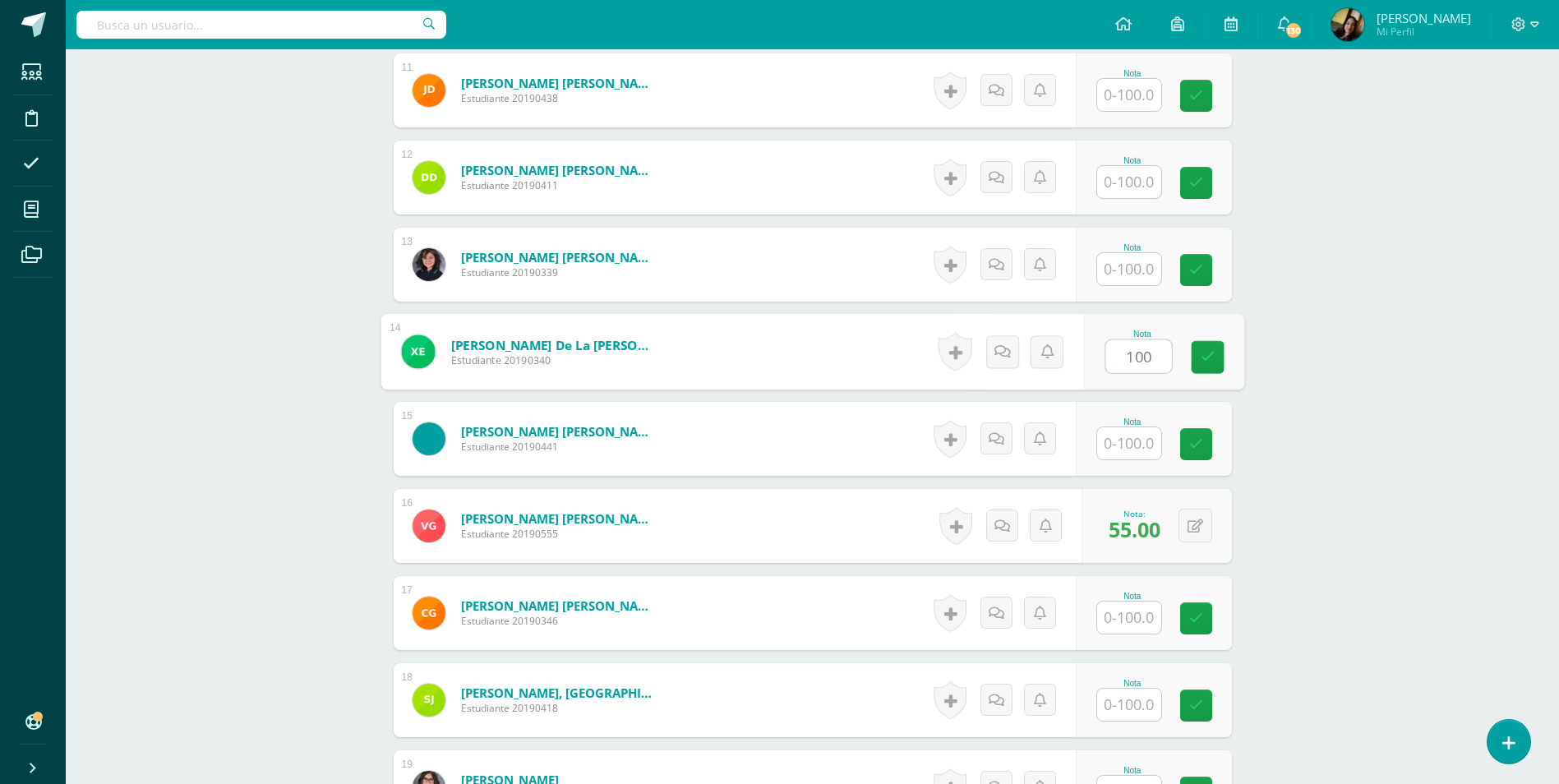
click at [339, 367] on div "Comunicación y Lenguaje, Idioma Español Segundo Básico "D" Herramientas Detalle…" at bounding box center [812, 771] width 1493 height 4313
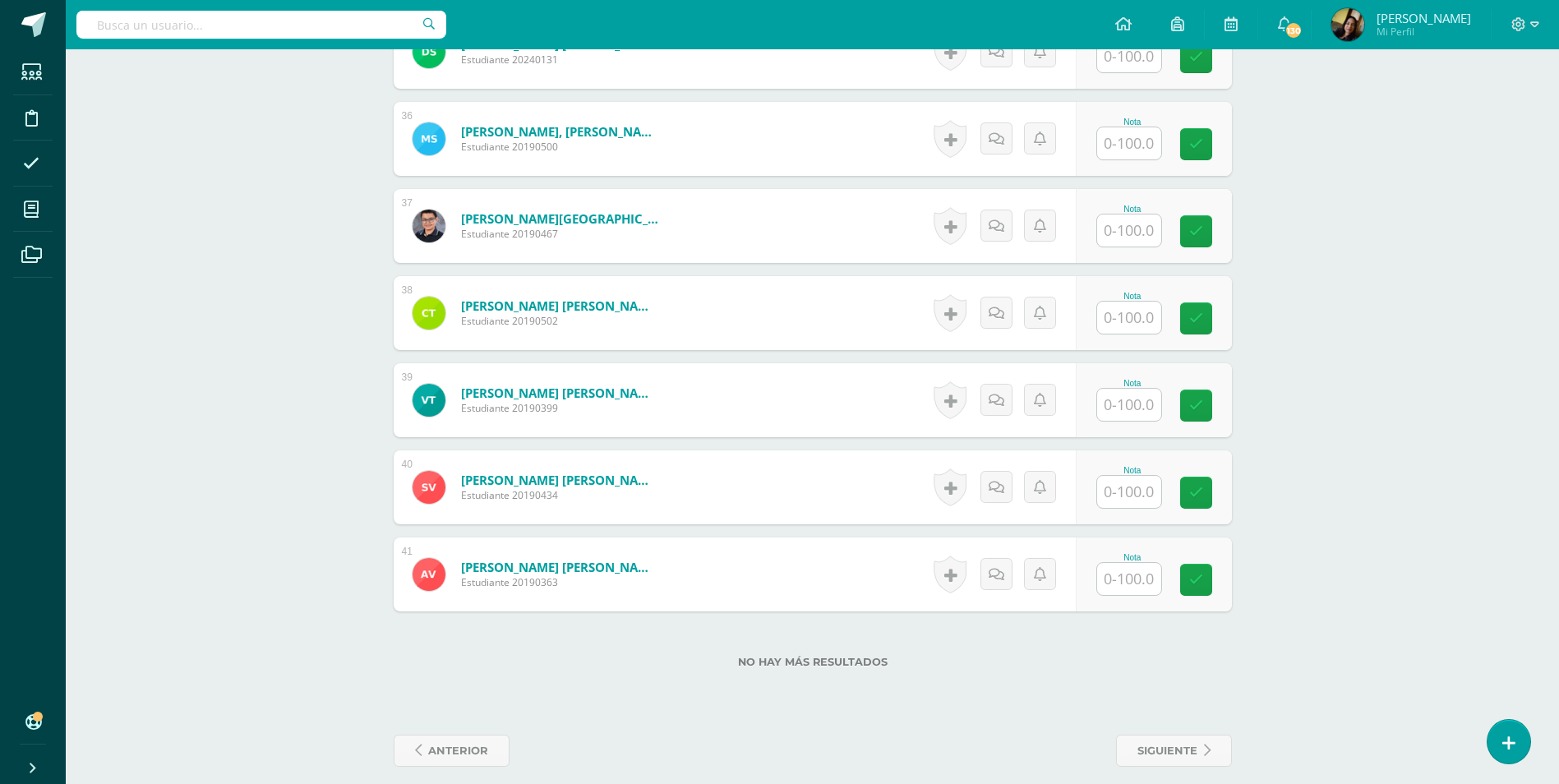
scroll to position [3235, 0]
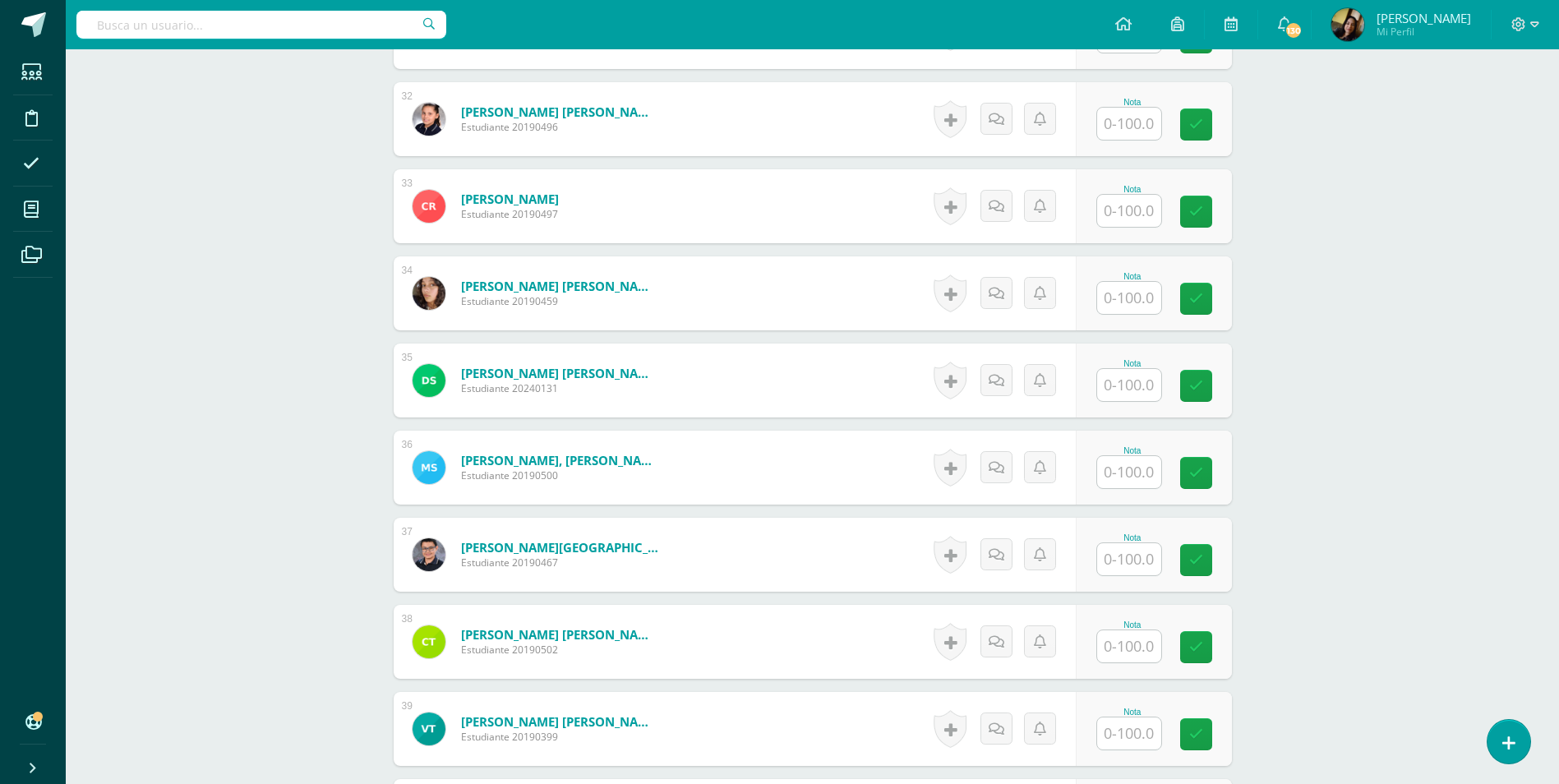
click at [1118, 369] on input "text" at bounding box center [1129, 384] width 64 height 32
type input "100"
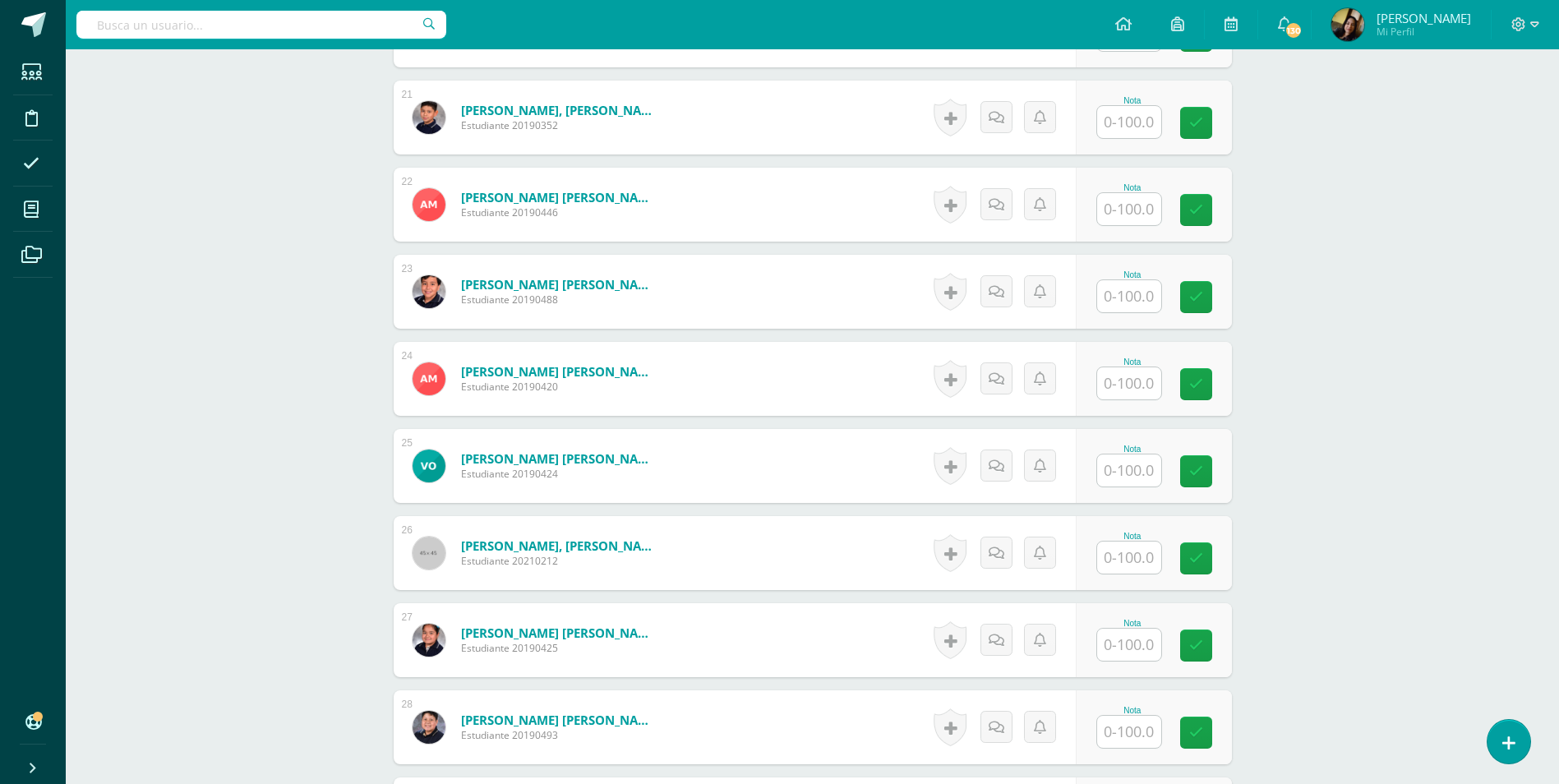
scroll to position [2249, 0]
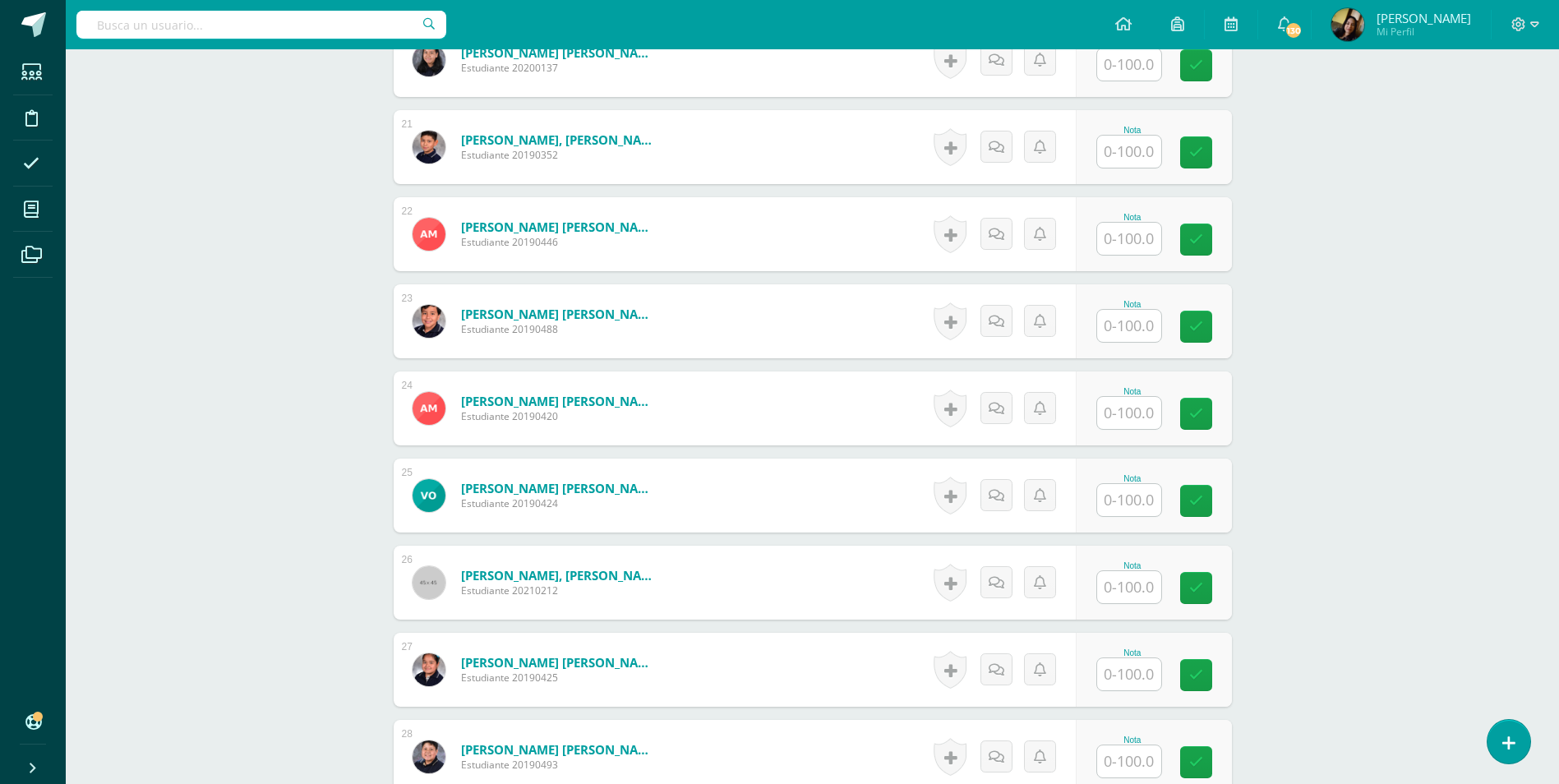
click at [1126, 222] on input "text" at bounding box center [1129, 238] width 64 height 32
type input "100"
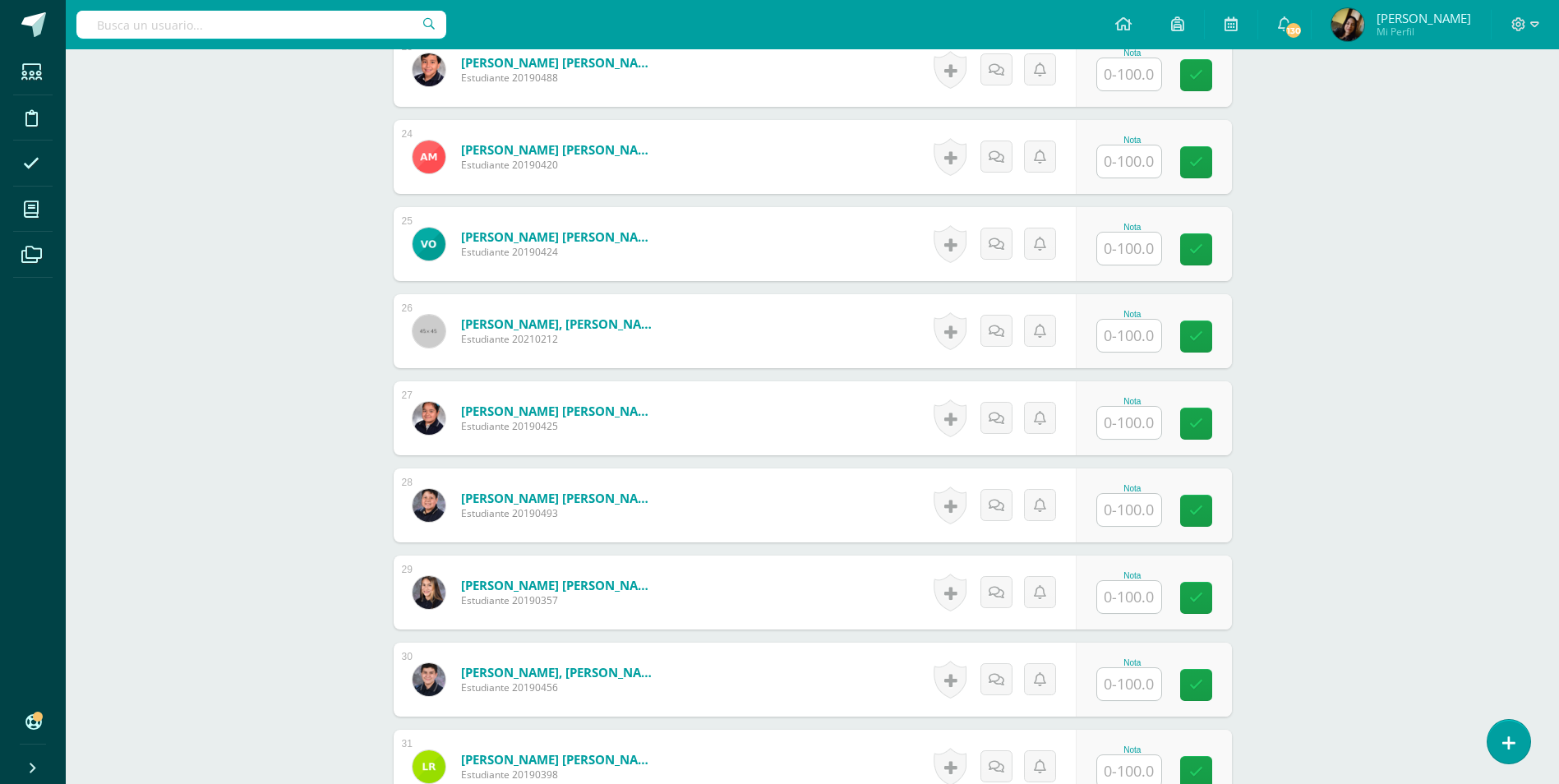
scroll to position [2578, 0]
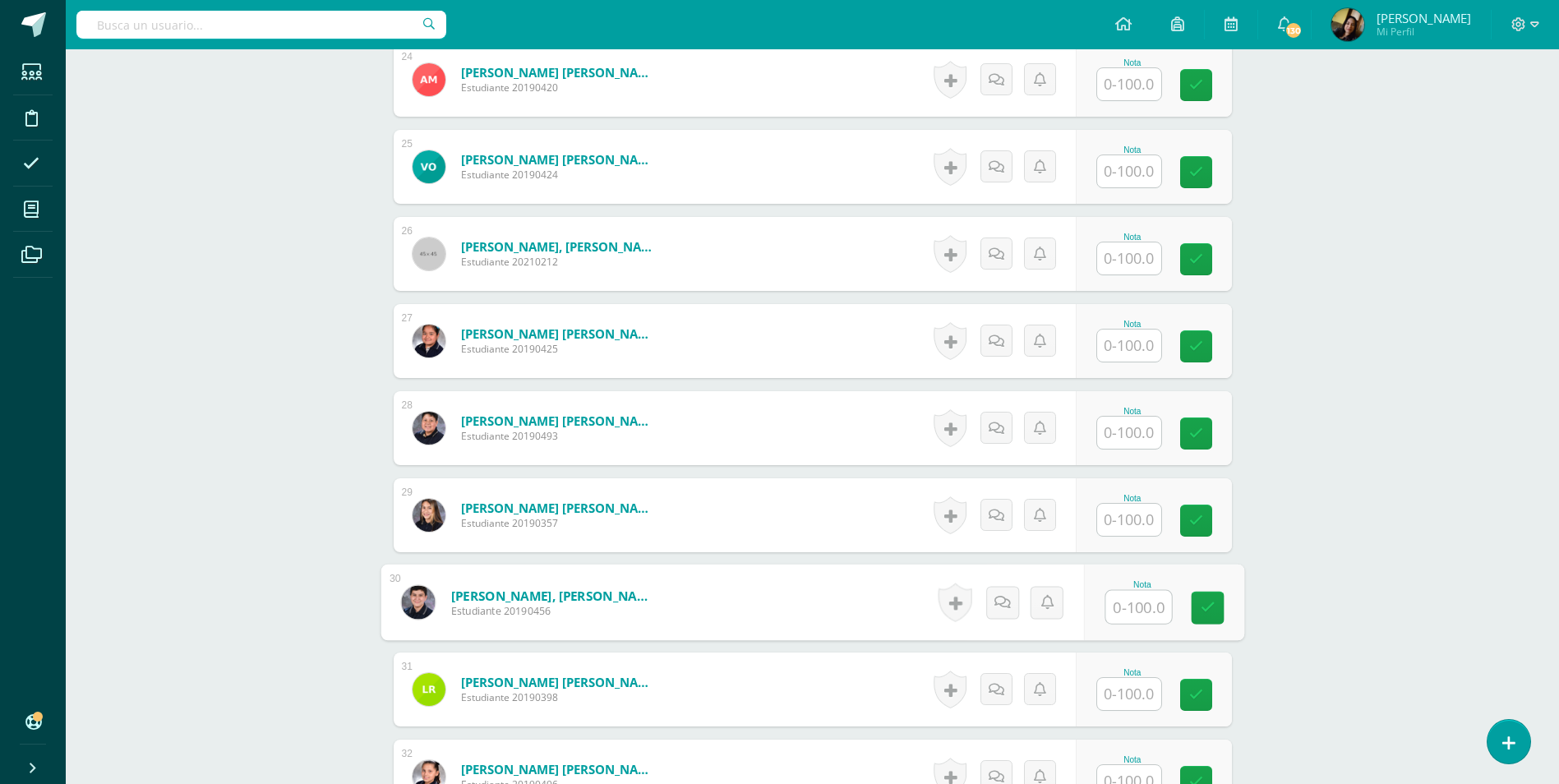
click at [1125, 598] on input "text" at bounding box center [1138, 607] width 66 height 33
type input "100"
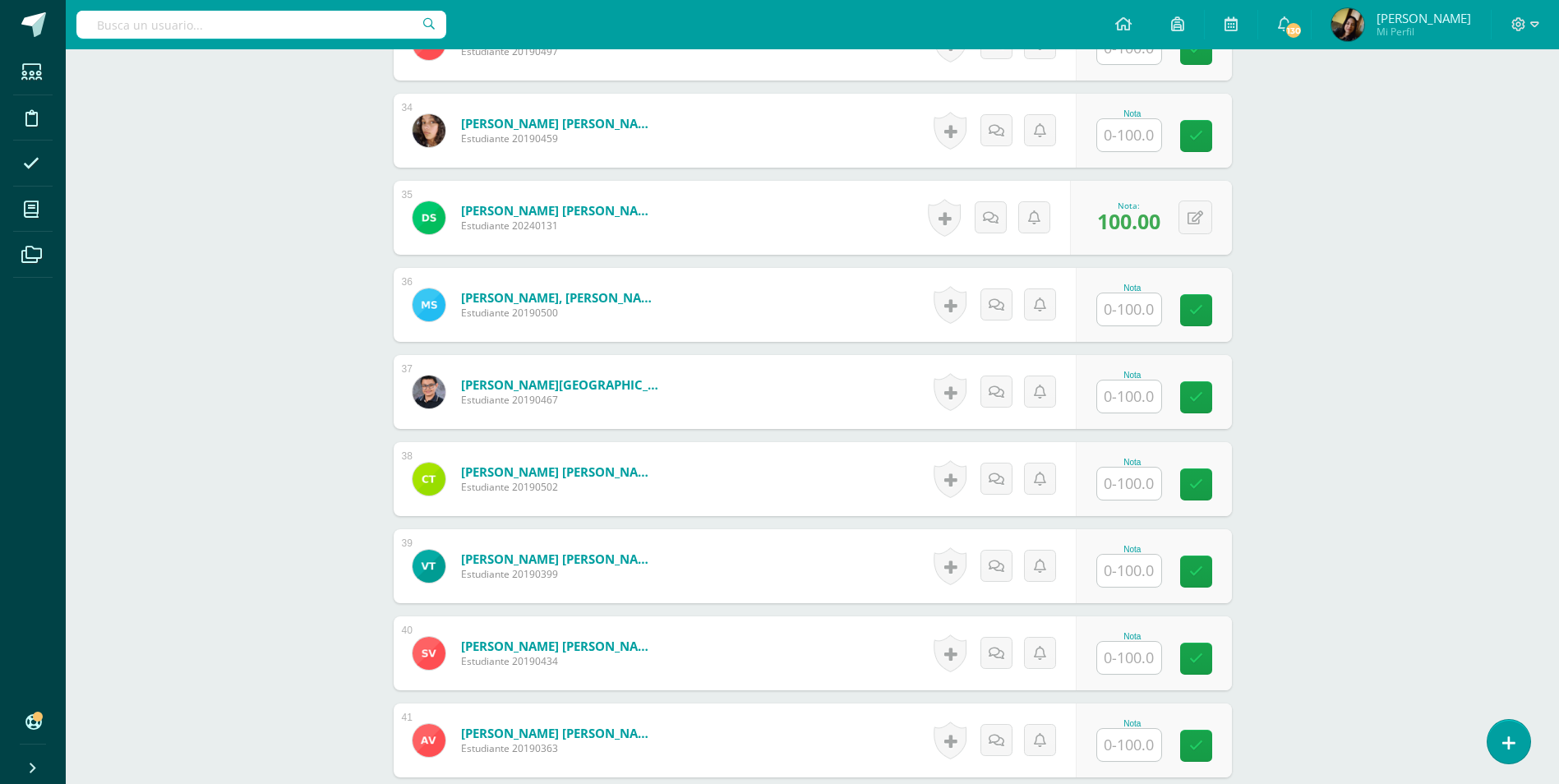
scroll to position [3481, 0]
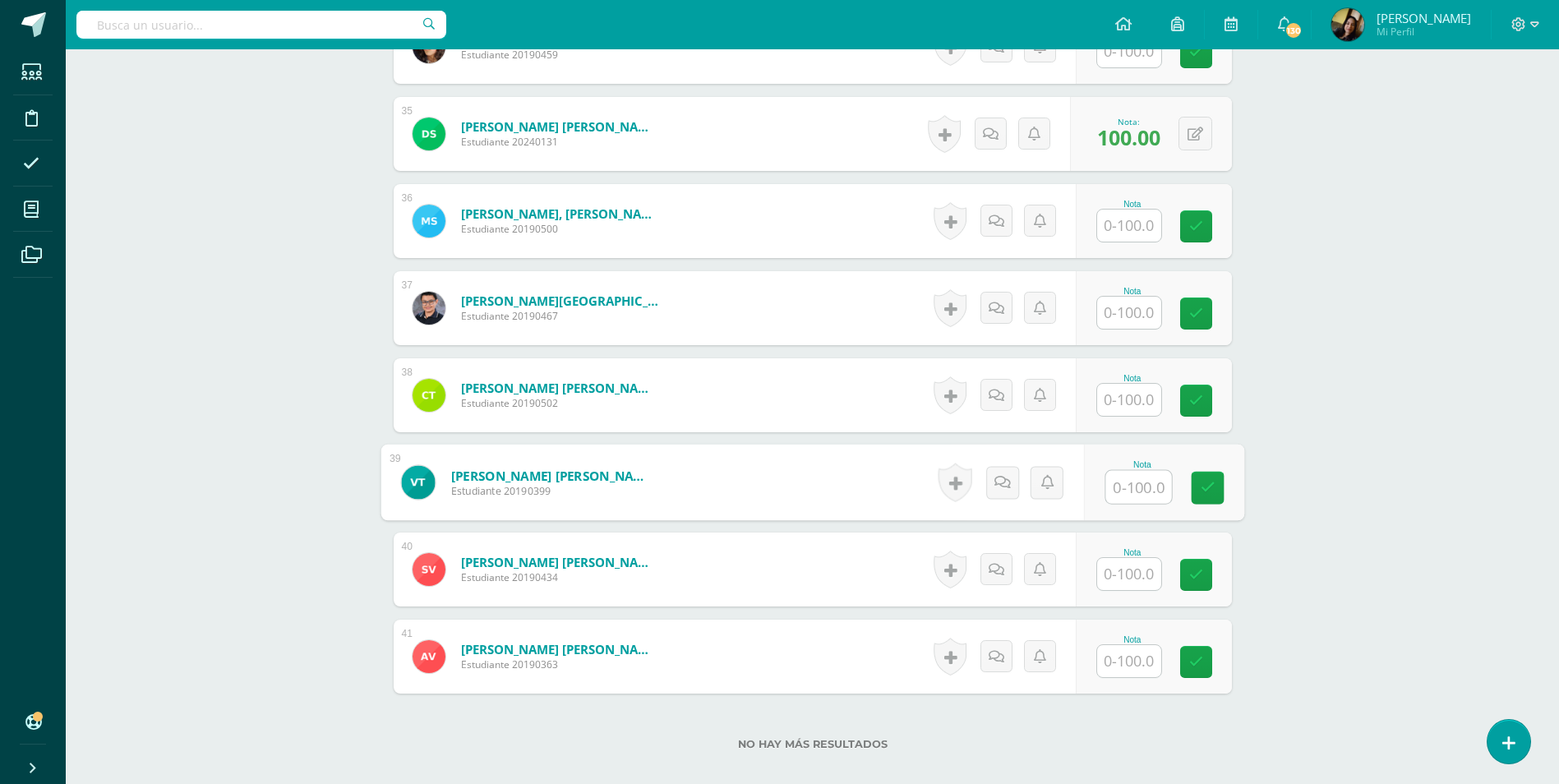
click at [1125, 472] on input "text" at bounding box center [1138, 486] width 66 height 33
type input "53"
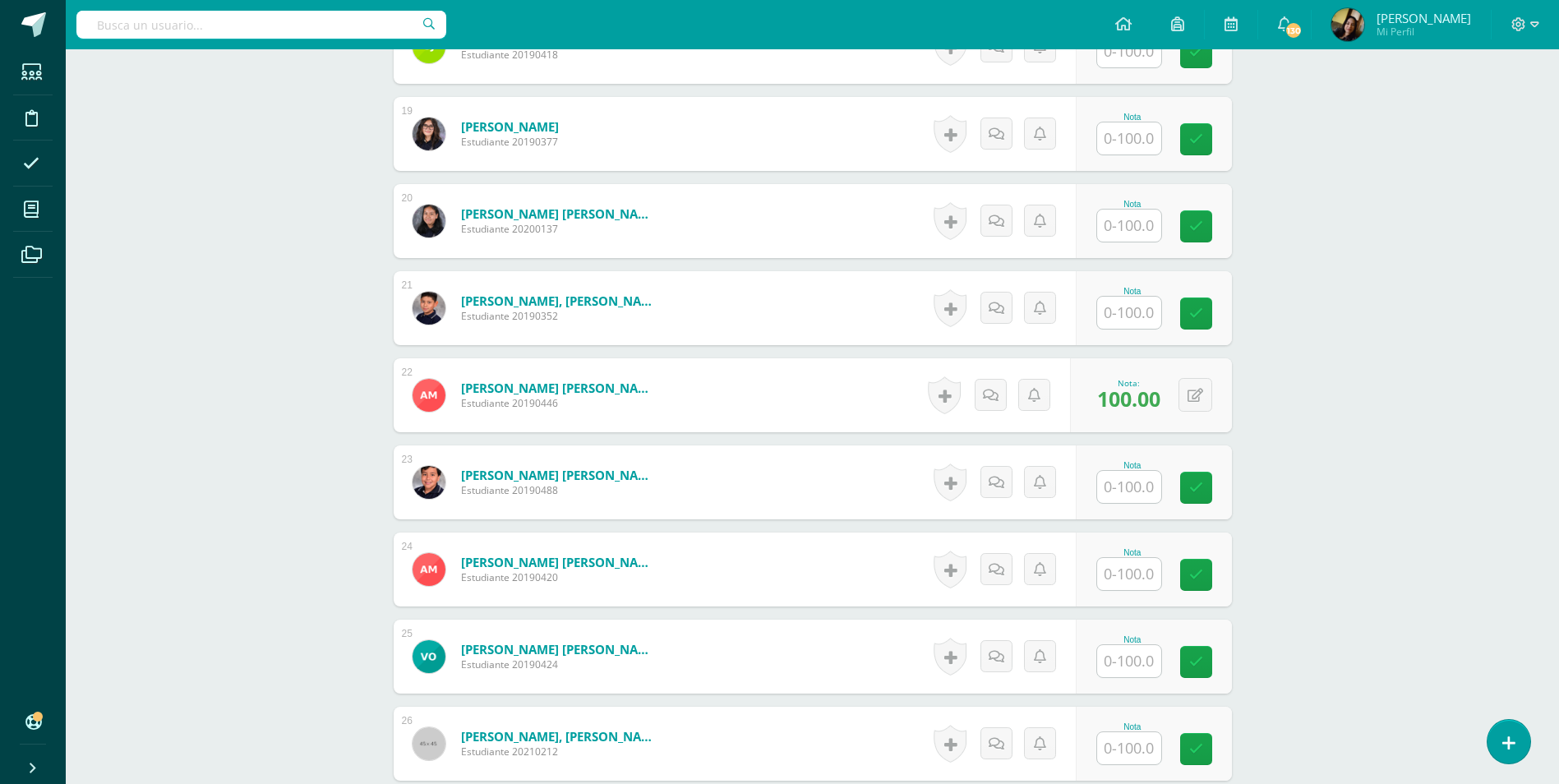
scroll to position [1921, 0]
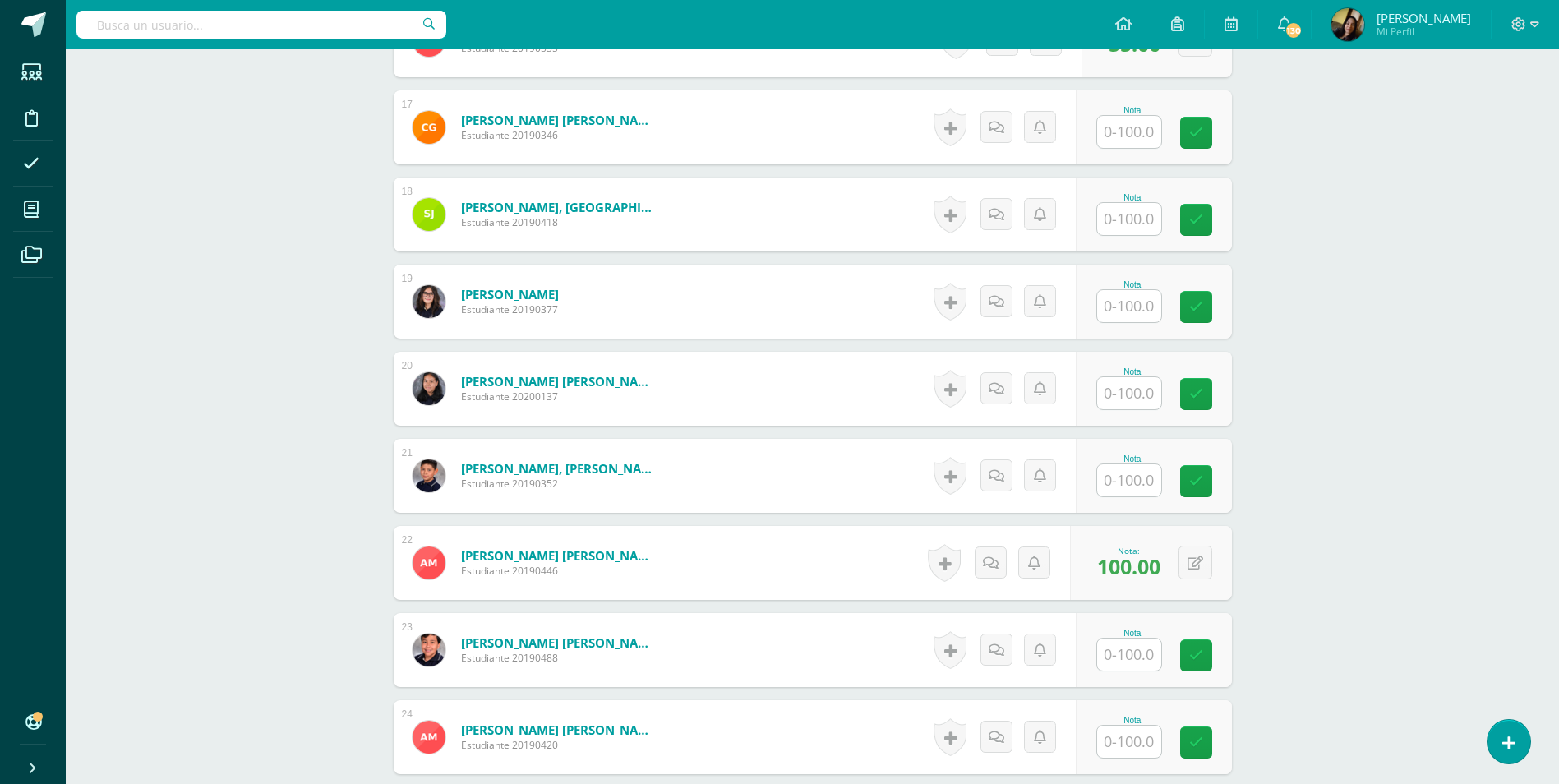
click at [1119, 385] on input "text" at bounding box center [1129, 393] width 64 height 32
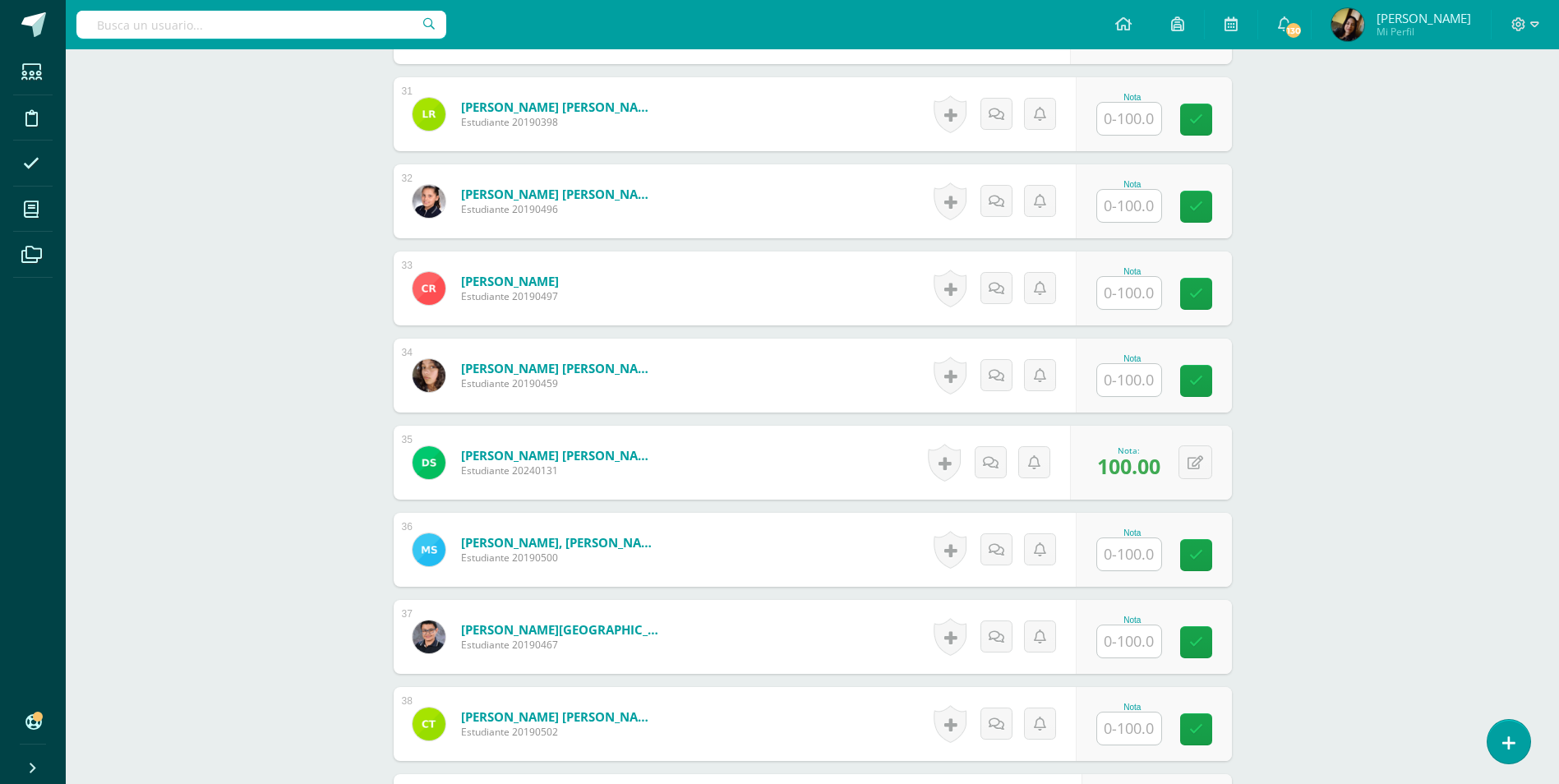
scroll to position [3235, 0]
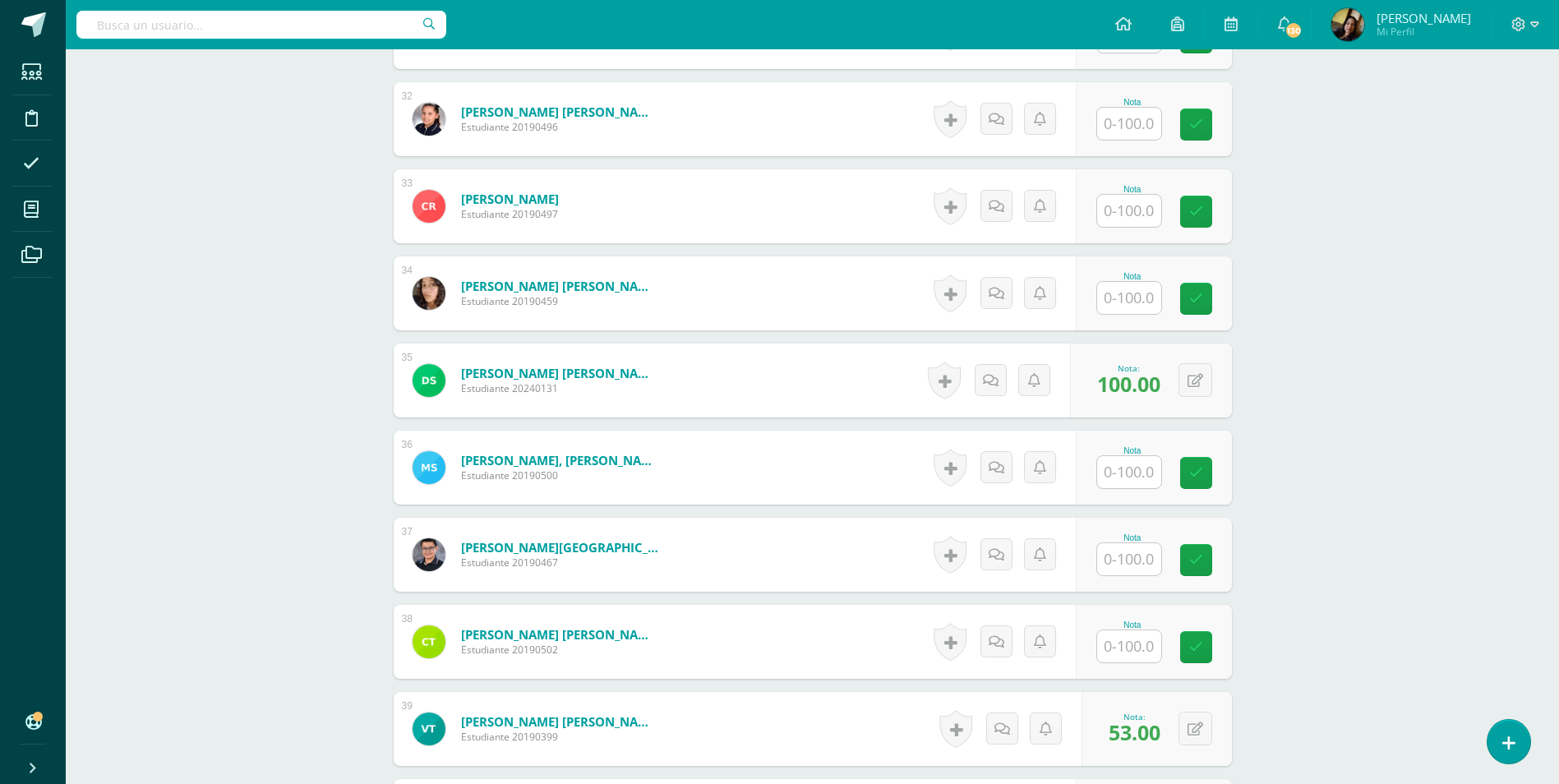
type input "48"
click at [1120, 543] on input "text" at bounding box center [1138, 559] width 66 height 33
type input "49"
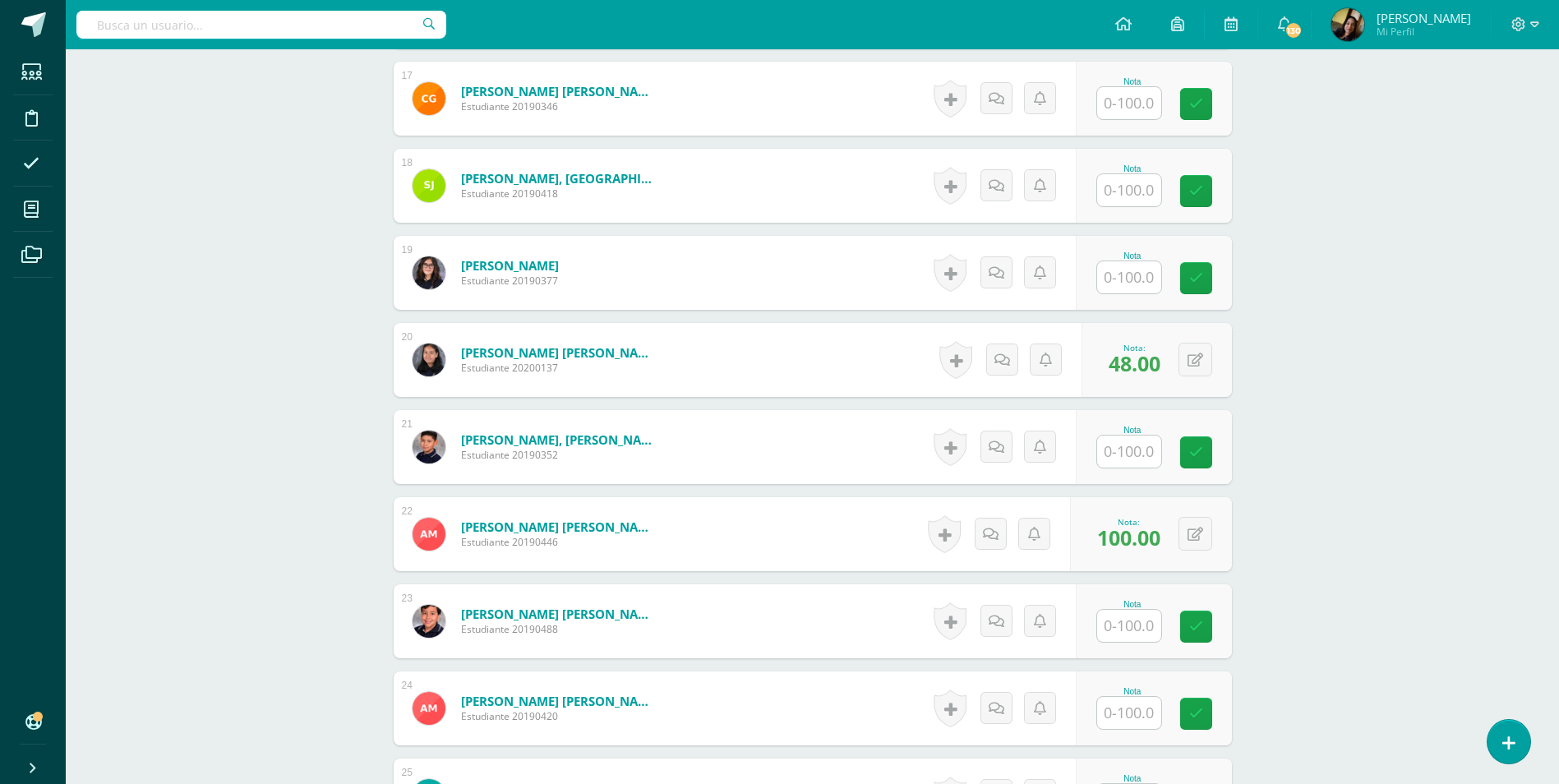
scroll to position [1921, 0]
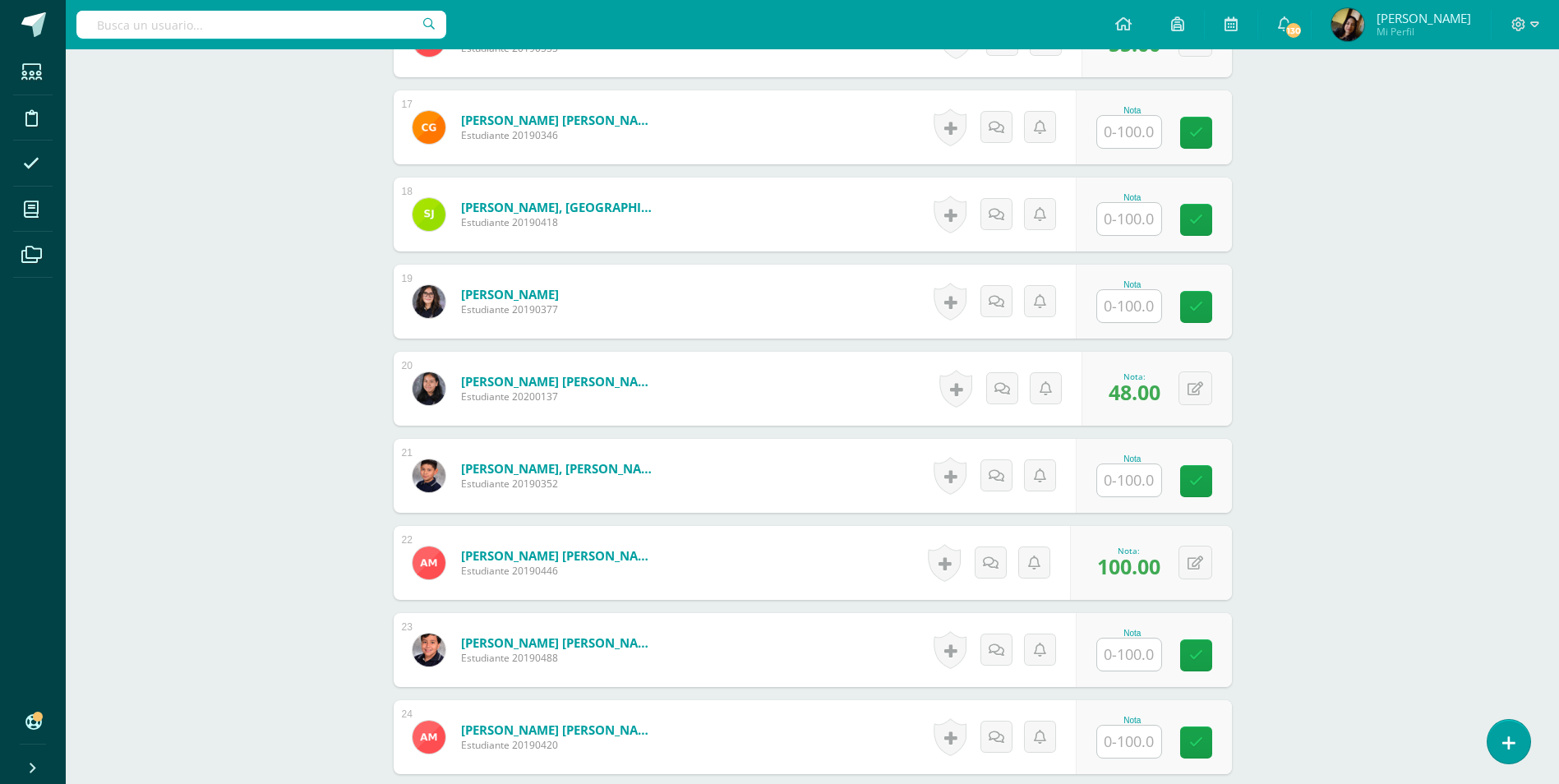
click at [1114, 290] on input "text" at bounding box center [1129, 306] width 64 height 32
type input "74"
click at [330, 270] on div "Comunicación y Lenguaje, Idioma Español Segundo Básico "D" Herramientas Detalle…" at bounding box center [812, 285] width 1493 height 4313
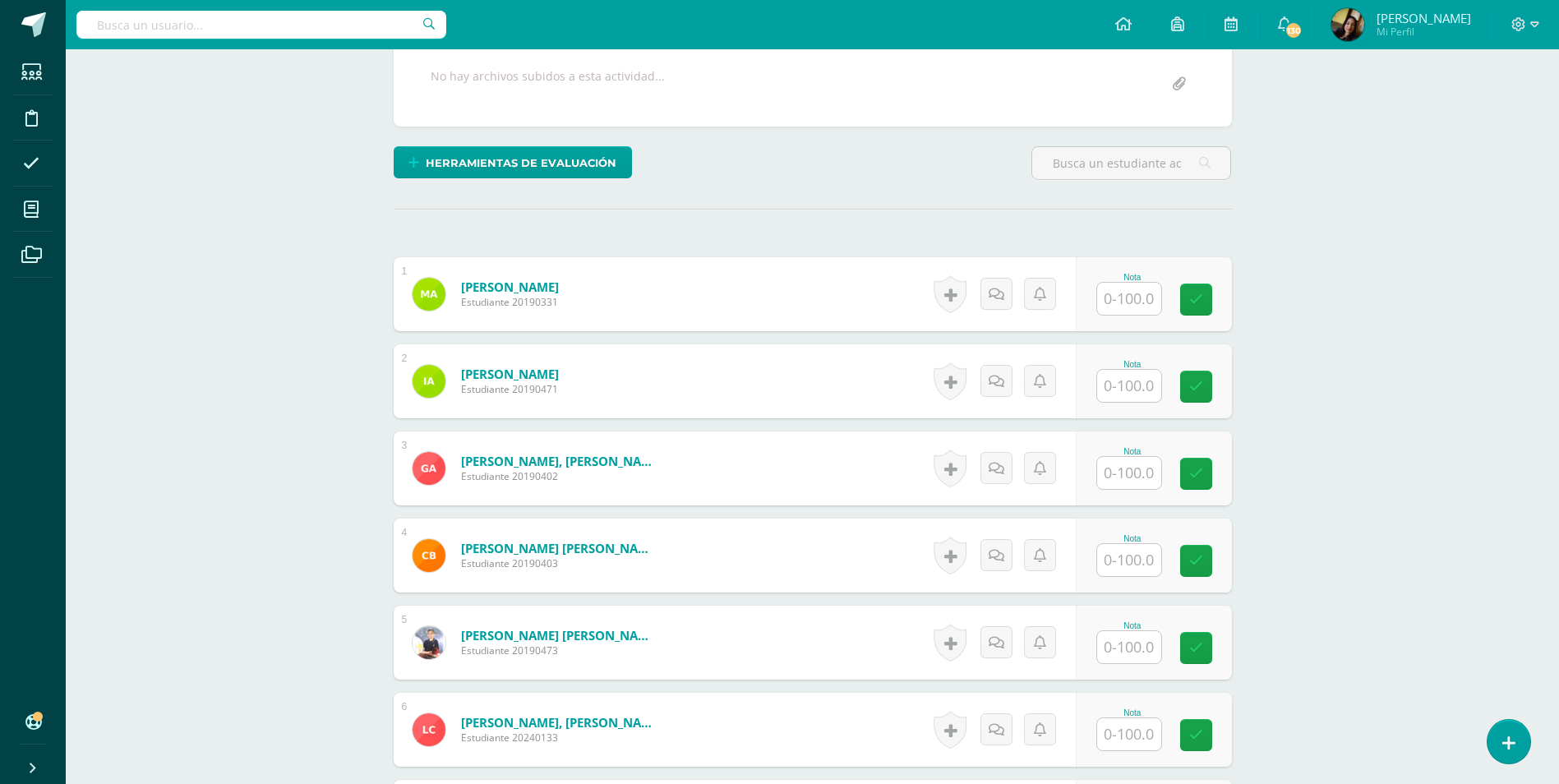
scroll to position [524, 0]
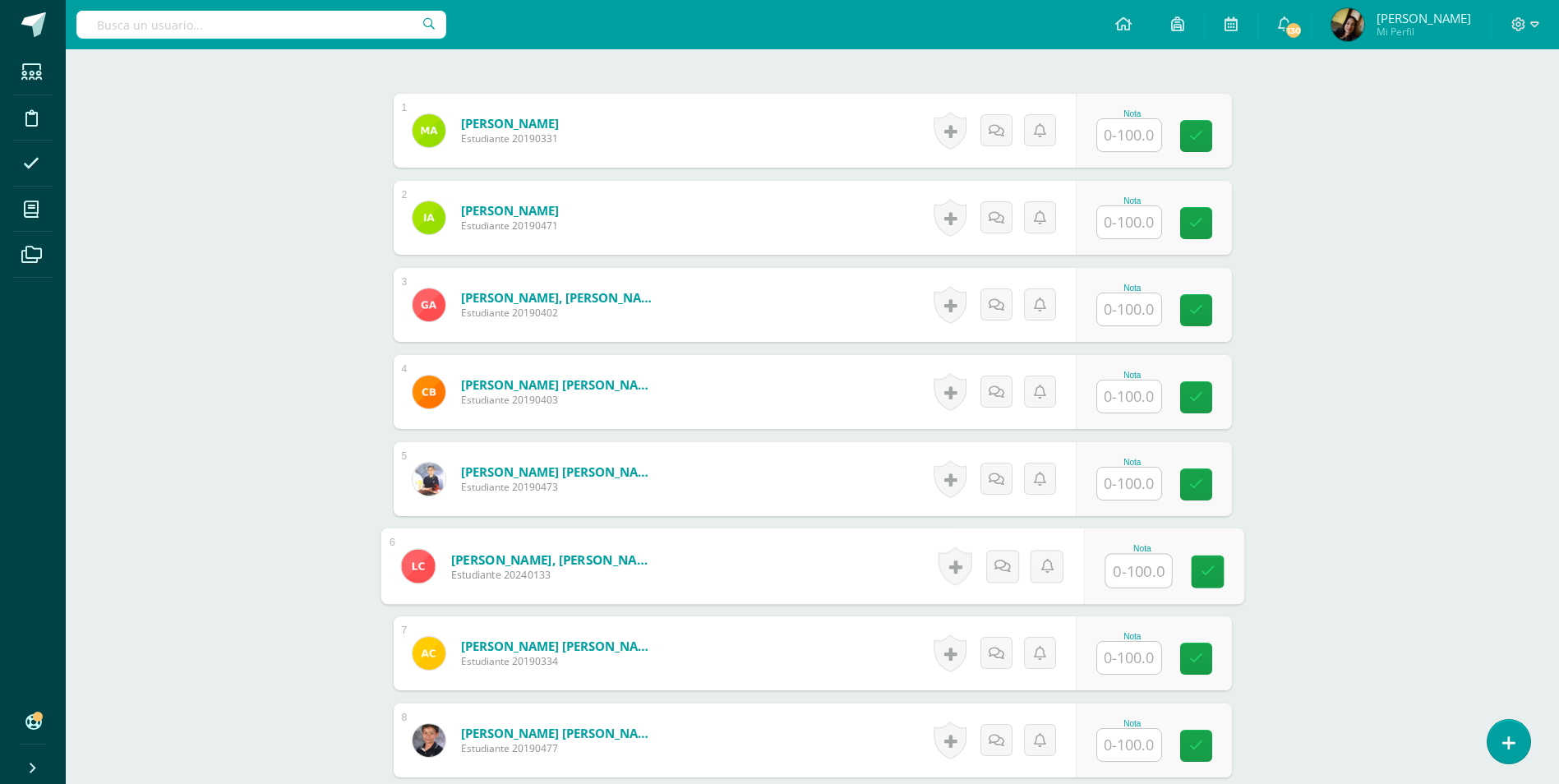
click at [1134, 555] on input "text" at bounding box center [1138, 571] width 66 height 33
type input "49"
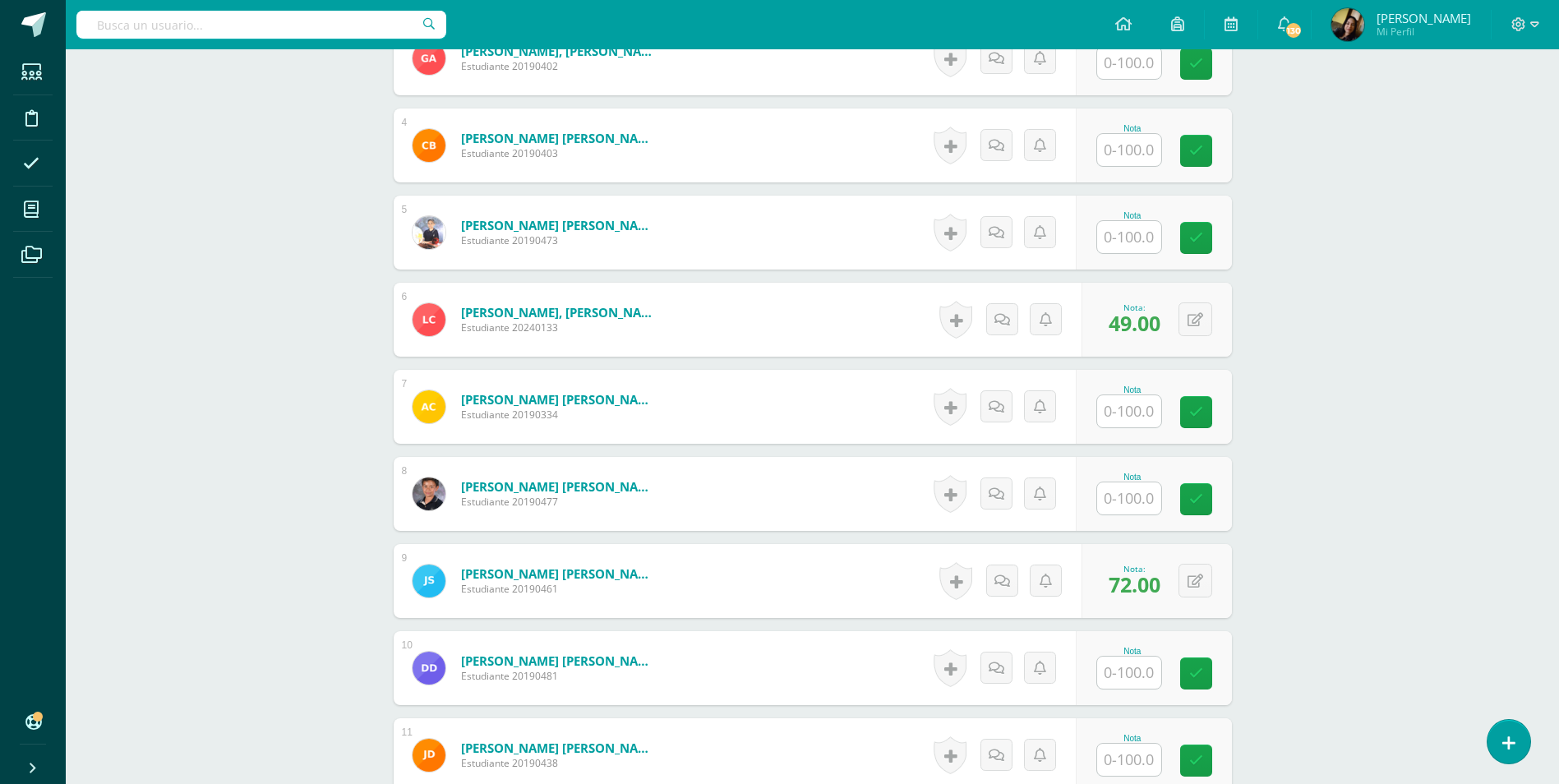
scroll to position [935, 0]
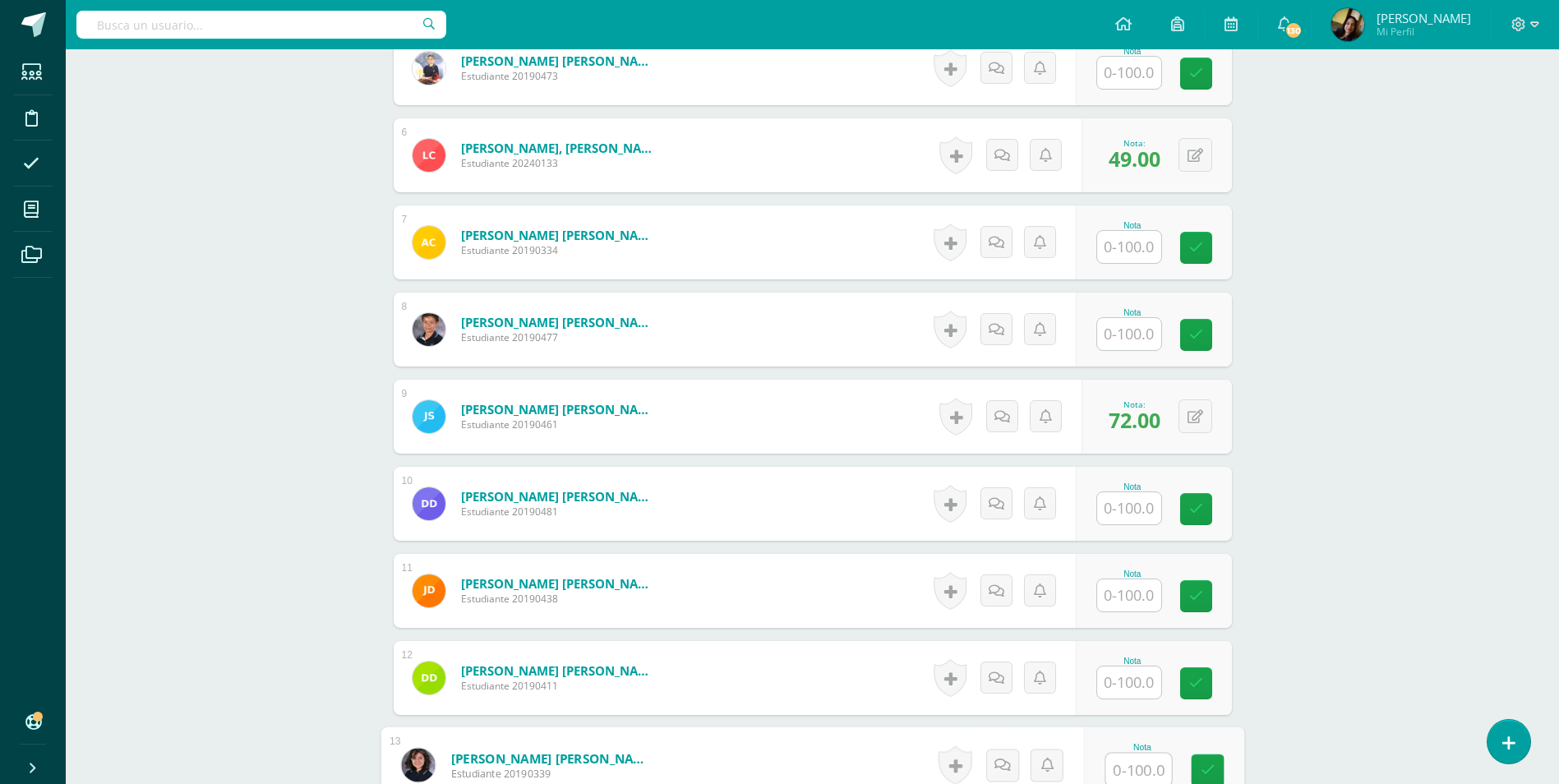
click at [1126, 756] on input "text" at bounding box center [1138, 769] width 66 height 33
type input "55"
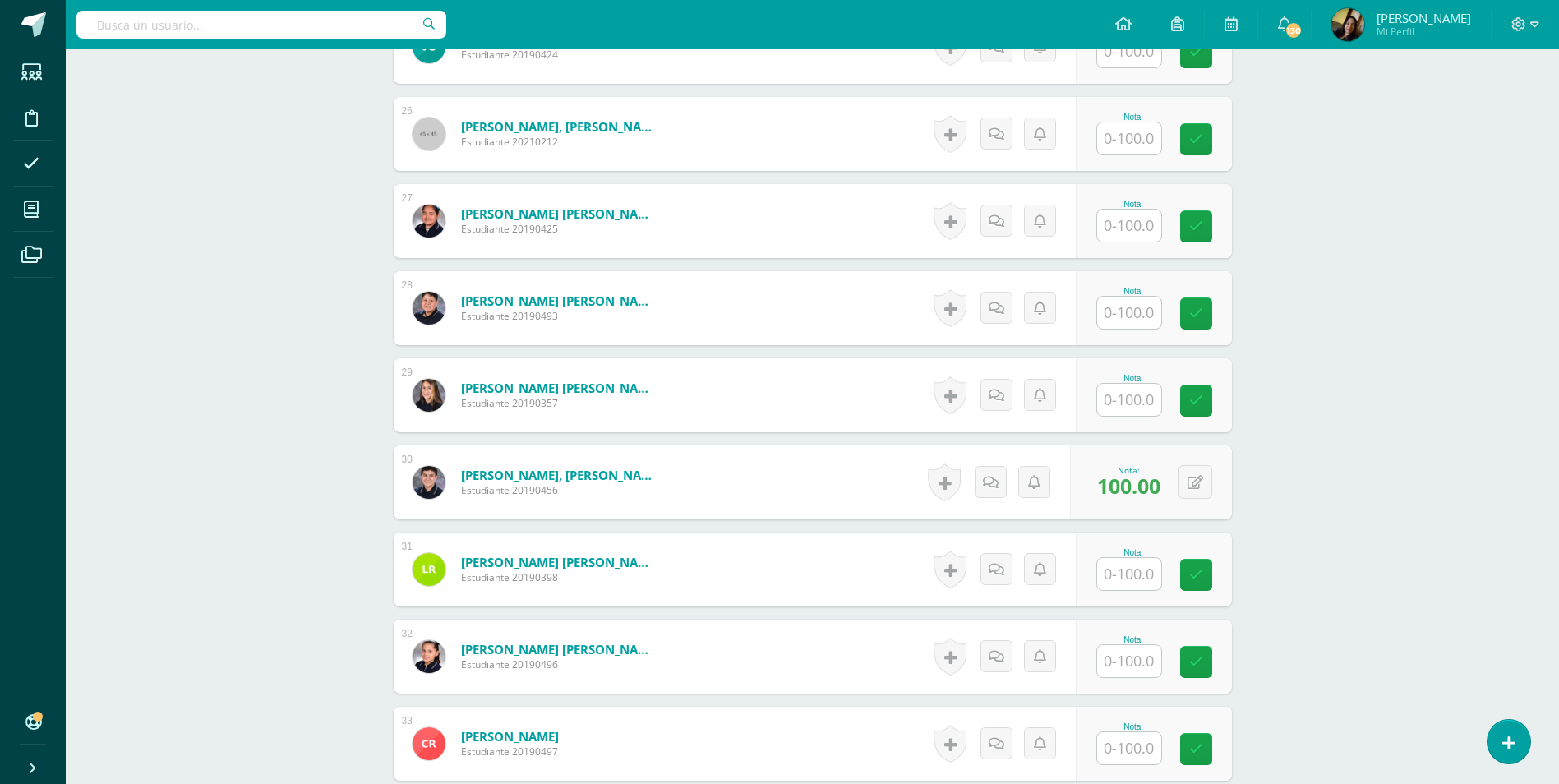
scroll to position [2824, 0]
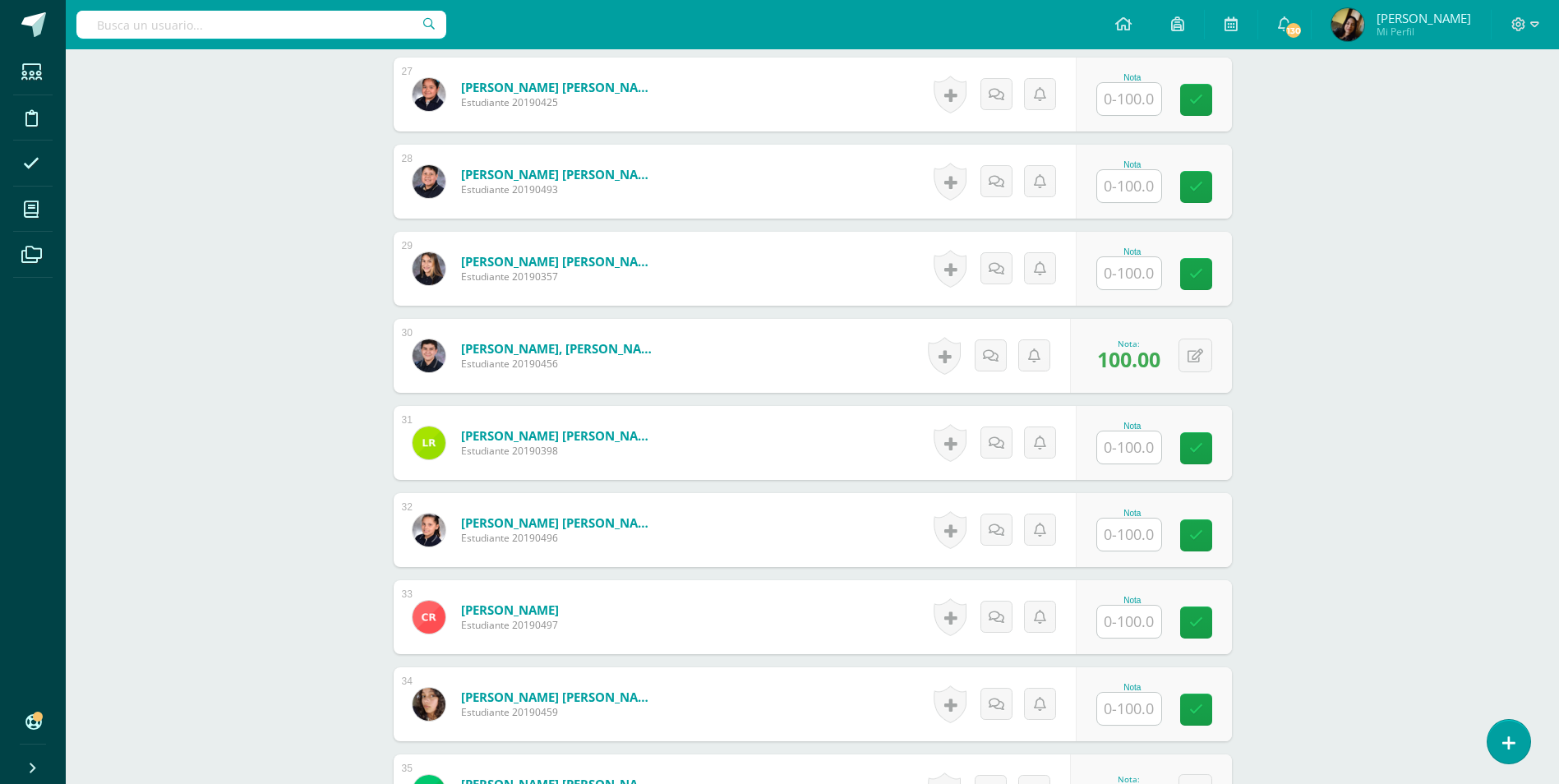
click at [1137, 693] on input "text" at bounding box center [1129, 709] width 64 height 32
type input "62"
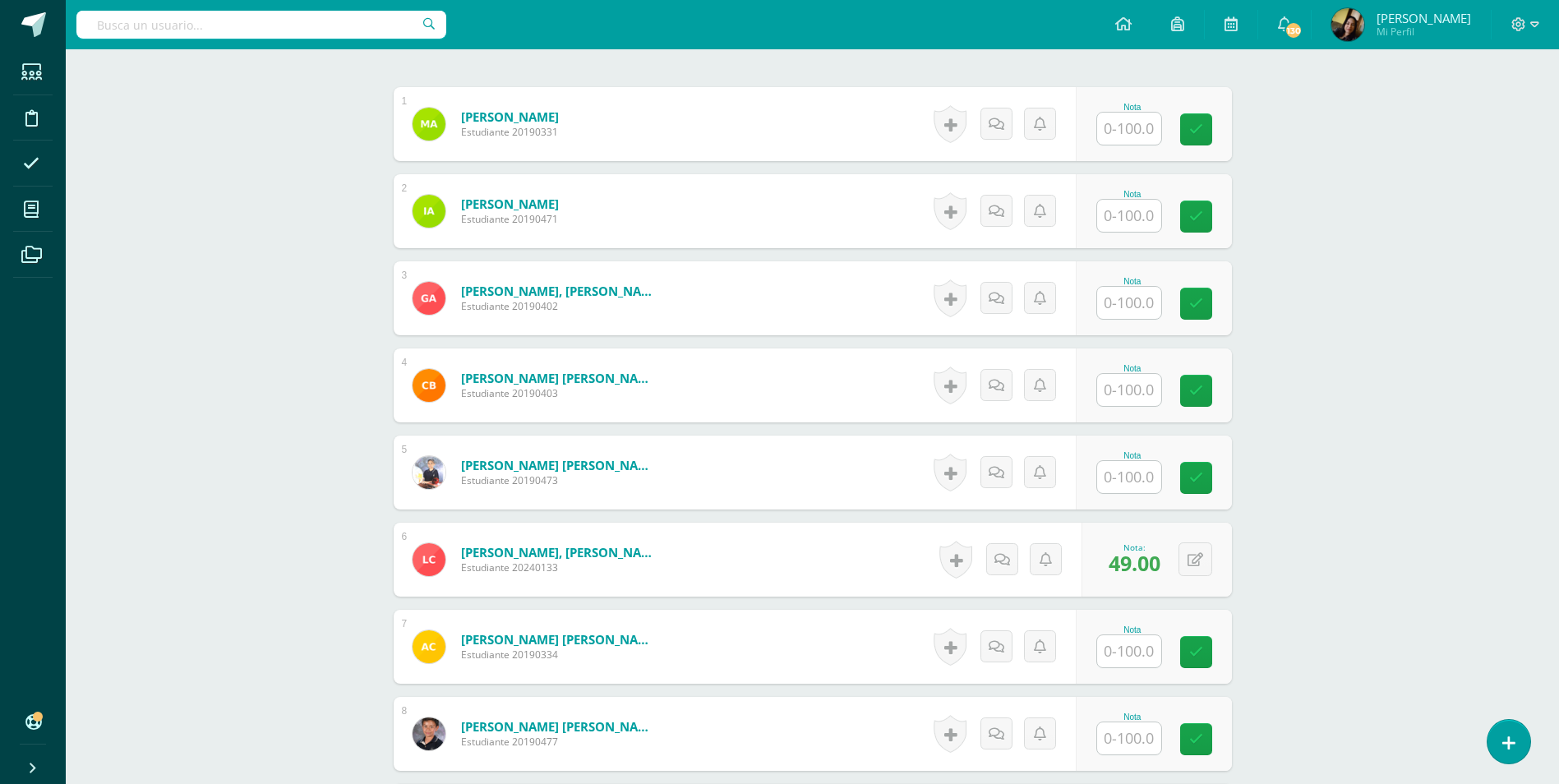
scroll to position [442, 0]
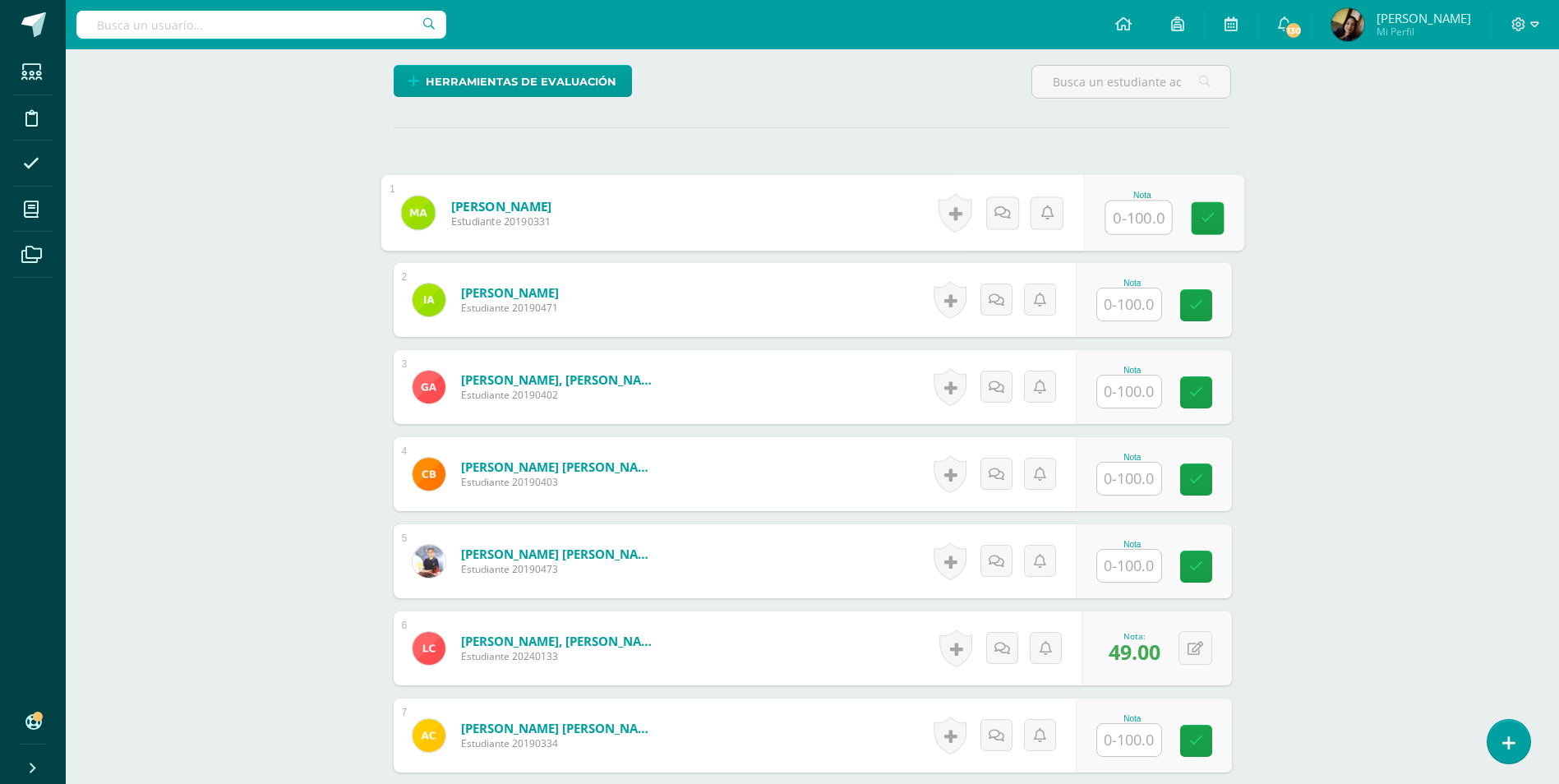
click at [1122, 203] on input "text" at bounding box center [1138, 217] width 66 height 33
type input "76"
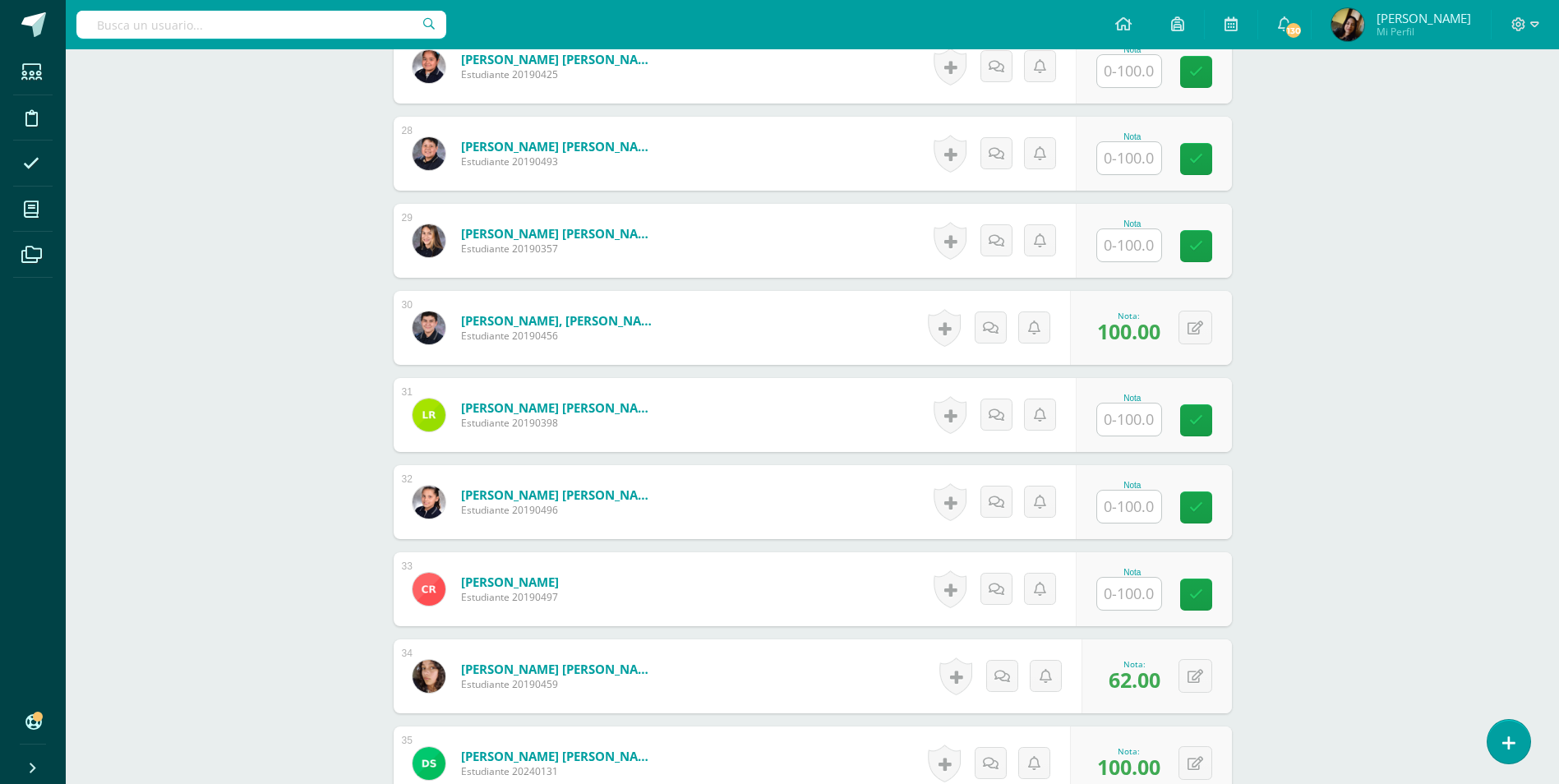
scroll to position [2988, 0]
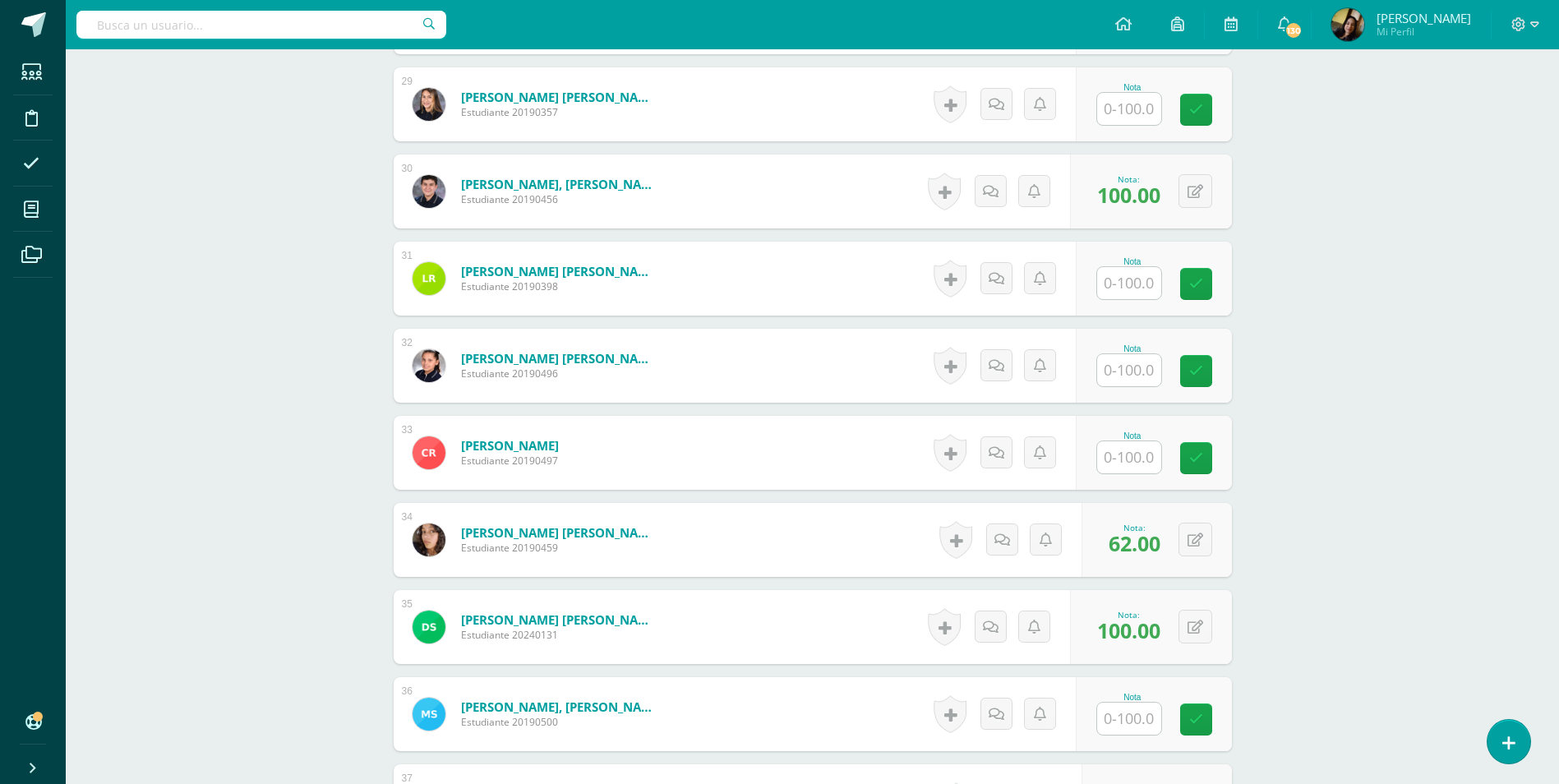
click at [1119, 359] on input "text" at bounding box center [1129, 370] width 64 height 32
type input "65"
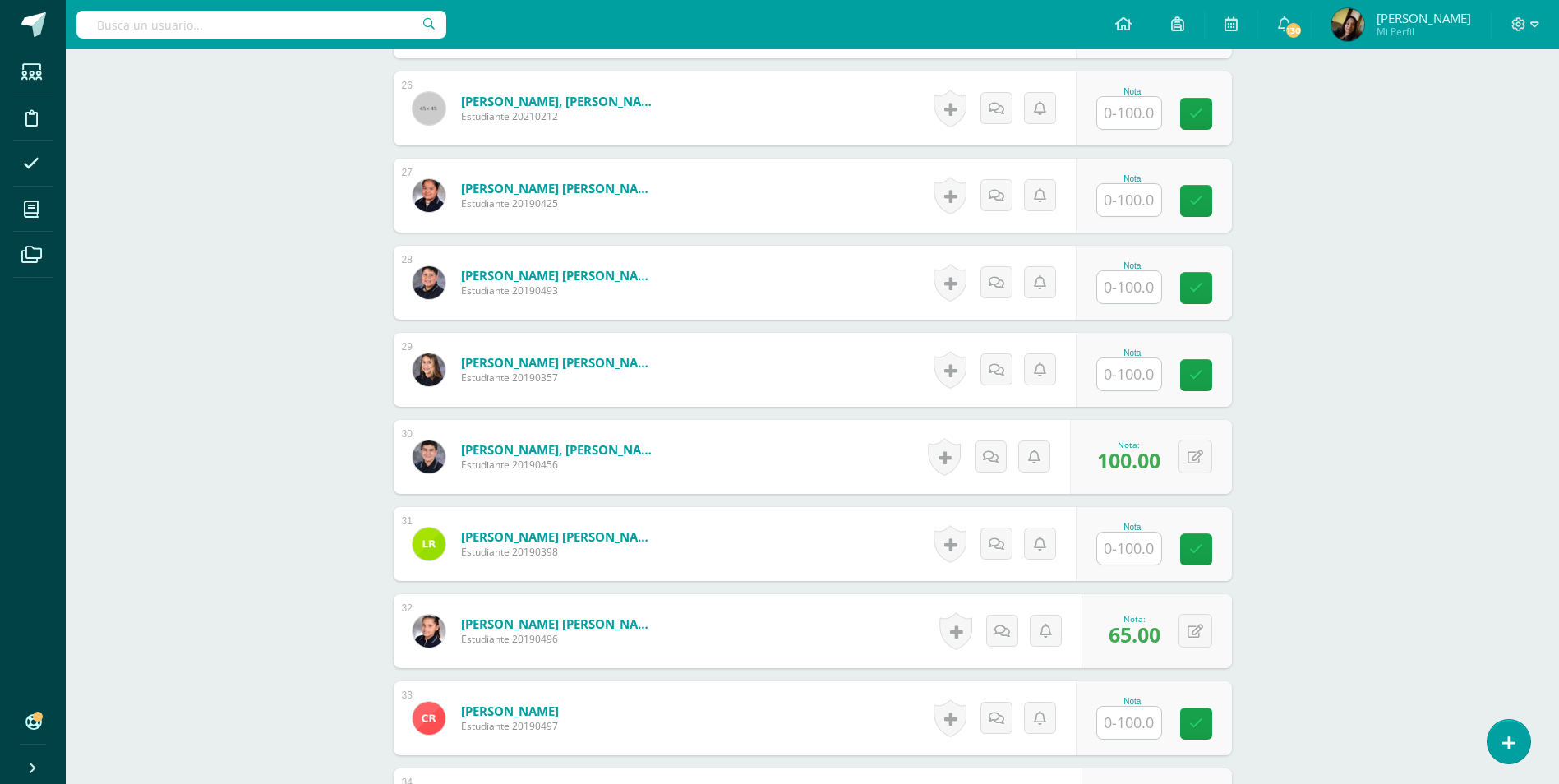
scroll to position [2413, 0]
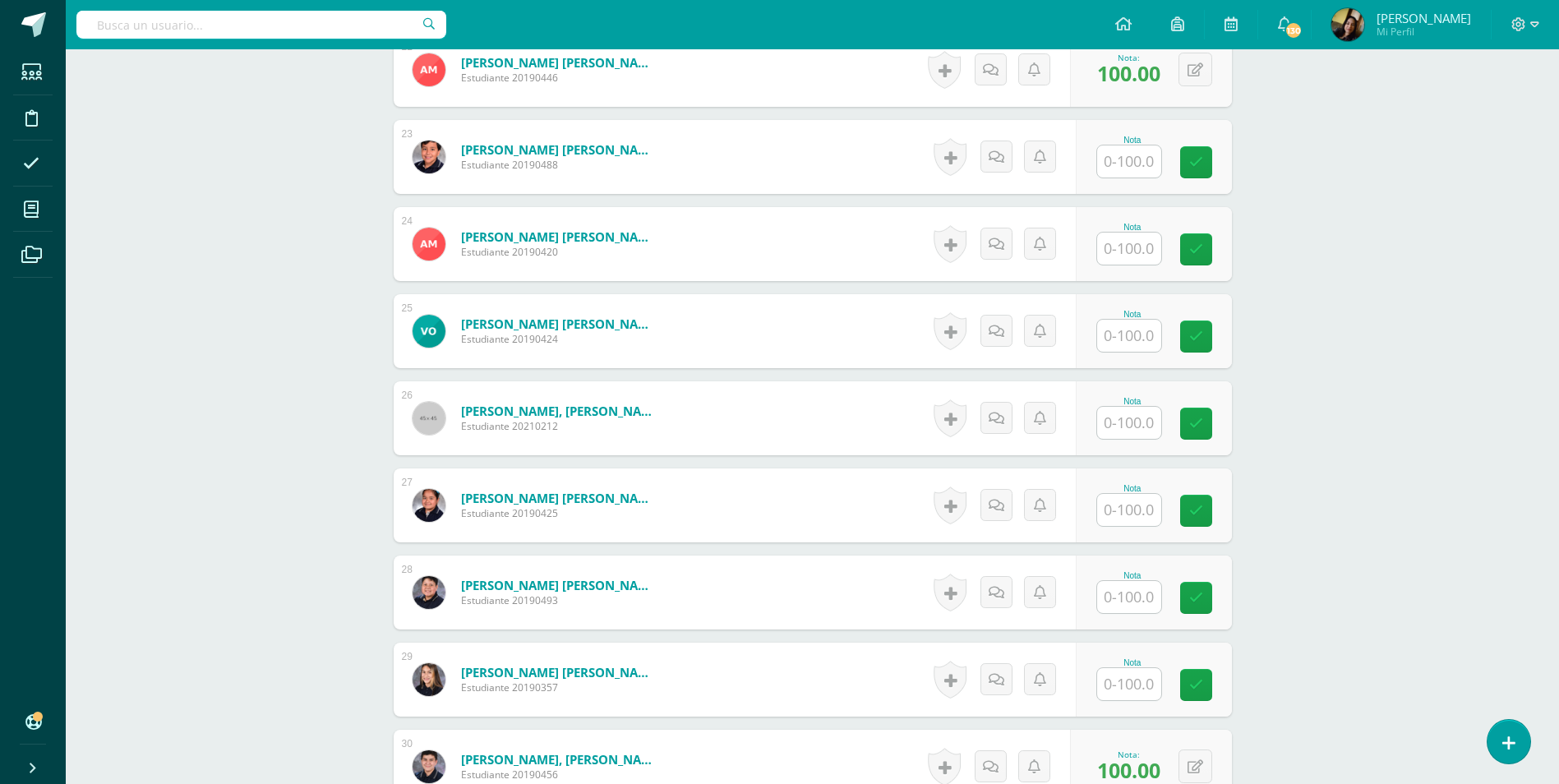
click at [1112, 407] on input "text" at bounding box center [1129, 423] width 64 height 32
type input "66"
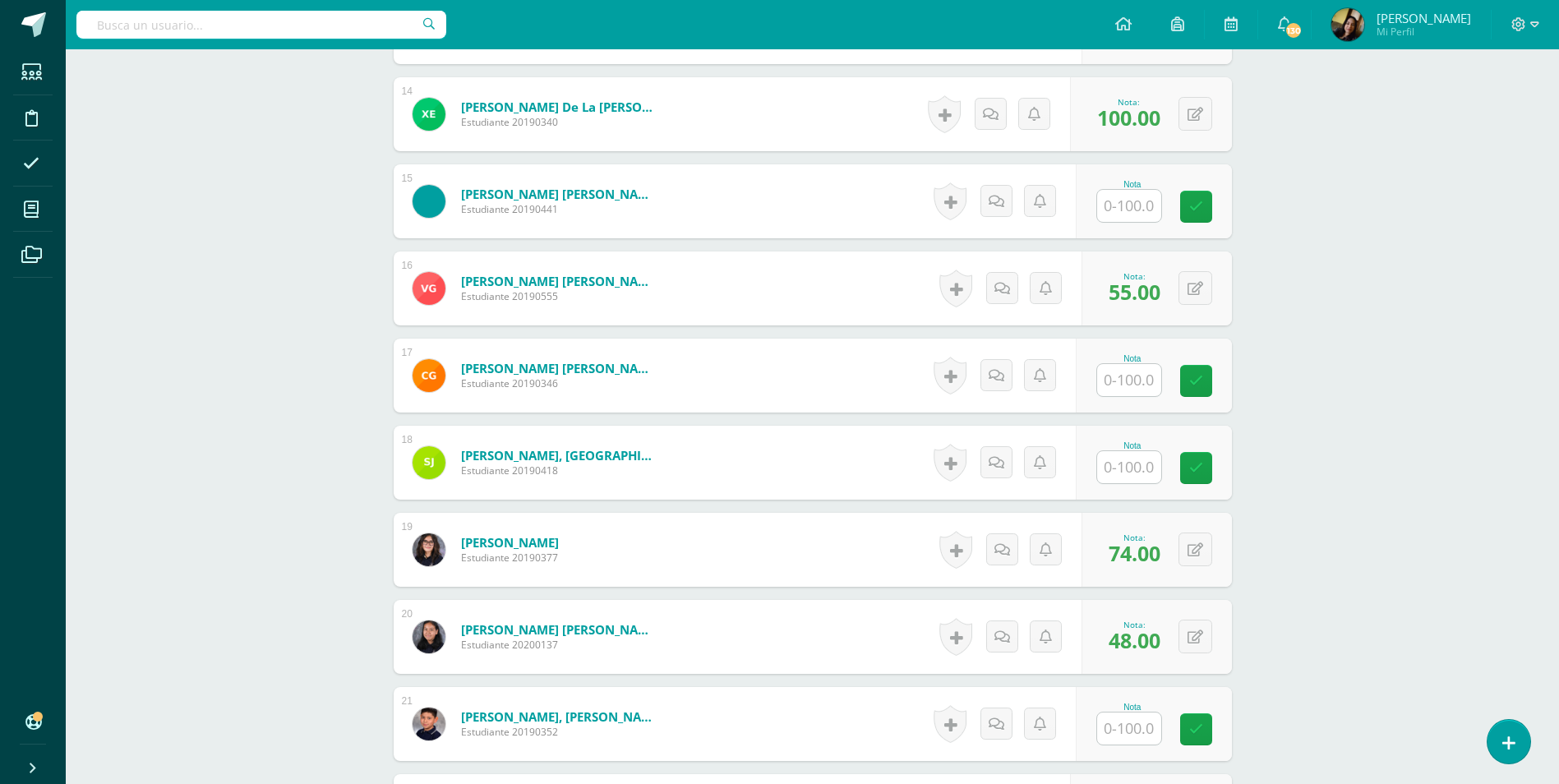
scroll to position [1674, 0]
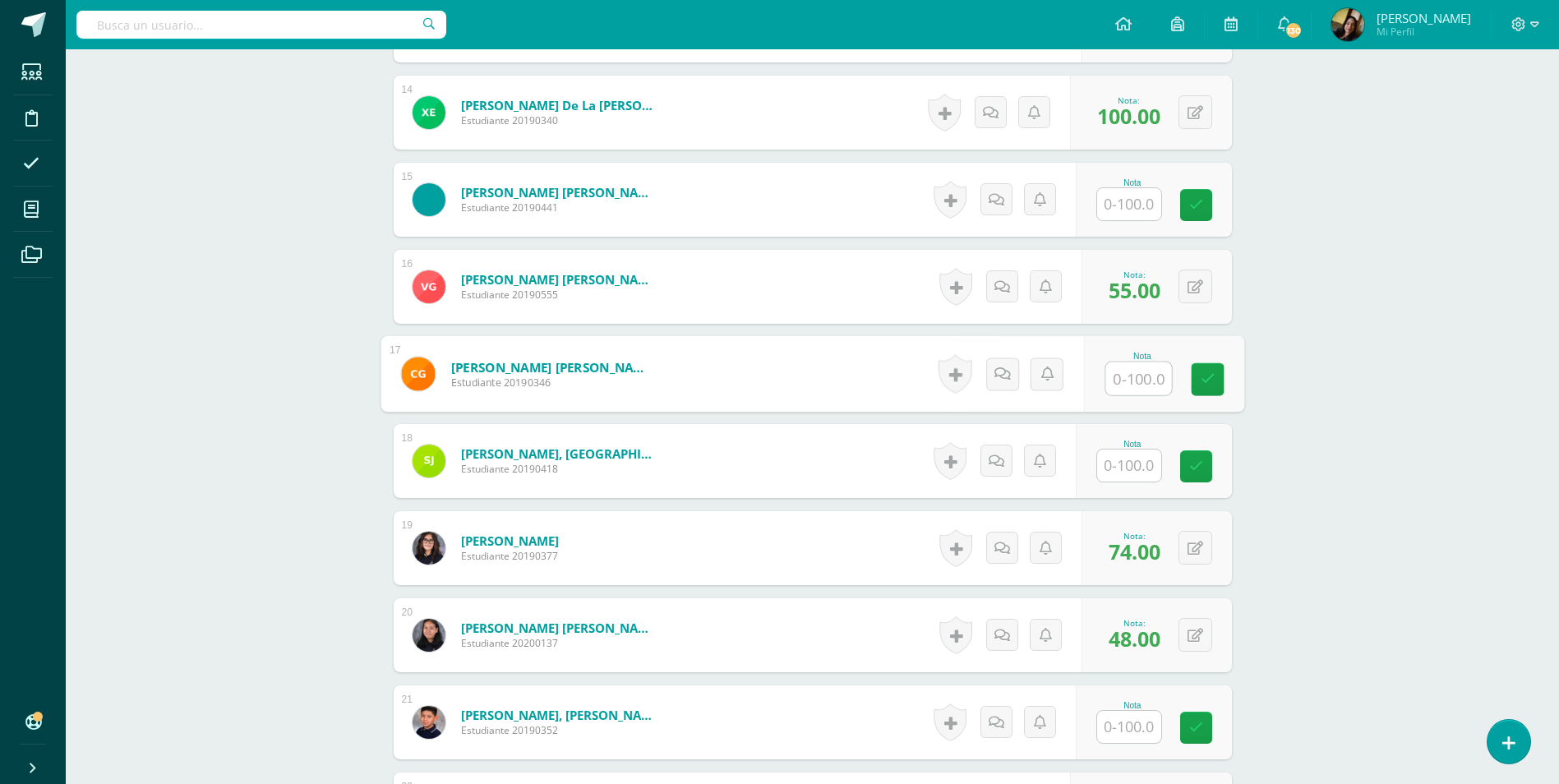
click at [1121, 362] on input "text" at bounding box center [1138, 378] width 66 height 33
type input "42"
click at [224, 394] on div "Comunicación y Lenguaje, Idioma Español Segundo Básico "D" Herramientas Detalle…" at bounding box center [812, 532] width 1493 height 4313
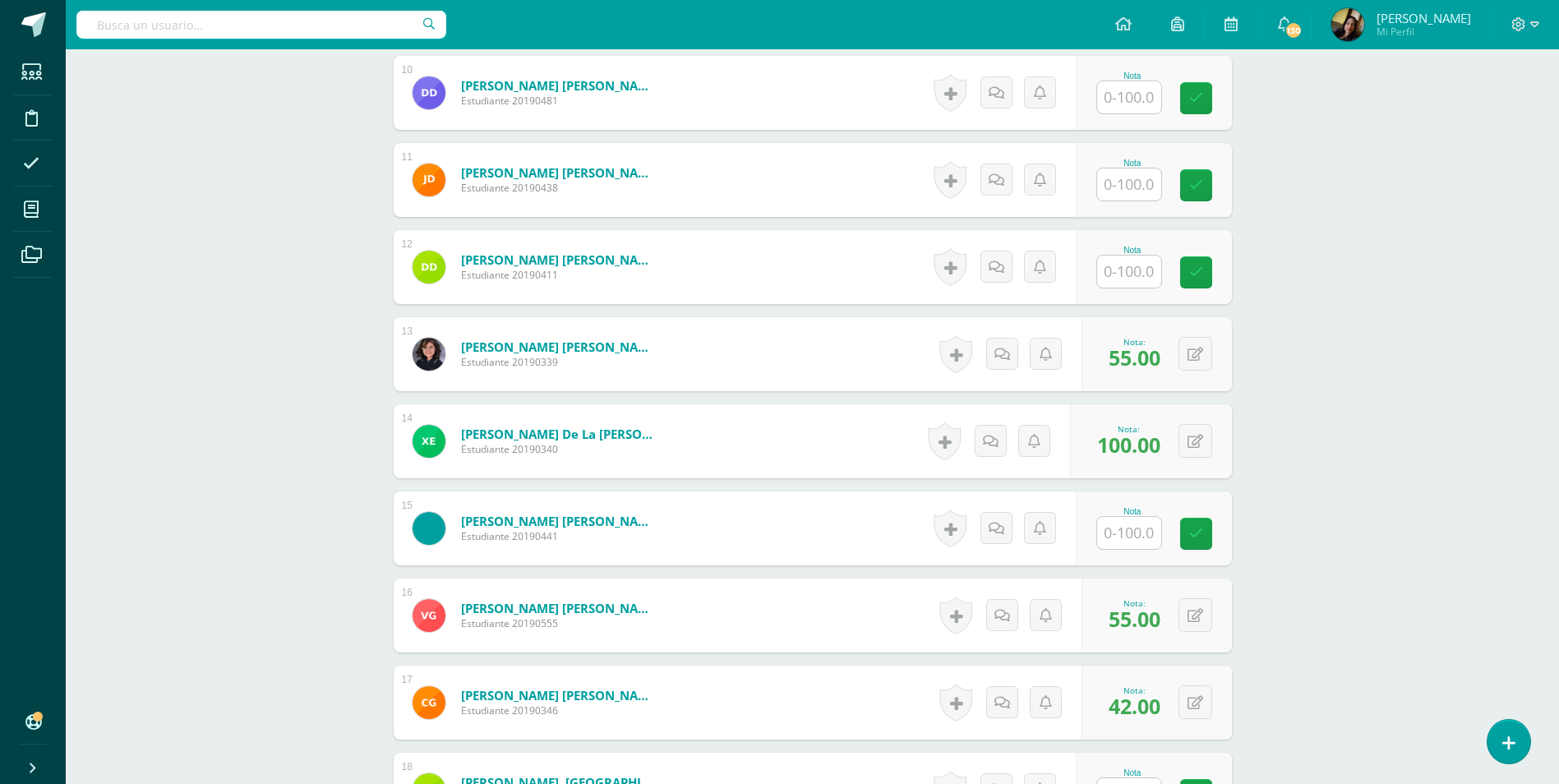
scroll to position [1181, 0]
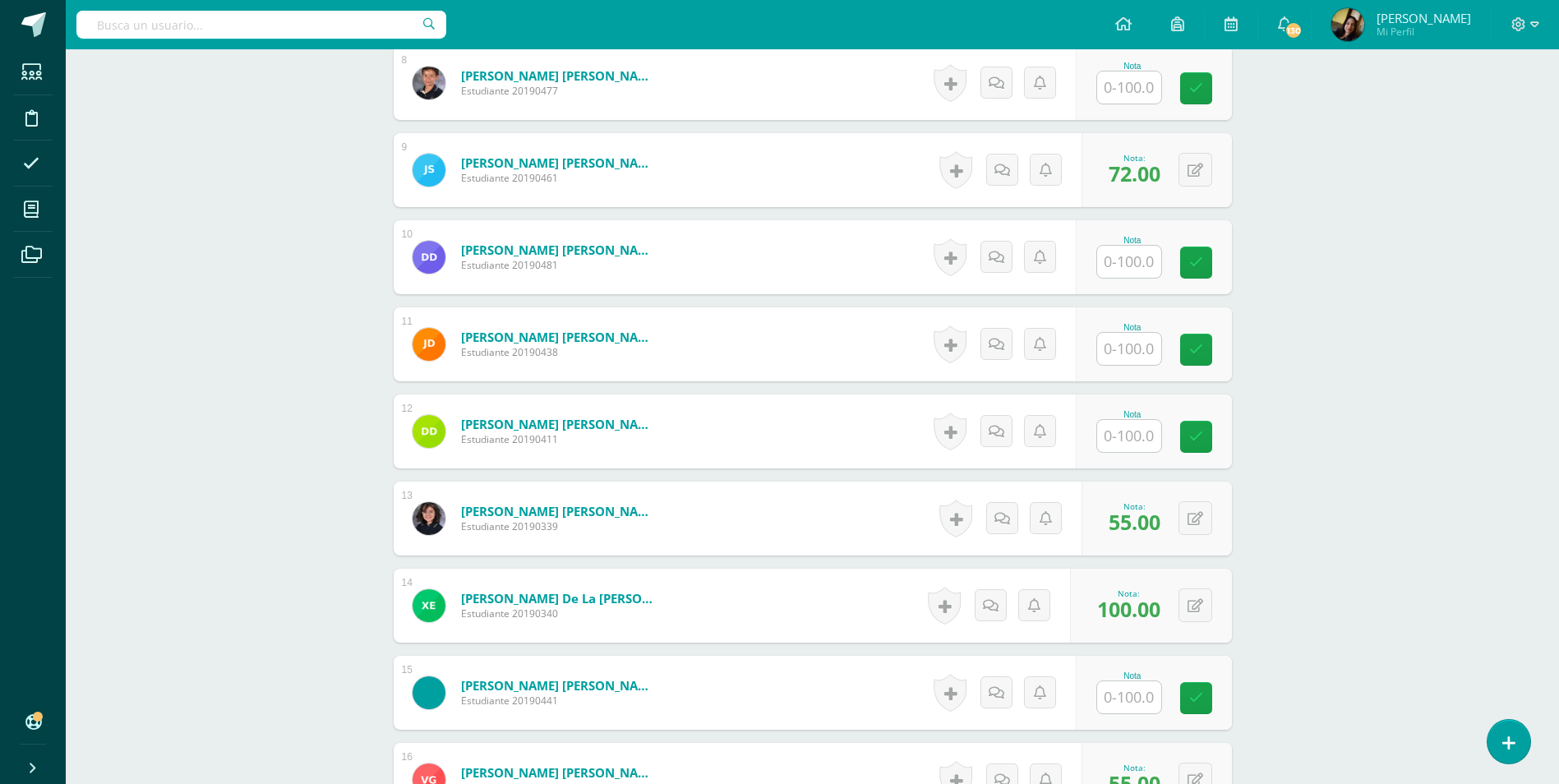
click at [1136, 333] on input "text" at bounding box center [1129, 349] width 64 height 32
type input "63"
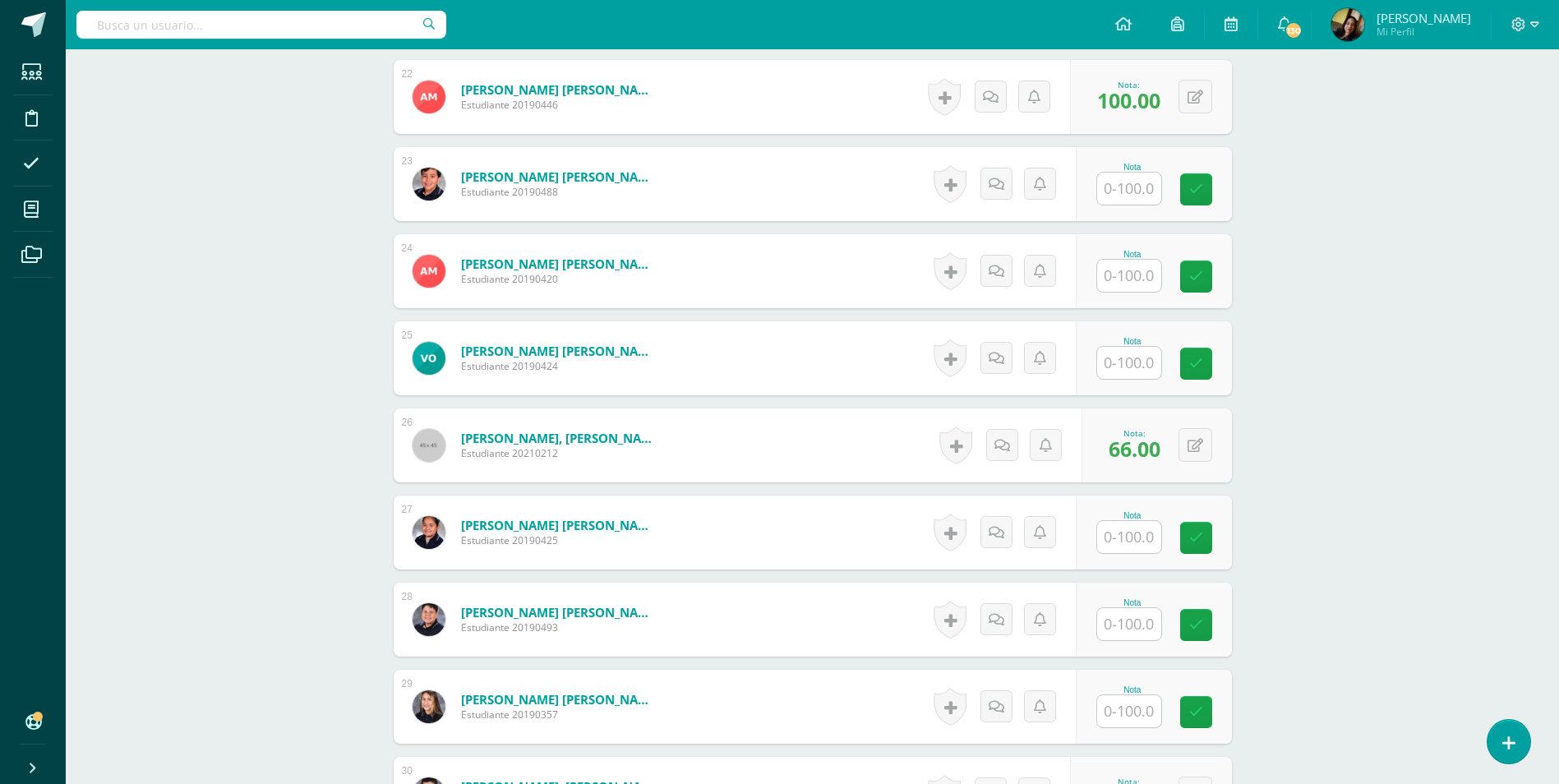
scroll to position [2496, 0]
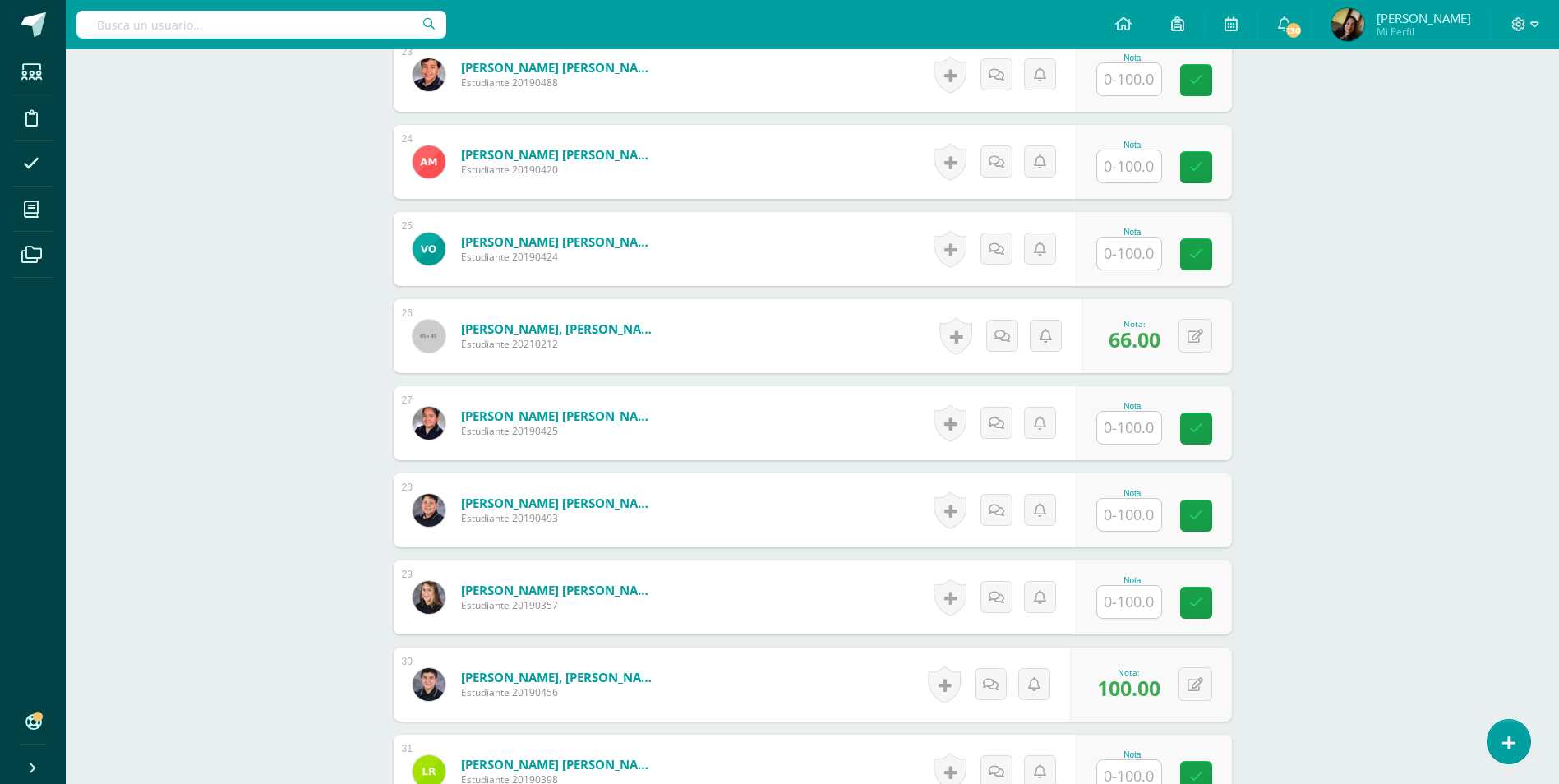
click at [1131, 508] on input "text" at bounding box center [1129, 515] width 64 height 32
click at [1204, 499] on button at bounding box center [1206, 509] width 35 height 35
type input "60"
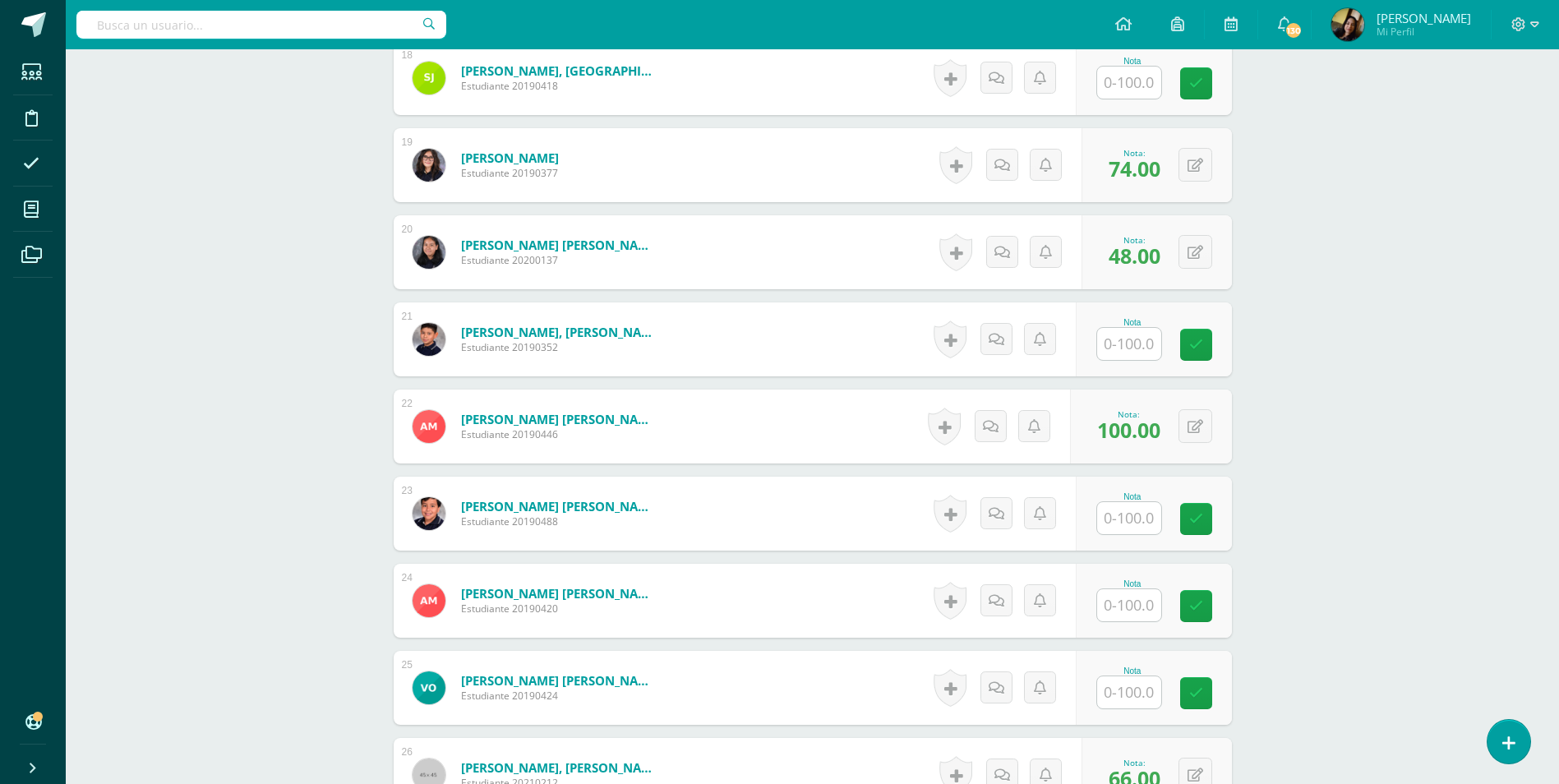
scroll to position [1838, 0]
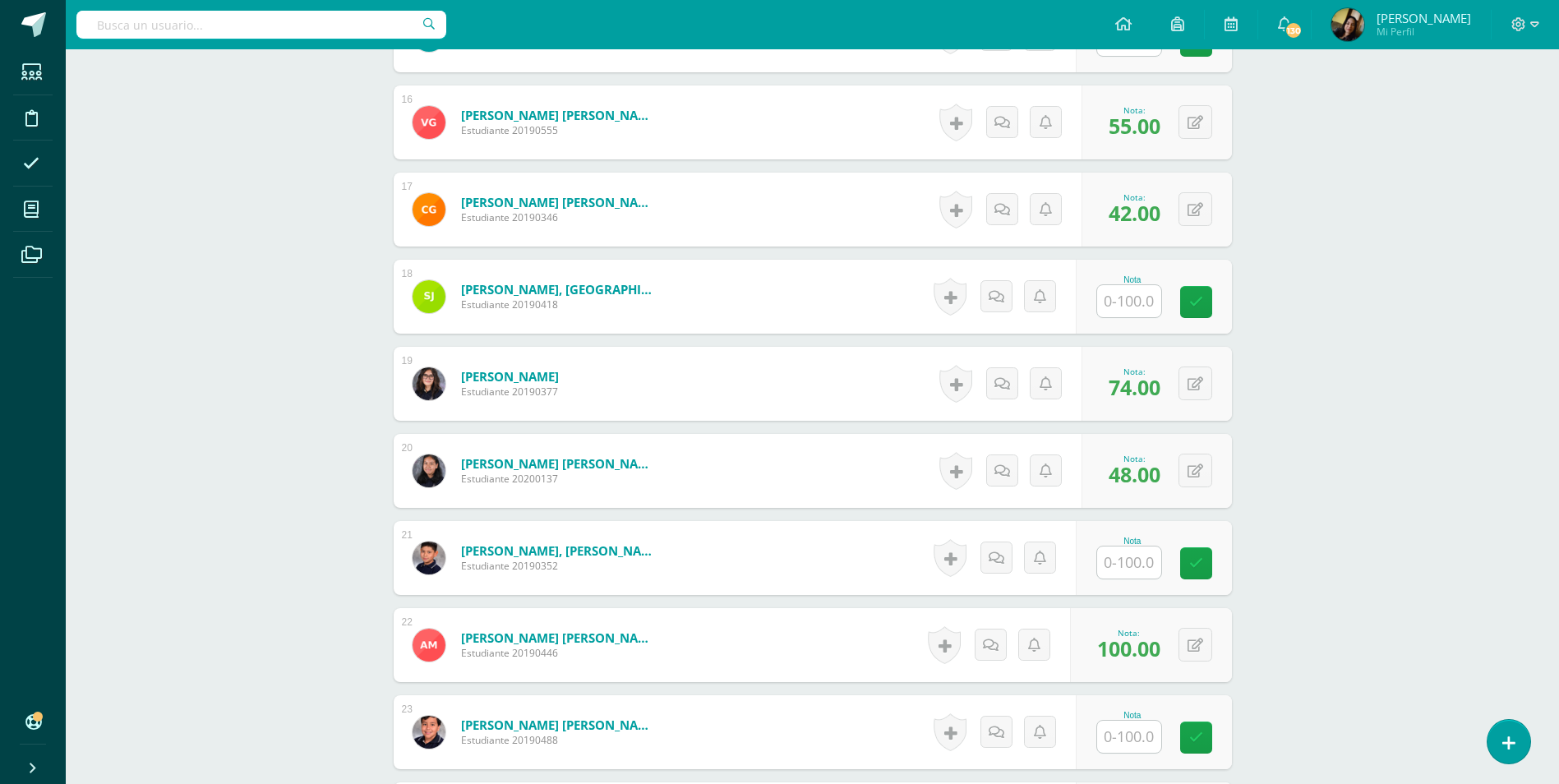
click at [1133, 285] on input "text" at bounding box center [1129, 301] width 64 height 32
type input "55"
click at [1124, 553] on input "text" at bounding box center [1138, 563] width 66 height 33
type input "67"
click at [138, 427] on div "Comunicación y Lenguaje, Idioma Español Segundo Básico "D" Herramientas Detalle…" at bounding box center [812, 367] width 1493 height 4313
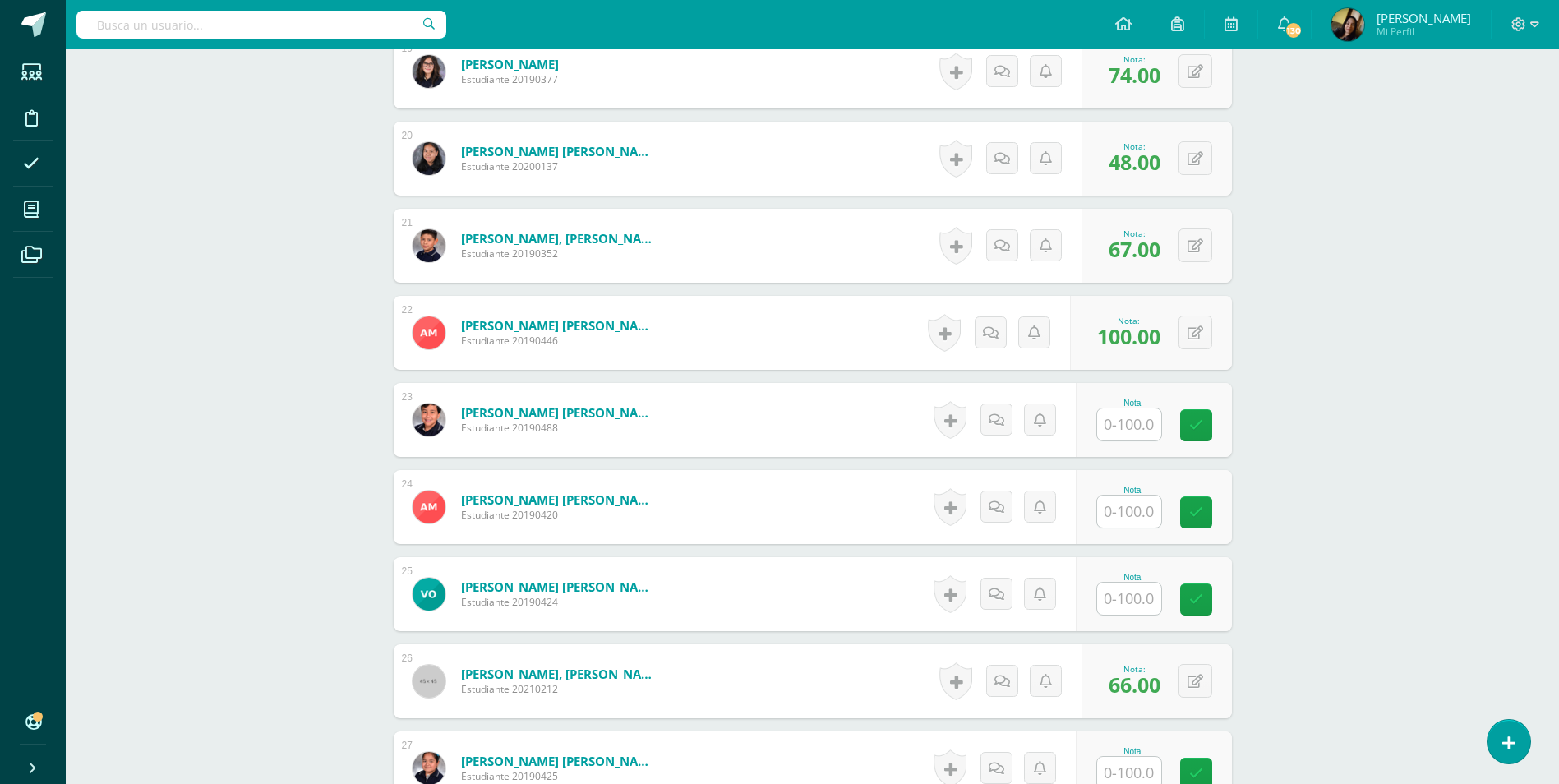
scroll to position [2332, 0]
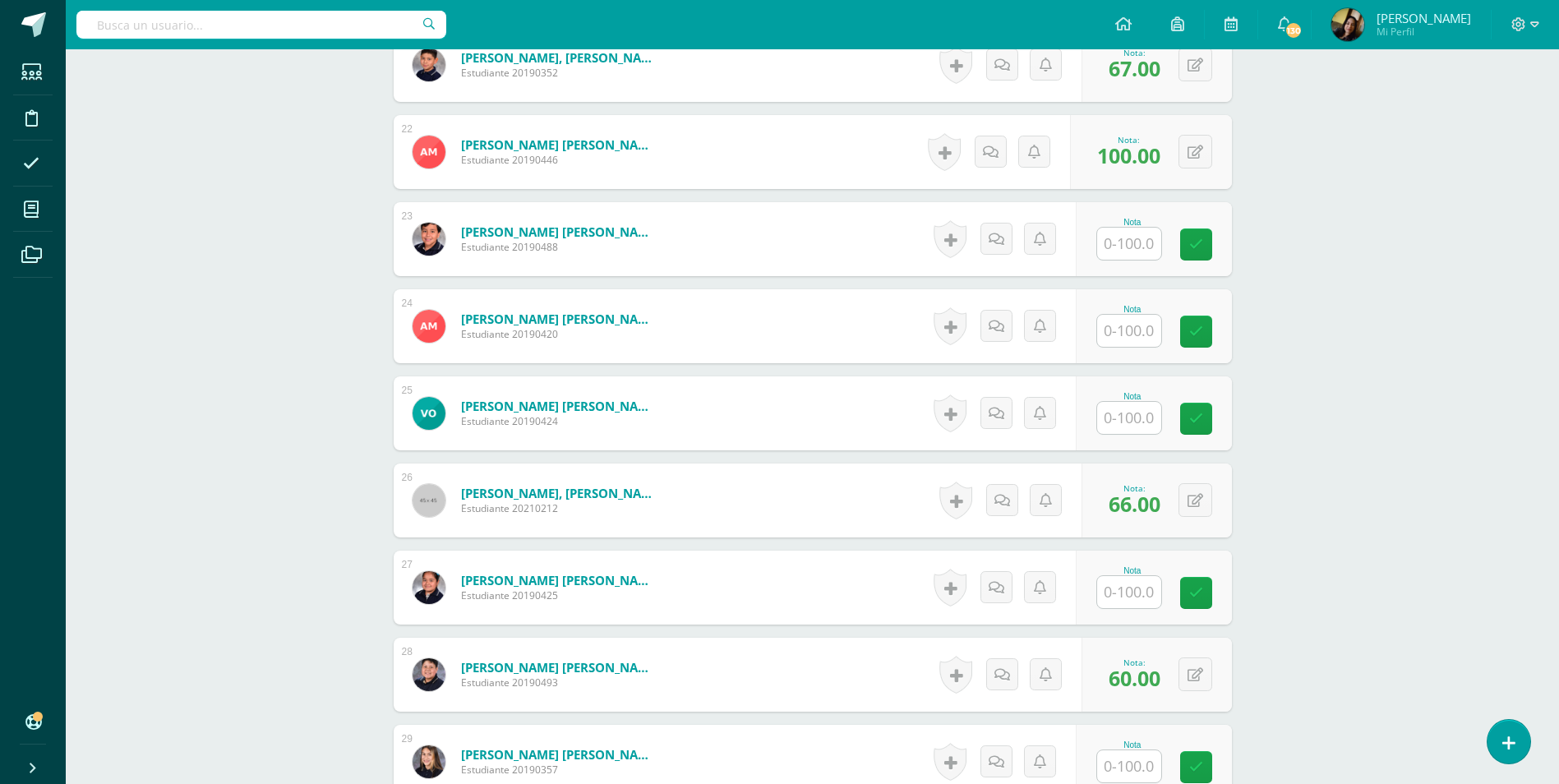
click at [1119, 578] on input "text" at bounding box center [1129, 592] width 64 height 32
type input "60"
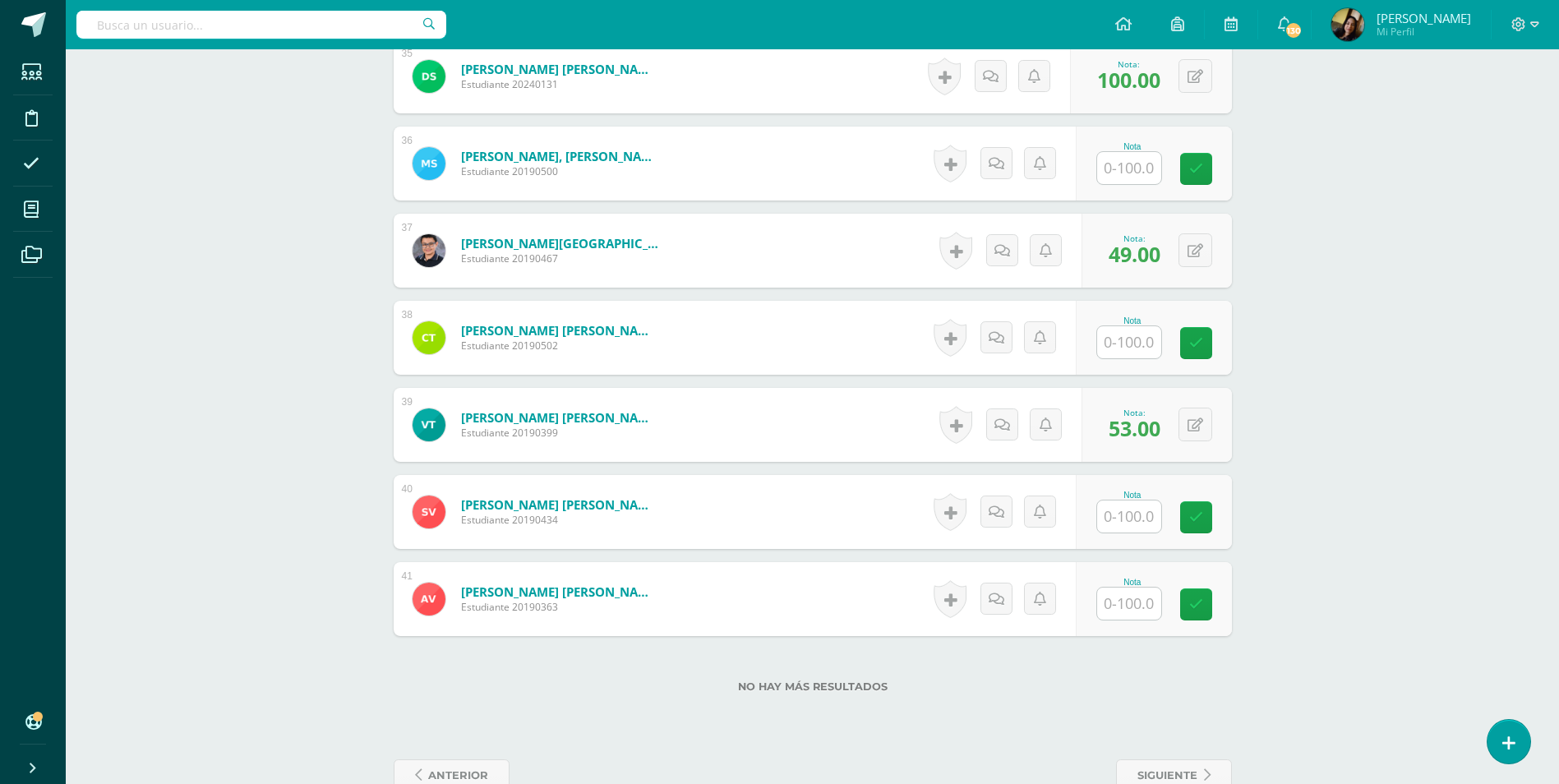
scroll to position [3564, 0]
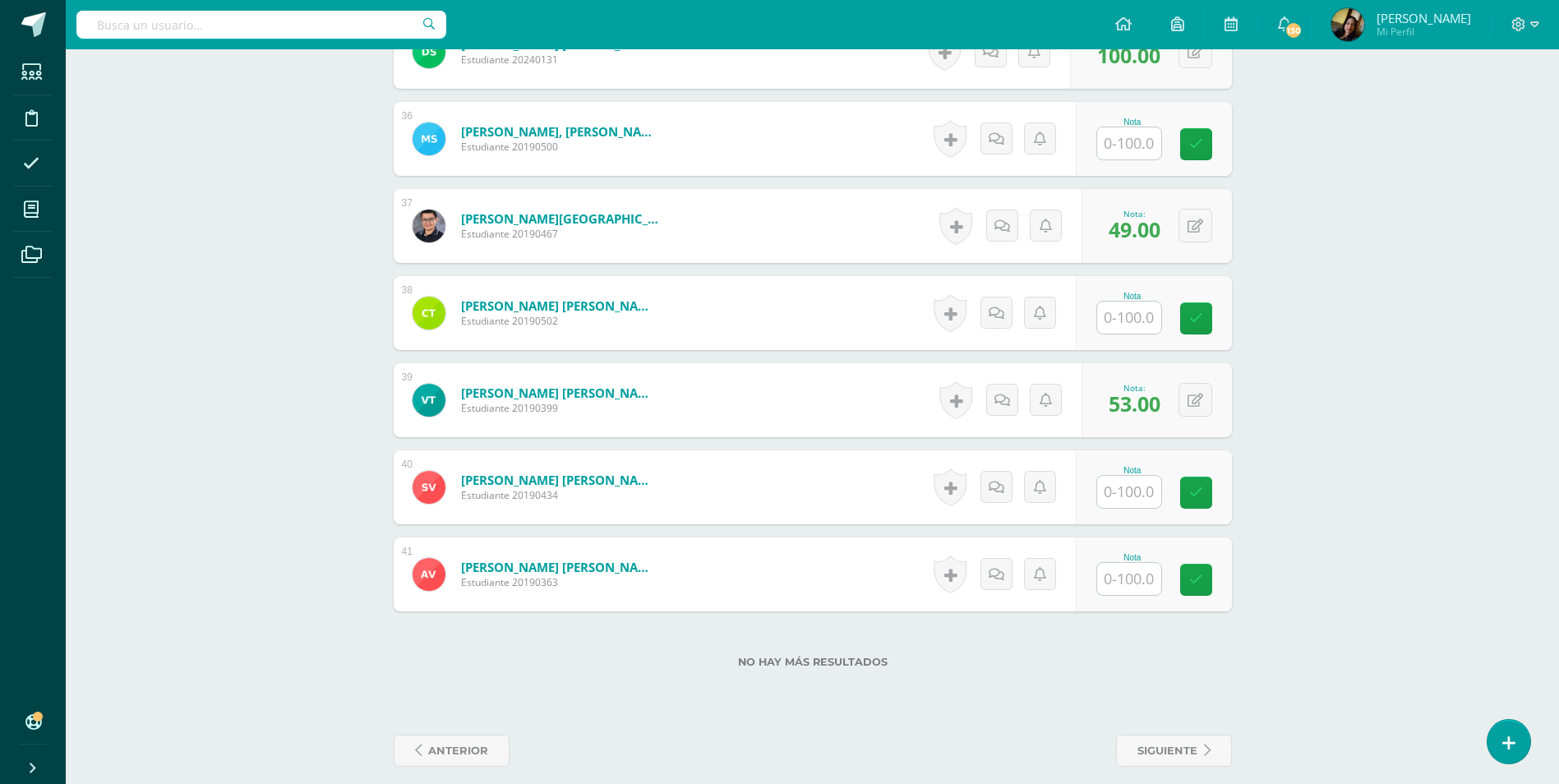
click at [1152, 476] on input "text" at bounding box center [1129, 492] width 64 height 32
type input "51"
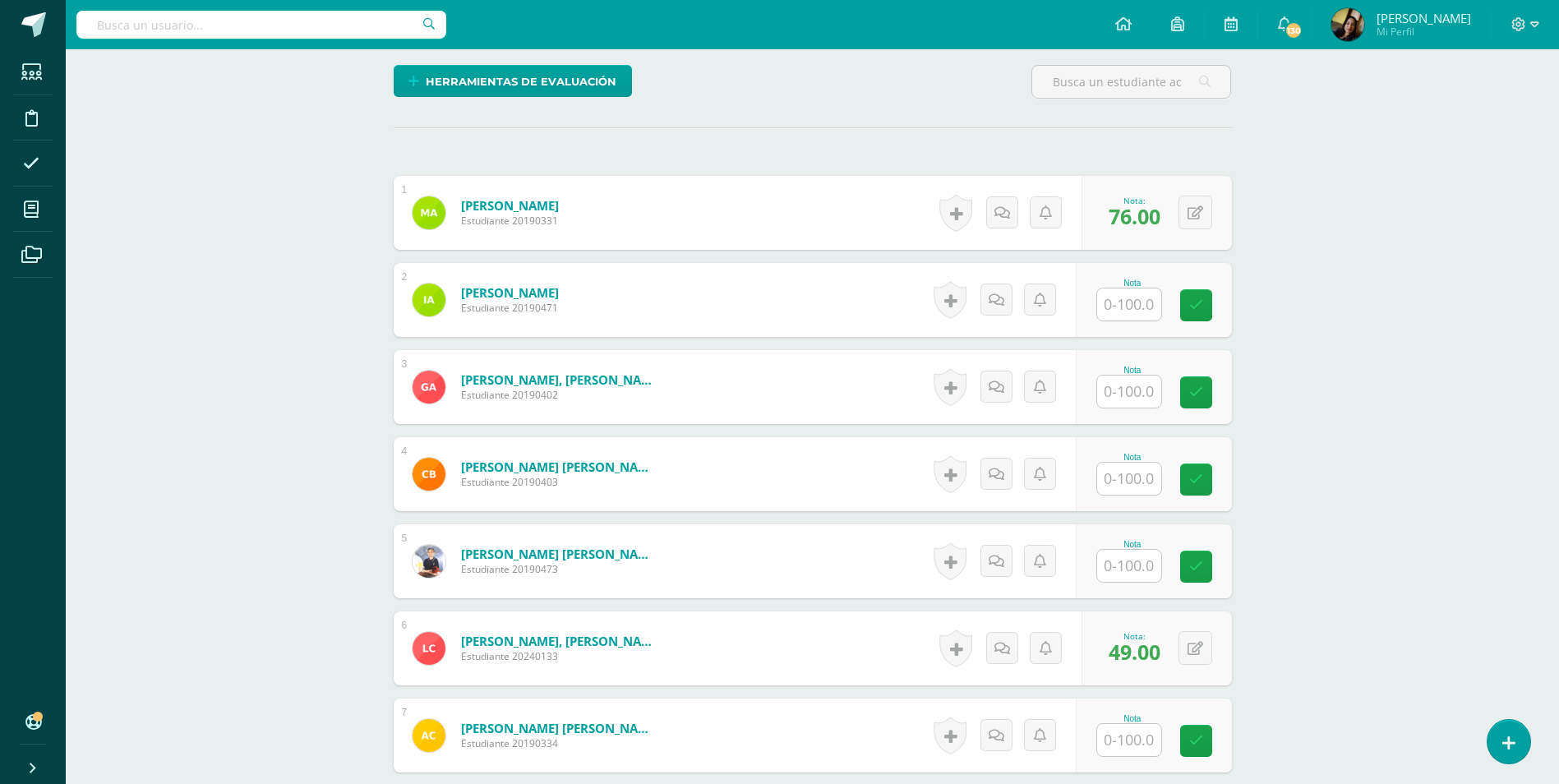
scroll to position [524, 0]
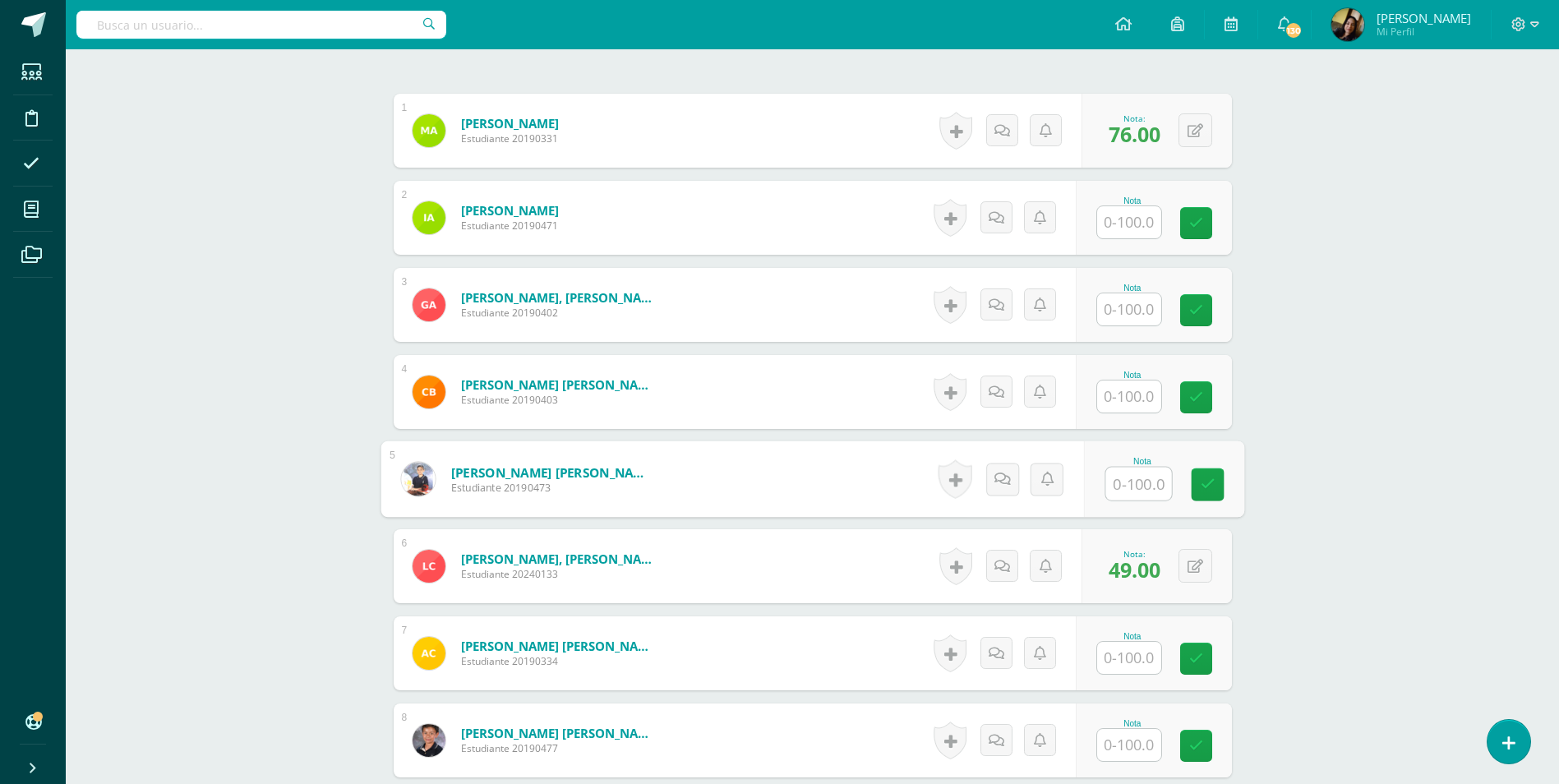
click at [1145, 468] on input "text" at bounding box center [1138, 484] width 66 height 33
type input "28"
click at [1131, 729] on input "text" at bounding box center [1129, 745] width 64 height 32
type input "58"
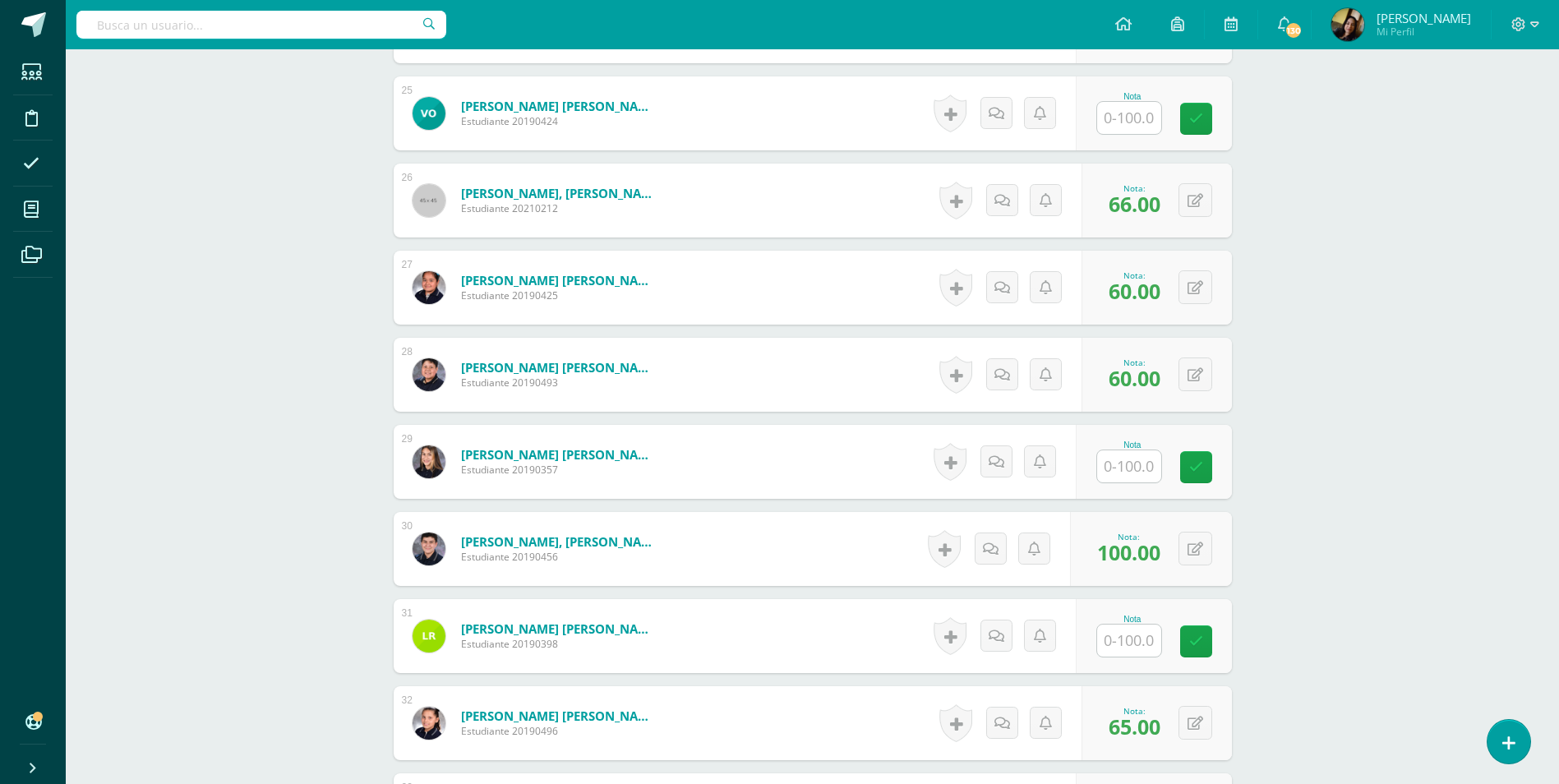
scroll to position [2742, 0]
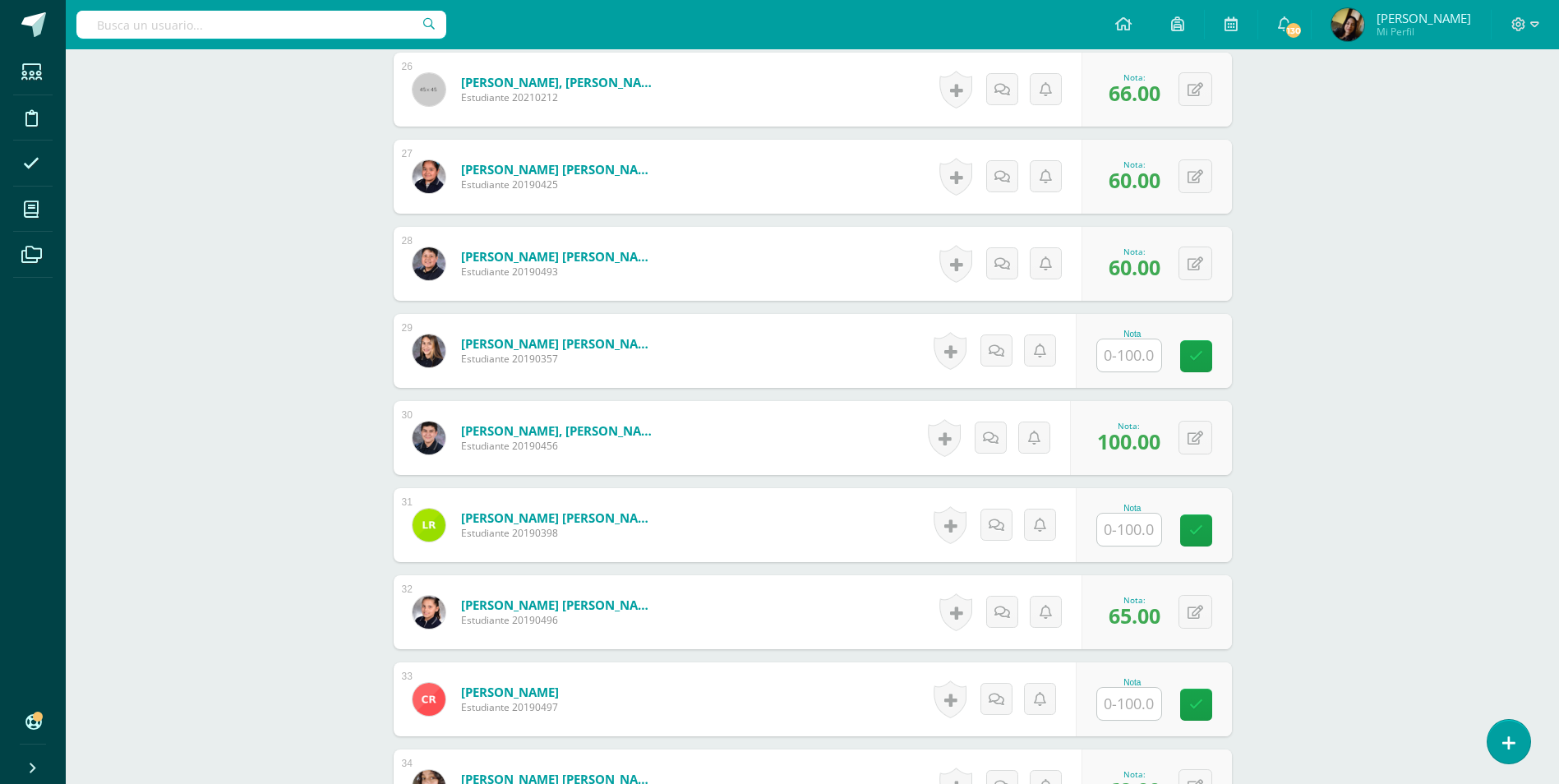
click at [1109, 339] on input "text" at bounding box center [1129, 355] width 64 height 32
type input "56"
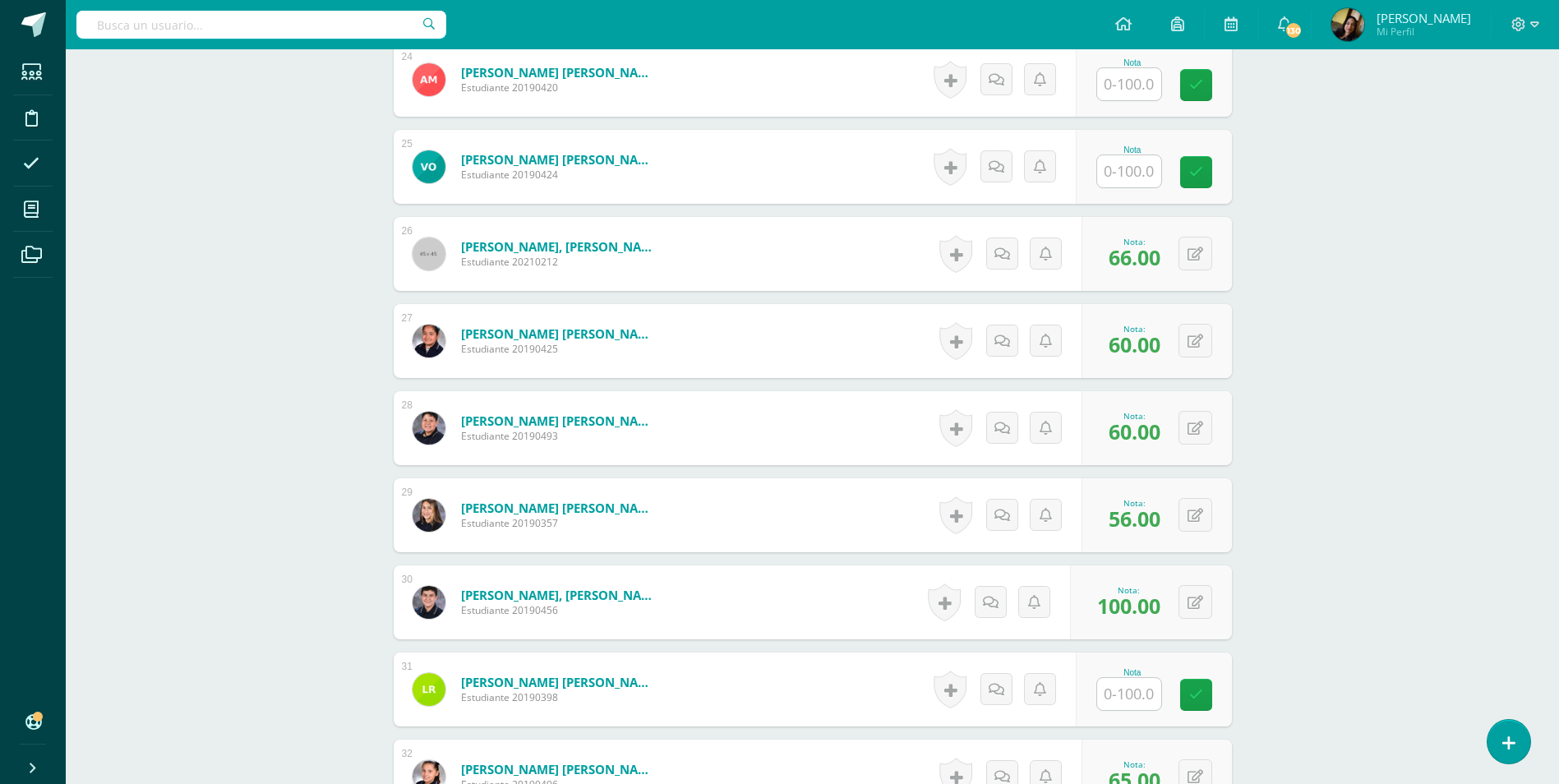
scroll to position [2413, 0]
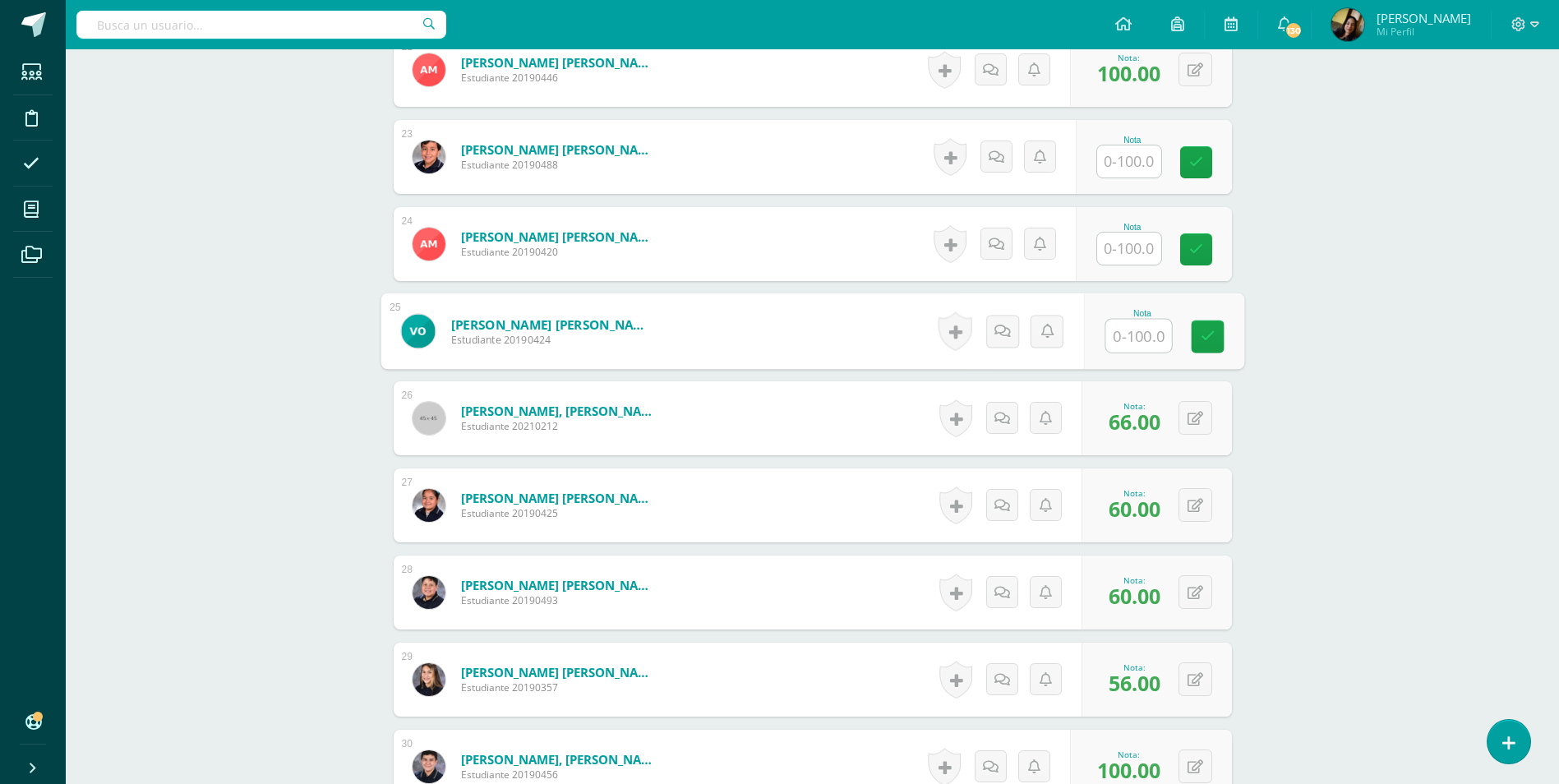
click at [1147, 330] on input "text" at bounding box center [1138, 336] width 66 height 33
type input "61"
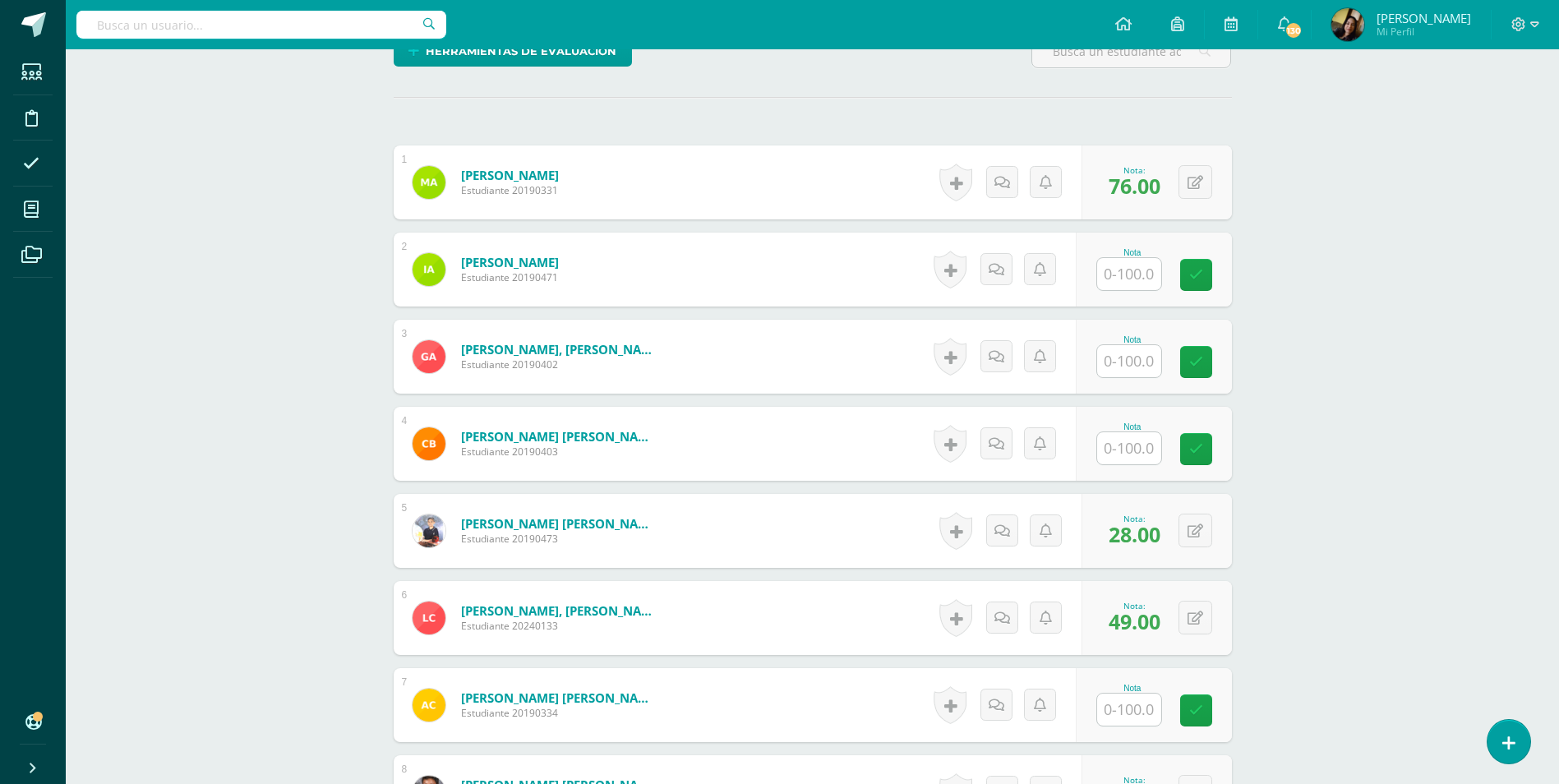
scroll to position [360, 0]
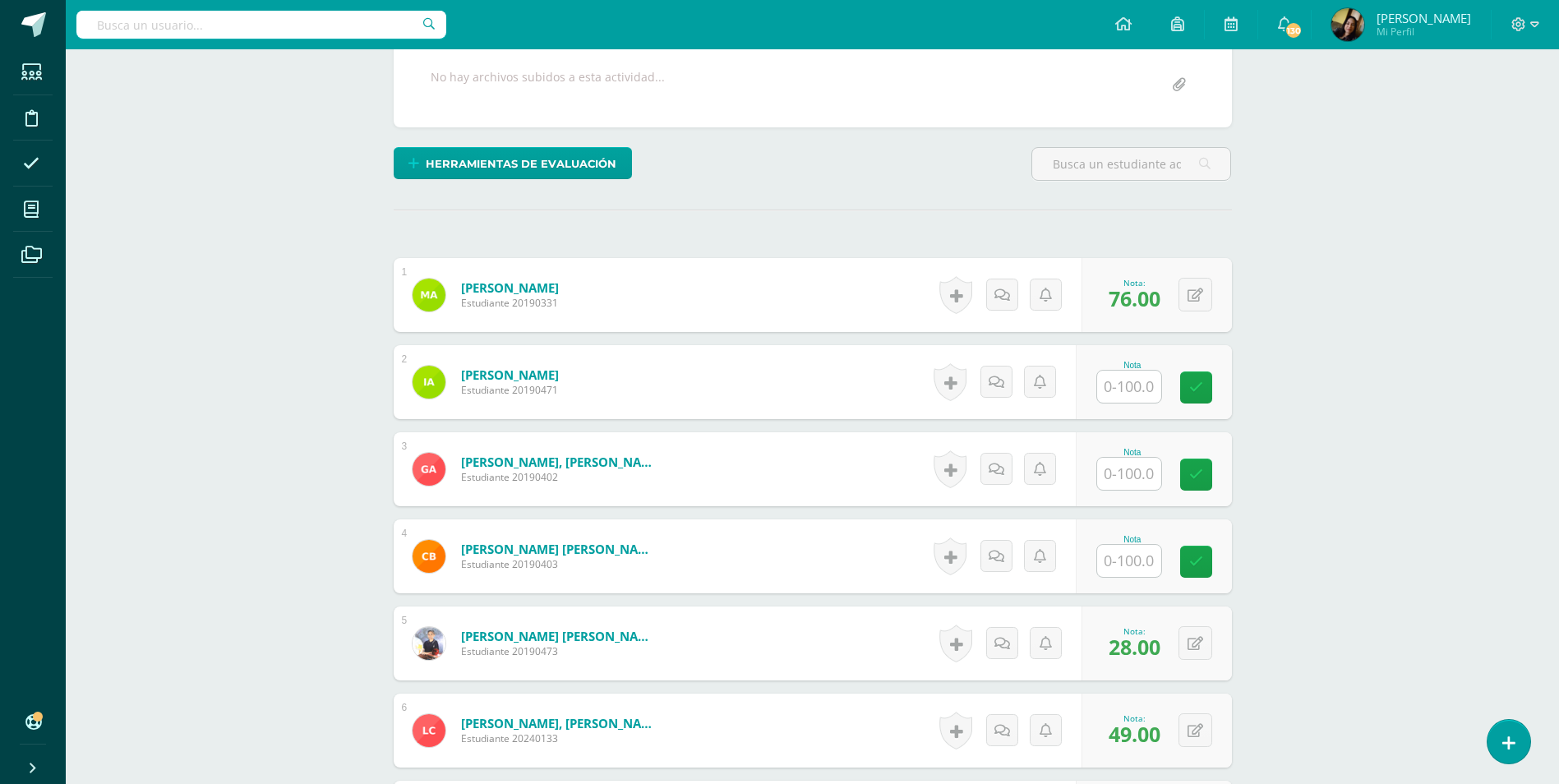
click at [1112, 382] on input "text" at bounding box center [1129, 386] width 64 height 32
type input "46"
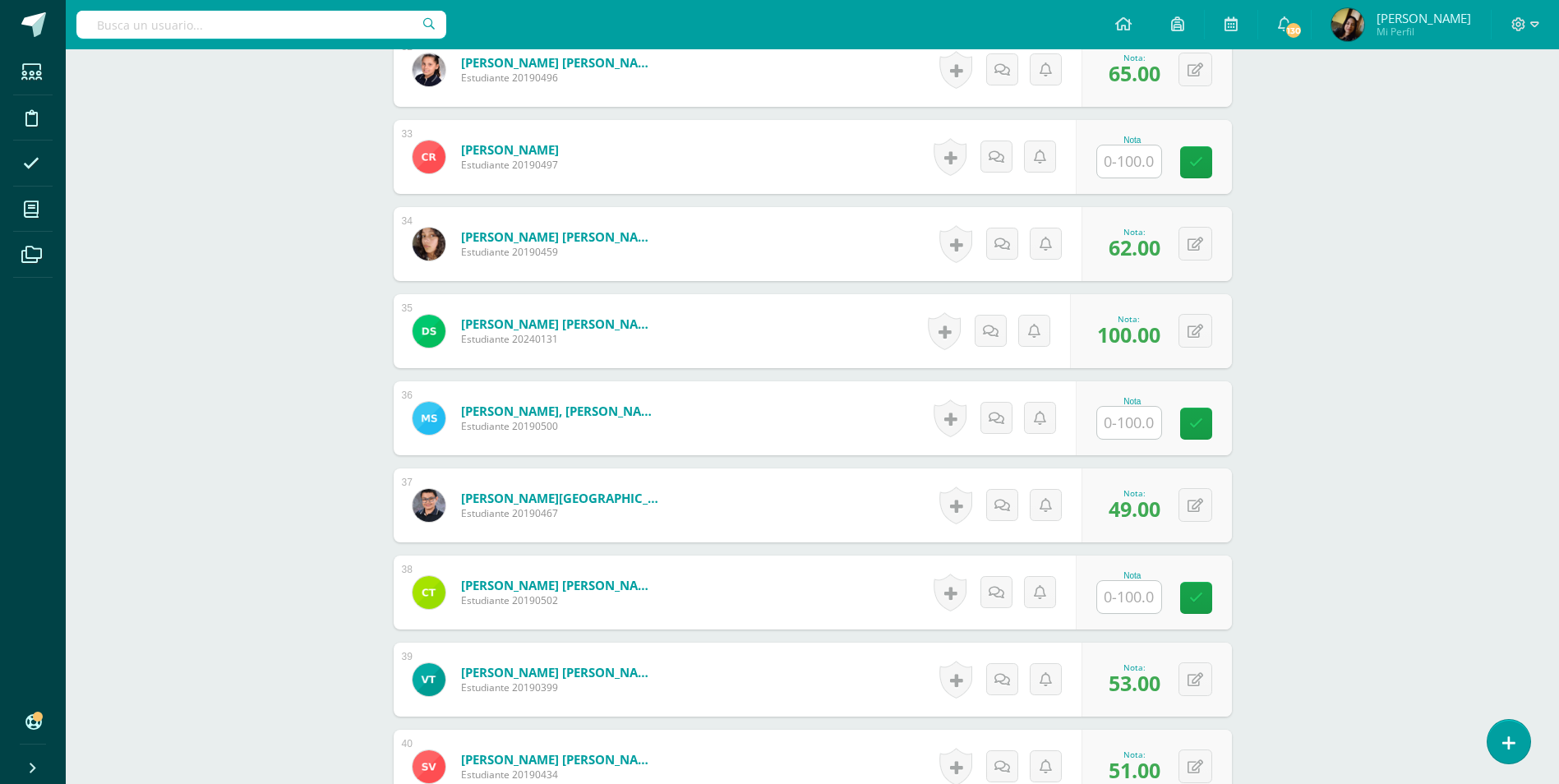
scroll to position [3399, 0]
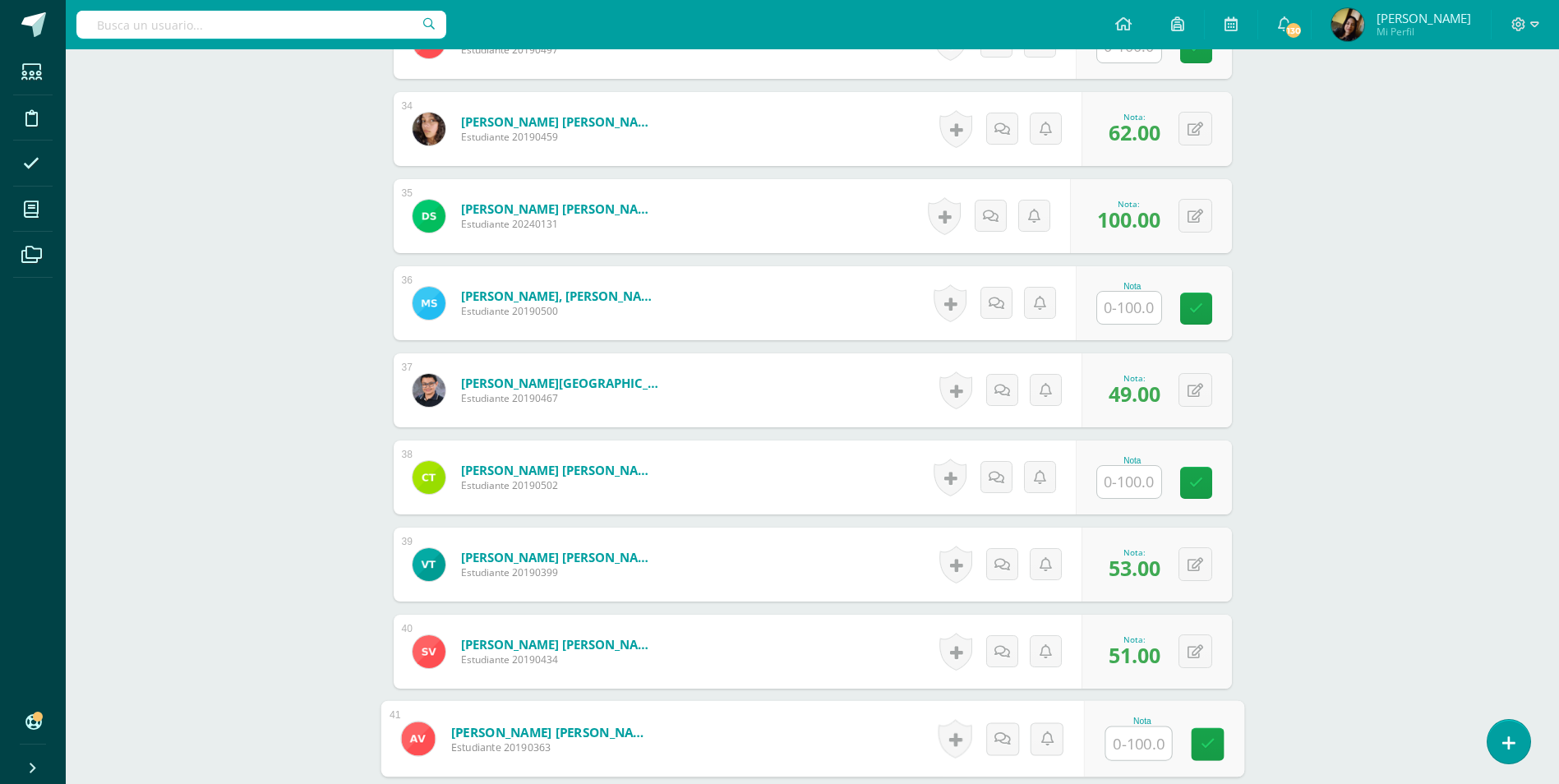
click at [1131, 727] on input "text" at bounding box center [1138, 743] width 66 height 33
type input "67"
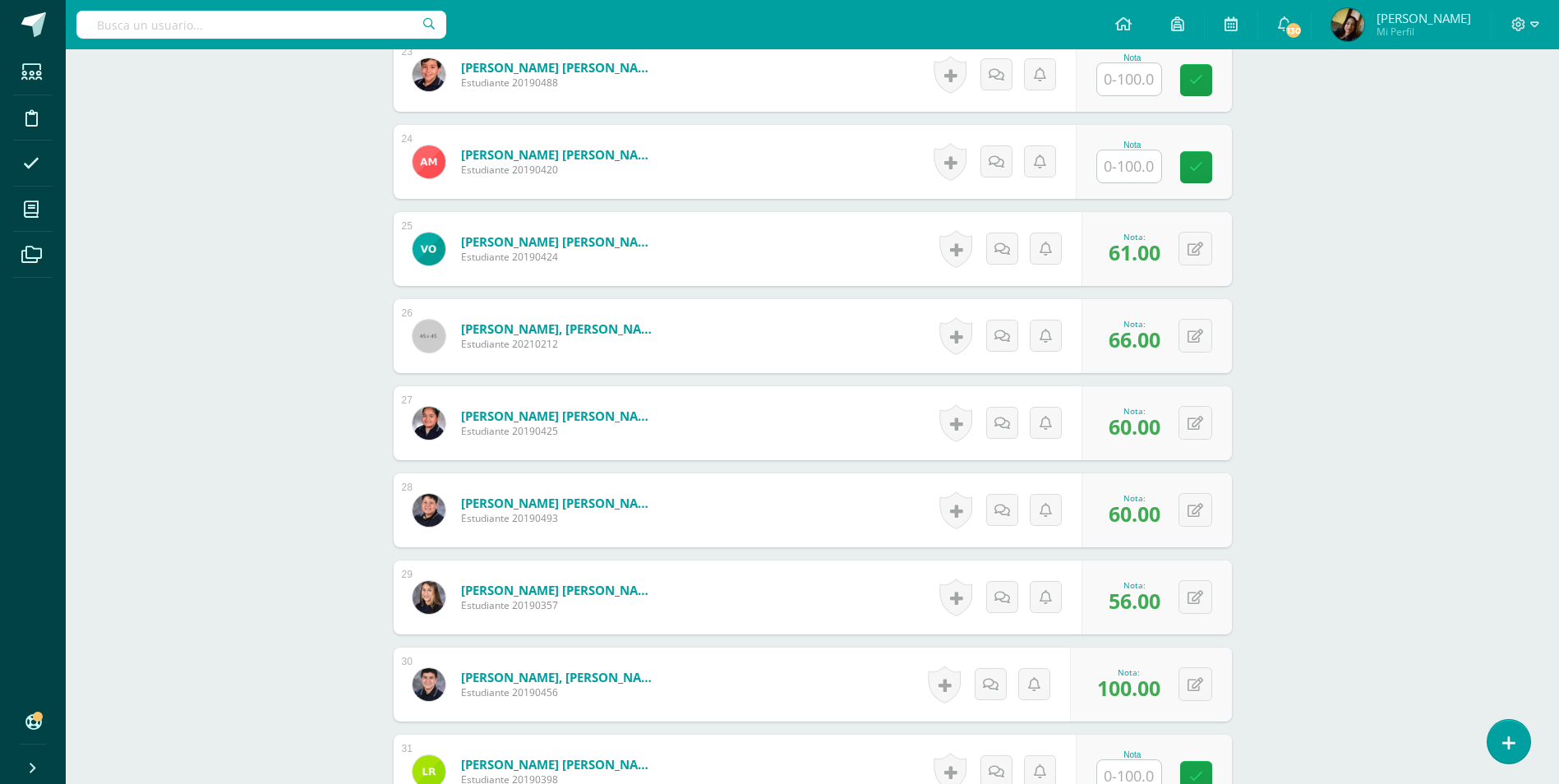
scroll to position [2167, 0]
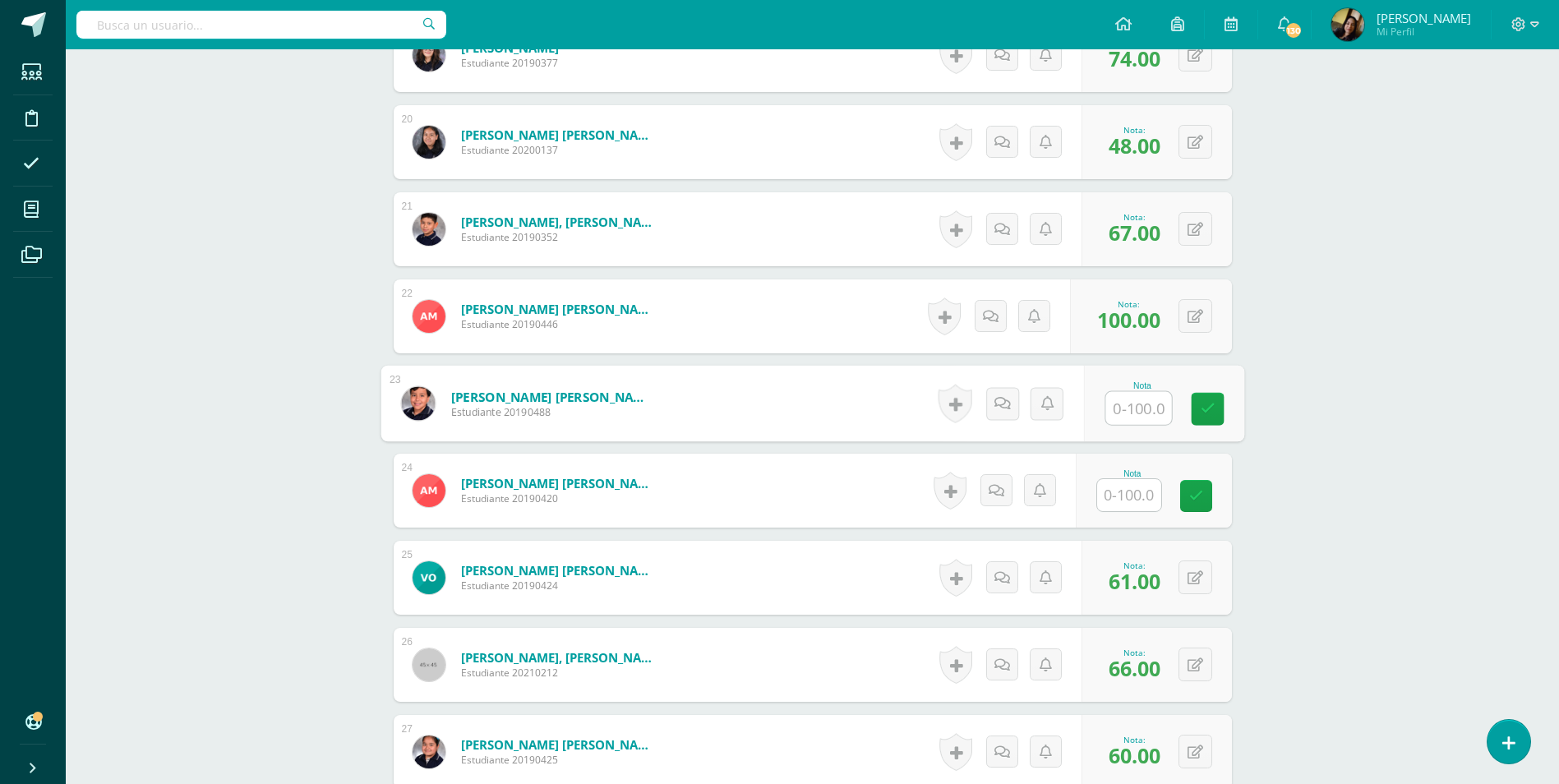
click at [1115, 392] on input "text" at bounding box center [1138, 408] width 66 height 33
type input "64"
click at [271, 486] on div "Comunicación y Lenguaje, Idioma Español Segundo Básico "D" Herramientas Detalle…" at bounding box center [812, 38] width 1493 height 4313
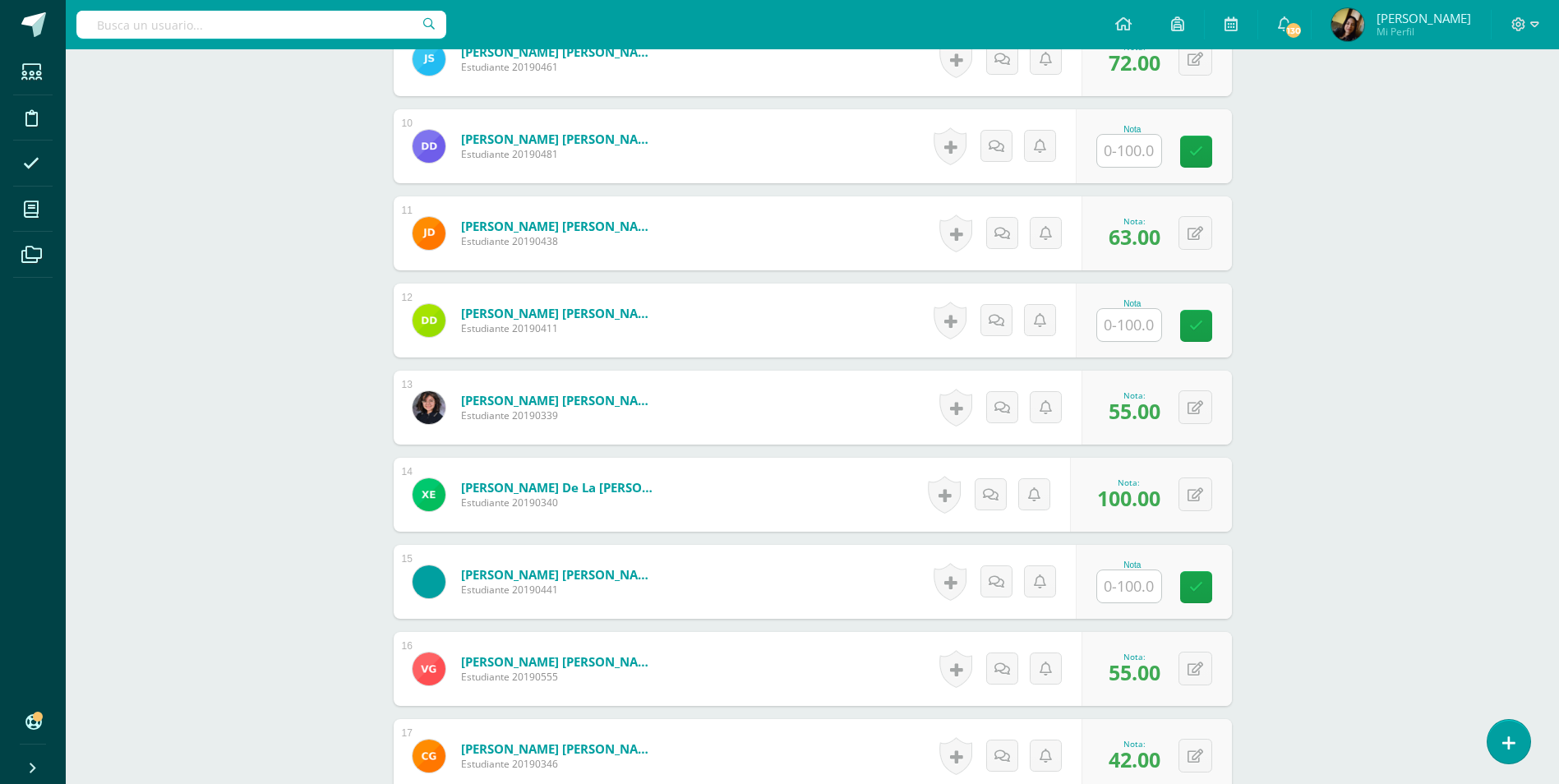
scroll to position [1263, 0]
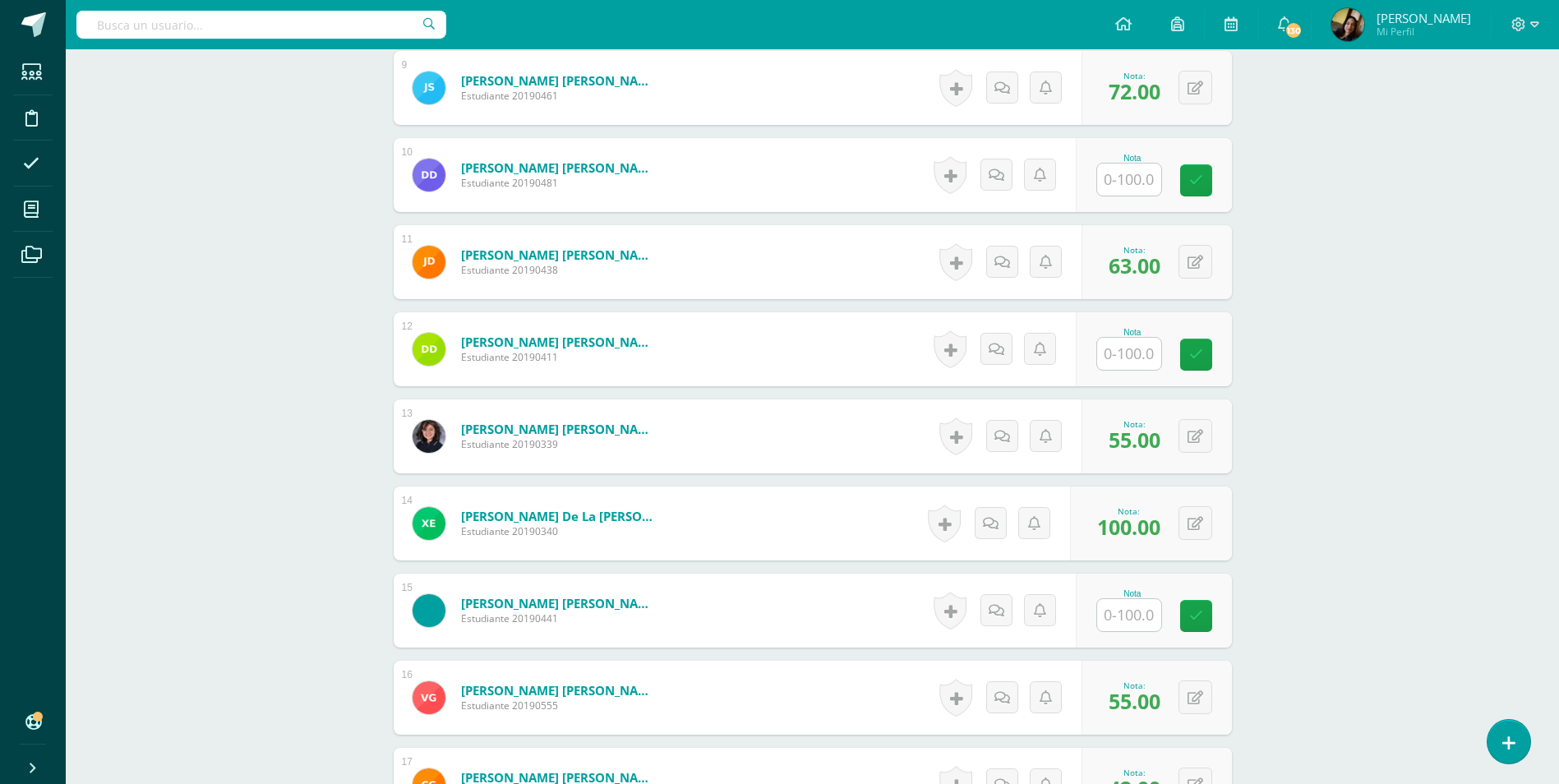
click at [1147, 168] on input "text" at bounding box center [1129, 180] width 64 height 32
type input "61"
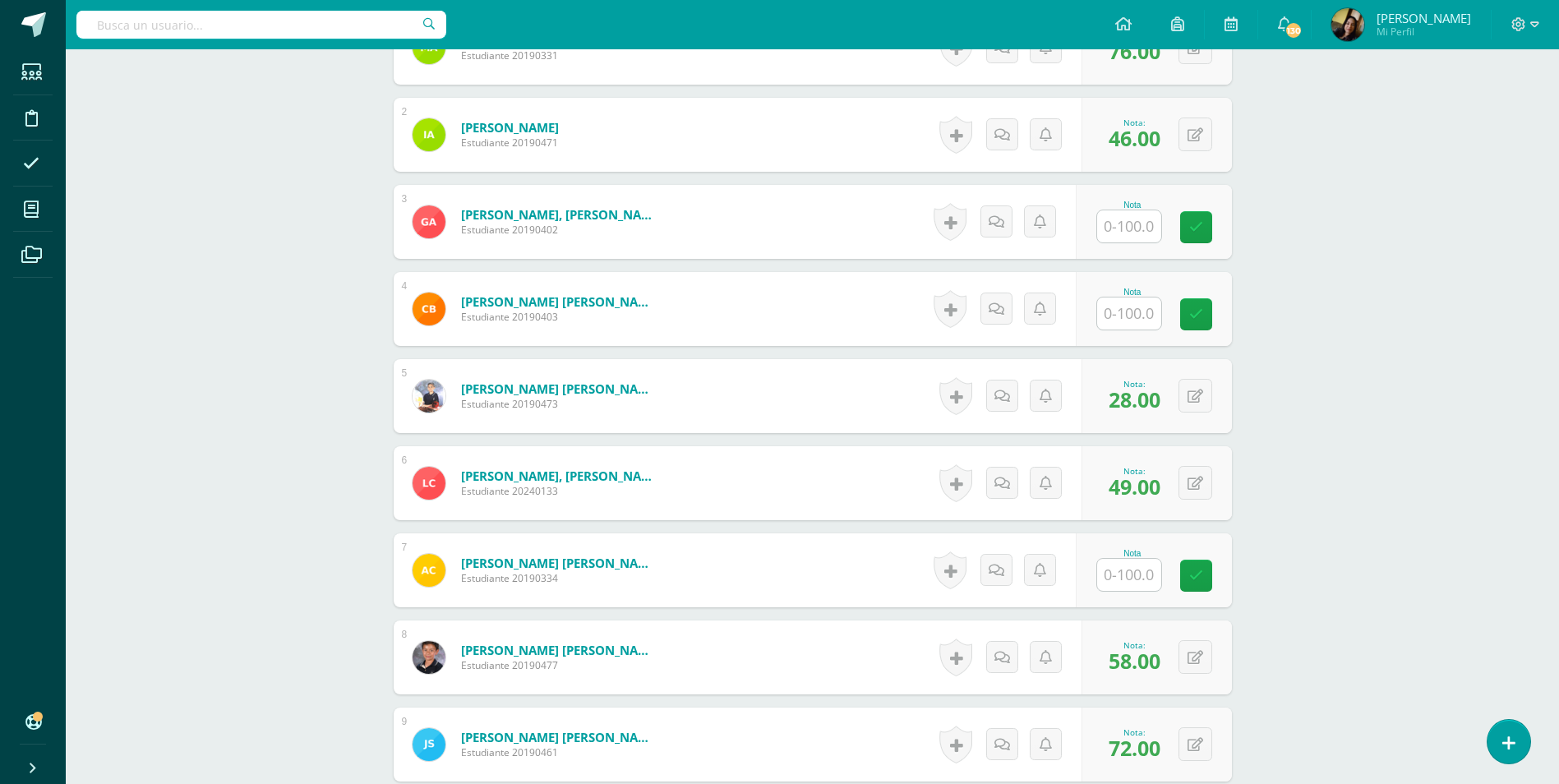
scroll to position [606, 0]
click at [1155, 211] on input "text" at bounding box center [1138, 227] width 66 height 33
type input "61"
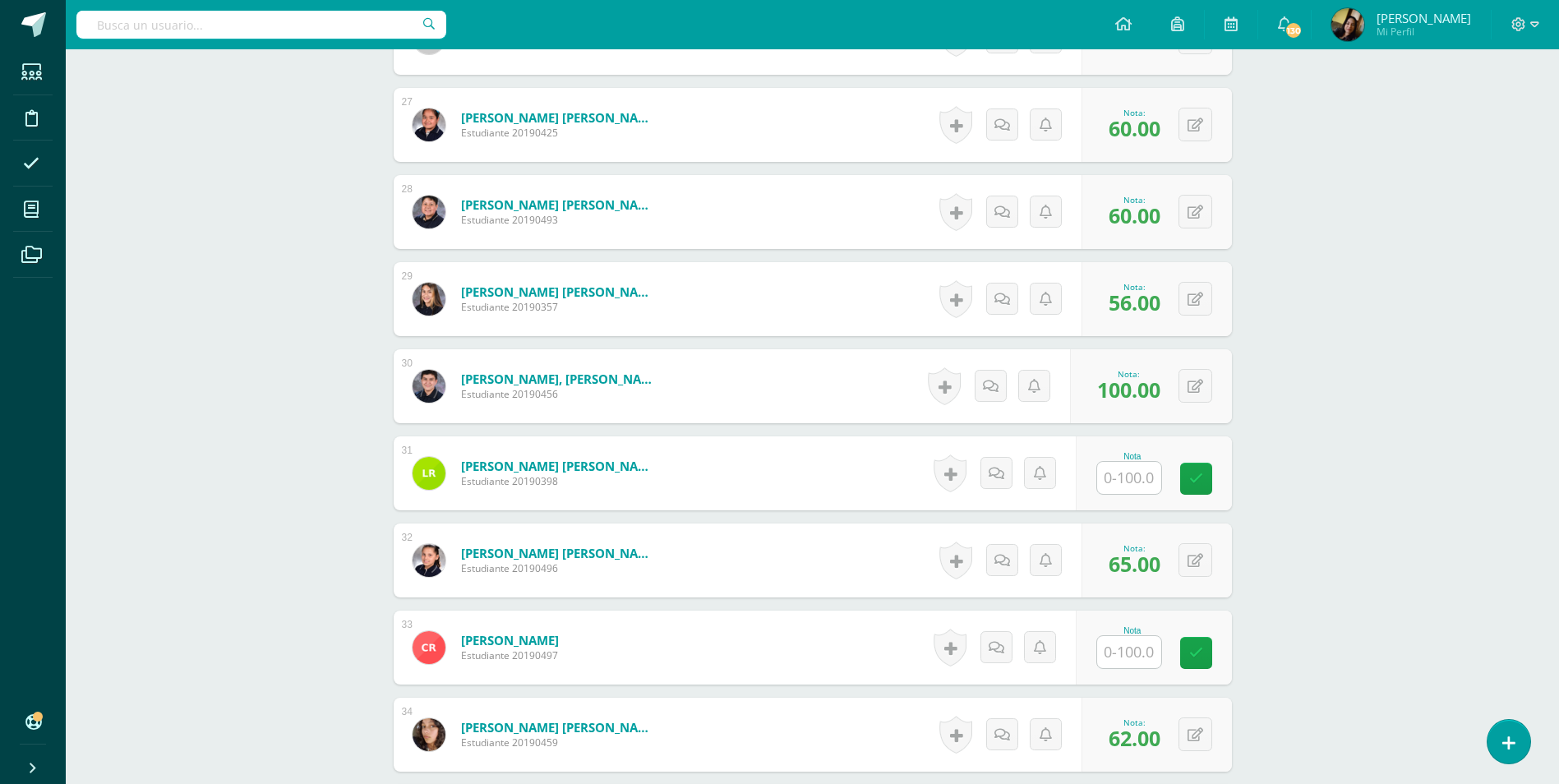
scroll to position [2824, 0]
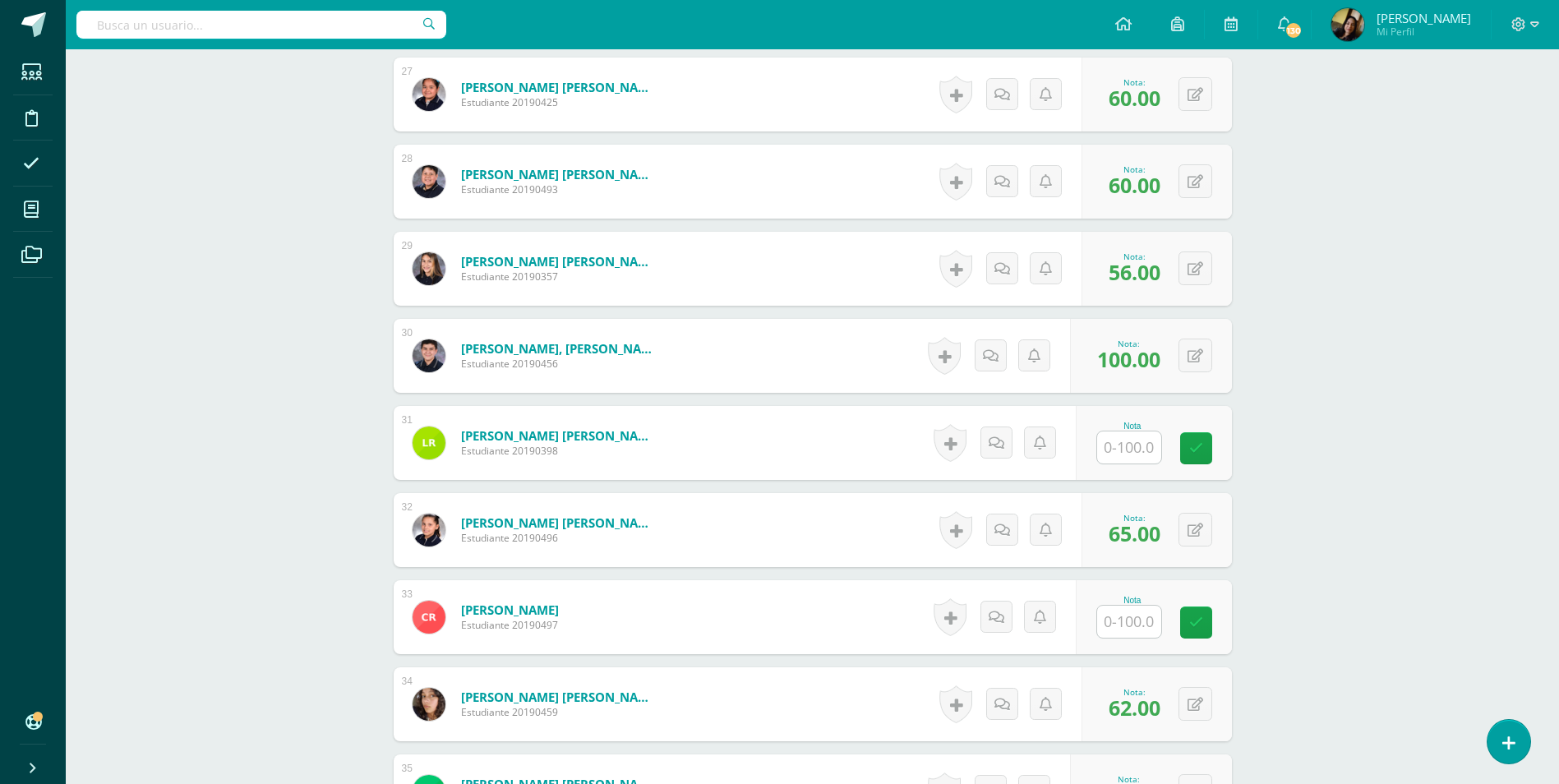
click at [1129, 608] on input "text" at bounding box center [1129, 621] width 64 height 32
type input "60"
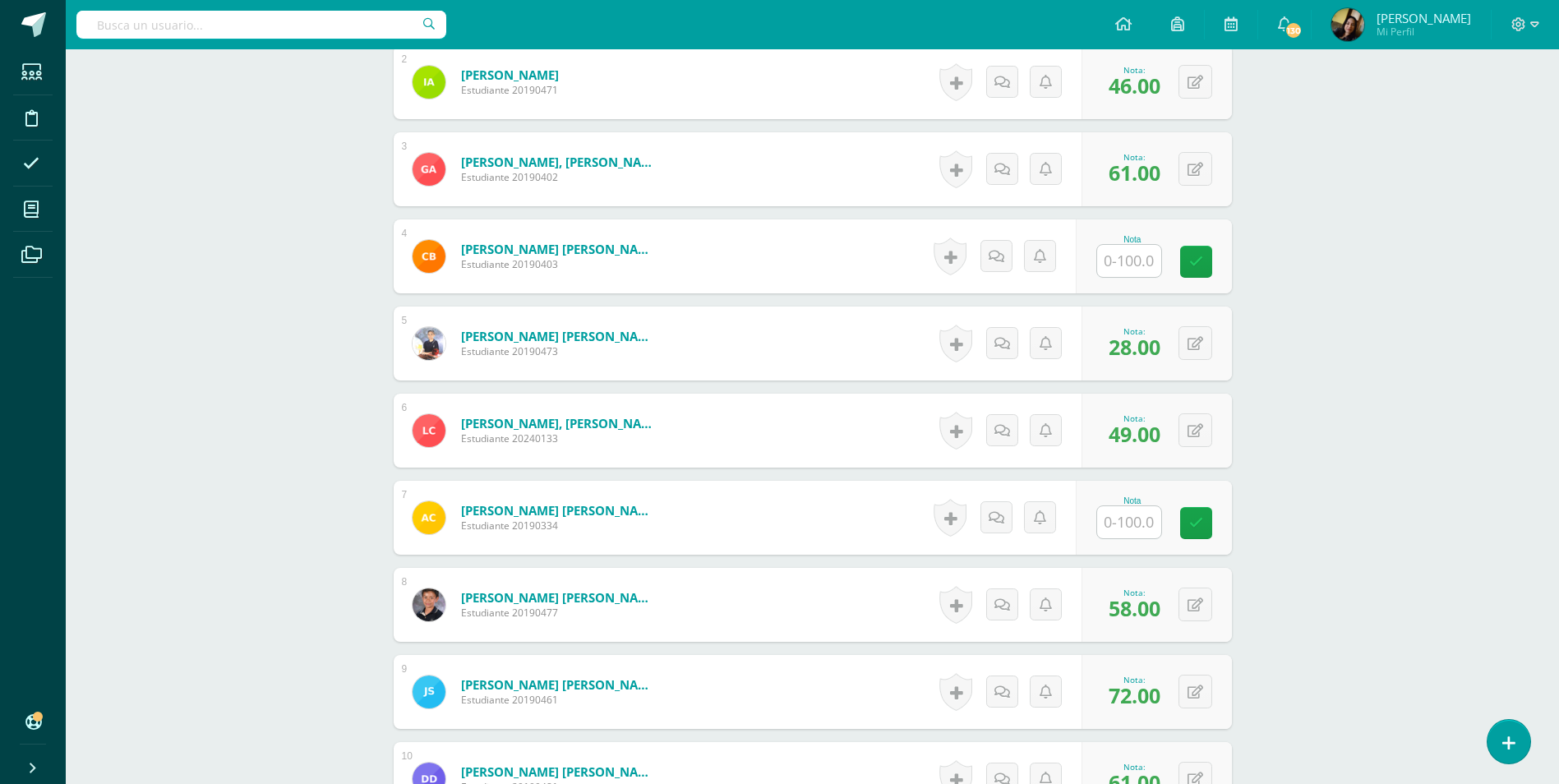
scroll to position [688, 0]
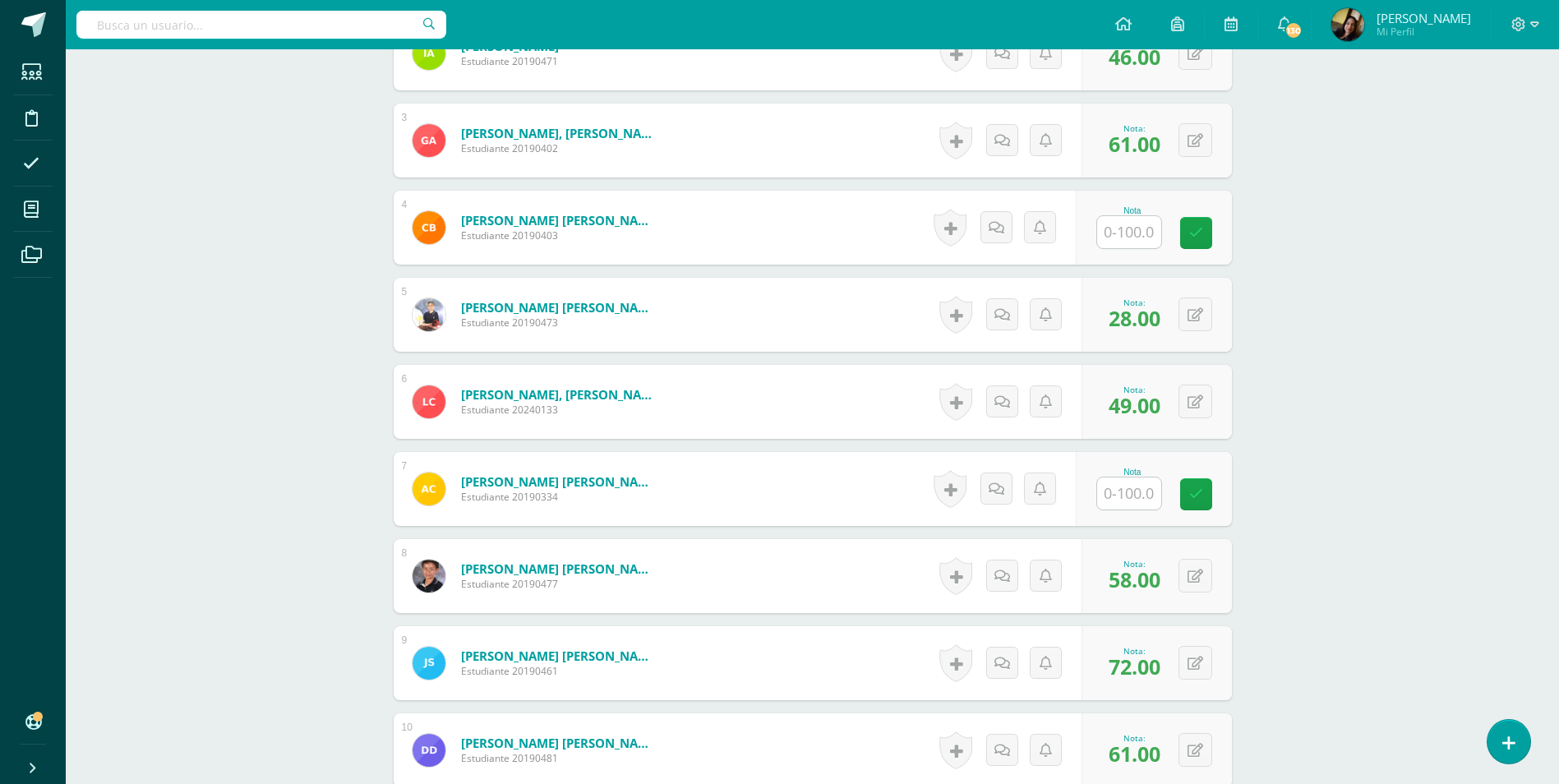
click at [1110, 483] on input "text" at bounding box center [1129, 493] width 64 height 32
type input "61"
click at [1126, 221] on input "text" at bounding box center [1129, 232] width 64 height 32
type input "61"
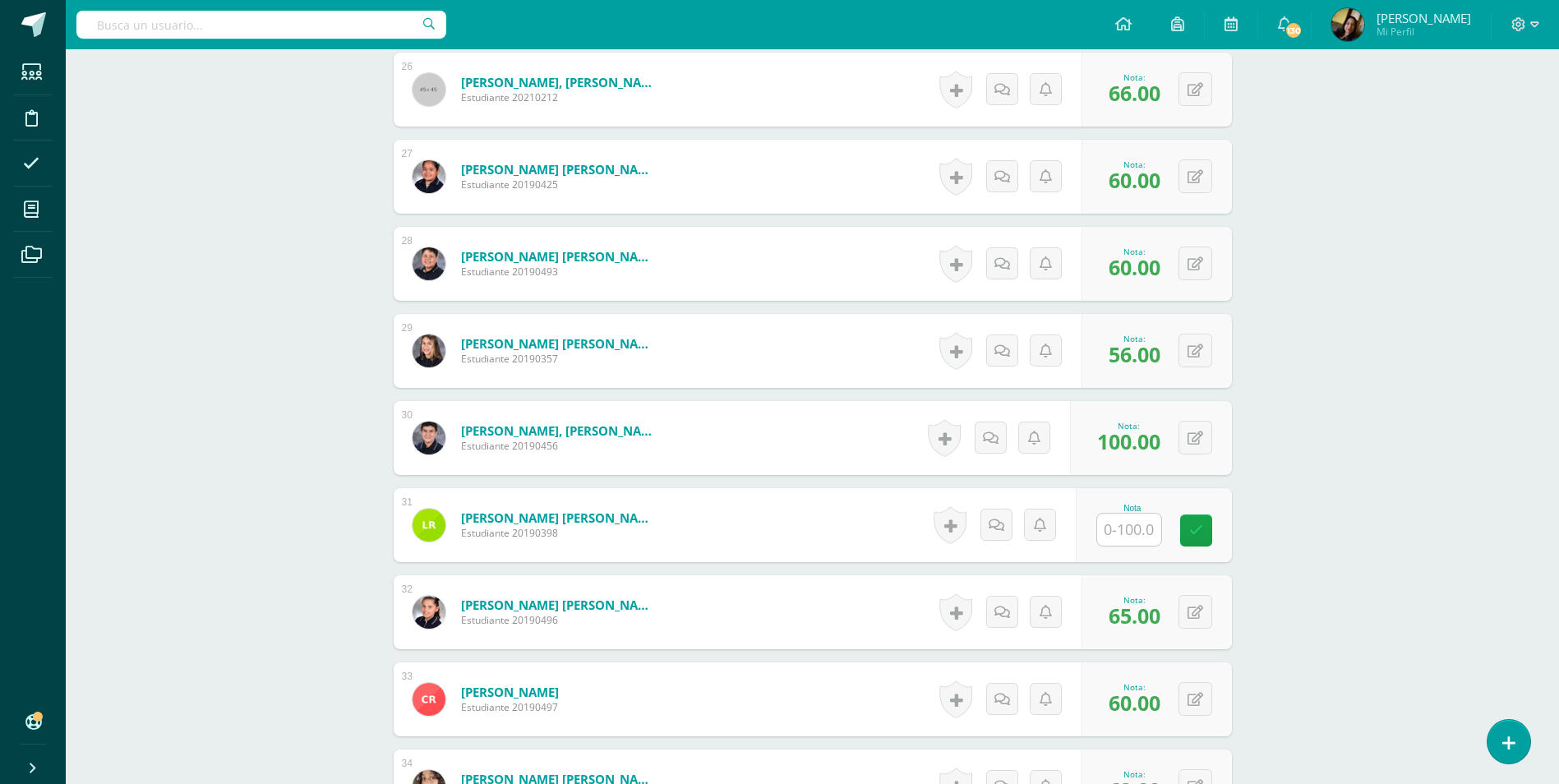
scroll to position [2824, 0]
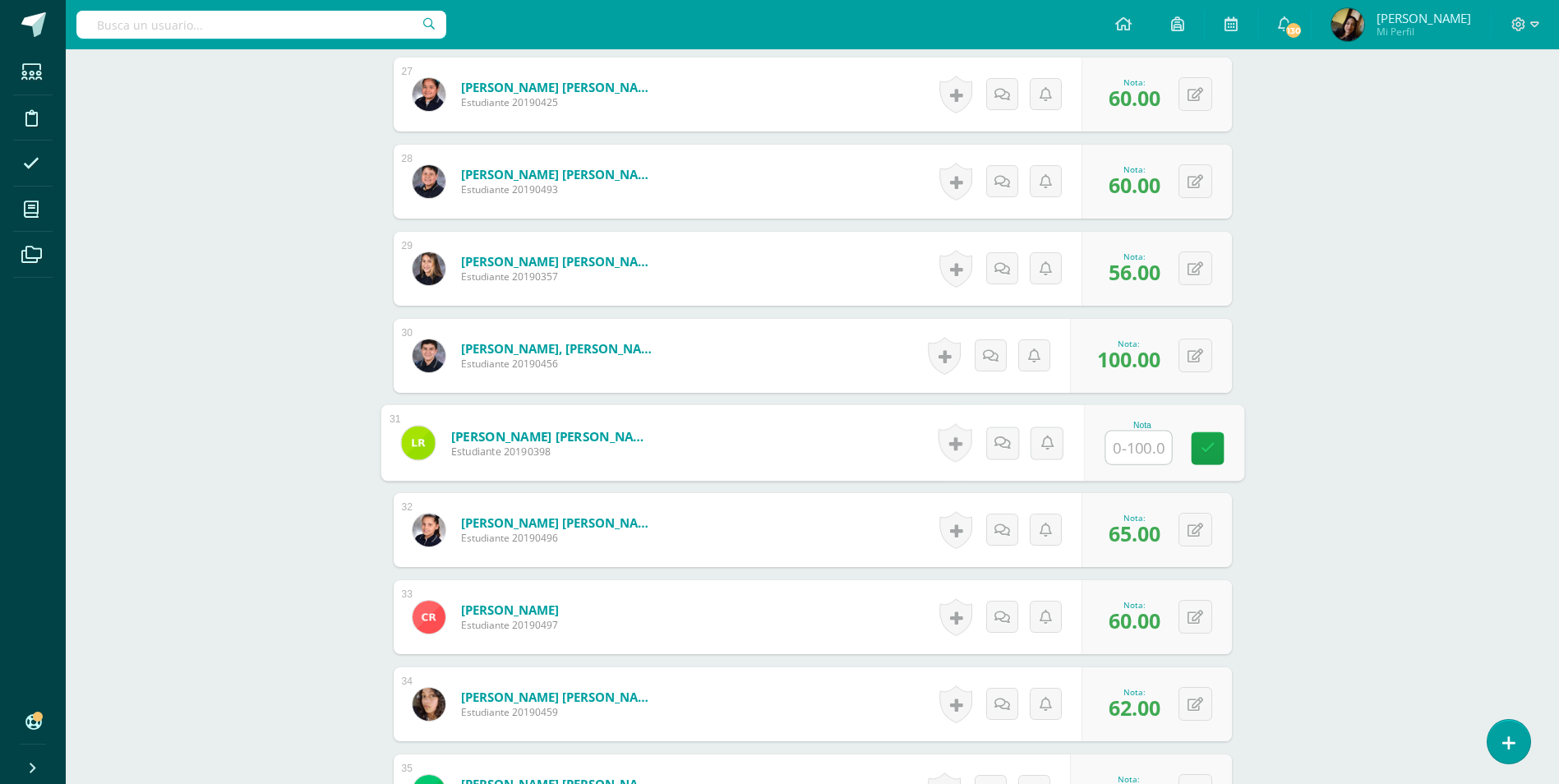
click at [1138, 435] on input "text" at bounding box center [1138, 447] width 66 height 33
type input "46"
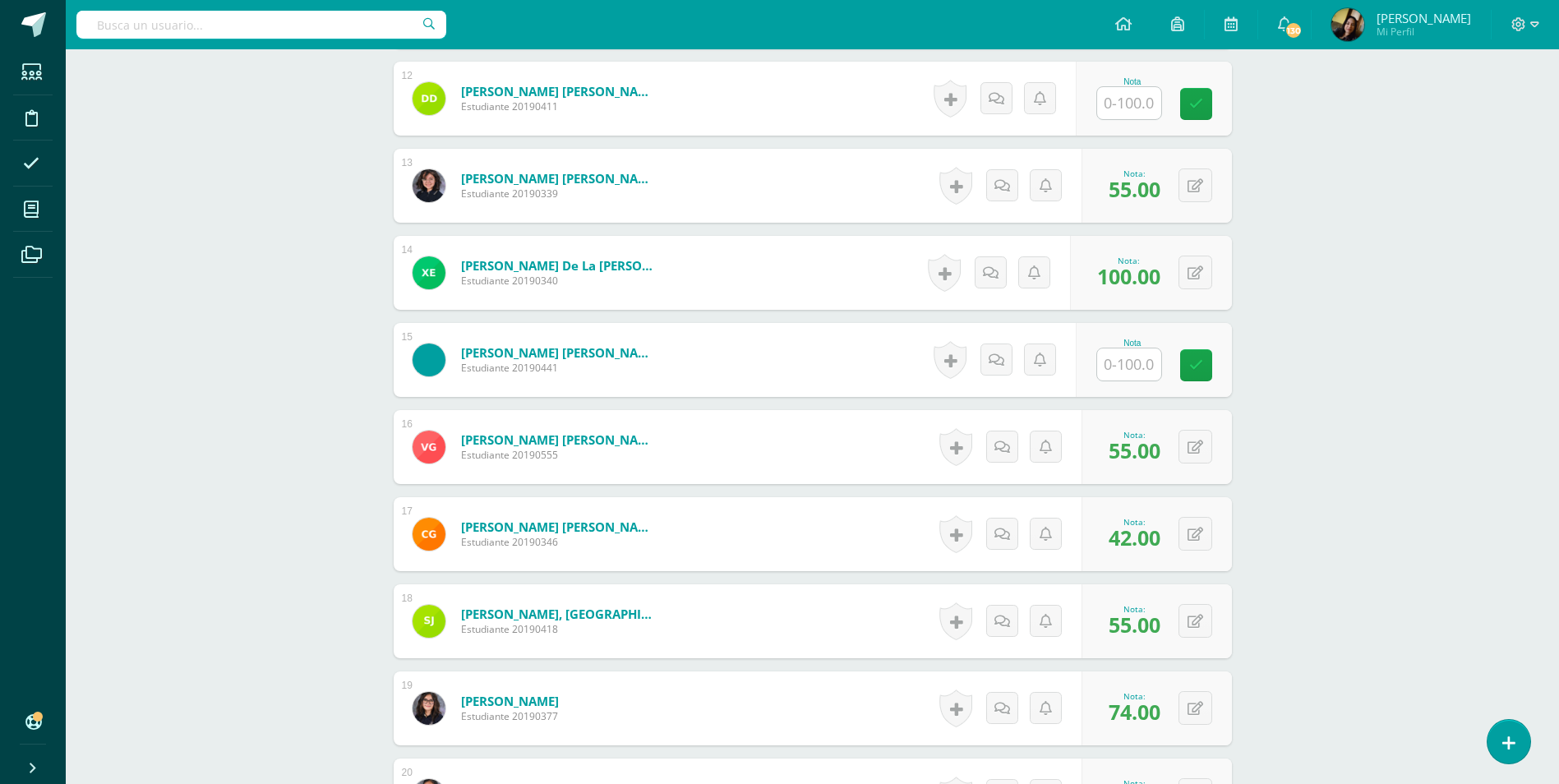
scroll to position [1510, 0]
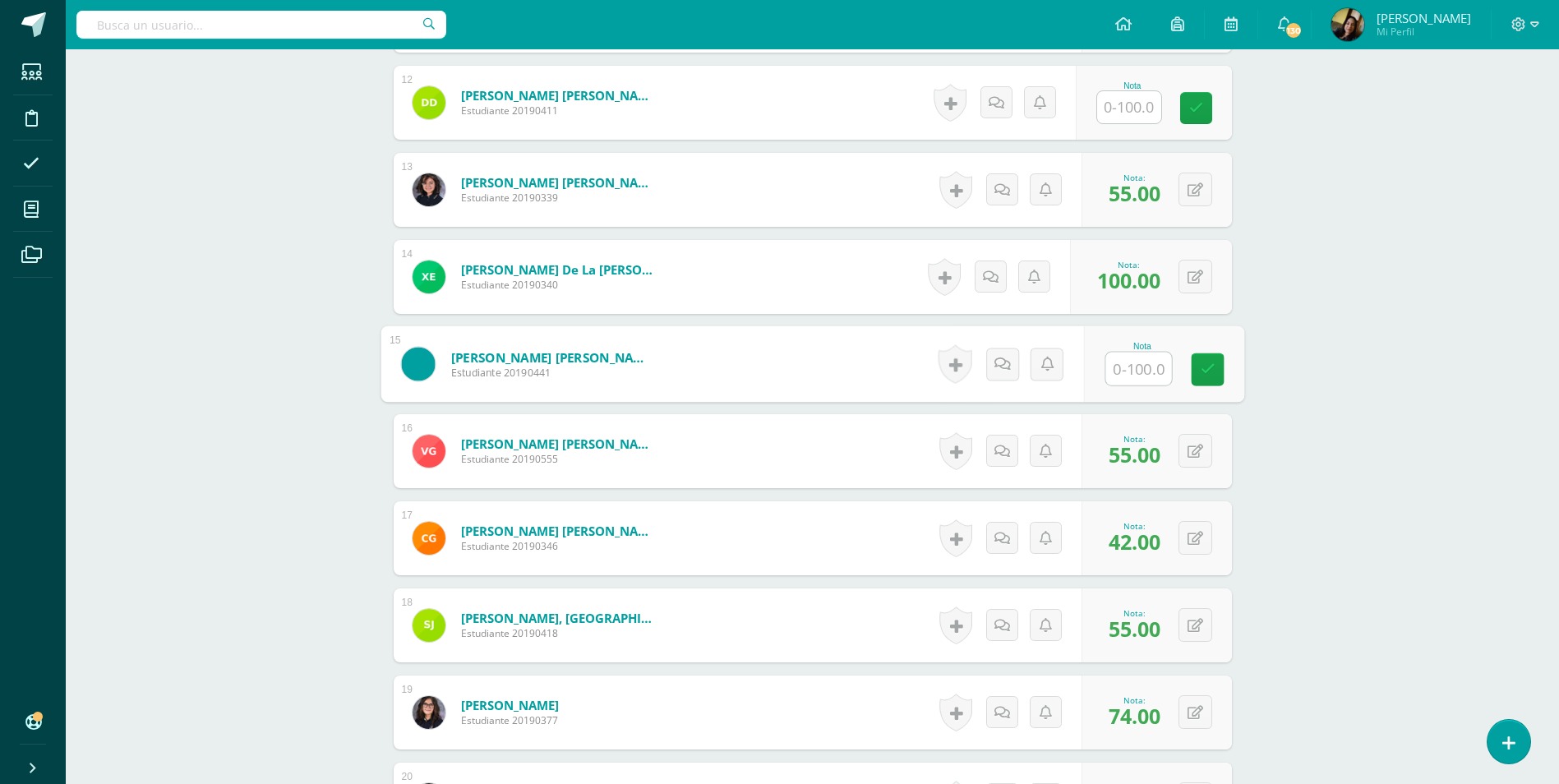
click at [1116, 353] on input "text" at bounding box center [1138, 369] width 66 height 33
type input "74"
click at [347, 404] on div "Comunicación y Lenguaje, Idioma Español Segundo Básico "D" Herramientas Detalle…" at bounding box center [812, 695] width 1493 height 4313
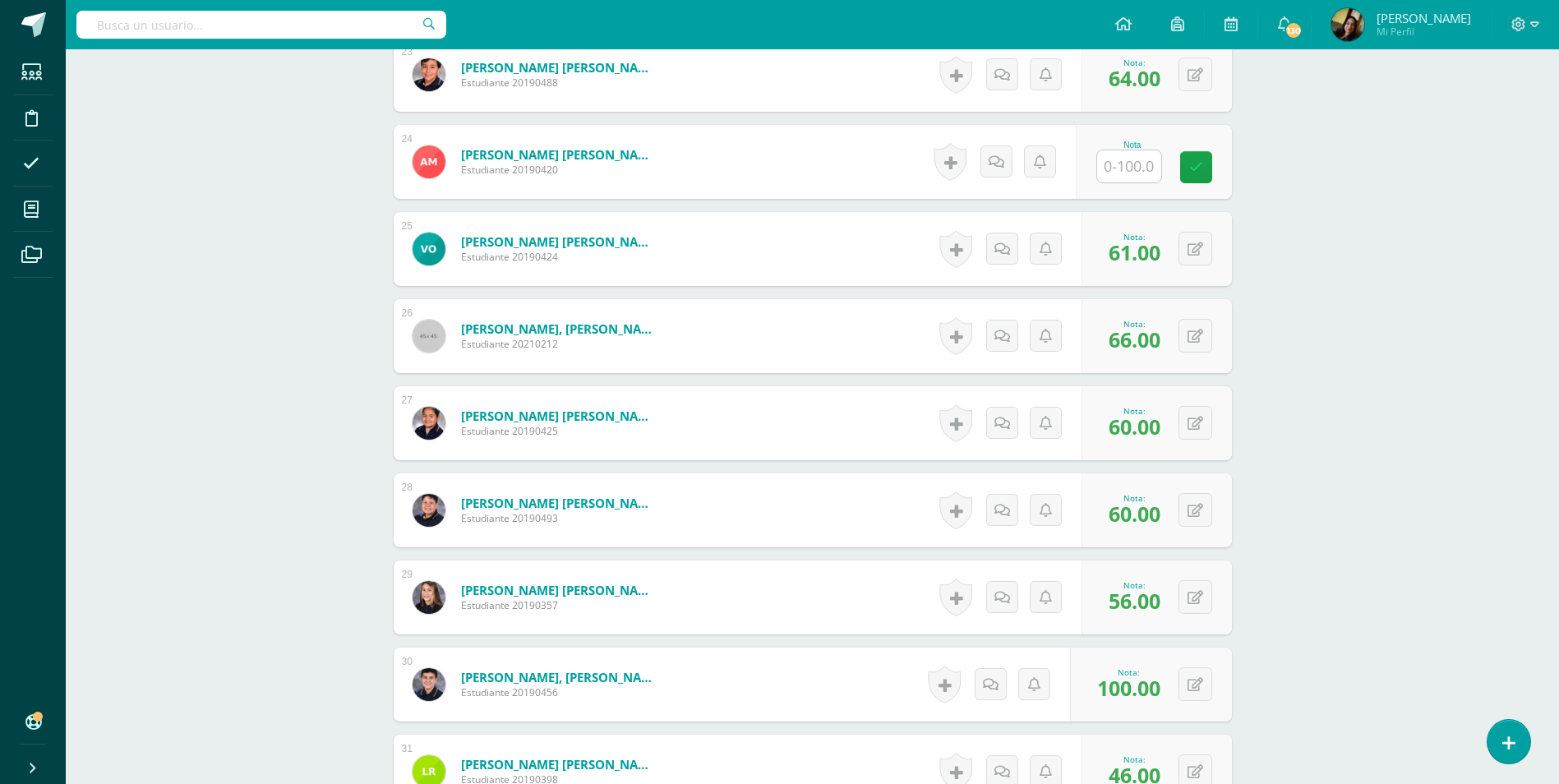
scroll to position [2167, 0]
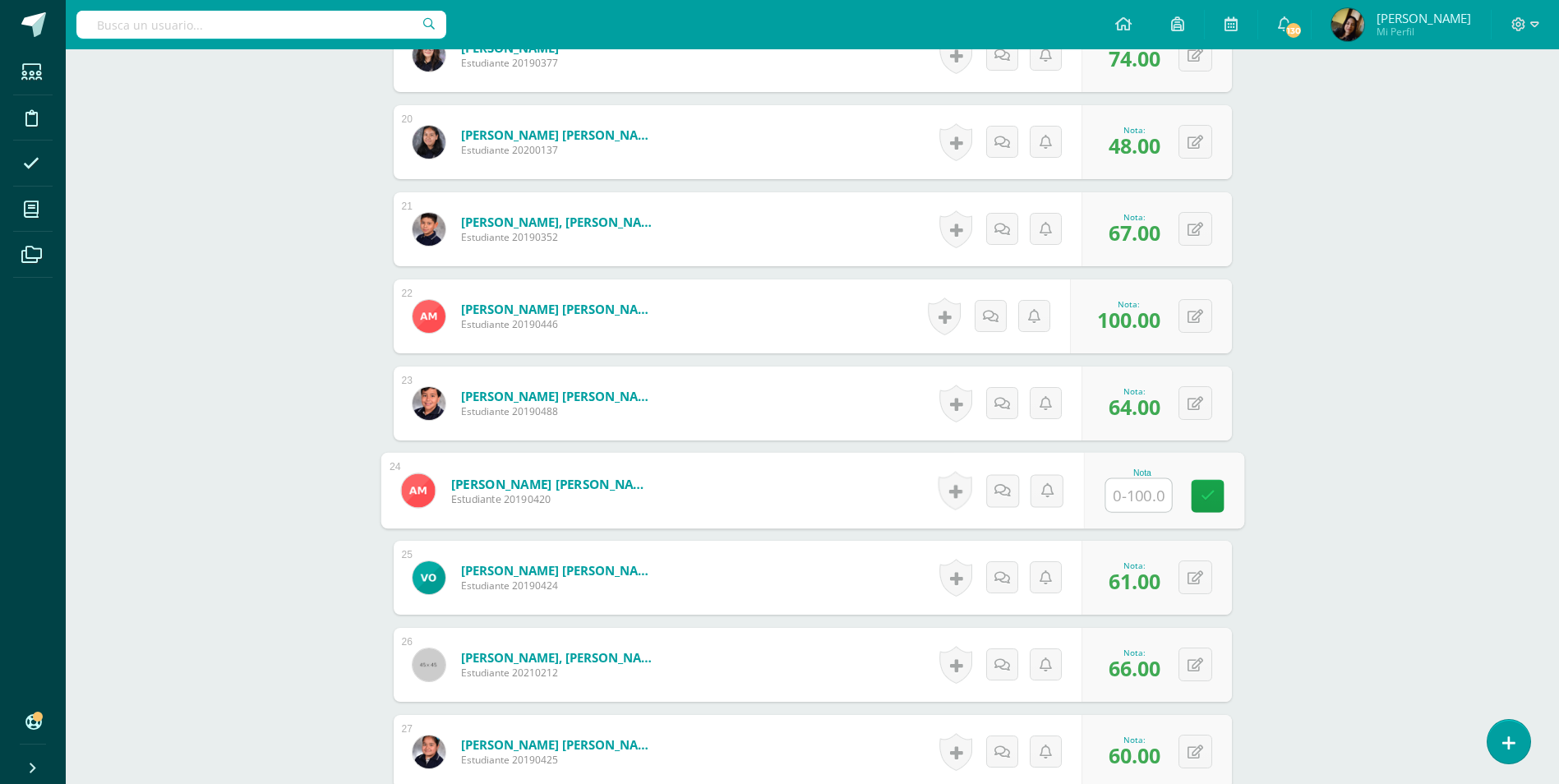
click at [1113, 479] on input "text" at bounding box center [1138, 495] width 66 height 33
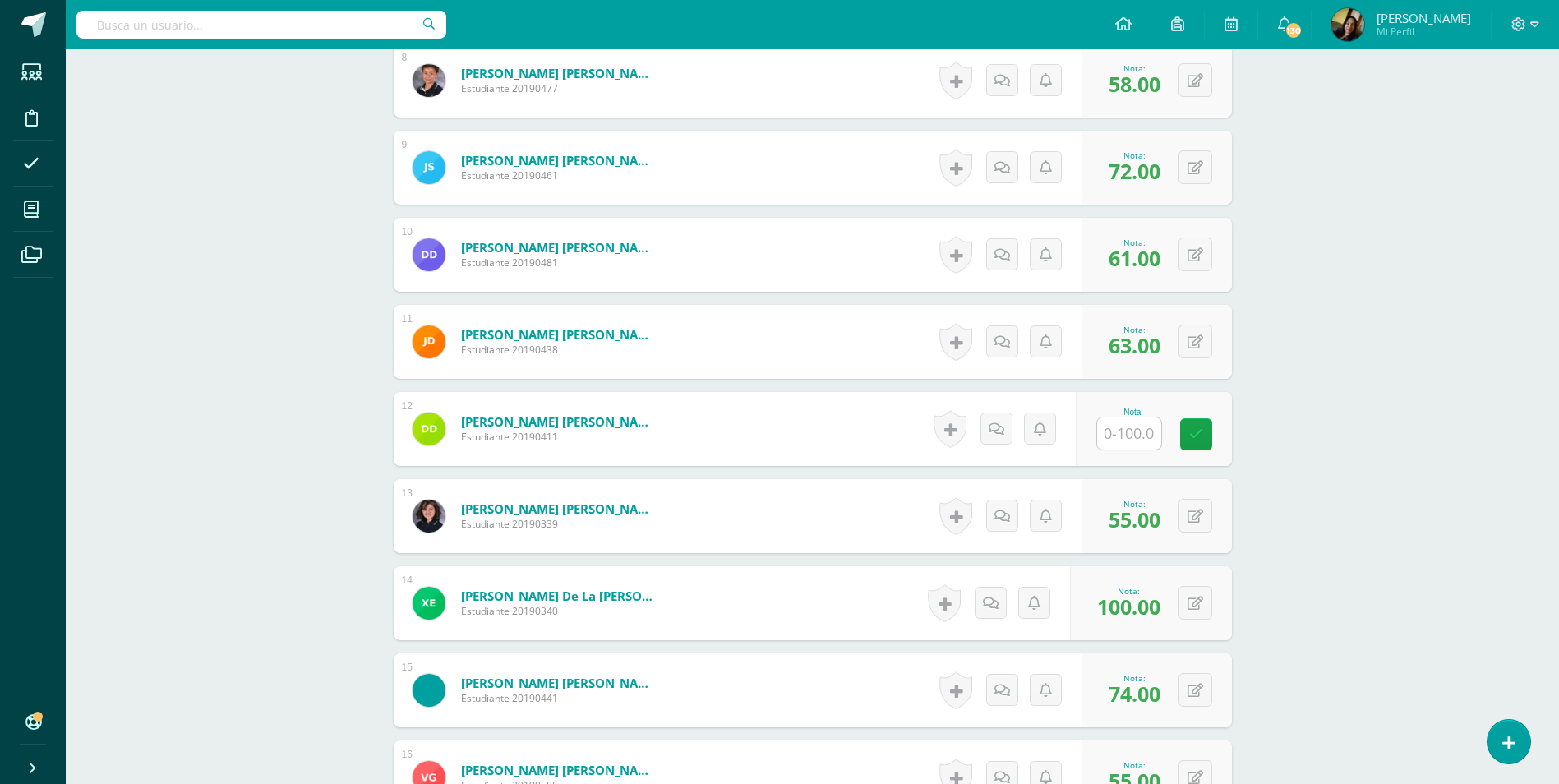
scroll to position [1263, 0]
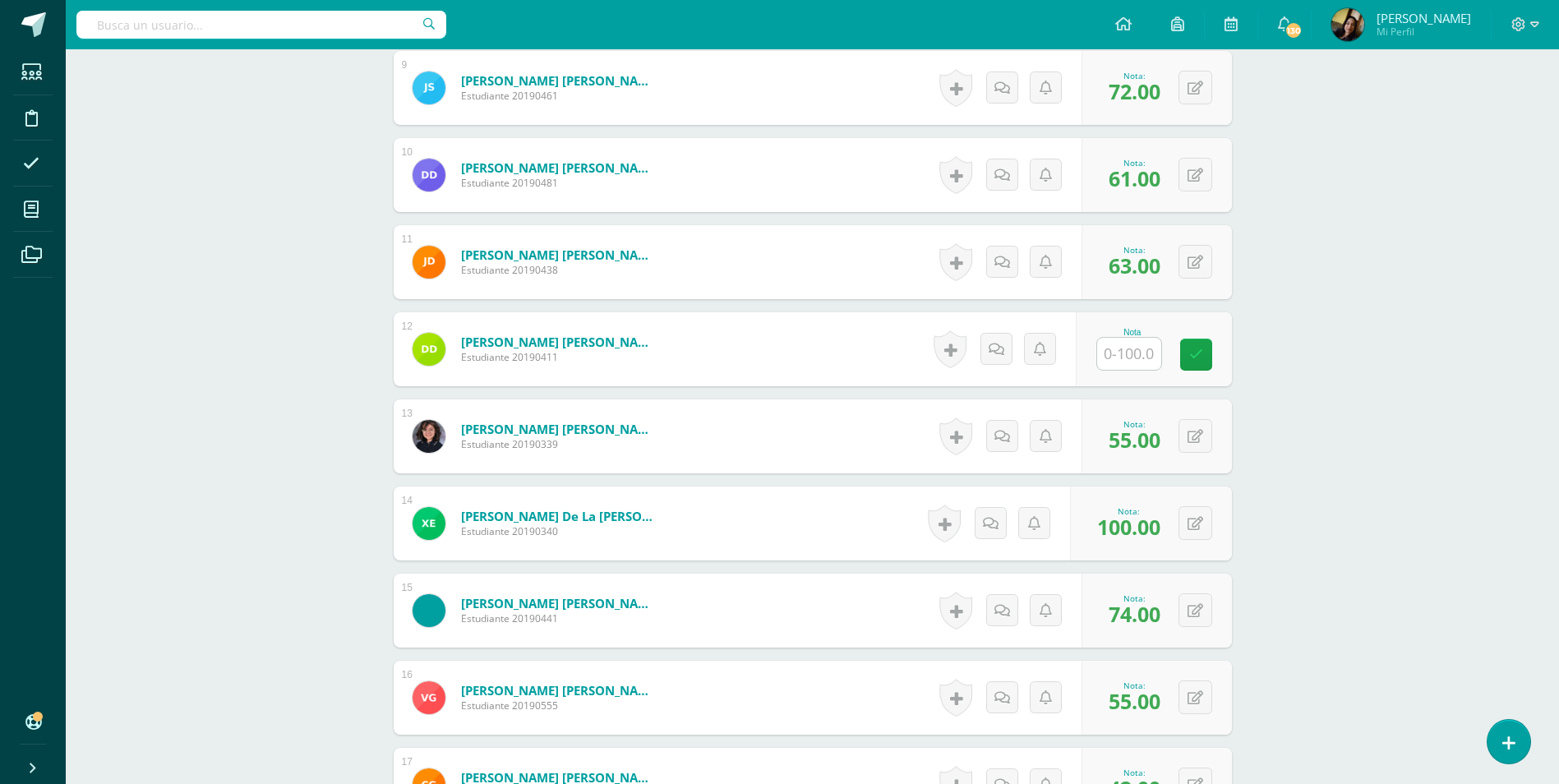
type input "100"
click at [1131, 338] on input "text" at bounding box center [1129, 353] width 64 height 32
type input "75"
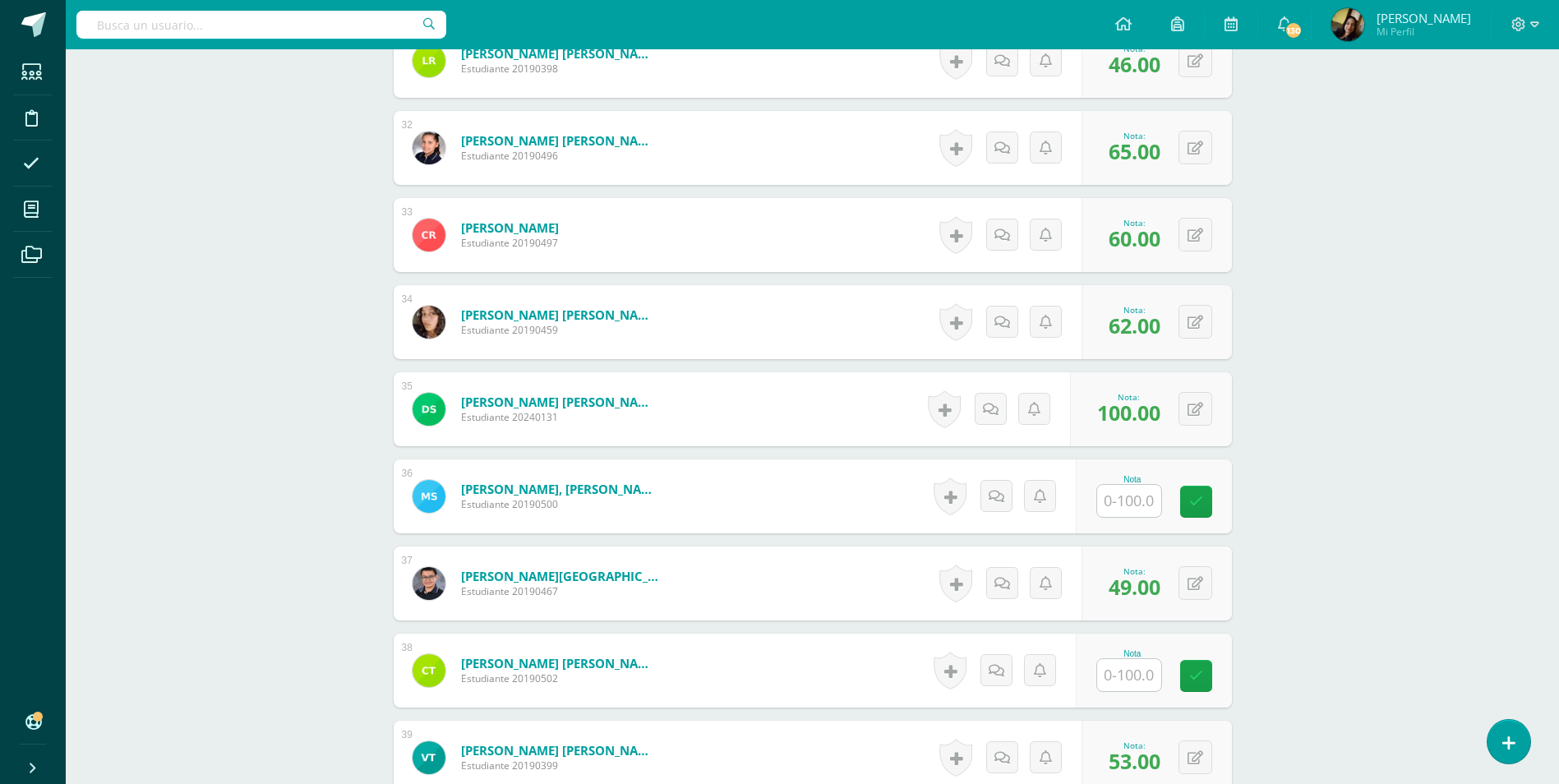
scroll to position [3235, 0]
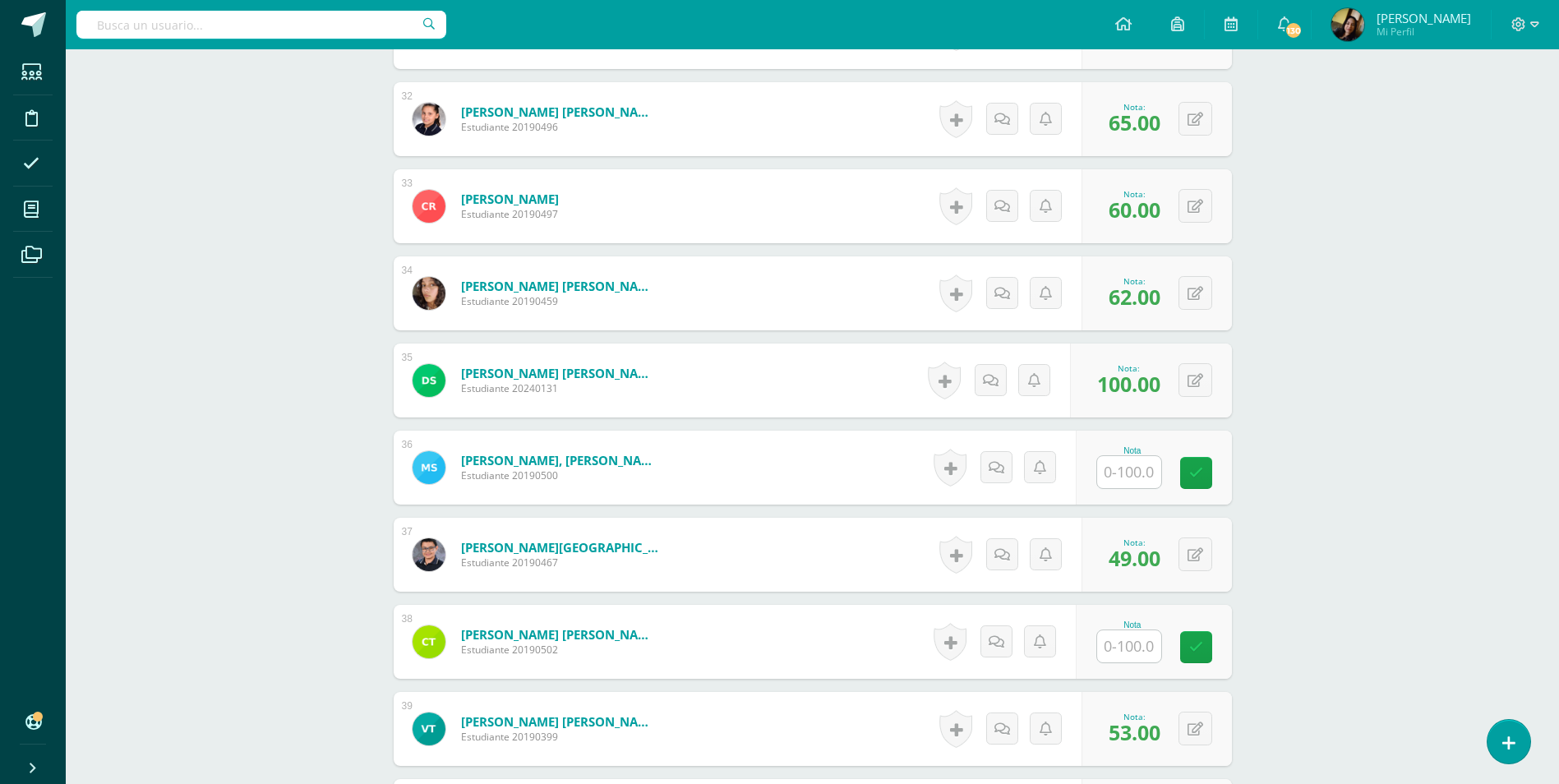
click at [1111, 457] on input "text" at bounding box center [1129, 472] width 64 height 32
type input "81"
click at [1131, 632] on input "text" at bounding box center [1138, 646] width 66 height 33
type input "54"
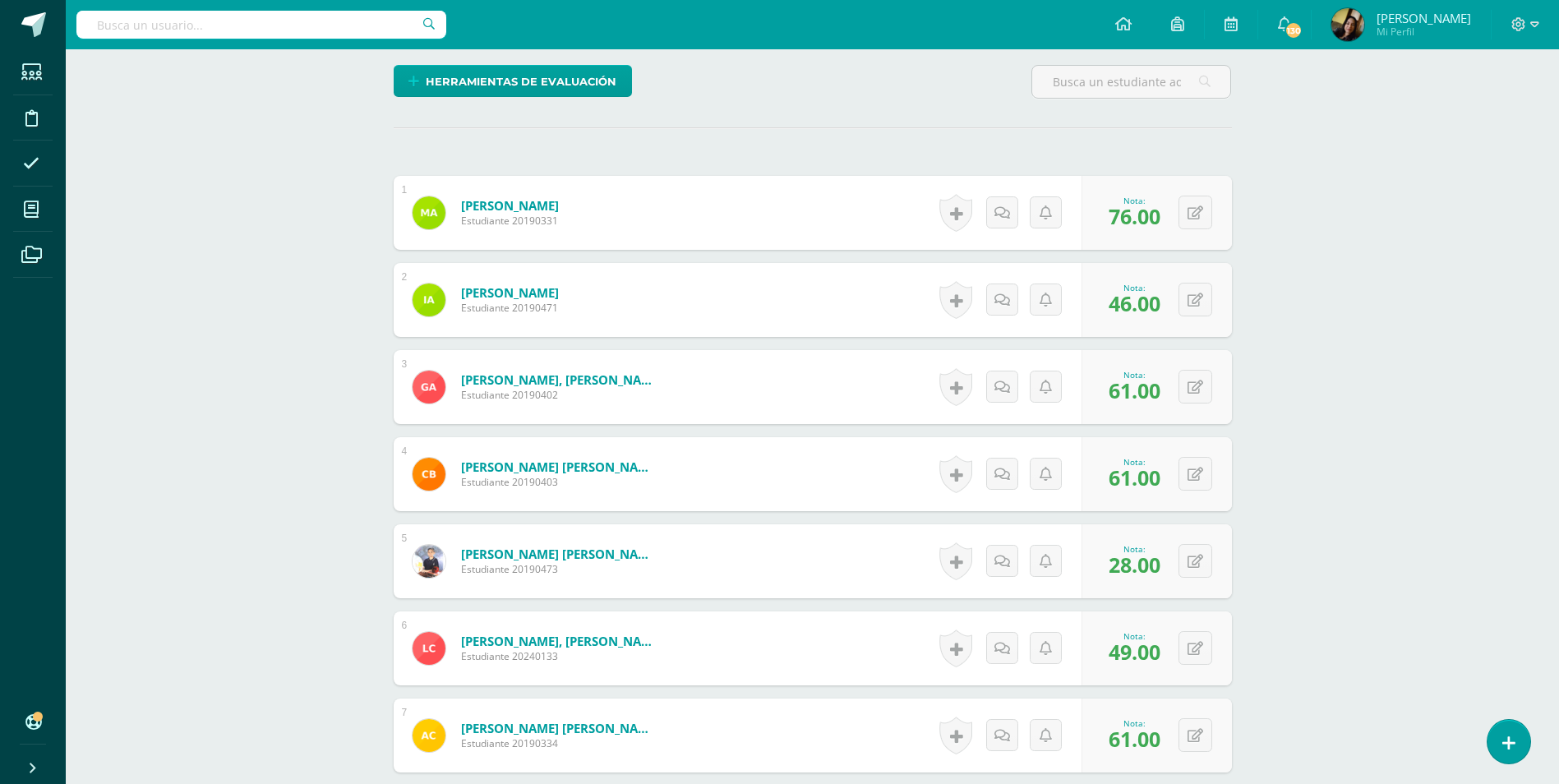
scroll to position [0, 0]
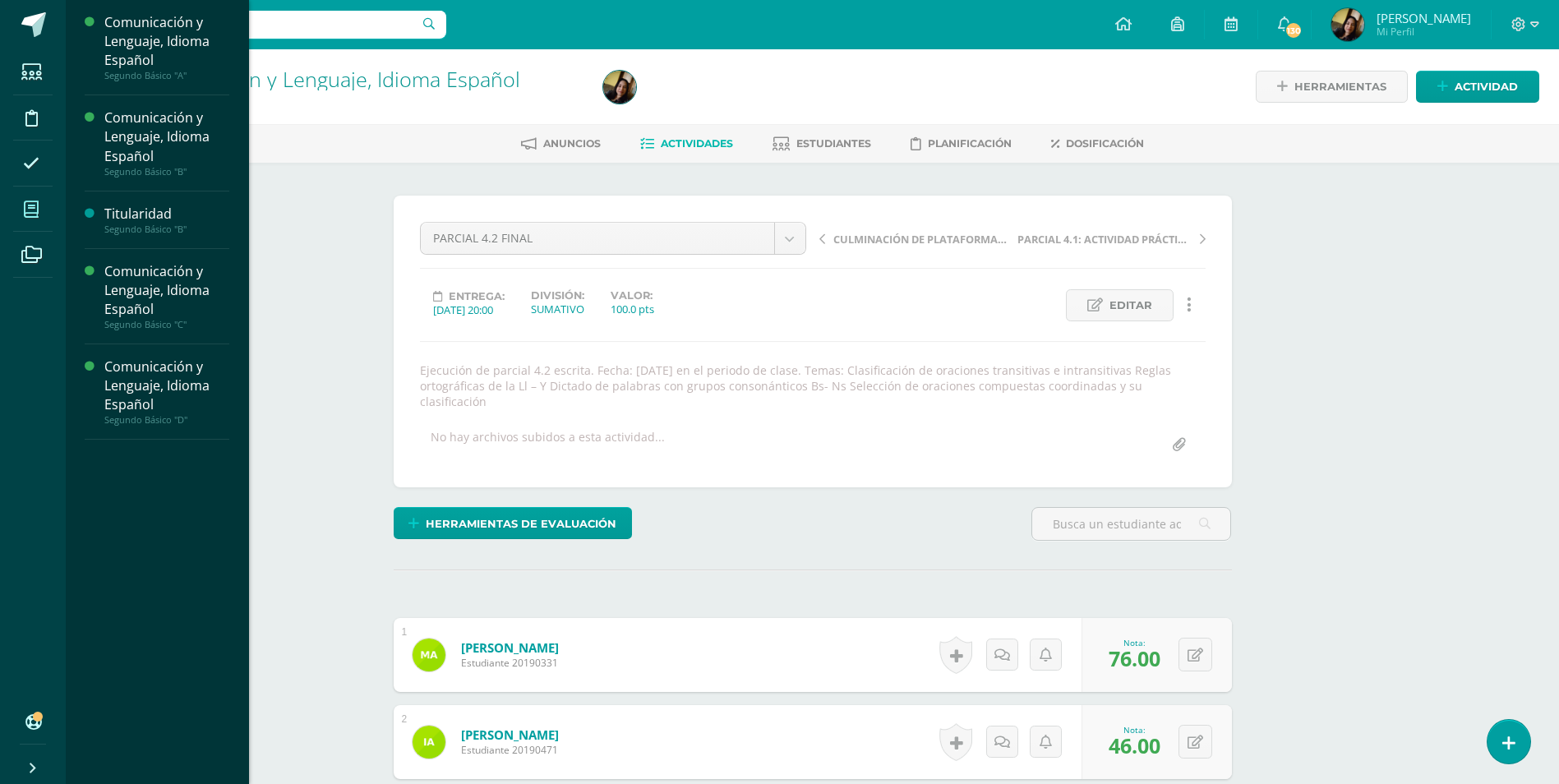
click at [31, 206] on icon at bounding box center [31, 209] width 15 height 17
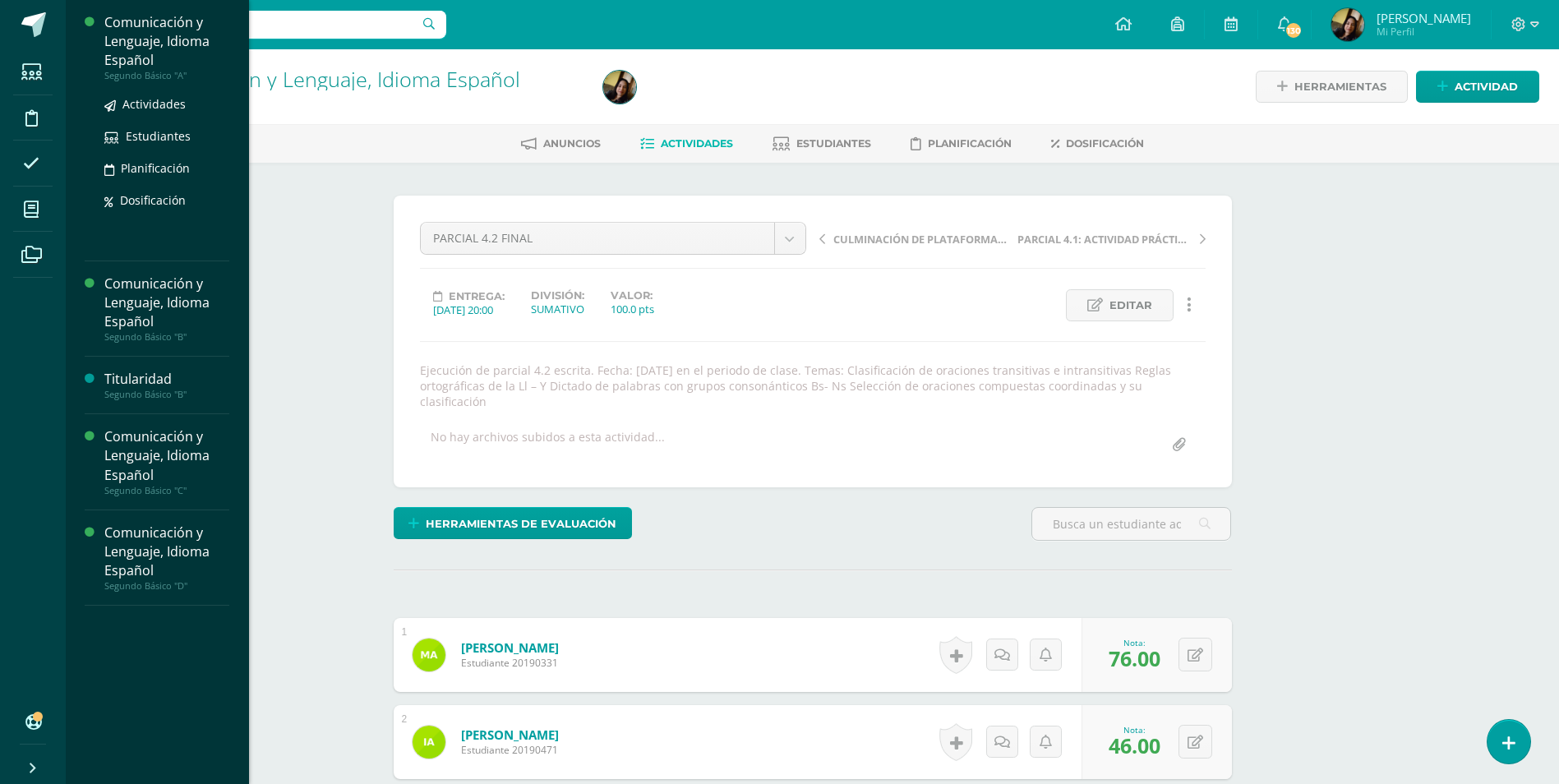
click at [167, 70] on div "Segundo Básico "A"" at bounding box center [167, 75] width 125 height 12
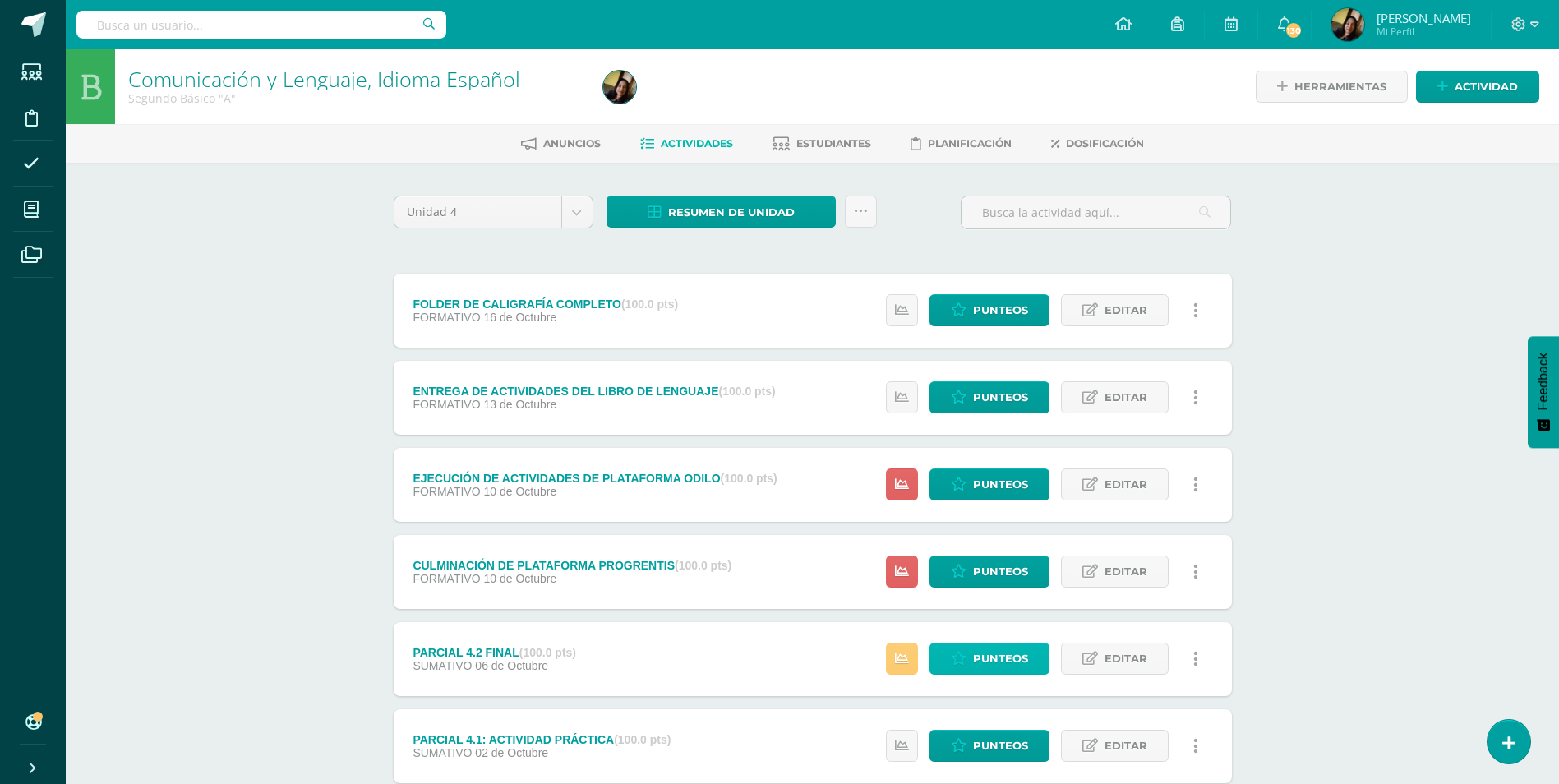
click at [1018, 656] on span "Punteos" at bounding box center [1001, 658] width 55 height 30
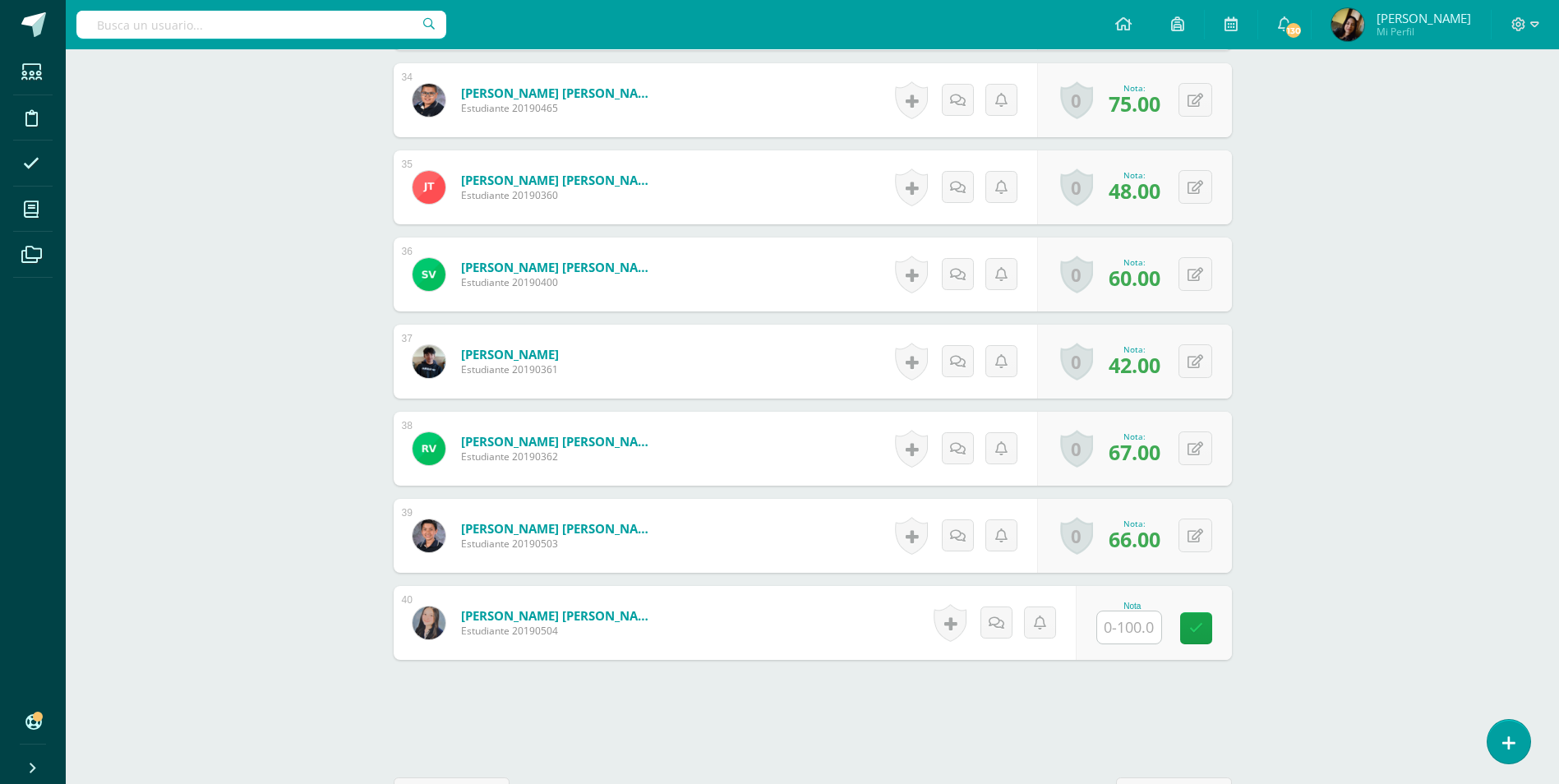
scroll to position [3419, 0]
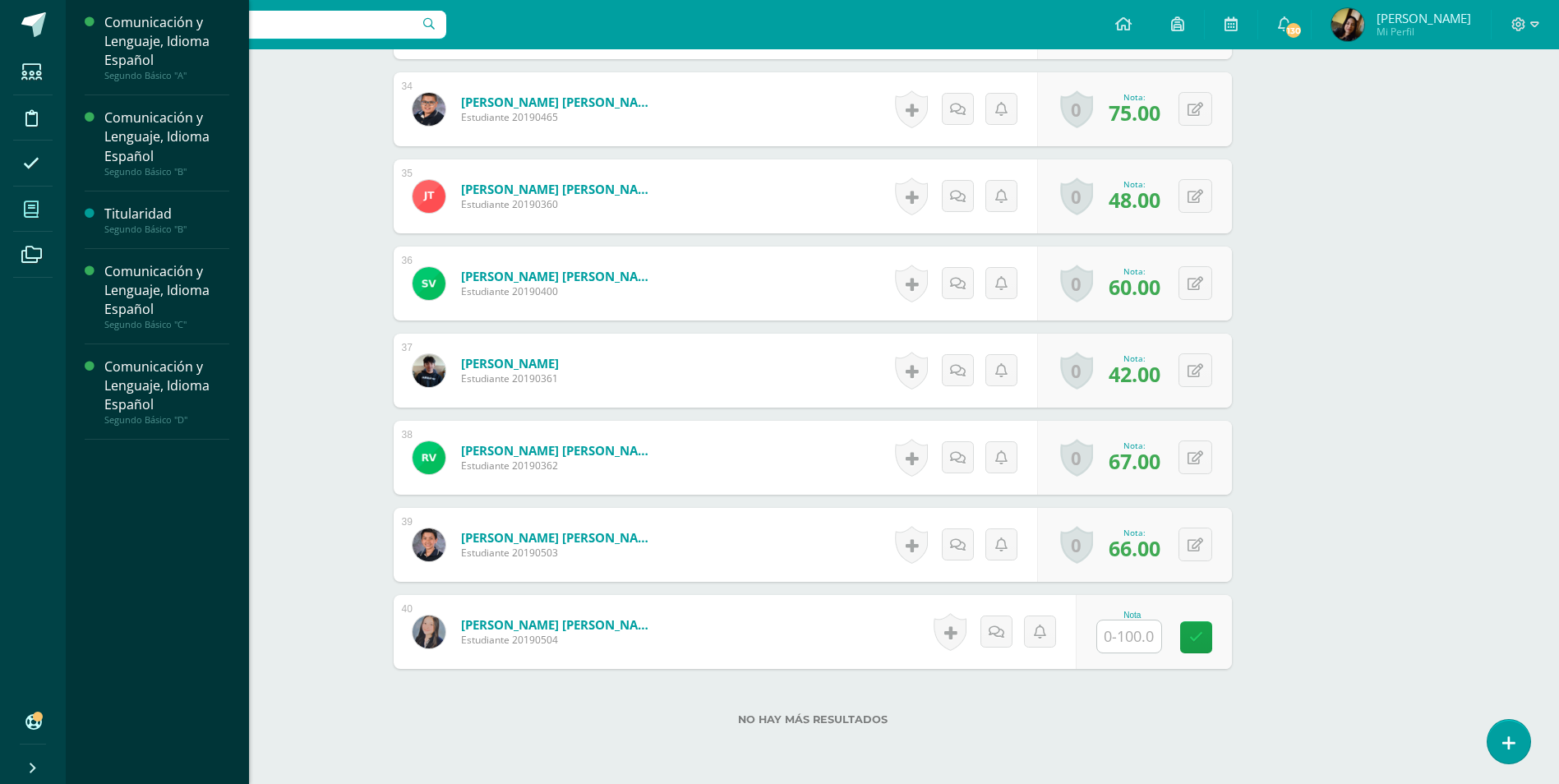
click at [18, 215] on span at bounding box center [32, 209] width 37 height 37
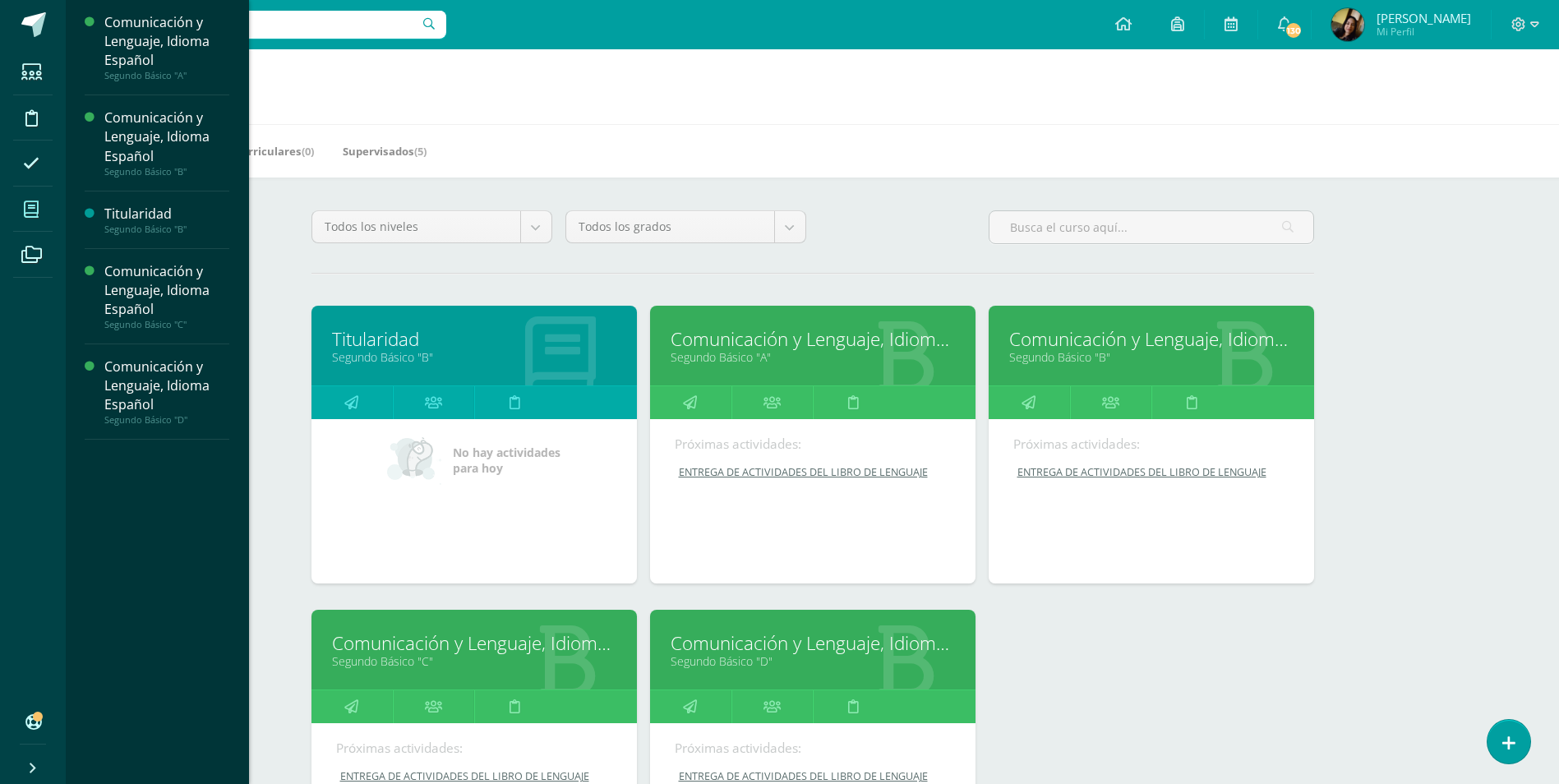
click at [1112, 354] on link "Segundo Básico "B"" at bounding box center [1151, 357] width 285 height 16
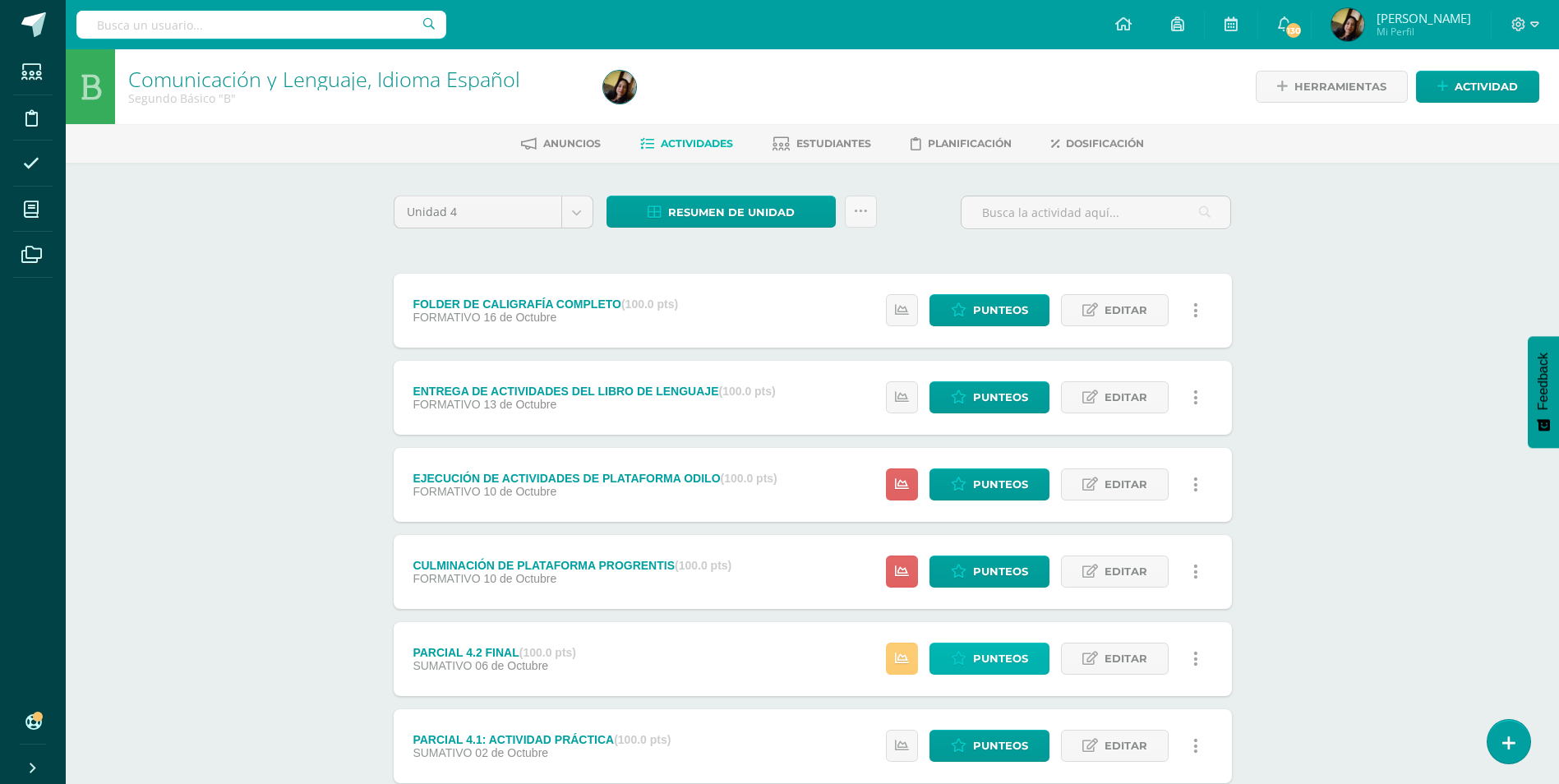
click at [979, 650] on span "Punteos" at bounding box center [1001, 658] width 55 height 30
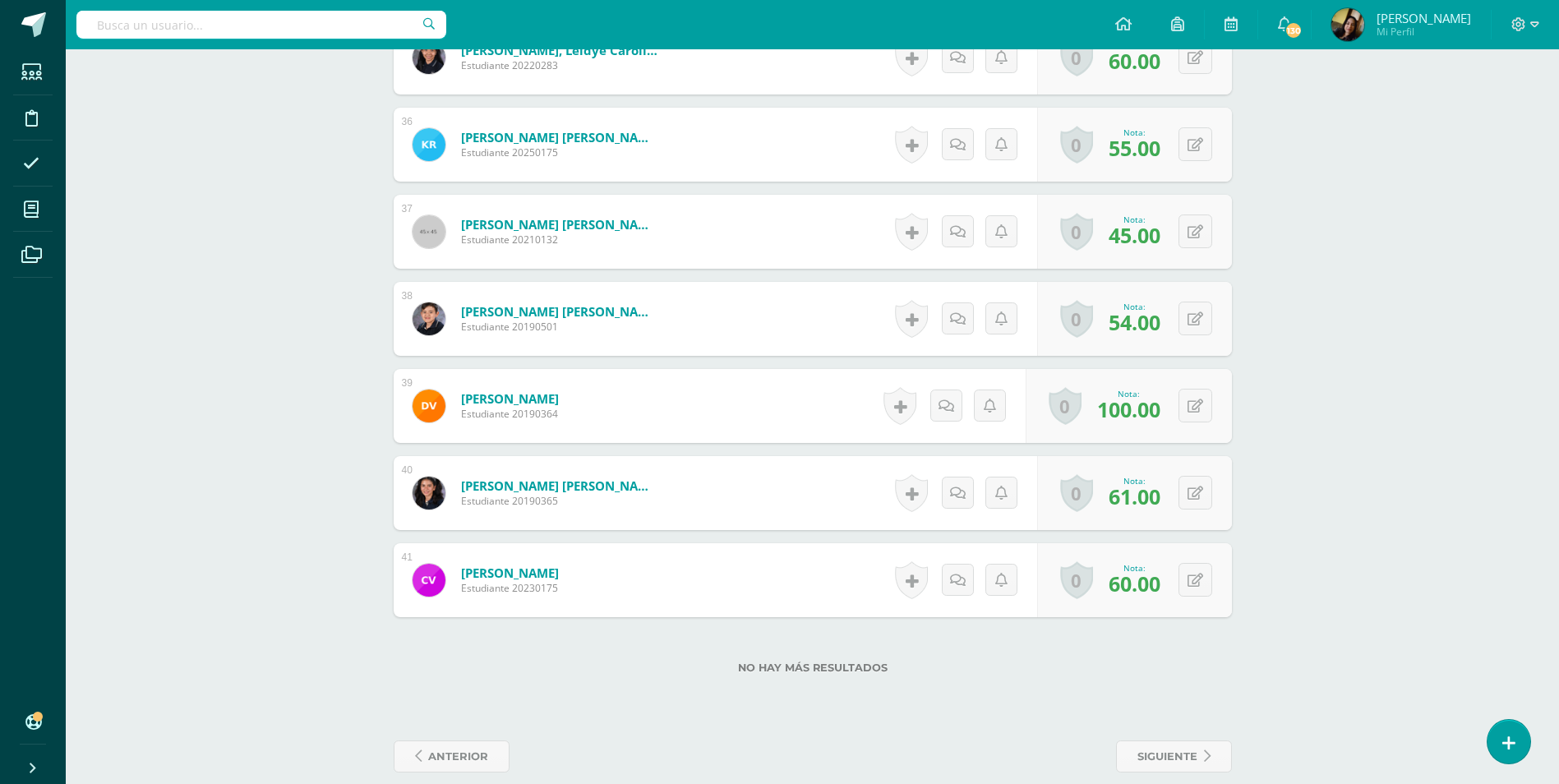
scroll to position [3564, 0]
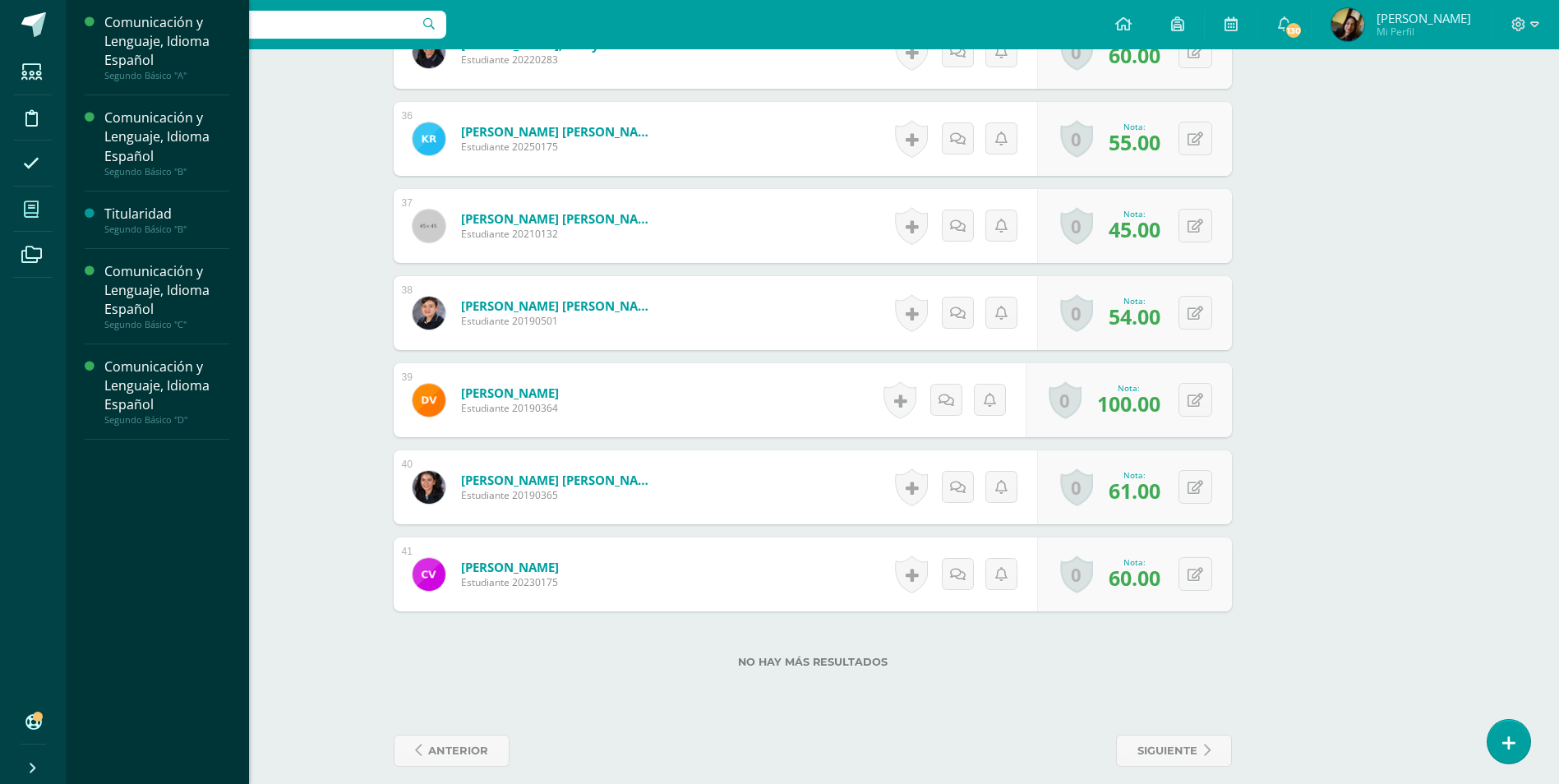
click at [29, 216] on icon at bounding box center [31, 209] width 15 height 17
click at [154, 300] on div "Comunicación y Lenguaje, Idioma Español" at bounding box center [167, 291] width 125 height 57
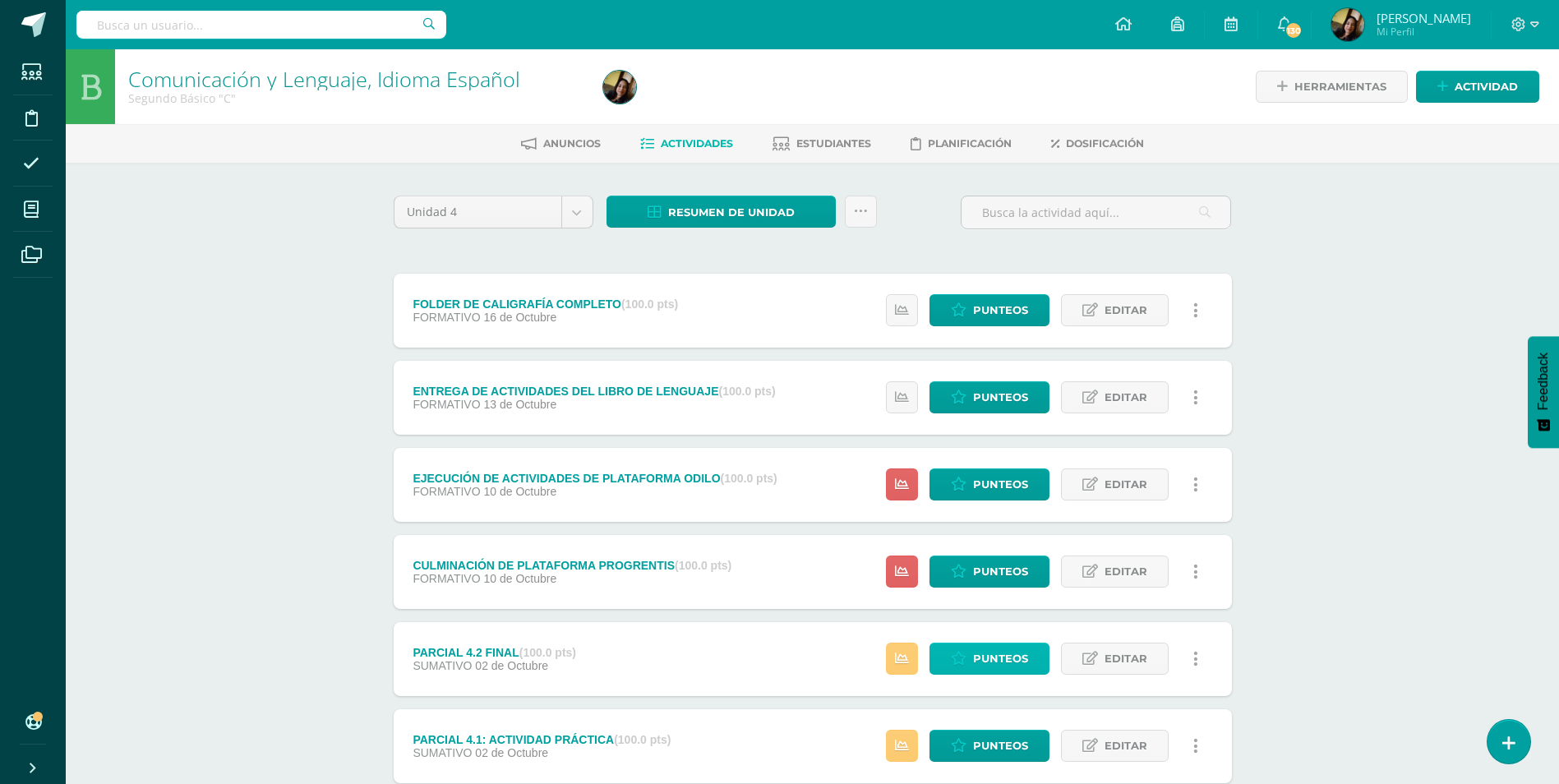
click at [1017, 663] on span "Punteos" at bounding box center [1001, 658] width 55 height 30
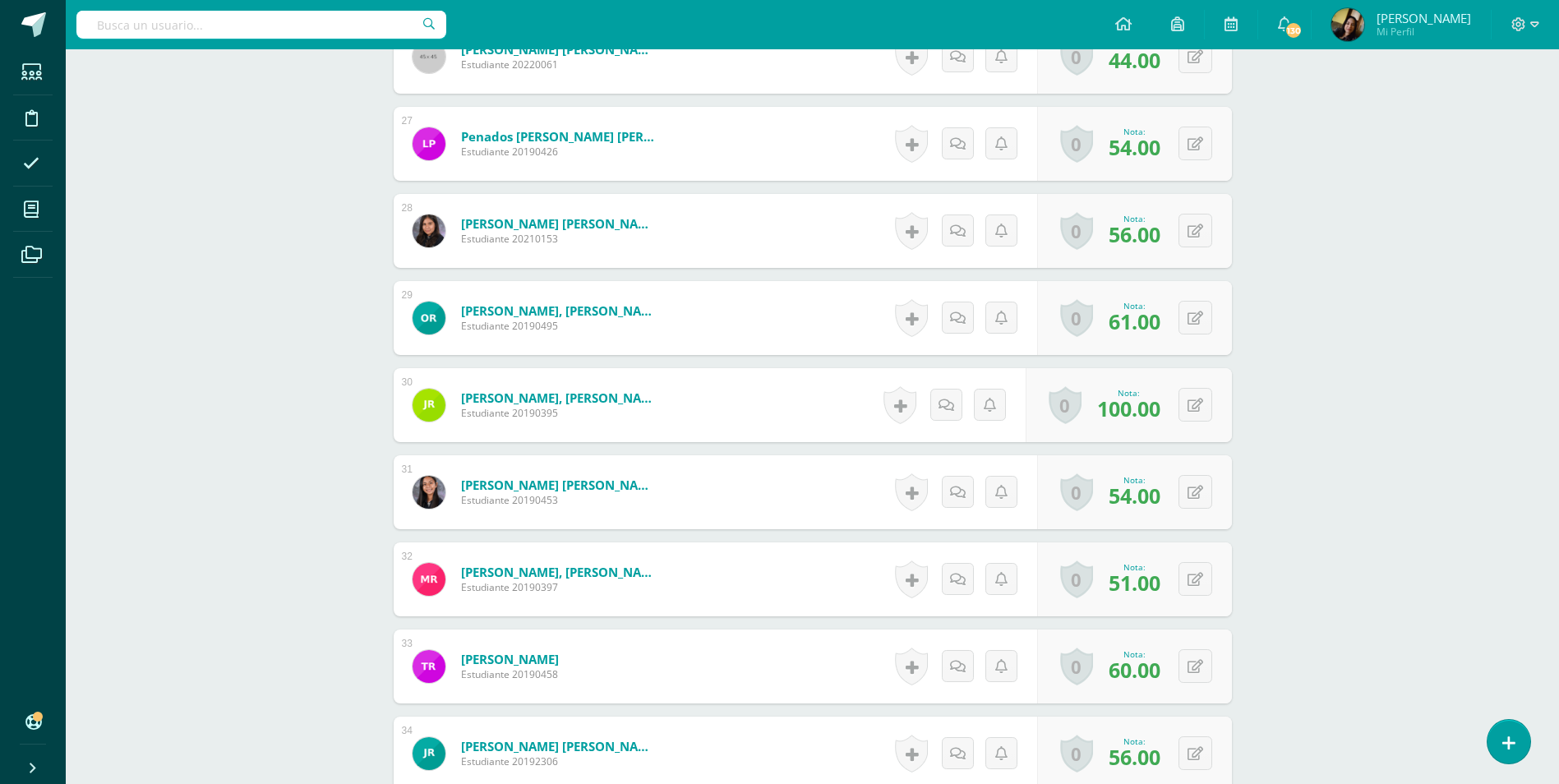
scroll to position [2655, 0]
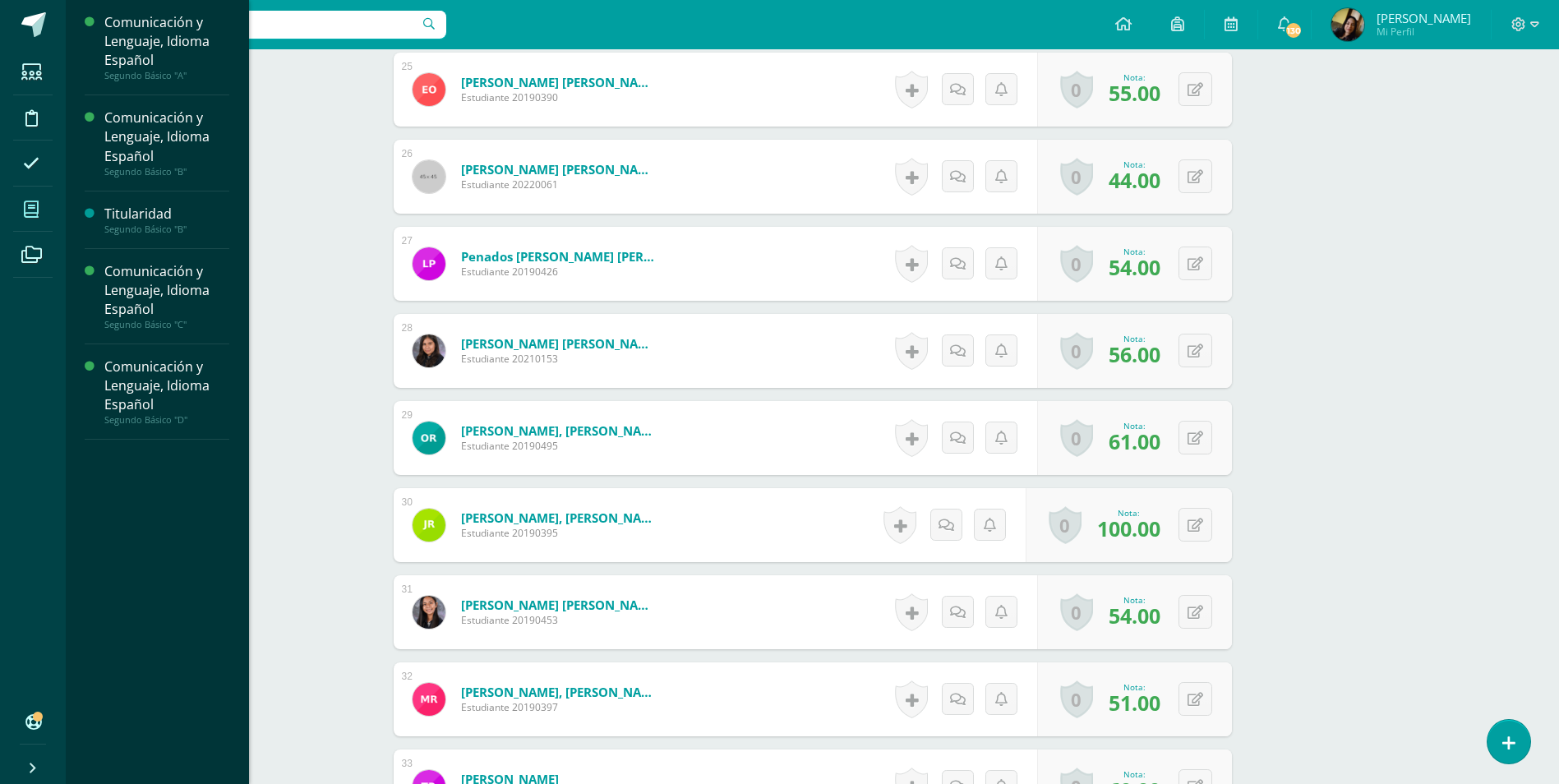
click at [26, 208] on icon at bounding box center [31, 209] width 15 height 17
